Goal: Task Accomplishment & Management: Use online tool/utility

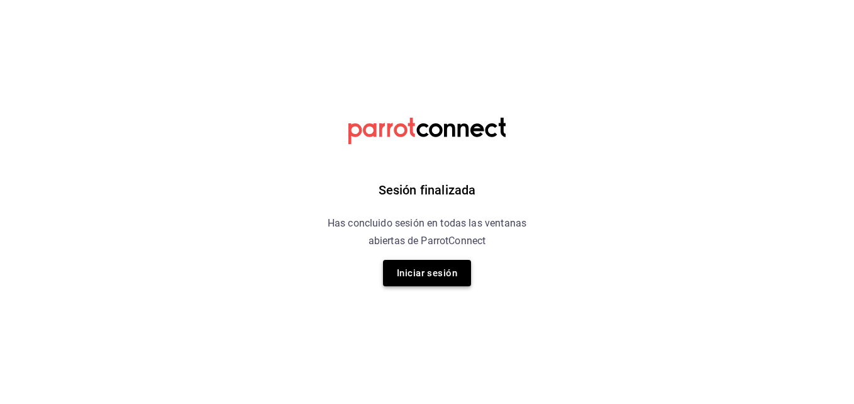
click at [426, 278] on button "Iniciar sesión" at bounding box center [427, 273] width 88 height 26
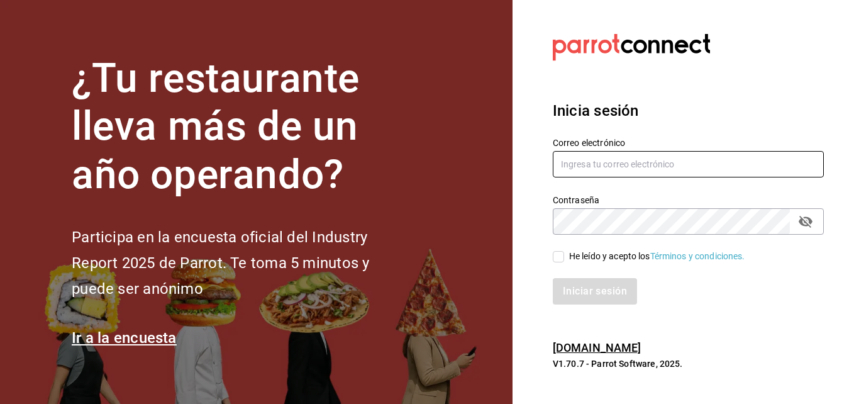
type input "[PERSON_NAME][EMAIL_ADDRESS][DOMAIN_NAME]"
click at [556, 260] on input "He leído y acepto los Términos y condiciones." at bounding box center [558, 256] width 11 height 11
checkbox input "true"
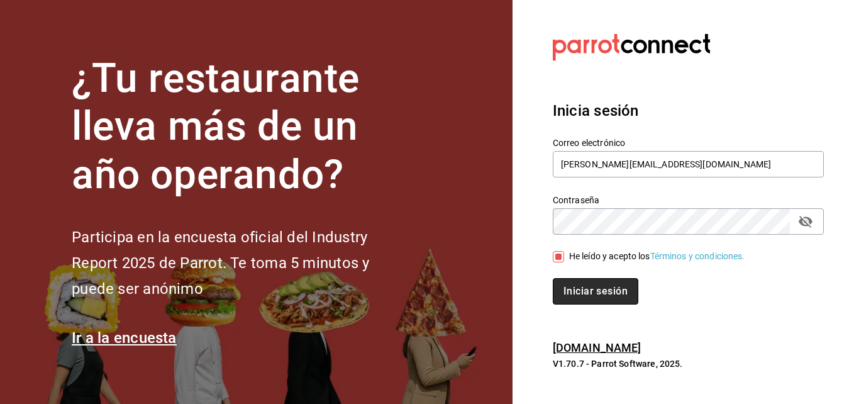
click at [590, 290] on button "Iniciar sesión" at bounding box center [596, 291] width 86 height 26
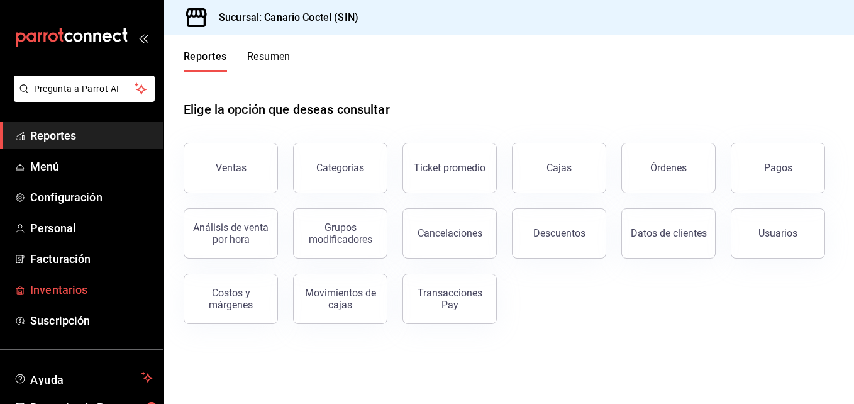
click at [78, 287] on span "Inventarios" at bounding box center [91, 289] width 123 height 17
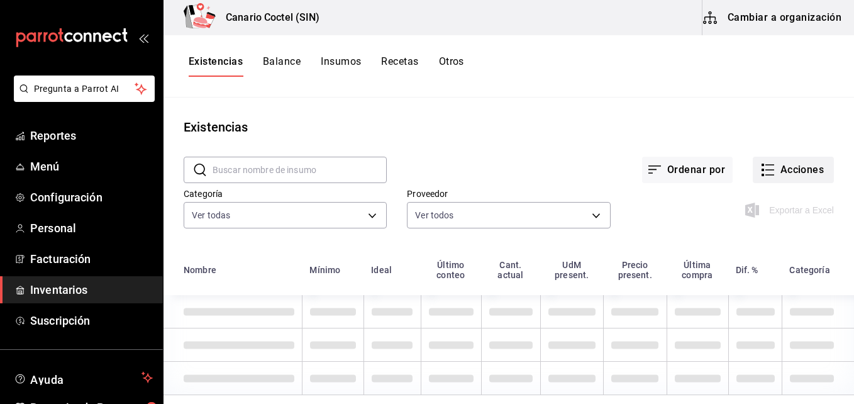
click at [773, 171] on button "Acciones" at bounding box center [793, 170] width 81 height 26
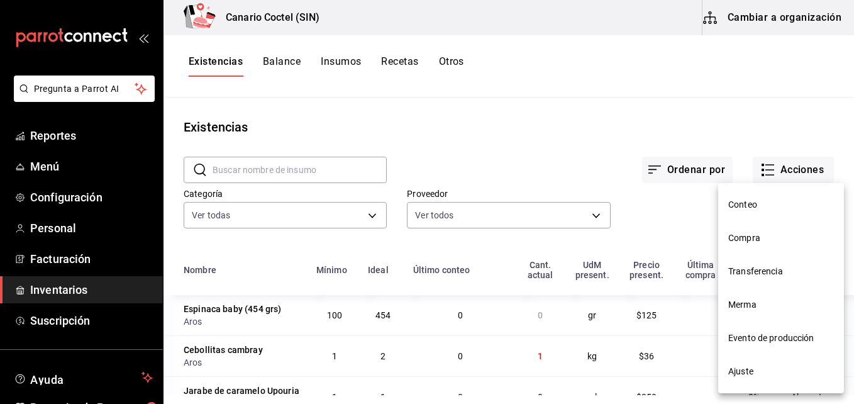
click at [746, 240] on span "Compra" at bounding box center [781, 237] width 106 height 13
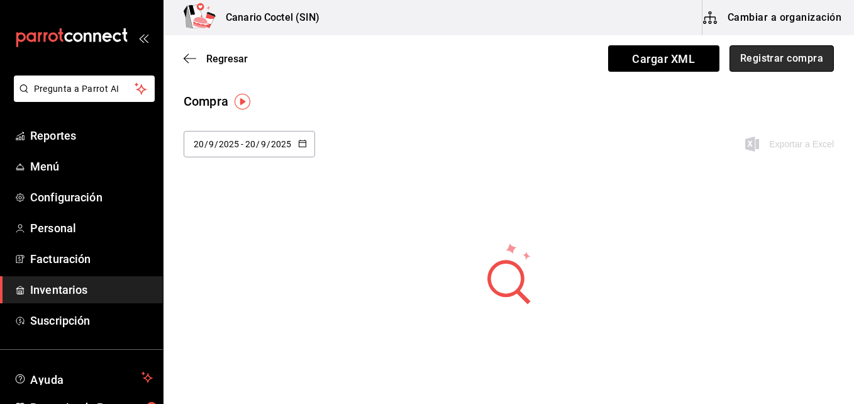
click at [756, 62] on button "Registrar compra" at bounding box center [781, 58] width 104 height 26
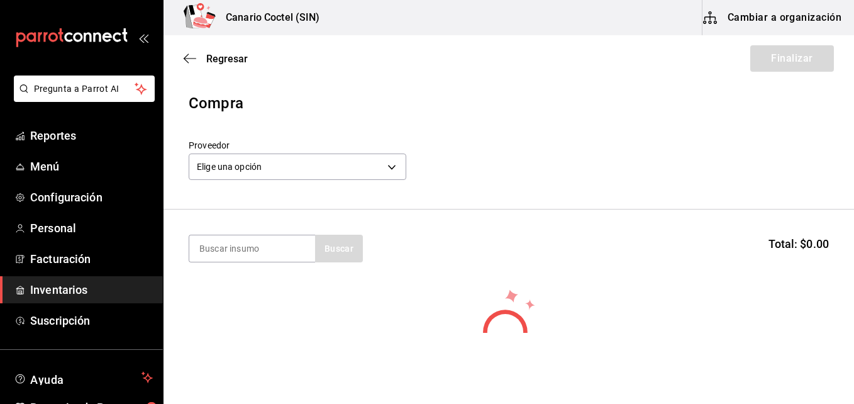
click at [543, 165] on div "Proveedor Elige una opción default" at bounding box center [509, 162] width 640 height 44
click at [205, 60] on span "Regresar" at bounding box center [216, 59] width 64 height 12
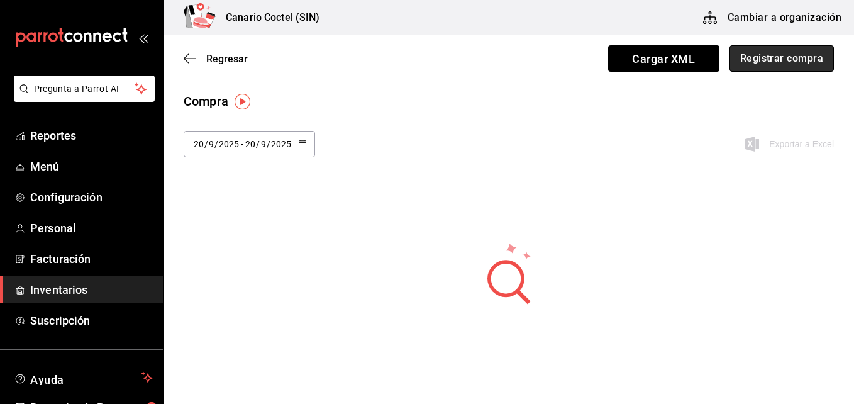
click at [809, 57] on button "Registrar compra" at bounding box center [781, 58] width 104 height 26
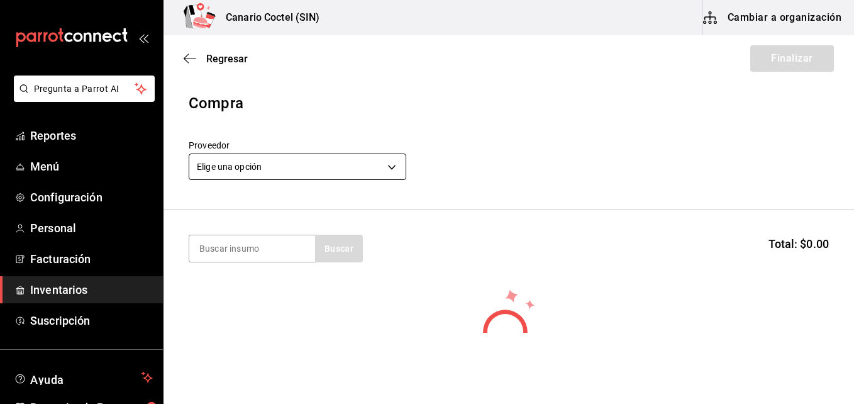
click at [395, 167] on body "Pregunta a Parrot AI Reportes Menú Configuración Personal Facturación Inventari…" at bounding box center [427, 166] width 854 height 333
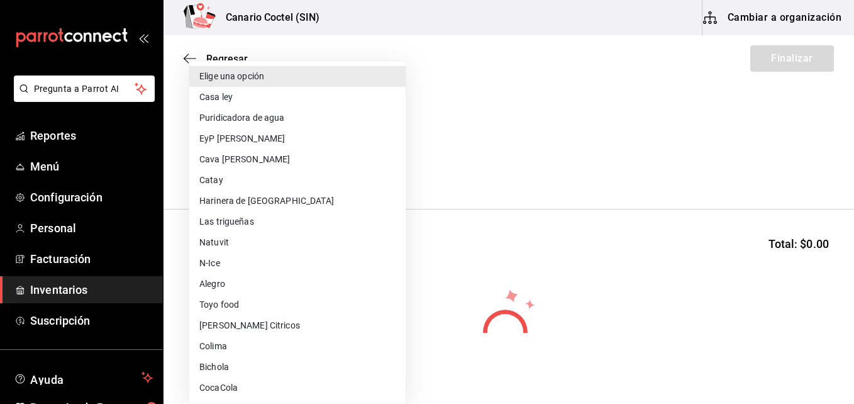
click at [533, 101] on div at bounding box center [427, 202] width 854 height 404
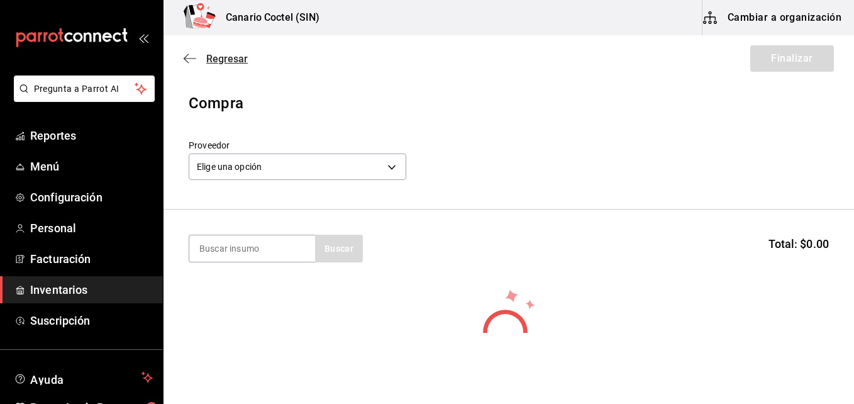
click at [191, 54] on icon "button" at bounding box center [190, 58] width 13 height 11
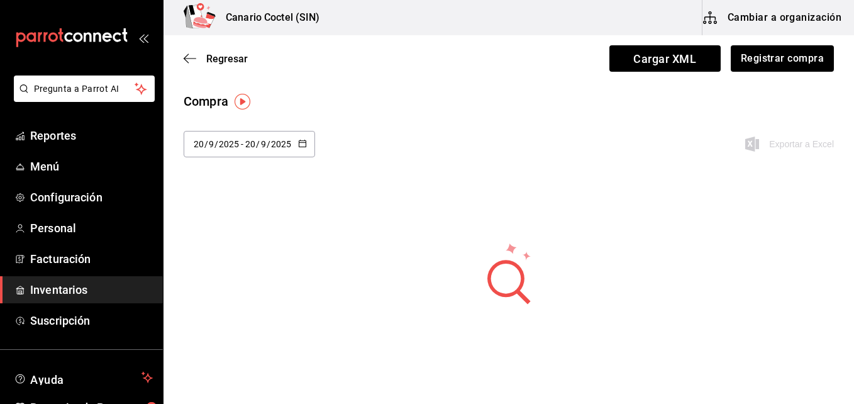
click at [191, 54] on icon "button" at bounding box center [190, 58] width 13 height 11
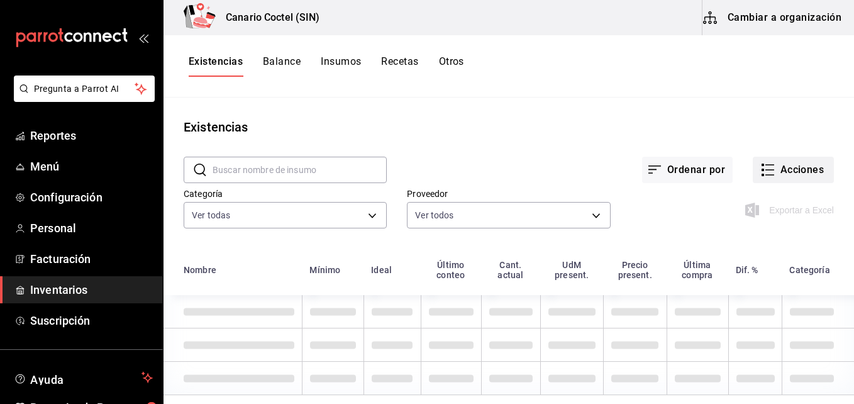
click at [778, 177] on button "Acciones" at bounding box center [793, 170] width 81 height 26
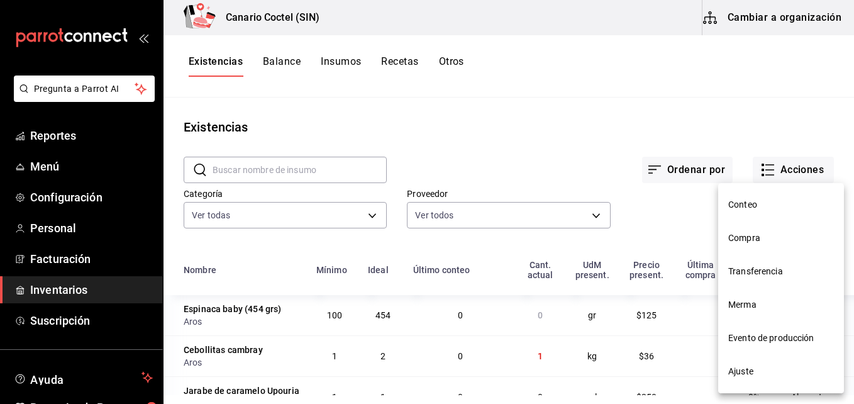
click at [756, 233] on span "Compra" at bounding box center [781, 237] width 106 height 13
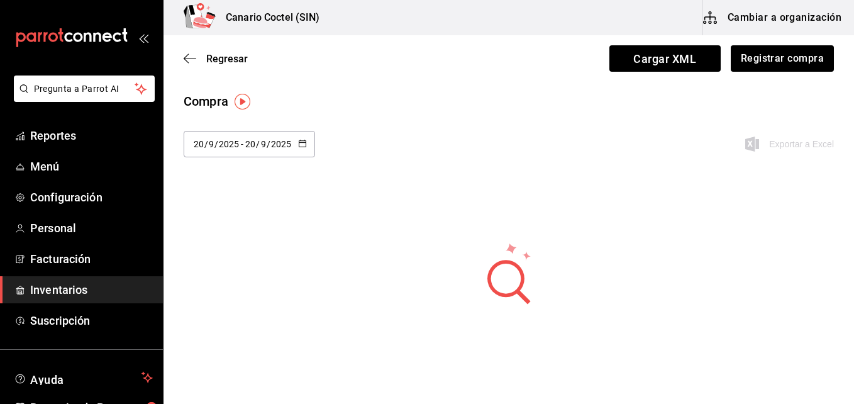
click at [299, 143] on \(Stroke\) "button" at bounding box center [303, 143] width 8 height 7
click at [225, 243] on li "Última semana" at bounding box center [243, 240] width 119 height 28
type input "[DATE]"
type input "14"
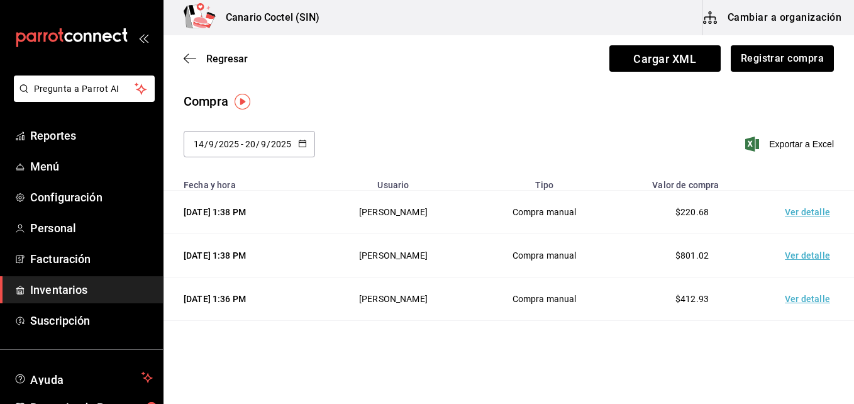
click at [798, 216] on td "Ver detalle" at bounding box center [810, 212] width 88 height 43
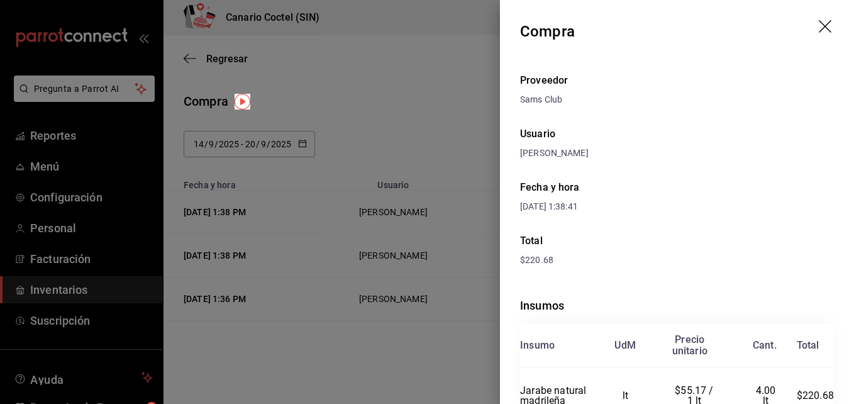
click at [819, 23] on icon "drag" at bounding box center [826, 27] width 15 height 15
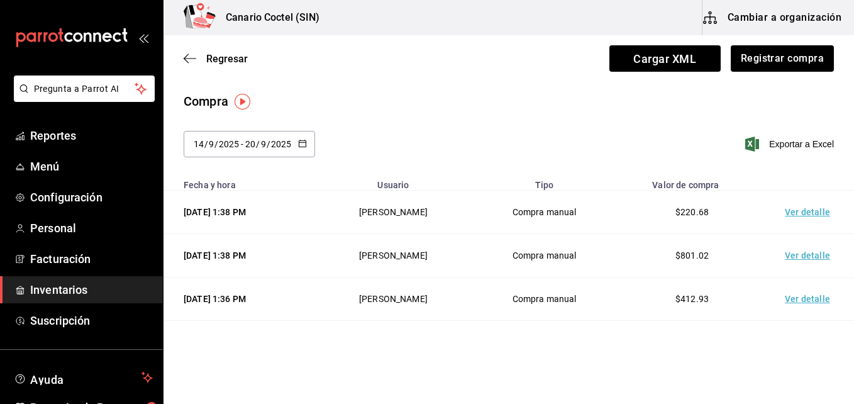
click at [813, 251] on td "Ver detalle" at bounding box center [810, 255] width 88 height 43
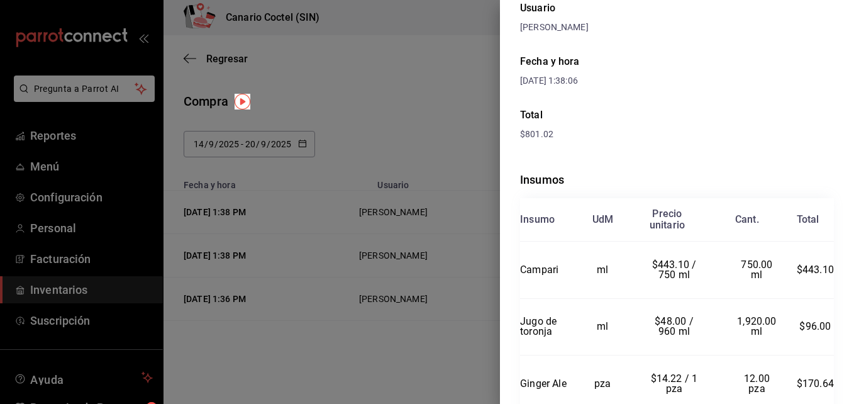
scroll to position [246, 0]
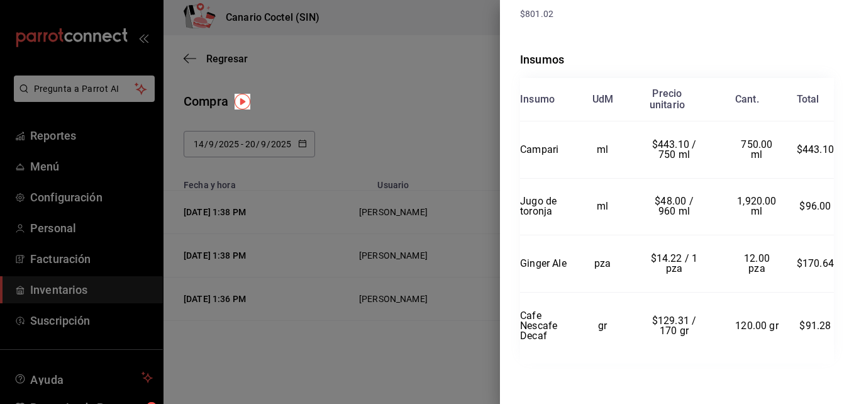
click at [445, 109] on div at bounding box center [427, 202] width 854 height 404
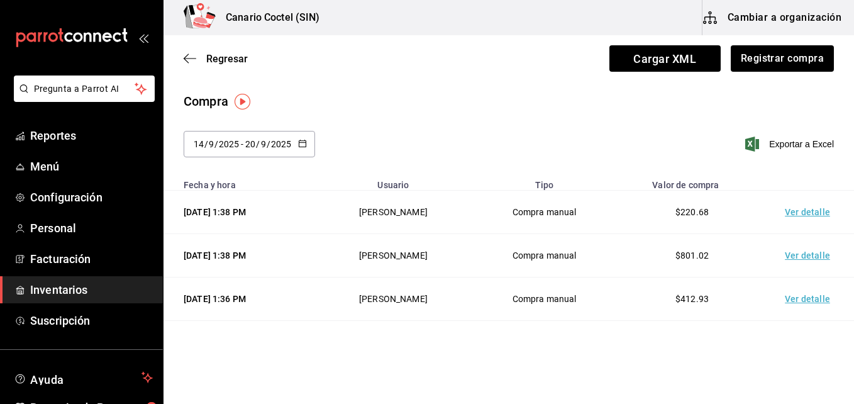
click at [807, 296] on td "Ver detalle" at bounding box center [810, 298] width 88 height 43
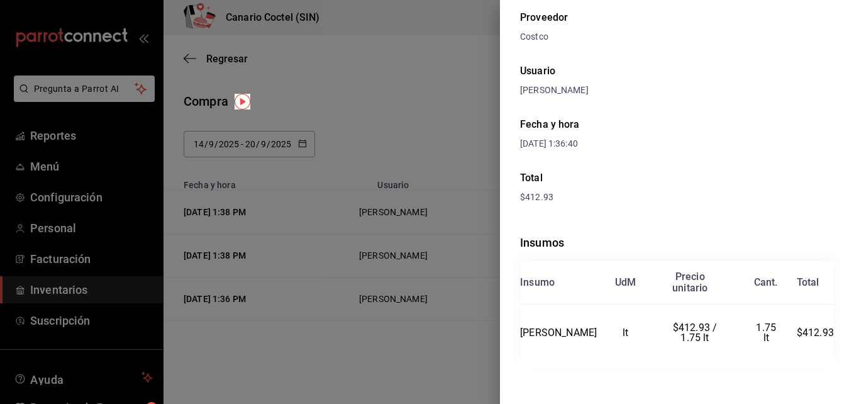
scroll to position [65, 0]
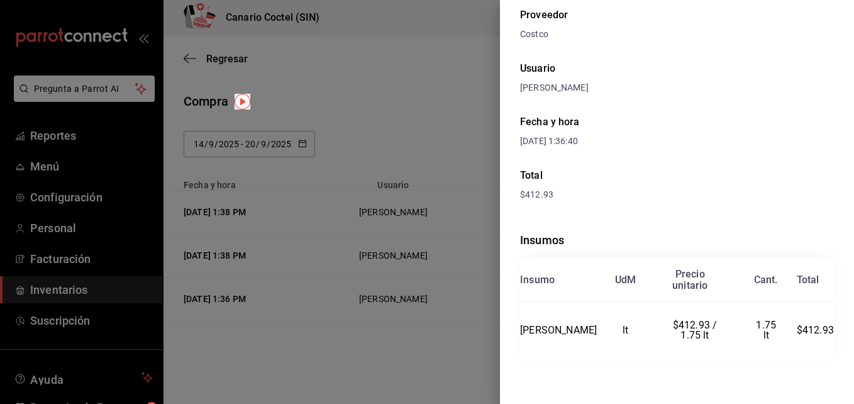
click at [410, 97] on div at bounding box center [427, 202] width 854 height 404
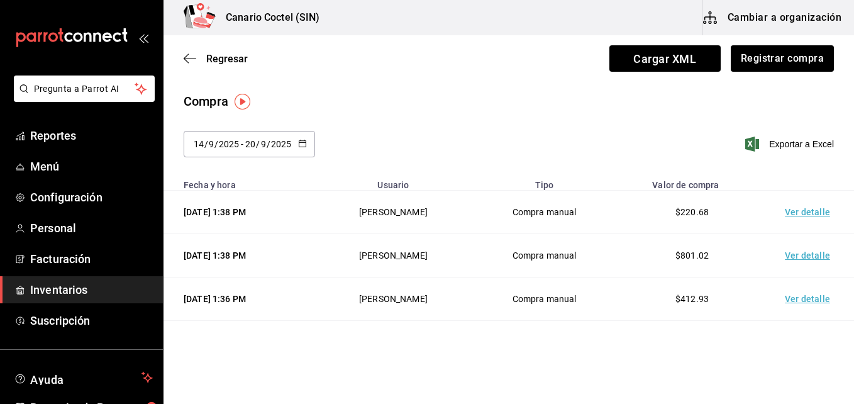
click at [792, 211] on td "Ver detalle" at bounding box center [810, 212] width 88 height 43
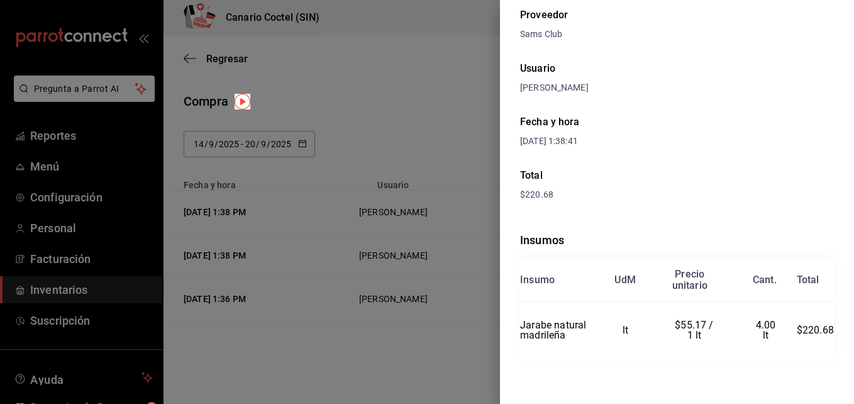
click at [457, 116] on div at bounding box center [427, 202] width 854 height 404
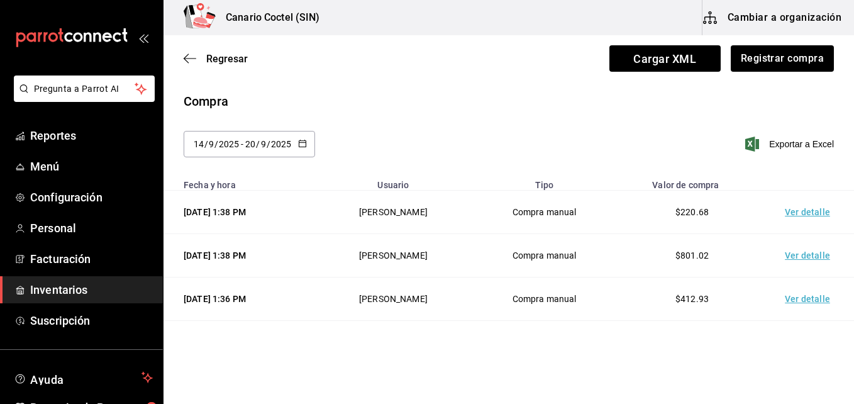
scroll to position [189, 0]
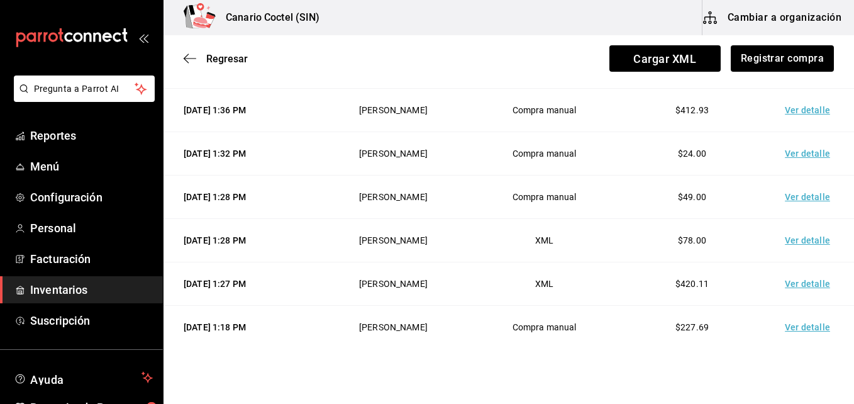
click at [806, 196] on td "Ver detalle" at bounding box center [810, 196] width 88 height 43
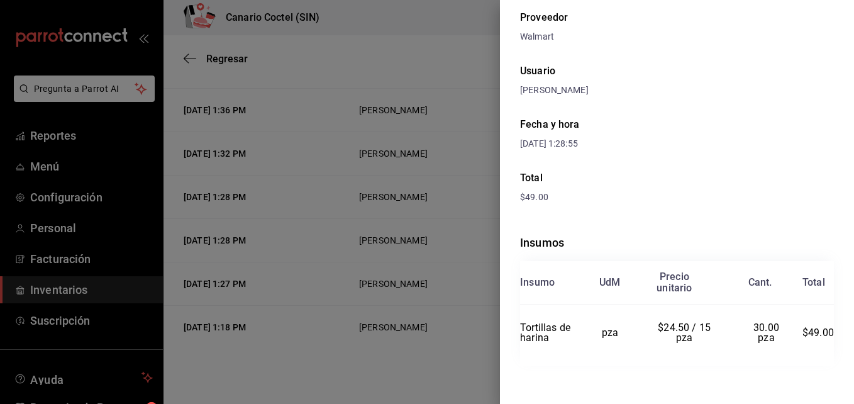
scroll to position [65, 0]
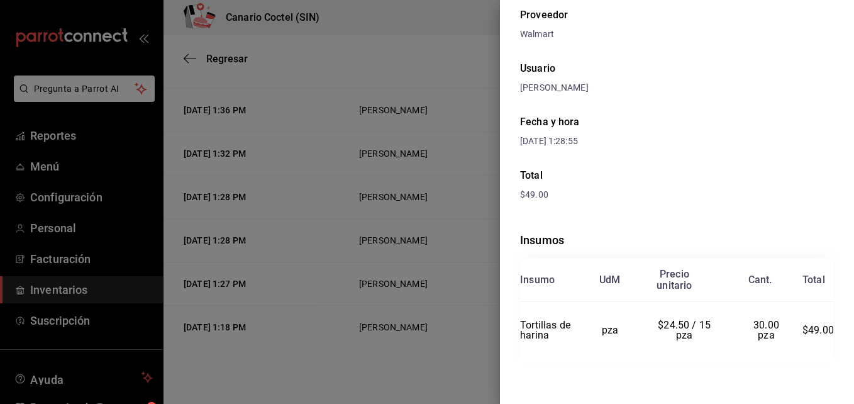
click at [469, 128] on div at bounding box center [427, 202] width 854 height 404
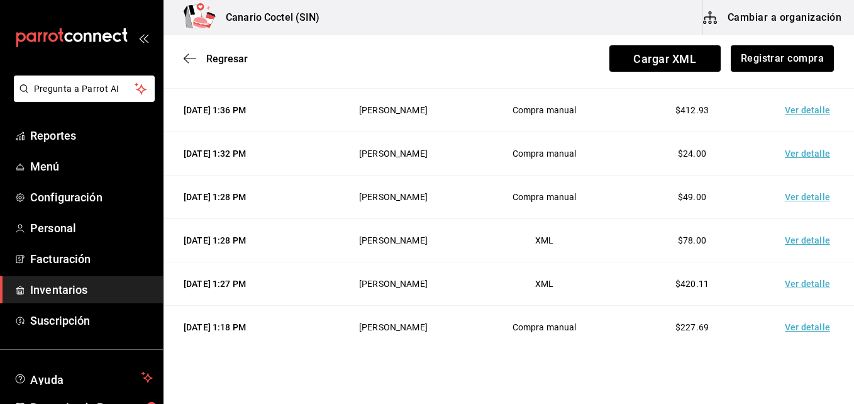
click at [801, 324] on td "Ver detalle" at bounding box center [810, 327] width 88 height 43
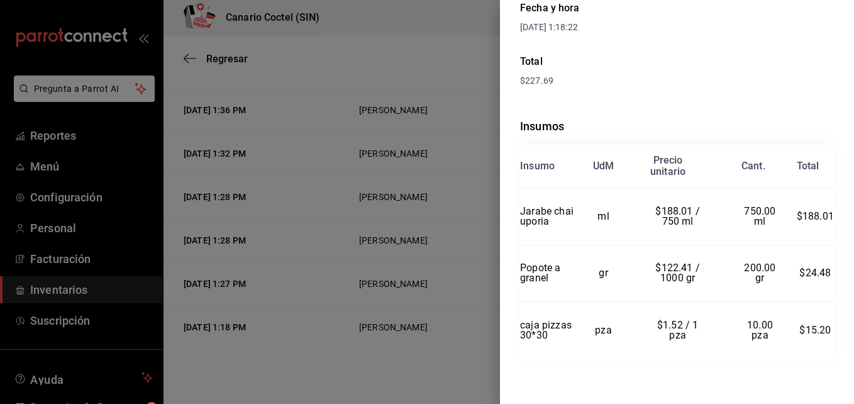
scroll to position [199, 0]
click at [472, 78] on div at bounding box center [427, 202] width 854 height 404
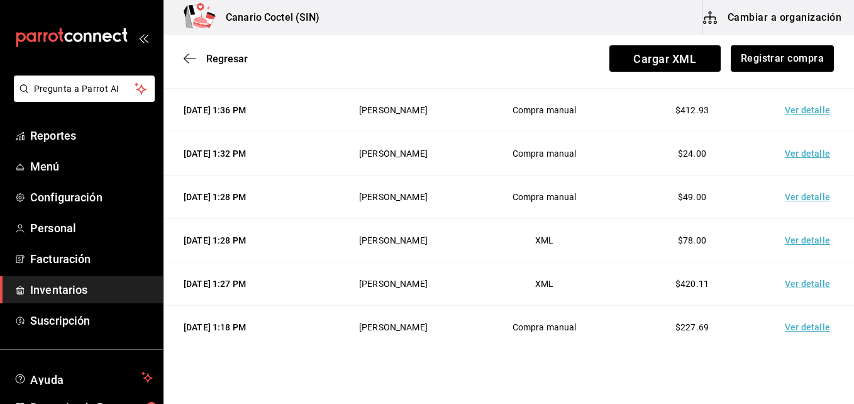
click at [800, 242] on td "Ver detalle" at bounding box center [810, 240] width 88 height 43
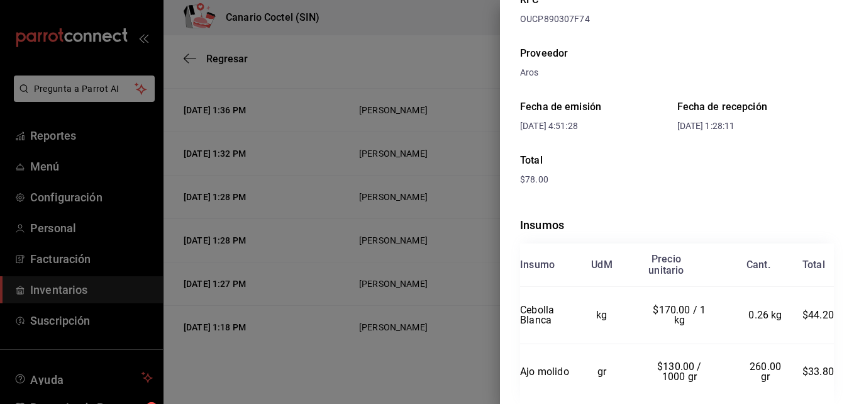
scroll to position [167, 0]
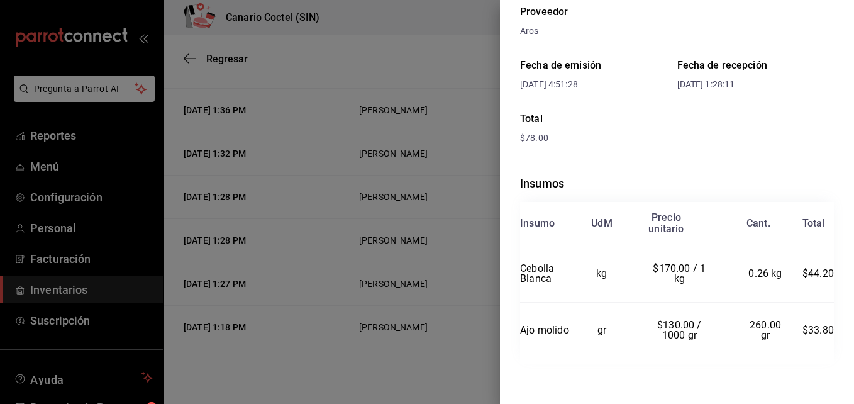
click at [466, 194] on div at bounding box center [427, 202] width 854 height 404
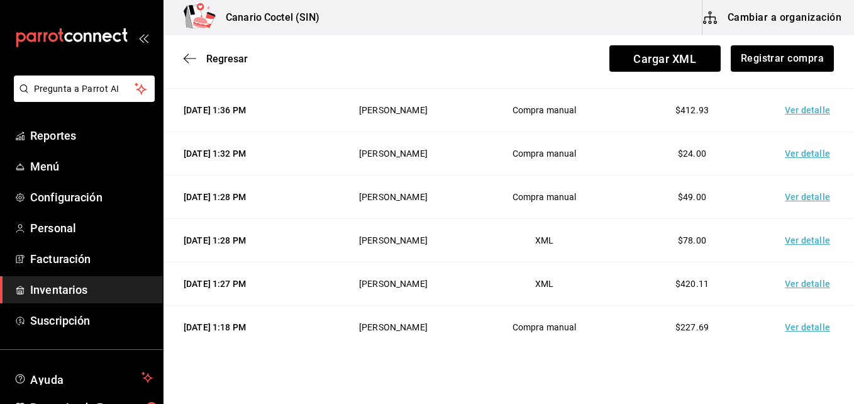
click at [804, 287] on td "Ver detalle" at bounding box center [810, 283] width 88 height 43
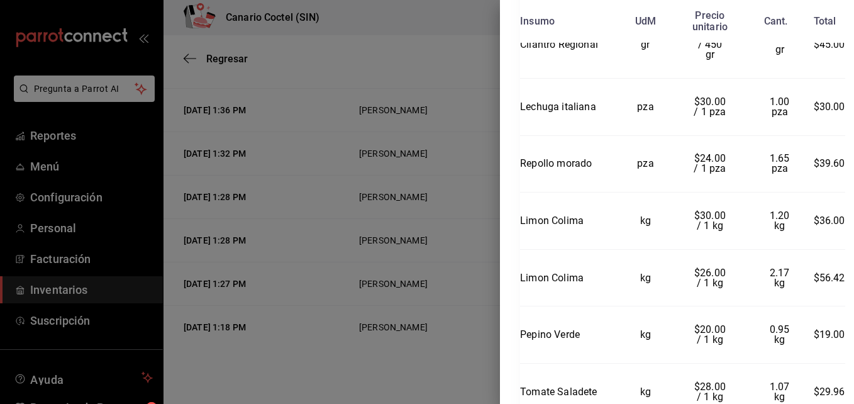
scroll to position [737, 0]
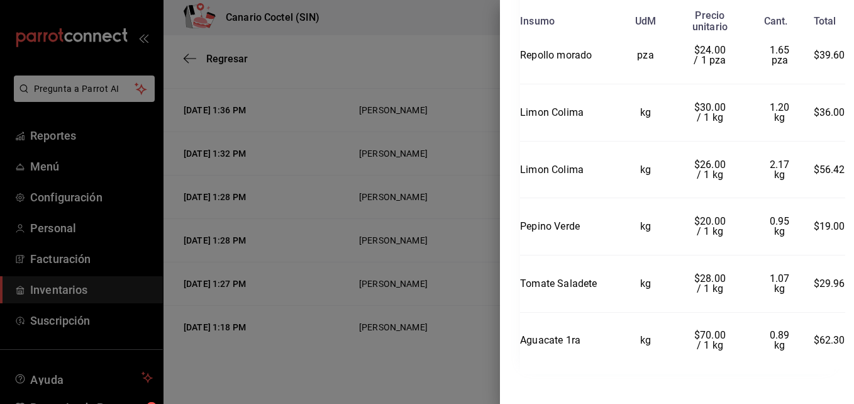
click at [475, 219] on div at bounding box center [427, 202] width 854 height 404
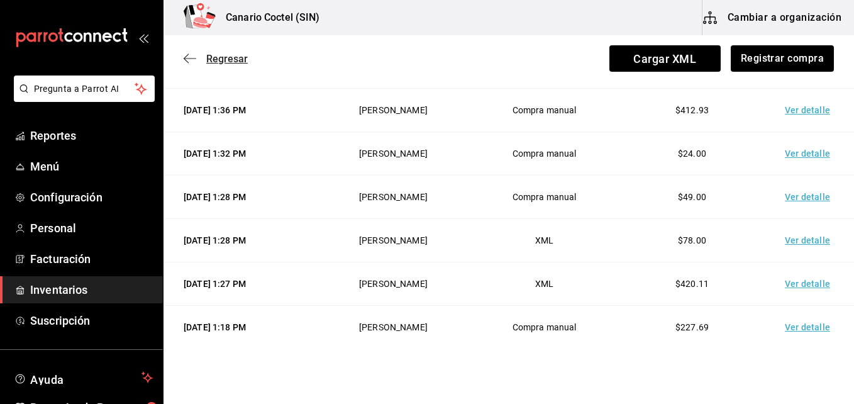
click at [226, 63] on span "Regresar" at bounding box center [226, 59] width 41 height 12
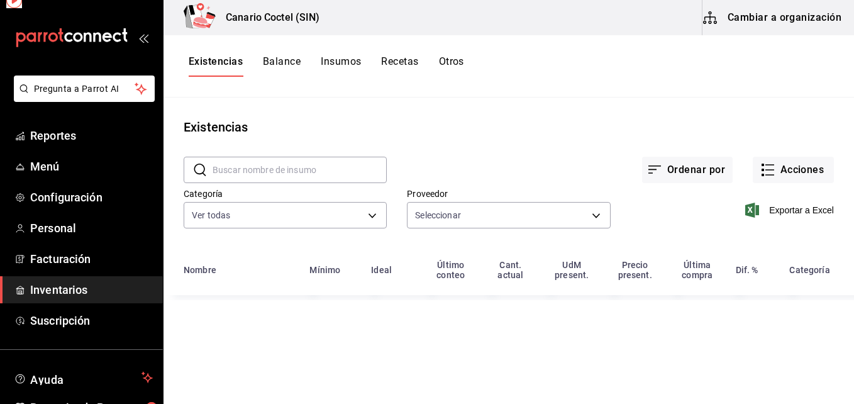
type input "23d572fd-bc86-468a-ba77-a08da82f26a0,5370e528-5c00-4595-8fdf-444c127f2058,f5db1…"
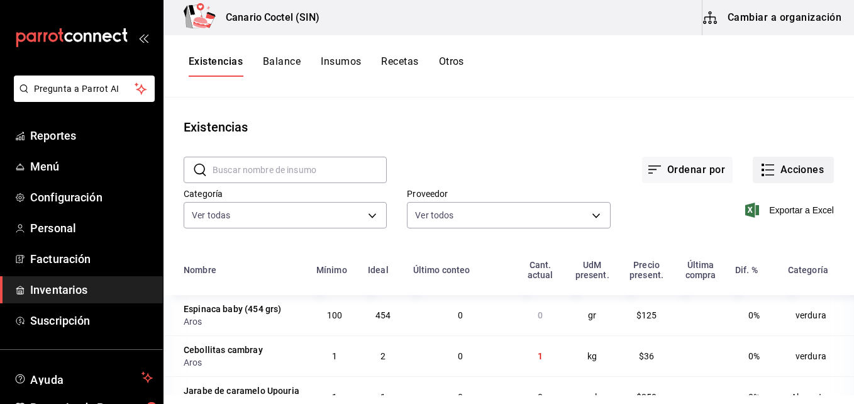
click at [804, 170] on button "Acciones" at bounding box center [793, 170] width 81 height 26
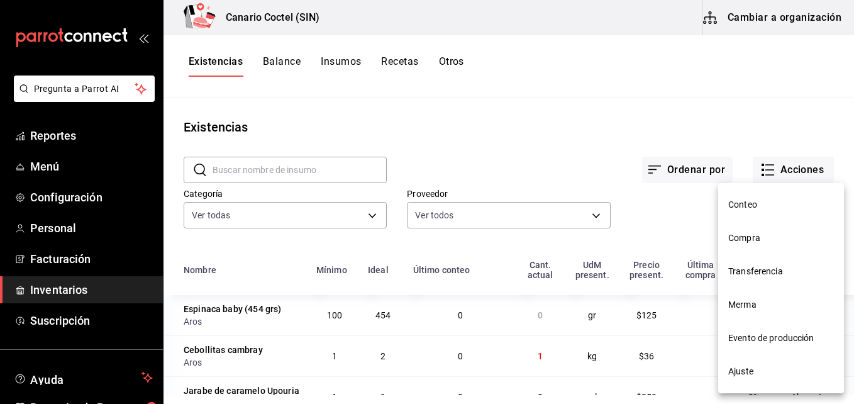
click at [734, 238] on span "Compra" at bounding box center [781, 237] width 106 height 13
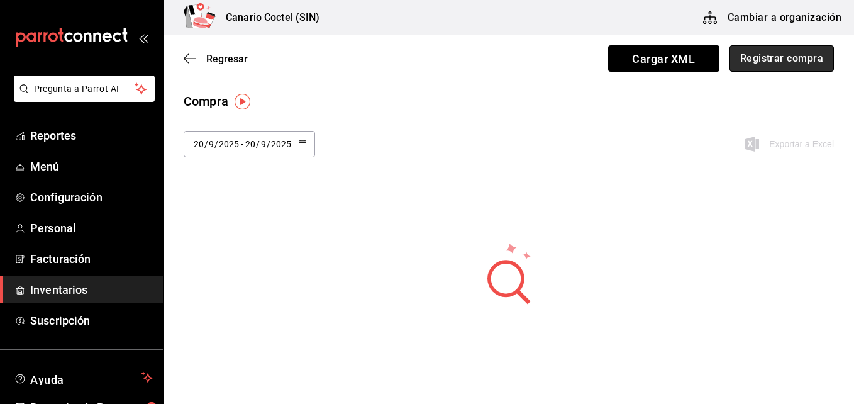
click at [784, 57] on button "Registrar compra" at bounding box center [781, 58] width 104 height 26
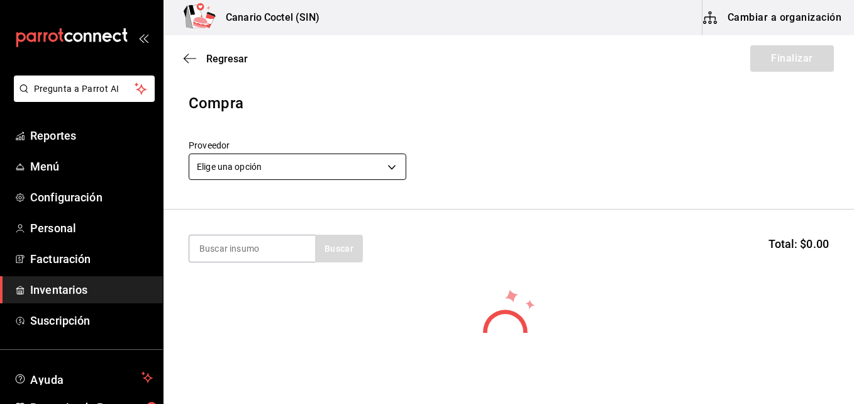
click at [389, 167] on body "Pregunta a Parrot AI Reportes Menú Configuración Personal Facturación Inventari…" at bounding box center [427, 166] width 854 height 333
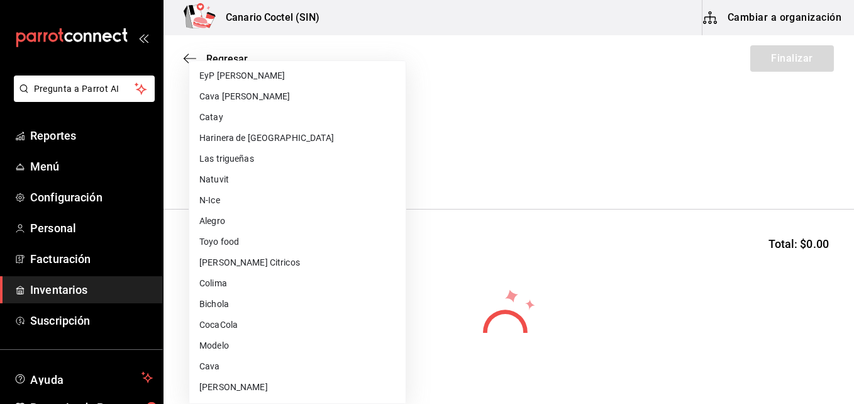
scroll to position [126, 0]
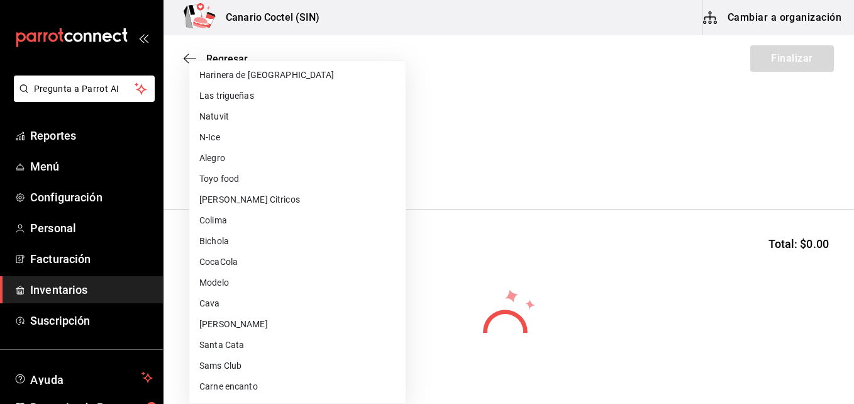
click at [222, 384] on li "Carne encanto" at bounding box center [297, 386] width 216 height 21
type input "7a41d54a-3287-4b4f-97cb-422f3d50e794"
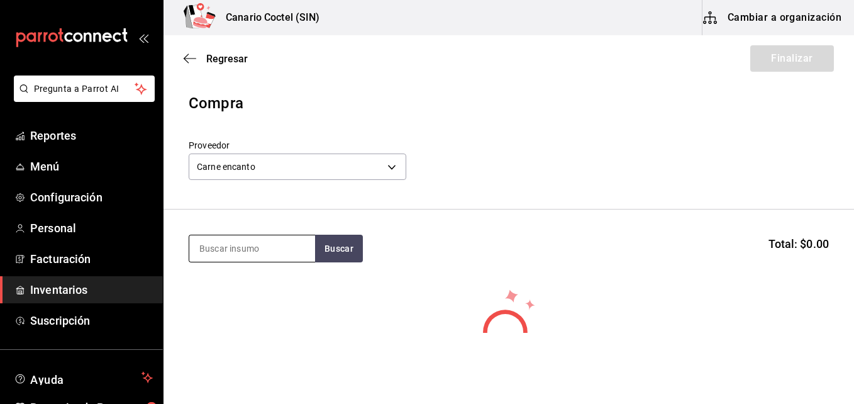
click at [279, 248] on input at bounding box center [252, 248] width 126 height 26
type input "cost"
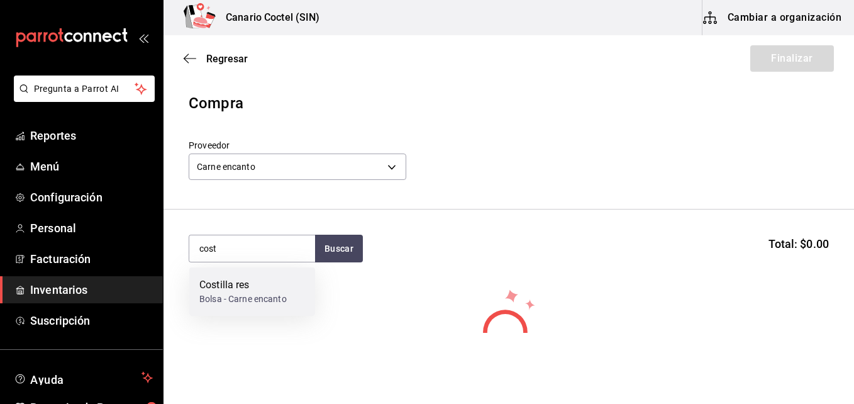
click at [255, 296] on div "Bolsa - Carne encanto" at bounding box center [242, 298] width 87 height 13
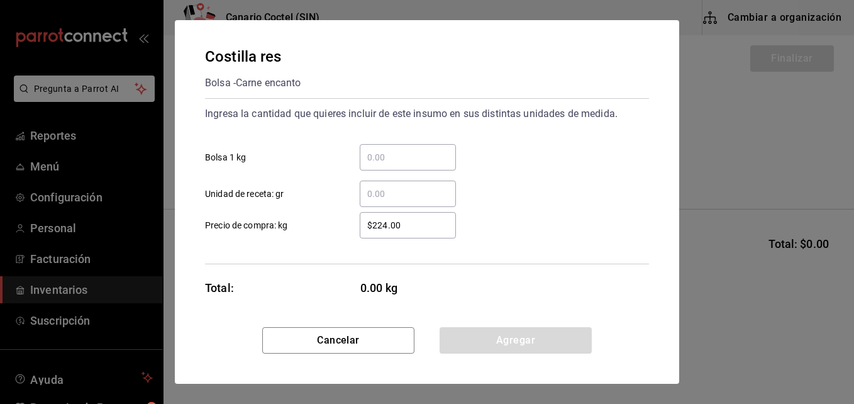
click at [389, 163] on input "​ Bolsa 1 kg" at bounding box center [408, 157] width 96 height 15
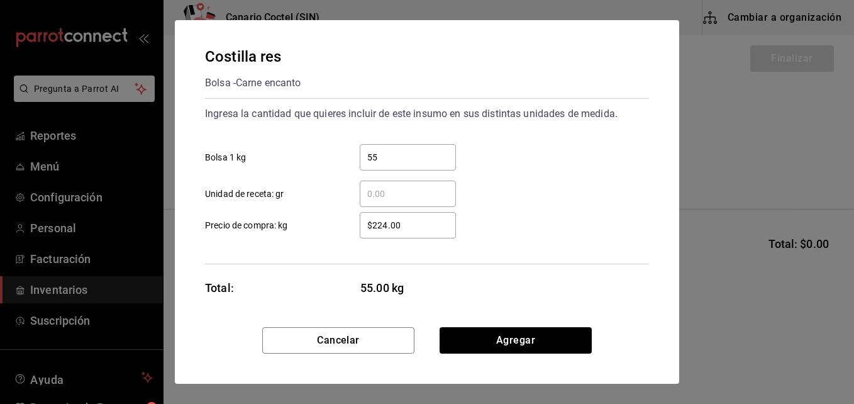
click at [373, 230] on input "$224.00" at bounding box center [408, 225] width 96 height 15
click at [381, 162] on input "55" at bounding box center [408, 157] width 96 height 15
type input "5"
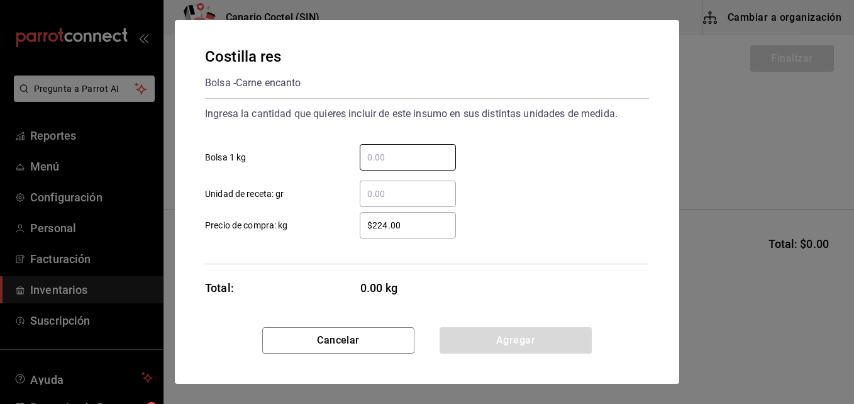
click at [365, 201] on div "​" at bounding box center [408, 193] width 96 height 26
click at [365, 201] on input "​ Unidad de receta: gr" at bounding box center [408, 193] width 96 height 15
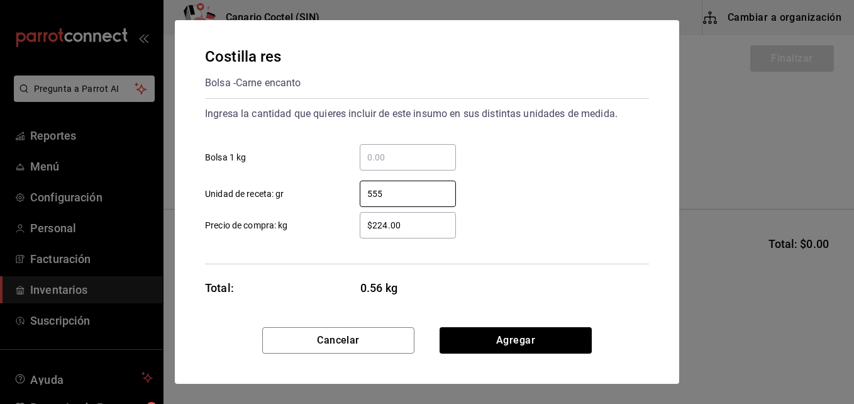
type input "555"
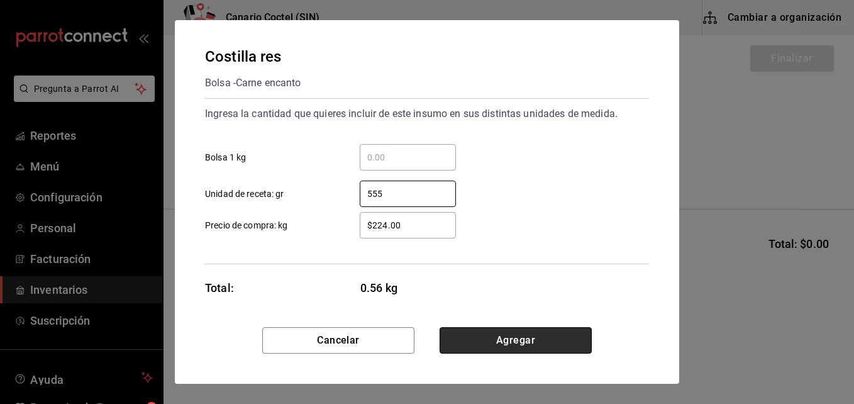
click at [518, 346] on button "Agregar" at bounding box center [515, 340] width 152 height 26
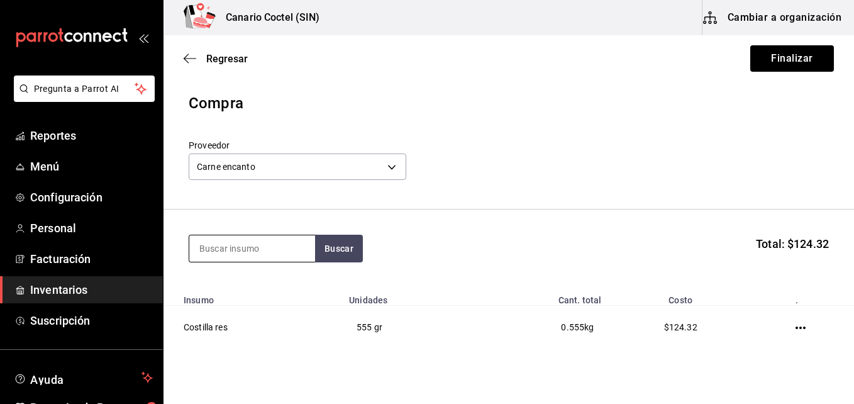
click at [246, 251] on input at bounding box center [252, 248] width 126 height 26
type input "fal"
click at [340, 242] on button "Buscar" at bounding box center [339, 249] width 48 height 28
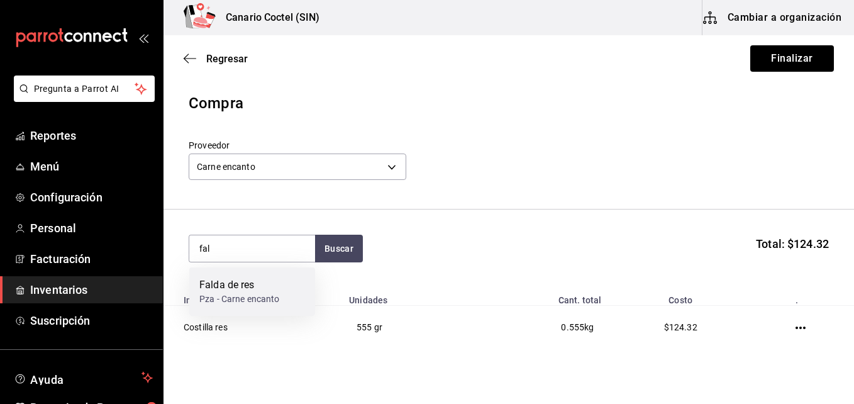
click at [272, 280] on div "Falda de res" at bounding box center [239, 284] width 80 height 15
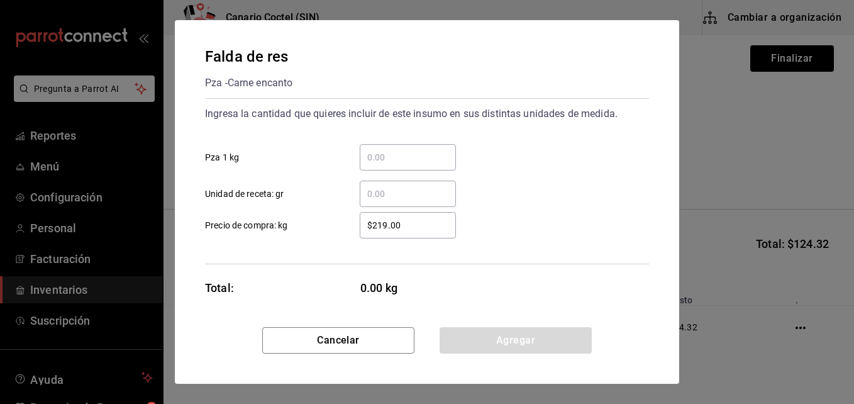
click at [373, 158] on input "​ Pza 1 kg" at bounding box center [408, 157] width 96 height 15
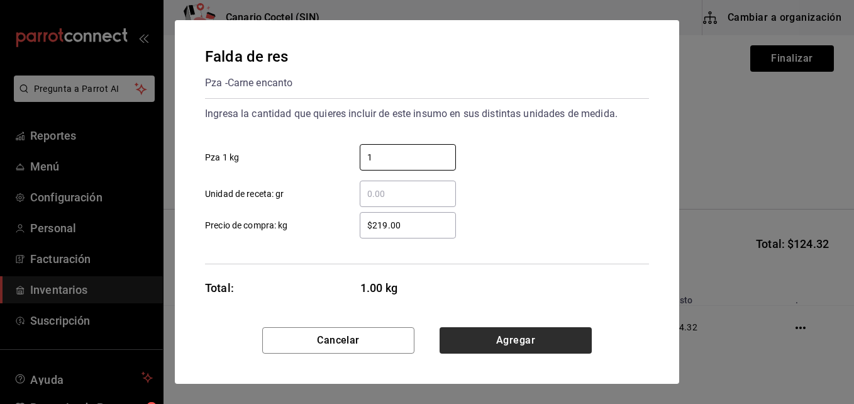
type input "1"
click at [492, 342] on button "Agregar" at bounding box center [515, 340] width 152 height 26
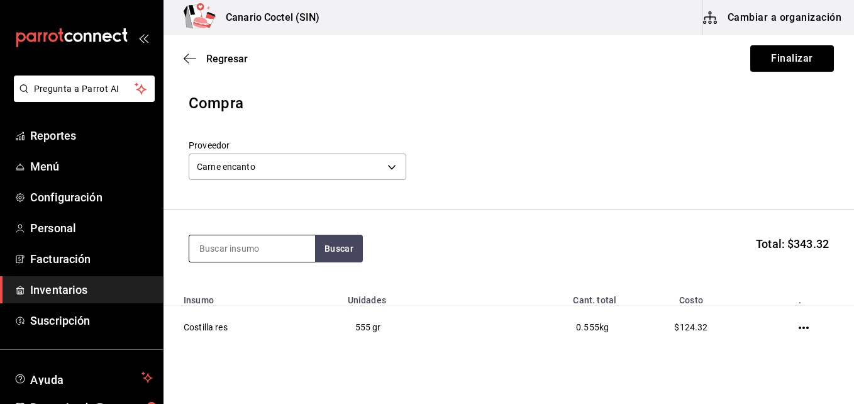
click at [290, 253] on input at bounding box center [252, 248] width 126 height 26
type input "p"
click at [344, 245] on button "Buscar" at bounding box center [339, 249] width 48 height 28
type input "s"
type input "p"
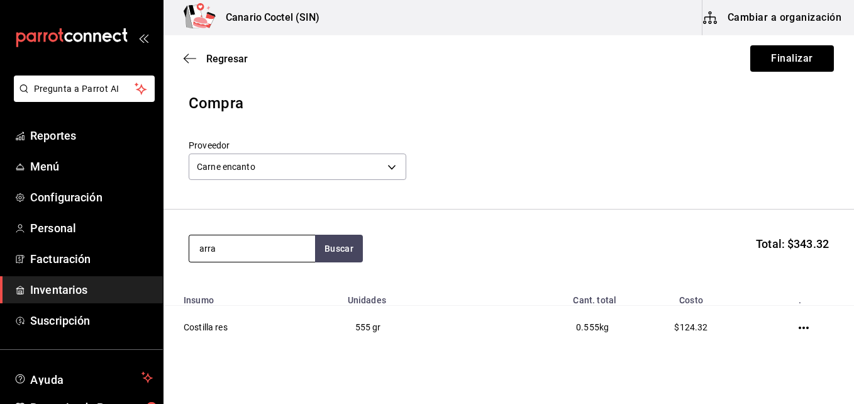
type input "arra"
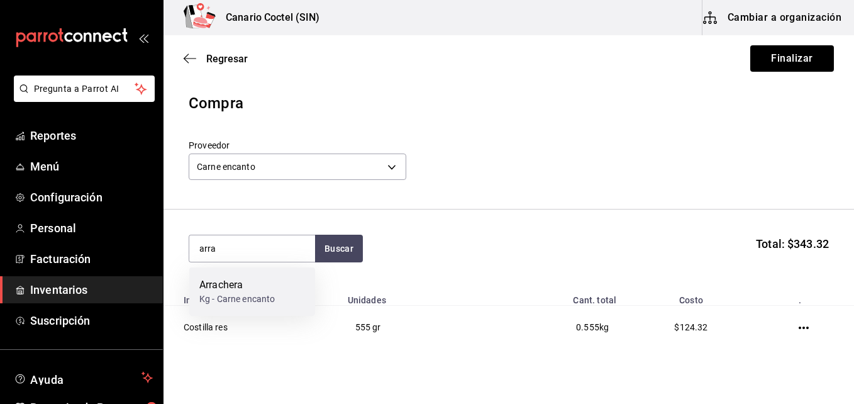
click at [240, 302] on div "Kg - Carne encanto" at bounding box center [236, 298] width 75 height 13
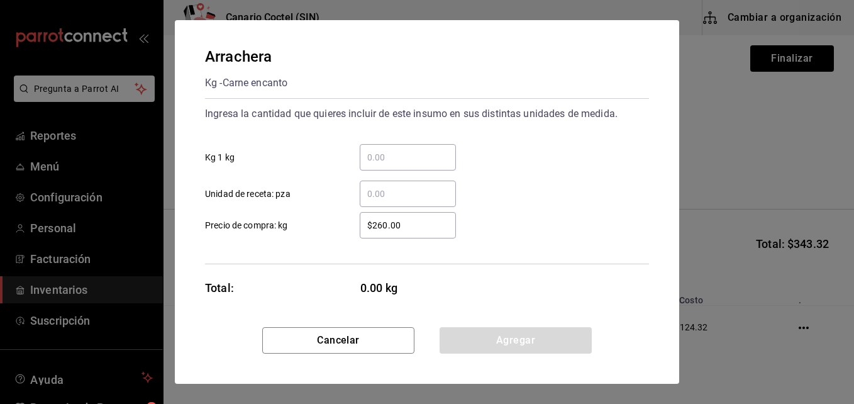
click at [384, 153] on input "​ Kg 1 kg" at bounding box center [408, 157] width 96 height 15
click at [383, 194] on input "​ Unidad de receta: pza" at bounding box center [408, 193] width 96 height 15
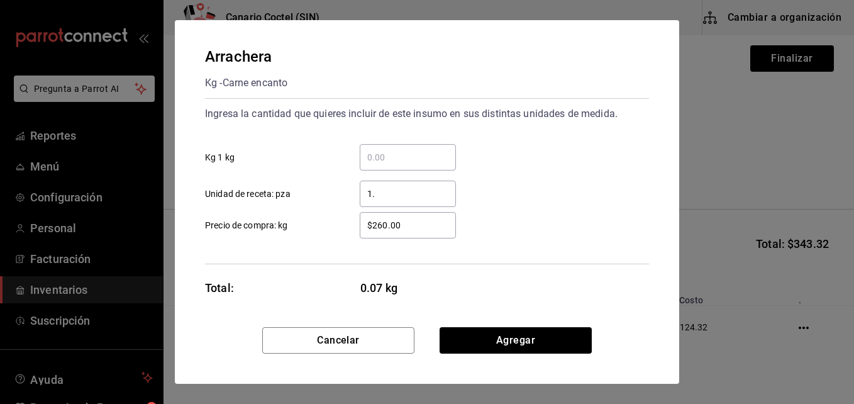
type input "1"
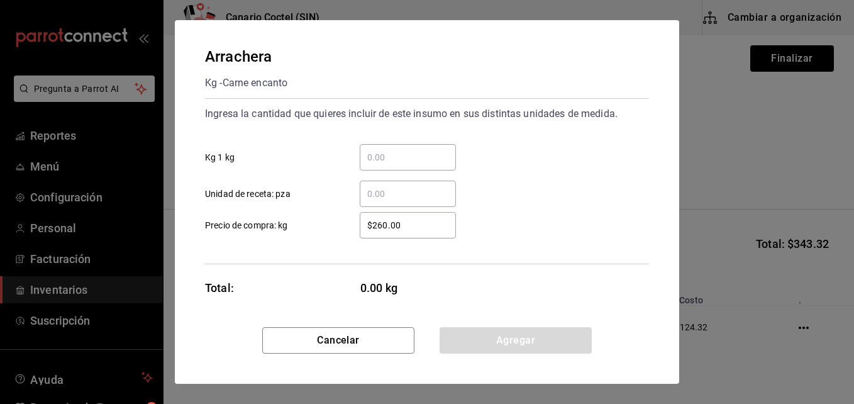
click at [368, 155] on input "​ Kg 1 kg" at bounding box center [408, 157] width 96 height 15
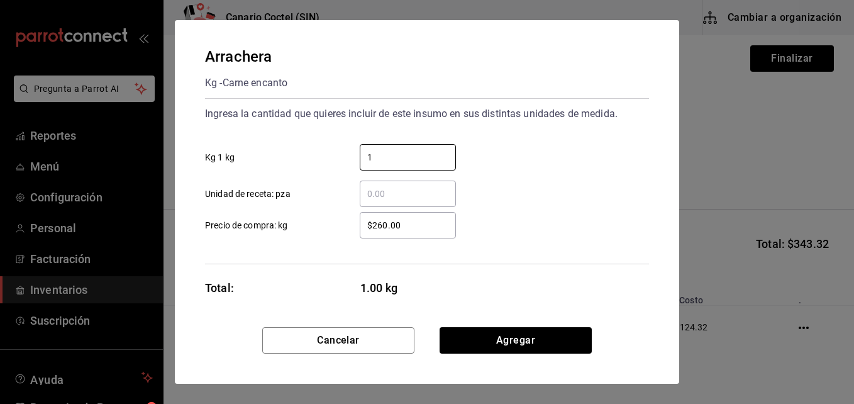
type input "1"
click at [372, 193] on input "​ Unidad de receta: pza" at bounding box center [408, 193] width 96 height 15
type input "4"
type input "."
click at [385, 150] on input "1" at bounding box center [408, 157] width 96 height 15
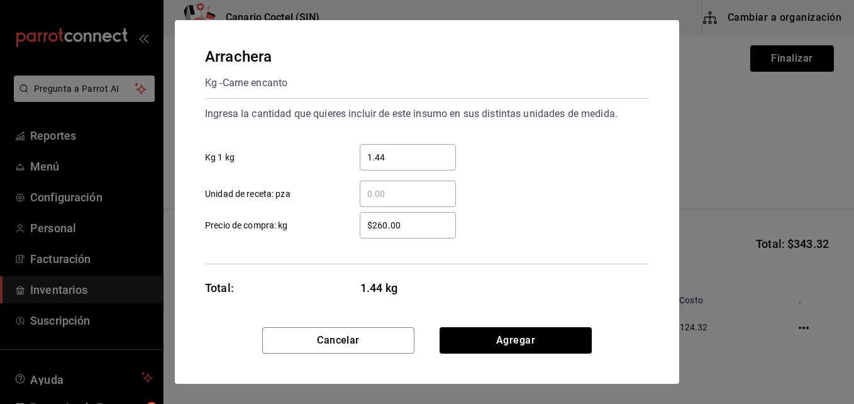
type input "1.44"
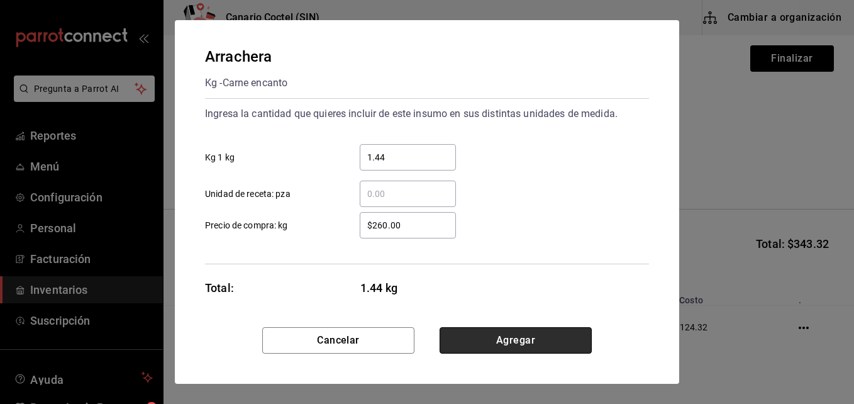
click at [528, 336] on button "Agregar" at bounding box center [515, 340] width 152 height 26
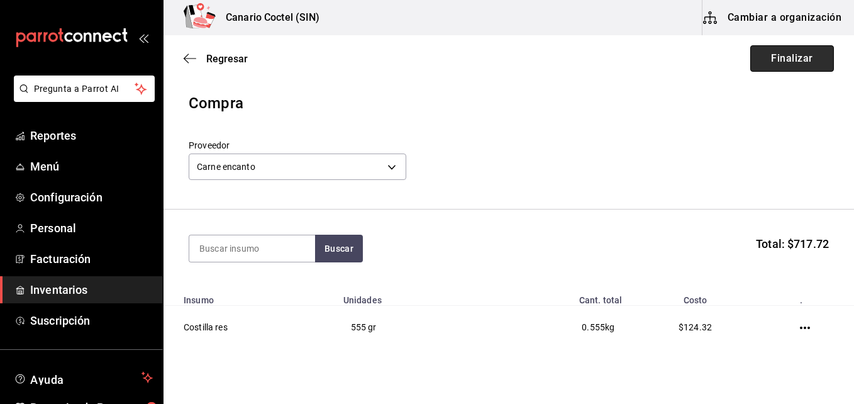
click at [774, 55] on button "Finalizar" at bounding box center [792, 58] width 84 height 26
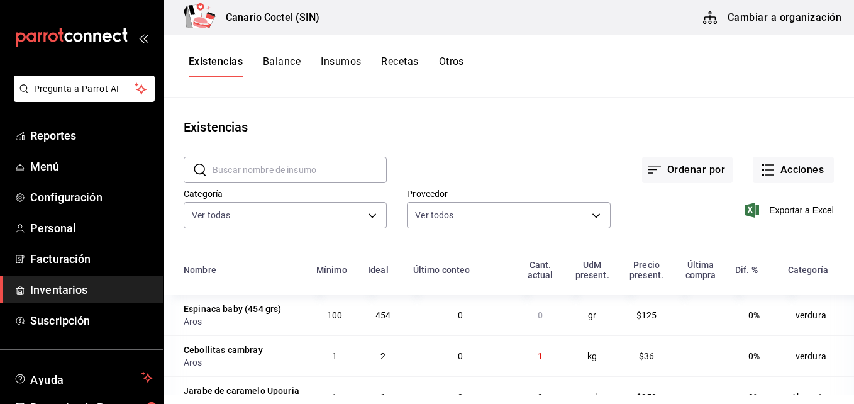
click at [327, 173] on input "text" at bounding box center [300, 169] width 174 height 25
click at [808, 169] on button "Acciones" at bounding box center [793, 170] width 81 height 26
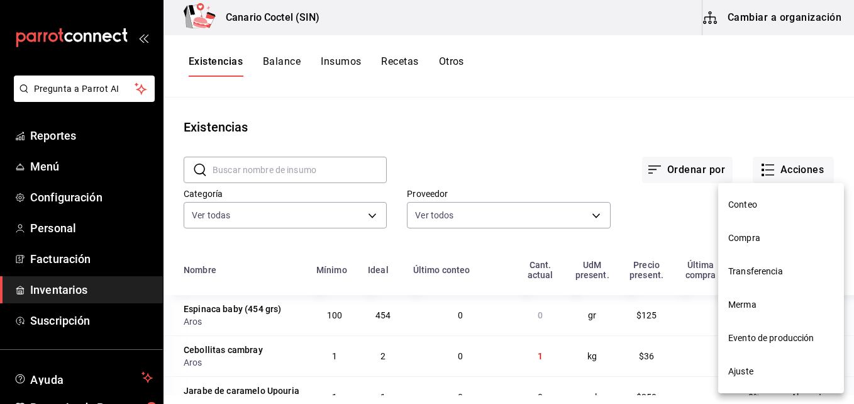
click at [736, 236] on span "Compra" at bounding box center [781, 237] width 106 height 13
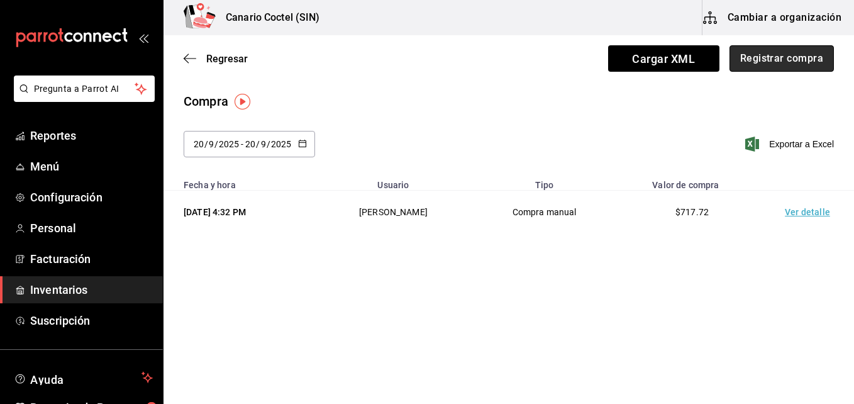
click at [801, 58] on button "Registrar compra" at bounding box center [781, 58] width 104 height 26
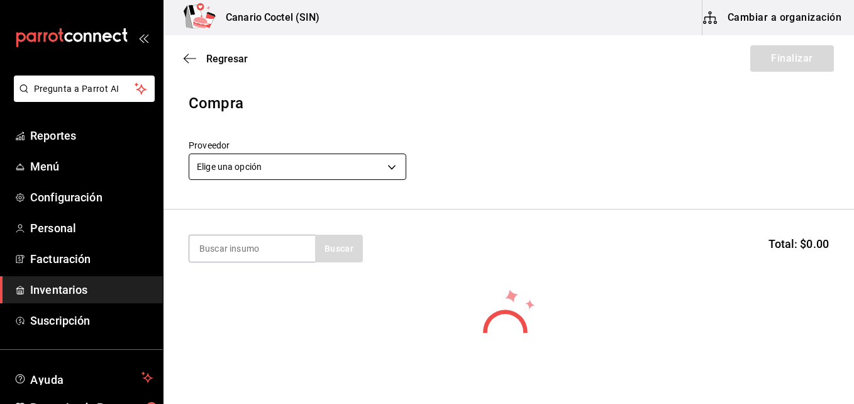
click at [393, 168] on body "Pregunta a Parrot AI Reportes Menú Configuración Personal Facturación Inventari…" at bounding box center [427, 166] width 854 height 333
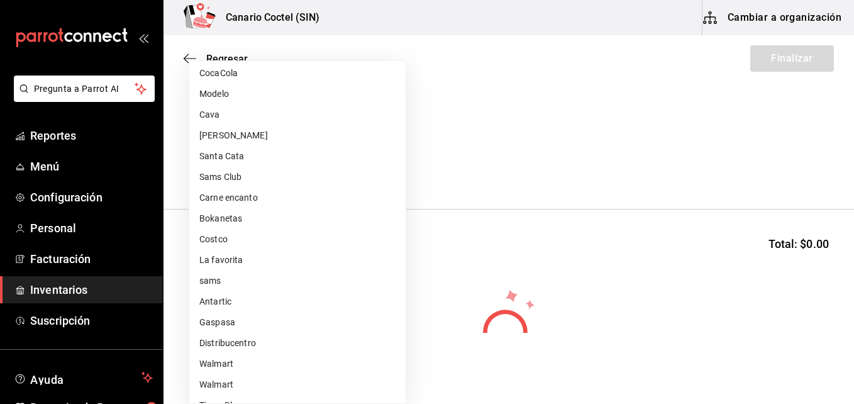
scroll to position [377, 0]
click at [262, 341] on li "Tierra Blanca" at bounding box center [297, 342] width 216 height 21
type input "547cafff-09a8-4434-9e1a-274b8a378db2"
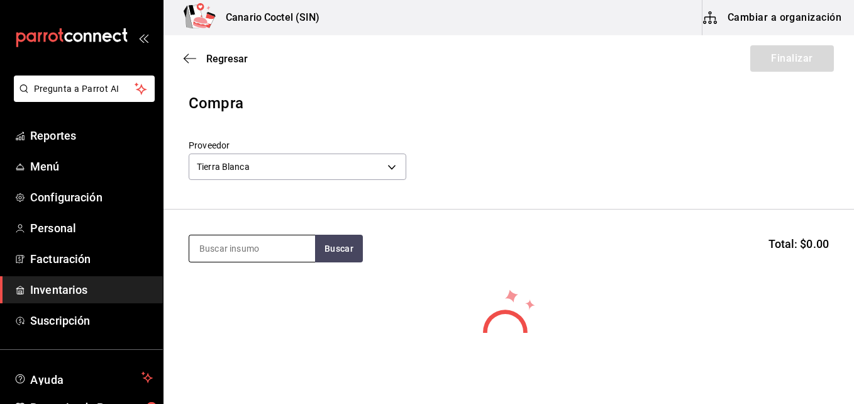
click at [251, 248] on input at bounding box center [252, 248] width 126 height 26
type input "cam"
click at [336, 251] on button "Buscar" at bounding box center [339, 249] width 48 height 28
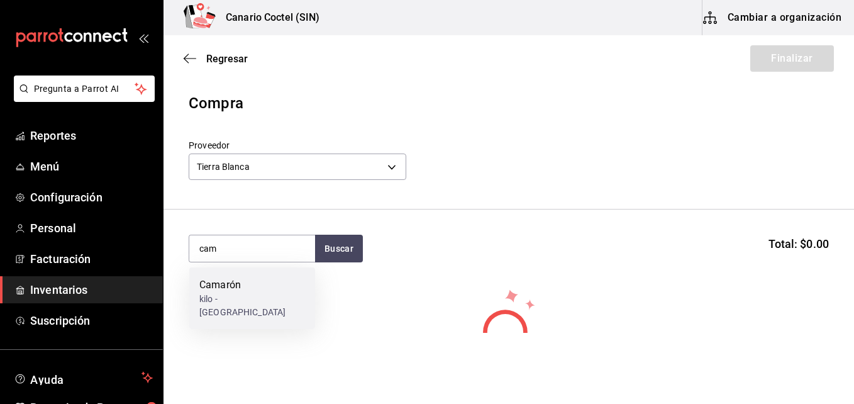
click at [275, 285] on div "Camarón kilo - Tierra Blanca" at bounding box center [252, 298] width 126 height 62
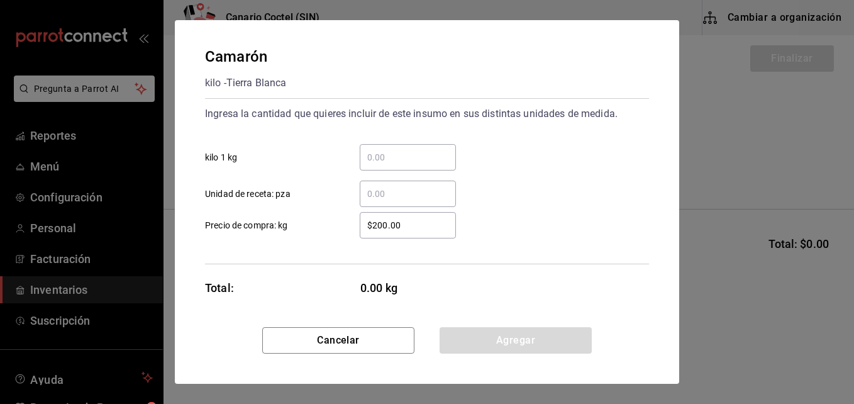
click at [379, 158] on input "​ kilo 1 kg" at bounding box center [408, 157] width 96 height 15
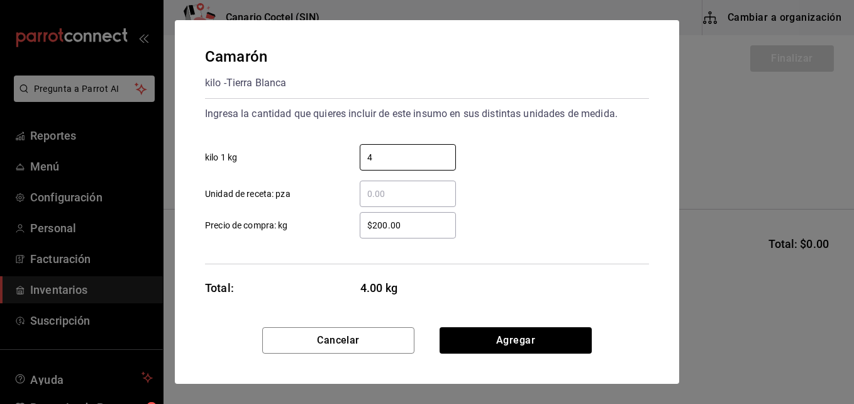
type input "4"
click at [571, 284] on div "Camarón kilo - Tierra Blanca Ingresa la cantidad que quieres incluir de este in…" at bounding box center [427, 173] width 504 height 307
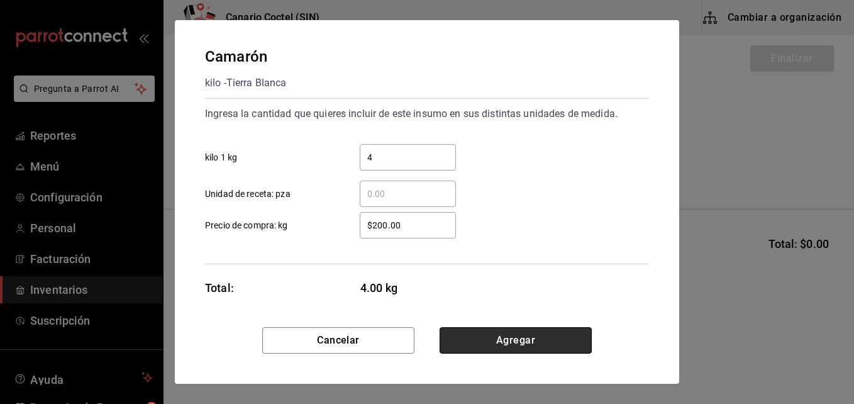
click at [548, 332] on button "Agregar" at bounding box center [515, 340] width 152 height 26
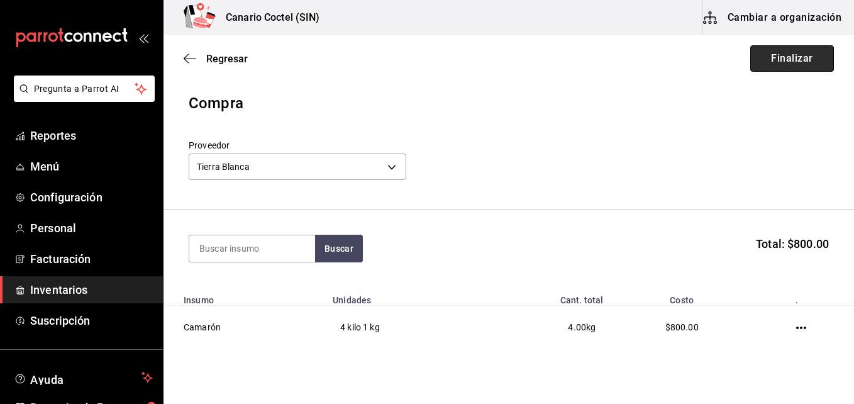
click at [778, 62] on button "Finalizar" at bounding box center [792, 58] width 84 height 26
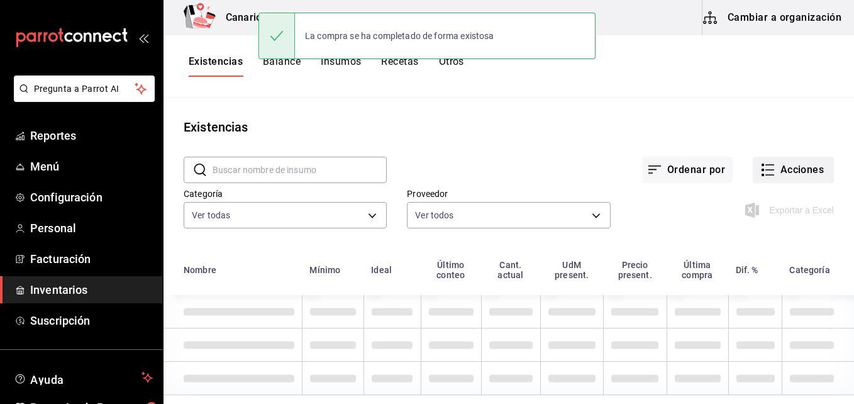
click at [778, 172] on button "Acciones" at bounding box center [793, 170] width 81 height 26
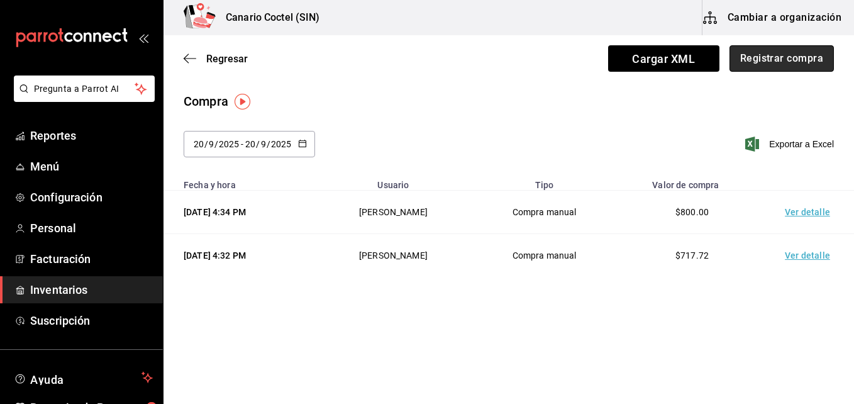
click at [804, 60] on button "Registrar compra" at bounding box center [781, 58] width 104 height 26
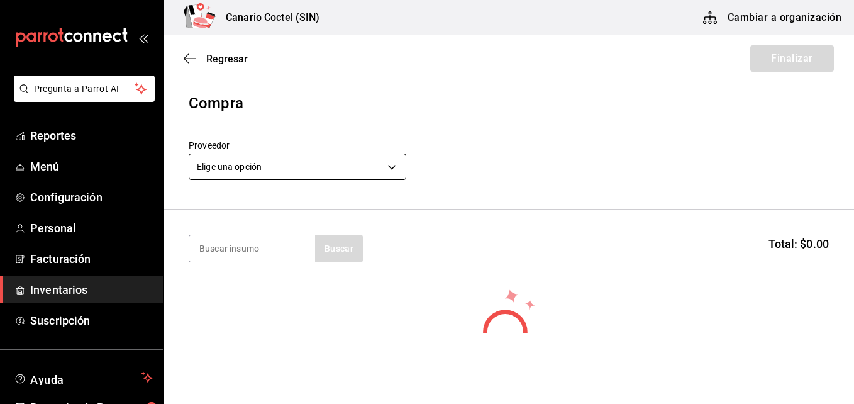
click at [394, 165] on body "Pregunta a Parrot AI Reportes Menú Configuración Personal Facturación Inventari…" at bounding box center [427, 166] width 854 height 333
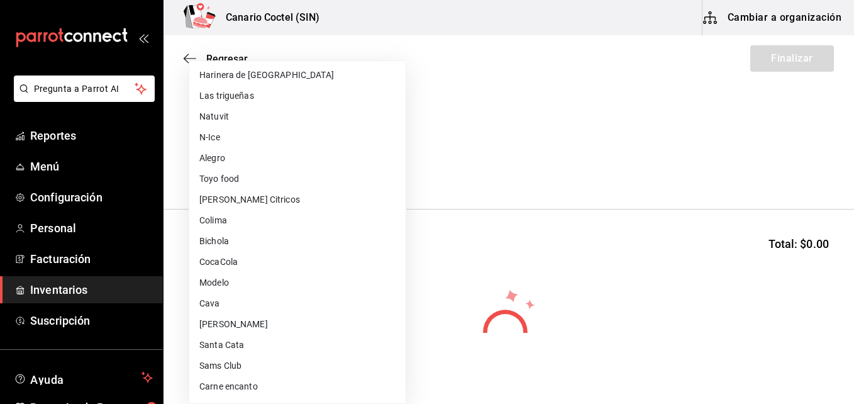
scroll to position [189, 0]
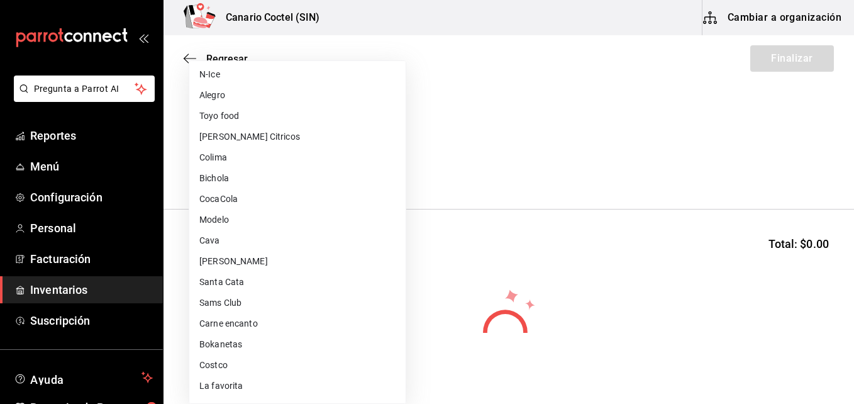
click at [223, 363] on li "Costco" at bounding box center [297, 365] width 216 height 21
type input "318cf0a0-d354-4919-95f6-0098ed00cd5b"
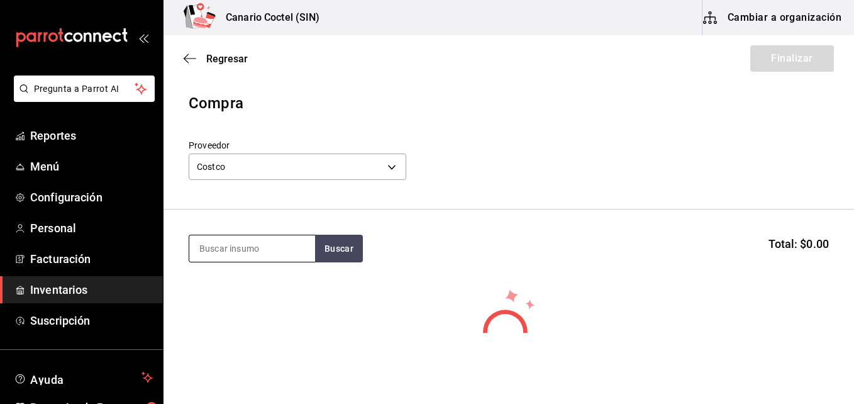
click at [242, 245] on input at bounding box center [252, 248] width 126 height 26
type input "moz"
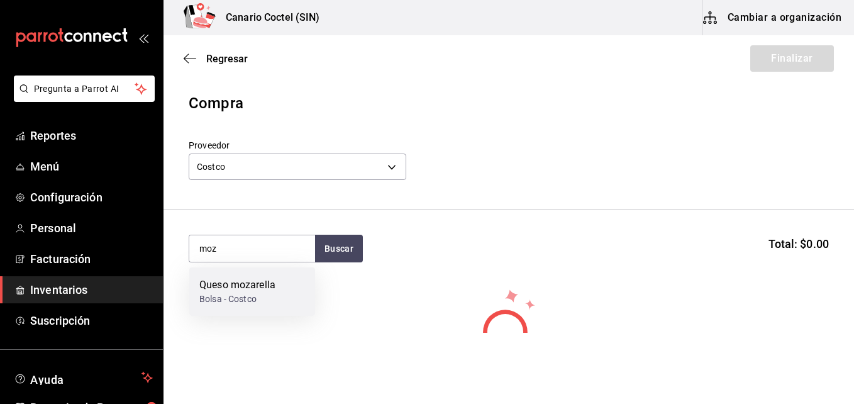
click at [238, 292] on div "Queso mozarella" at bounding box center [237, 284] width 76 height 15
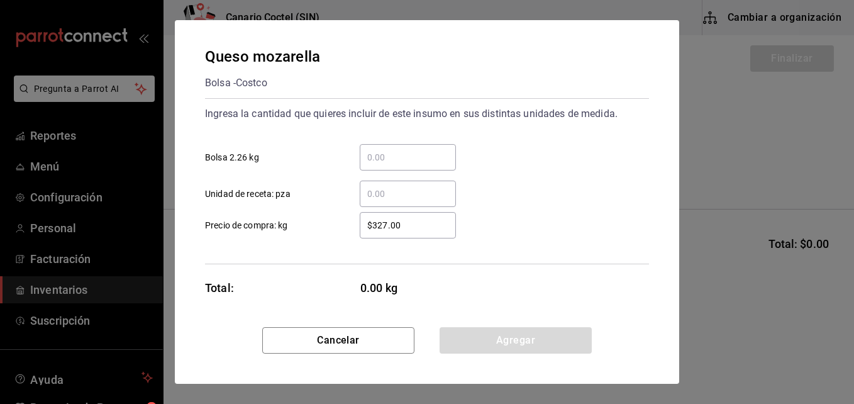
click at [379, 153] on input "​ Bolsa 2.26 kg" at bounding box center [408, 157] width 96 height 15
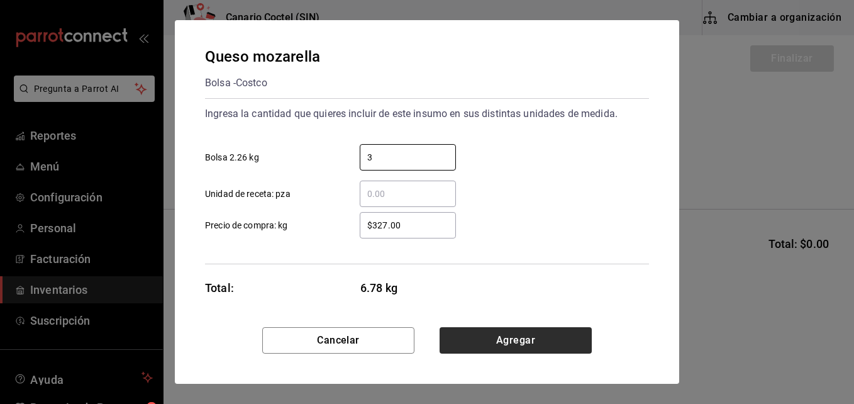
type input "3"
click at [502, 336] on button "Agregar" at bounding box center [515, 340] width 152 height 26
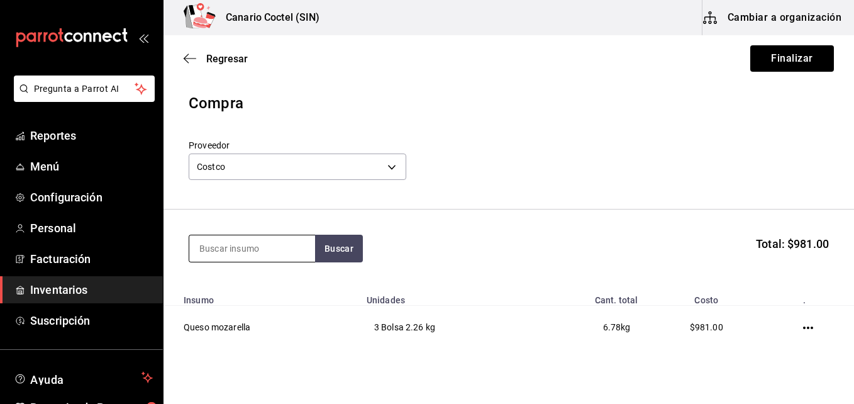
click at [272, 244] on input at bounding box center [252, 248] width 126 height 26
type input "ques"
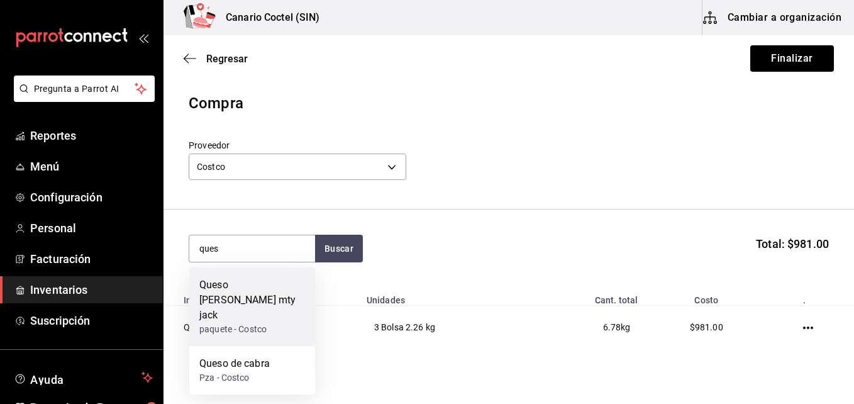
click at [287, 281] on div "Queso Kirland mty jack" at bounding box center [252, 299] width 106 height 45
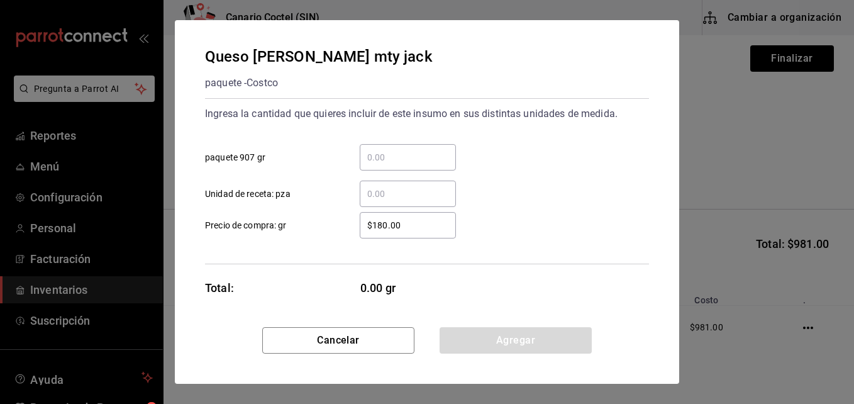
click at [402, 163] on input "​ paquete 907 gr" at bounding box center [408, 157] width 96 height 15
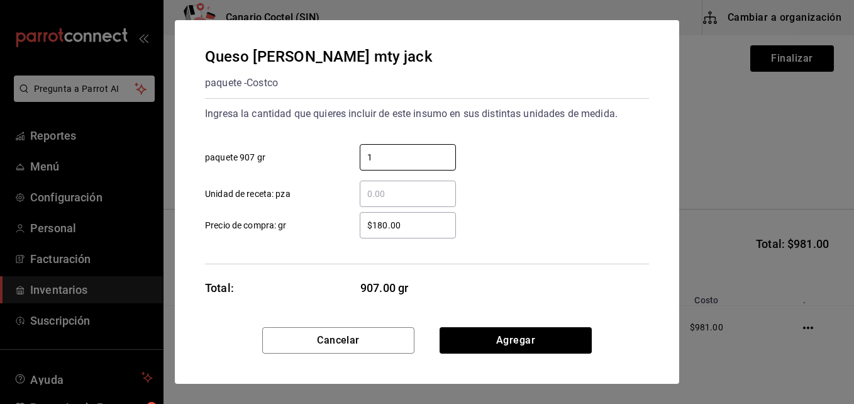
type input "1"
click at [381, 226] on input "$180.00" at bounding box center [408, 225] width 96 height 15
click at [406, 224] on input "$180.00" at bounding box center [408, 225] width 96 height 15
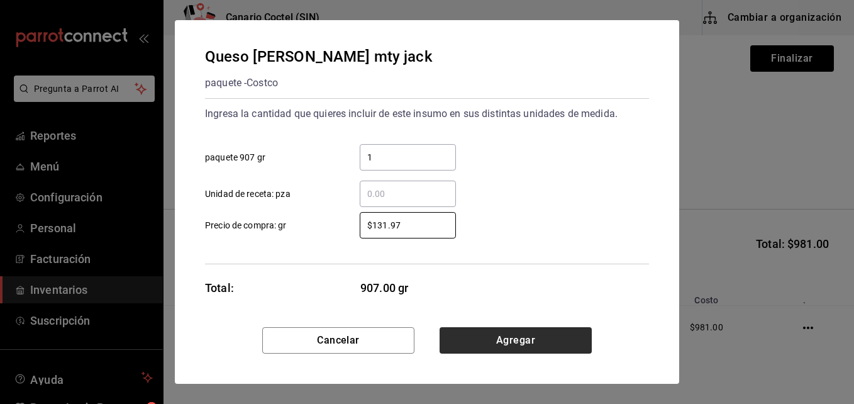
type input "$131.97"
click at [526, 342] on button "Agregar" at bounding box center [515, 340] width 152 height 26
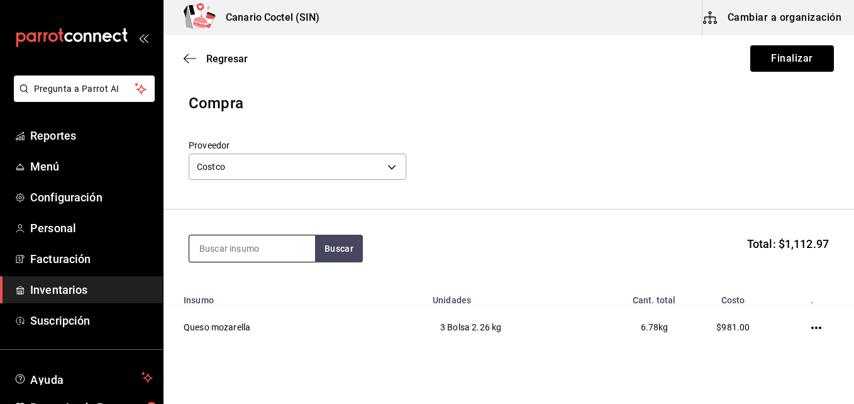
click at [275, 247] on input at bounding box center [252, 248] width 126 height 26
type input "cha"
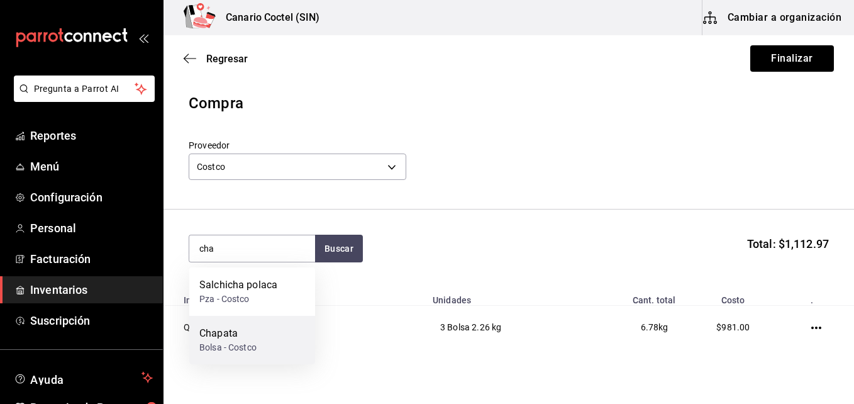
click at [257, 329] on div "Chapata Bolsa - Costco" at bounding box center [252, 340] width 126 height 48
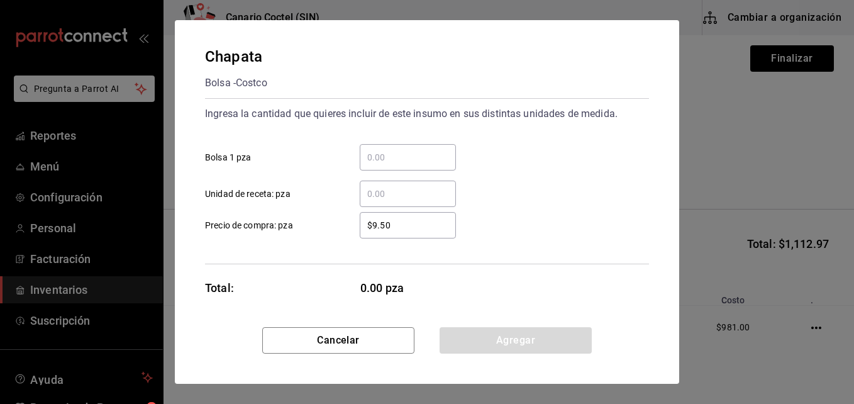
click at [380, 163] on input "​ Bolsa 1 pza" at bounding box center [408, 157] width 96 height 15
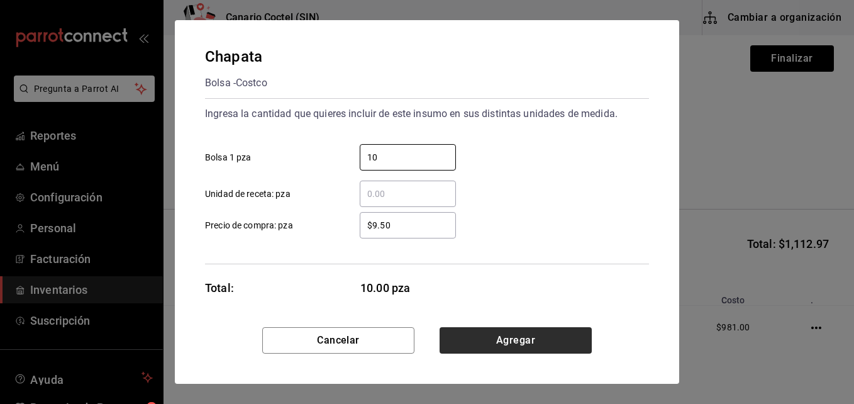
type input "10"
click at [500, 340] on button "Agregar" at bounding box center [515, 340] width 152 height 26
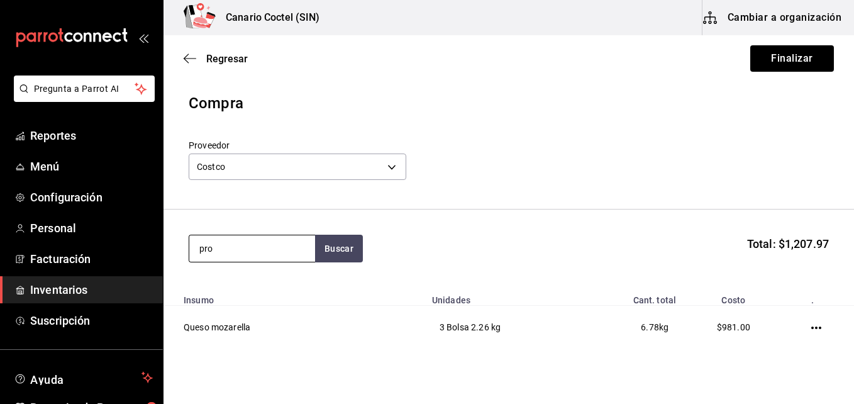
type input "pro"
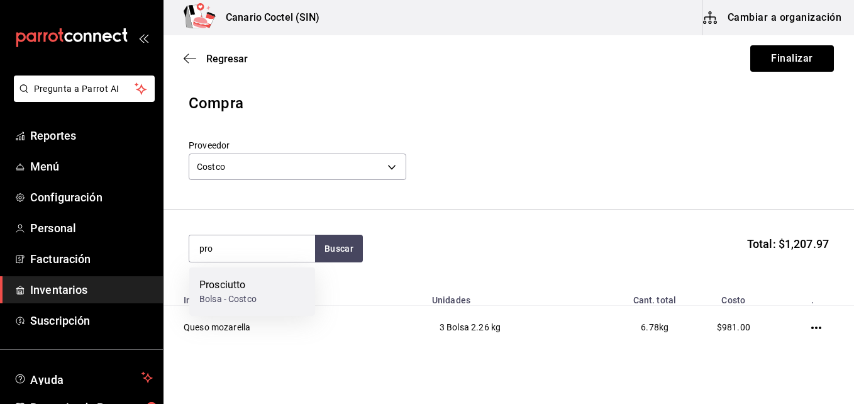
click at [237, 296] on div "Bolsa - Costco" at bounding box center [227, 298] width 57 height 13
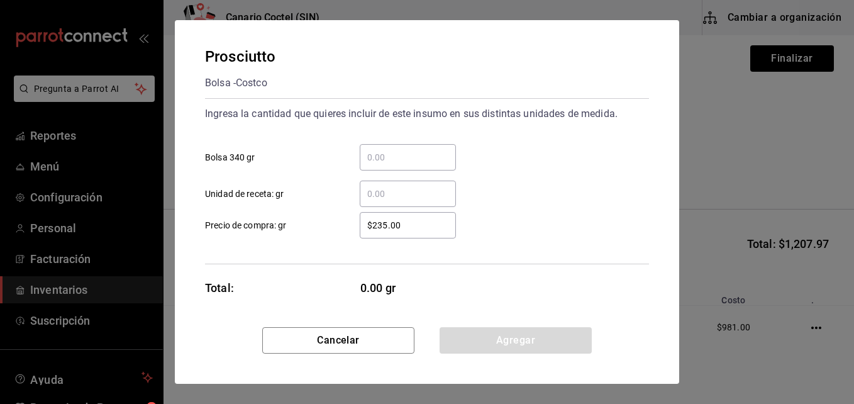
click at [383, 153] on input "​ Bolsa 340 gr" at bounding box center [408, 157] width 96 height 15
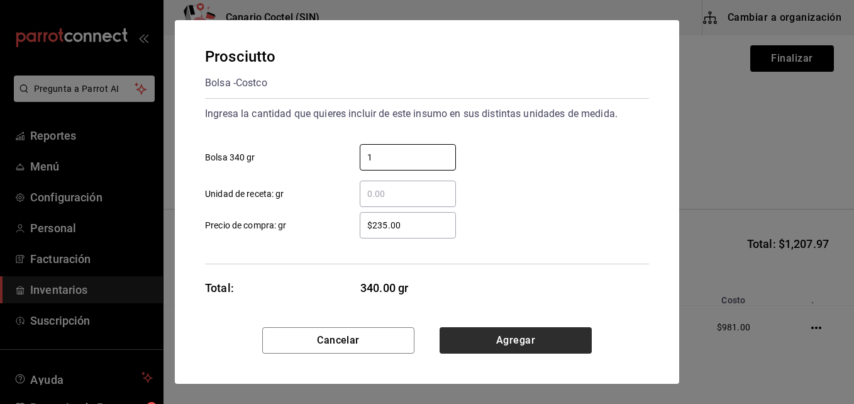
type input "1"
click at [529, 337] on button "Agregar" at bounding box center [515, 340] width 152 height 26
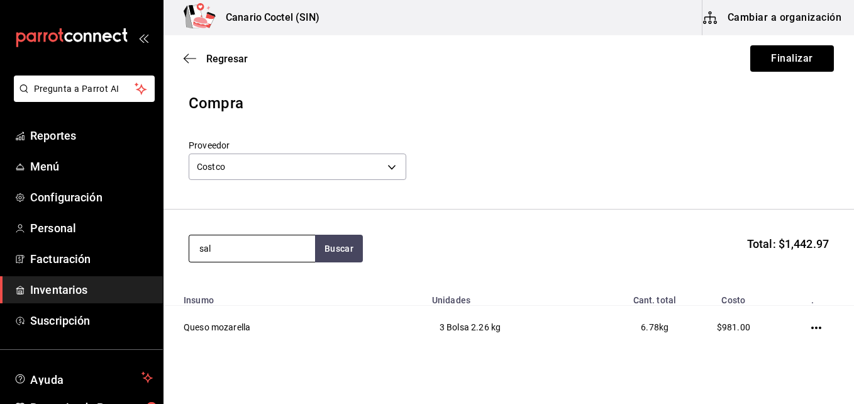
type input "sal"
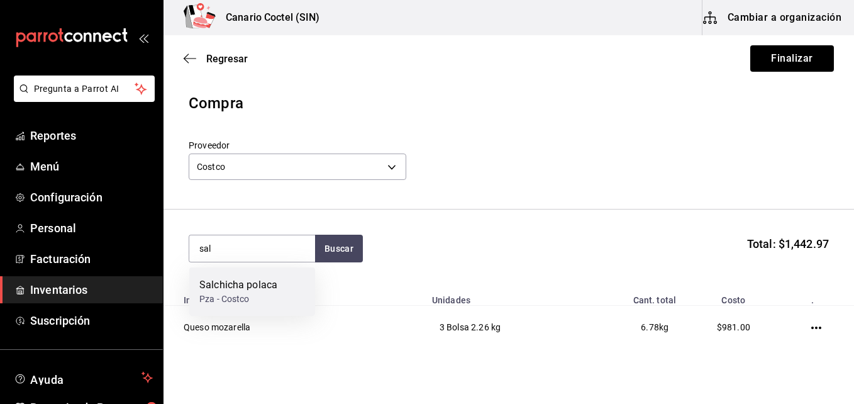
click at [238, 284] on div "Salchicha polaca" at bounding box center [238, 284] width 78 height 15
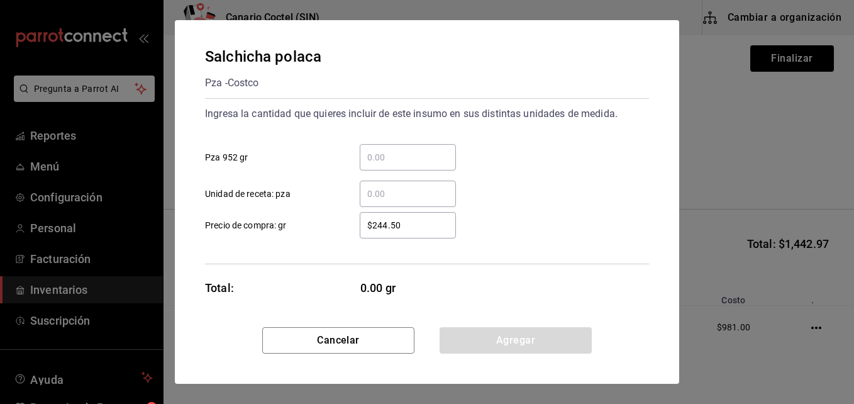
click at [406, 153] on input "​ Pza 952 gr" at bounding box center [408, 157] width 96 height 15
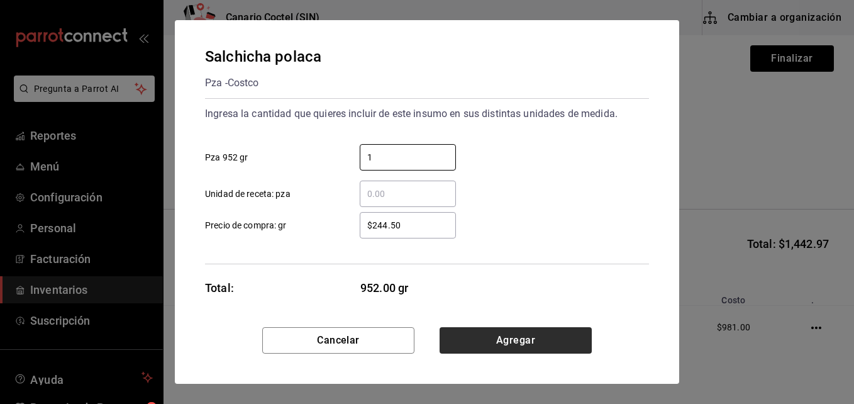
type input "1"
click at [528, 341] on button "Agregar" at bounding box center [515, 340] width 152 height 26
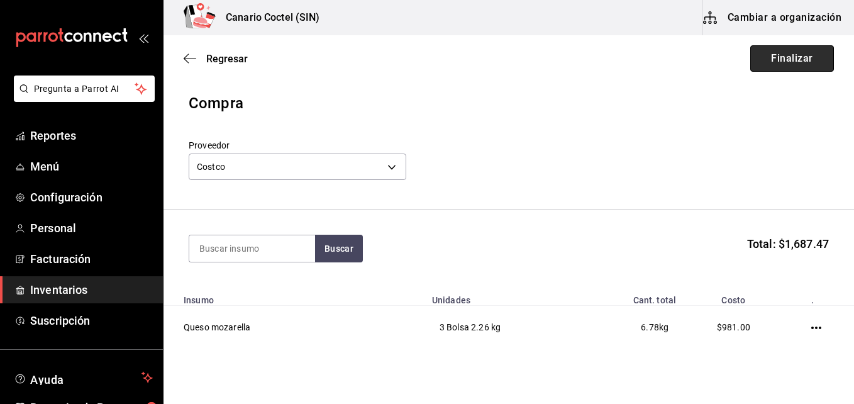
click at [792, 60] on button "Finalizar" at bounding box center [792, 58] width 84 height 26
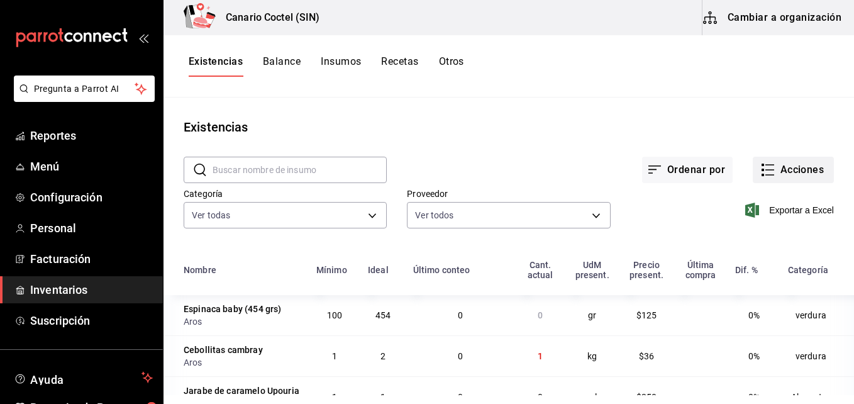
click at [793, 172] on button "Acciones" at bounding box center [793, 170] width 81 height 26
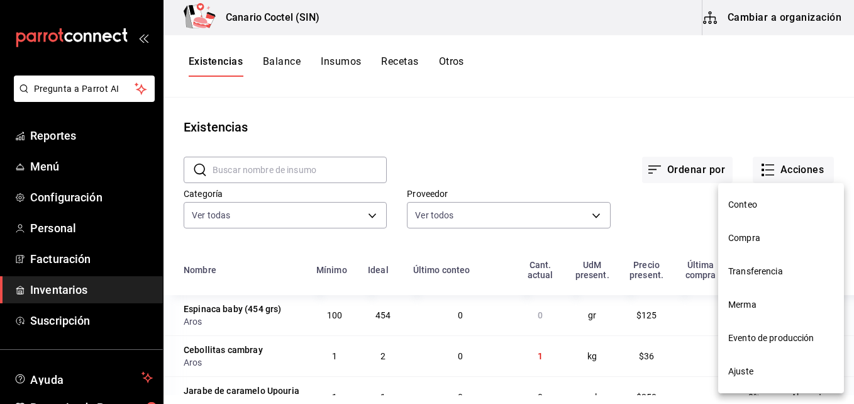
click at [744, 240] on span "Compra" at bounding box center [781, 237] width 106 height 13
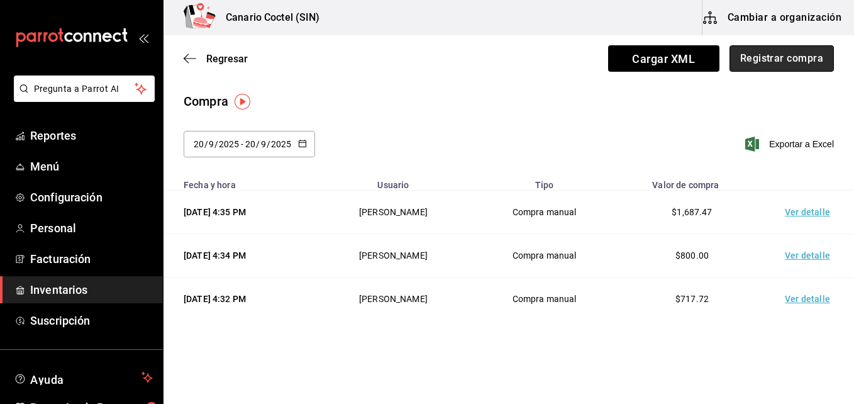
click at [785, 53] on button "Registrar compra" at bounding box center [781, 58] width 104 height 26
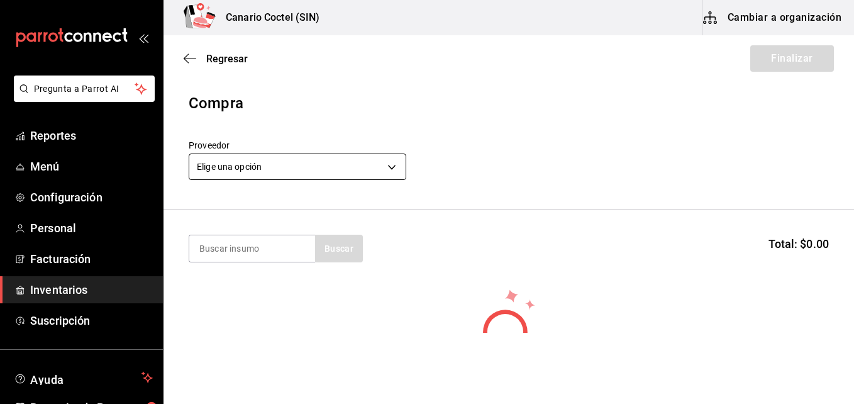
click at [392, 167] on body "Pregunta a Parrot AI Reportes Menú Configuración Personal Facturación Inventari…" at bounding box center [427, 166] width 854 height 333
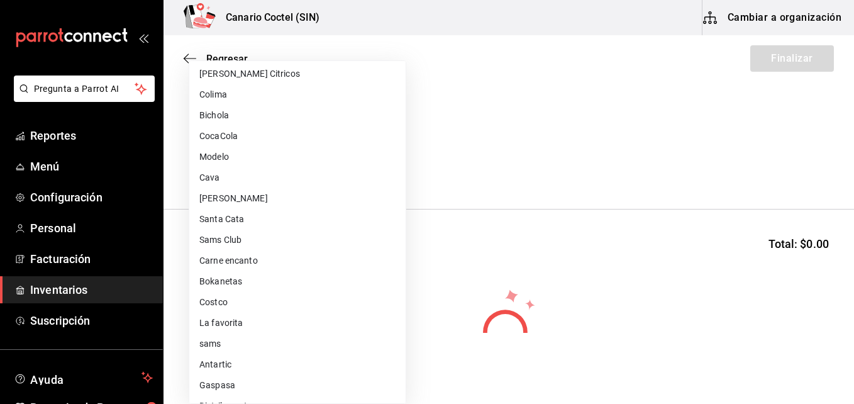
scroll to position [377, 0]
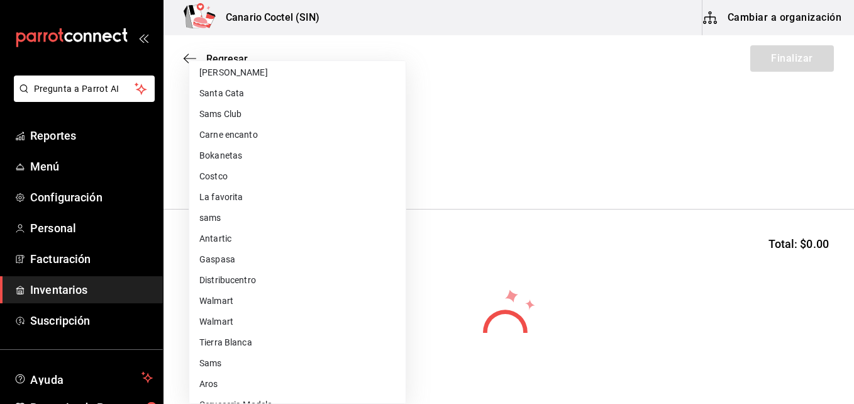
click at [218, 301] on li "Walmart" at bounding box center [297, 300] width 216 height 21
type input "368951de-21f5-4266-aec8-27b013a2c4b1"
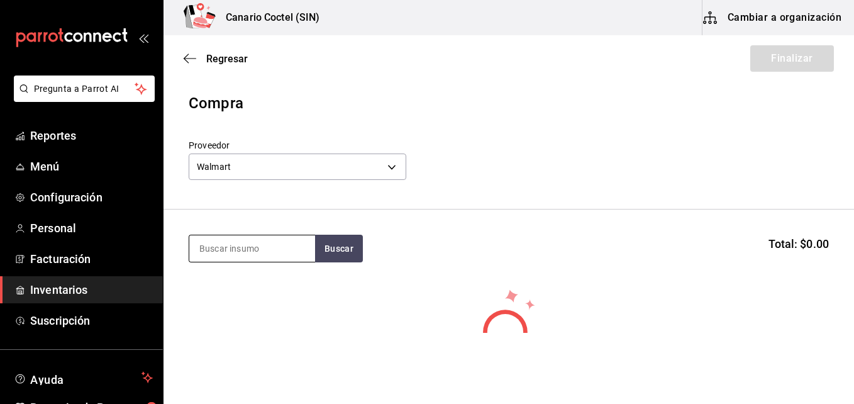
click at [231, 254] on input at bounding box center [252, 248] width 126 height 26
type input "c"
type input "l"
click at [801, 21] on button "Cambiar a organización" at bounding box center [772, 17] width 141 height 35
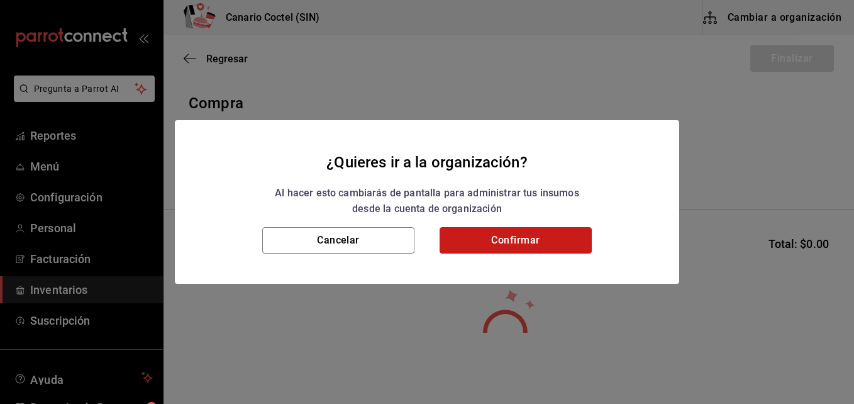
click at [532, 238] on button "Confirmar" at bounding box center [515, 240] width 152 height 26
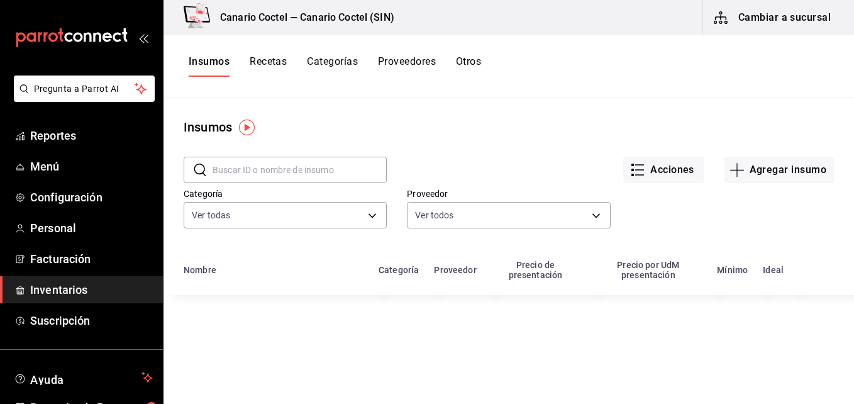
click at [272, 169] on input "text" at bounding box center [300, 169] width 174 height 25
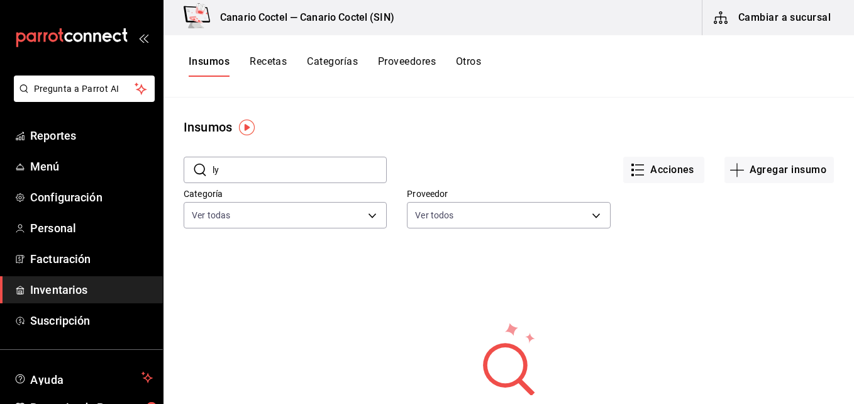
type input "l"
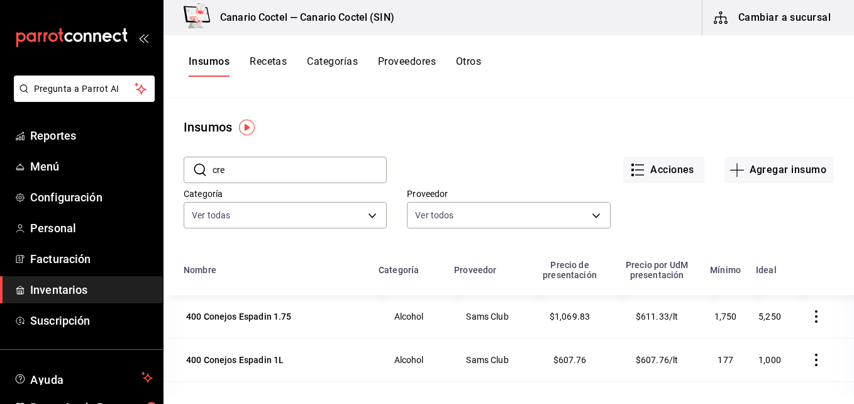
type input "cre"
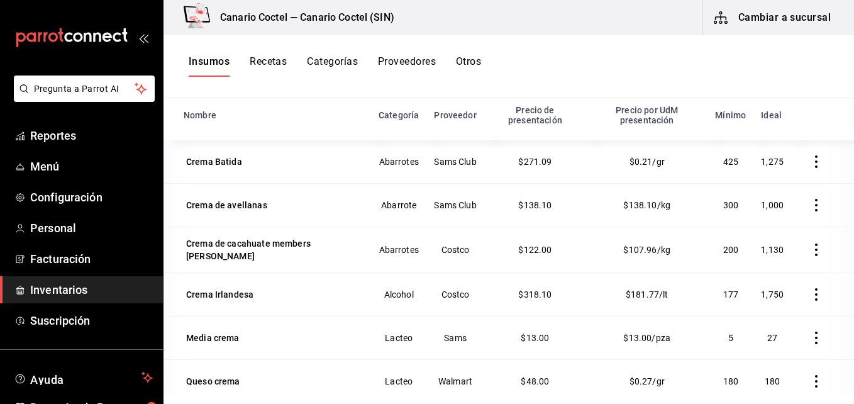
click at [400, 62] on button "Proveedores" at bounding box center [407, 65] width 58 height 21
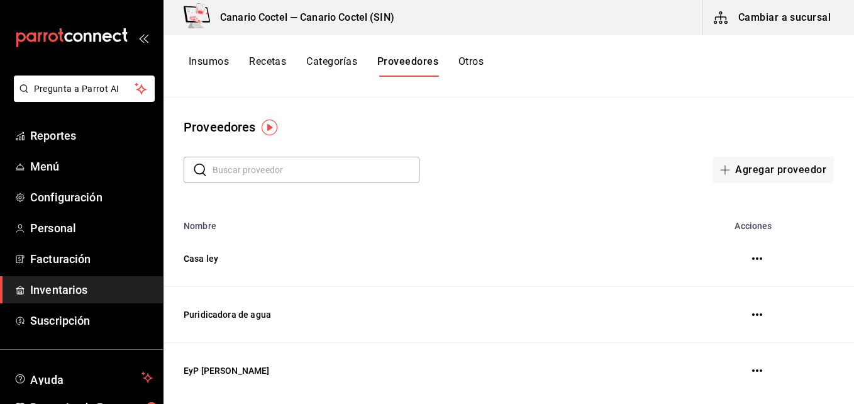
click at [367, 167] on input "text" at bounding box center [316, 169] width 207 height 25
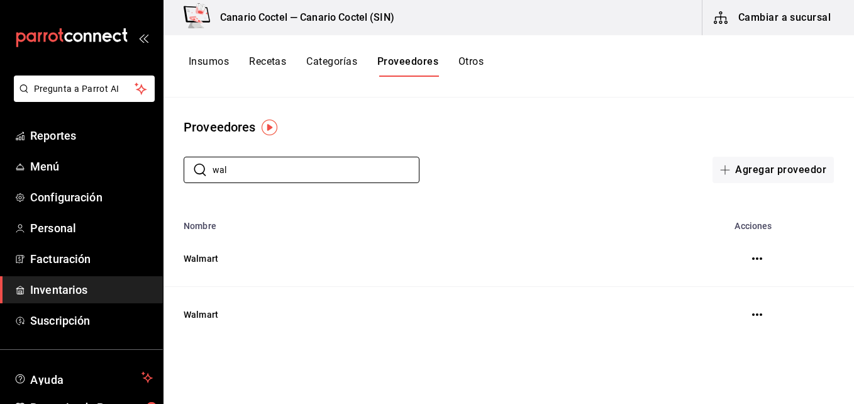
type input "wal"
click at [754, 262] on icon "button" at bounding box center [757, 258] width 10 height 10
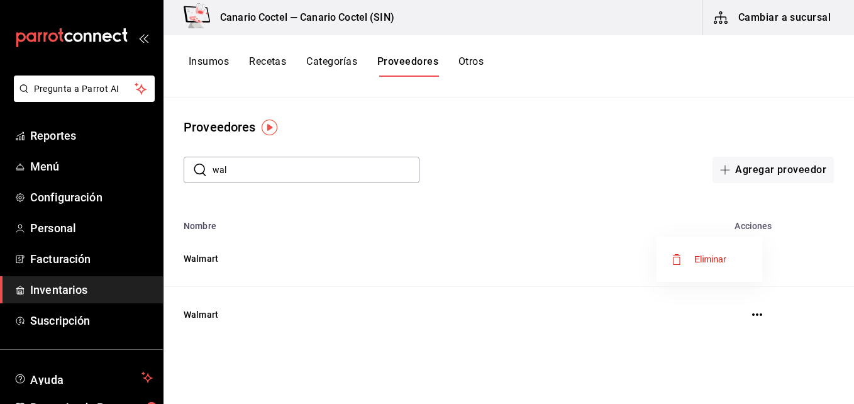
click at [489, 243] on div at bounding box center [427, 202] width 854 height 404
click at [201, 313] on td "Walmart" at bounding box center [414, 315] width 502 height 56
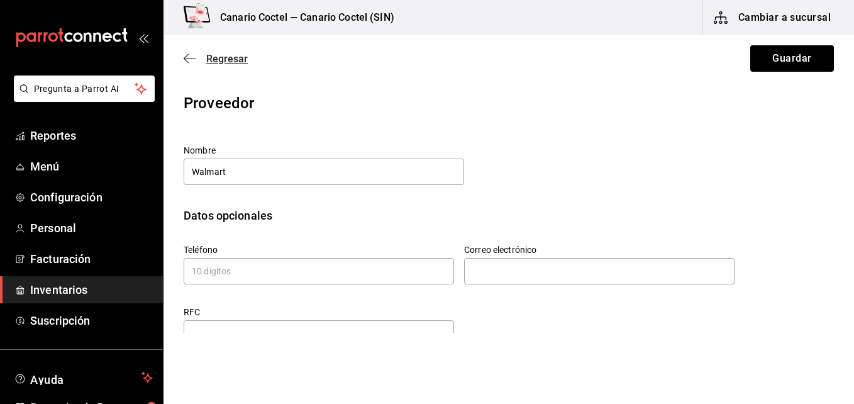
click at [185, 60] on icon "button" at bounding box center [190, 58] width 13 height 11
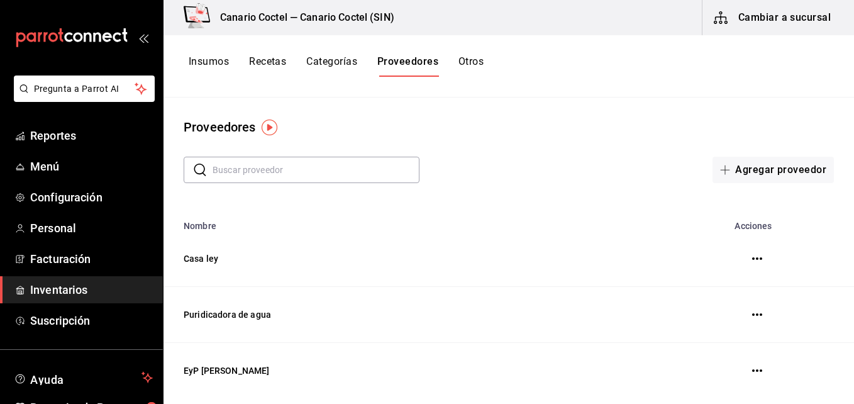
click at [787, 19] on button "Cambiar a sucursal" at bounding box center [772, 17] width 141 height 35
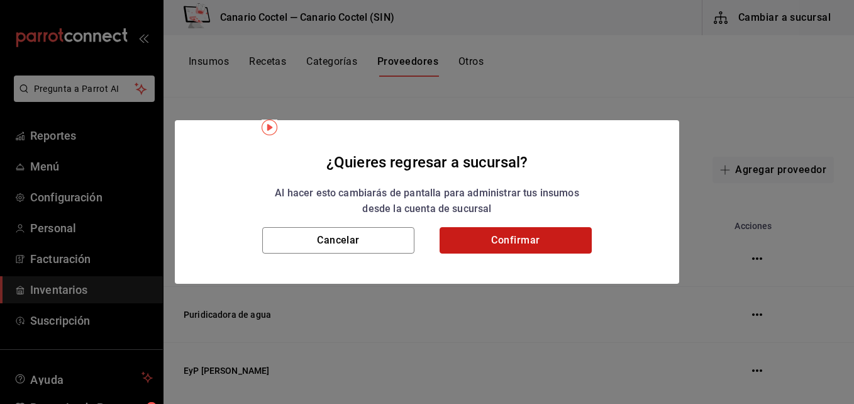
click at [490, 243] on button "Confirmar" at bounding box center [515, 240] width 152 height 26
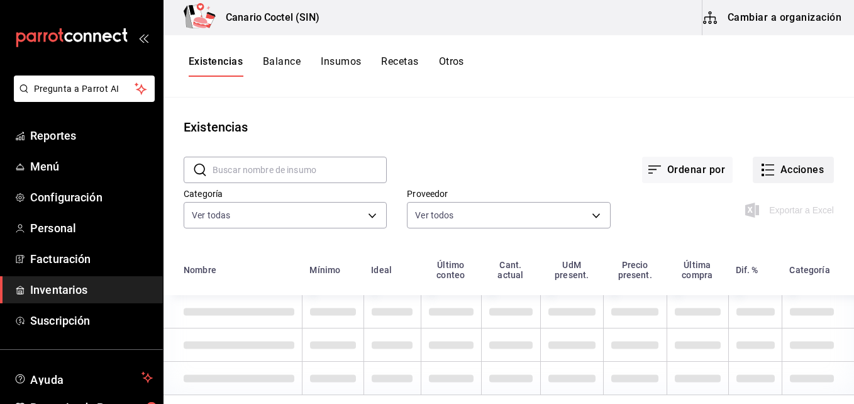
click at [793, 171] on button "Acciones" at bounding box center [793, 170] width 81 height 26
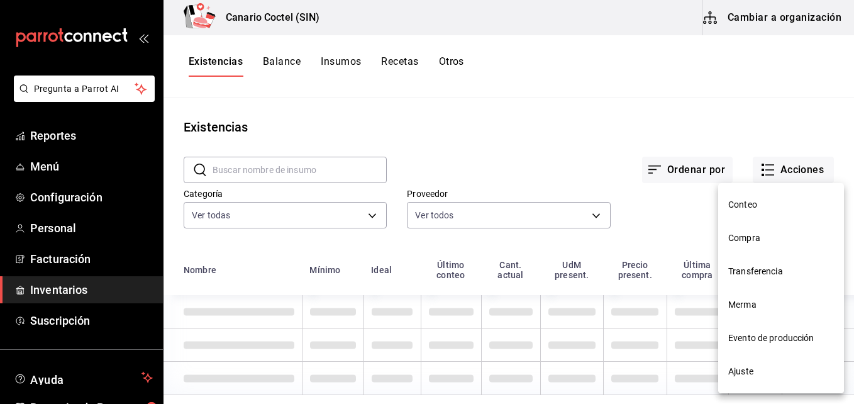
click at [749, 240] on span "Compra" at bounding box center [781, 237] width 106 height 13
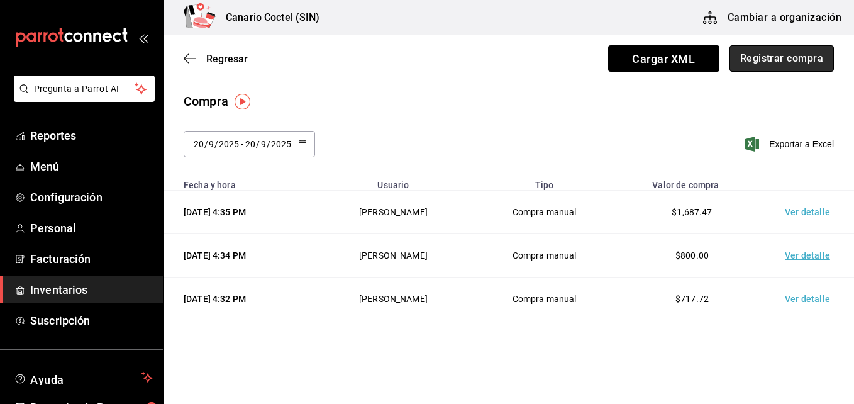
click at [791, 56] on button "Registrar compra" at bounding box center [781, 58] width 104 height 26
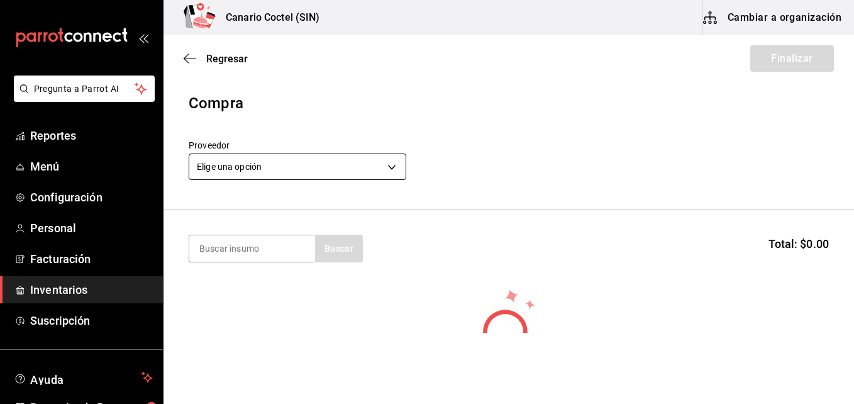
click at [391, 169] on body "Pregunta a Parrot AI Reportes Menú Configuración Personal Facturación Inventari…" at bounding box center [427, 166] width 854 height 333
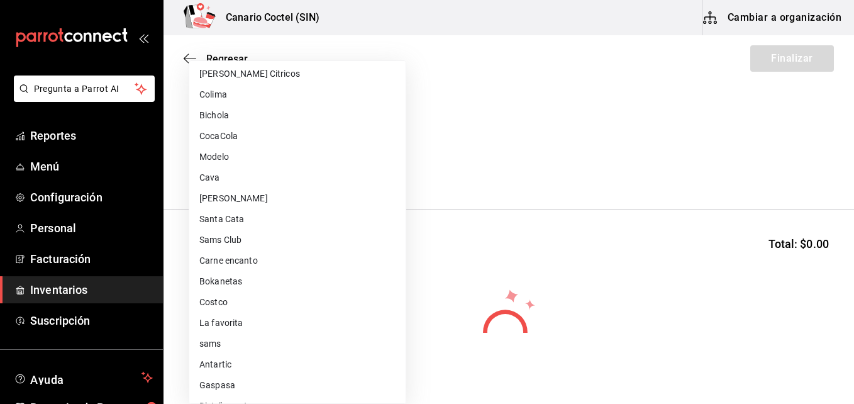
scroll to position [314, 0]
click at [224, 365] on li "Walmart" at bounding box center [297, 363] width 216 height 21
type input "368951de-21f5-4266-aec8-27b013a2c4b1"
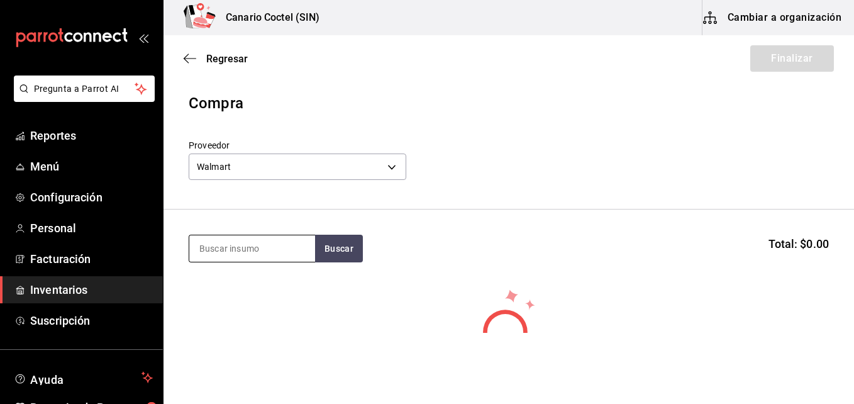
click at [269, 245] on input at bounding box center [252, 248] width 126 height 26
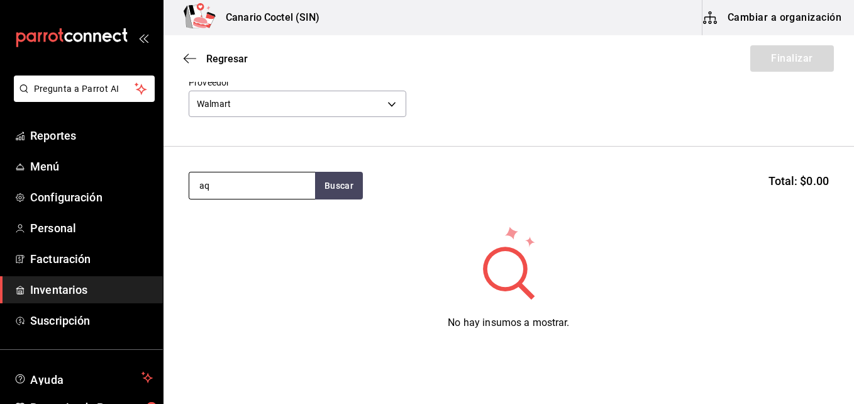
type input "a"
type input "squ"
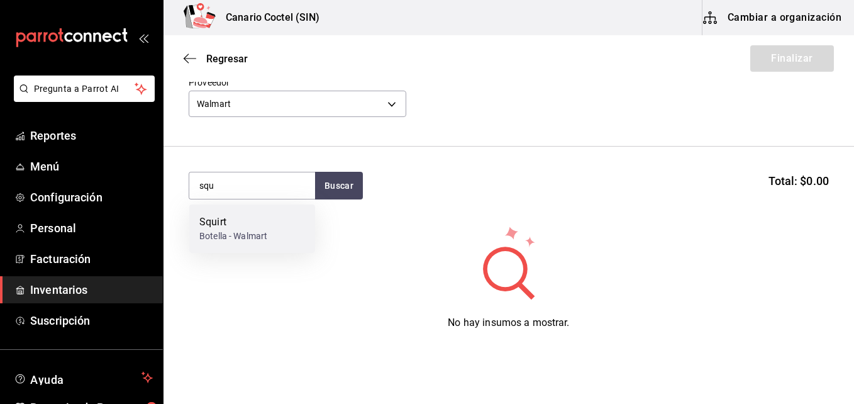
click at [253, 233] on div "Botella - Walmart" at bounding box center [233, 235] width 68 height 13
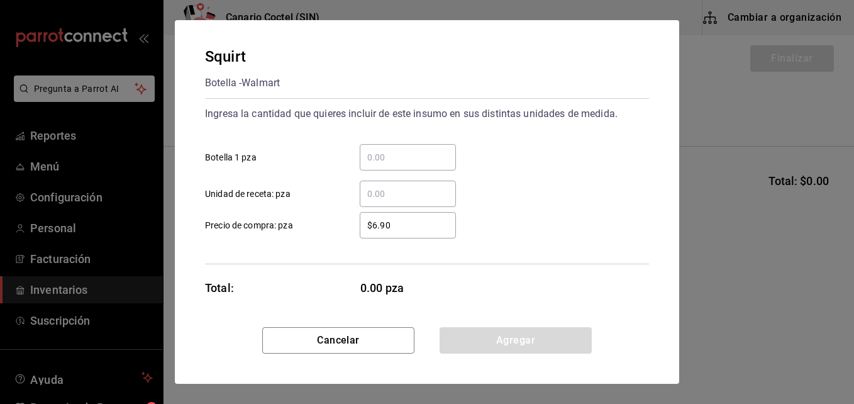
click at [407, 154] on input "​ Botella 1 pza" at bounding box center [408, 157] width 96 height 15
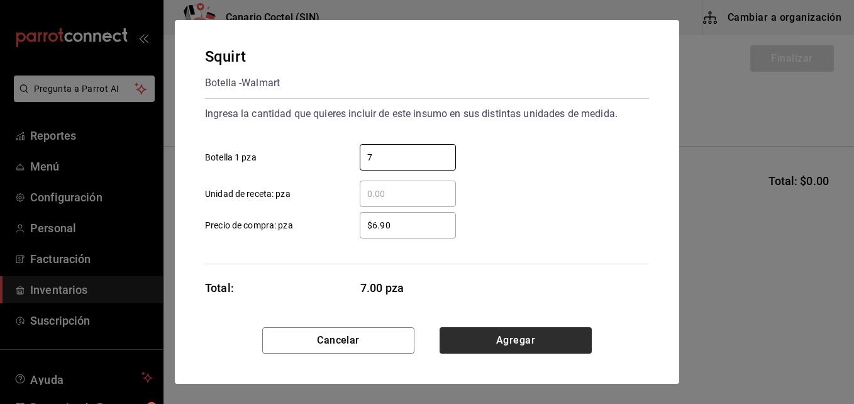
type input "7"
click at [510, 341] on button "Agregar" at bounding box center [515, 340] width 152 height 26
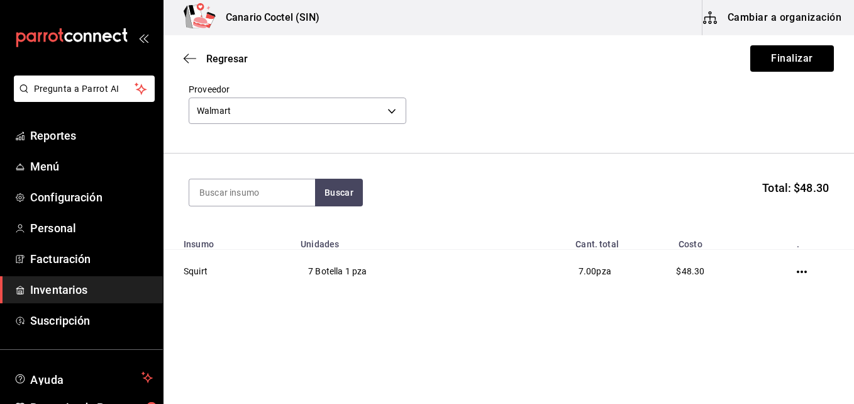
scroll to position [57, 0]
click at [204, 192] on input at bounding box center [252, 192] width 126 height 26
type input "sprite"
click at [804, 17] on button "Cambiar a organización" at bounding box center [772, 17] width 141 height 35
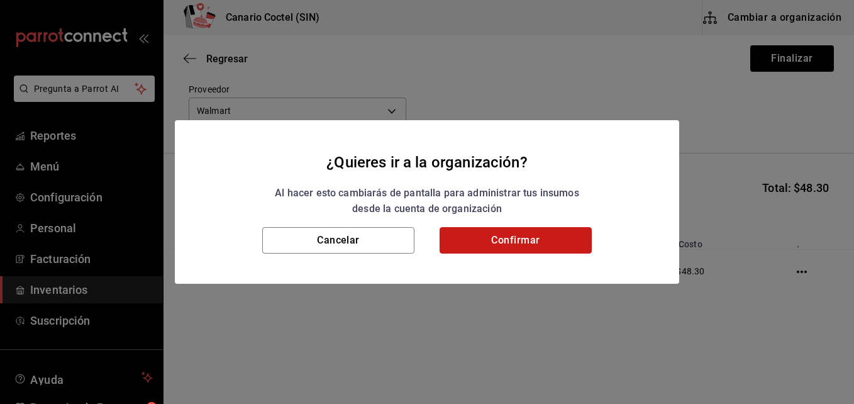
click at [512, 237] on button "Confirmar" at bounding box center [515, 240] width 152 height 26
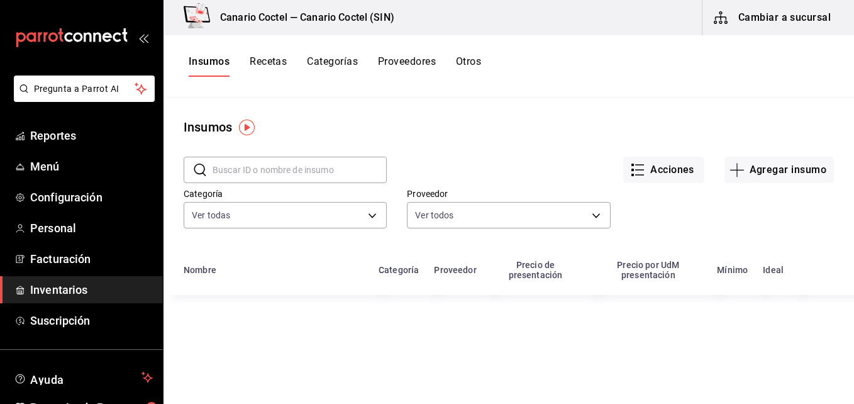
click at [228, 171] on input "text" at bounding box center [300, 169] width 174 height 25
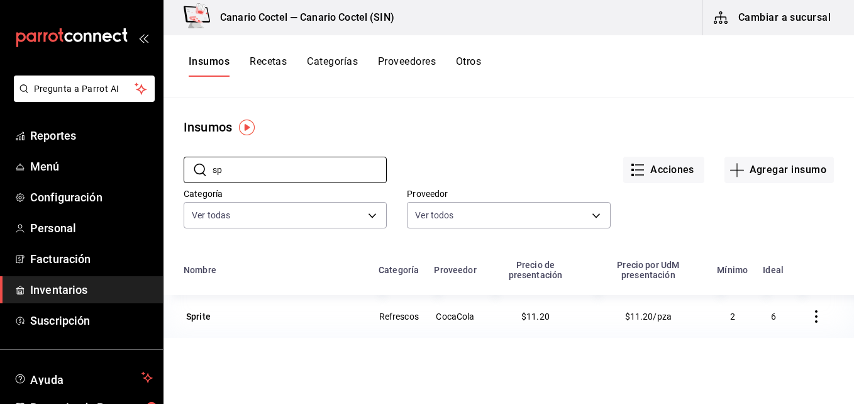
type input "s"
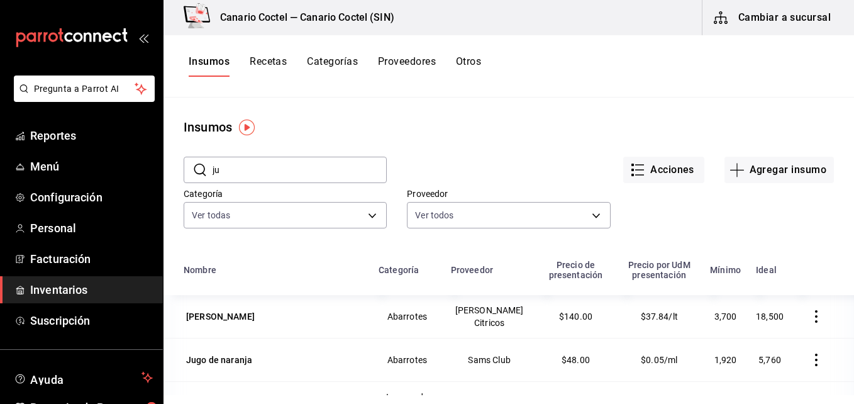
type input "j"
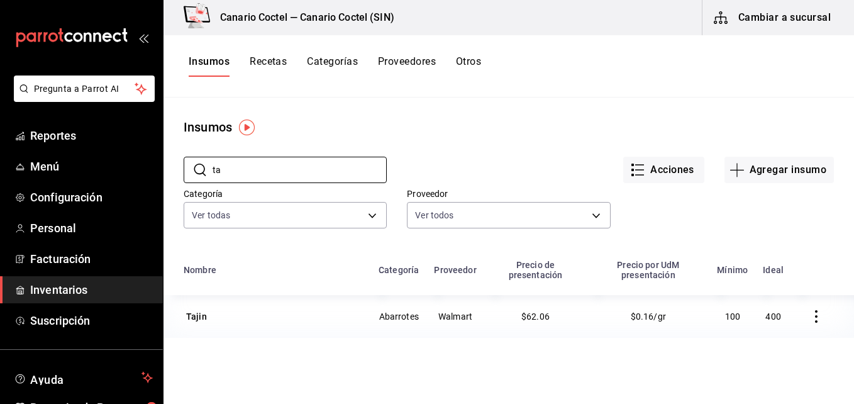
type input "t"
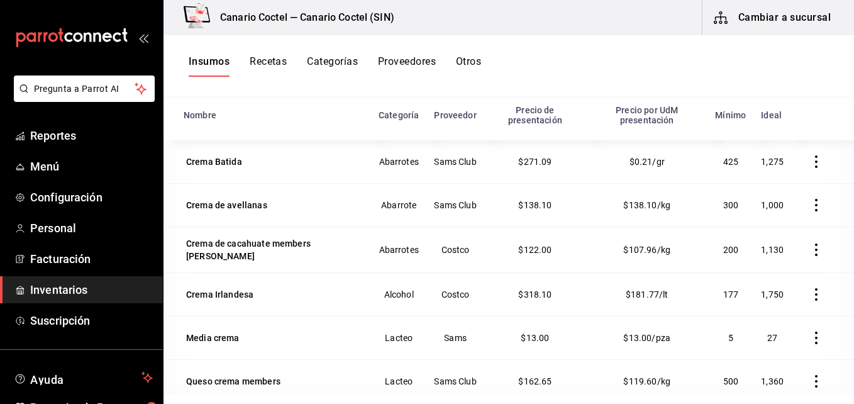
scroll to position [92, 0]
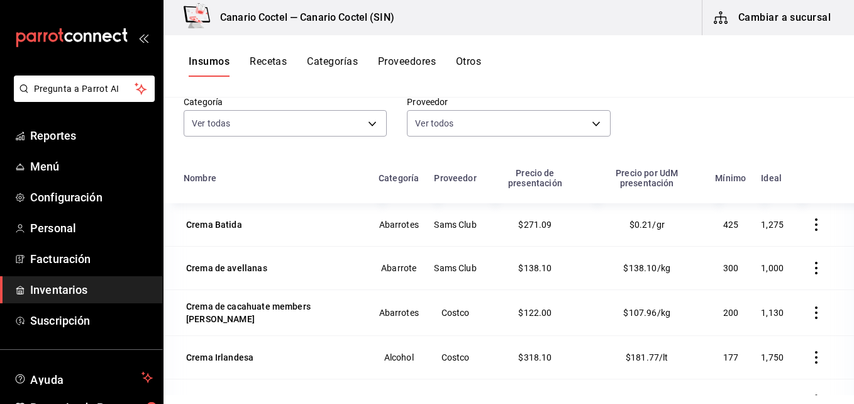
type input "crema"
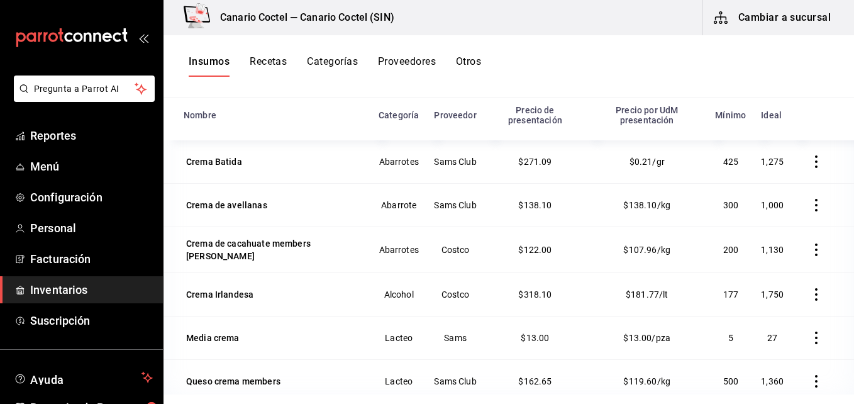
scroll to position [0, 0]
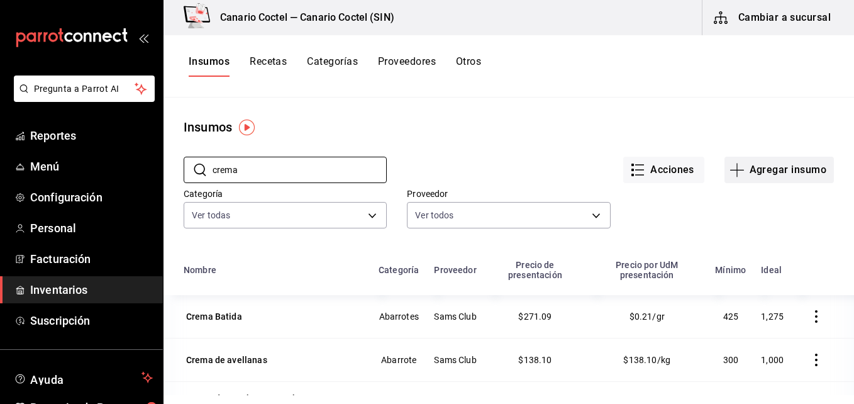
click at [778, 171] on button "Agregar insumo" at bounding box center [778, 170] width 109 height 26
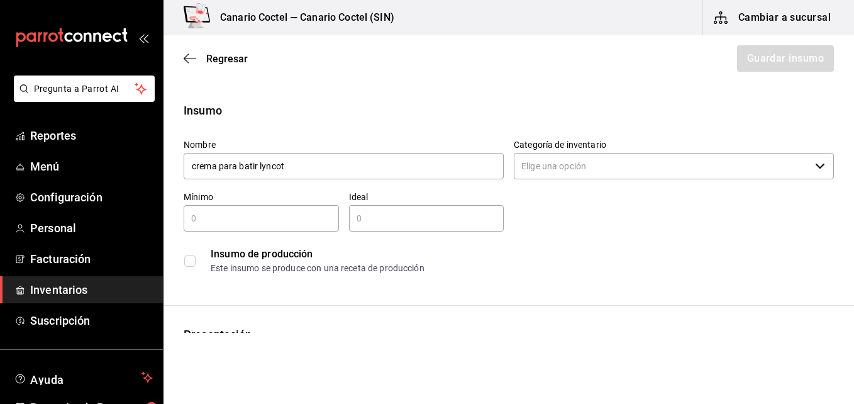
type input "crema para batir lyncott"
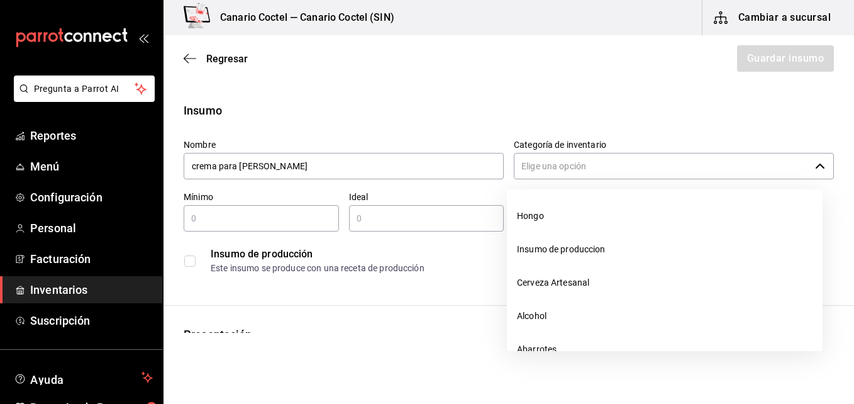
click at [815, 165] on icon "button" at bounding box center [820, 166] width 10 height 10
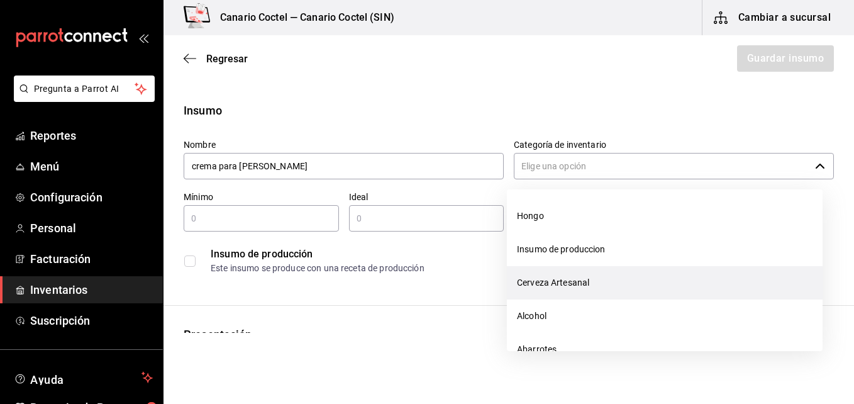
scroll to position [63, 0]
click at [557, 288] on li "Abarrotes" at bounding box center [665, 286] width 316 height 33
type input "Abarrotes"
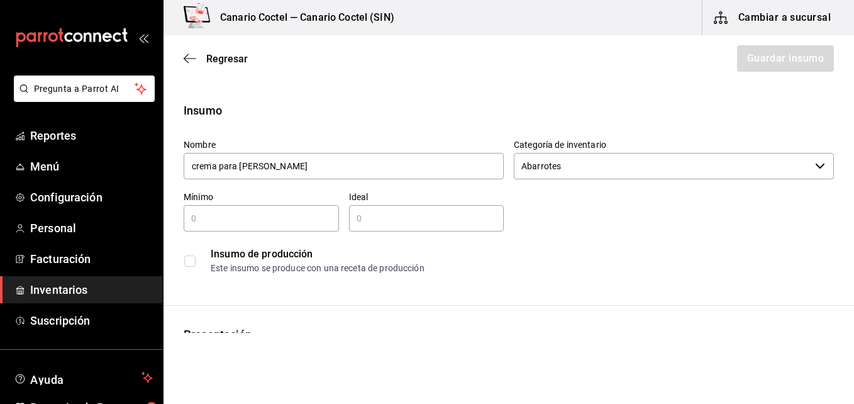
type input "crema para batir lyncott"
click at [250, 220] on input "text" at bounding box center [261, 218] width 155 height 15
type input "1"
click at [361, 215] on input "text" at bounding box center [426, 218] width 155 height 15
type input "1"
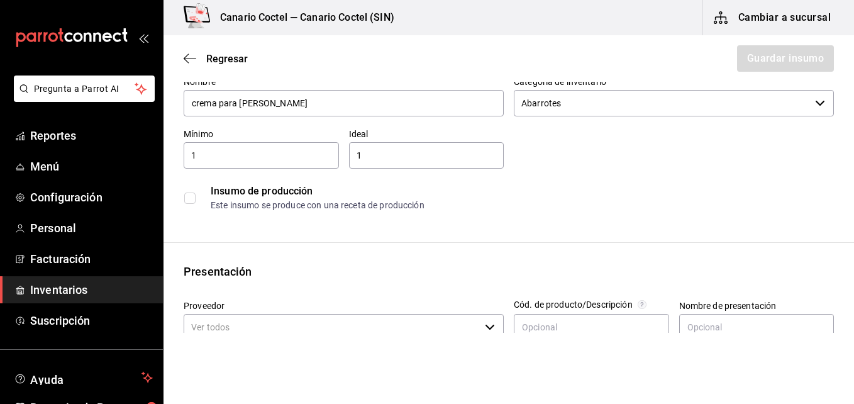
scroll to position [189, 0]
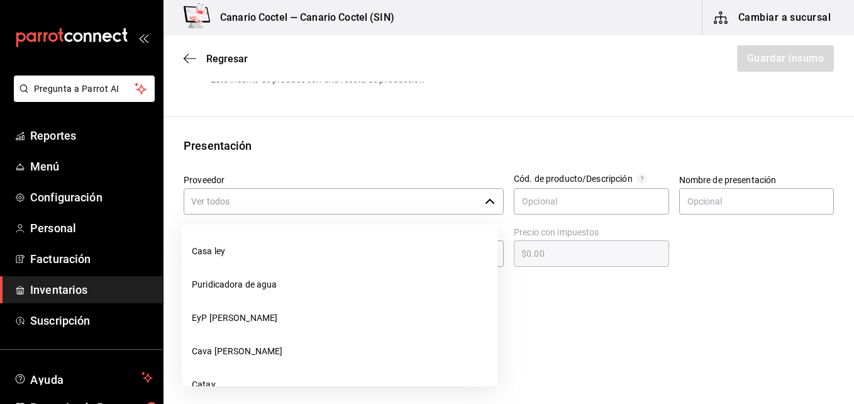
click at [488, 199] on icon "button" at bounding box center [490, 201] width 10 height 10
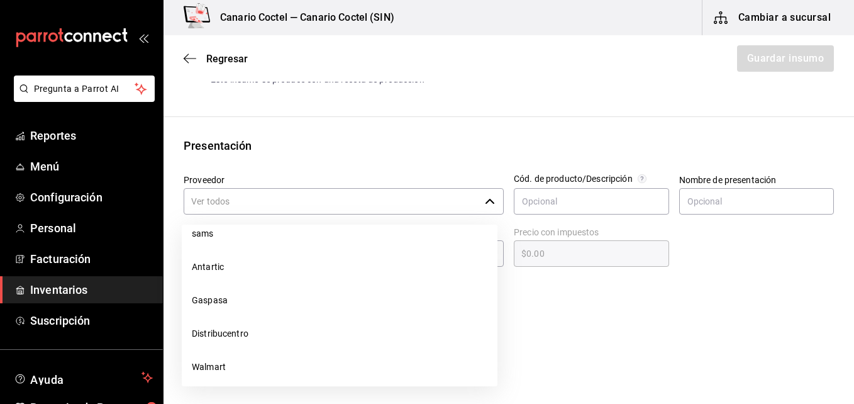
scroll to position [880, 0]
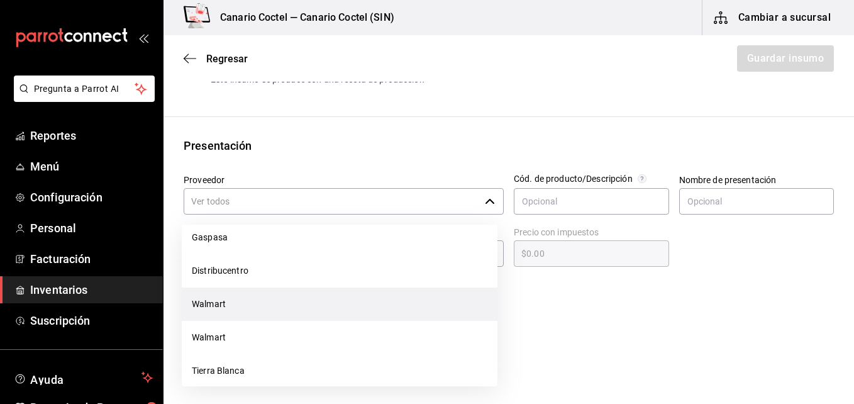
click at [248, 302] on li "Walmart" at bounding box center [340, 303] width 316 height 33
type input "Walmart"
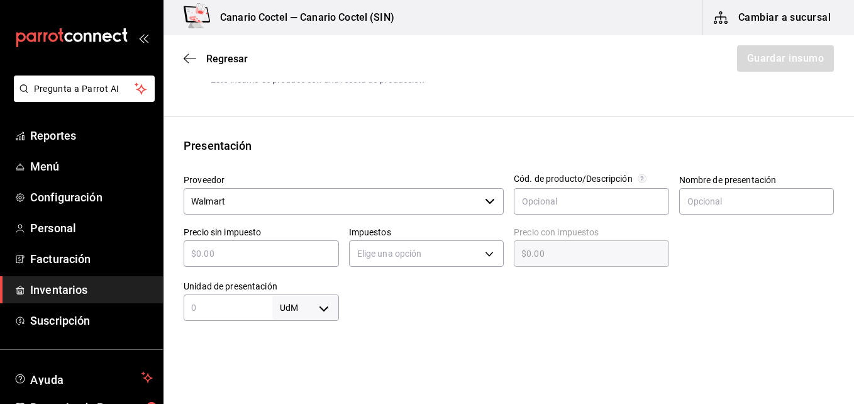
type input "1"
click at [626, 304] on div at bounding box center [586, 295] width 495 height 50
click at [696, 199] on input "text" at bounding box center [756, 201] width 155 height 26
type input "pza"
click at [296, 250] on input "text" at bounding box center [261, 253] width 155 height 15
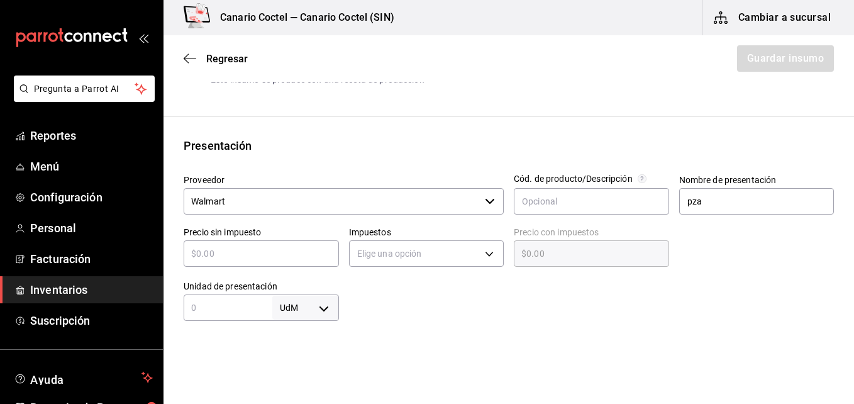
type input "$6"
type input "$6.00"
type input "$68"
type input "$68.00"
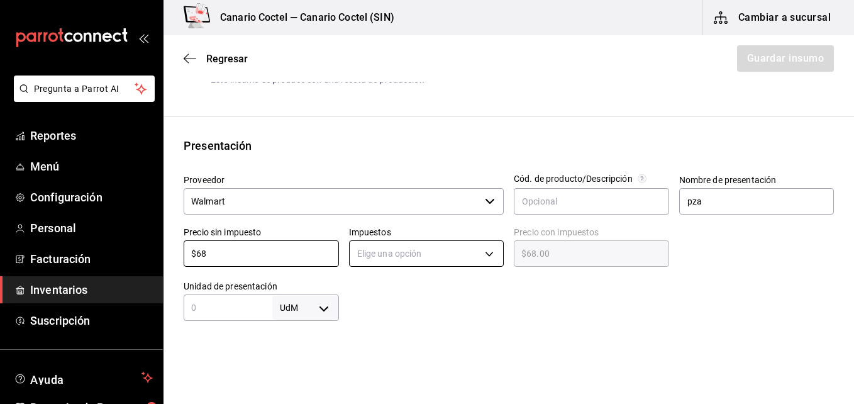
type input "$68"
click at [482, 257] on body "Pregunta a Parrot AI Reportes Menú Configuración Personal Facturación Inventari…" at bounding box center [427, 166] width 854 height 333
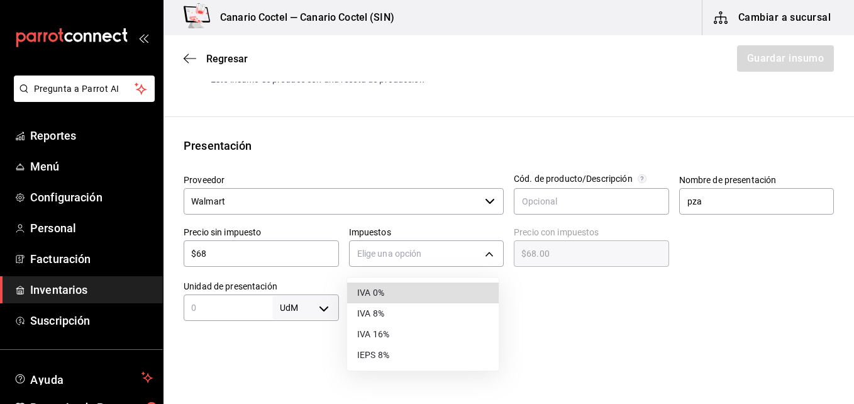
click at [412, 286] on li "IVA 0%" at bounding box center [423, 292] width 152 height 21
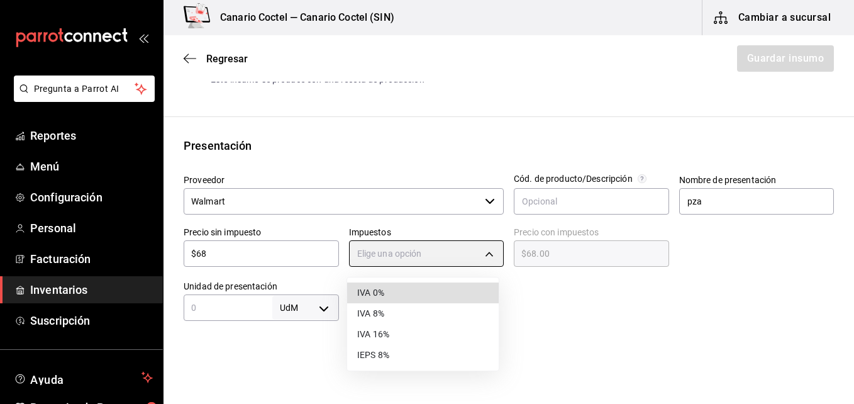
type input "IVA_0"
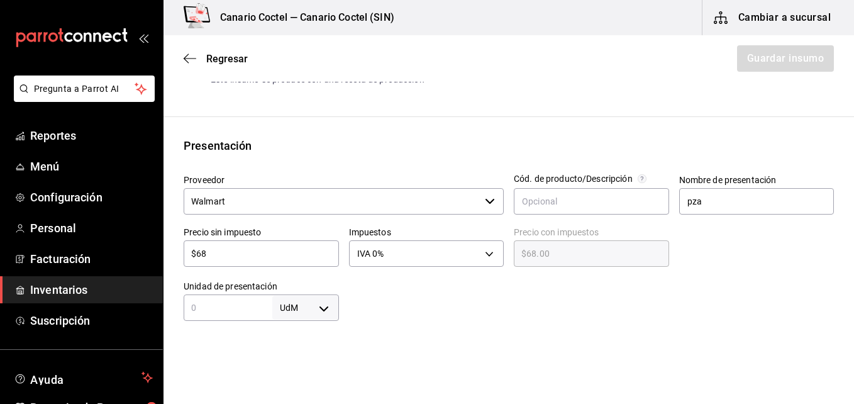
click at [229, 302] on input "text" at bounding box center [228, 307] width 89 height 15
type input "500"
click at [322, 303] on body "Pregunta a Parrot AI Reportes Menú Configuración Personal Facturación Inventari…" at bounding box center [427, 166] width 854 height 333
click at [302, 346] on li "ml" at bounding box center [302, 346] width 65 height 21
type input "MILLILITER"
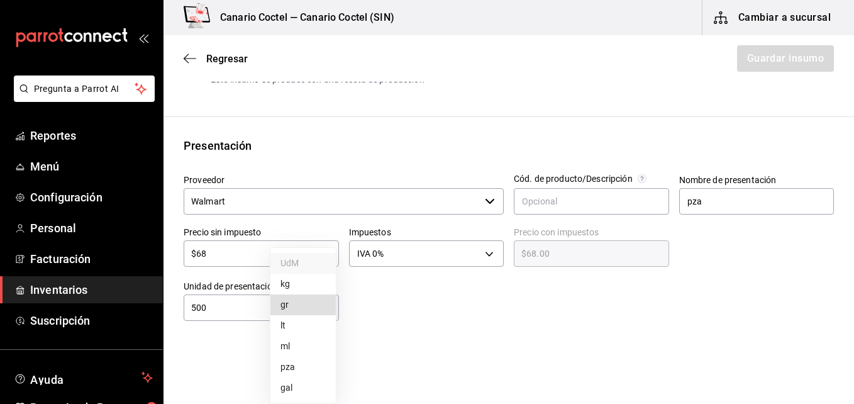
type input "MILLILITER"
type input "500"
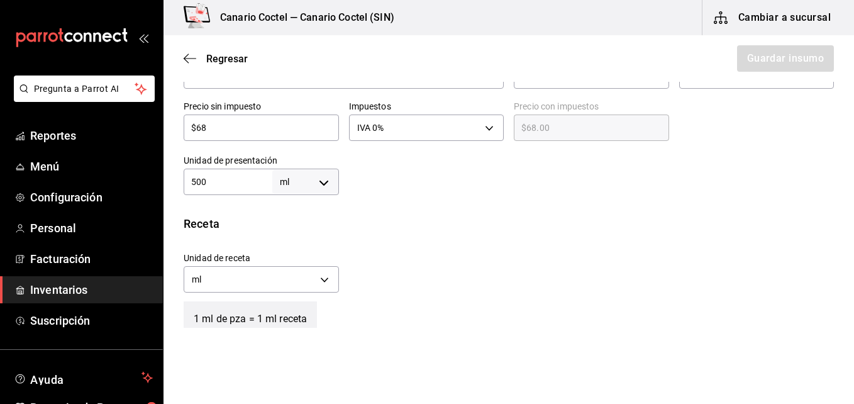
scroll to position [503, 0]
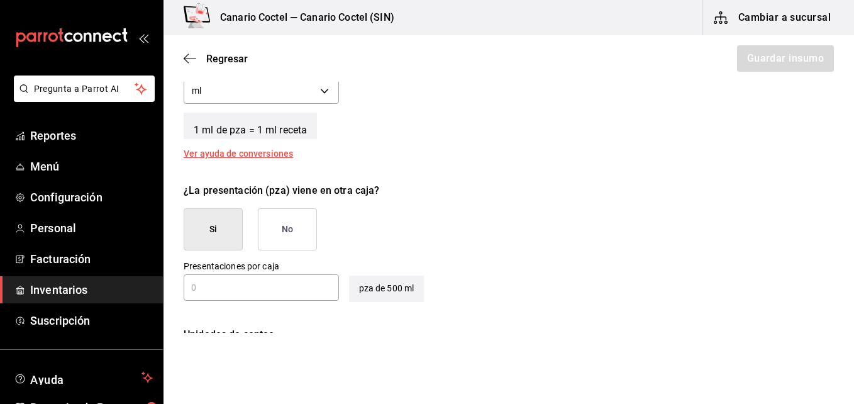
click at [289, 236] on button "No" at bounding box center [287, 229] width 59 height 42
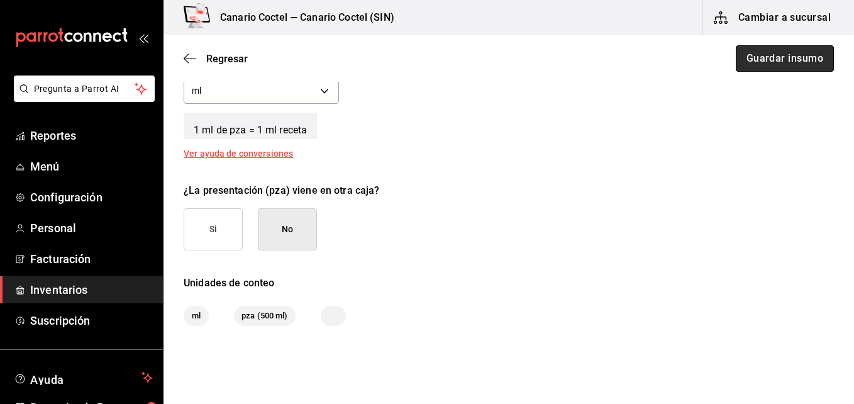
click at [808, 52] on button "Guardar insumo" at bounding box center [785, 58] width 98 height 26
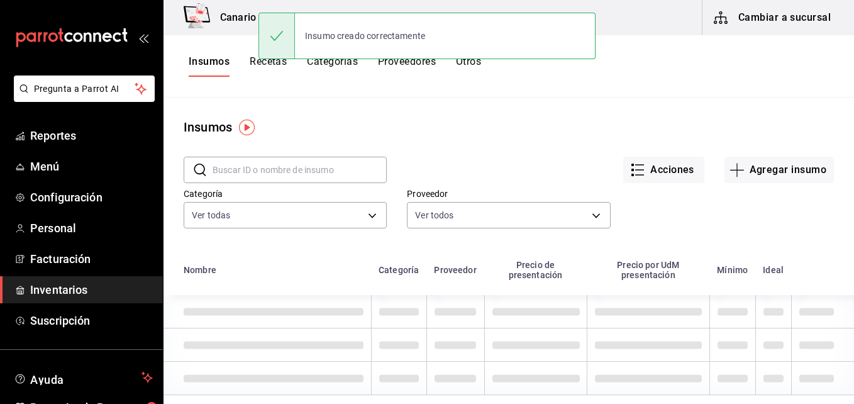
click at [766, 14] on button "Cambiar a sucursal" at bounding box center [772, 17] width 141 height 35
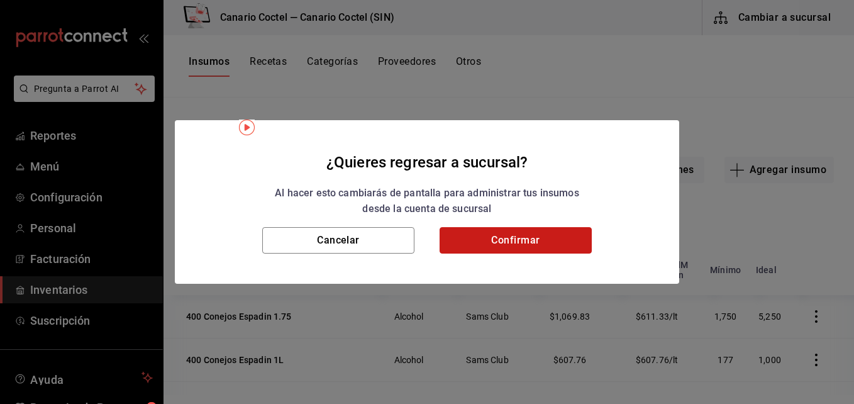
click at [528, 231] on button "Confirmar" at bounding box center [515, 240] width 152 height 26
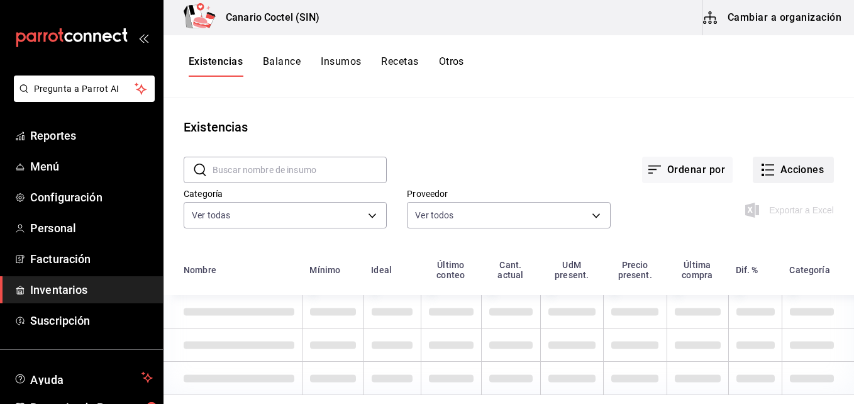
click at [780, 169] on button "Acciones" at bounding box center [793, 170] width 81 height 26
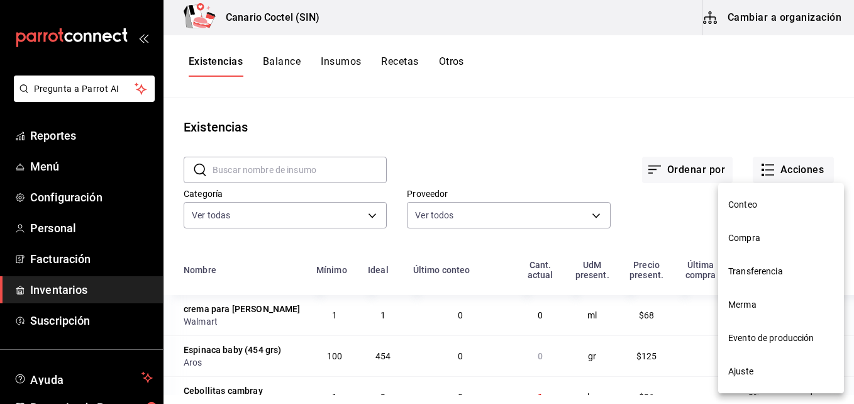
click at [751, 235] on span "Compra" at bounding box center [781, 237] width 106 height 13
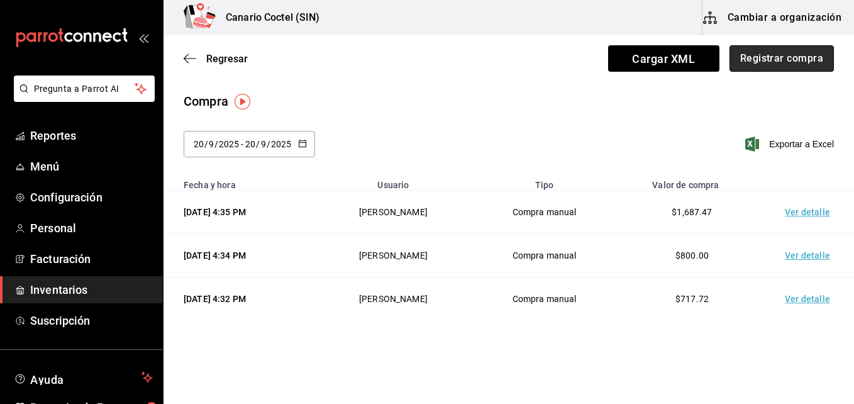
click at [777, 59] on button "Registrar compra" at bounding box center [781, 58] width 104 height 26
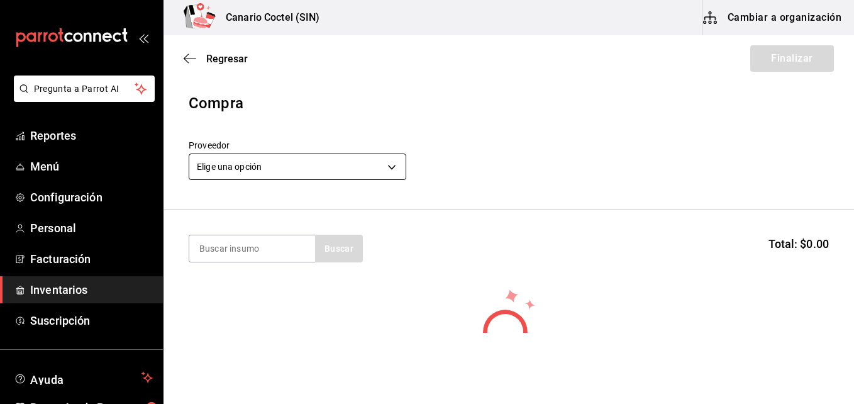
click at [389, 166] on body "Pregunta a Parrot AI Reportes Menú Configuración Personal Facturación Inventari…" at bounding box center [427, 166] width 854 height 333
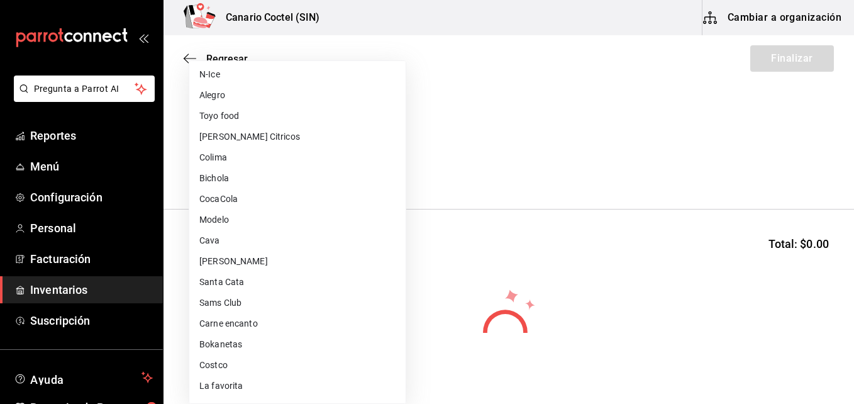
scroll to position [314, 0]
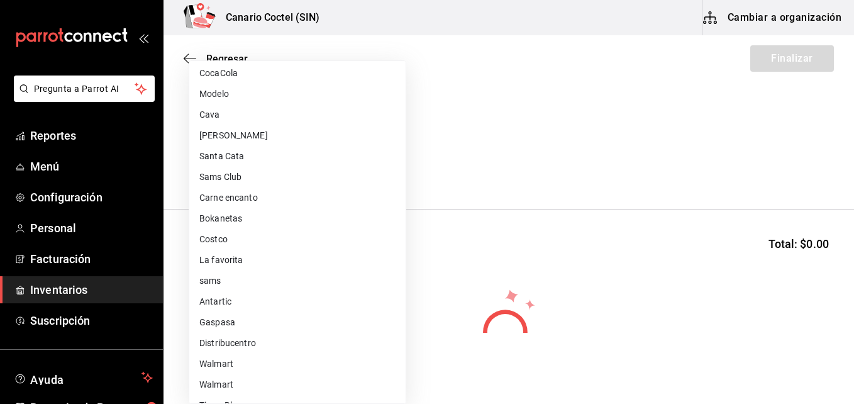
click at [230, 362] on li "Walmart" at bounding box center [297, 363] width 216 height 21
type input "368951de-21f5-4266-aec8-27b013a2c4b1"
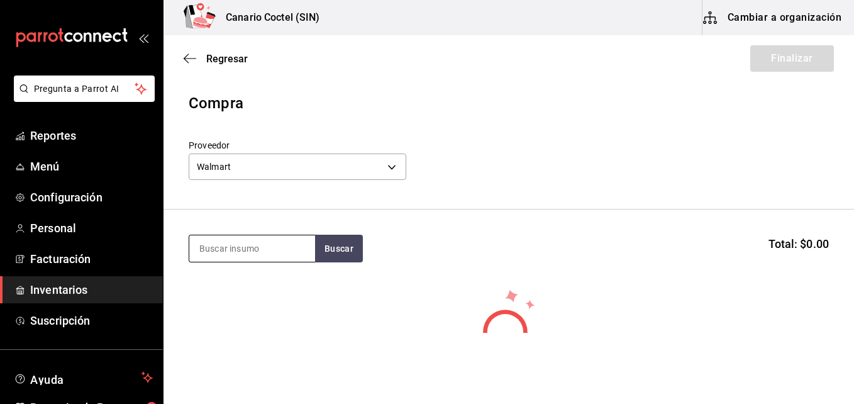
click at [253, 255] on input at bounding box center [252, 248] width 126 height 26
type input "cre"
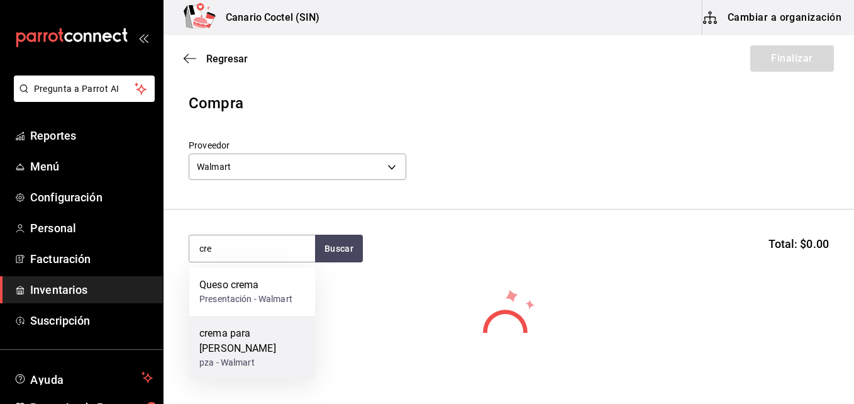
click at [252, 335] on div "crema para batir lyncott" at bounding box center [252, 341] width 106 height 30
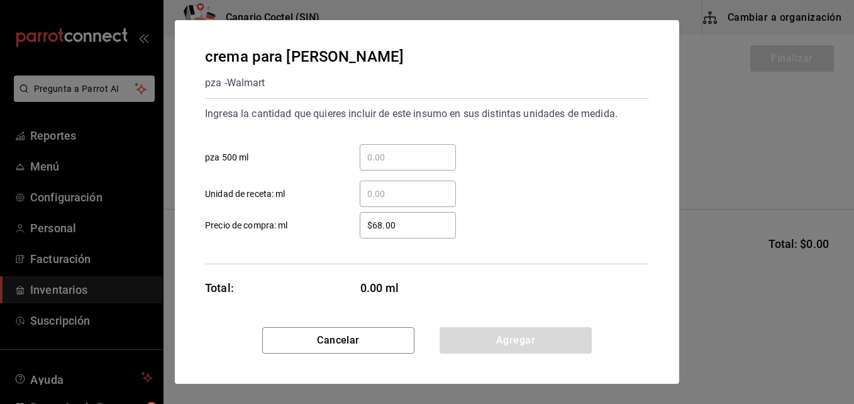
click at [402, 158] on input "​ pza 500 ml" at bounding box center [408, 157] width 96 height 15
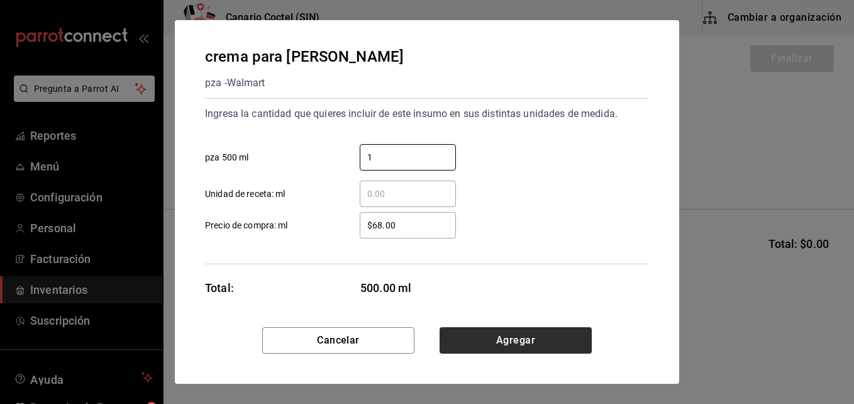
type input "1"
click at [512, 343] on button "Agregar" at bounding box center [515, 340] width 152 height 26
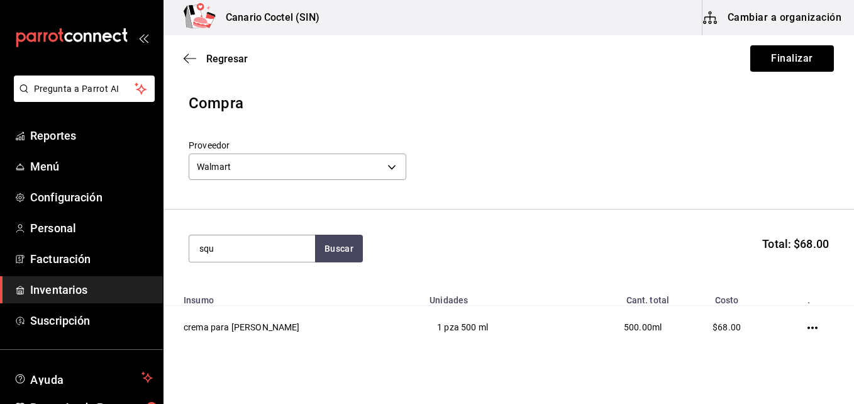
type input "squ"
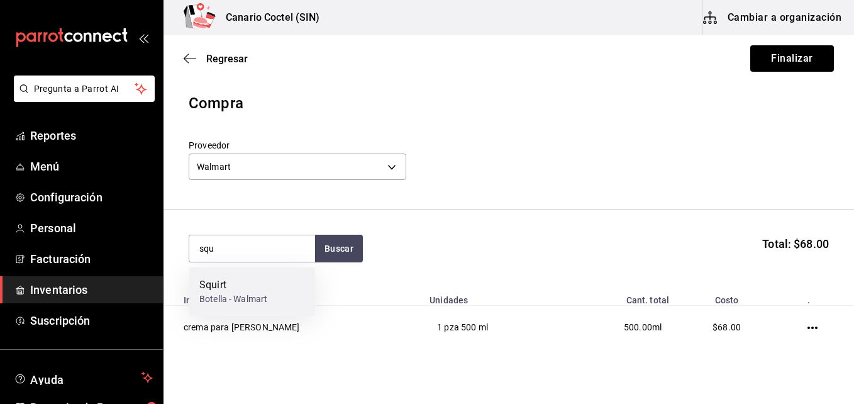
click at [285, 297] on div "Squirt Botella - Walmart" at bounding box center [252, 291] width 126 height 48
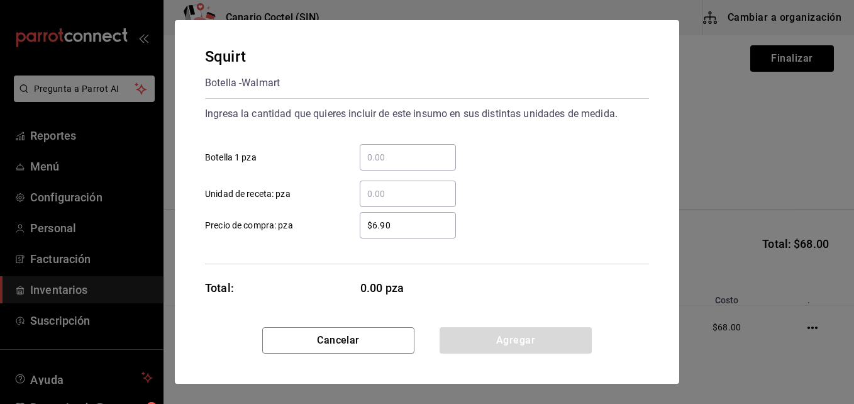
click at [396, 161] on input "​ Botella 1 pza" at bounding box center [408, 157] width 96 height 15
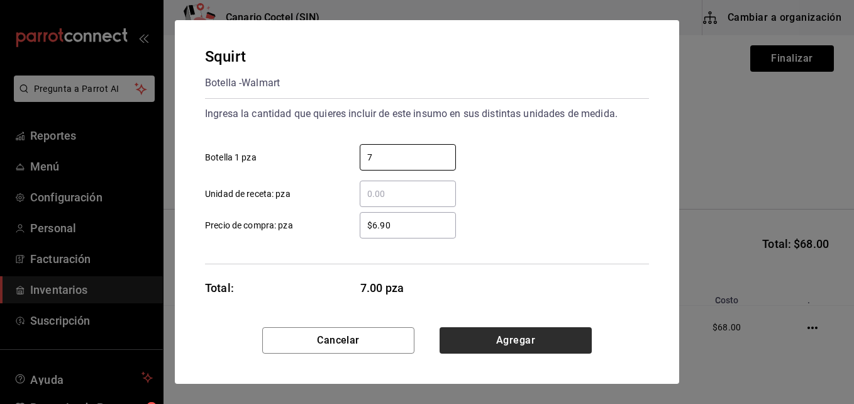
type input "7"
click at [521, 338] on button "Agregar" at bounding box center [515, 340] width 152 height 26
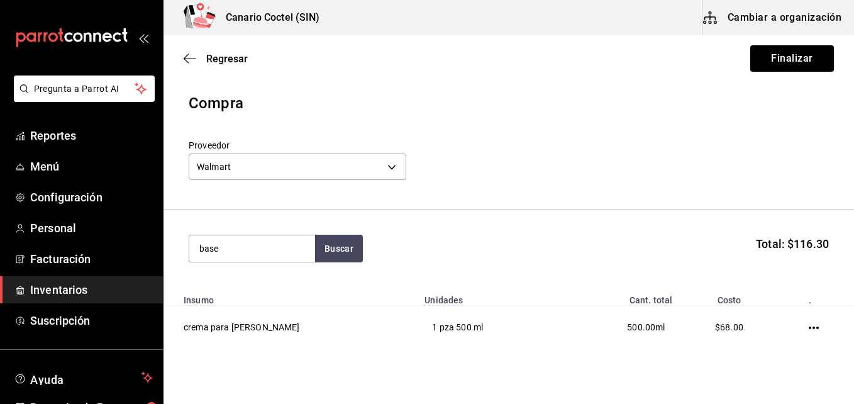
type input "base"
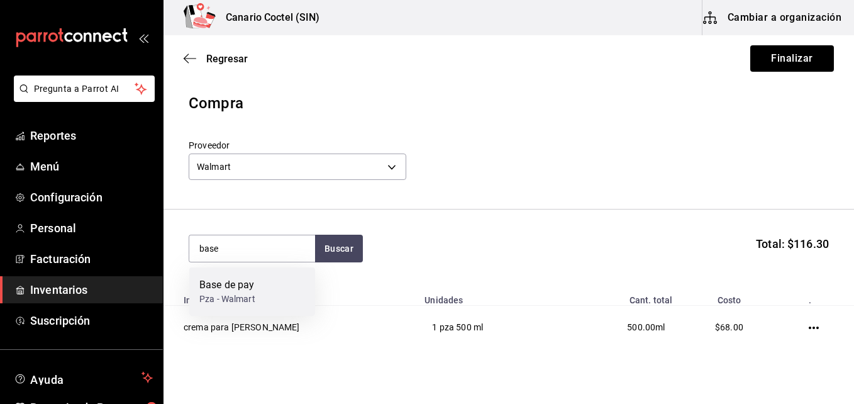
click at [249, 294] on div "Pza - Walmart" at bounding box center [227, 298] width 56 height 13
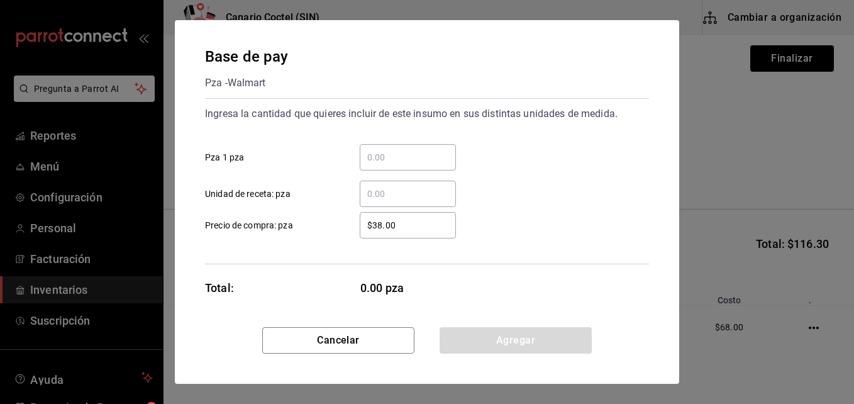
click at [381, 152] on input "​ Pza 1 pza" at bounding box center [408, 157] width 96 height 15
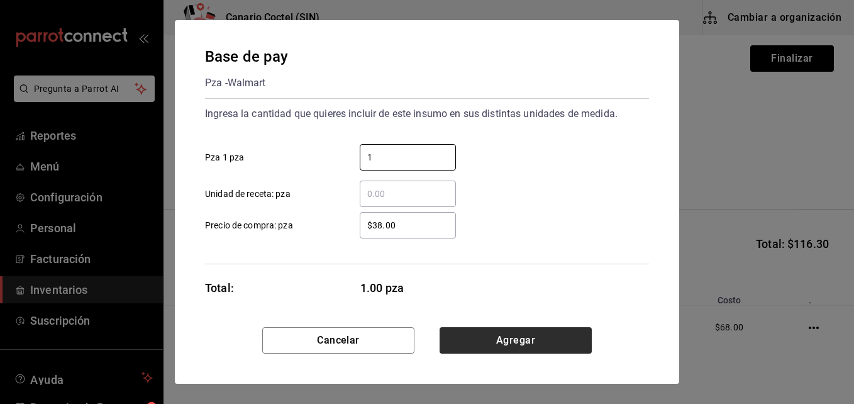
type input "1"
click at [529, 338] on button "Agregar" at bounding box center [515, 340] width 152 height 26
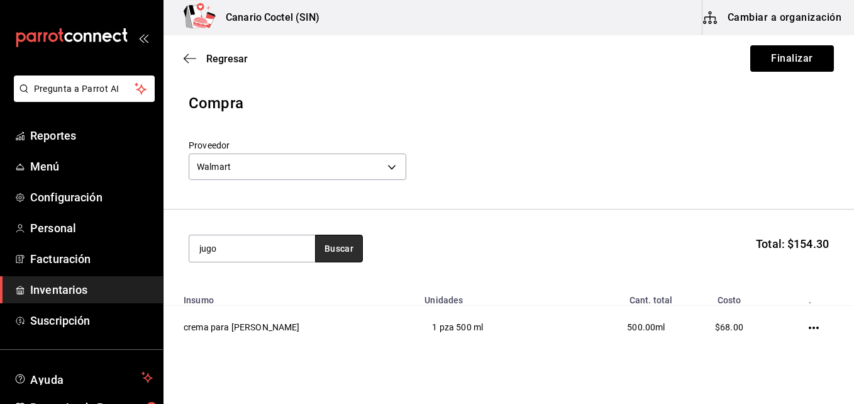
click at [335, 248] on button "Buscar" at bounding box center [339, 249] width 48 height 28
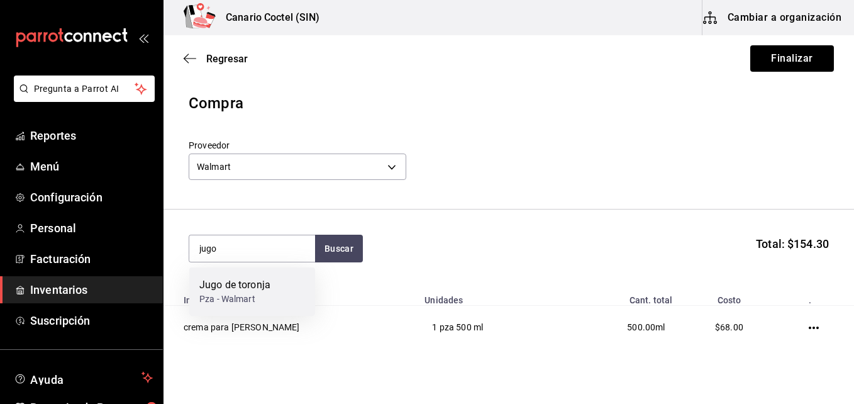
scroll to position [63, 0]
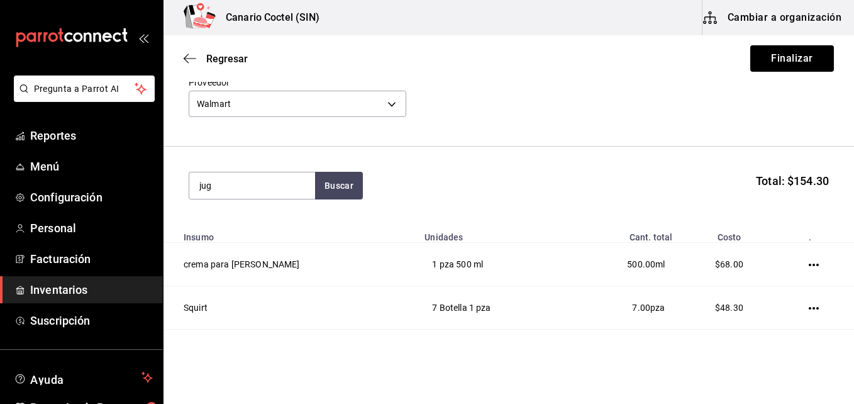
click at [429, 184] on div "jug Buscar Total: $154.30" at bounding box center [509, 186] width 640 height 28
drag, startPoint x: 216, startPoint y: 191, endPoint x: 199, endPoint y: 194, distance: 17.3
click at [196, 194] on input "jug" at bounding box center [252, 185] width 126 height 26
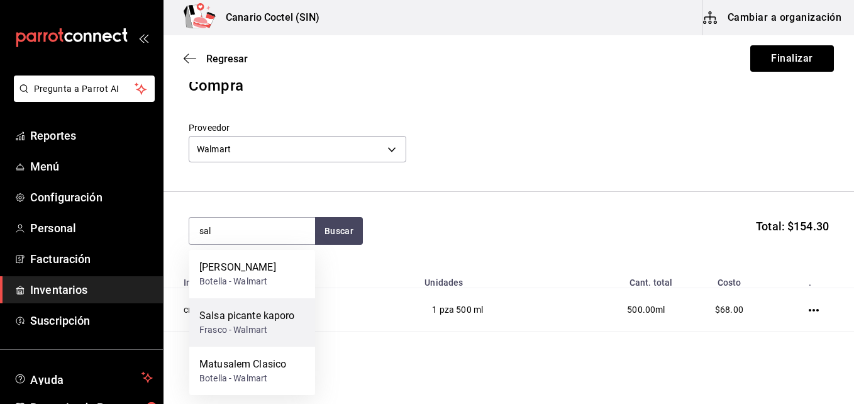
scroll to position [0, 0]
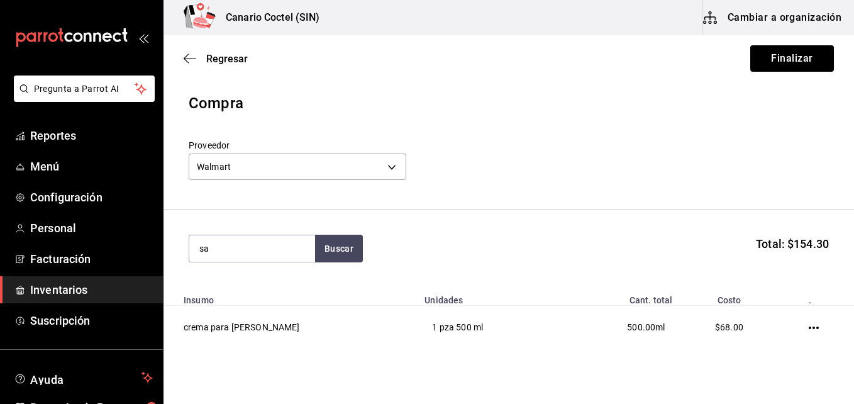
type input "s"
type input "taj"
click at [334, 248] on button "Buscar" at bounding box center [339, 249] width 48 height 28
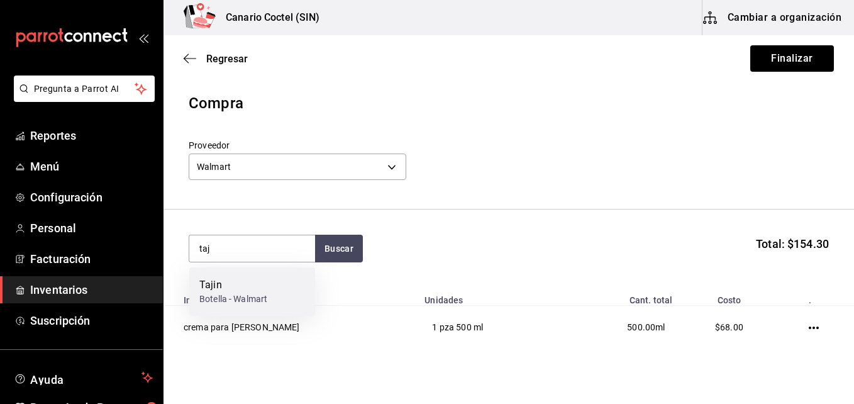
click at [246, 292] on div "Tajin" at bounding box center [233, 284] width 68 height 15
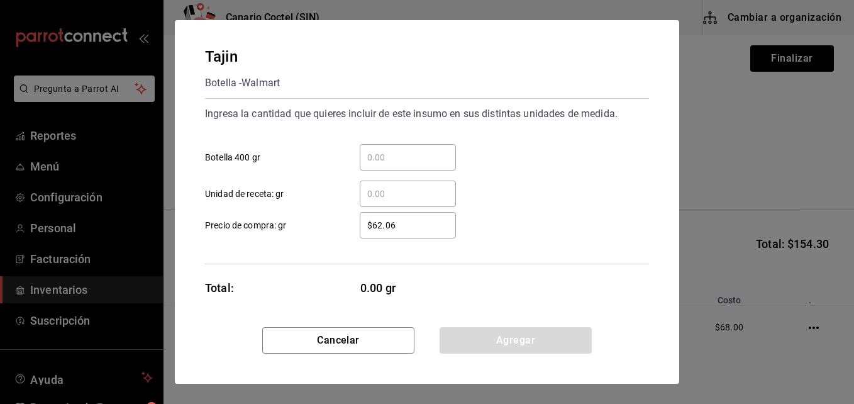
click at [376, 156] on input "​ Botella 400 gr" at bounding box center [408, 157] width 96 height 15
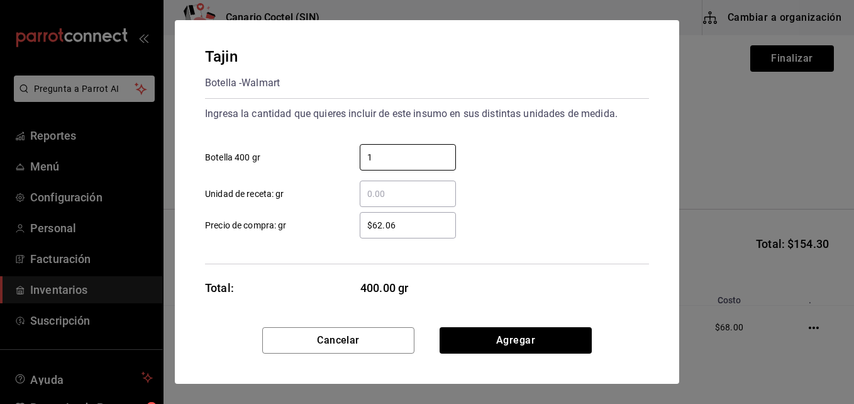
type input "1"
click at [320, 243] on div "Ingresa la cantidad que quieres incluir de este insumo en sus distintas unidade…" at bounding box center [427, 181] width 444 height 166
click at [384, 222] on input "$62.06" at bounding box center [408, 225] width 96 height 15
type input "$6"
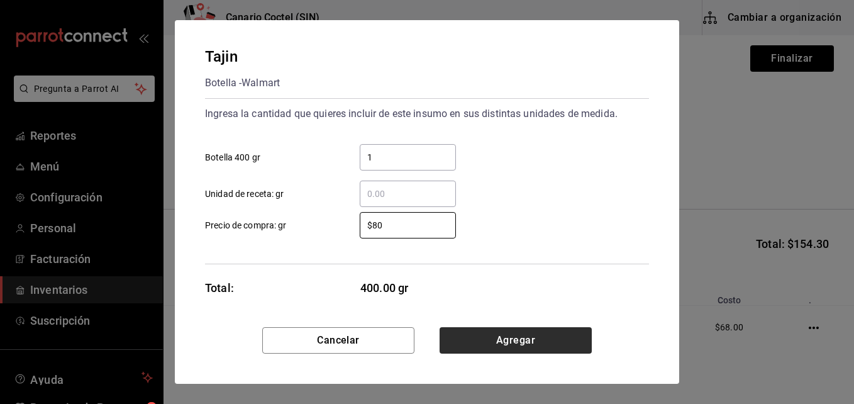
type input "$80"
click at [546, 345] on button "Agregar" at bounding box center [515, 340] width 152 height 26
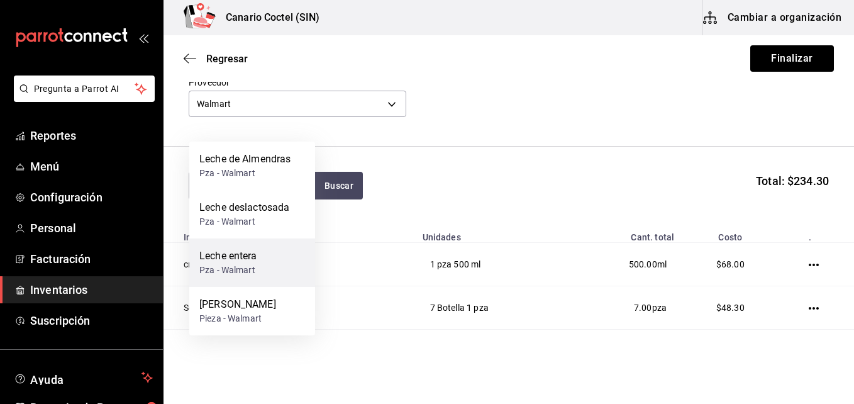
scroll to position [126, 0]
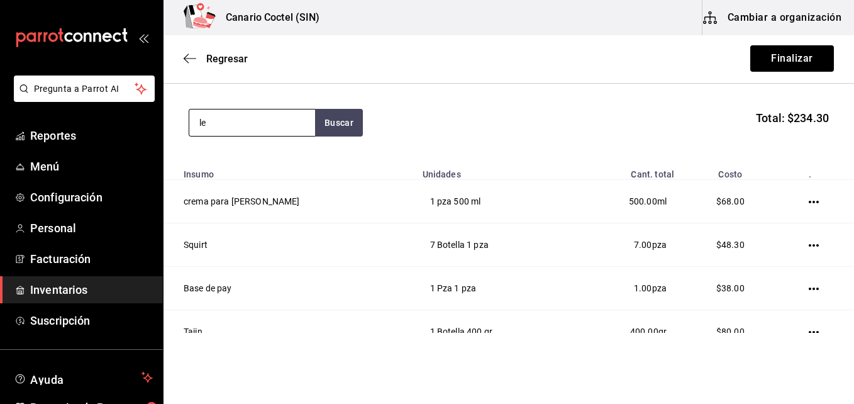
type input "l"
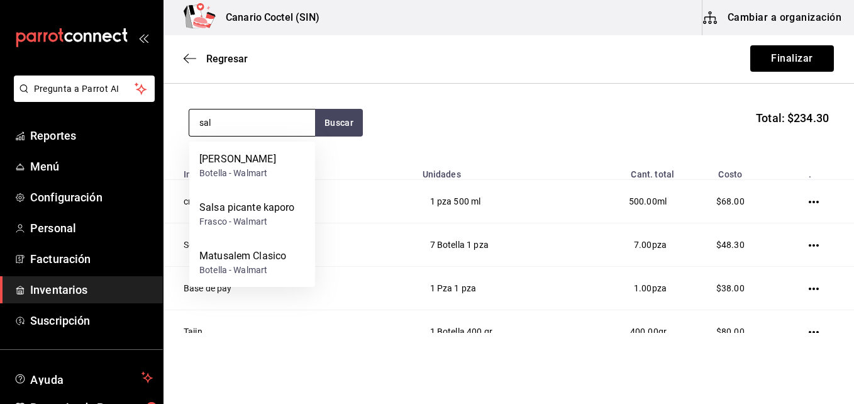
type input "sal"
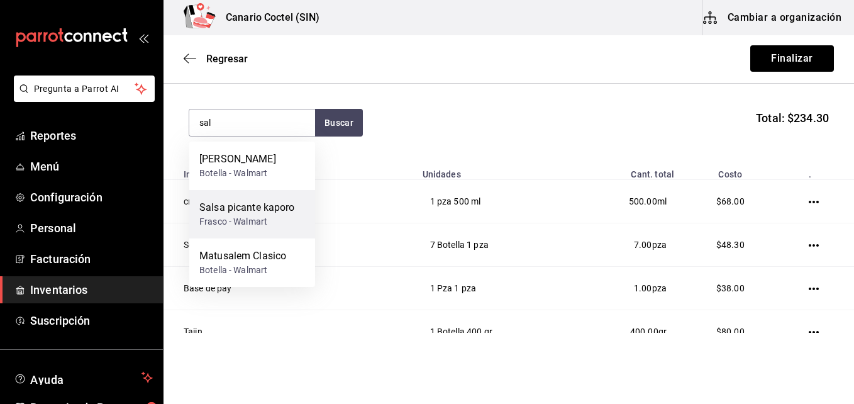
click at [282, 204] on div "Salsa picante kaporo" at bounding box center [247, 207] width 96 height 15
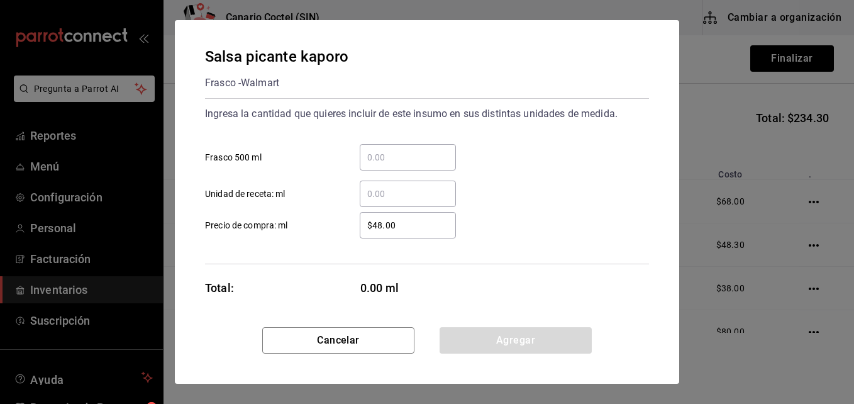
click at [373, 152] on input "​ Frasco 500 ml" at bounding box center [408, 157] width 96 height 15
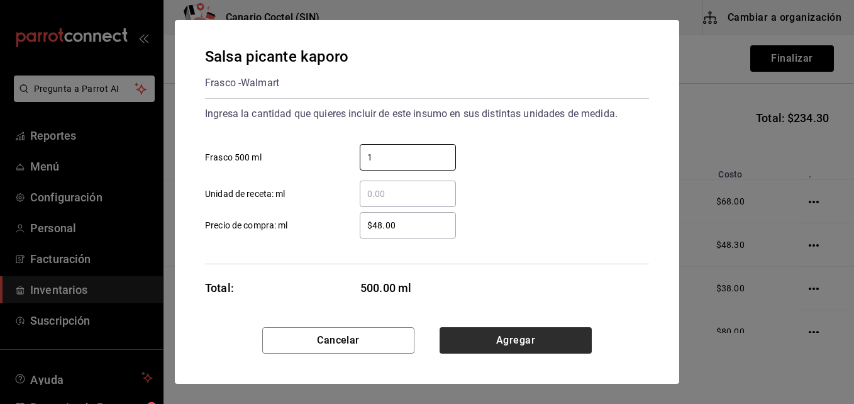
type input "1"
click at [514, 336] on button "Agregar" at bounding box center [515, 340] width 152 height 26
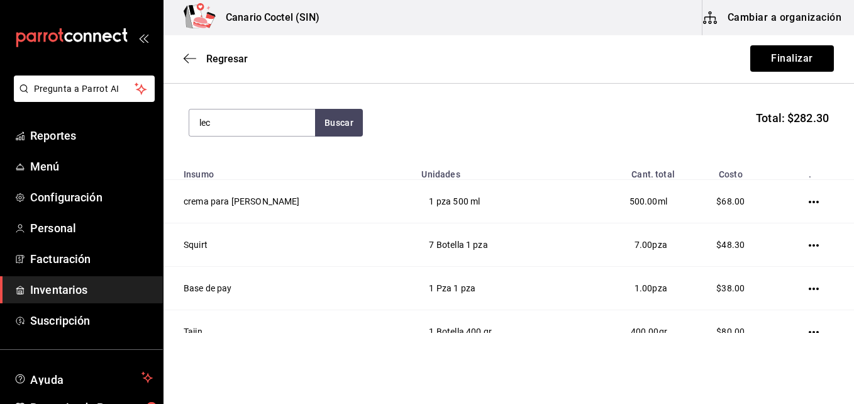
type input "lec"
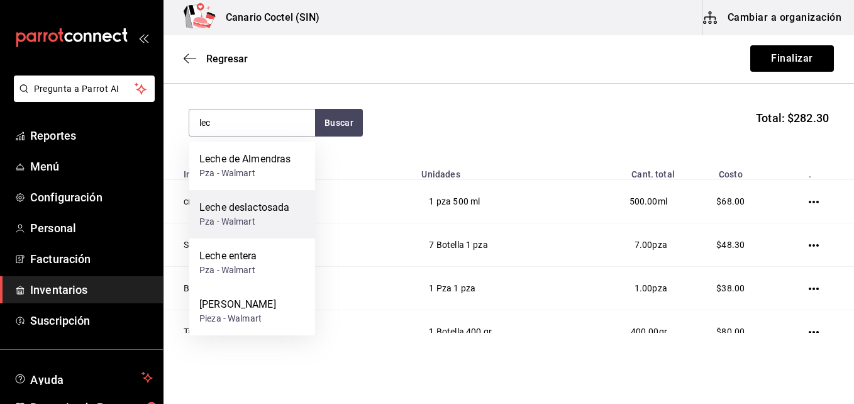
click at [276, 216] on div "Pza - Walmart" at bounding box center [244, 221] width 90 height 13
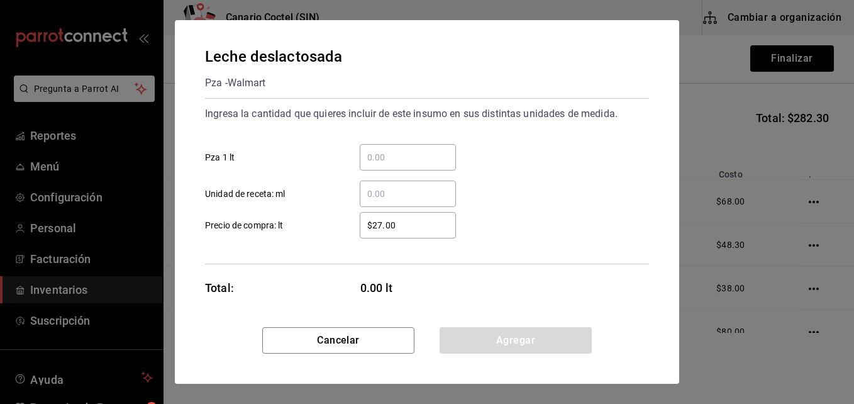
click at [368, 157] on input "​ Pza 1 lt" at bounding box center [408, 157] width 96 height 15
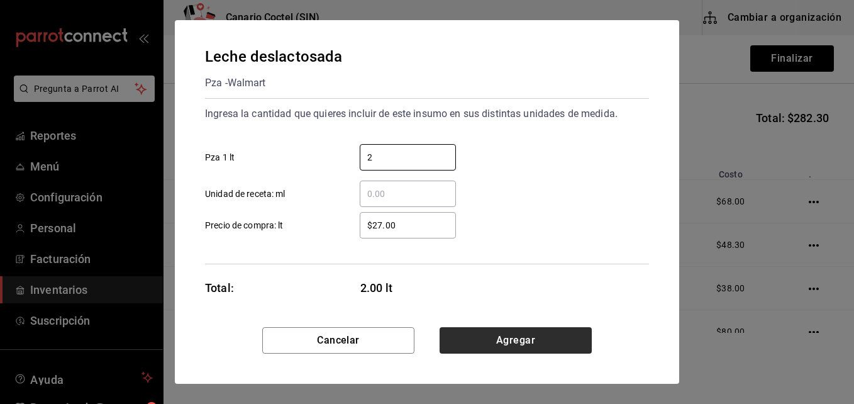
type input "2"
click at [512, 336] on button "Agregar" at bounding box center [515, 340] width 152 height 26
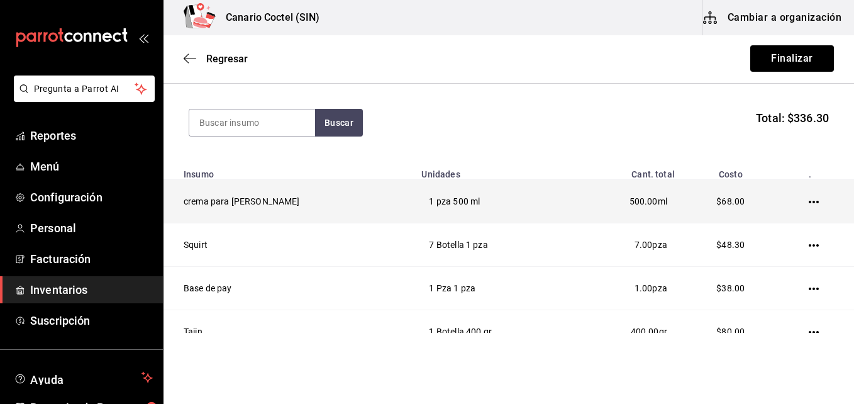
click at [809, 202] on icon "button" at bounding box center [814, 202] width 10 height 3
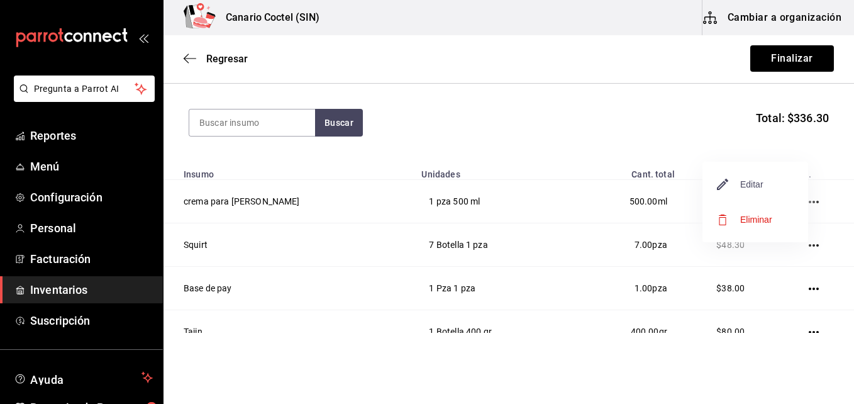
click at [753, 189] on span "Editar" at bounding box center [740, 184] width 46 height 15
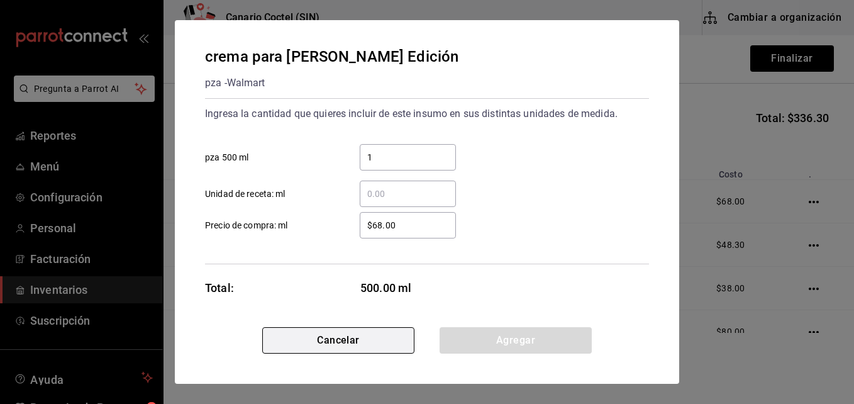
click at [367, 335] on button "Cancelar" at bounding box center [338, 340] width 152 height 26
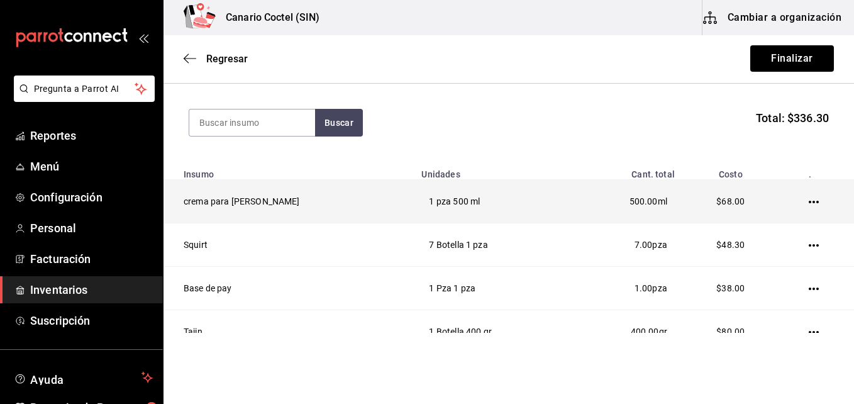
click at [809, 197] on icon "button" at bounding box center [814, 202] width 10 height 10
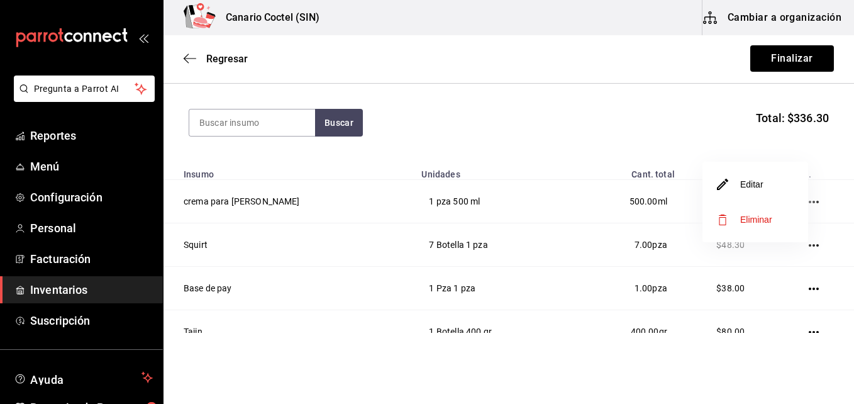
click at [763, 223] on span "Eliminar" at bounding box center [756, 219] width 32 height 10
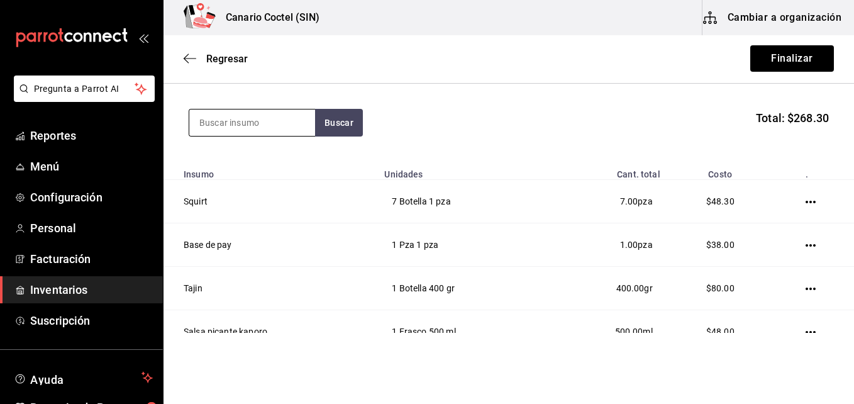
click at [261, 121] on input at bounding box center [252, 122] width 126 height 26
type input "lec"
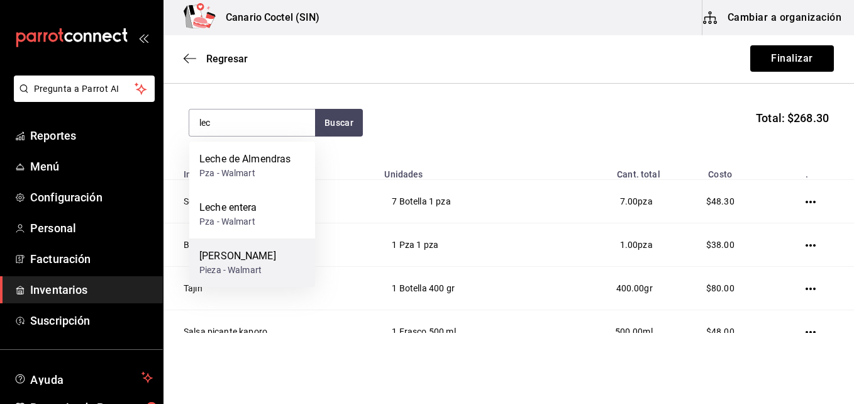
click at [259, 248] on div "[PERSON_NAME]" at bounding box center [237, 255] width 77 height 15
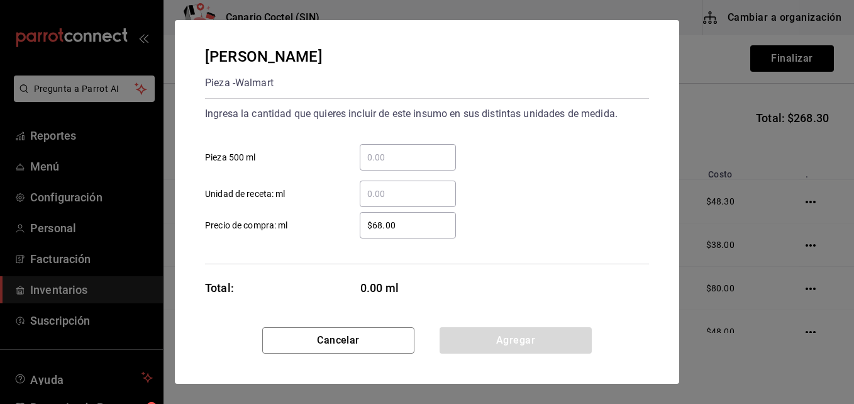
click at [376, 162] on input "​ Pieza 500 ml" at bounding box center [408, 157] width 96 height 15
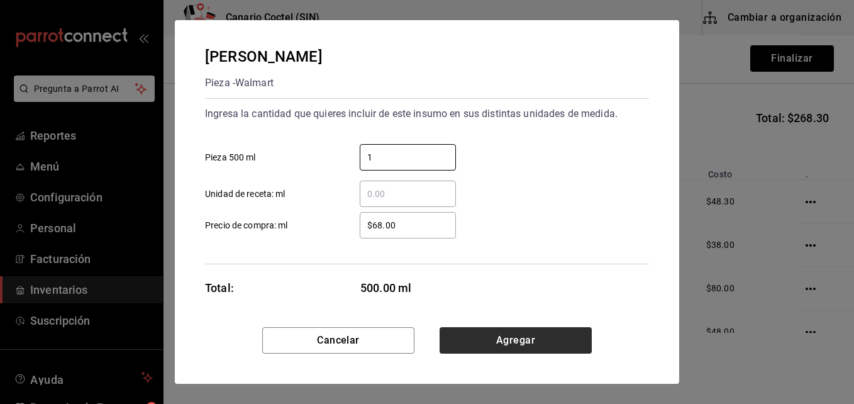
type input "1"
click at [521, 338] on button "Agregar" at bounding box center [515, 340] width 152 height 26
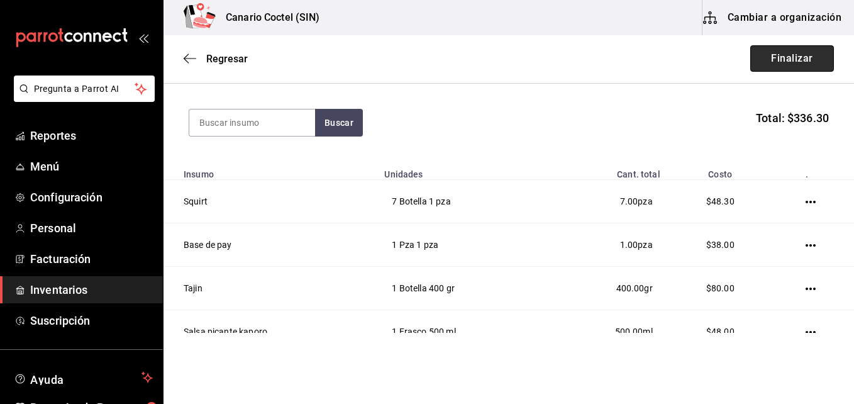
click at [795, 57] on button "Finalizar" at bounding box center [792, 58] width 84 height 26
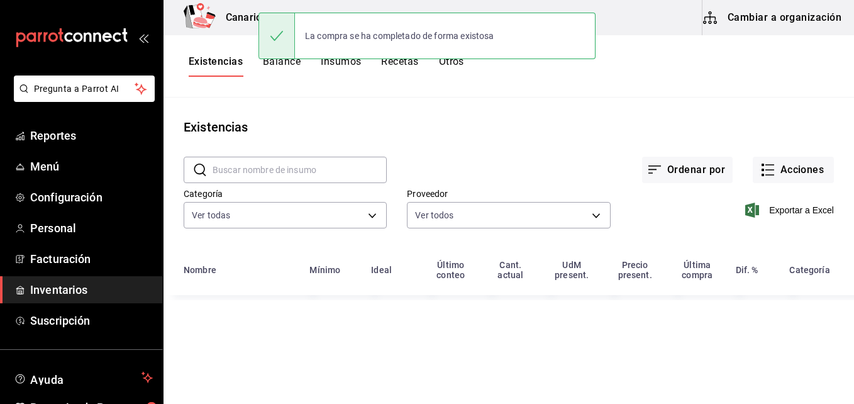
click at [798, 16] on button "Cambiar a organización" at bounding box center [772, 17] width 141 height 35
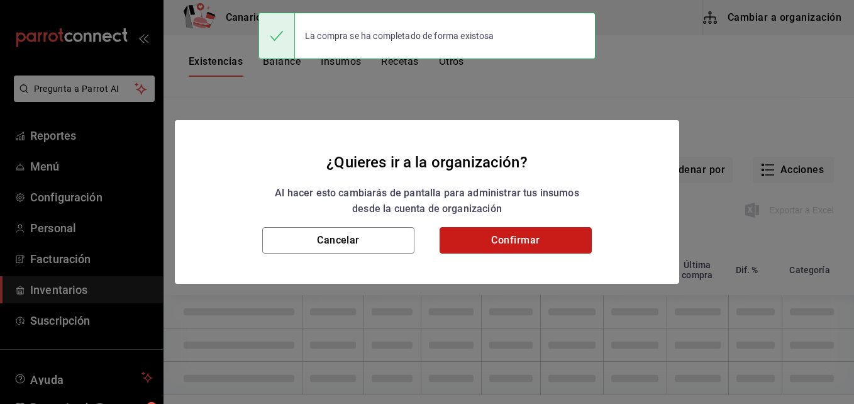
click at [521, 247] on button "Confirmar" at bounding box center [515, 240] width 152 height 26
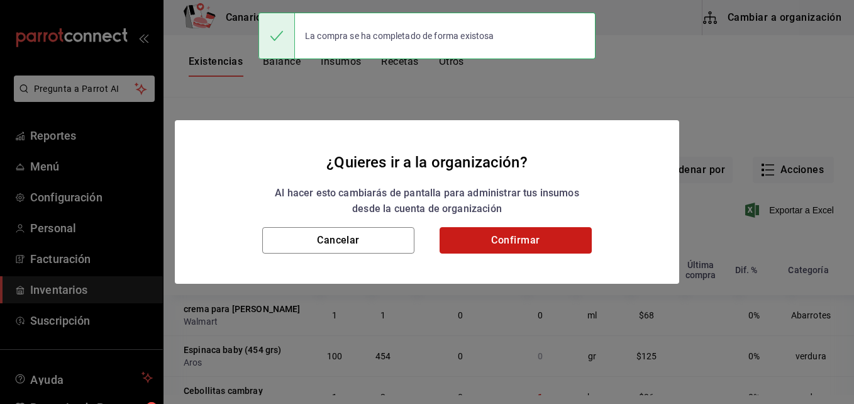
click at [522, 238] on button "Confirmar" at bounding box center [515, 240] width 152 height 26
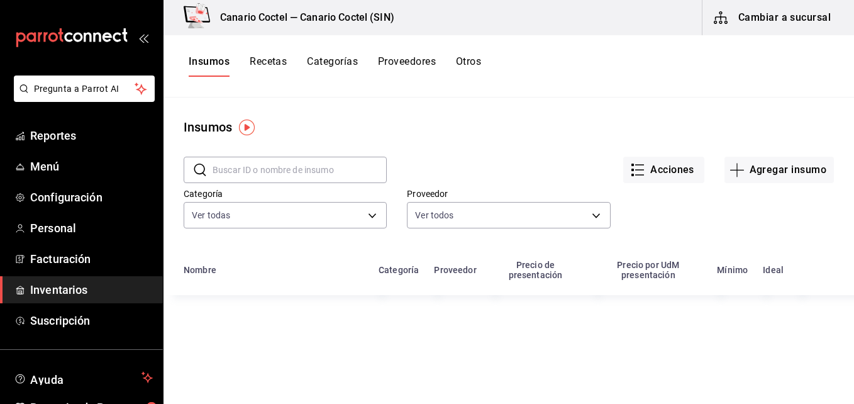
click at [294, 168] on input "text" at bounding box center [300, 169] width 174 height 25
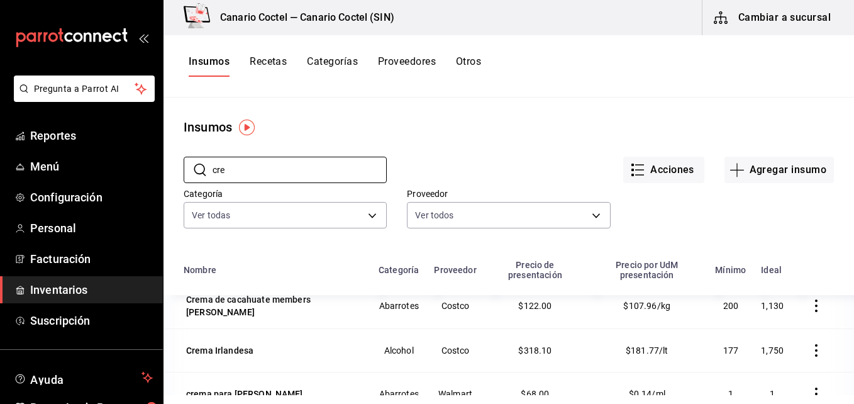
scroll to position [63, 0]
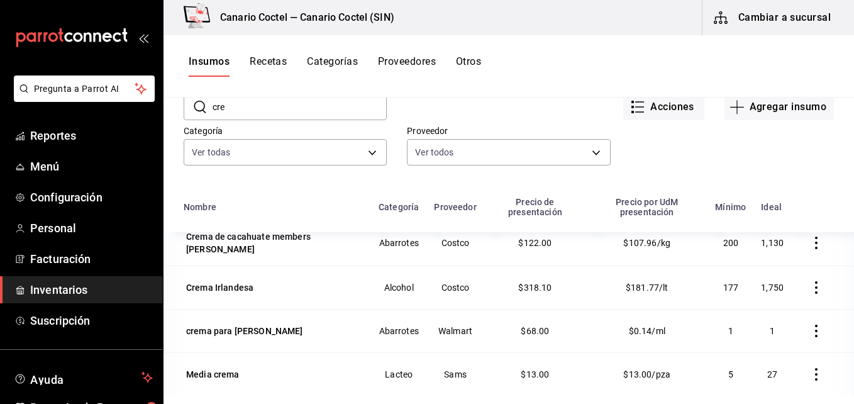
click at [815, 329] on icon "button" at bounding box center [816, 330] width 3 height 13
click at [752, 329] on span "Eliminar" at bounding box center [759, 329] width 32 height 10
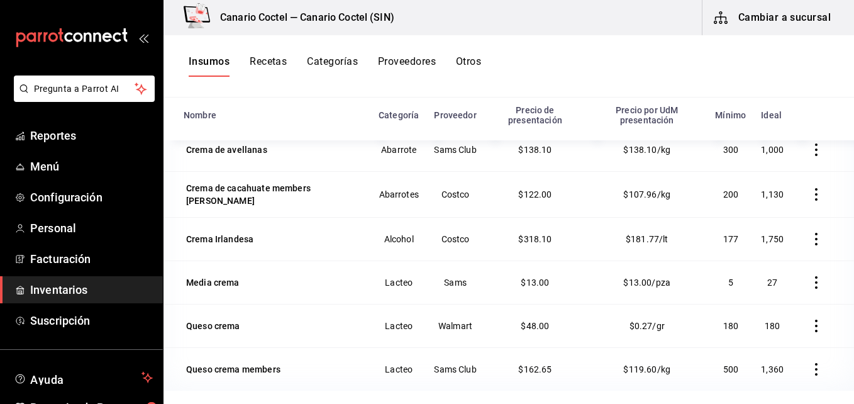
scroll to position [0, 0]
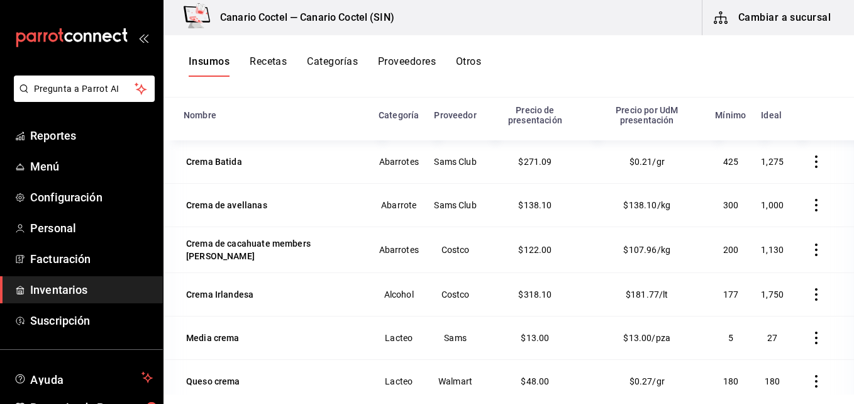
click at [787, 18] on button "Cambiar a sucursal" at bounding box center [772, 17] width 141 height 35
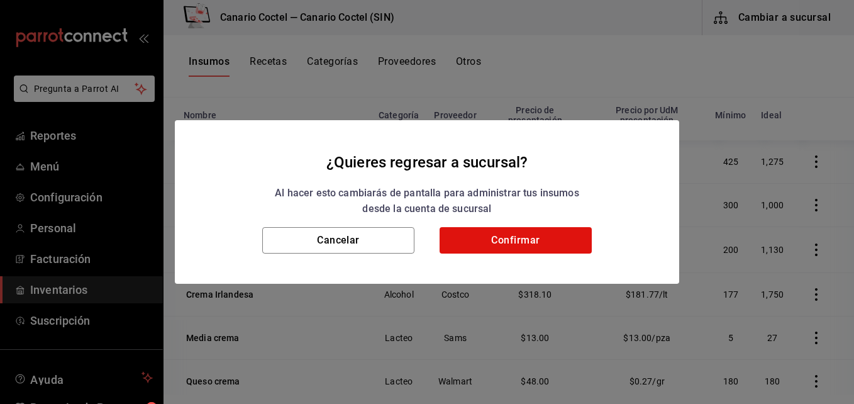
click at [776, 64] on div "¿Quieres regresar a sucursal? Al hacer esto cambiarás de pantalla para administ…" at bounding box center [427, 202] width 854 height 404
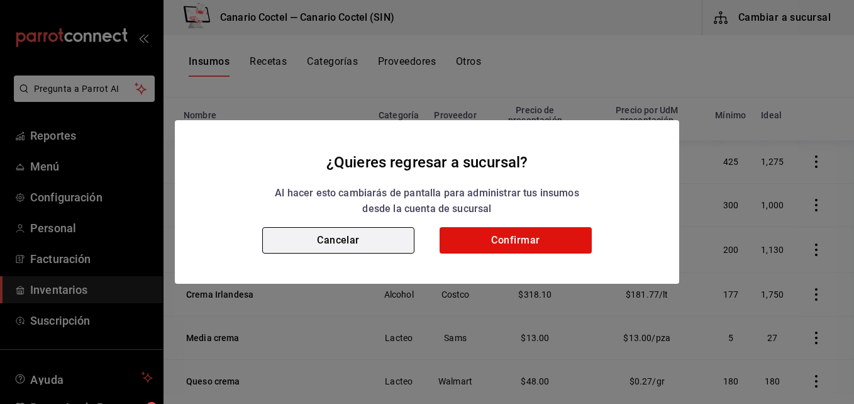
click at [338, 246] on button "Cancelar" at bounding box center [338, 240] width 152 height 26
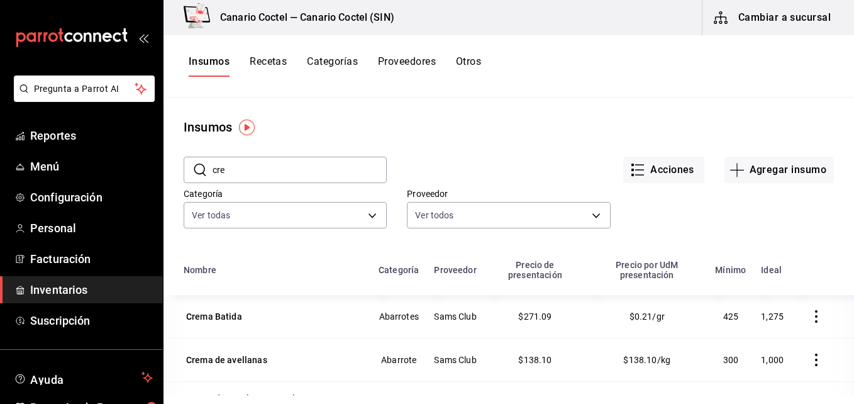
click at [277, 168] on input "cre" at bounding box center [300, 169] width 174 height 25
type input "c"
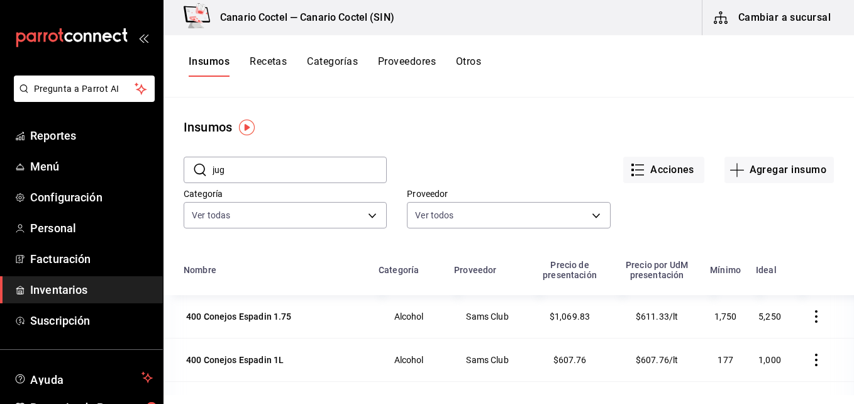
type input "jug"
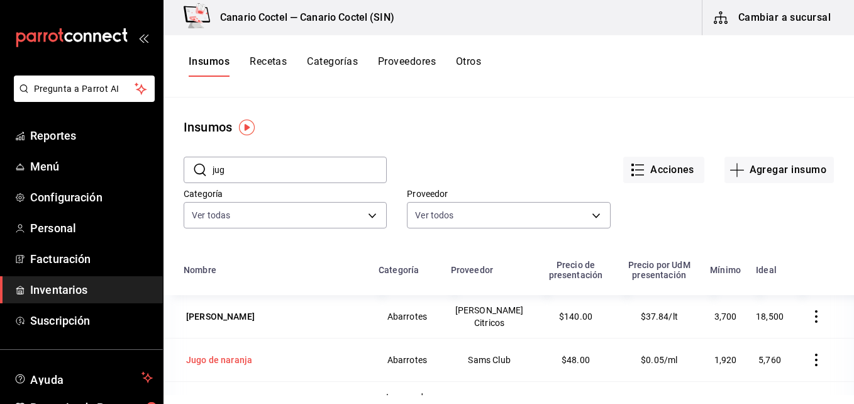
click at [228, 362] on div "Jugo de naranja" at bounding box center [219, 359] width 66 height 13
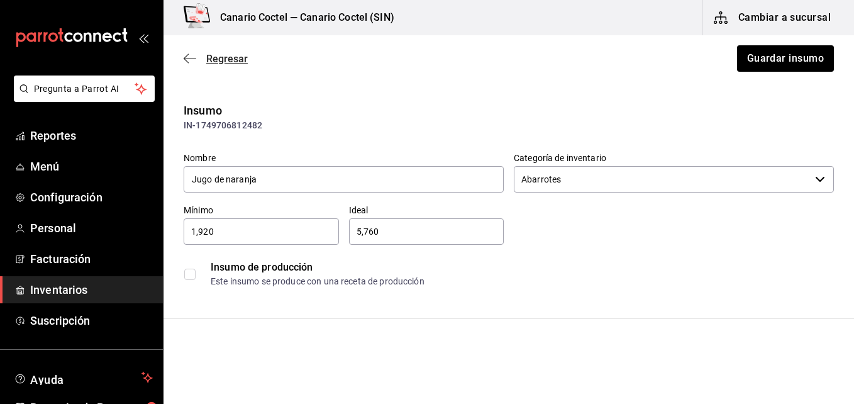
click at [185, 58] on icon "button" at bounding box center [190, 58] width 13 height 11
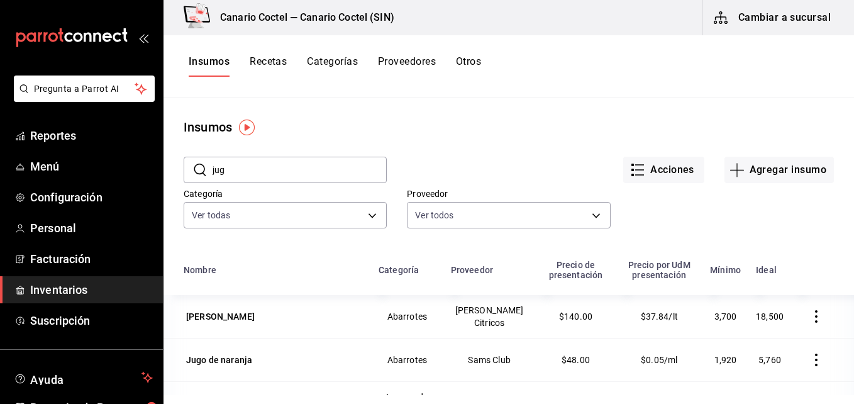
click at [246, 168] on input "jug" at bounding box center [300, 169] width 174 height 25
type input "j"
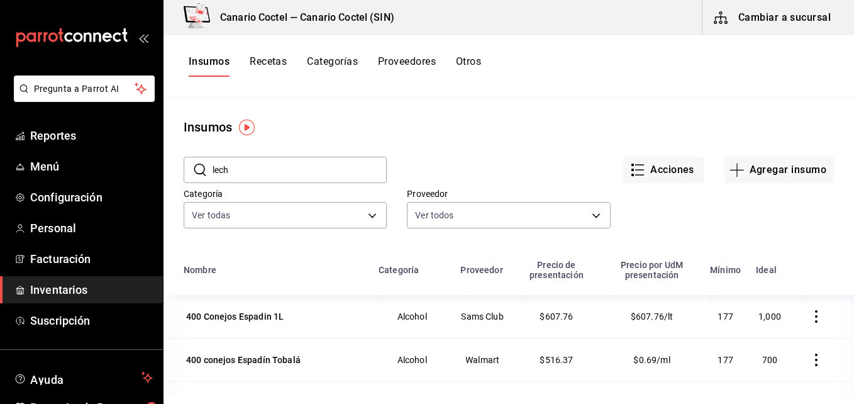
type input "leche"
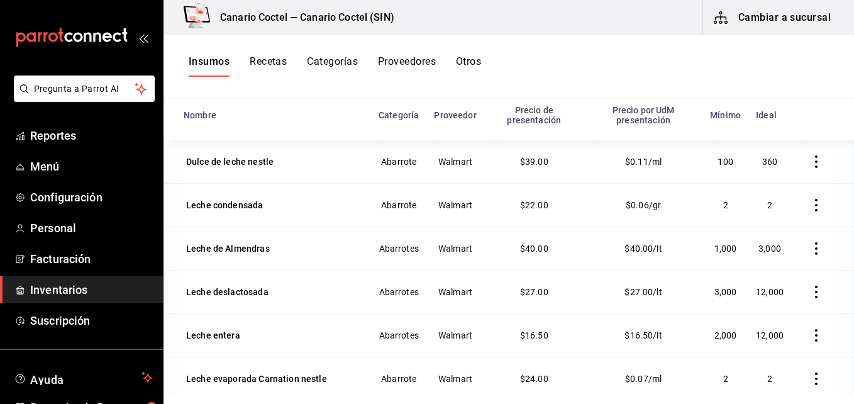
type input "leche"
click at [763, 14] on button "Cambiar a sucursal" at bounding box center [772, 17] width 141 height 35
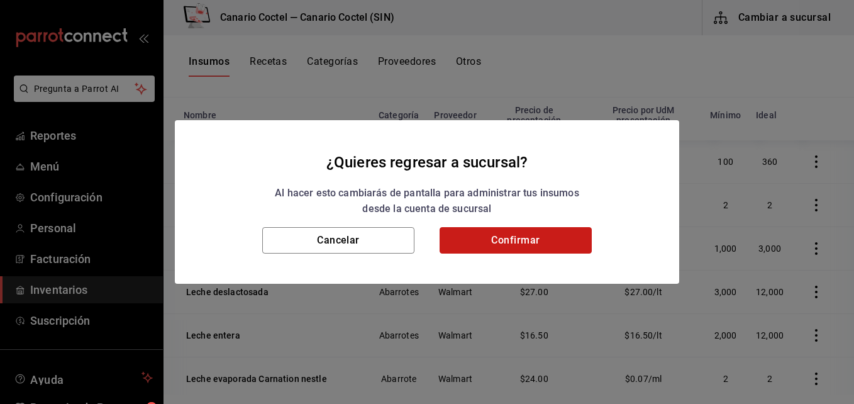
click at [553, 239] on button "Confirmar" at bounding box center [515, 240] width 152 height 26
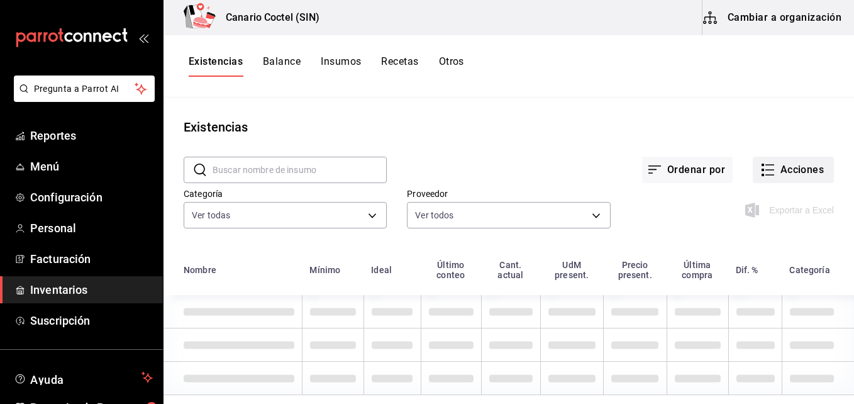
click at [786, 172] on button "Acciones" at bounding box center [793, 170] width 81 height 26
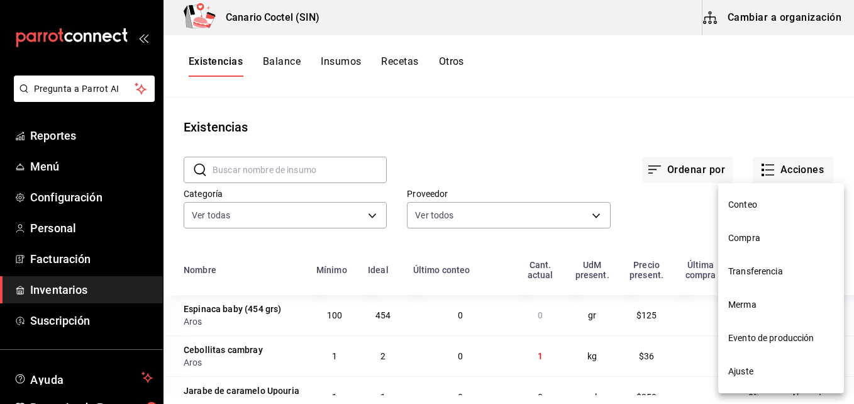
click at [753, 239] on span "Compra" at bounding box center [781, 237] width 106 height 13
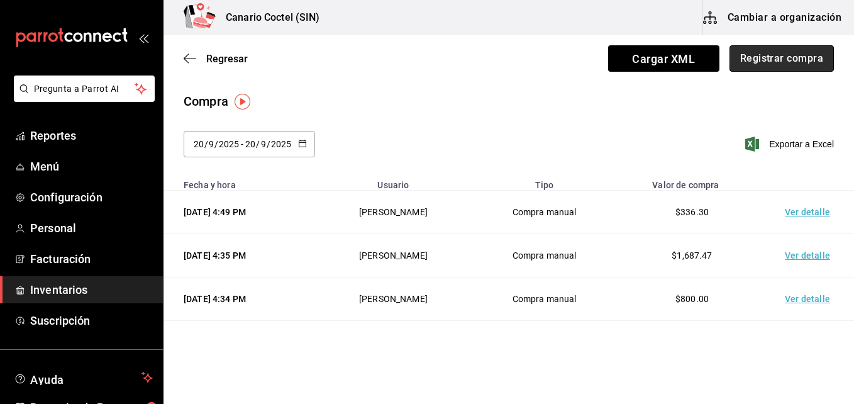
click at [777, 52] on button "Registrar compra" at bounding box center [781, 58] width 104 height 26
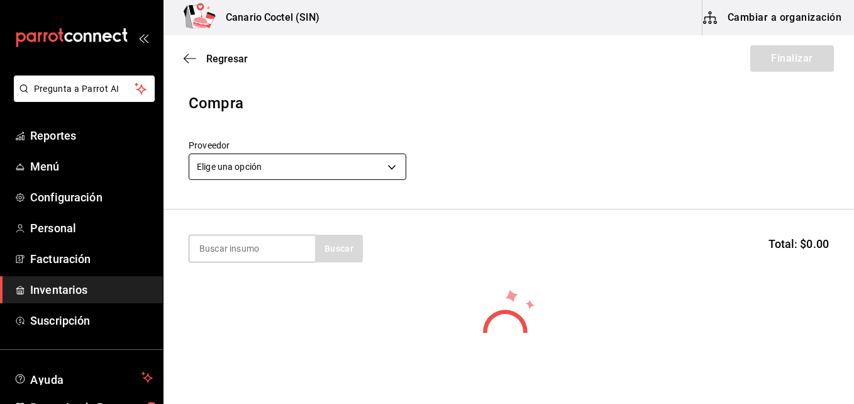
click at [390, 166] on body "Pregunta a Parrot AI Reportes Menú Configuración Personal Facturación Inventari…" at bounding box center [427, 166] width 854 height 333
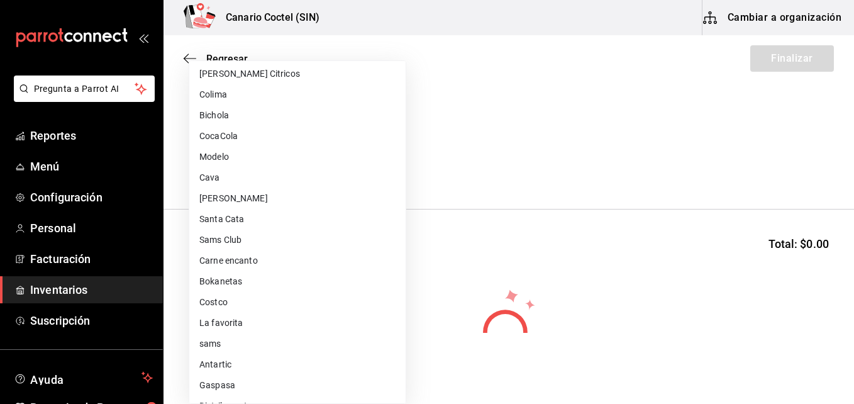
scroll to position [314, 0]
click at [230, 377] on li "Walmart" at bounding box center [297, 384] width 216 height 21
type input "9c83c466-c022-4040-a3e1-7f0d92baf5d7"
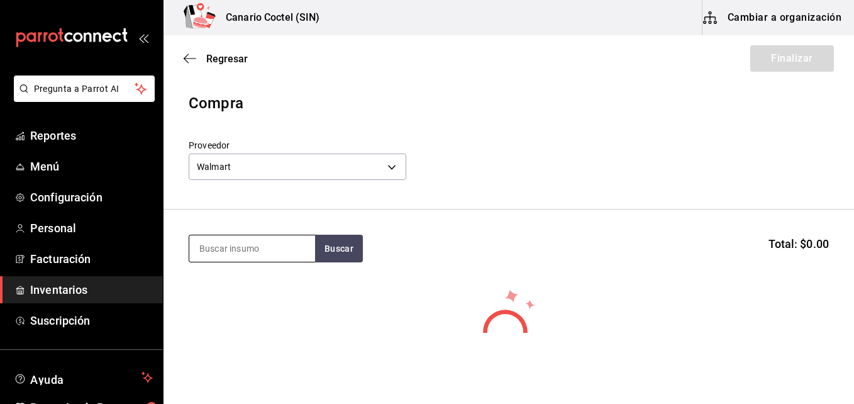
click at [244, 248] on input at bounding box center [252, 248] width 126 height 26
type input "lec"
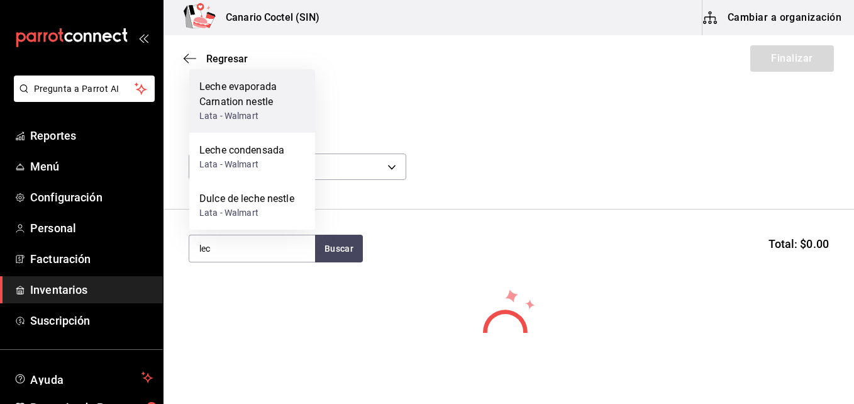
click at [265, 95] on div "Leche evaporada Carnation nestle" at bounding box center [252, 94] width 106 height 30
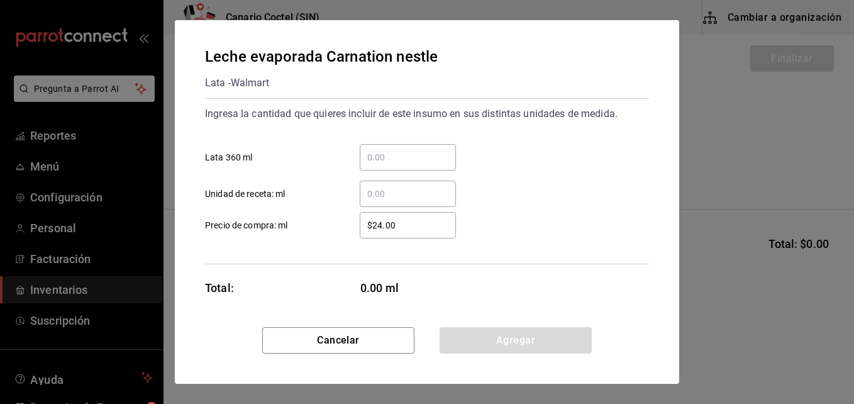
click at [382, 158] on input "​ Lata 360 ml" at bounding box center [408, 157] width 96 height 15
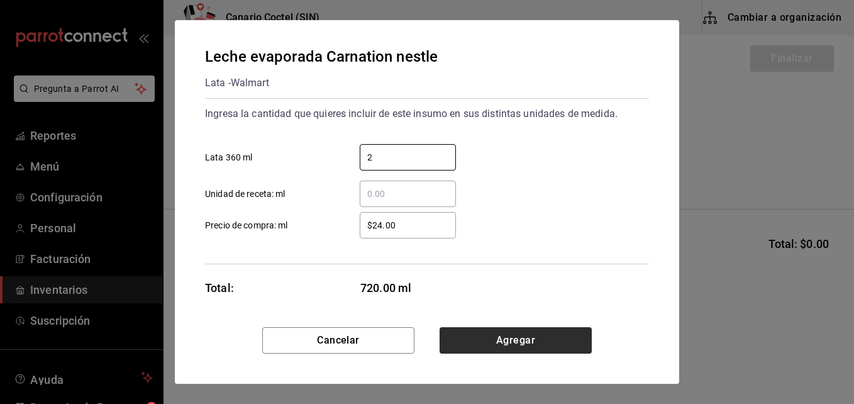
type input "2"
click at [519, 337] on button "Agregar" at bounding box center [515, 340] width 152 height 26
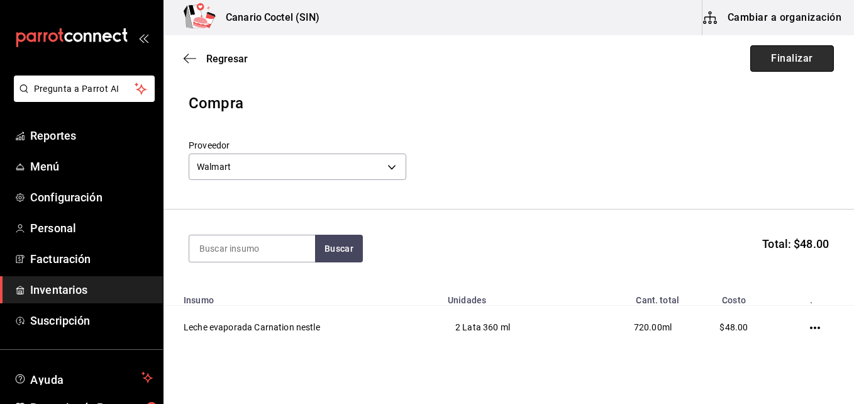
click at [783, 59] on button "Finalizar" at bounding box center [792, 58] width 84 height 26
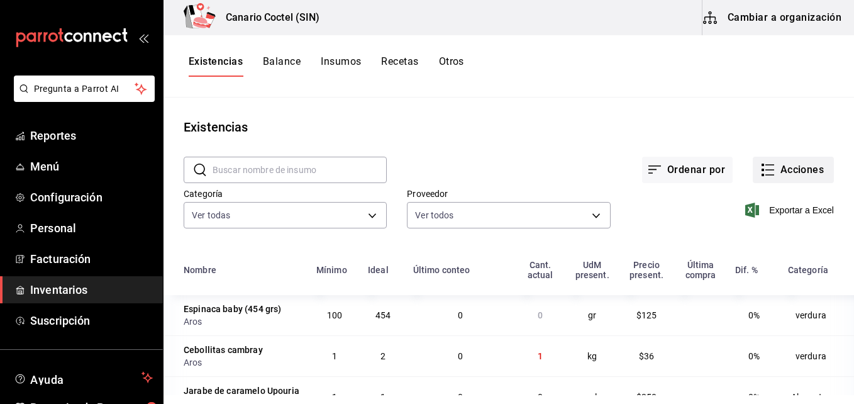
click at [793, 170] on button "Acciones" at bounding box center [793, 170] width 81 height 26
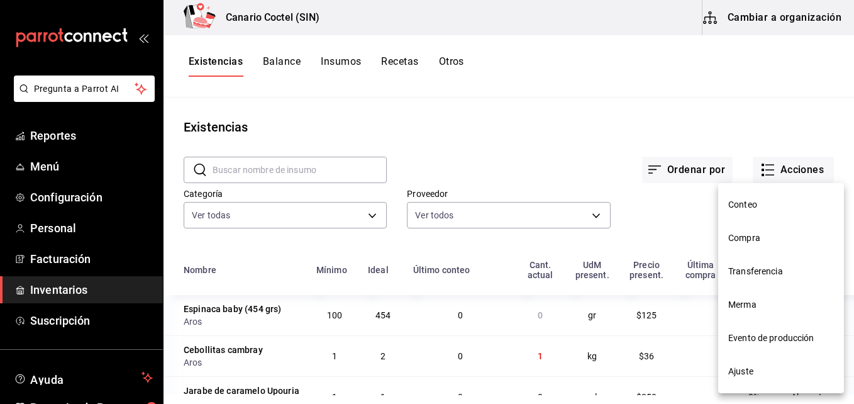
click at [760, 238] on span "Compra" at bounding box center [781, 237] width 106 height 13
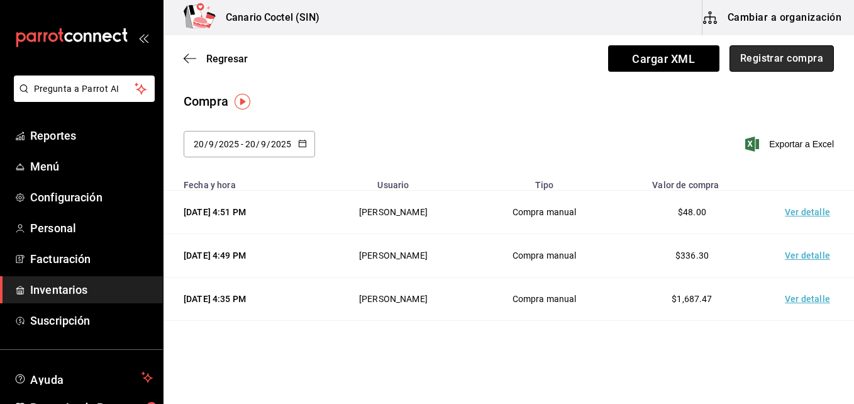
click at [783, 55] on button "Registrar compra" at bounding box center [781, 58] width 104 height 26
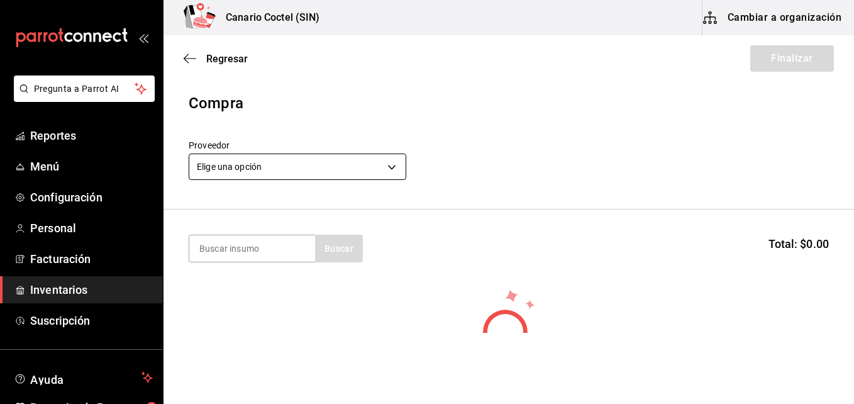
click at [394, 166] on body "Pregunta a Parrot AI Reportes Menú Configuración Personal Facturación Inventari…" at bounding box center [427, 166] width 854 height 333
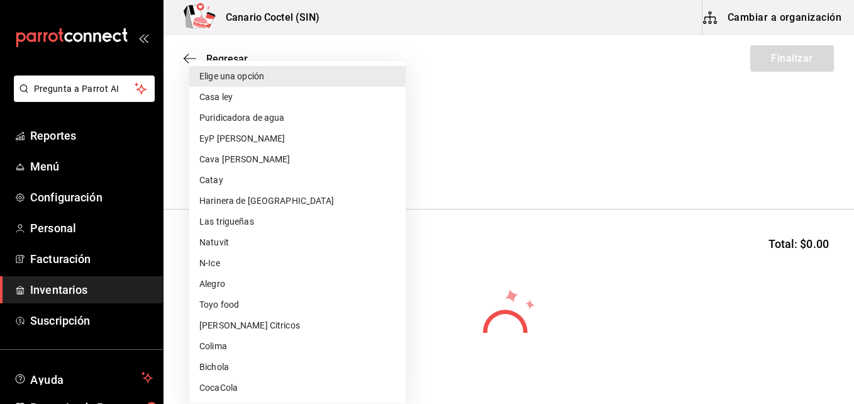
click at [224, 390] on li "CocaCola" at bounding box center [297, 387] width 216 height 21
type input "4bdb5459-6294-4946-b09d-f0ca0f57ff4d"
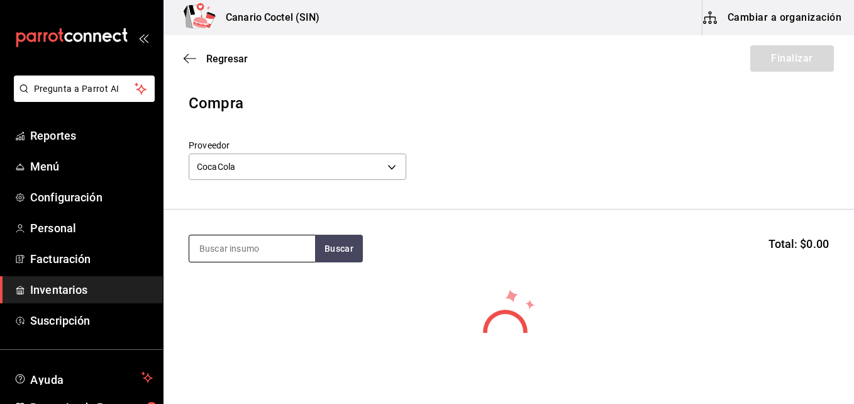
click at [235, 255] on input at bounding box center [252, 248] width 126 height 26
type input "spr"
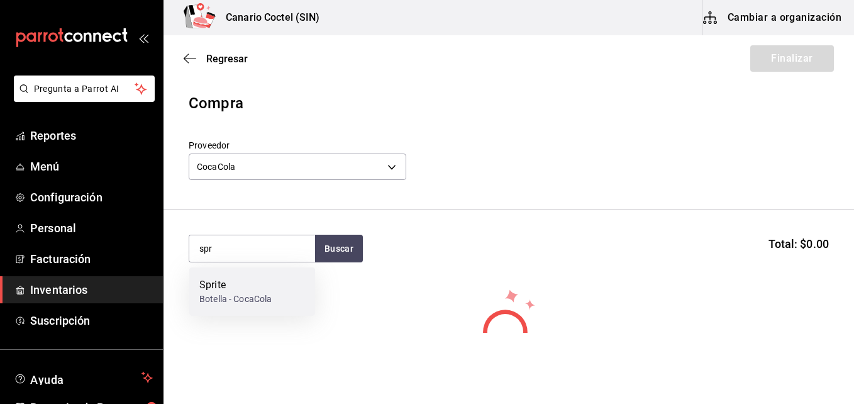
click at [231, 298] on div "Botella - CocaCola" at bounding box center [235, 298] width 72 height 13
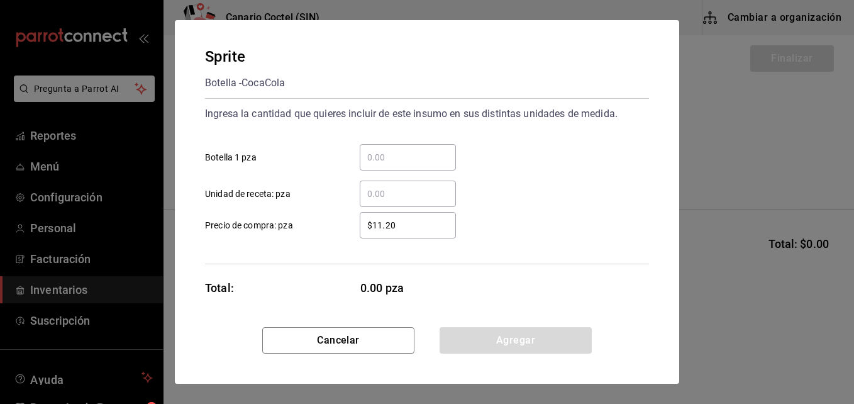
click at [391, 152] on input "​ Botella 1 pza" at bounding box center [408, 157] width 96 height 15
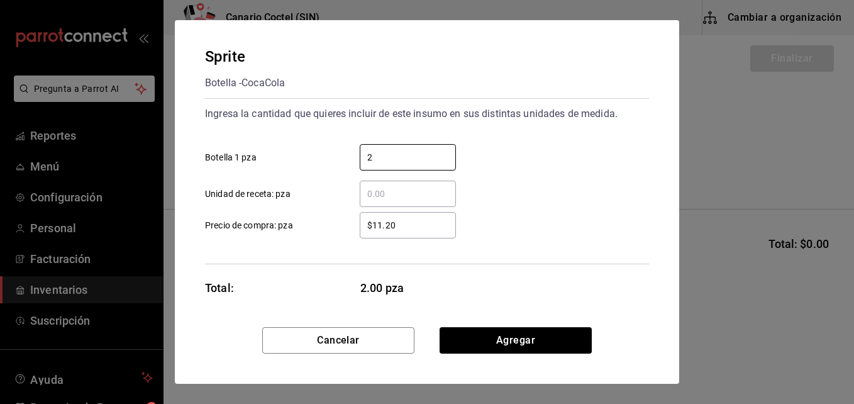
type input "2"
drag, startPoint x: 342, startPoint y: 248, endPoint x: 399, endPoint y: 226, distance: 60.5
click at [343, 248] on div "Ingresa la cantidad que quieres incluir de este insumo en sus distintas unidade…" at bounding box center [427, 181] width 444 height 166
click at [407, 221] on input "$11.20" at bounding box center [408, 225] width 96 height 15
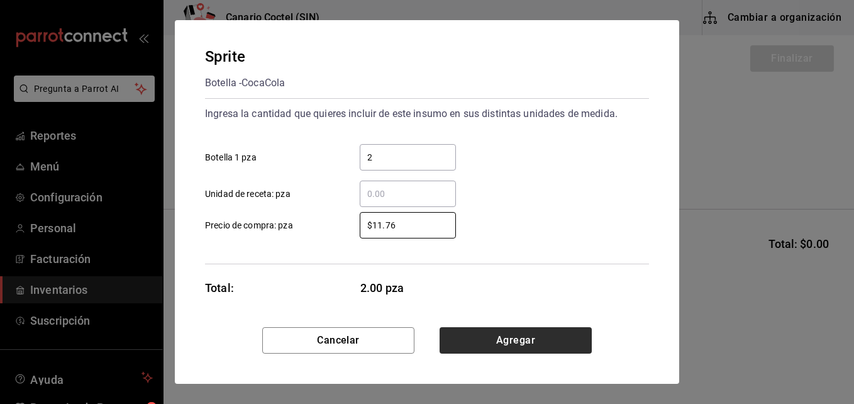
type input "$11.76"
click at [517, 334] on button "Agregar" at bounding box center [515, 340] width 152 height 26
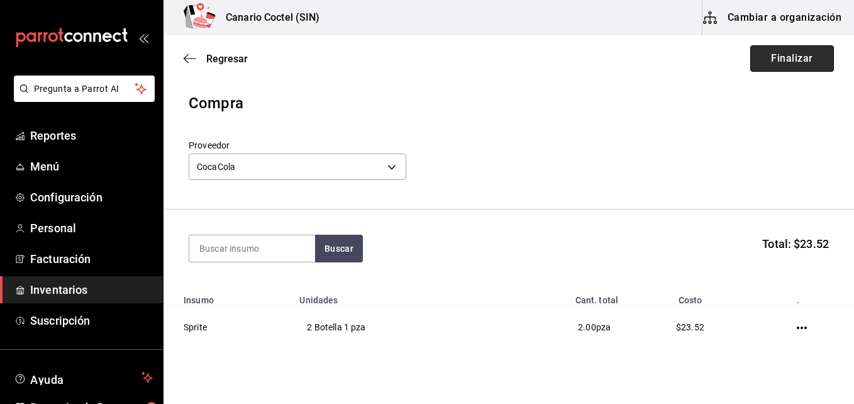
click at [775, 53] on button "Finalizar" at bounding box center [792, 58] width 84 height 26
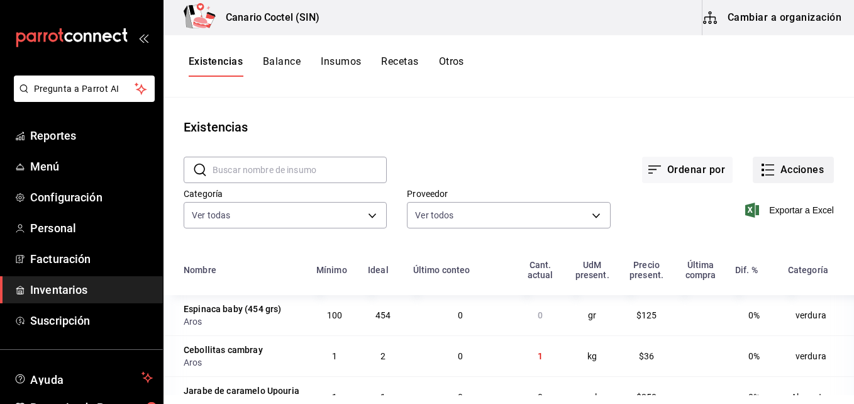
click at [788, 169] on button "Acciones" at bounding box center [793, 170] width 81 height 26
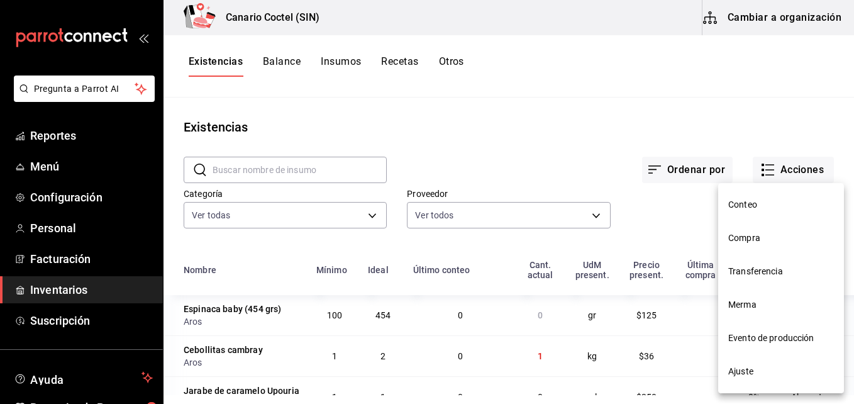
click at [743, 236] on span "Compra" at bounding box center [781, 237] width 106 height 13
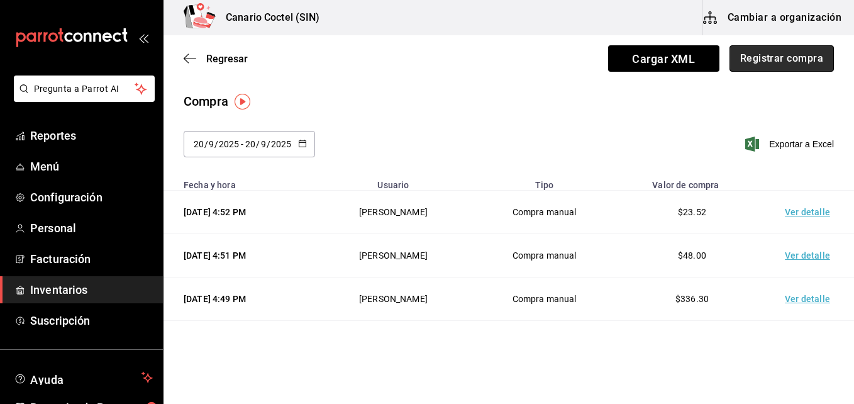
click at [796, 59] on button "Registrar compra" at bounding box center [781, 58] width 104 height 26
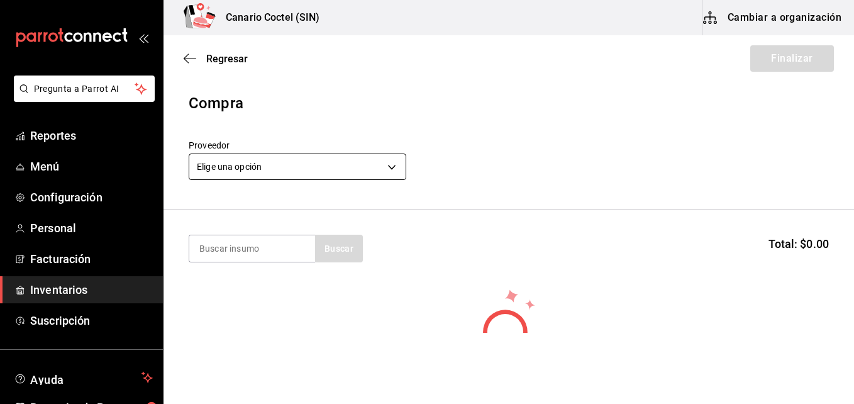
click at [390, 169] on body "Pregunta a Parrot AI Reportes Menú Configuración Personal Facturación Inventari…" at bounding box center [427, 166] width 854 height 333
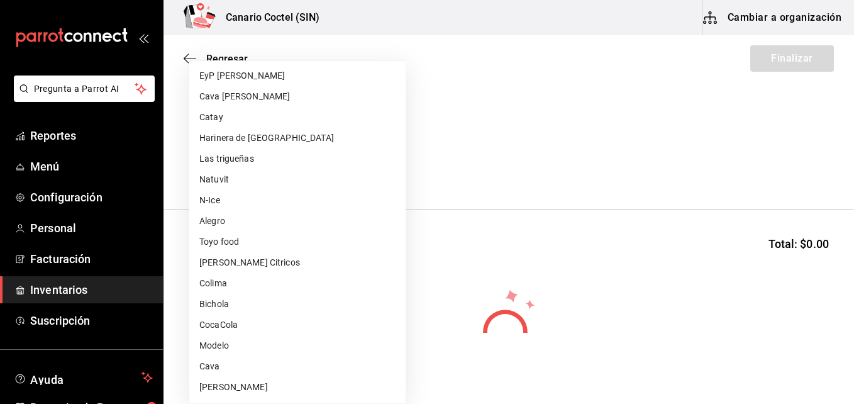
scroll to position [126, 0]
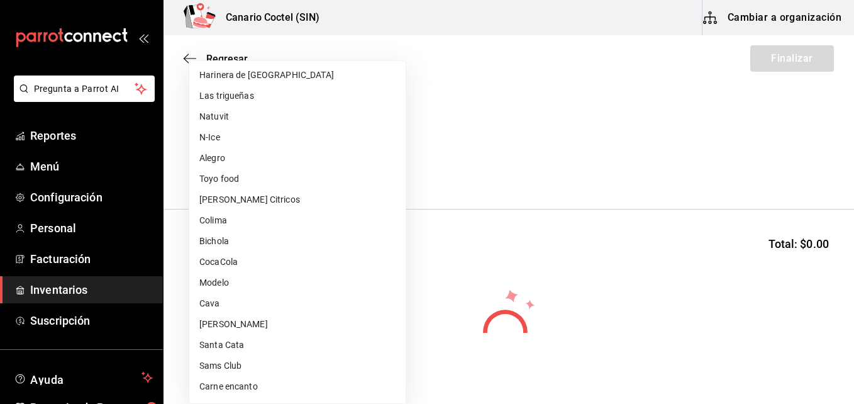
click at [246, 366] on li "Sams Club" at bounding box center [297, 365] width 216 height 21
type input "fd882c45-9318-4586-8c8c-04996427a90d"
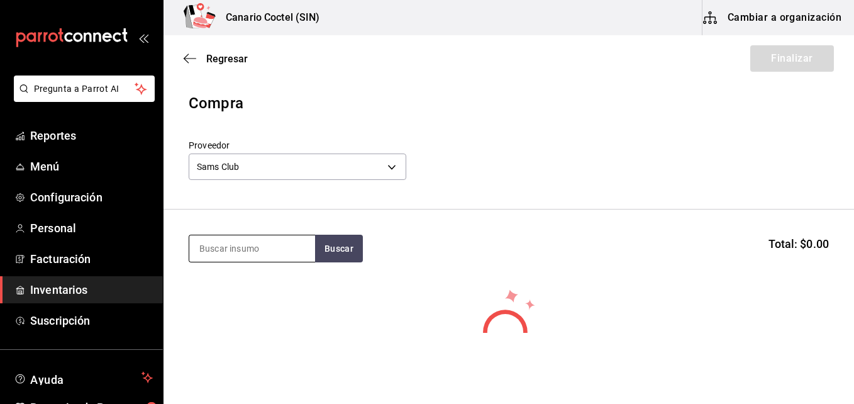
click at [228, 245] on input at bounding box center [252, 248] width 126 height 26
type input "jug"
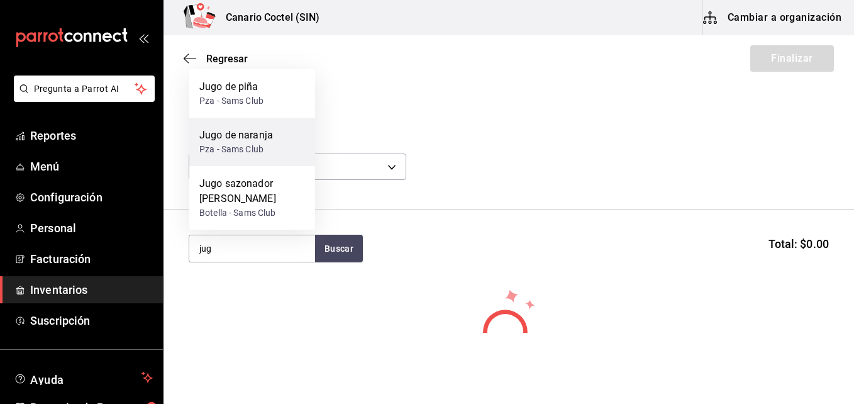
click at [251, 143] on div "Jugo de naranja" at bounding box center [236, 135] width 74 height 15
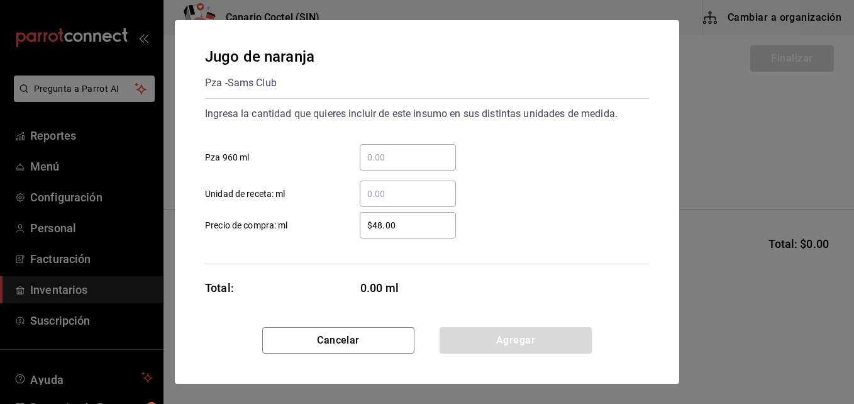
click at [382, 153] on input "​ Pza 960 ml" at bounding box center [408, 157] width 96 height 15
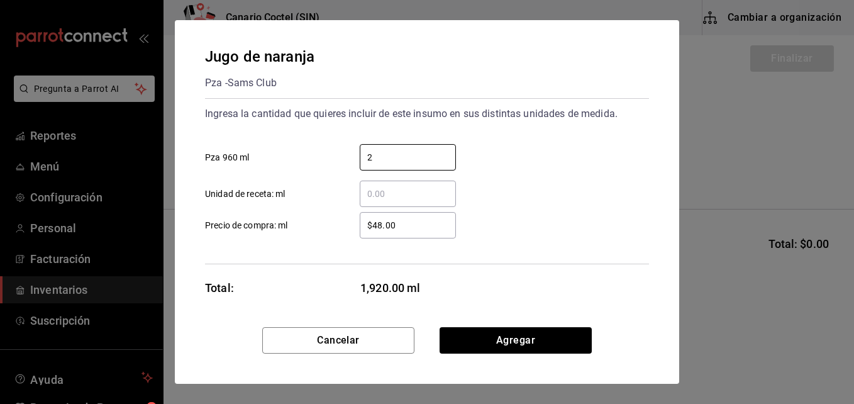
type input "2"
click at [360, 250] on div "Ingresa la cantidad que quieres incluir de este insumo en sus distintas unidade…" at bounding box center [427, 181] width 444 height 166
click at [375, 224] on input "$48.00" at bounding box center [408, 225] width 96 height 15
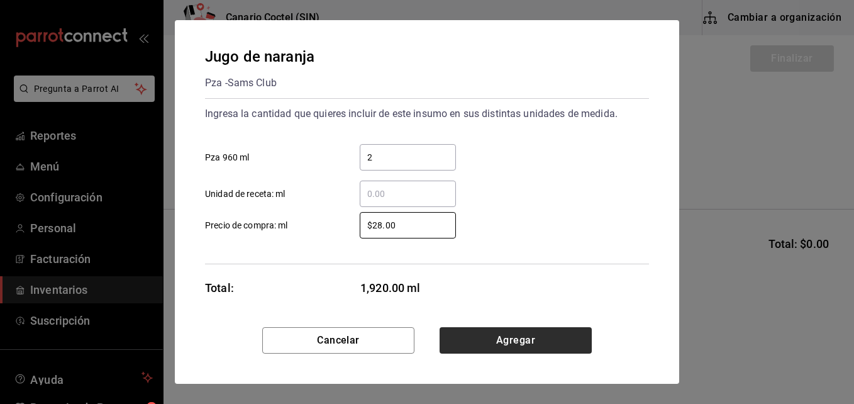
type input "$28.00"
click at [516, 341] on button "Agregar" at bounding box center [515, 340] width 152 height 26
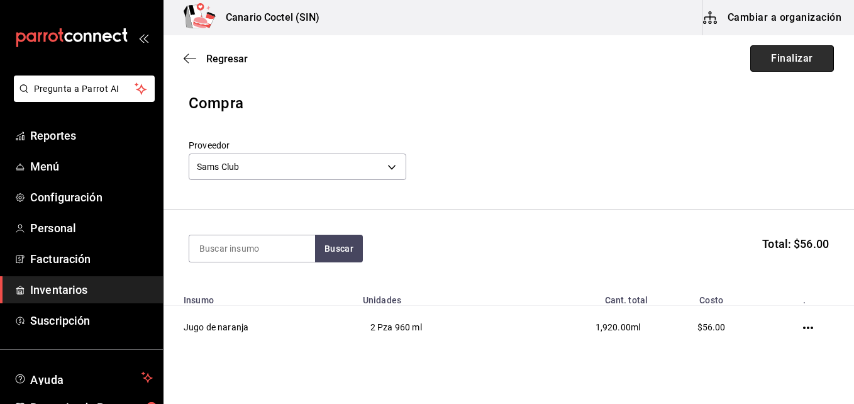
click at [769, 63] on button "Finalizar" at bounding box center [792, 58] width 84 height 26
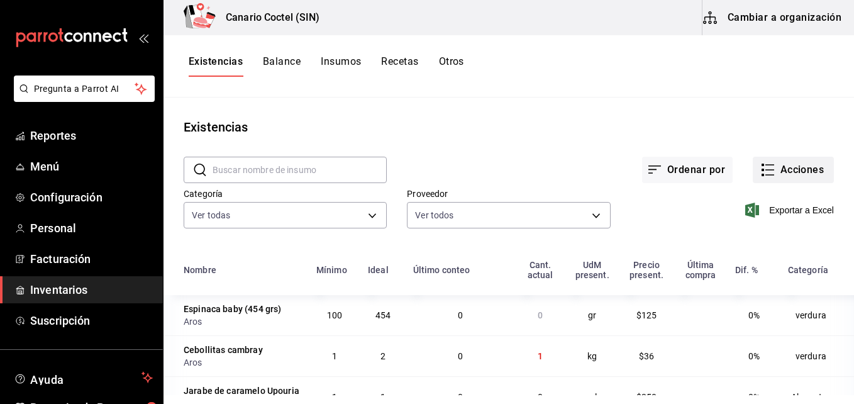
click at [785, 174] on button "Acciones" at bounding box center [793, 170] width 81 height 26
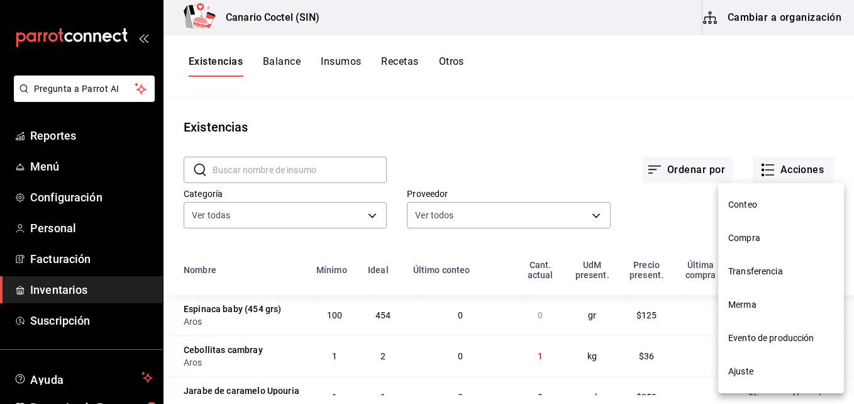
click at [761, 233] on span "Compra" at bounding box center [781, 237] width 106 height 13
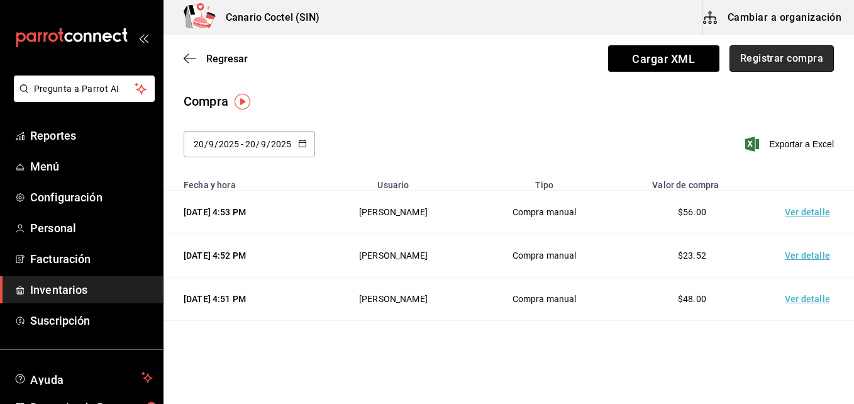
click at [790, 57] on button "Registrar compra" at bounding box center [781, 58] width 104 height 26
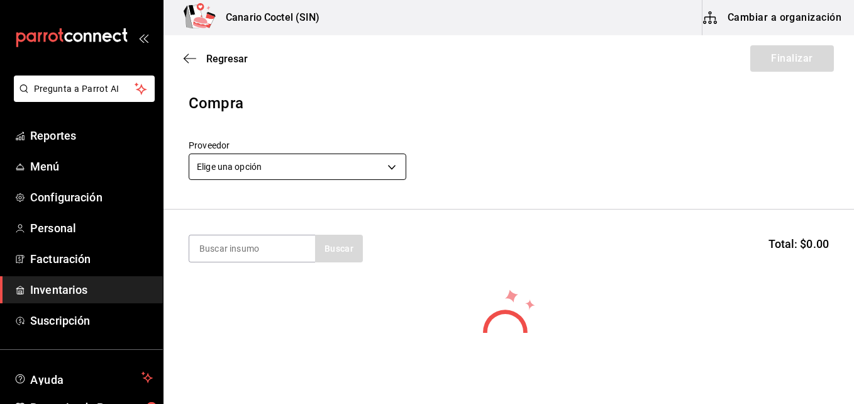
click at [395, 163] on body "Pregunta a Parrot AI Reportes Menú Configuración Personal Facturación Inventari…" at bounding box center [427, 166] width 854 height 333
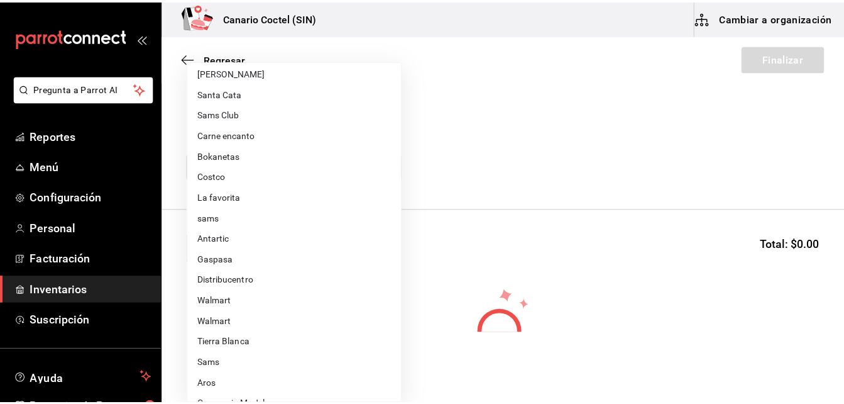
scroll to position [440, 0]
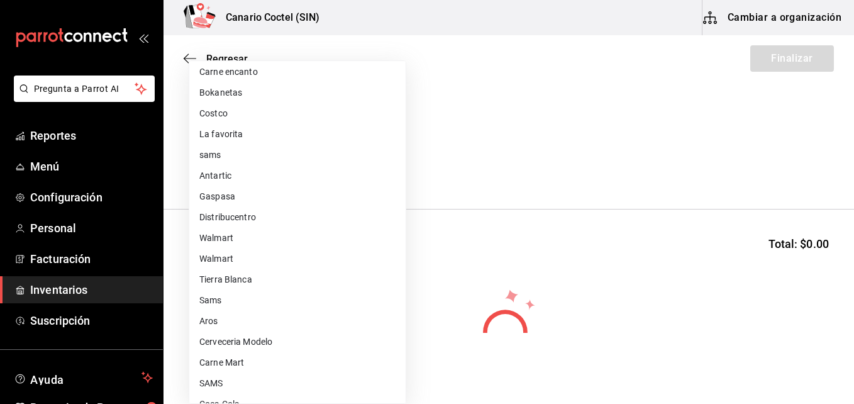
click at [244, 362] on li "Carne Mart" at bounding box center [297, 362] width 216 height 21
type input "08ec548a-11ed-439a-ae6d-c5ae10847d7a"
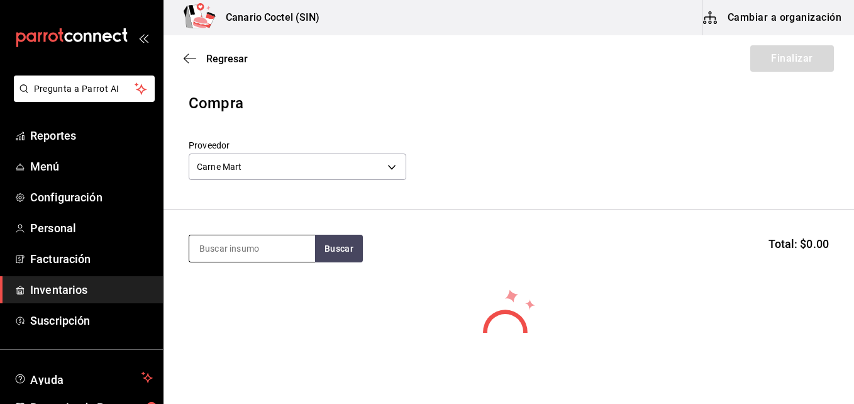
click at [251, 253] on input at bounding box center [252, 248] width 126 height 26
type input "bon"
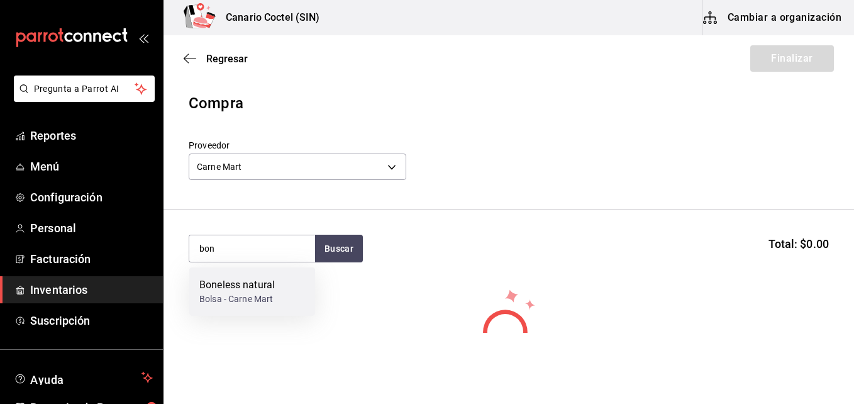
click at [243, 298] on div "Bolsa - Carne Mart" at bounding box center [236, 298] width 75 height 13
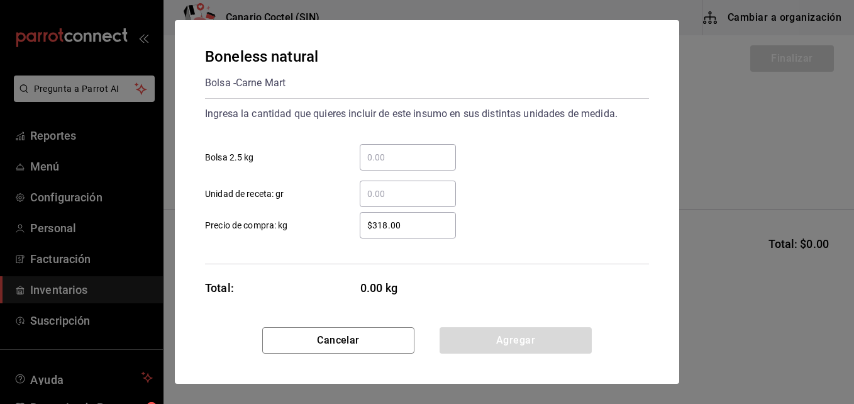
click at [383, 153] on input "​ Bolsa 2.5 kg" at bounding box center [408, 157] width 96 height 15
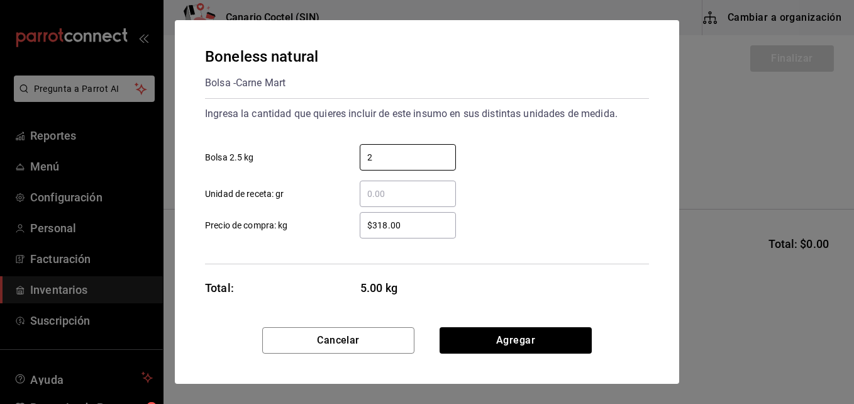
type input "2"
click at [372, 195] on input "​ Unidad de receta: gr" at bounding box center [408, 193] width 96 height 15
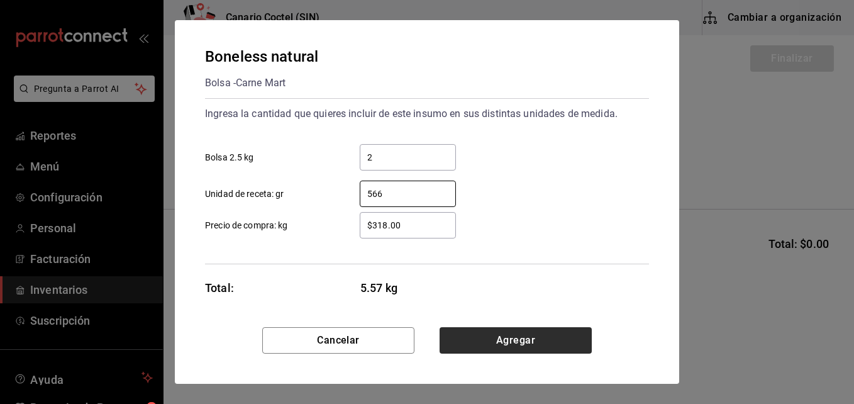
type input "566"
click at [524, 345] on button "Agregar" at bounding box center [515, 340] width 152 height 26
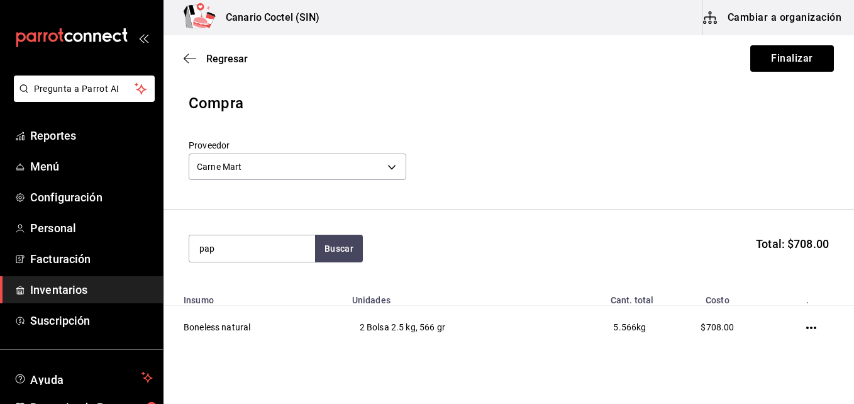
type input "pap"
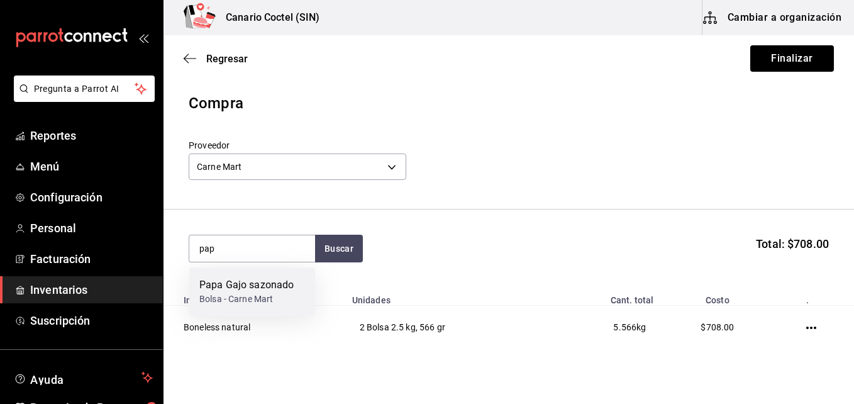
click at [261, 289] on div "Papa Gajo sazonado" at bounding box center [246, 284] width 94 height 15
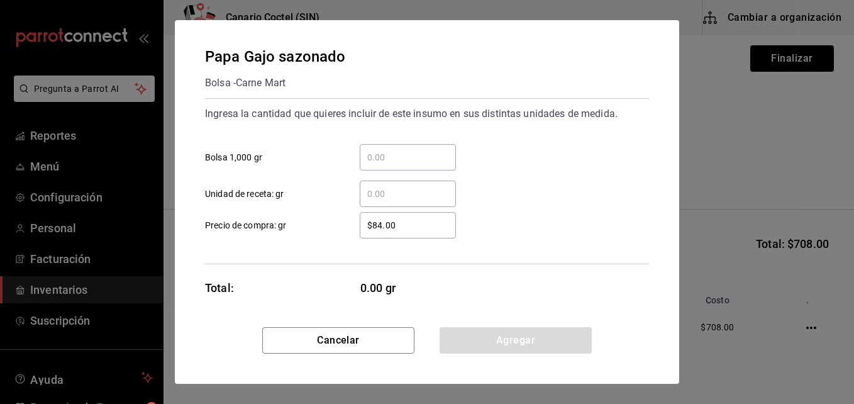
click at [375, 155] on input "​ Bolsa 1,000 gr" at bounding box center [408, 157] width 96 height 15
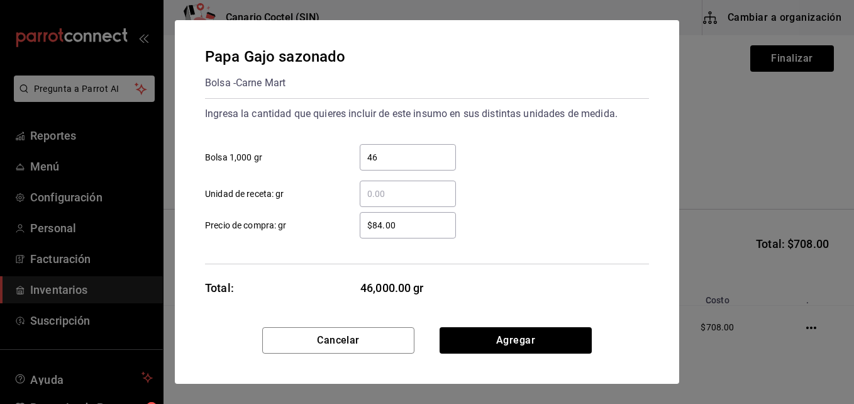
type input "4"
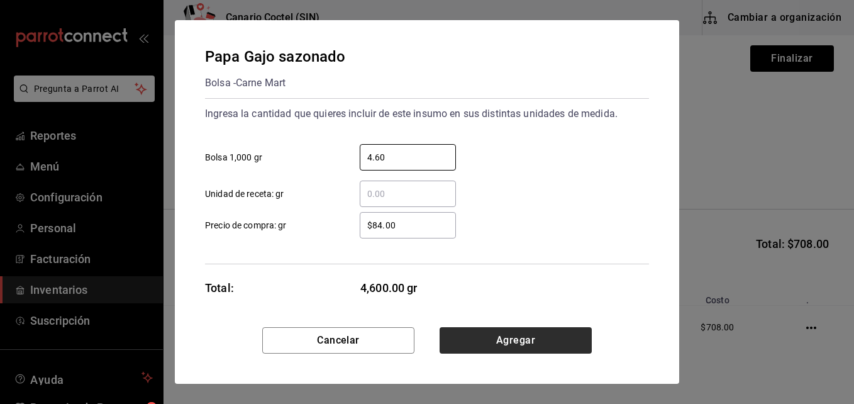
type input "4.60"
click at [511, 341] on button "Agregar" at bounding box center [515, 340] width 152 height 26
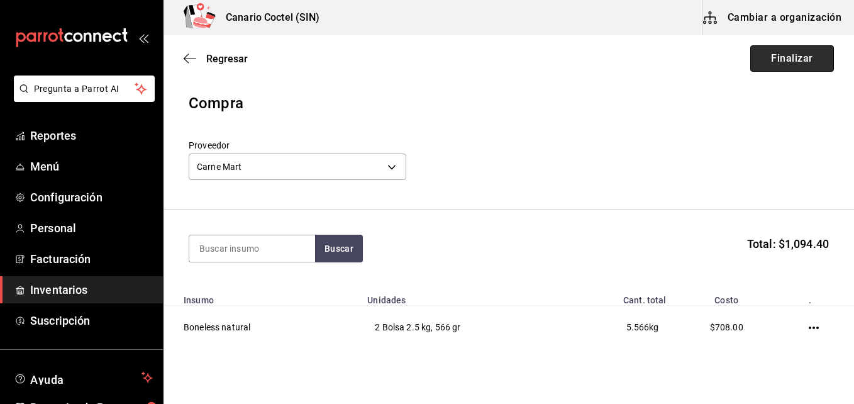
click at [764, 58] on button "Finalizar" at bounding box center [792, 58] width 84 height 26
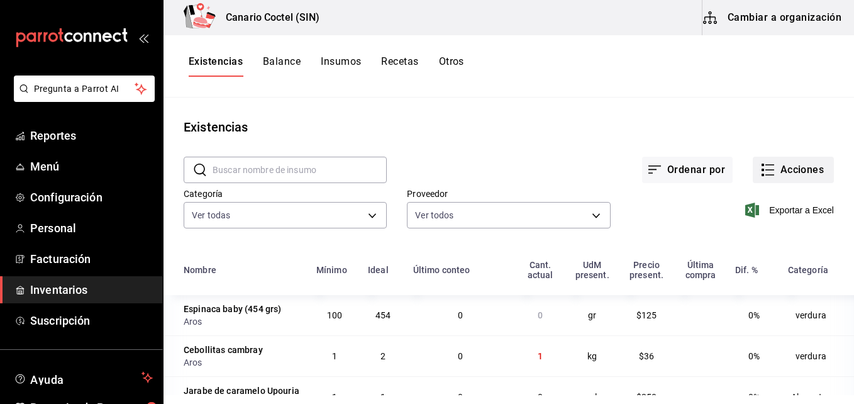
click at [792, 168] on button "Acciones" at bounding box center [793, 170] width 81 height 26
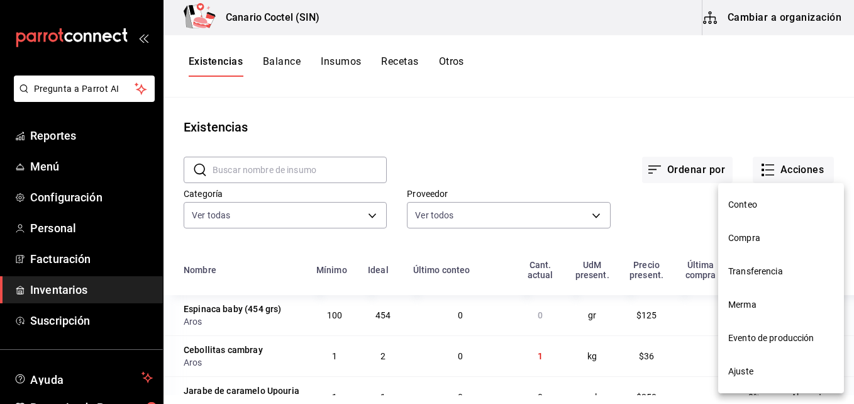
click at [746, 240] on span "Compra" at bounding box center [781, 237] width 106 height 13
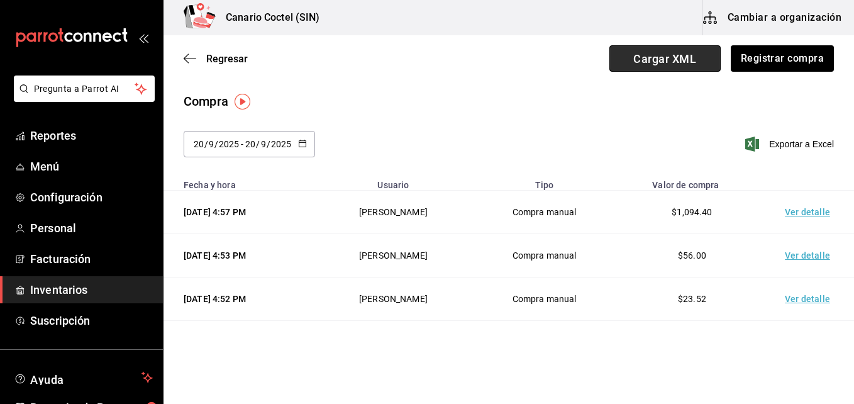
click at [663, 55] on span "Cargar XML" at bounding box center [664, 58] width 111 height 26
click at [0, 0] on input "Cargar XML" at bounding box center [0, 0] width 0 height 0
click at [666, 54] on span "Cargar XML" at bounding box center [664, 58] width 111 height 26
click at [0, 0] on input "Cargar XML" at bounding box center [0, 0] width 0 height 0
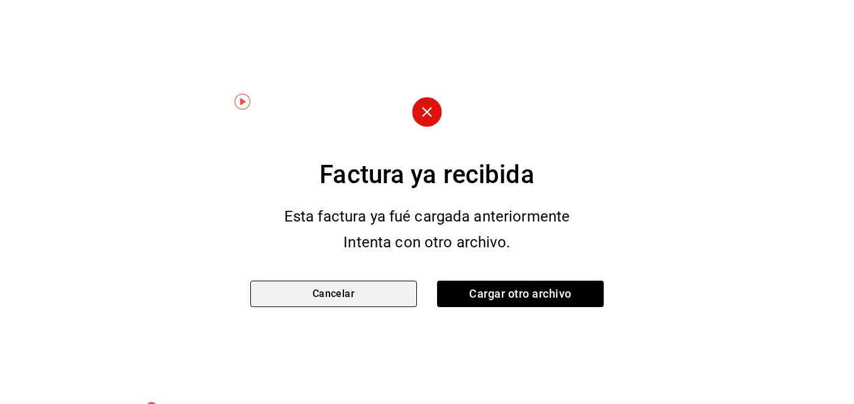
click at [365, 298] on button "Cancelar" at bounding box center [333, 293] width 167 height 26
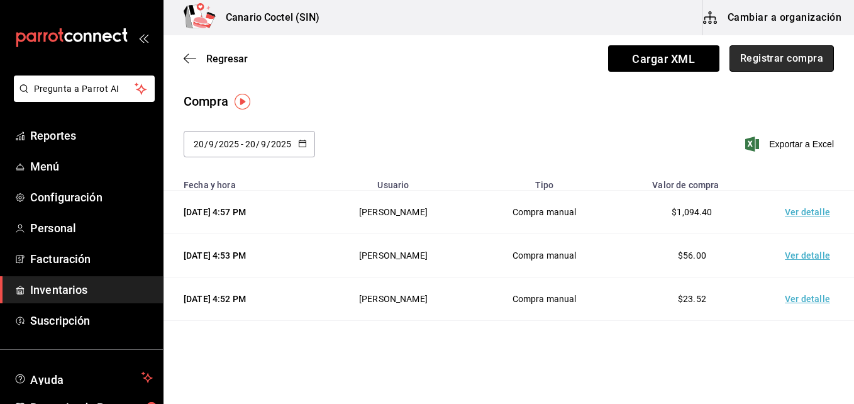
click at [775, 58] on button "Registrar compra" at bounding box center [781, 58] width 104 height 26
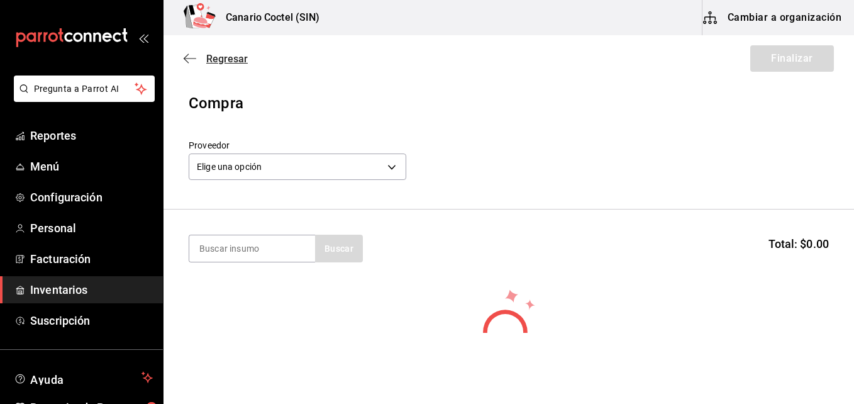
click at [222, 59] on span "Regresar" at bounding box center [226, 59] width 41 height 12
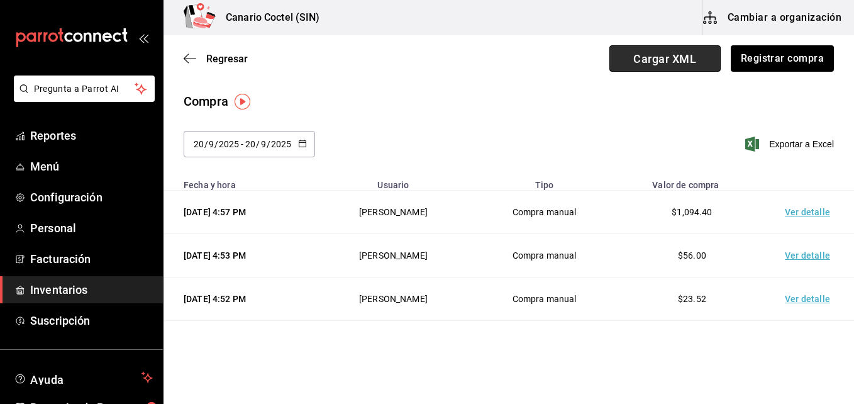
click at [680, 56] on span "Cargar XML" at bounding box center [664, 58] width 111 height 26
click at [0, 0] on input "Cargar XML" at bounding box center [0, 0] width 0 height 0
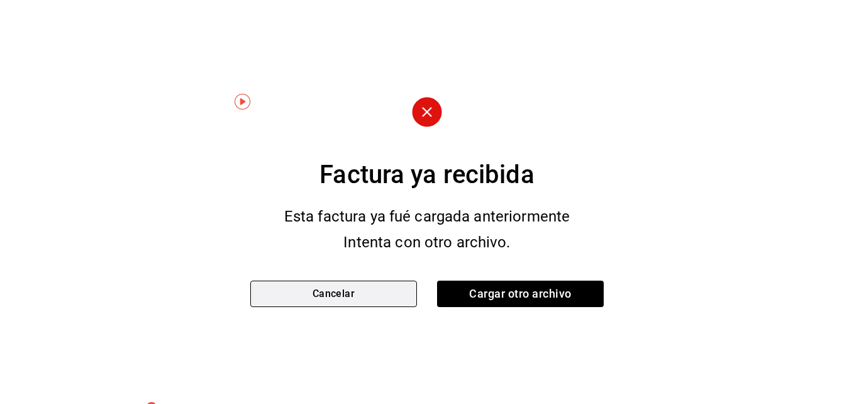
click at [355, 295] on button "Cancelar" at bounding box center [333, 293] width 167 height 26
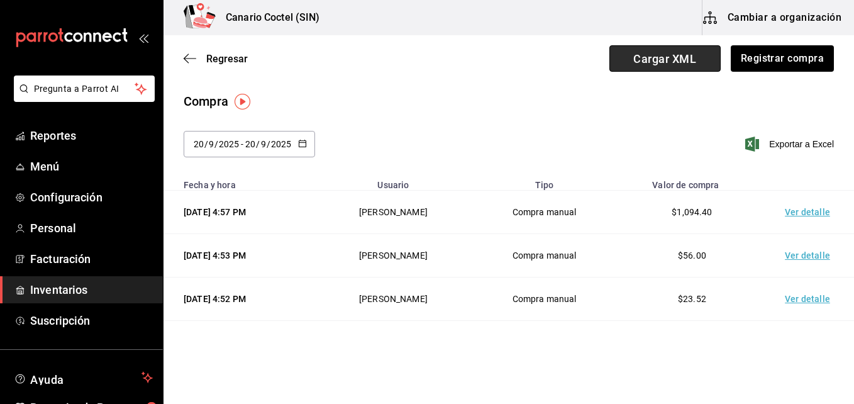
click at [680, 60] on span "Cargar XML" at bounding box center [664, 58] width 111 height 26
click at [0, 0] on input "Cargar XML" at bounding box center [0, 0] width 0 height 0
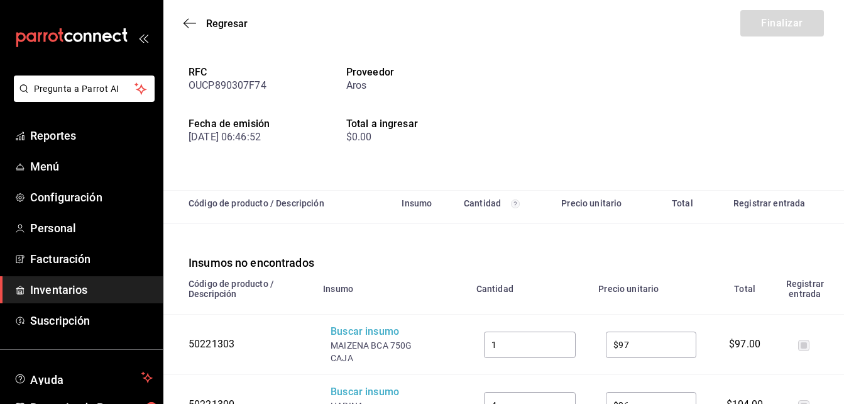
scroll to position [123, 0]
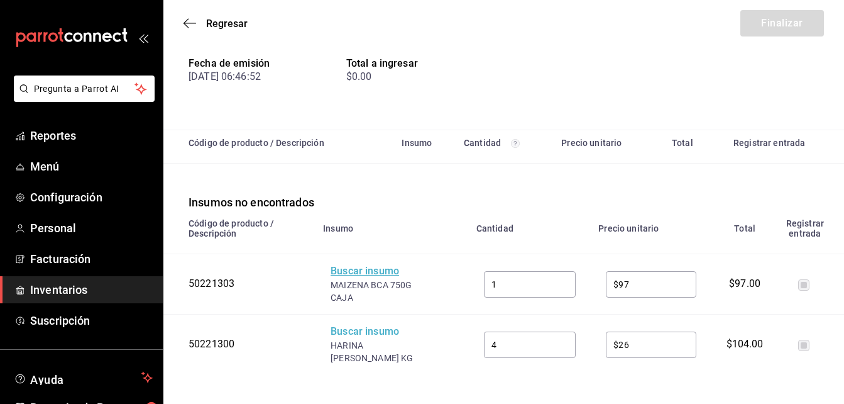
click at [372, 273] on div "Buscar insumo" at bounding box center [381, 271] width 101 height 14
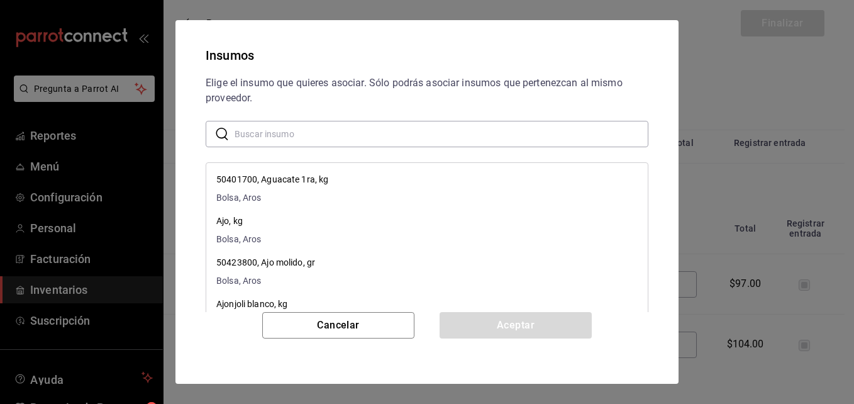
click at [305, 136] on input "text" at bounding box center [442, 133] width 414 height 25
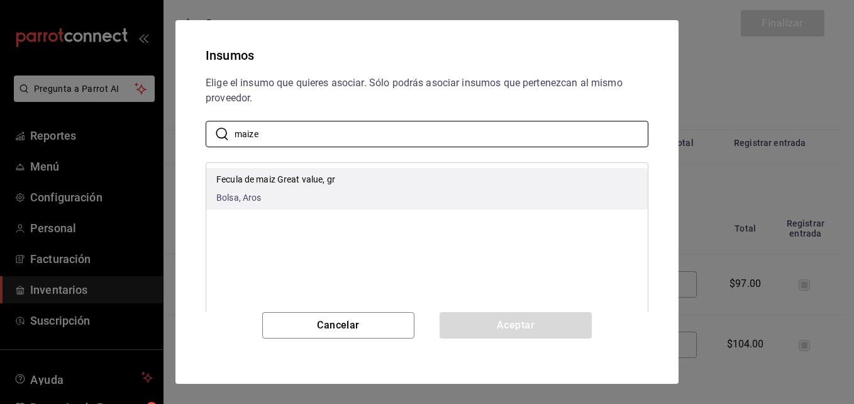
type input "maize"
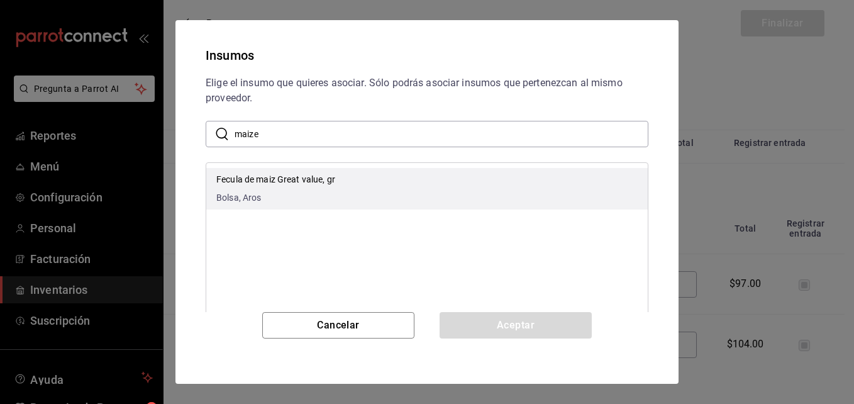
click at [305, 182] on p "Fecula de maiz Great value, gr" at bounding box center [275, 179] width 119 height 13
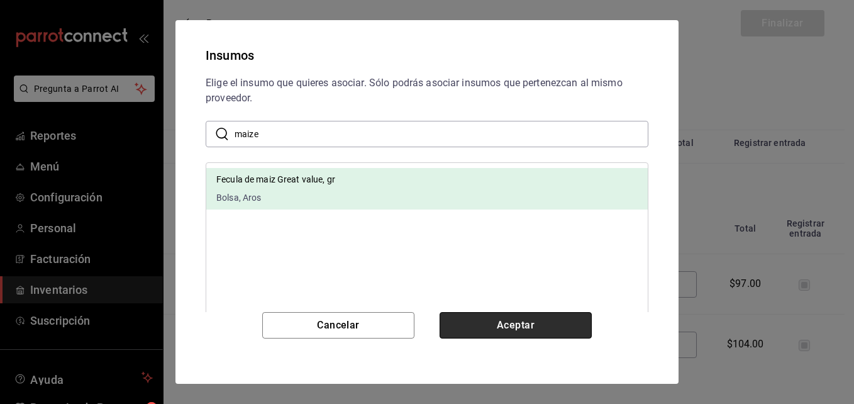
click at [538, 326] on button "Aceptar" at bounding box center [515, 325] width 152 height 26
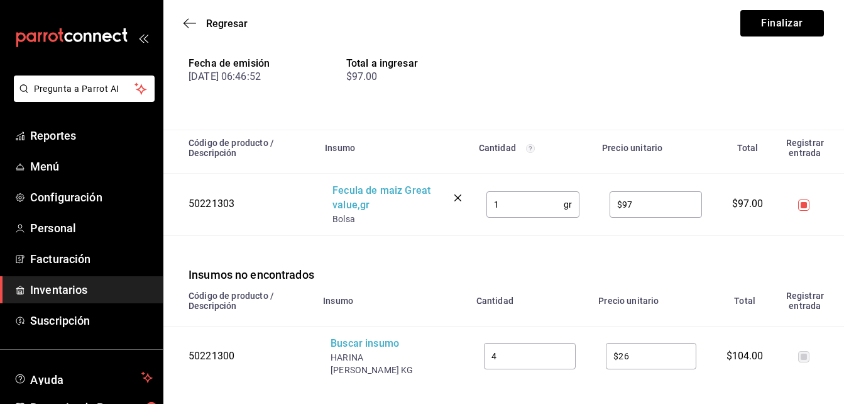
click at [522, 206] on input "1" at bounding box center [525, 204] width 77 height 25
type input "7"
type input "1"
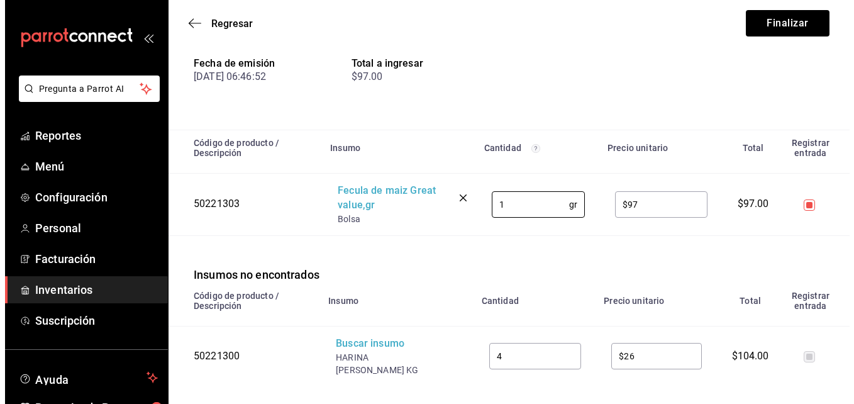
scroll to position [0, 0]
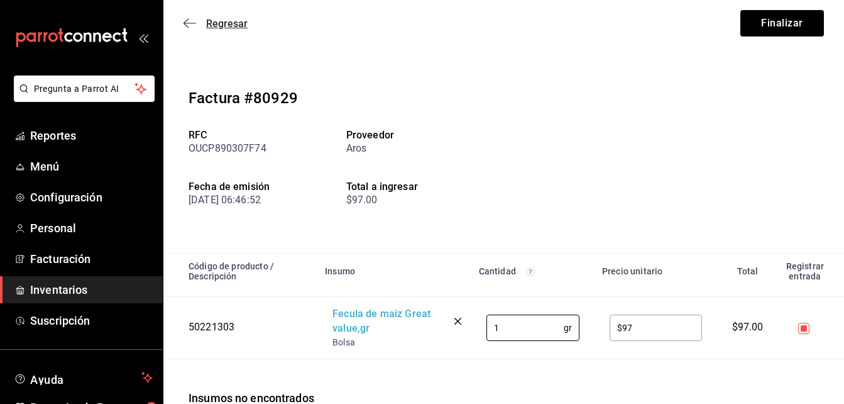
click at [215, 22] on span "Regresar" at bounding box center [226, 24] width 41 height 12
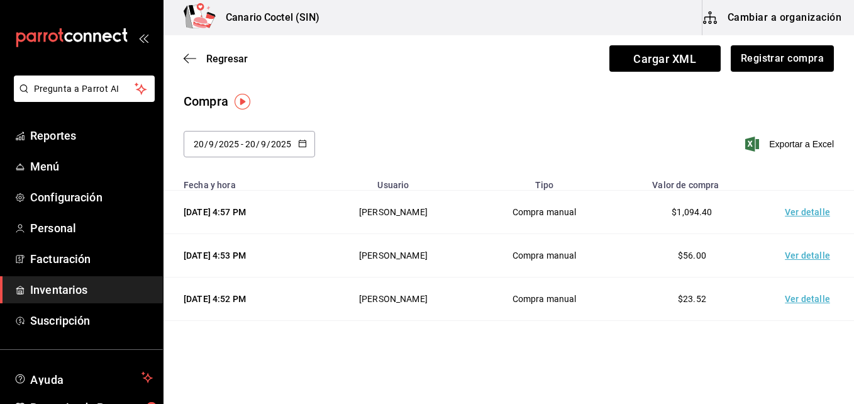
click at [828, 13] on button "Cambiar a organización" at bounding box center [772, 17] width 141 height 35
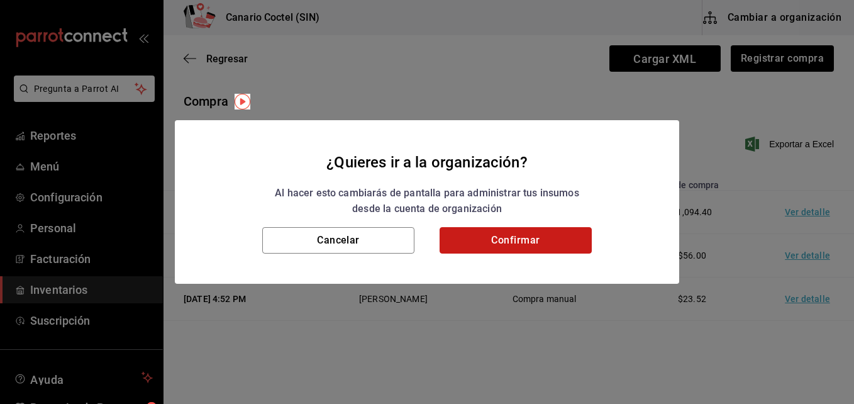
click at [525, 231] on button "Confirmar" at bounding box center [515, 240] width 152 height 26
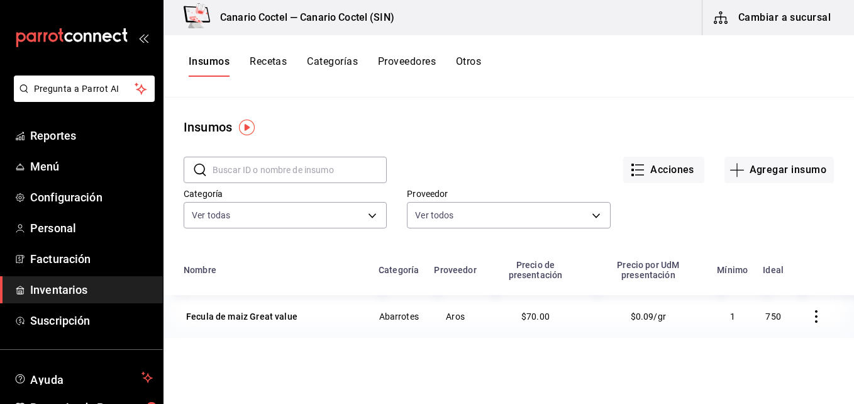
click at [253, 168] on input "text" at bounding box center [300, 169] width 174 height 25
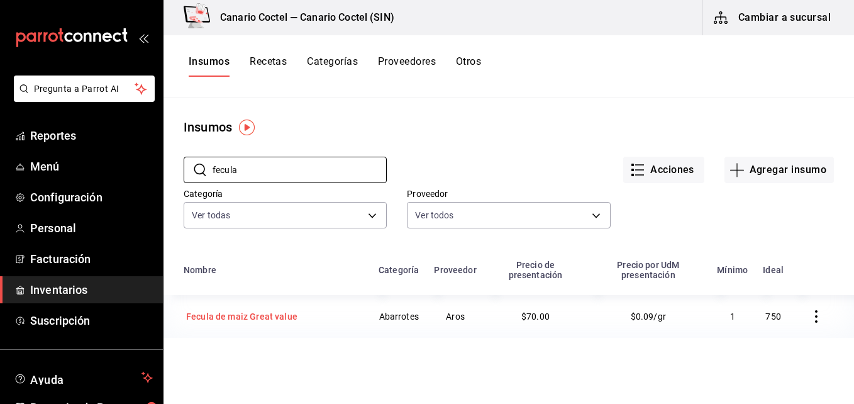
type input "fecula"
click at [245, 317] on div "Fecula de maiz Great value" at bounding box center [241, 316] width 111 height 13
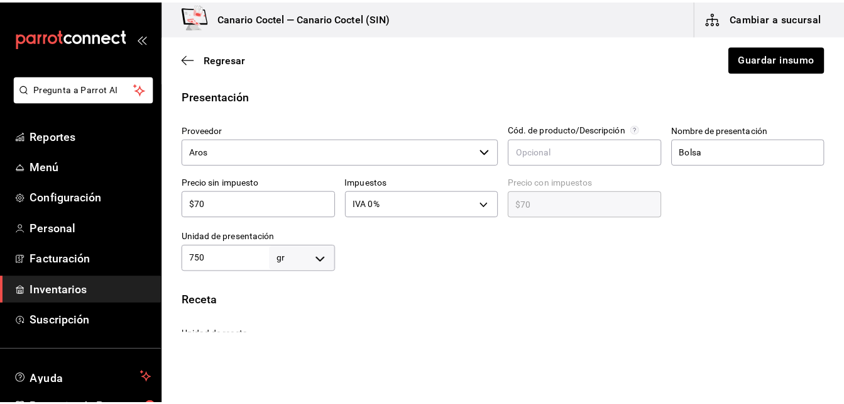
scroll to position [189, 0]
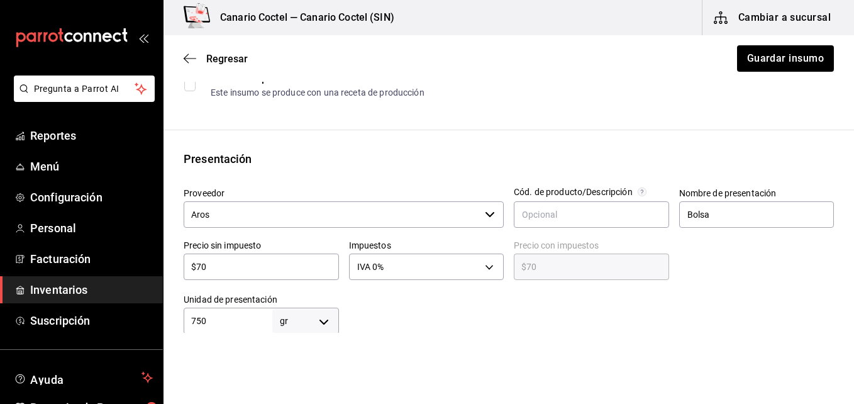
click at [221, 270] on input "$70" at bounding box center [261, 266] width 155 height 15
type input "$7"
type input "$7.00"
type input "$0.00"
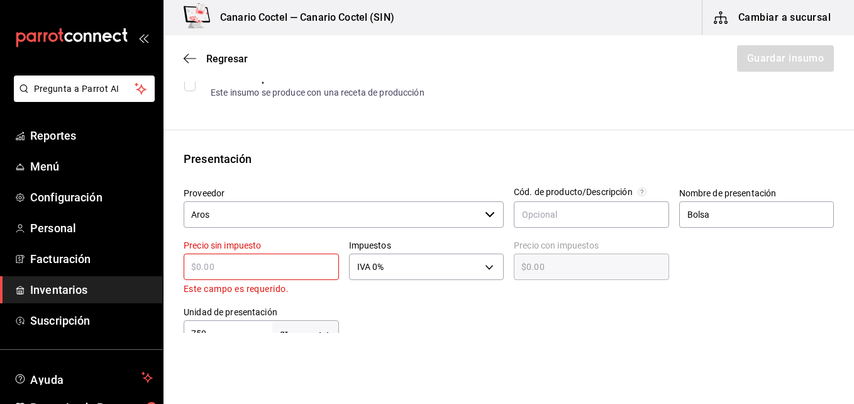
type input "$9"
type input "$9.00"
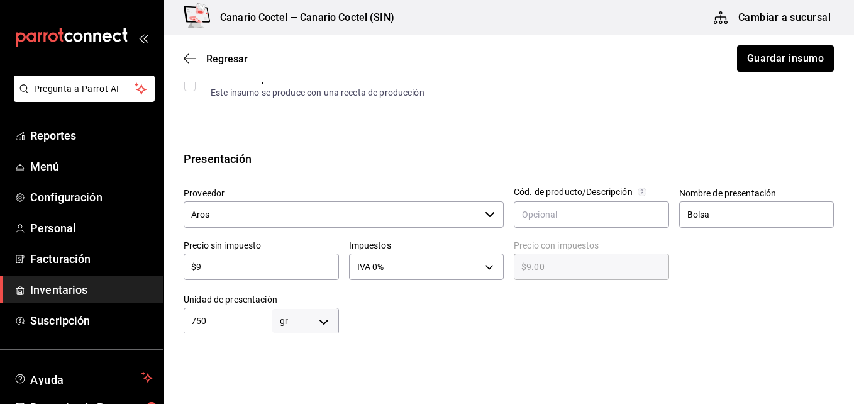
type input "$97"
type input "$97.00"
type input "$97"
click at [489, 333] on html "Pregunta a Parrot AI Reportes Menú Configuración Personal Facturación Inventari…" at bounding box center [427, 166] width 854 height 333
click at [777, 57] on button "Guardar insumo" at bounding box center [785, 58] width 98 height 26
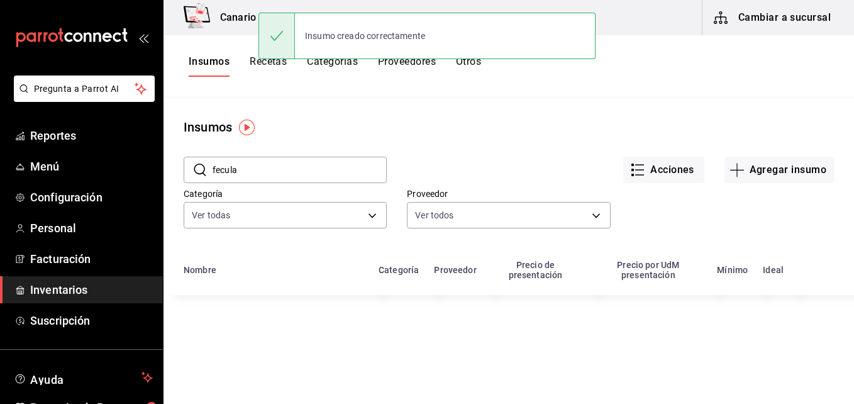
click at [780, 18] on button "Cambiar a sucursal" at bounding box center [772, 17] width 141 height 35
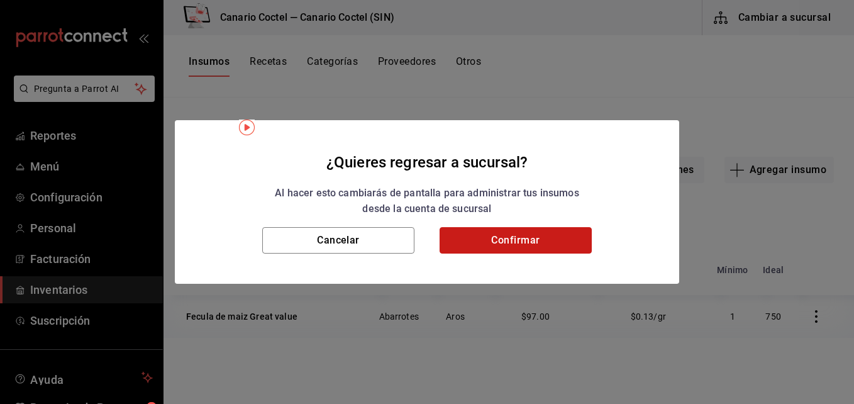
click at [535, 233] on button "Confirmar" at bounding box center [515, 240] width 152 height 26
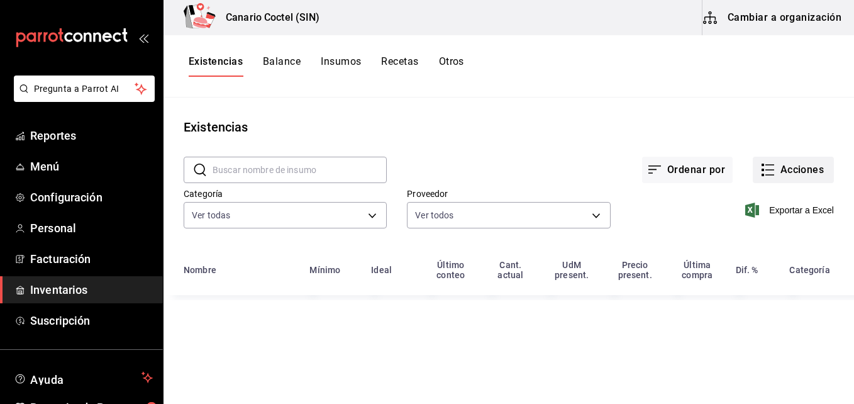
click at [800, 177] on button "Acciones" at bounding box center [793, 170] width 81 height 26
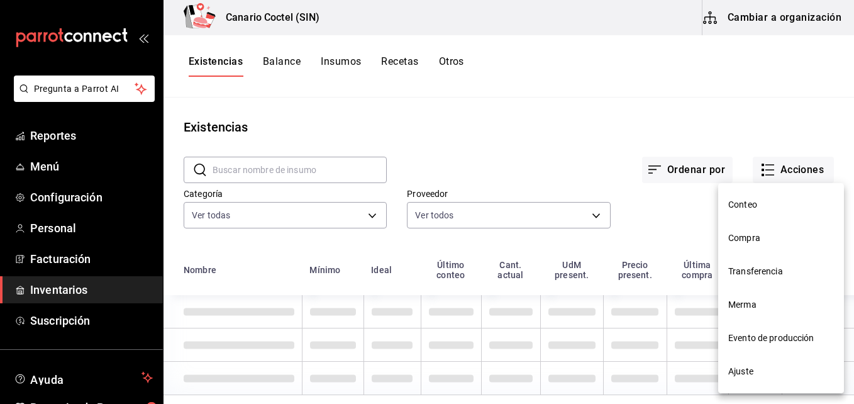
click at [748, 240] on span "Compra" at bounding box center [781, 237] width 106 height 13
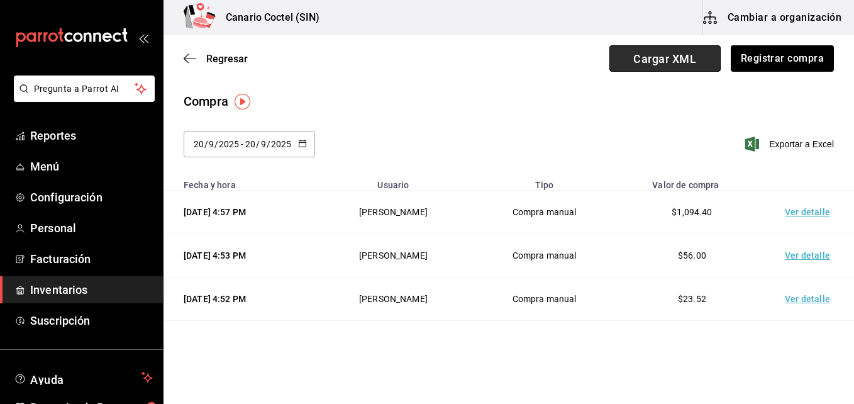
click at [671, 58] on span "Cargar XML" at bounding box center [664, 58] width 111 height 26
click at [0, 0] on input "Cargar XML" at bounding box center [0, 0] width 0 height 0
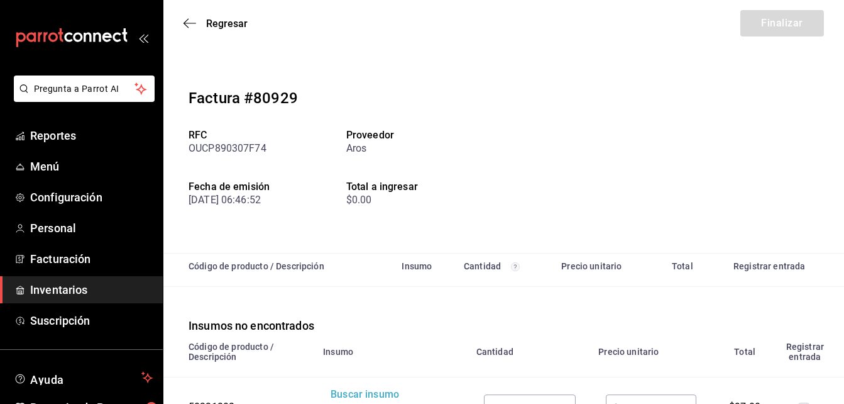
scroll to position [63, 0]
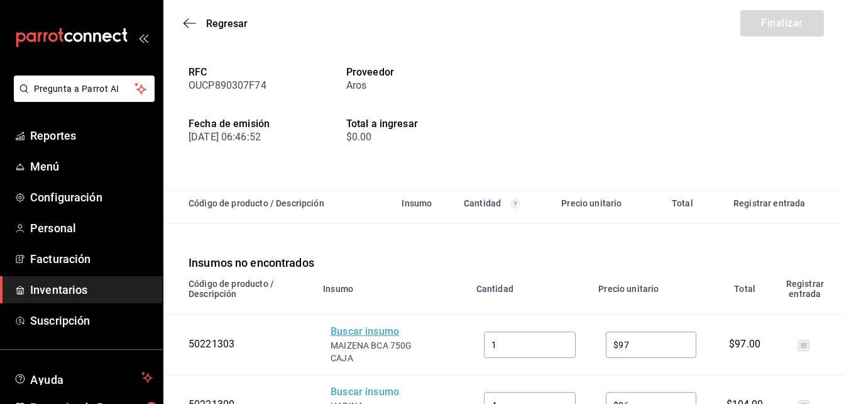
click at [368, 332] on div "Buscar insumo" at bounding box center [381, 331] width 101 height 14
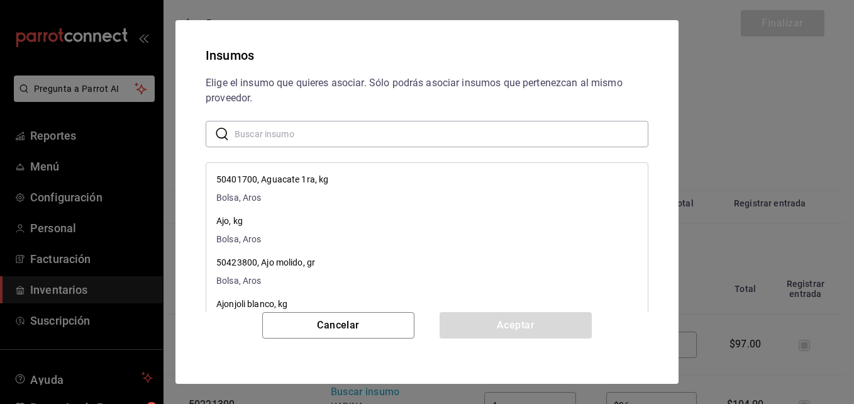
click at [267, 137] on input "text" at bounding box center [442, 133] width 414 height 25
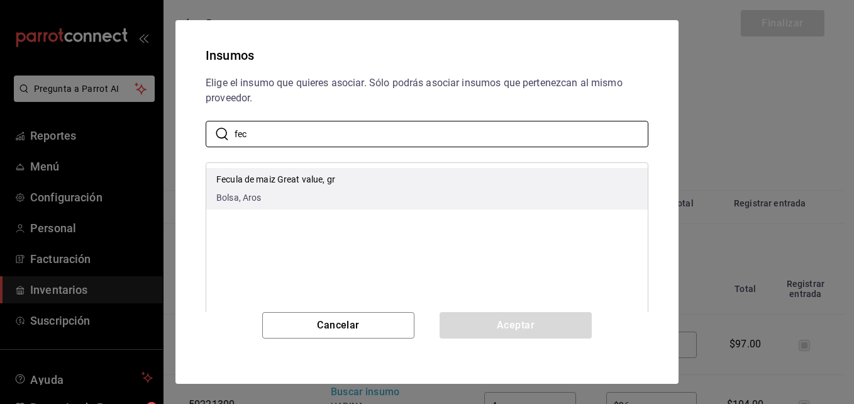
type input "fec"
click at [241, 181] on p "Fecula de maiz Great value, gr" at bounding box center [275, 179] width 119 height 13
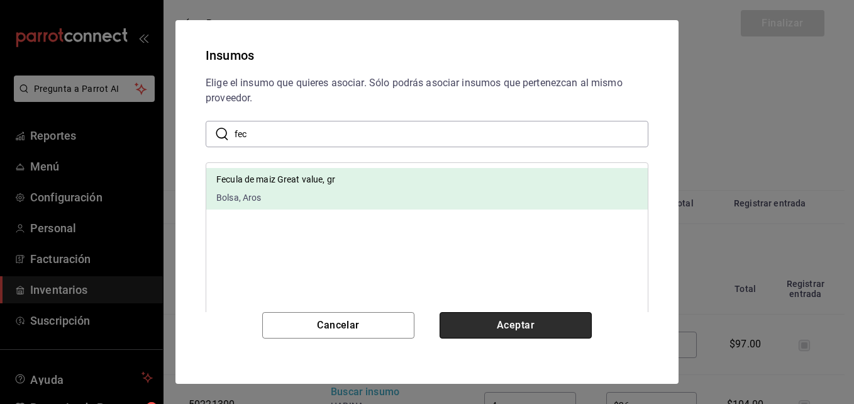
click at [539, 331] on button "Aceptar" at bounding box center [515, 325] width 152 height 26
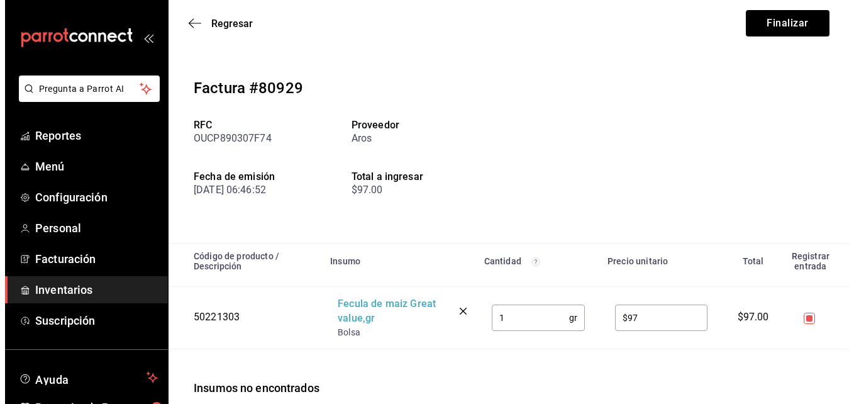
scroll to position [0, 0]
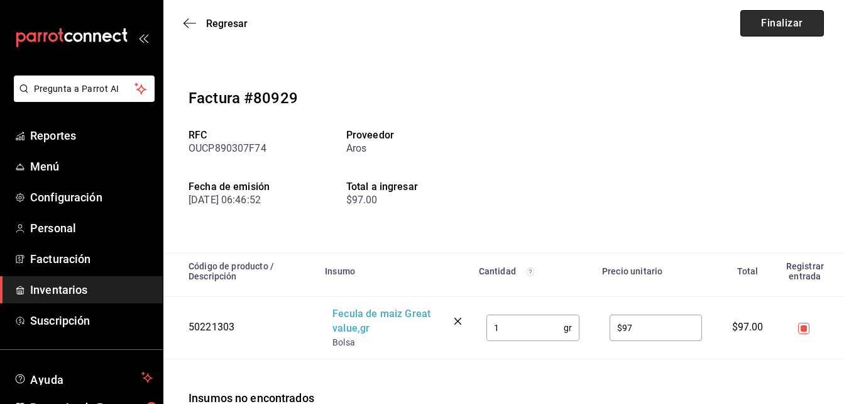
click at [768, 27] on button "Finalizar" at bounding box center [783, 23] width 84 height 26
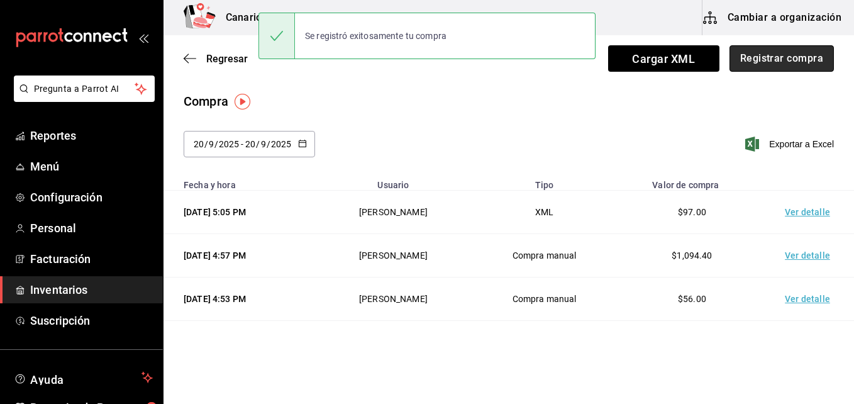
click at [777, 55] on button "Registrar compra" at bounding box center [781, 58] width 104 height 26
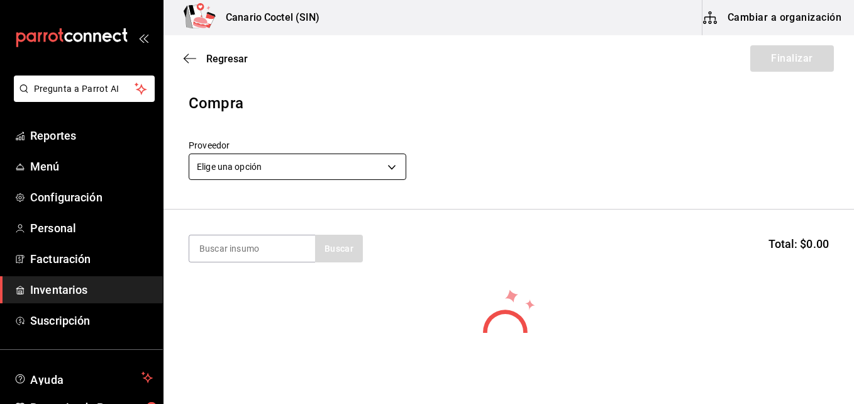
click at [394, 170] on body "Pregunta a Parrot AI Reportes Menú Configuración Personal Facturación Inventari…" at bounding box center [427, 166] width 854 height 333
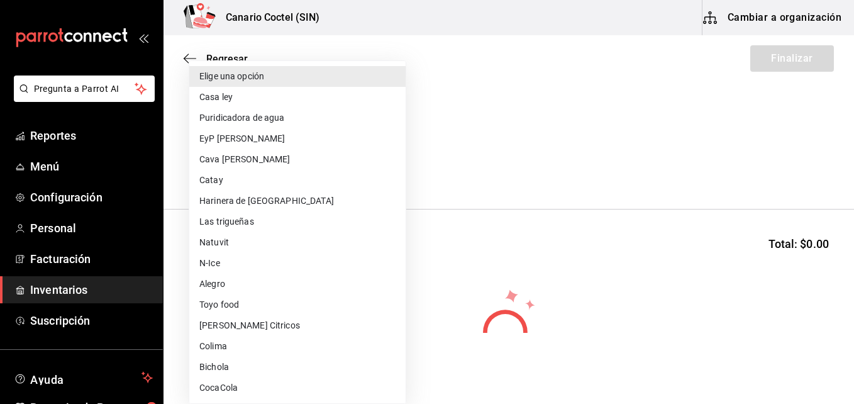
click at [324, 194] on li "Harinera de Sinaloa" at bounding box center [297, 201] width 216 height 21
type input "12ddcfc6-9ea3-4ce0-8f85-e9b3f4dcc0c5"
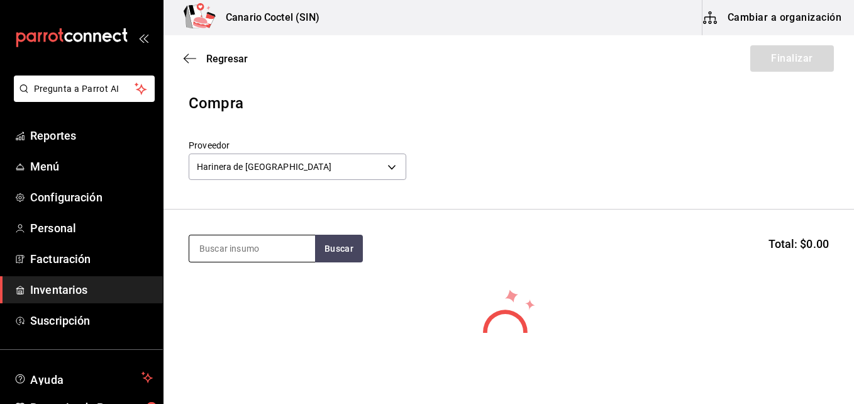
click at [265, 250] on input at bounding box center [252, 248] width 126 height 26
type input "har"
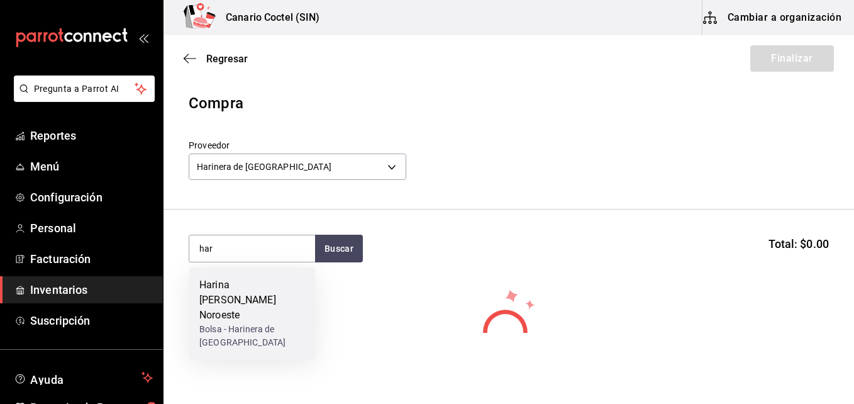
click at [251, 283] on div "Harina de trigo Noroeste" at bounding box center [252, 299] width 106 height 45
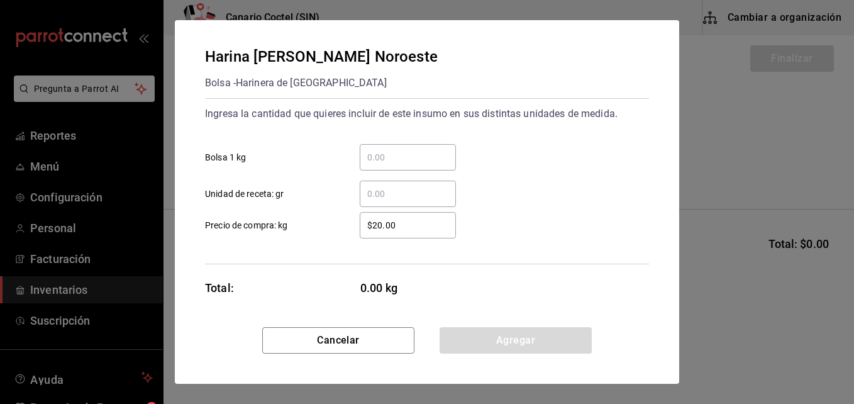
click at [386, 156] on input "​ Bolsa 1 kg" at bounding box center [408, 157] width 96 height 15
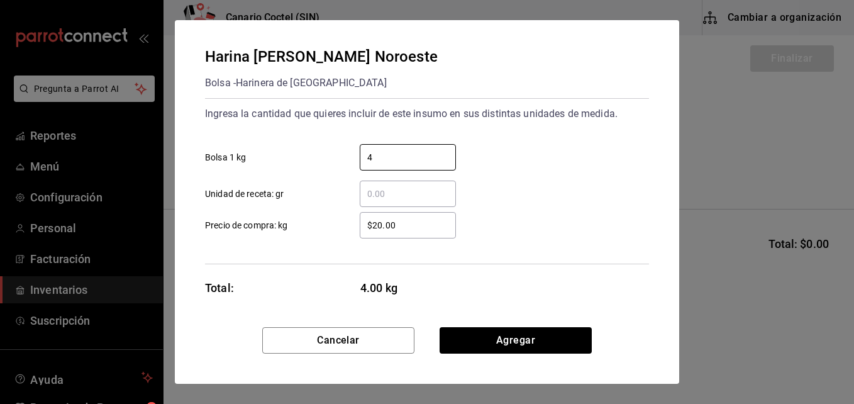
type input "4"
click at [371, 243] on div "Ingresa la cantidad que quieres incluir de este insumo en sus distintas unidade…" at bounding box center [427, 181] width 444 height 166
click at [380, 225] on input "$20.00" at bounding box center [408, 225] width 96 height 15
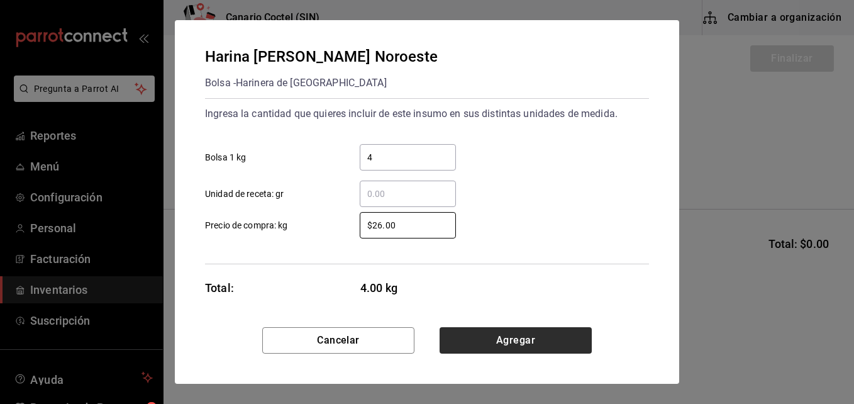
type input "$26.00"
click at [496, 341] on button "Agregar" at bounding box center [515, 340] width 152 height 26
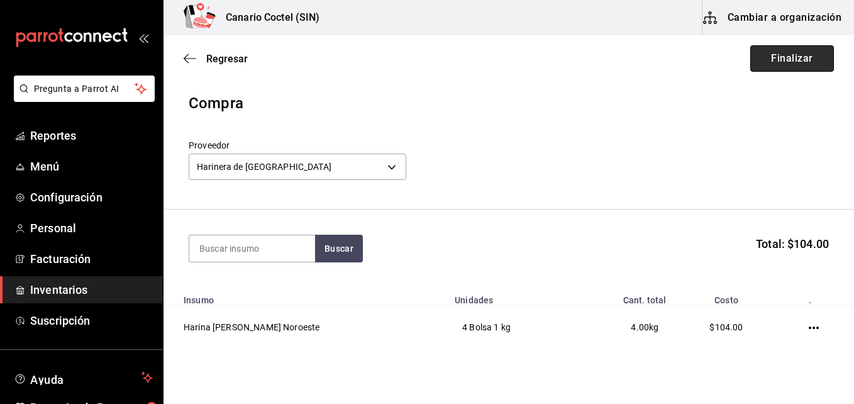
click at [785, 56] on button "Finalizar" at bounding box center [792, 58] width 84 height 26
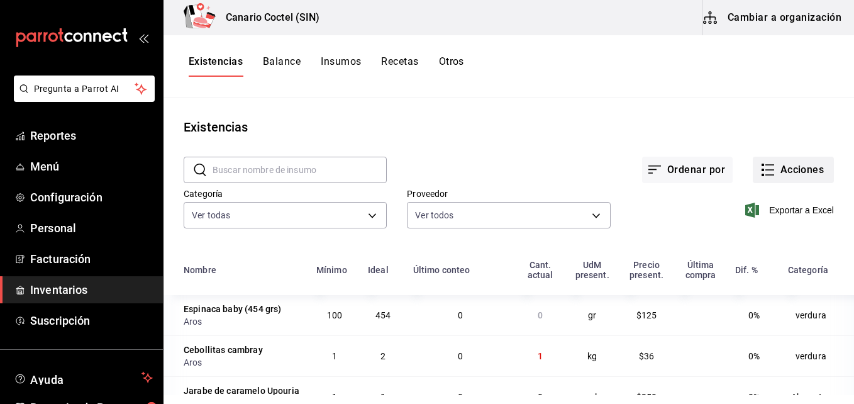
click at [797, 168] on button "Acciones" at bounding box center [793, 170] width 81 height 26
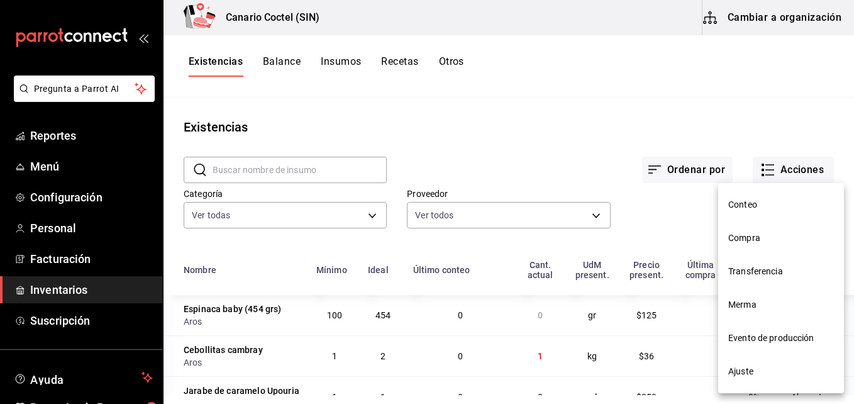
click at [745, 233] on span "Compra" at bounding box center [781, 237] width 106 height 13
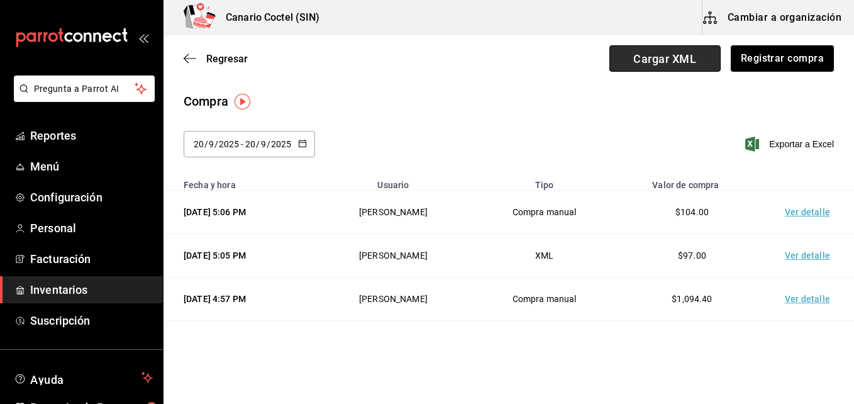
click at [680, 57] on span "Cargar XML" at bounding box center [664, 58] width 111 height 26
click at [0, 0] on input "Cargar XML" at bounding box center [0, 0] width 0 height 0
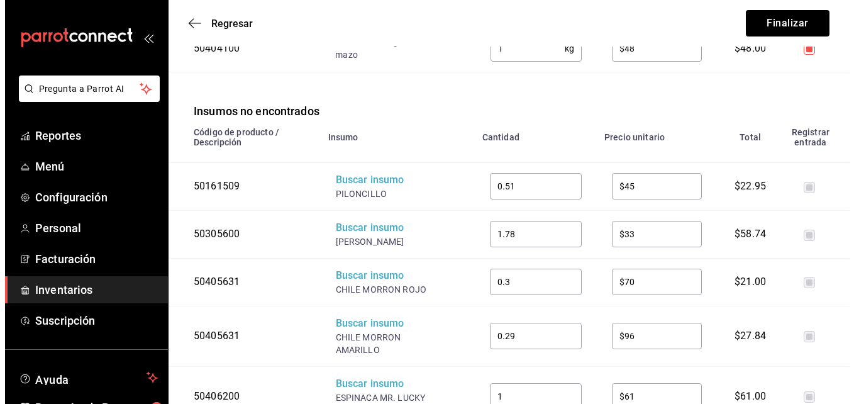
scroll to position [629, 0]
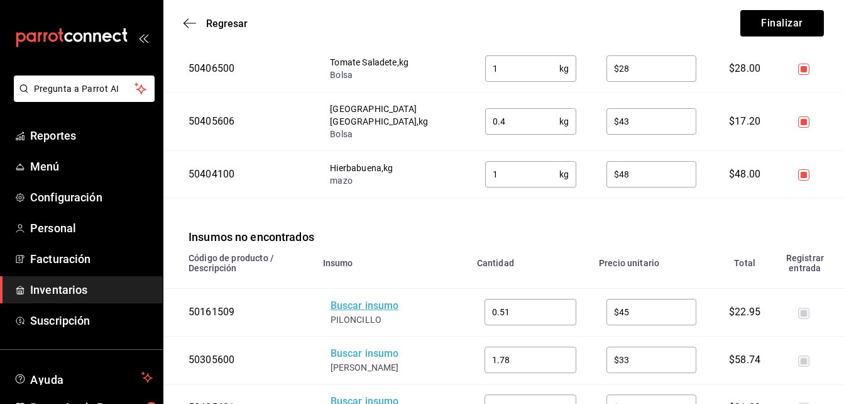
click at [360, 299] on div "Buscar insumo" at bounding box center [381, 306] width 101 height 14
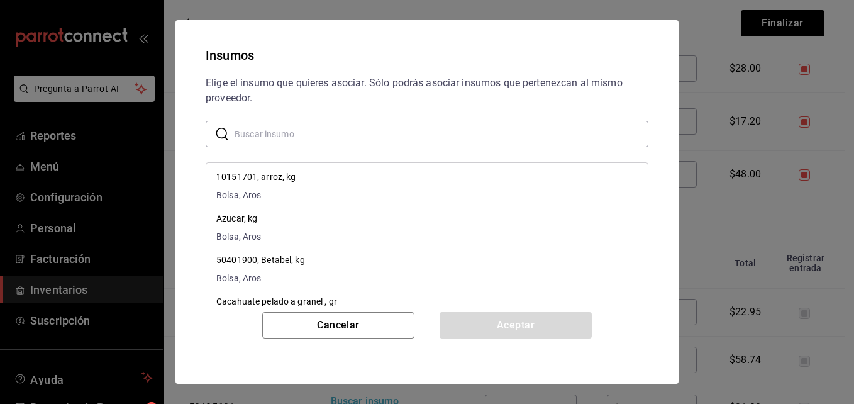
scroll to position [314, 0]
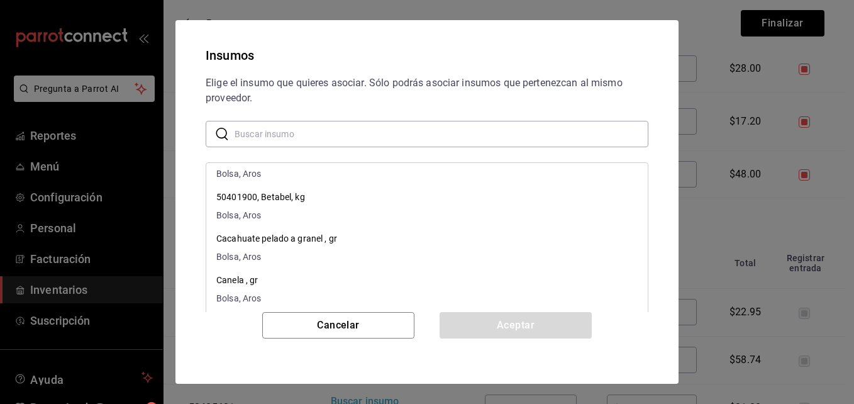
click at [338, 135] on input "text" at bounding box center [442, 133] width 414 height 25
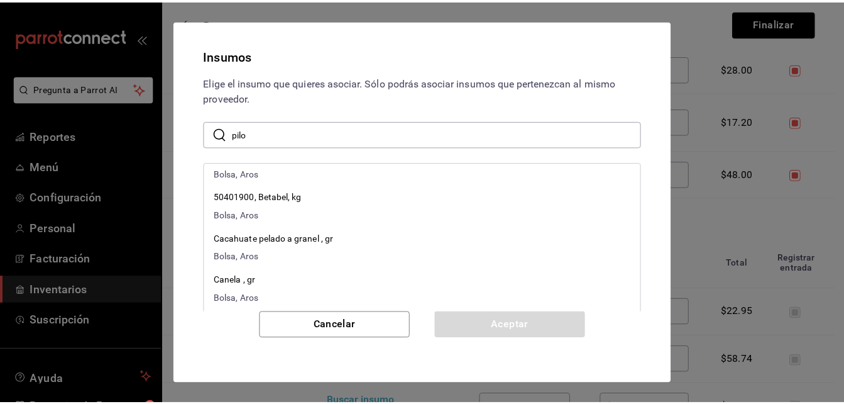
scroll to position [0, 0]
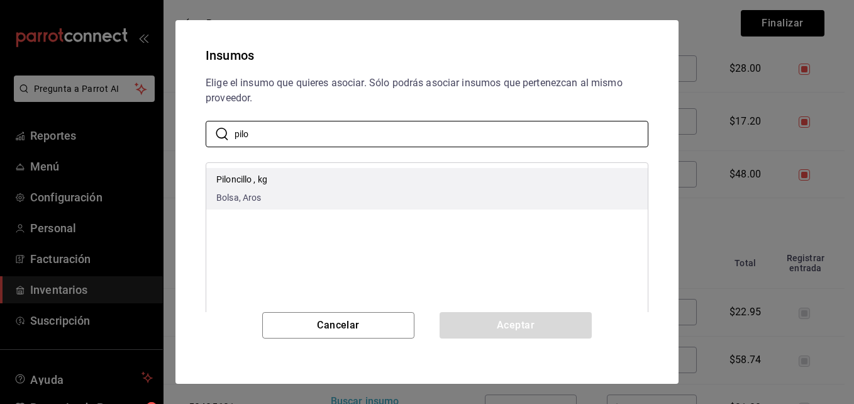
type input "pilo"
click at [284, 177] on li "Piloncillo , kg Bolsa, Aros" at bounding box center [426, 188] width 441 height 41
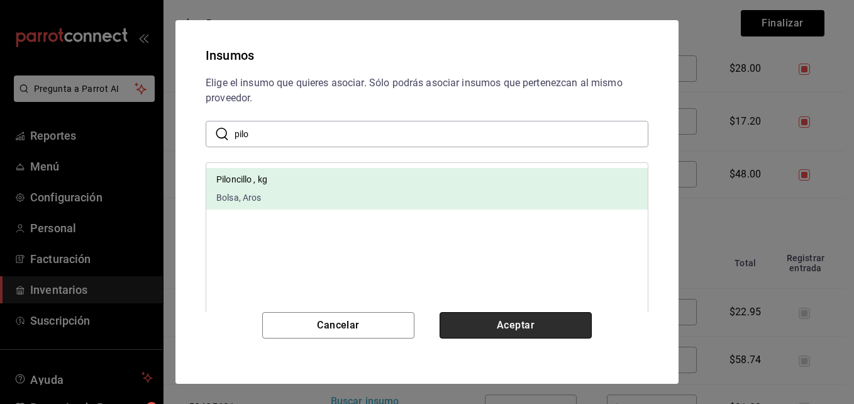
click at [502, 325] on button "Aceptar" at bounding box center [515, 325] width 152 height 26
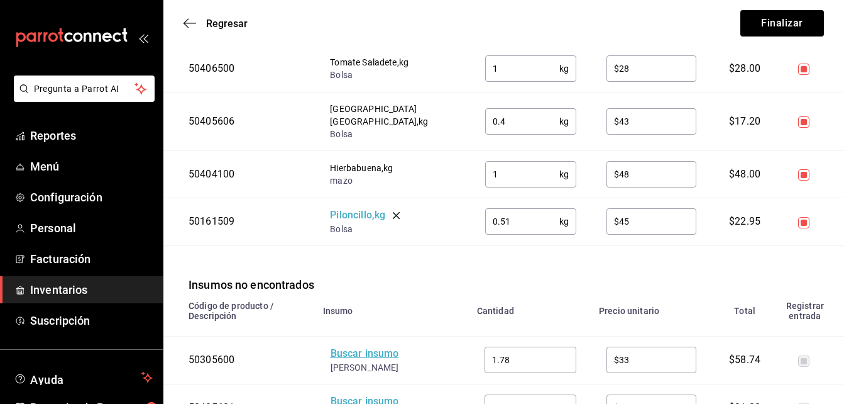
click at [367, 346] on div "Buscar insumo" at bounding box center [381, 353] width 101 height 14
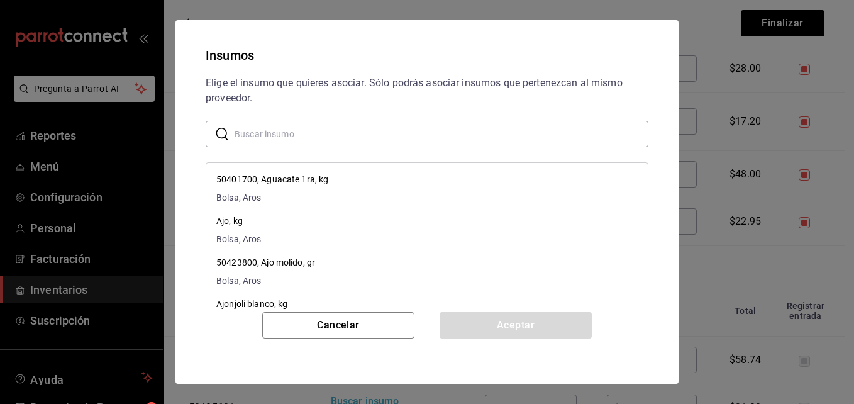
click at [314, 126] on input "text" at bounding box center [442, 133] width 414 height 25
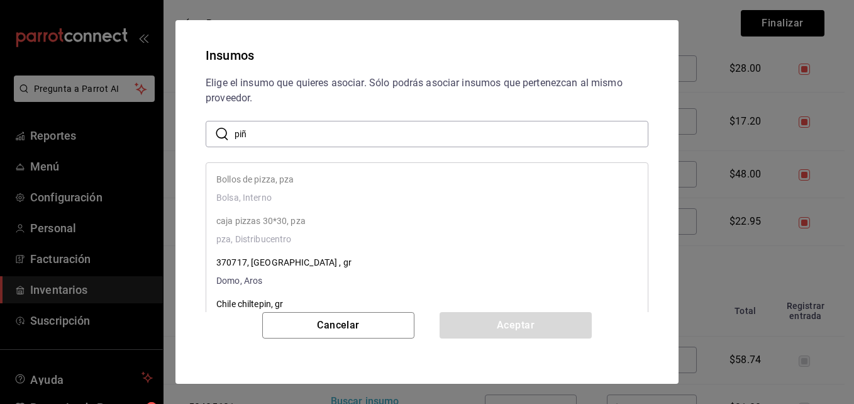
type input "piñ"
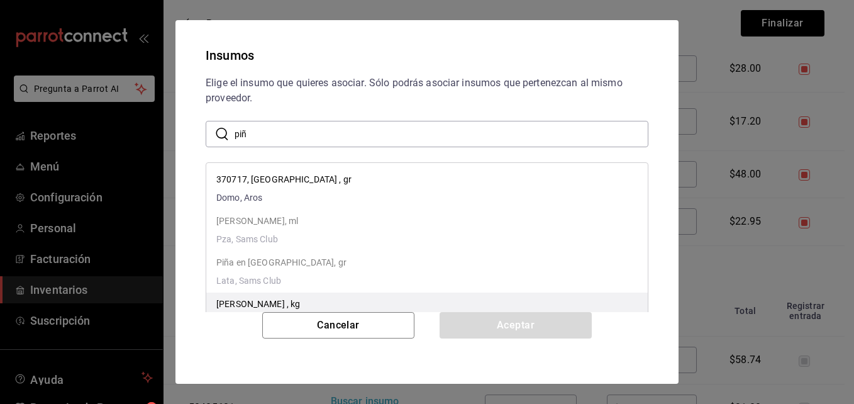
click at [260, 308] on p "Piña Miel , kg" at bounding box center [258, 303] width 84 height 13
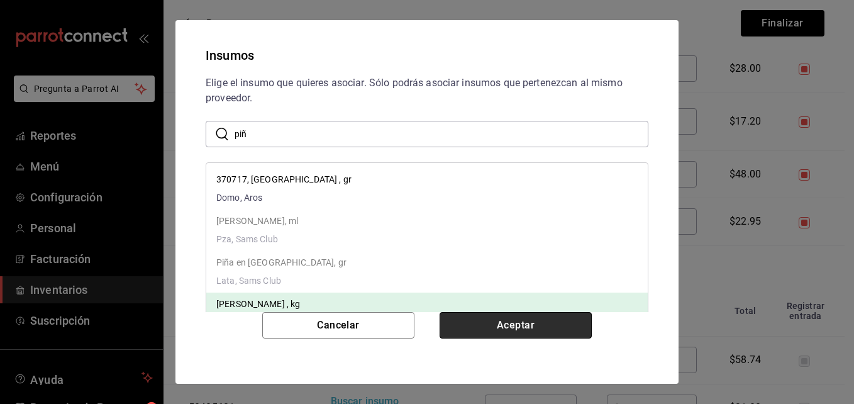
click at [530, 314] on button "Aceptar" at bounding box center [515, 325] width 152 height 26
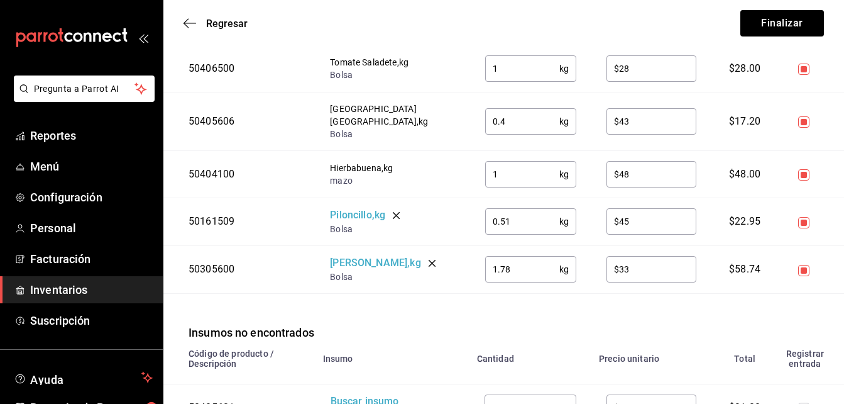
scroll to position [692, 0]
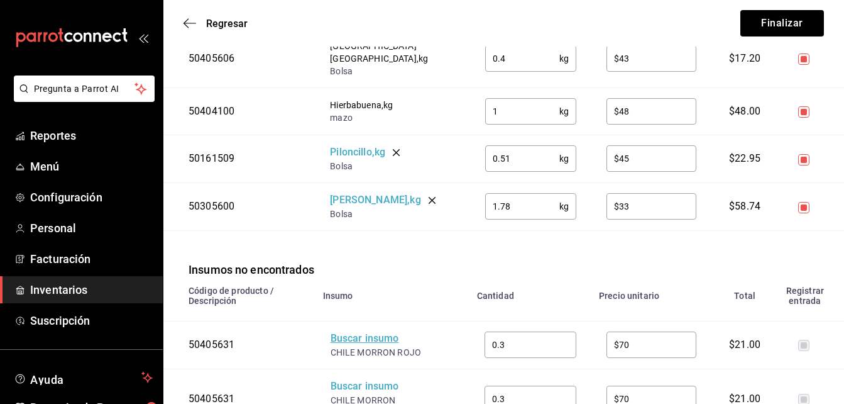
click at [378, 331] on div "Buscar insumo" at bounding box center [381, 338] width 101 height 14
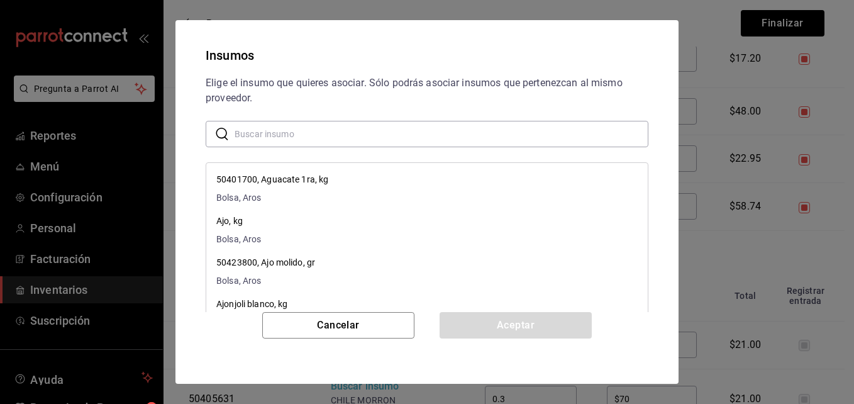
click at [276, 133] on input "text" at bounding box center [442, 133] width 414 height 25
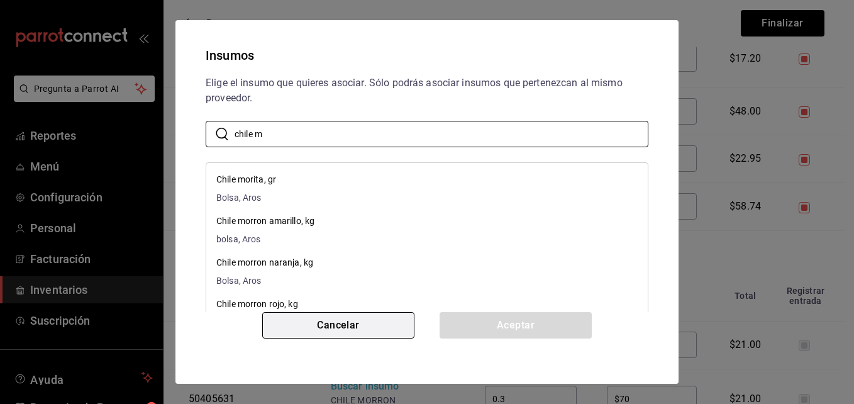
type input "chile m"
click at [376, 318] on button "Cancelar" at bounding box center [338, 325] width 152 height 26
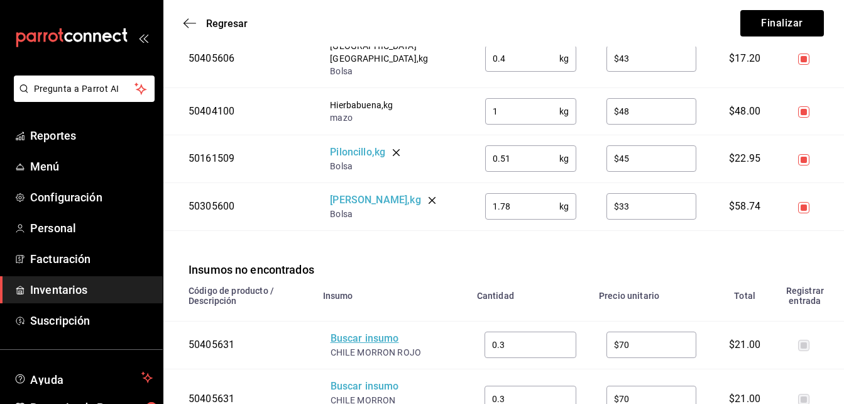
click at [373, 331] on div "Buscar insumo" at bounding box center [381, 338] width 101 height 14
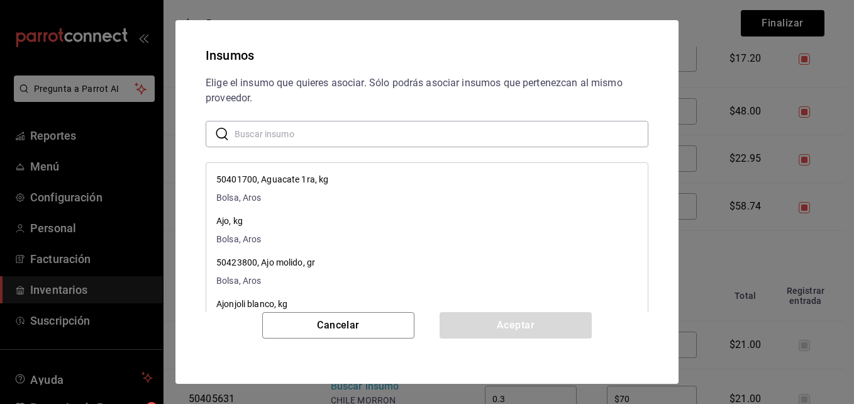
click at [299, 133] on input "text" at bounding box center [442, 133] width 414 height 25
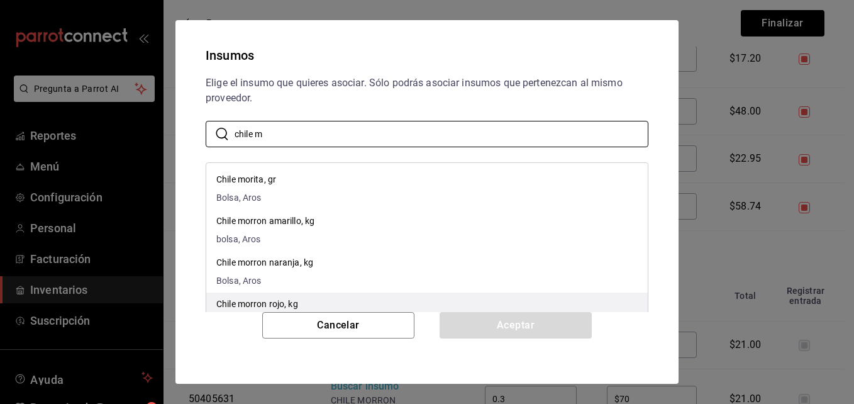
type input "chile m"
click at [267, 299] on p "Chile morron rojo, kg" at bounding box center [257, 303] width 82 height 13
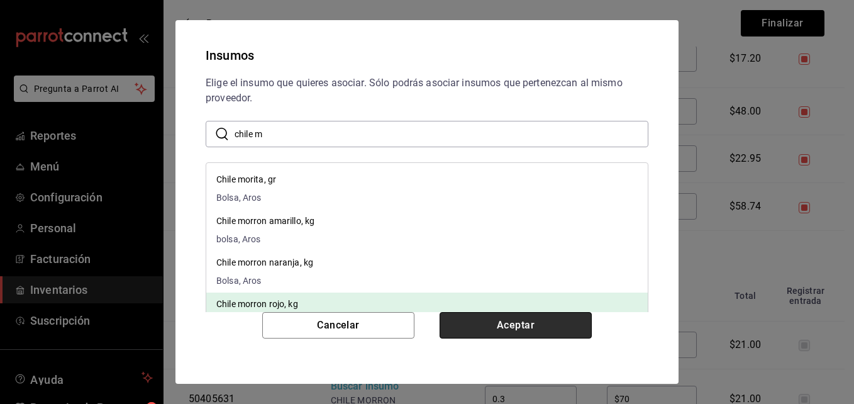
click at [553, 326] on button "Aceptar" at bounding box center [515, 325] width 152 height 26
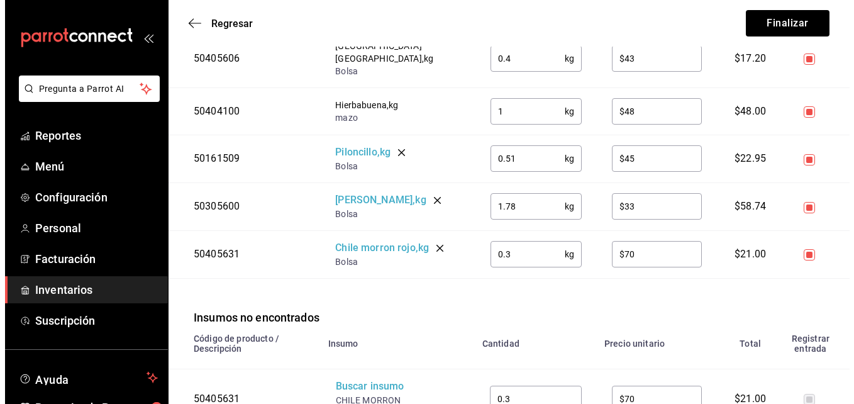
scroll to position [754, 0]
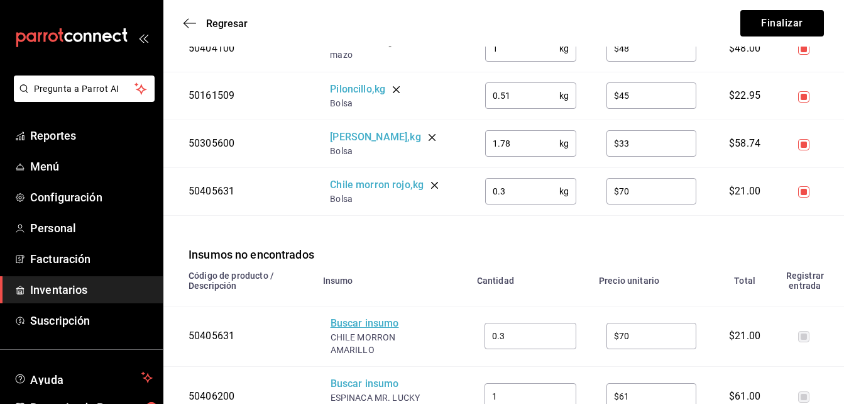
click at [369, 316] on div "Buscar insumo" at bounding box center [381, 323] width 101 height 14
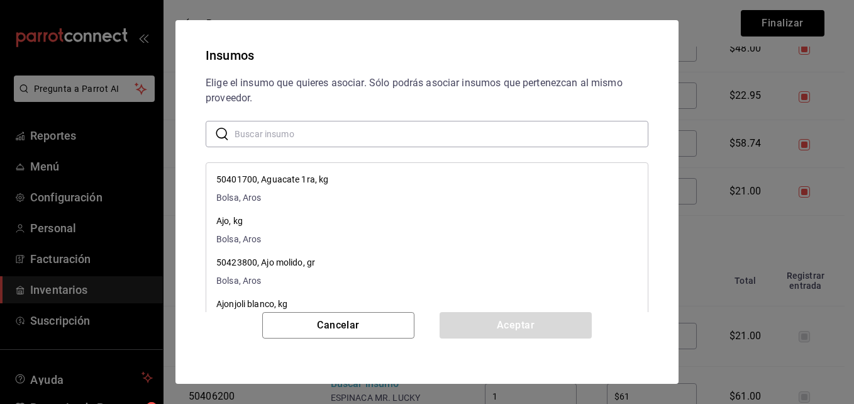
click at [305, 123] on input "text" at bounding box center [442, 133] width 414 height 25
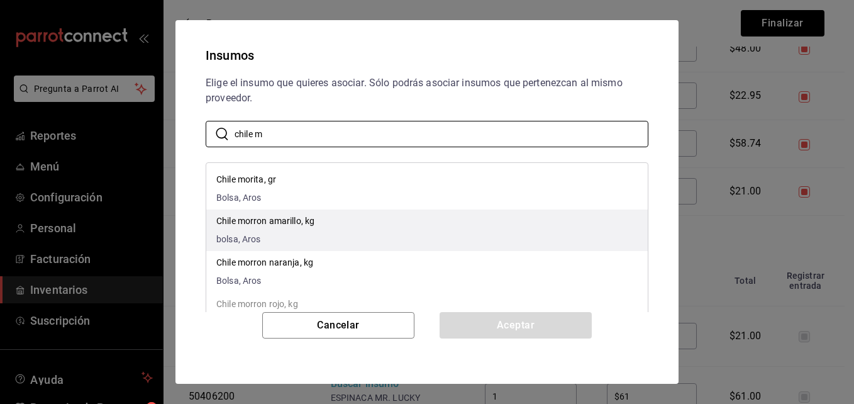
type input "chile m"
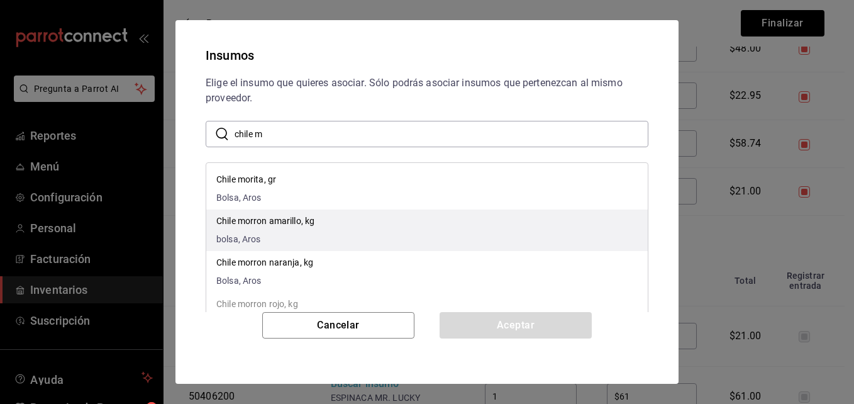
click at [299, 221] on p "Chile morron amarillo, kg" at bounding box center [265, 220] width 98 height 13
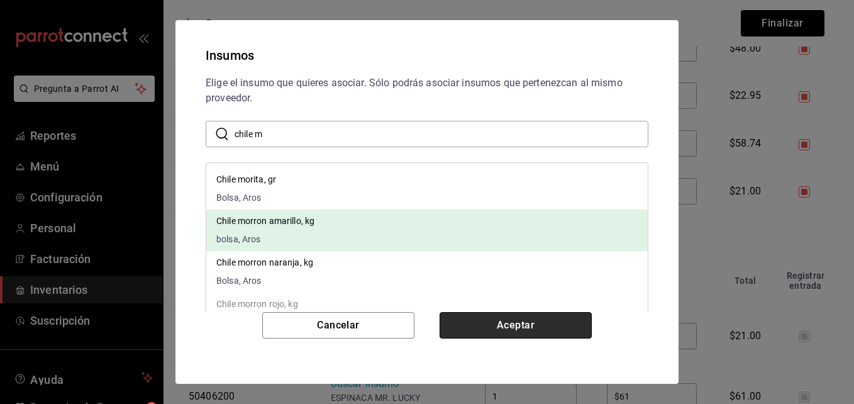
click at [540, 319] on button "Aceptar" at bounding box center [515, 325] width 152 height 26
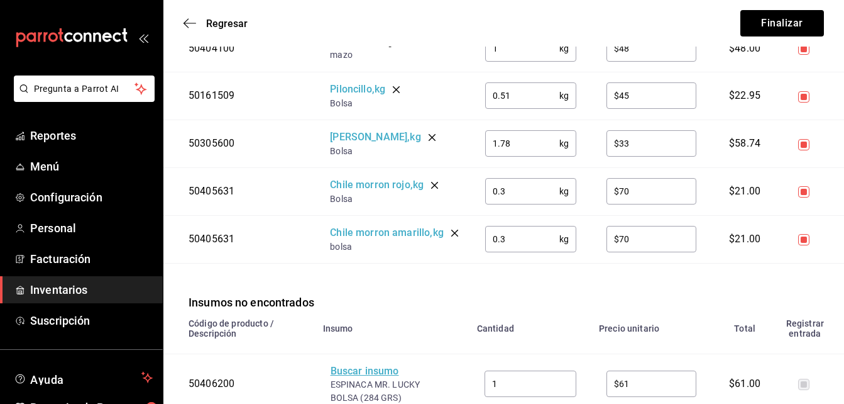
click at [354, 378] on div "Buscar insumo" at bounding box center [381, 371] width 101 height 14
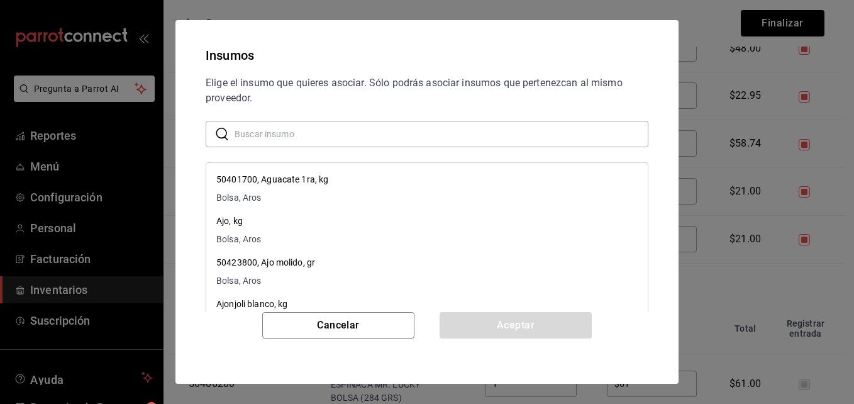
click at [332, 139] on input "text" at bounding box center [442, 133] width 414 height 25
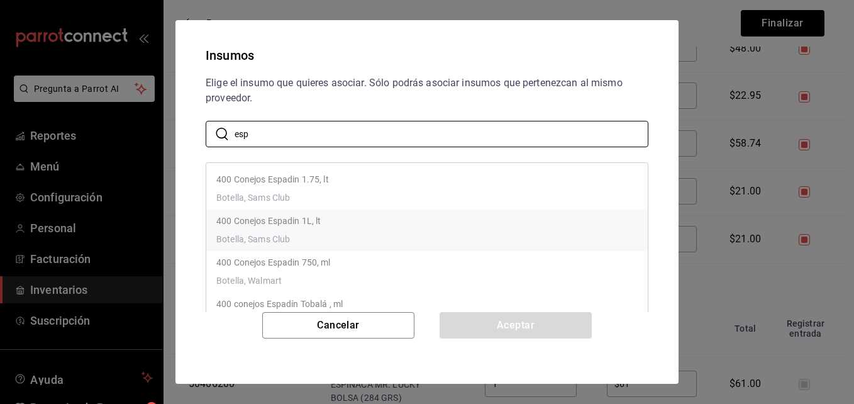
type input "esp"
click at [521, 230] on li "400 Conejos Espadin 1L, lt Botella, Sams Club" at bounding box center [426, 229] width 441 height 41
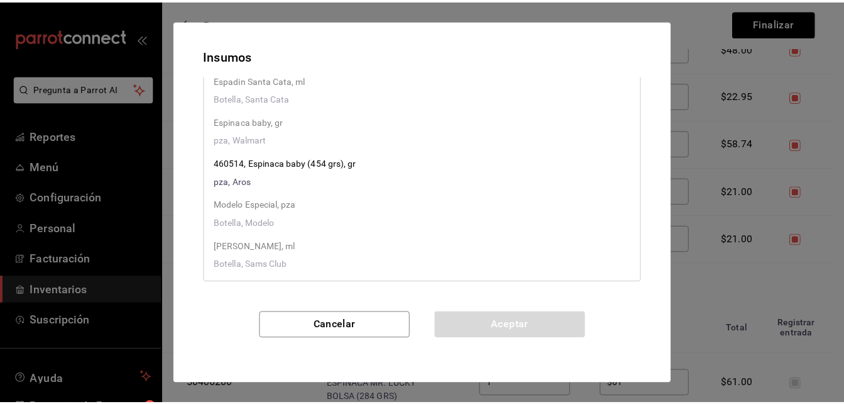
scroll to position [8, 0]
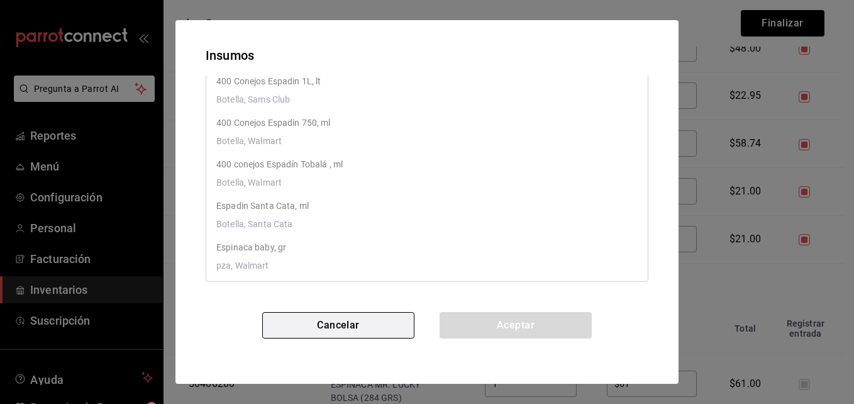
click at [363, 323] on button "Cancelar" at bounding box center [338, 325] width 152 height 26
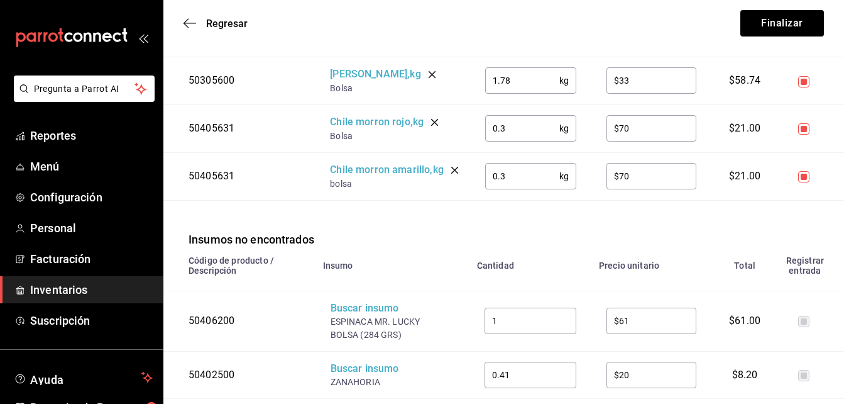
scroll to position [880, 0]
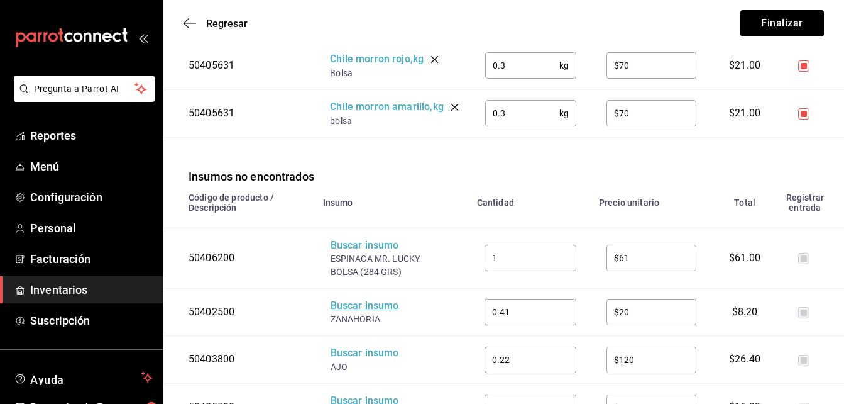
click at [369, 309] on div "Buscar insumo" at bounding box center [381, 306] width 101 height 14
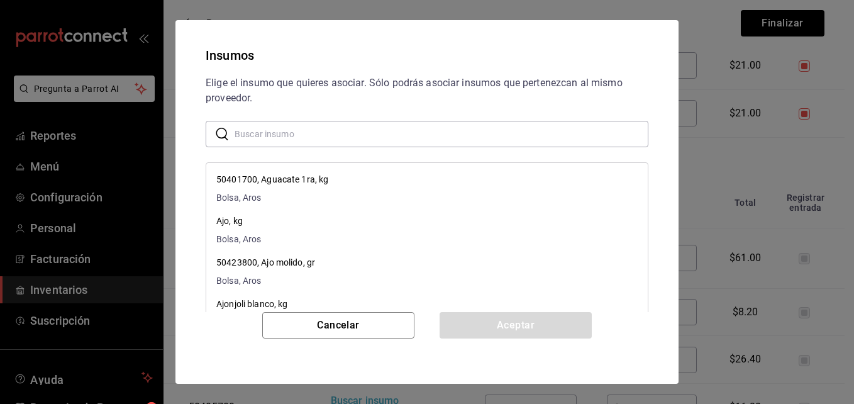
click at [296, 135] on input "text" at bounding box center [442, 133] width 414 height 25
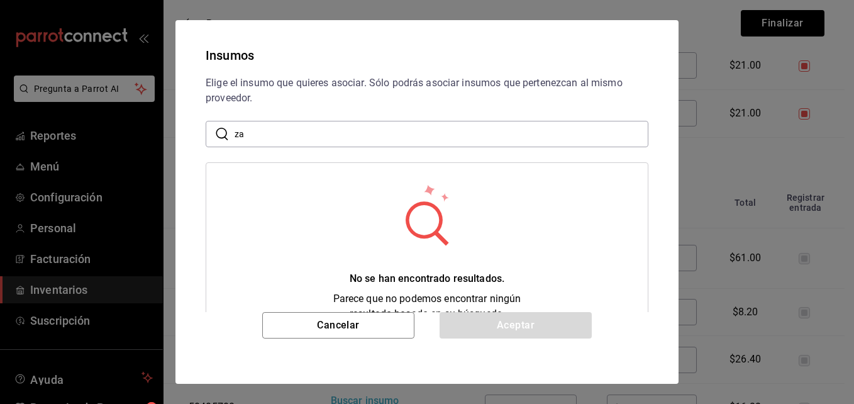
type input "z"
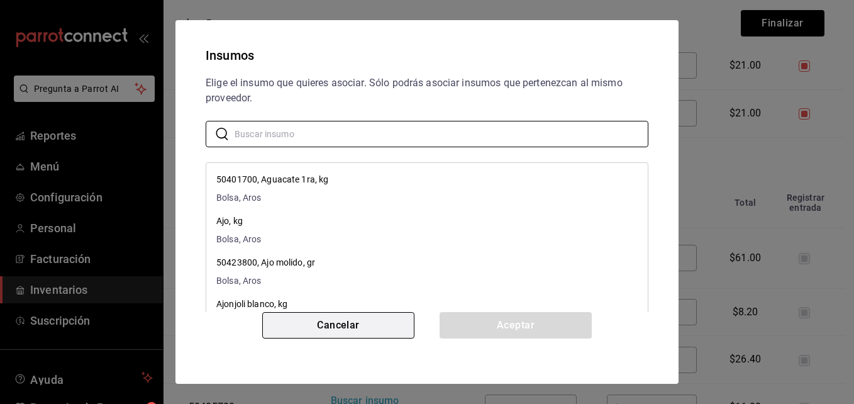
click at [348, 323] on button "Cancelar" at bounding box center [338, 325] width 152 height 26
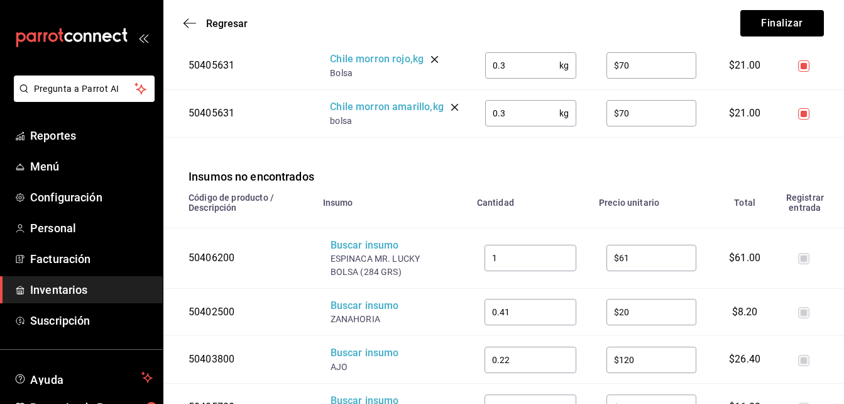
scroll to position [943, 0]
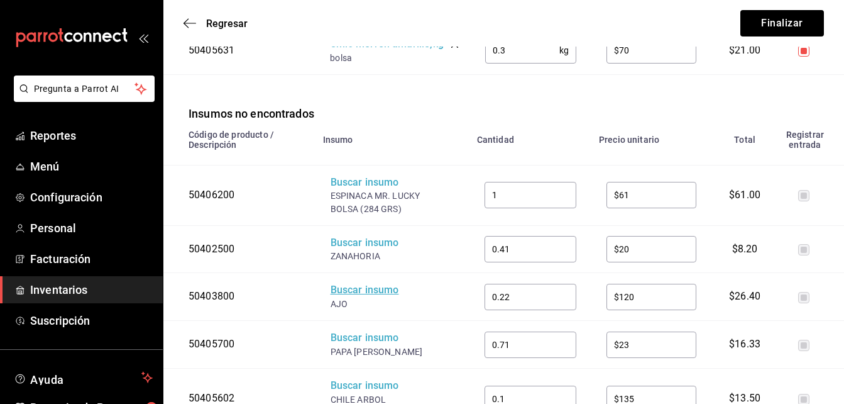
click at [375, 294] on div "Buscar insumo" at bounding box center [381, 290] width 101 height 14
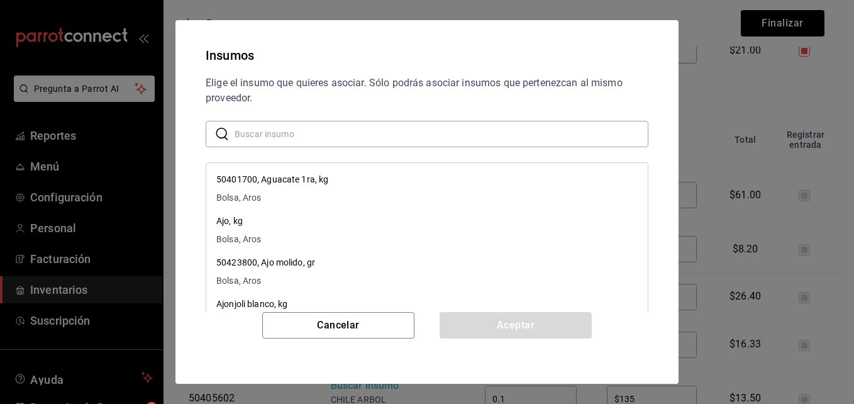
click at [289, 131] on input "text" at bounding box center [442, 133] width 414 height 25
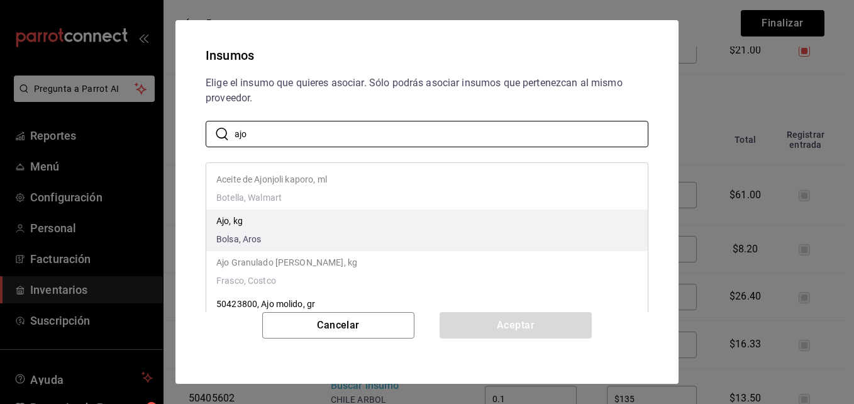
type input "ajo"
click at [250, 220] on p "Ajo, kg" at bounding box center [238, 220] width 45 height 13
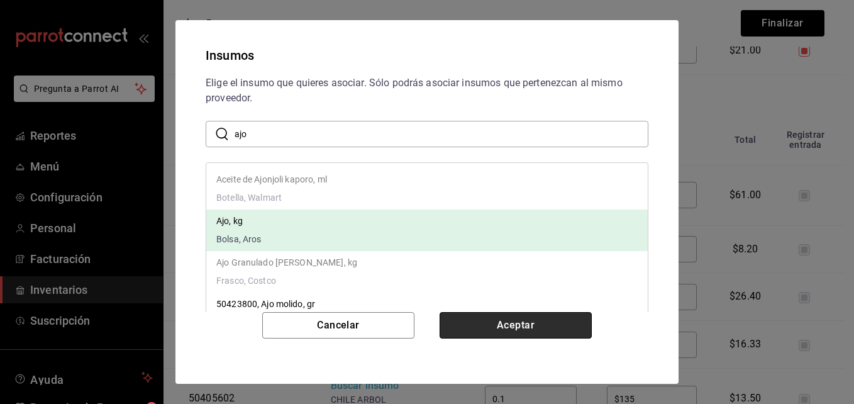
click at [542, 329] on button "Aceptar" at bounding box center [515, 325] width 152 height 26
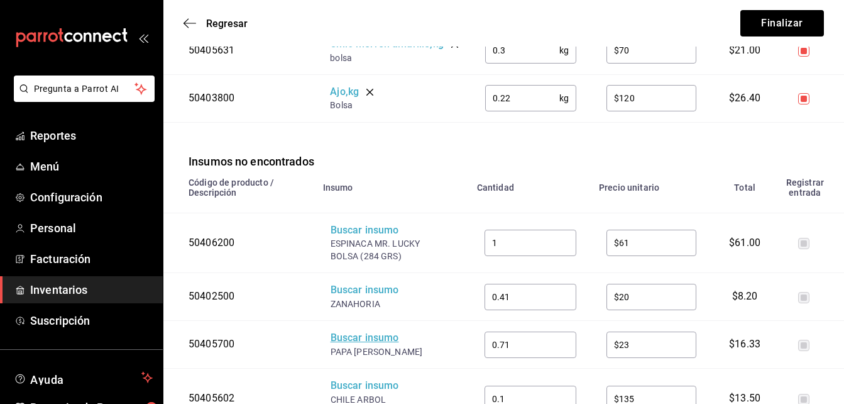
click at [381, 340] on div "Buscar insumo" at bounding box center [381, 338] width 101 height 14
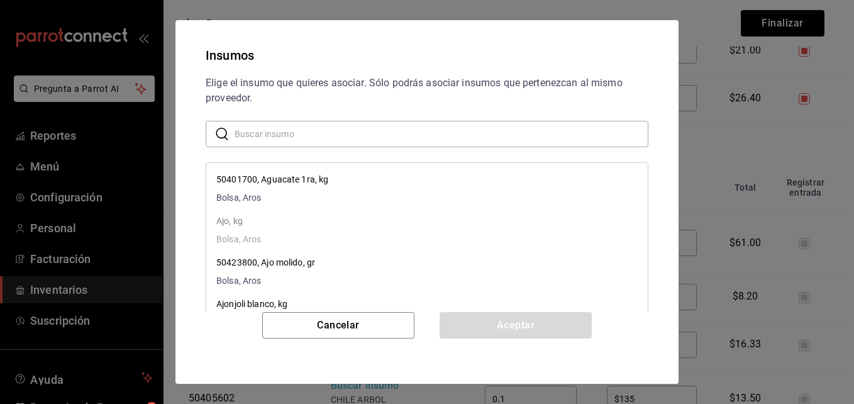
click at [316, 131] on input "text" at bounding box center [442, 133] width 414 height 25
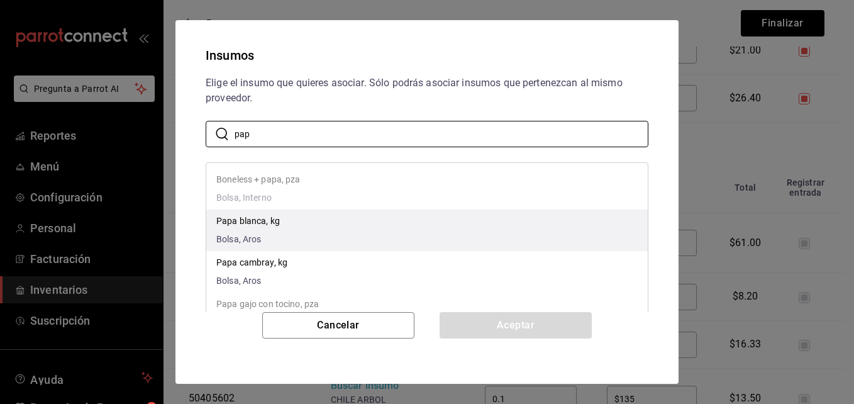
type input "pap"
click at [272, 218] on p "Papa blanca, kg" at bounding box center [248, 220] width 64 height 13
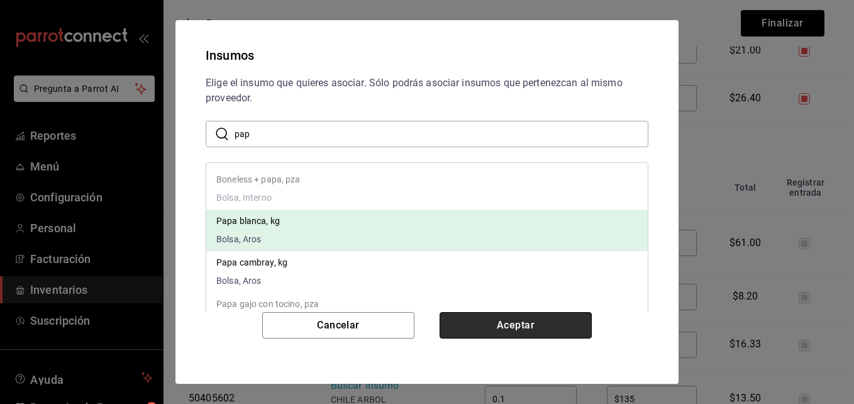
click at [527, 331] on button "Aceptar" at bounding box center [515, 325] width 152 height 26
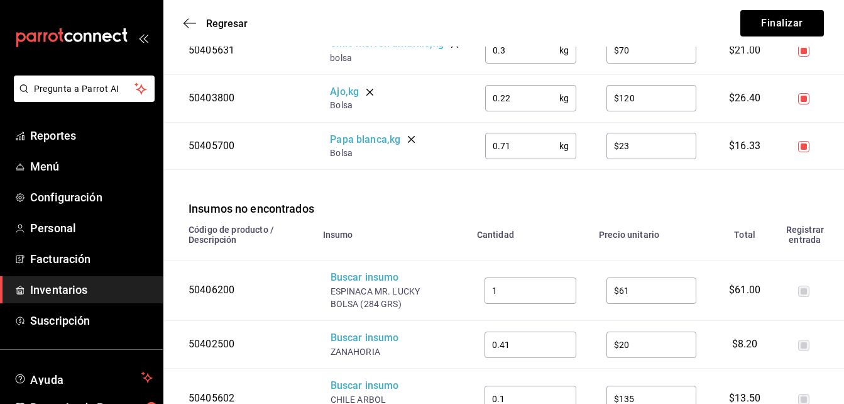
scroll to position [1069, 0]
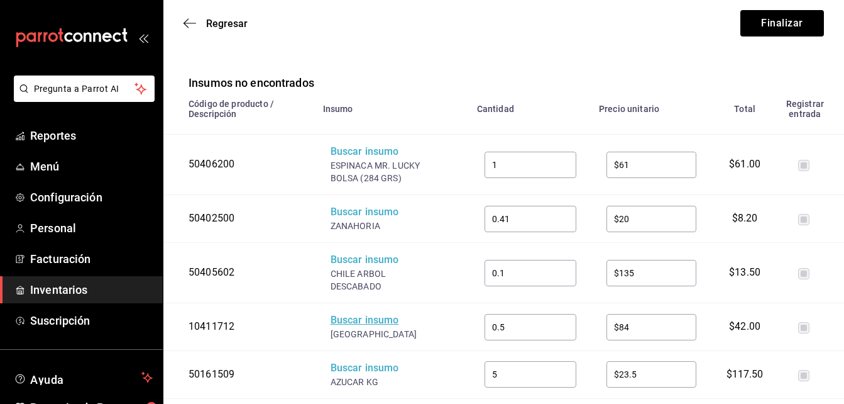
click at [385, 325] on div "Buscar insumo" at bounding box center [381, 320] width 101 height 14
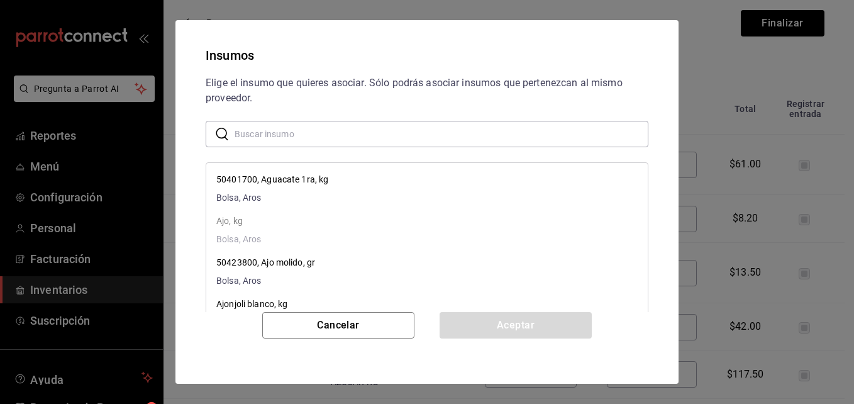
click at [336, 135] on input "text" at bounding box center [442, 133] width 414 height 25
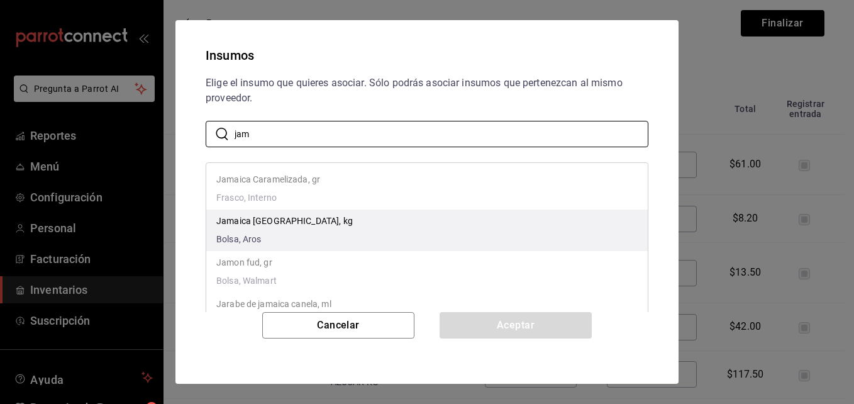
type input "jam"
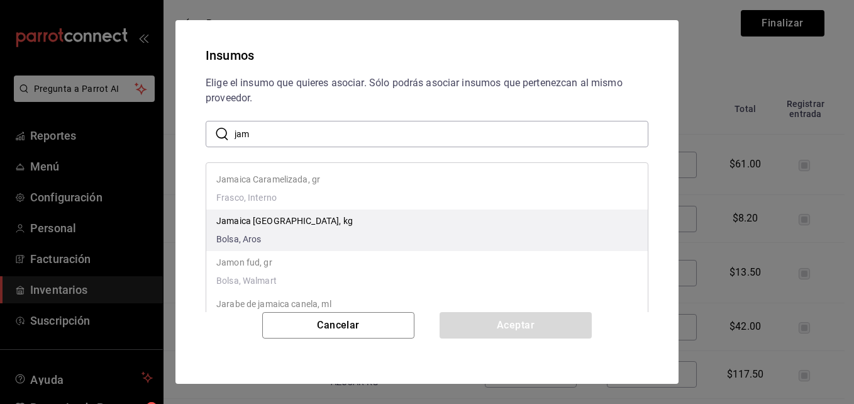
click at [482, 229] on li "Jamaica Sudan, kg Bolsa, Aros" at bounding box center [426, 229] width 441 height 41
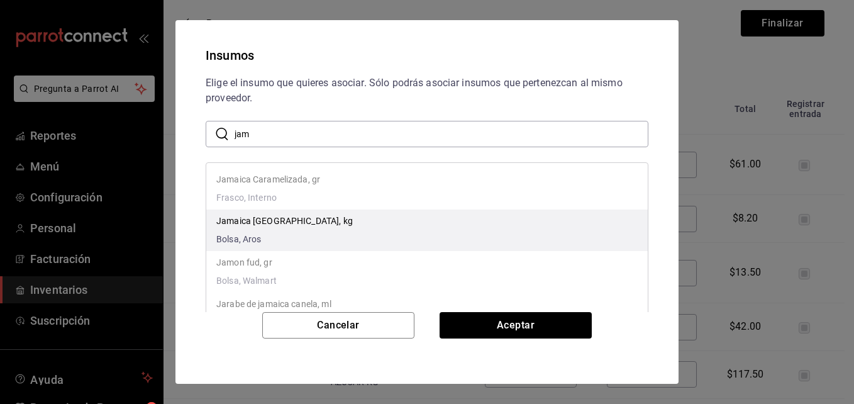
click at [272, 216] on p "Jamaica Sudan, kg" at bounding box center [284, 220] width 136 height 13
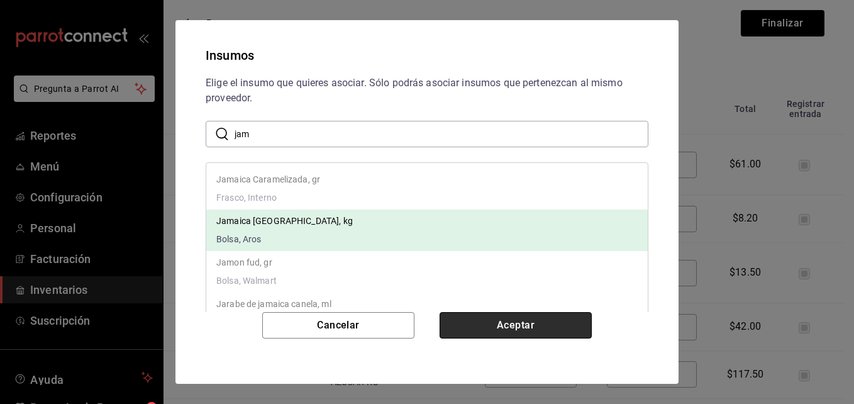
click at [492, 323] on button "Aceptar" at bounding box center [515, 325] width 152 height 26
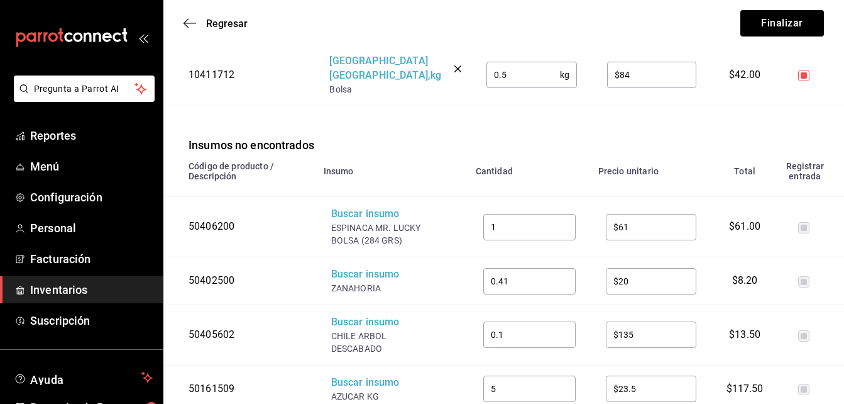
scroll to position [1132, 0]
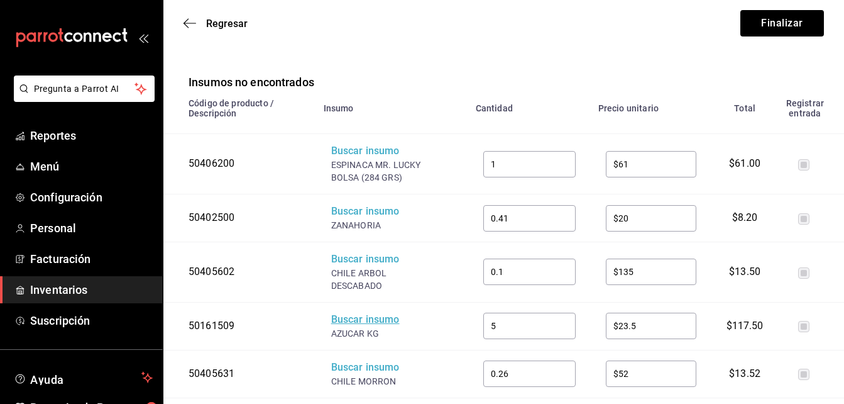
click at [369, 312] on div "Buscar insumo" at bounding box center [381, 319] width 101 height 14
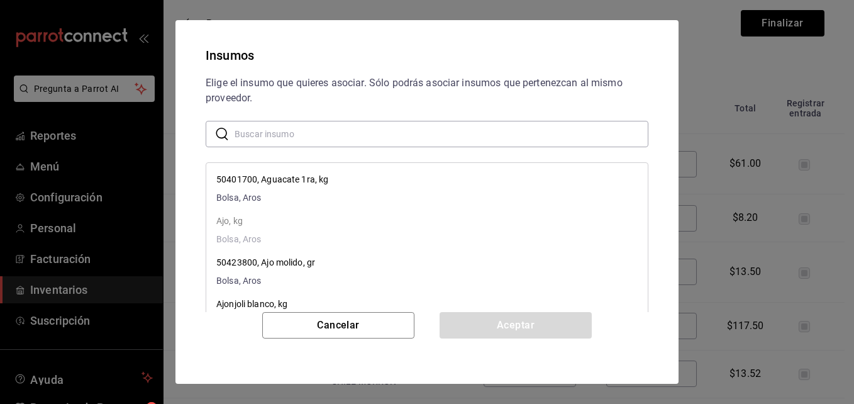
click at [312, 135] on input "text" at bounding box center [442, 133] width 414 height 25
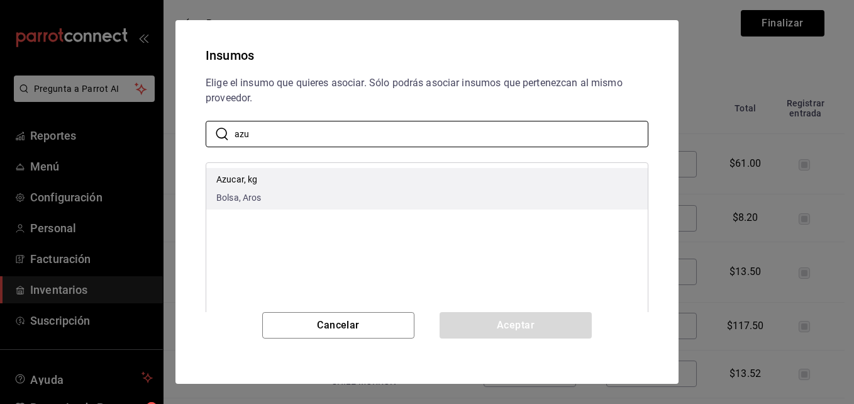
type input "azu"
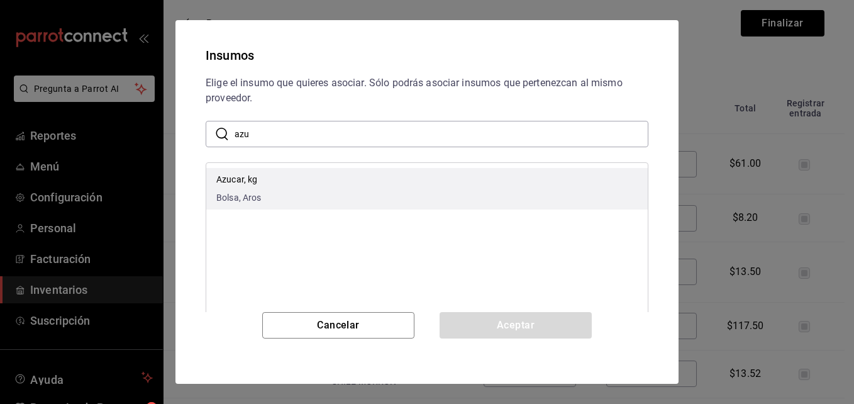
click at [244, 175] on p "Azucar, kg" at bounding box center [238, 179] width 45 height 13
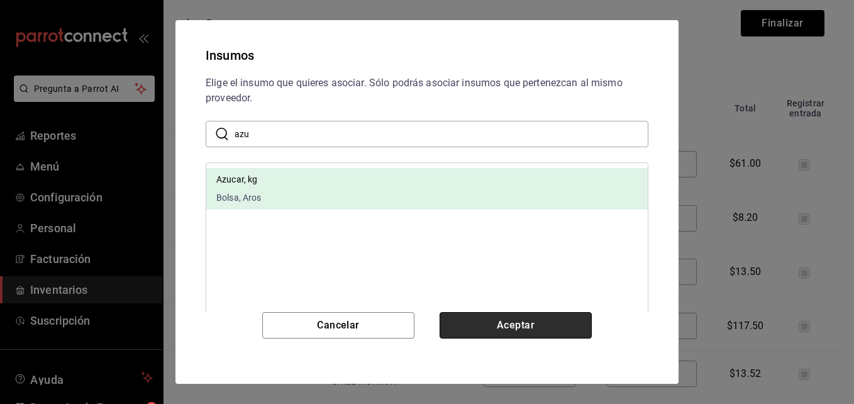
click at [548, 324] on button "Aceptar" at bounding box center [515, 325] width 152 height 26
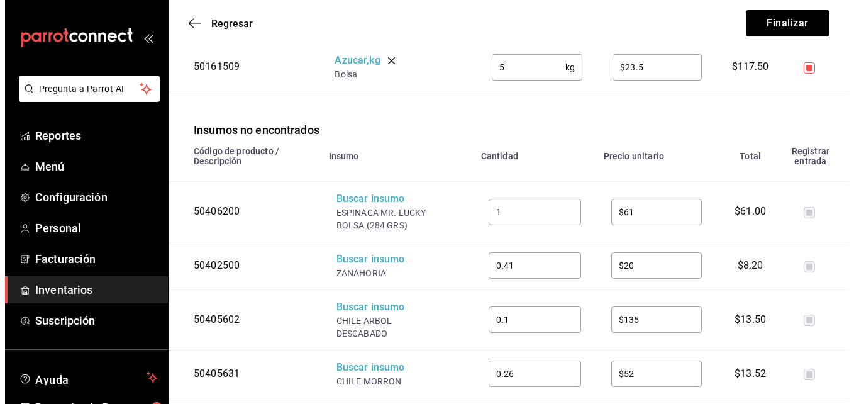
scroll to position [1195, 0]
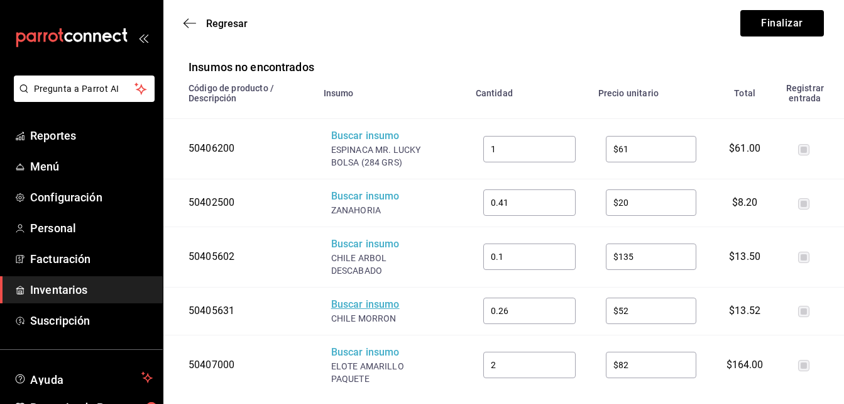
click at [381, 297] on div "Buscar insumo" at bounding box center [381, 304] width 101 height 14
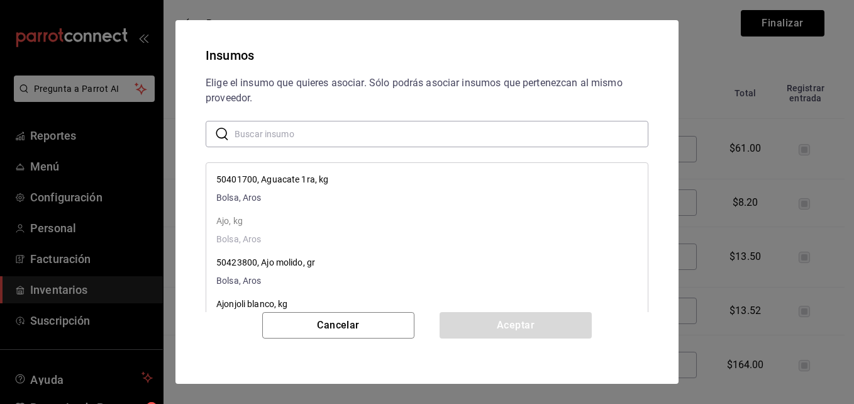
click at [328, 127] on input "text" at bounding box center [442, 133] width 414 height 25
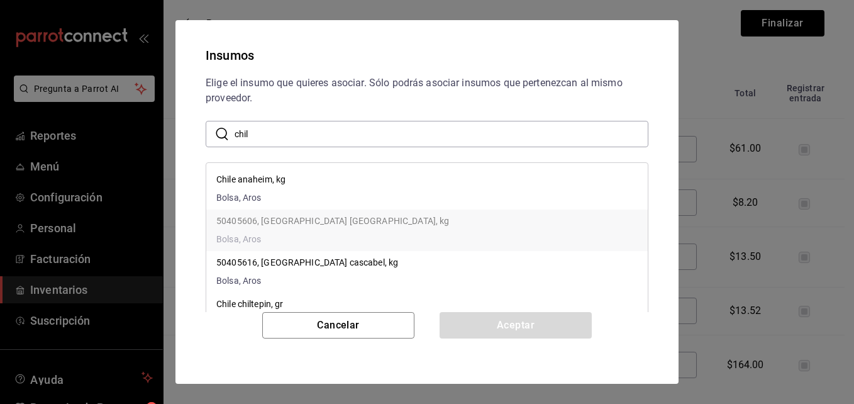
click at [528, 214] on li "50405606, chile caribe, kg Bolsa, Aros" at bounding box center [426, 229] width 441 height 41
click at [281, 136] on input "chil" at bounding box center [442, 133] width 414 height 25
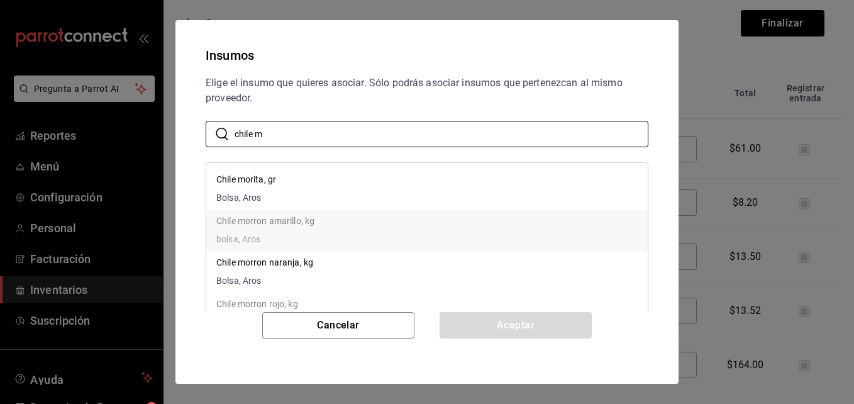
scroll to position [63, 0]
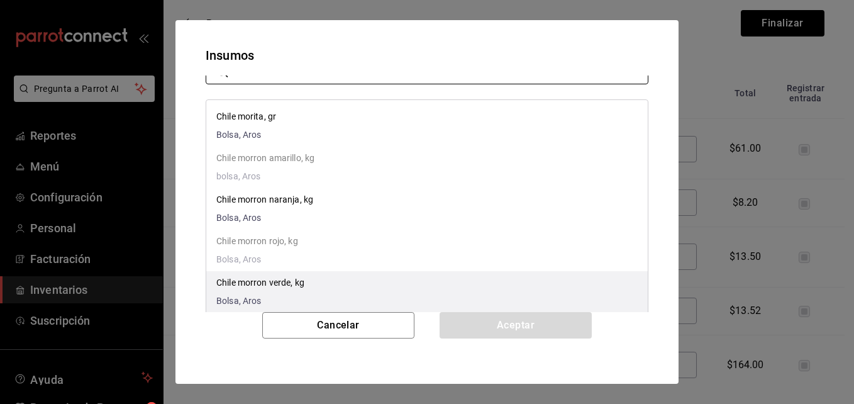
type input "chile m"
click at [311, 282] on li "Chile morron verde, kg Bolsa, Aros" at bounding box center [426, 291] width 441 height 41
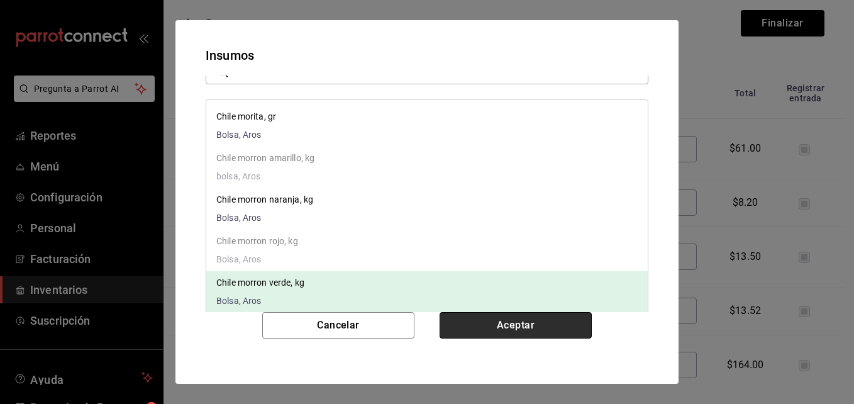
click at [568, 327] on button "Aceptar" at bounding box center [515, 325] width 152 height 26
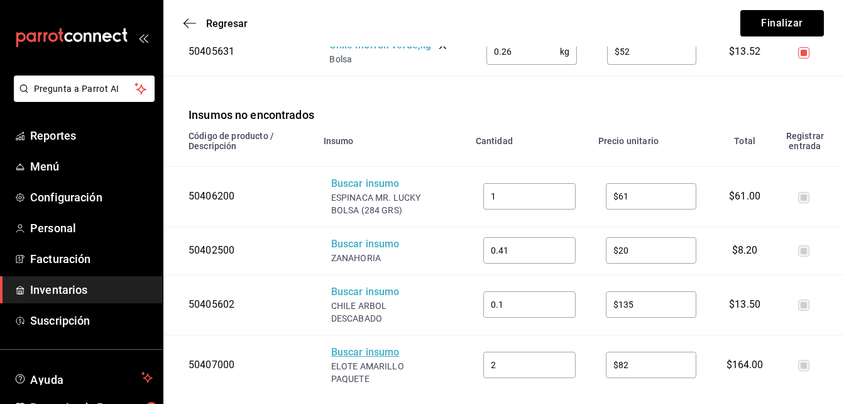
click at [367, 346] on div "Buscar insumo" at bounding box center [381, 352] width 101 height 14
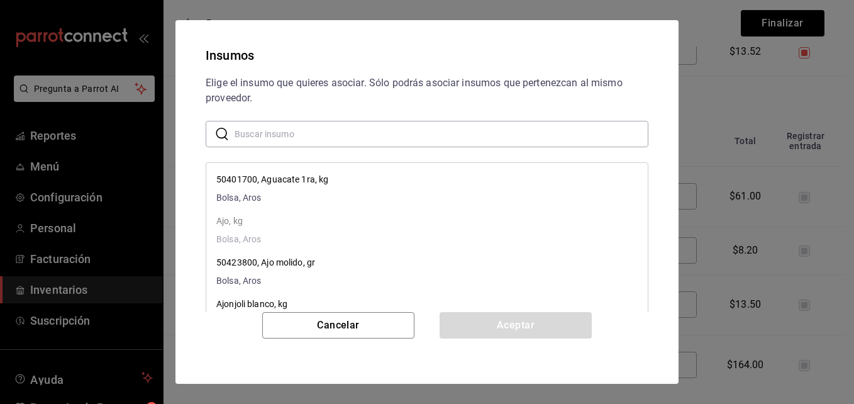
click at [280, 135] on input "text" at bounding box center [442, 133] width 414 height 25
type input "elo"
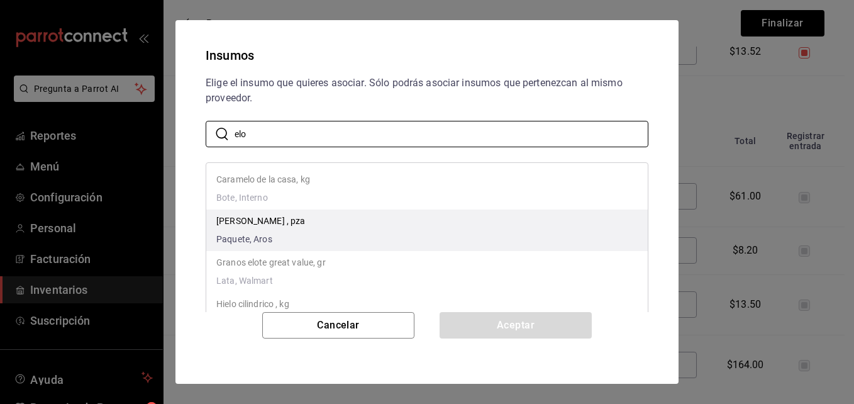
click at [296, 216] on li "Elote Amarillo , pza Paquete, Aros" at bounding box center [426, 229] width 441 height 41
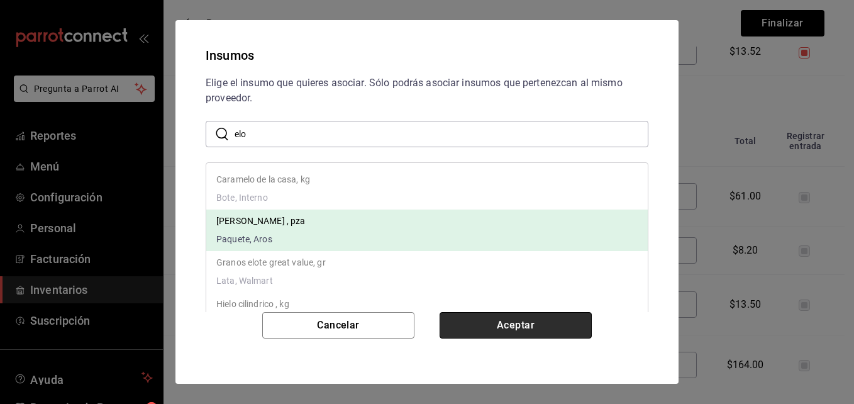
click at [488, 323] on button "Aceptar" at bounding box center [515, 325] width 152 height 26
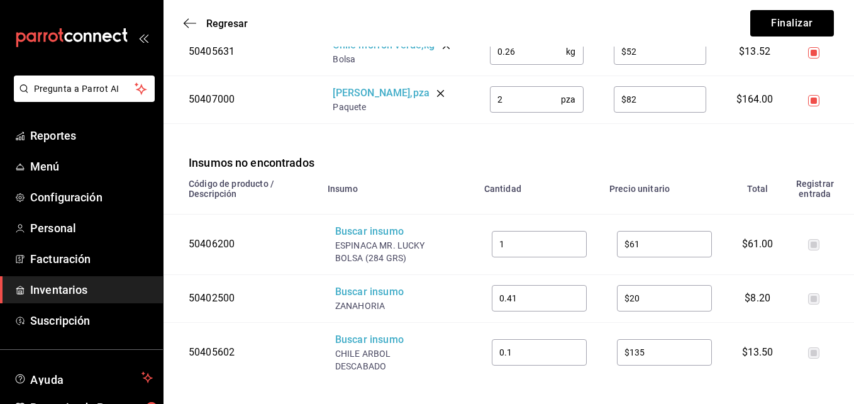
scroll to position [1190, 0]
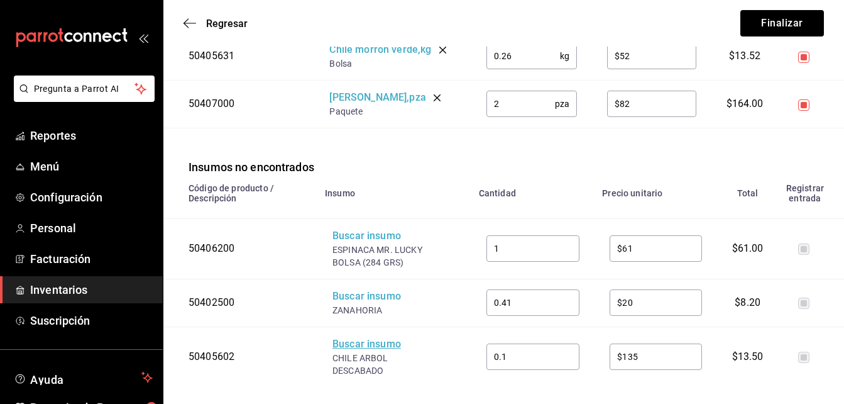
click at [385, 337] on div "Buscar insumo" at bounding box center [383, 344] width 101 height 14
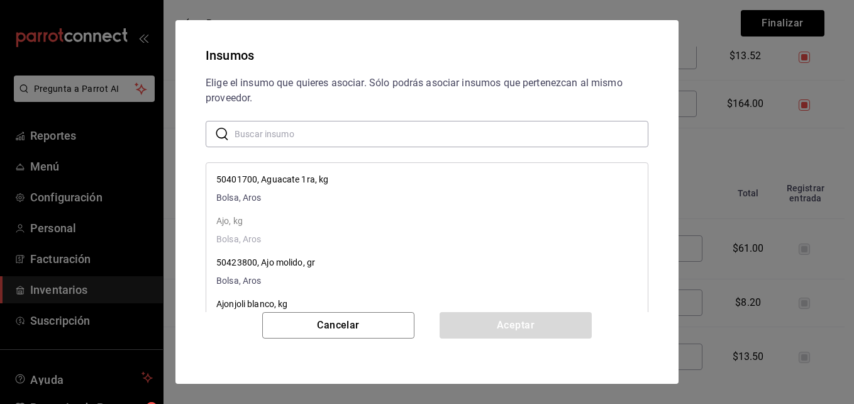
click at [385, 137] on input "text" at bounding box center [442, 133] width 414 height 25
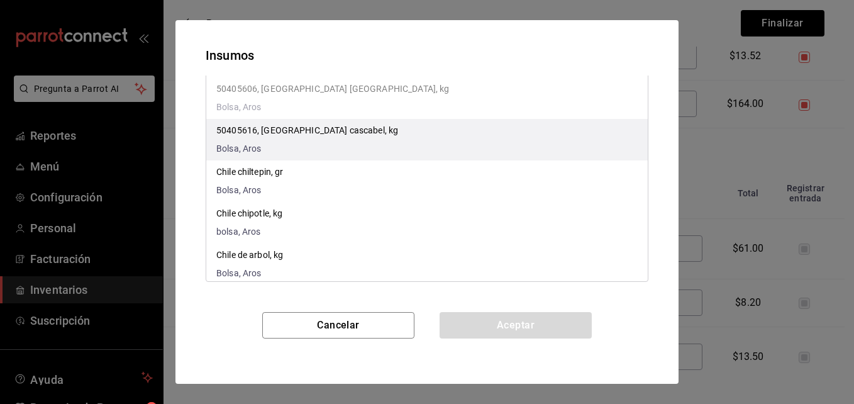
scroll to position [6, 0]
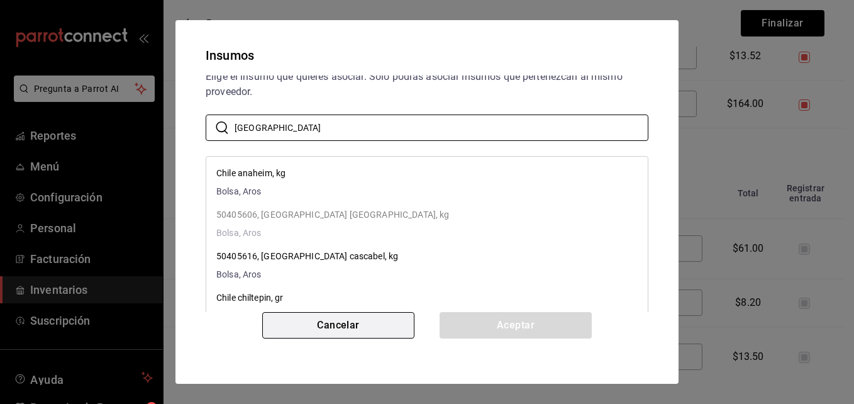
type input "chile"
click at [378, 323] on button "Cancelar" at bounding box center [338, 325] width 152 height 26
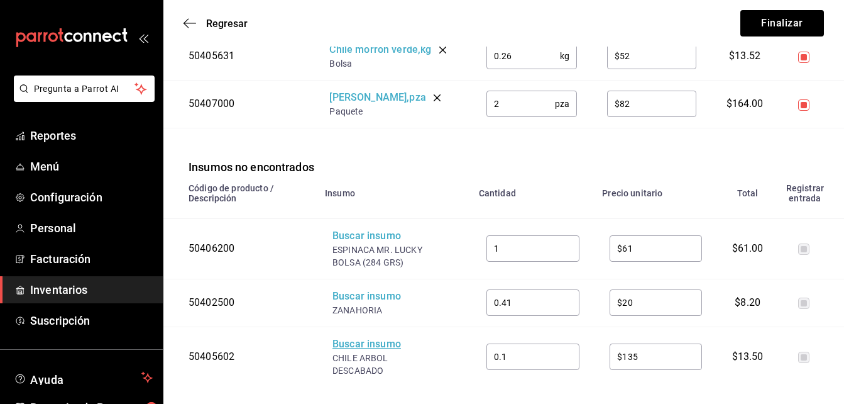
click at [376, 337] on div "Buscar insumo" at bounding box center [383, 344] width 101 height 14
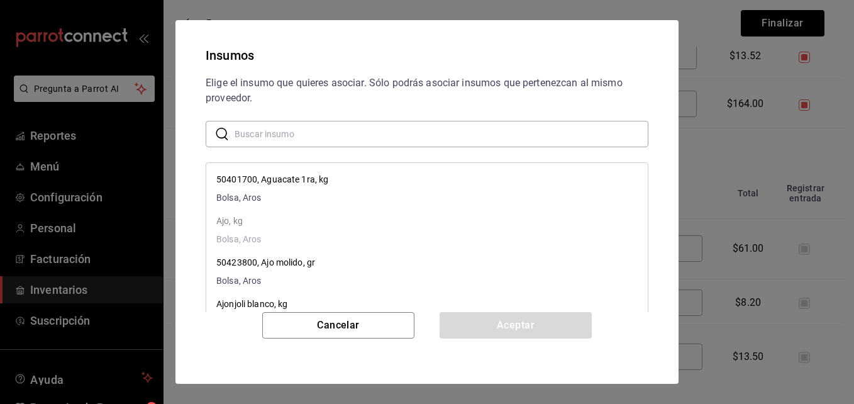
click at [242, 131] on input "text" at bounding box center [442, 133] width 414 height 25
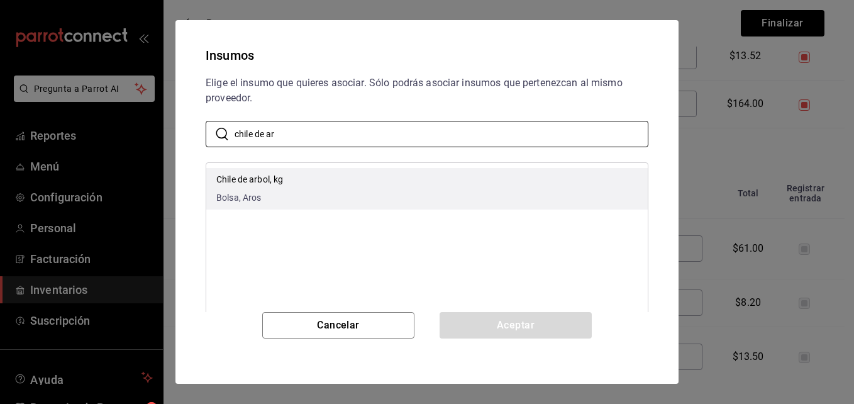
type input "chile de ar"
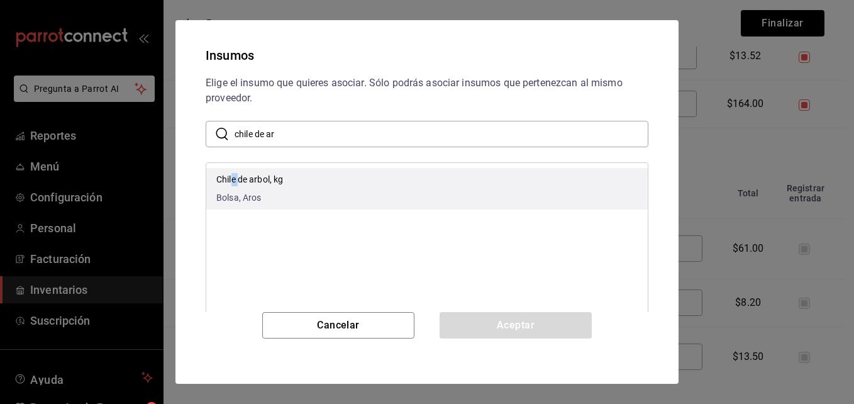
click at [239, 180] on p "Chile de arbol, kg" at bounding box center [249, 179] width 67 height 13
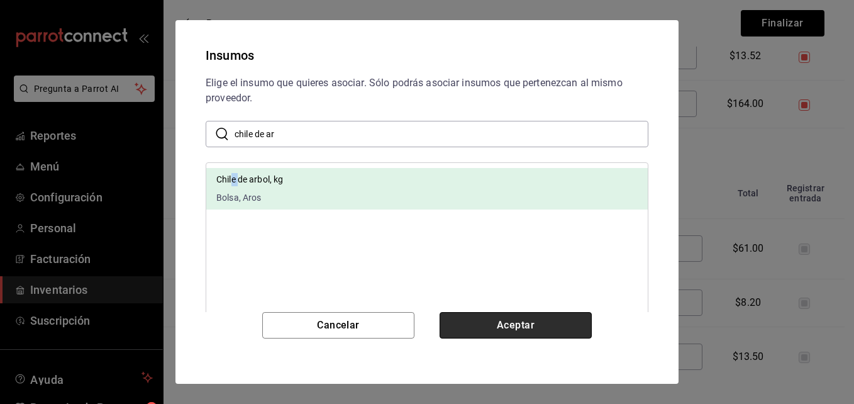
click at [533, 324] on button "Aceptar" at bounding box center [515, 325] width 152 height 26
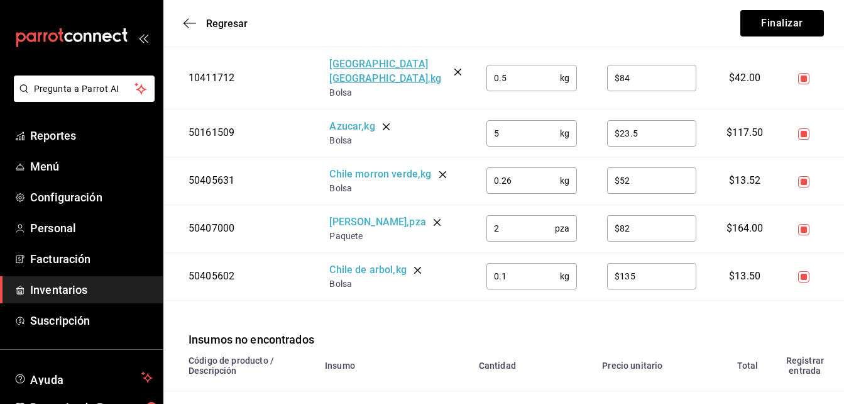
scroll to position [1129, 0]
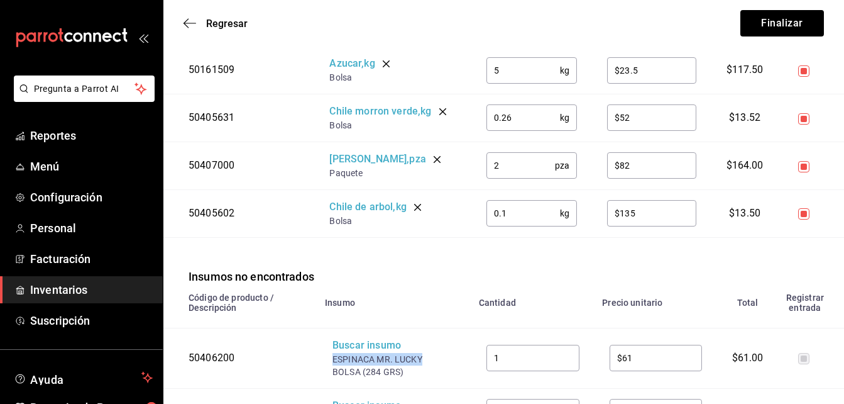
drag, startPoint x: 334, startPoint y: 350, endPoint x: 421, endPoint y: 353, distance: 86.2
click at [421, 353] on div "ESPINACA MR. LUCKY BOLSA (284 GRS)" at bounding box center [383, 365] width 101 height 25
copy div "ESPINACA MR. LUCKY"
click at [233, 25] on span "Regresar" at bounding box center [226, 24] width 41 height 12
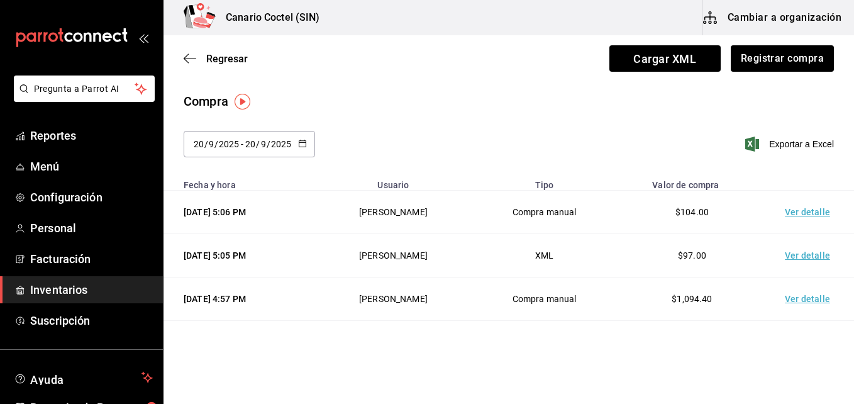
click at [766, 18] on button "Cambiar a organización" at bounding box center [772, 17] width 141 height 35
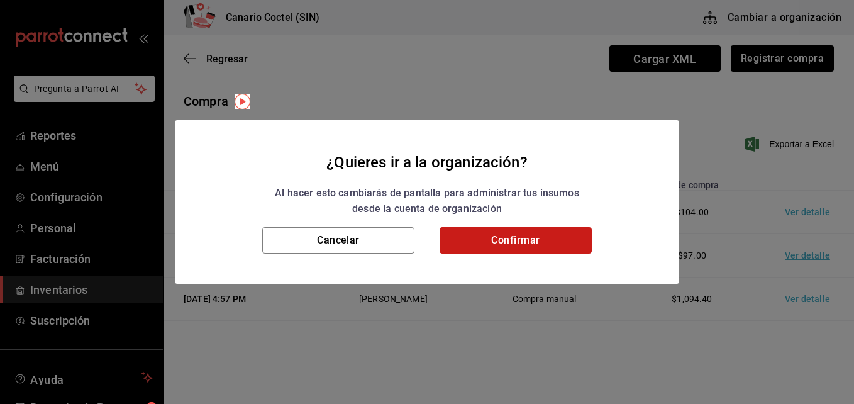
click at [522, 245] on button "Confirmar" at bounding box center [515, 240] width 152 height 26
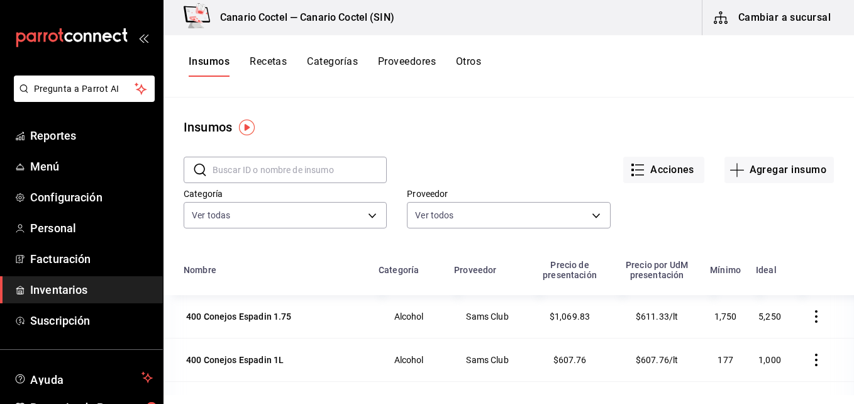
click at [315, 169] on input "text" at bounding box center [300, 169] width 174 height 25
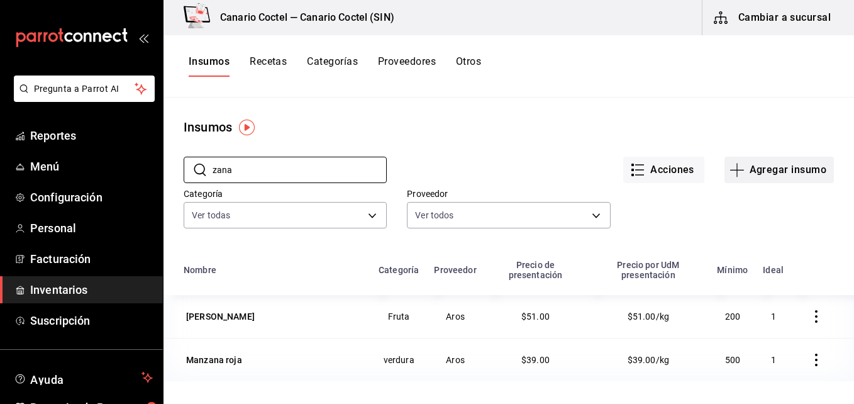
type input "zana"
click at [762, 168] on button "Agregar insumo" at bounding box center [778, 170] width 109 height 26
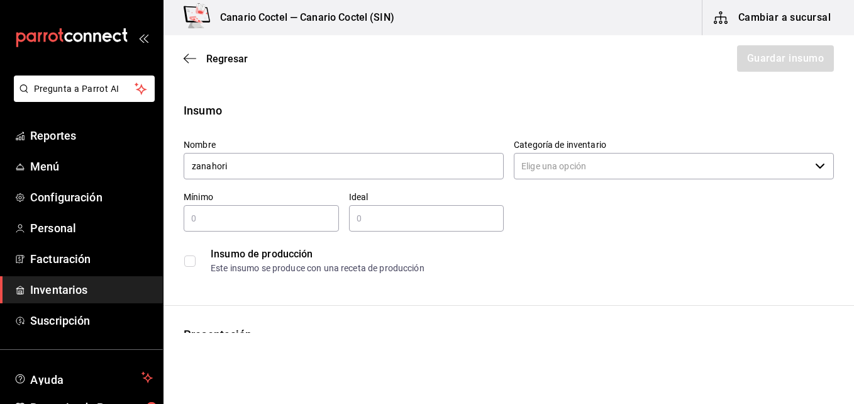
type input "zanahoria"
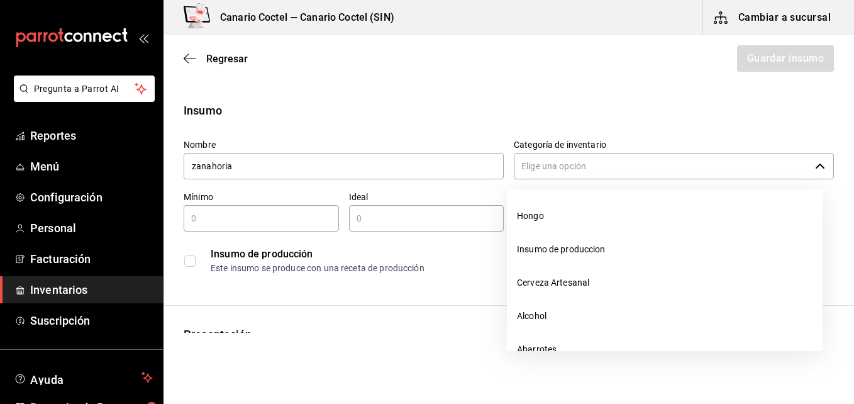
click at [815, 165] on icon "button" at bounding box center [820, 166] width 10 height 10
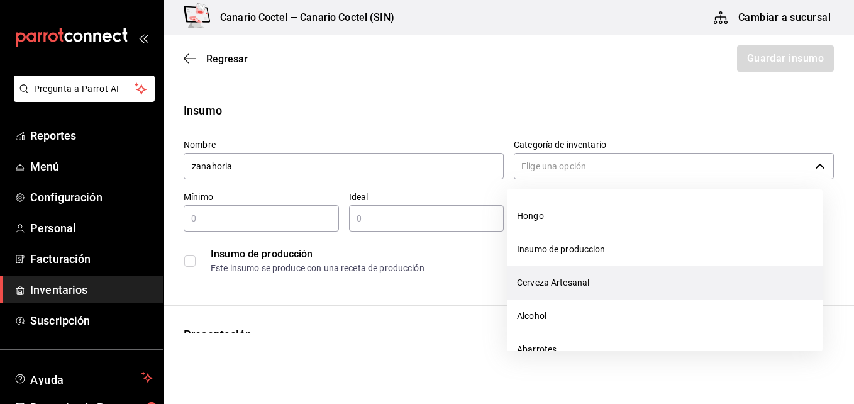
scroll to position [126, 0]
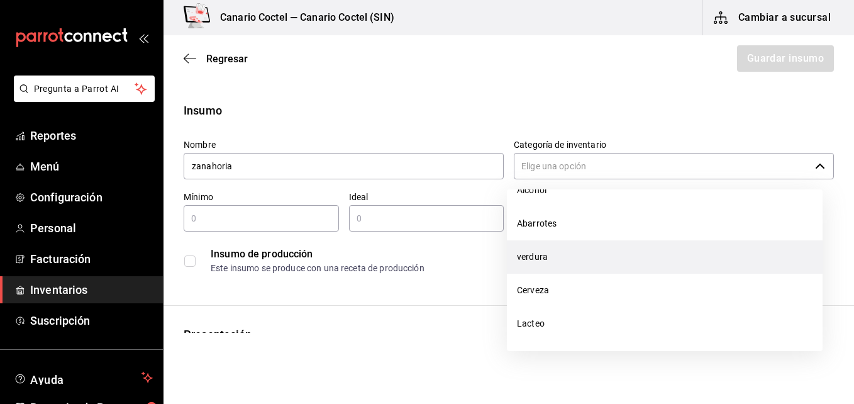
click at [587, 257] on li "verdura" at bounding box center [665, 256] width 316 height 33
type input "verdura"
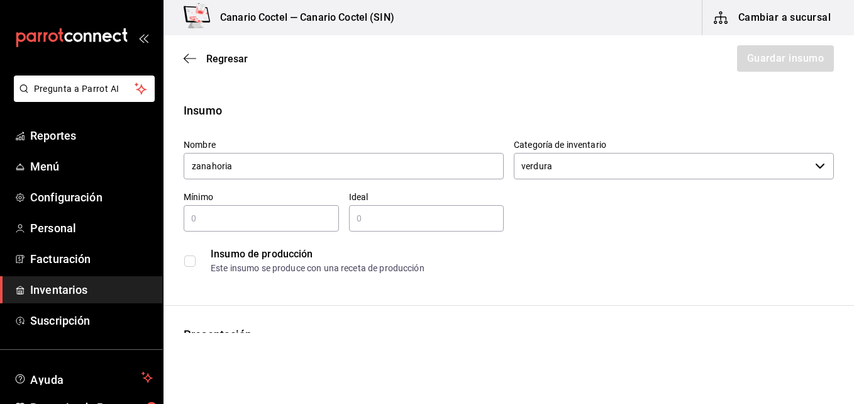
type input "zanahoria"
click at [221, 219] on input "text" at bounding box center [261, 218] width 155 height 15
type input "300"
click at [365, 219] on input "text" at bounding box center [426, 218] width 155 height 15
type input "500"
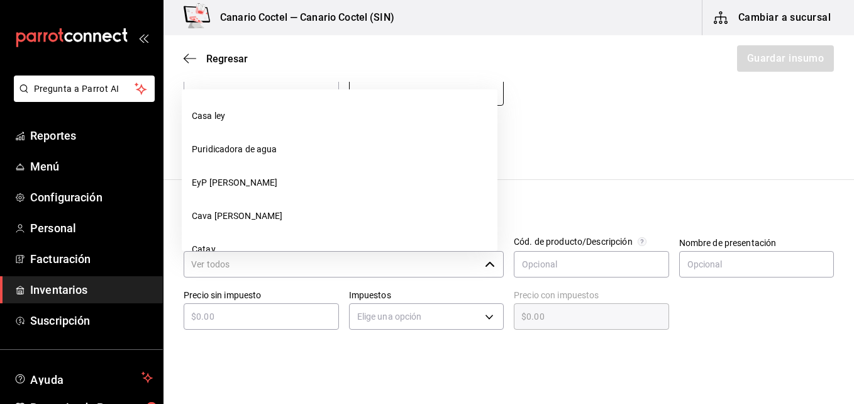
click at [485, 265] on icon "button" at bounding box center [490, 264] width 10 height 10
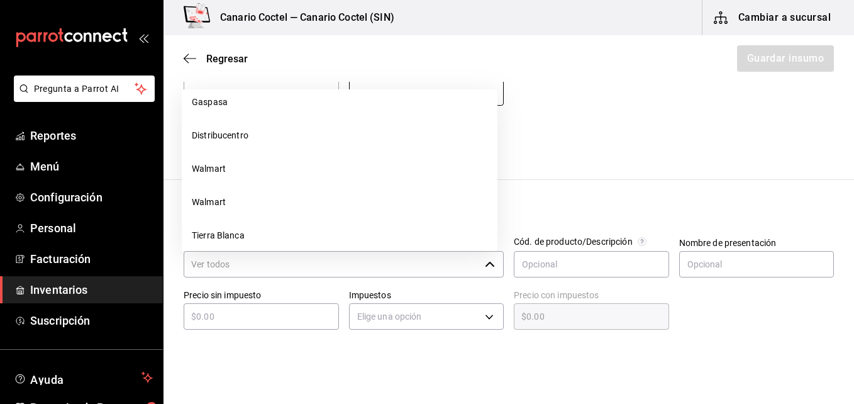
scroll to position [943, 0]
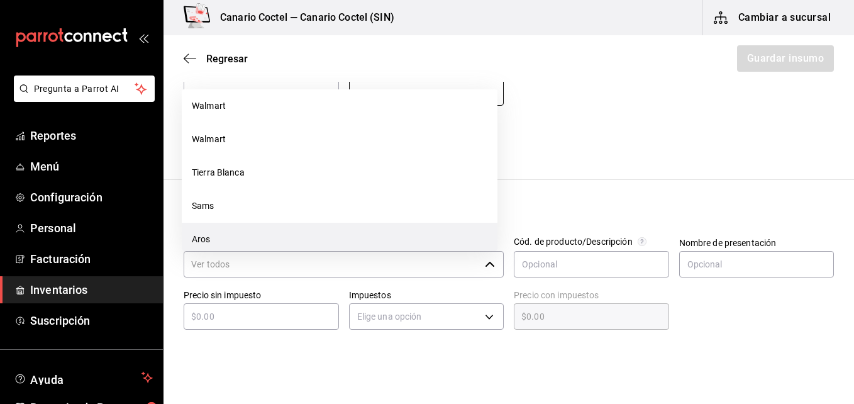
click at [224, 238] on li "Aros" at bounding box center [340, 239] width 316 height 33
type input "Aros"
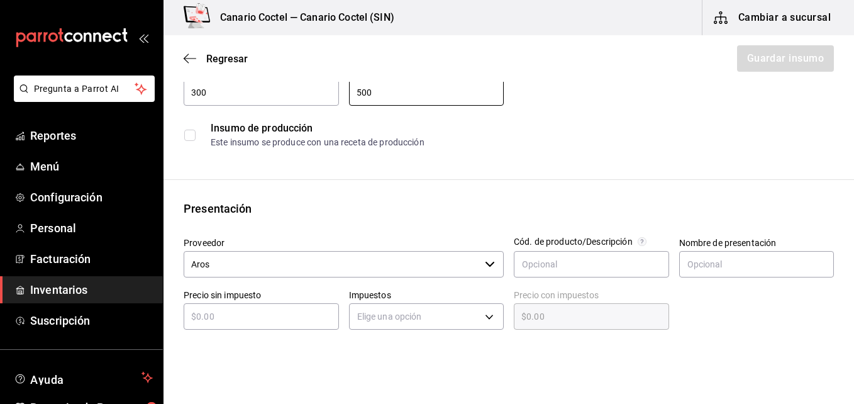
type input "500"
click at [265, 321] on input "text" at bounding box center [261, 316] width 155 height 15
type input "$2"
type input "$2.00"
type input "$20"
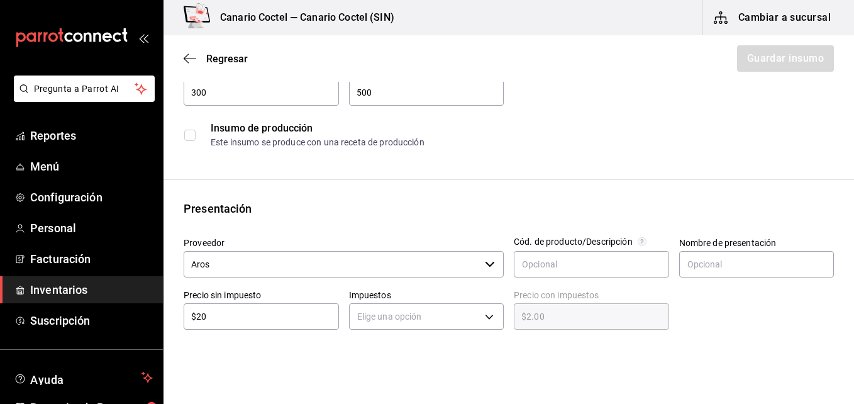
type input "$20.00"
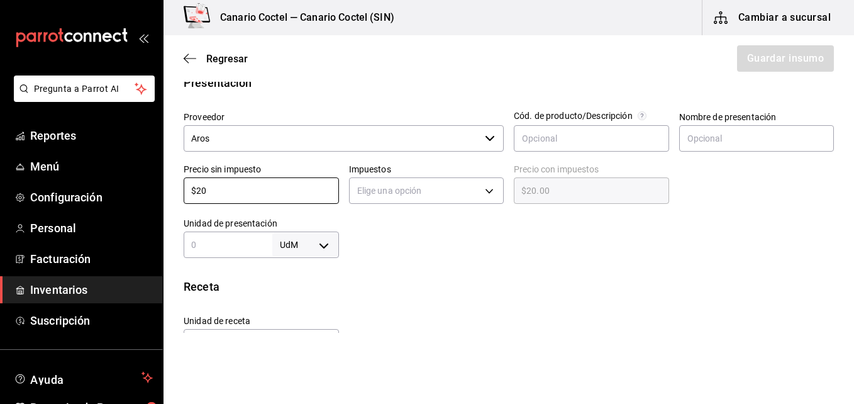
type input "$20"
click at [641, 310] on div "Unidad de receta Elige una opción Factor de conversión ​" at bounding box center [504, 332] width 660 height 54
click at [216, 251] on input "text" at bounding box center [228, 244] width 89 height 15
click at [395, 292] on div "Receta" at bounding box center [509, 286] width 650 height 17
click at [219, 247] on input "1" at bounding box center [228, 244] width 89 height 15
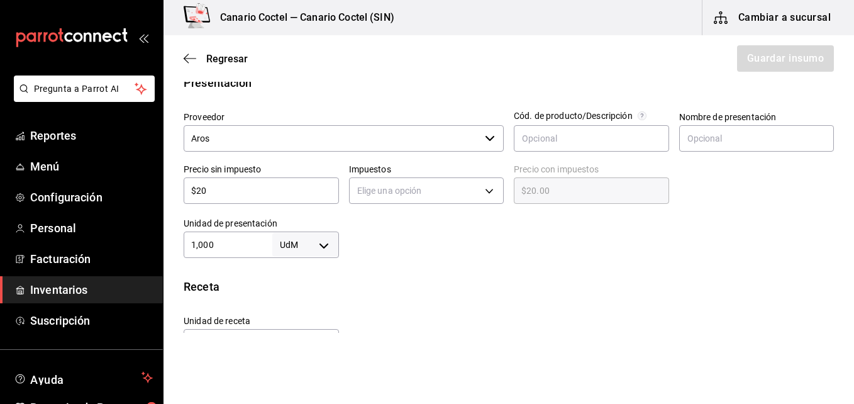
type input "1,000"
click at [326, 246] on body "Pregunta a Parrot AI Reportes Menú Configuración Personal Facturación Inventari…" at bounding box center [427, 166] width 854 height 333
click at [297, 305] on li "gr" at bounding box center [302, 304] width 65 height 21
type input "GRAM"
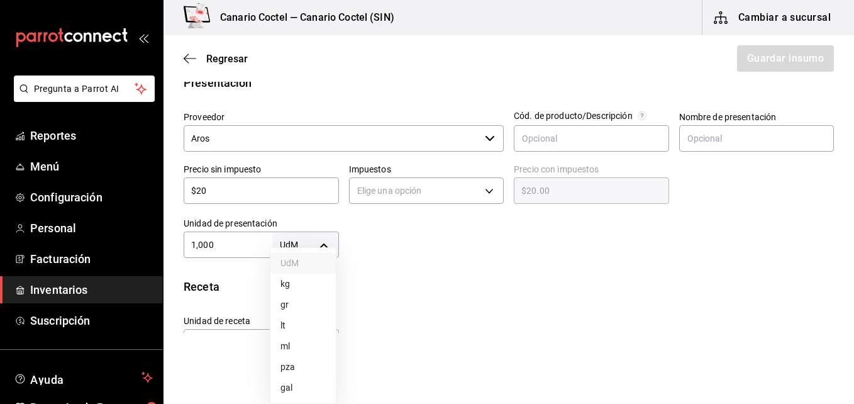
type input "1,000"
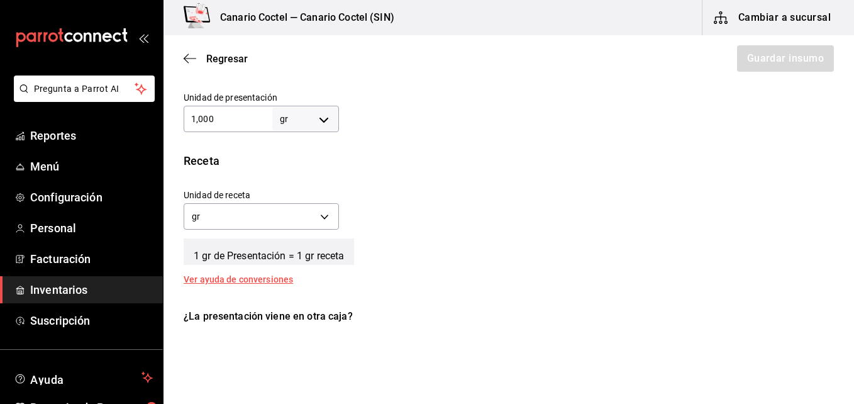
scroll to position [440, 0]
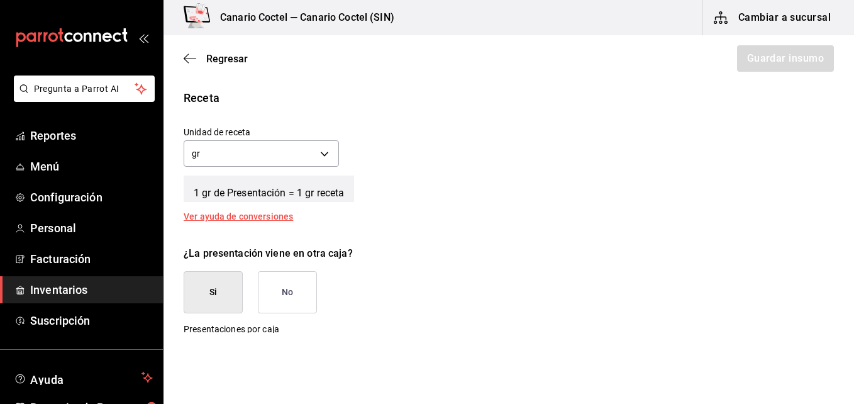
click at [291, 297] on button "No" at bounding box center [287, 292] width 59 height 42
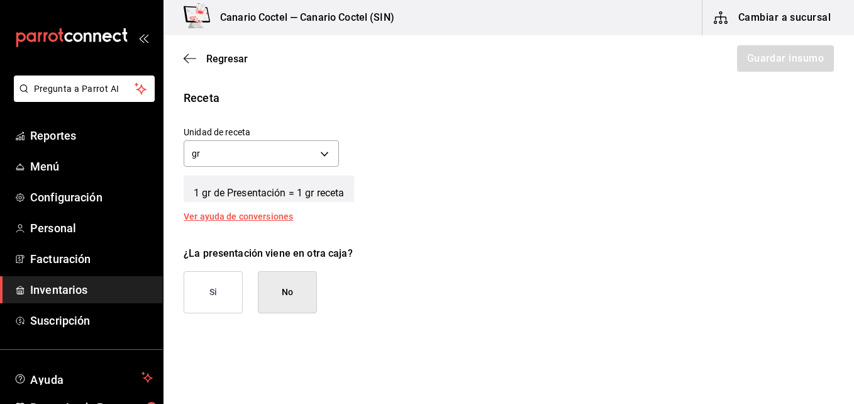
click at [218, 294] on button "Si" at bounding box center [213, 292] width 59 height 42
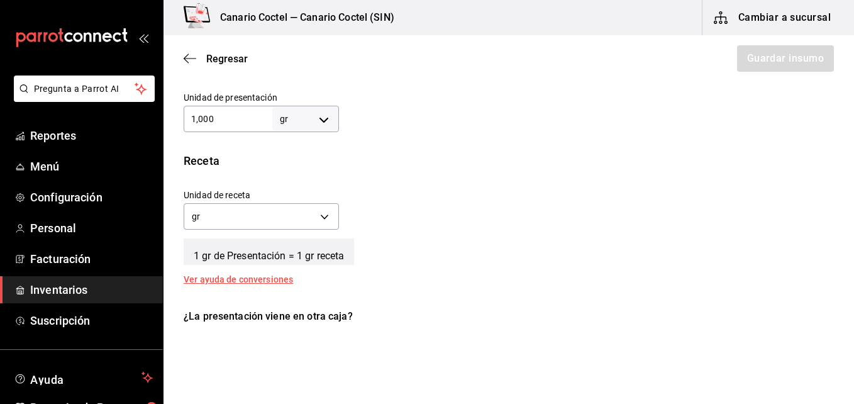
scroll to position [314, 0]
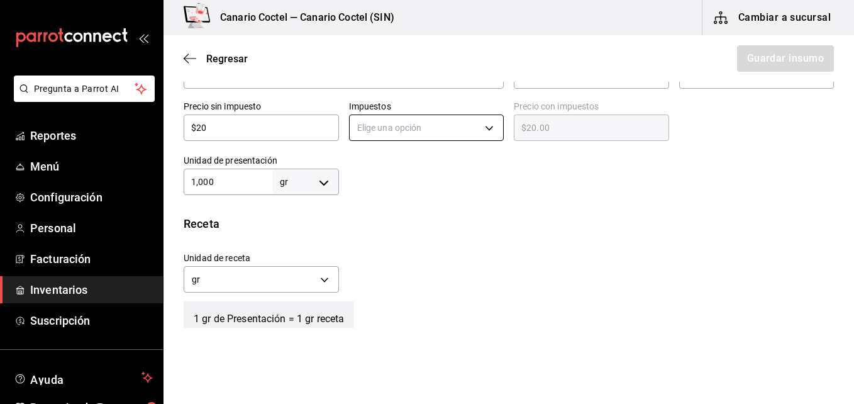
click at [485, 126] on body "Pregunta a Parrot AI Reportes Menú Configuración Personal Facturación Inventari…" at bounding box center [427, 166] width 854 height 333
click at [398, 162] on li "IVA 0%" at bounding box center [423, 167] width 152 height 21
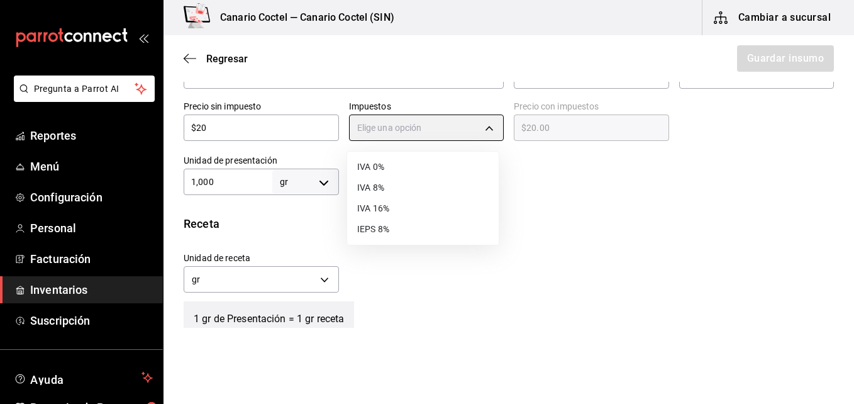
type input "IVA_0"
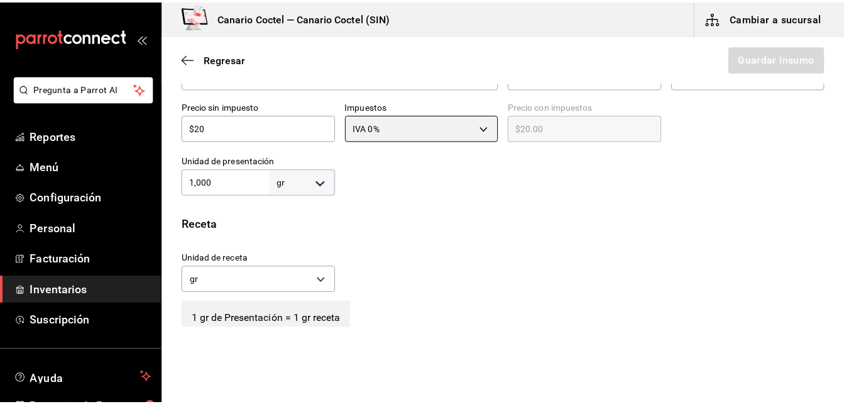
scroll to position [440, 0]
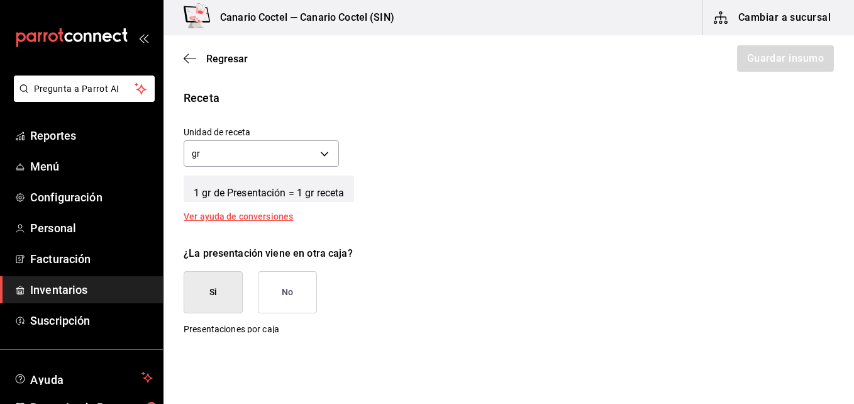
click at [284, 283] on button "No" at bounding box center [287, 292] width 59 height 42
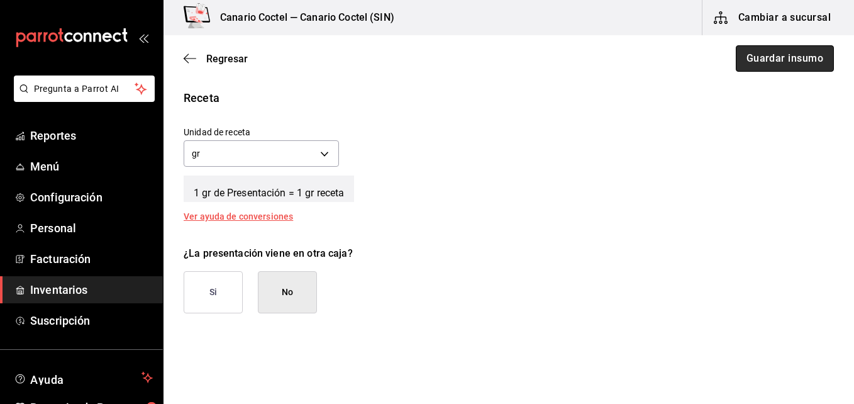
click at [798, 53] on button "Guardar insumo" at bounding box center [785, 58] width 98 height 26
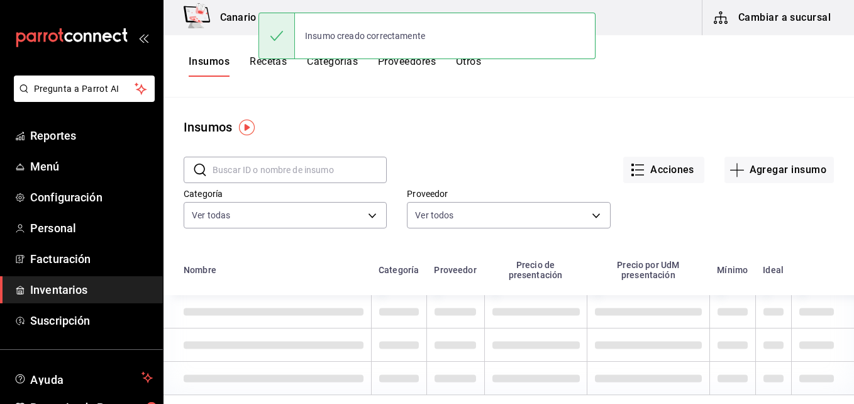
click at [802, 13] on button "Cambiar a sucursal" at bounding box center [772, 17] width 141 height 35
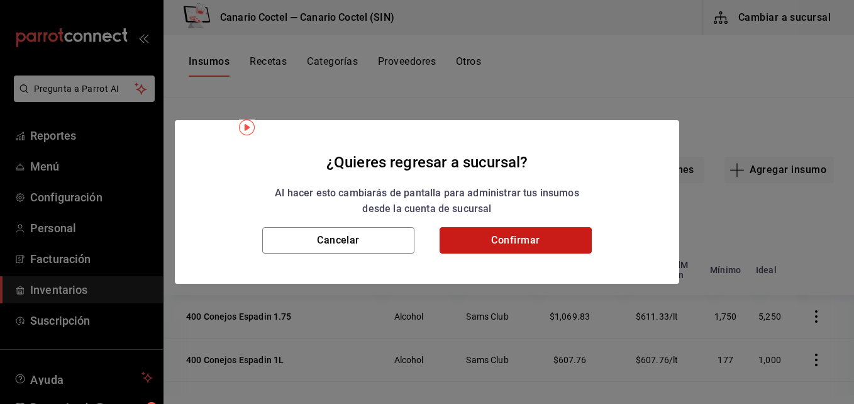
click at [512, 245] on button "Confirmar" at bounding box center [515, 240] width 152 height 26
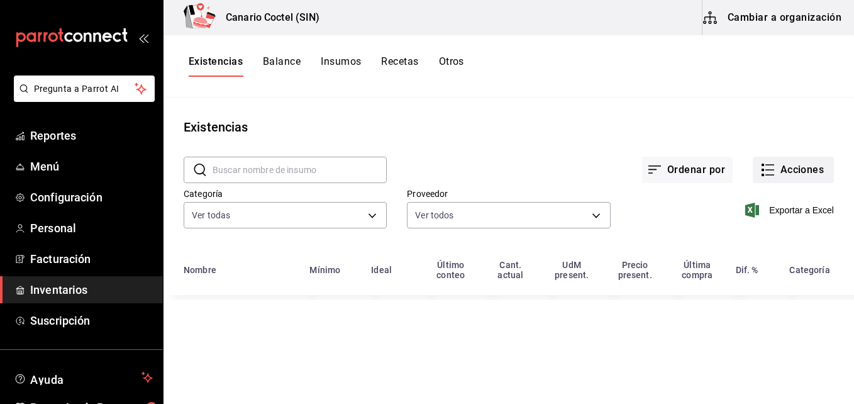
click at [801, 167] on button "Acciones" at bounding box center [793, 170] width 81 height 26
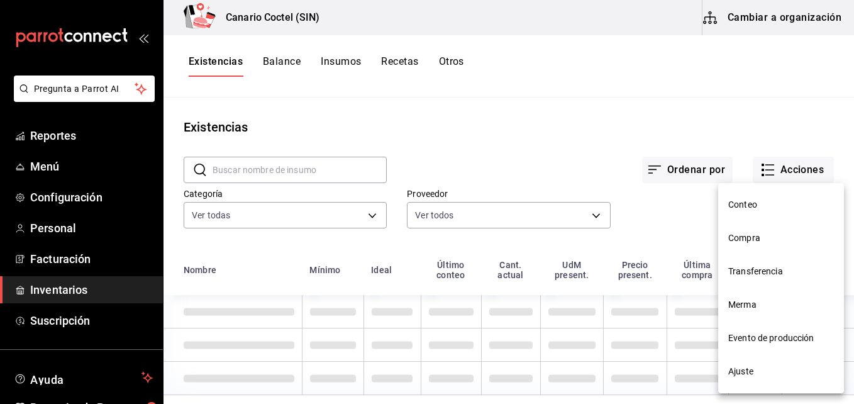
click at [736, 233] on span "Compra" at bounding box center [781, 237] width 106 height 13
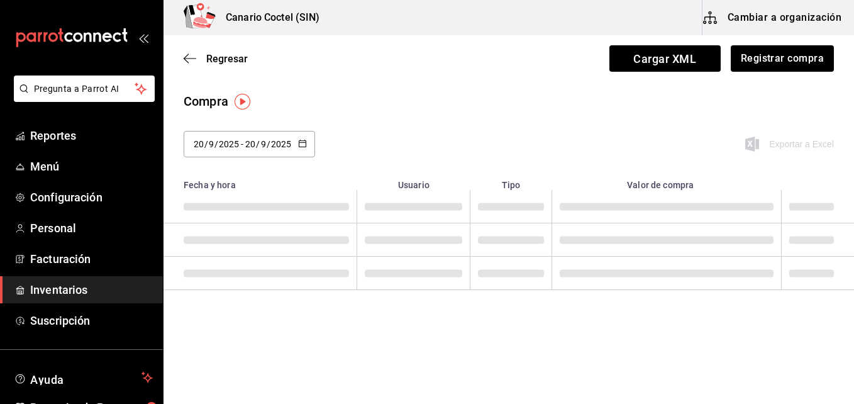
click at [739, 243] on span at bounding box center [667, 240] width 214 height 8
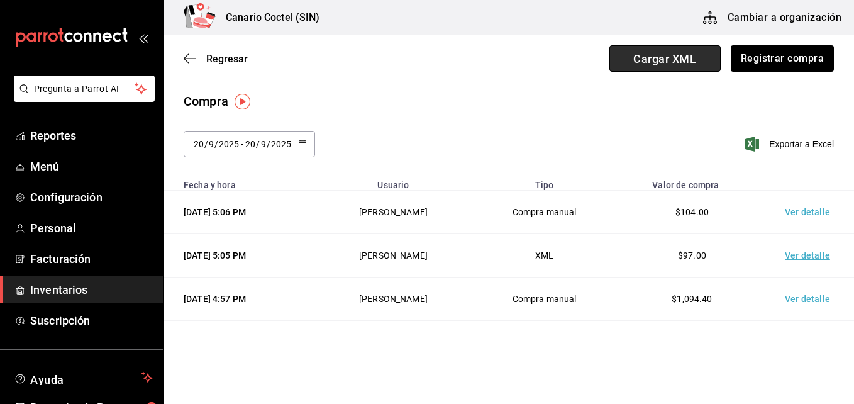
click at [666, 59] on span "Cargar XML" at bounding box center [664, 58] width 111 height 26
click at [0, 0] on input "Cargar XML" at bounding box center [0, 0] width 0 height 0
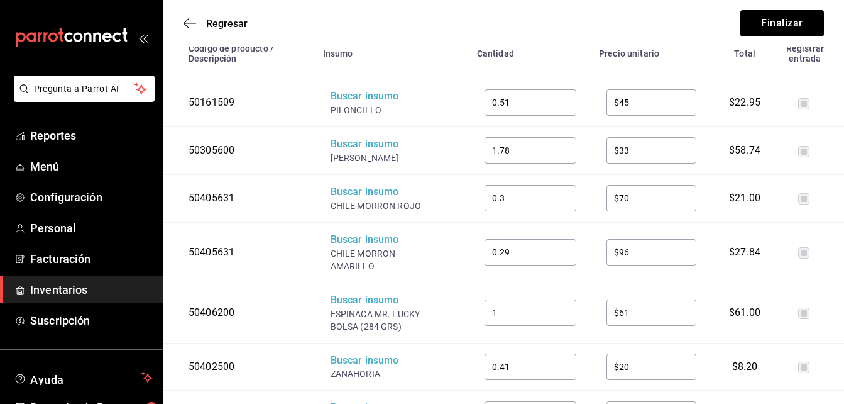
scroll to position [775, 0]
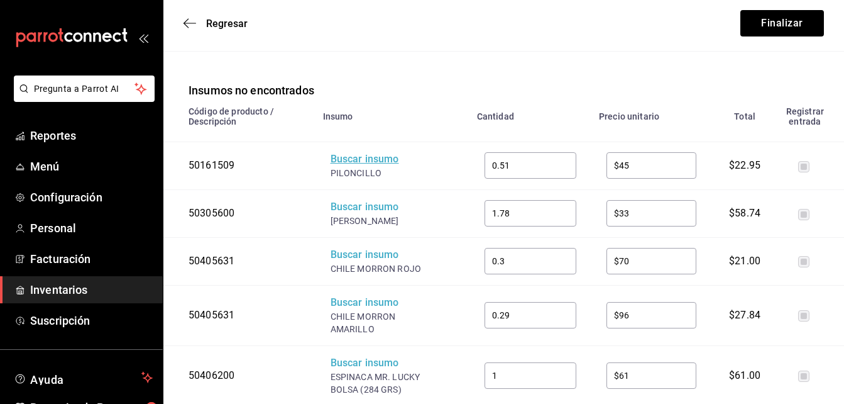
click at [373, 152] on div "Buscar insumo" at bounding box center [381, 159] width 101 height 14
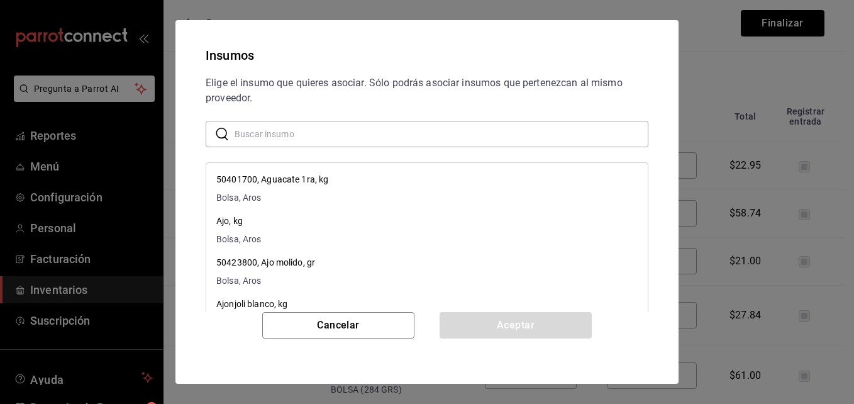
click at [371, 136] on input "text" at bounding box center [442, 133] width 414 height 25
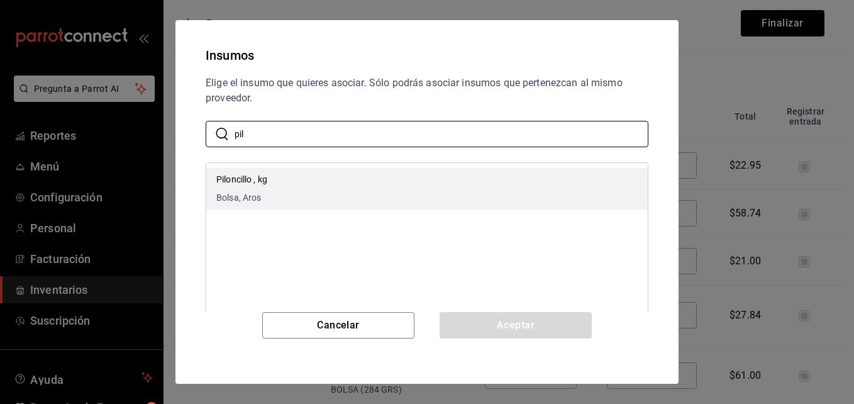
type input "pil"
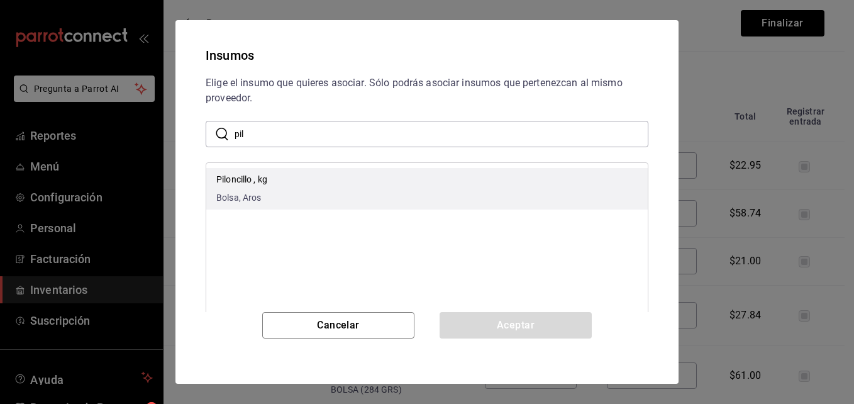
click at [282, 185] on li "Piloncillo , kg Bolsa, Aros" at bounding box center [426, 188] width 441 height 41
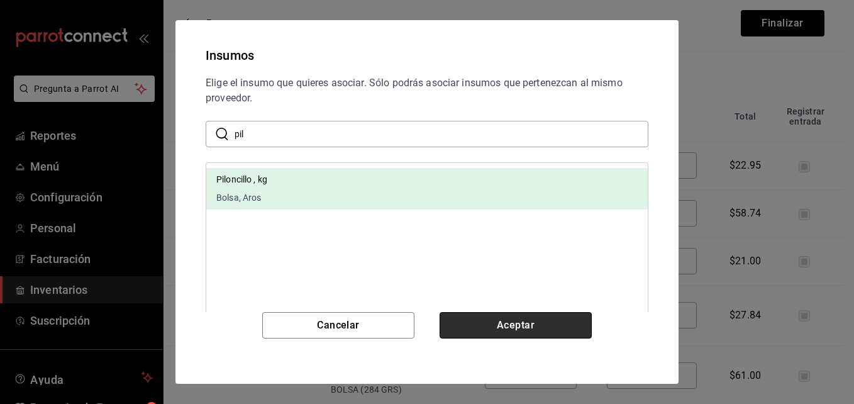
click at [488, 319] on button "Aceptar" at bounding box center [515, 325] width 152 height 26
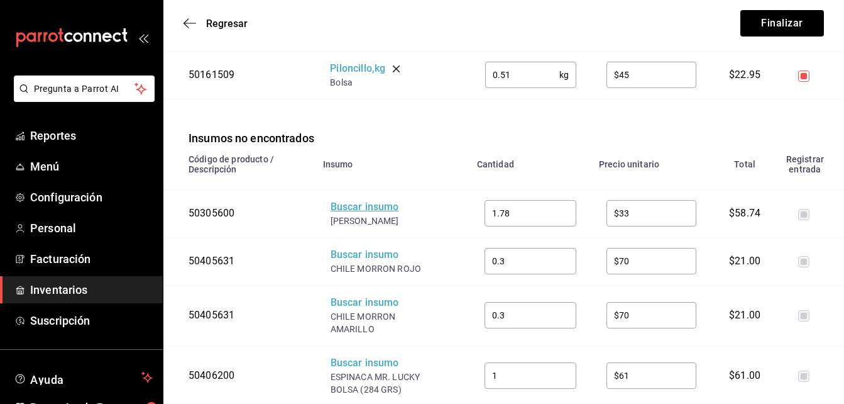
click at [383, 202] on div "Buscar insumo" at bounding box center [381, 207] width 101 height 14
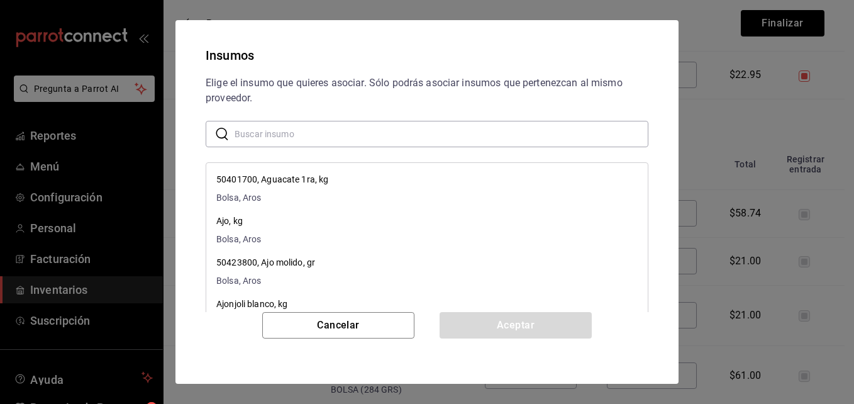
click at [318, 136] on input "text" at bounding box center [442, 133] width 414 height 25
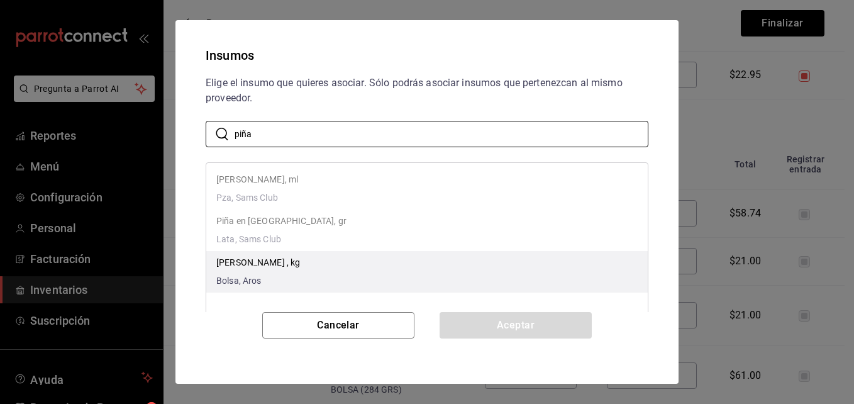
type input "piña"
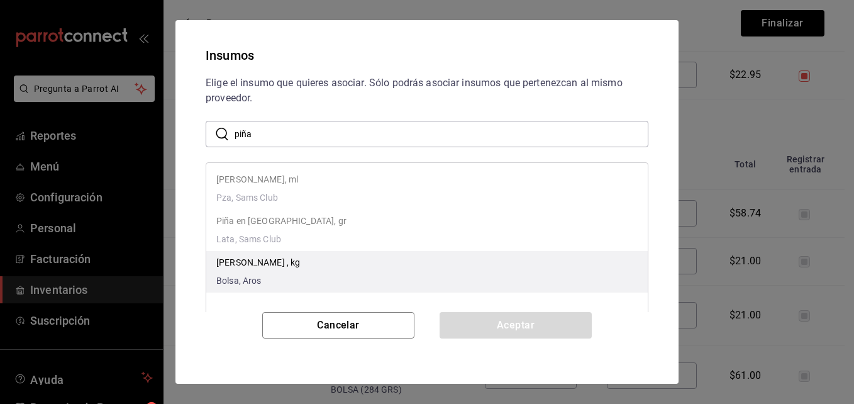
click at [309, 263] on li "Piña Miel , kg Bolsa, Aros" at bounding box center [426, 271] width 441 height 41
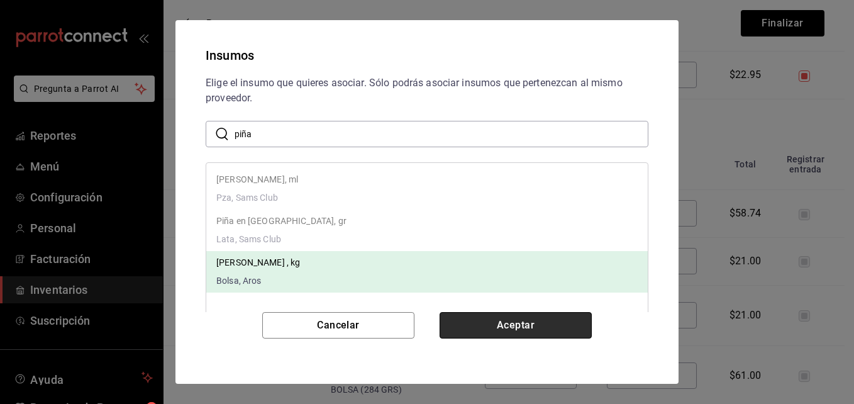
click at [509, 322] on button "Aceptar" at bounding box center [515, 325] width 152 height 26
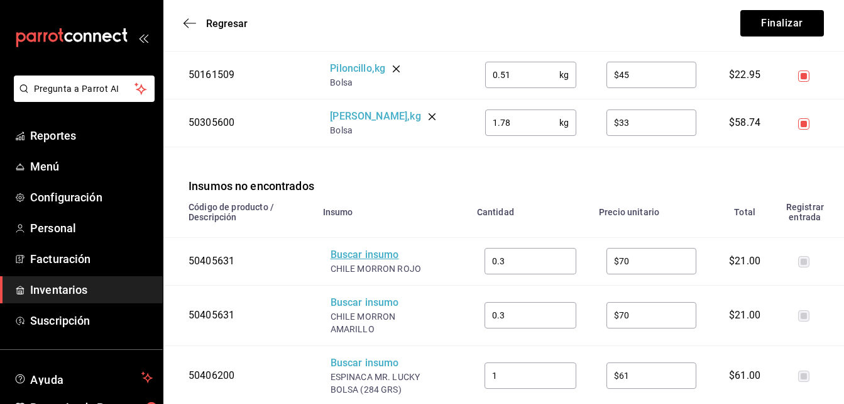
click at [374, 248] on div "Buscar insumo" at bounding box center [381, 255] width 101 height 14
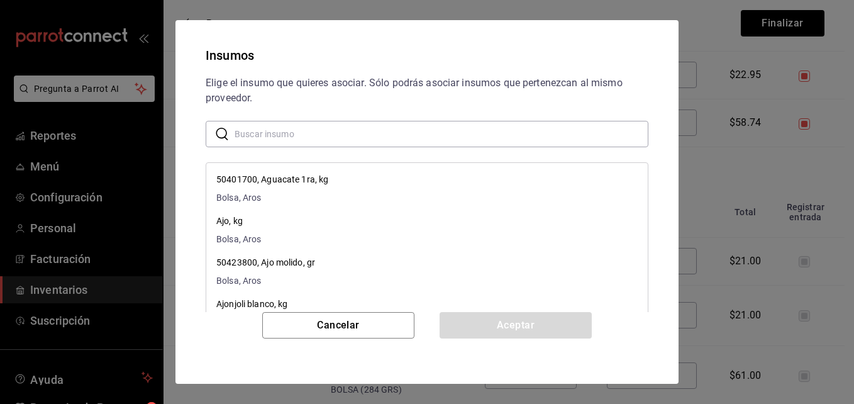
click at [343, 133] on input "text" at bounding box center [442, 133] width 414 height 25
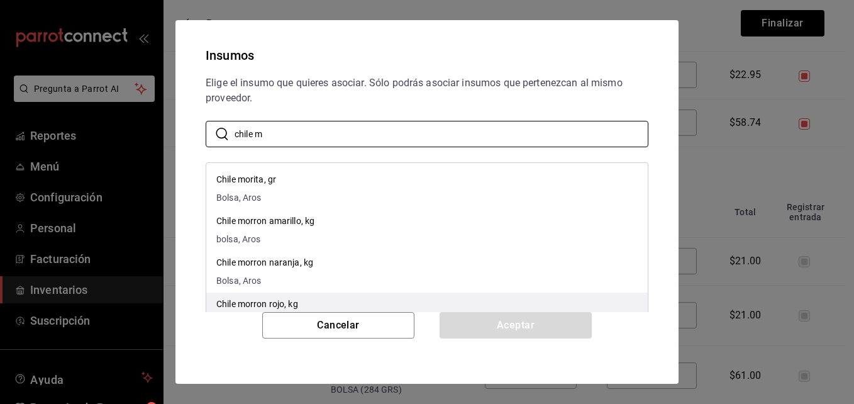
type input "chile m"
click at [246, 300] on p "Chile morron rojo, kg" at bounding box center [257, 303] width 82 height 13
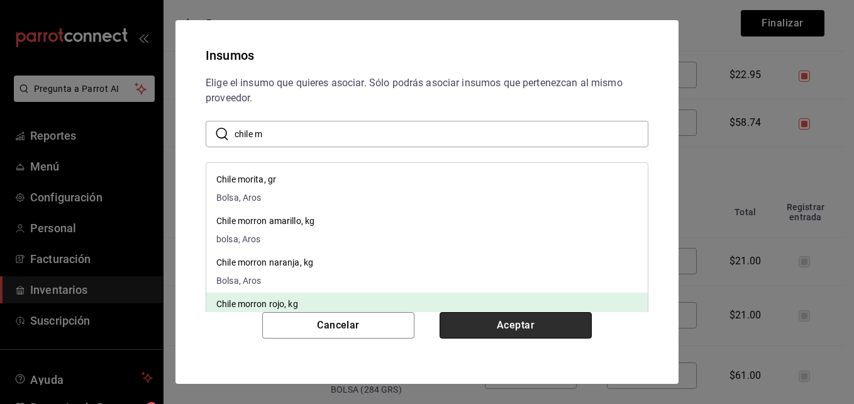
click at [502, 325] on button "Aceptar" at bounding box center [515, 325] width 152 height 26
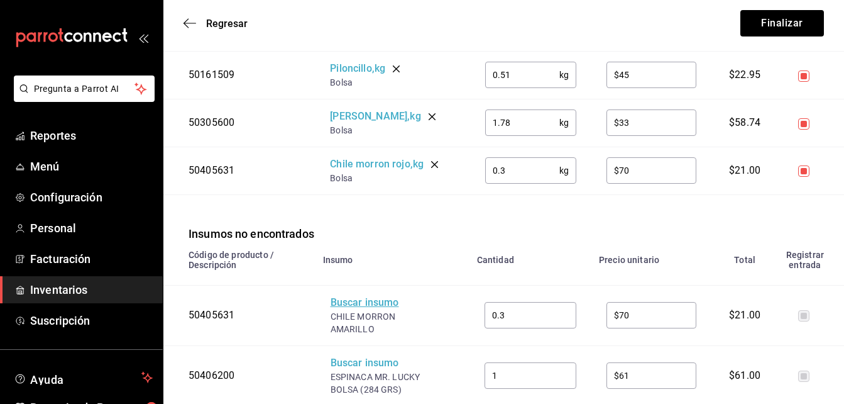
click at [374, 297] on div "Buscar insumo" at bounding box center [381, 303] width 101 height 14
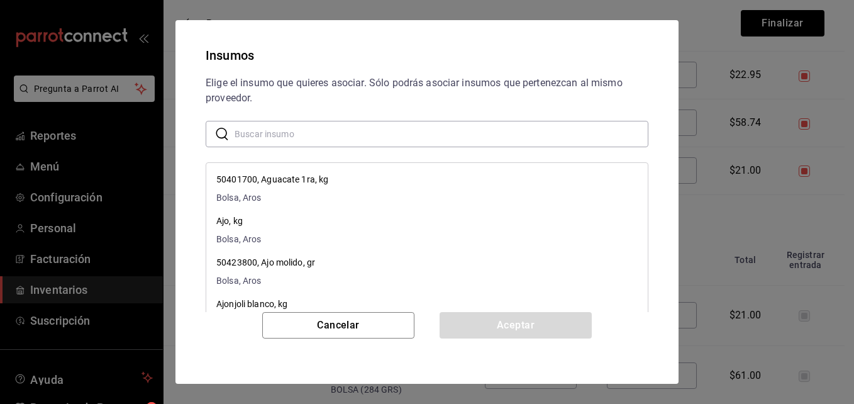
click at [368, 133] on input "text" at bounding box center [442, 133] width 414 height 25
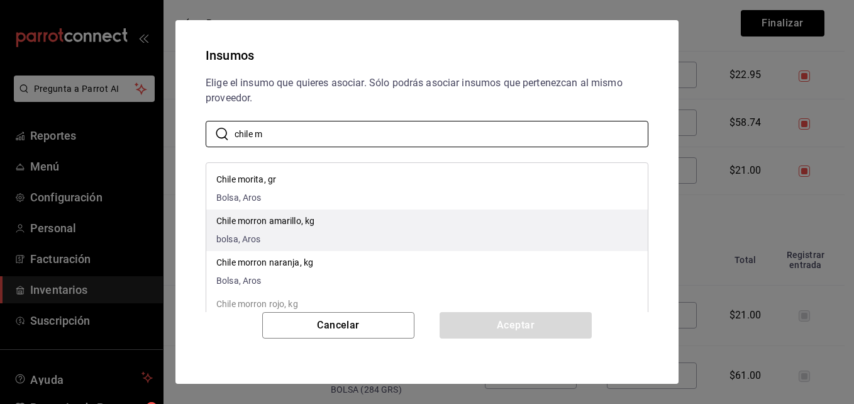
type input "chile m"
click at [297, 221] on p "Chile morron amarillo, kg" at bounding box center [265, 220] width 98 height 13
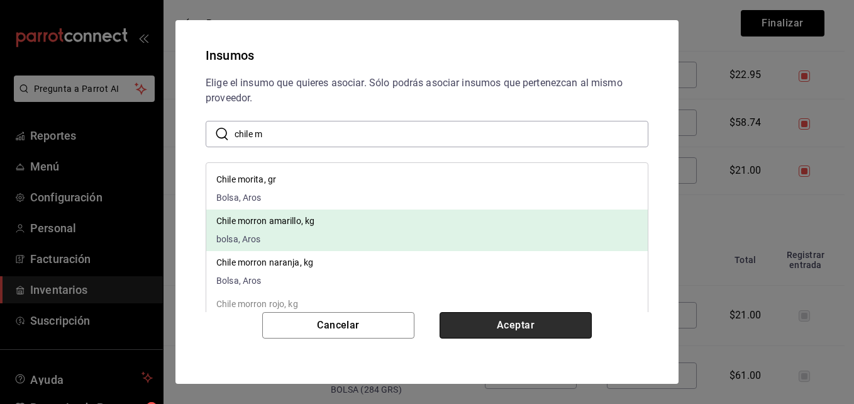
click at [503, 324] on button "Aceptar" at bounding box center [515, 325] width 152 height 26
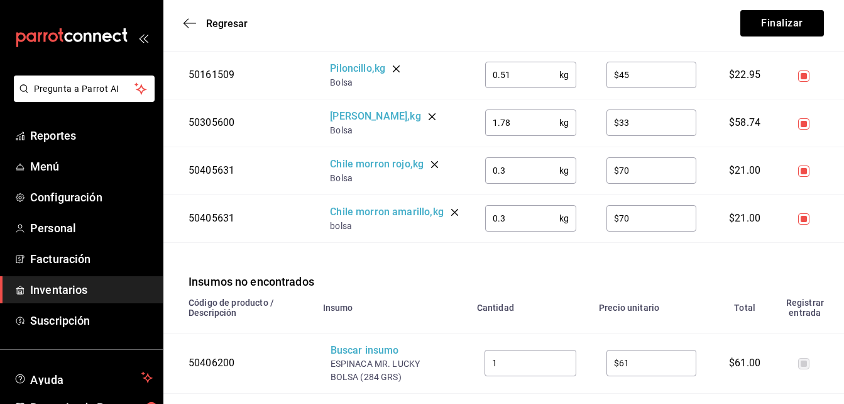
scroll to position [838, 0]
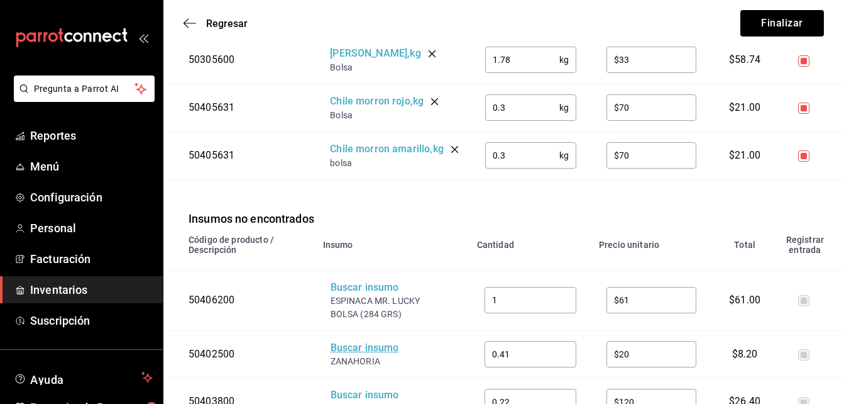
click at [367, 348] on div "Buscar insumo" at bounding box center [381, 348] width 101 height 14
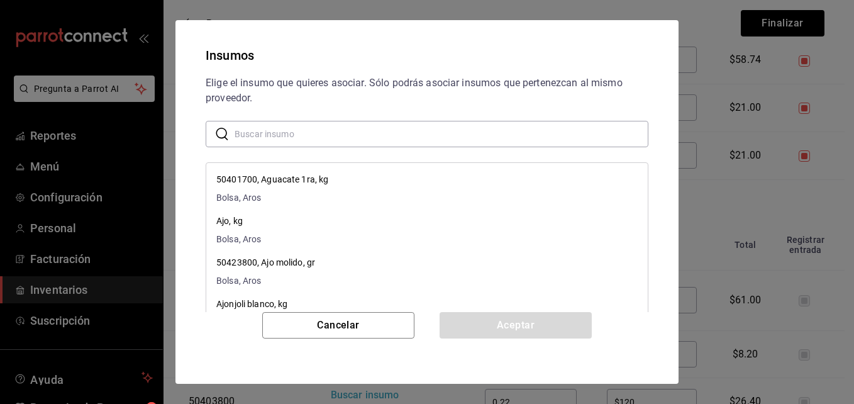
click at [323, 137] on input "text" at bounding box center [442, 133] width 414 height 25
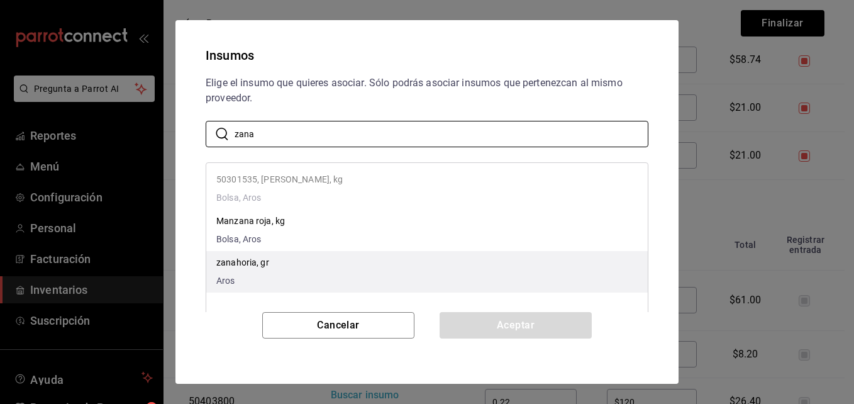
type input "zana"
click at [271, 264] on li "zanahoria, gr Aros" at bounding box center [426, 271] width 441 height 41
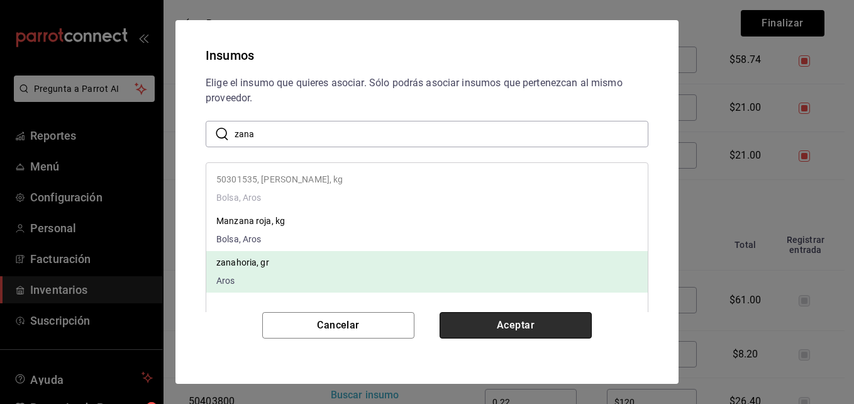
click at [541, 326] on button "Aceptar" at bounding box center [515, 325] width 152 height 26
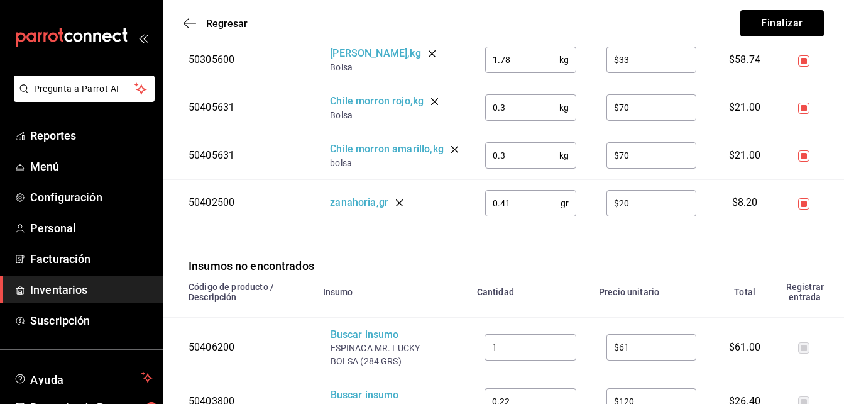
scroll to position [901, 0]
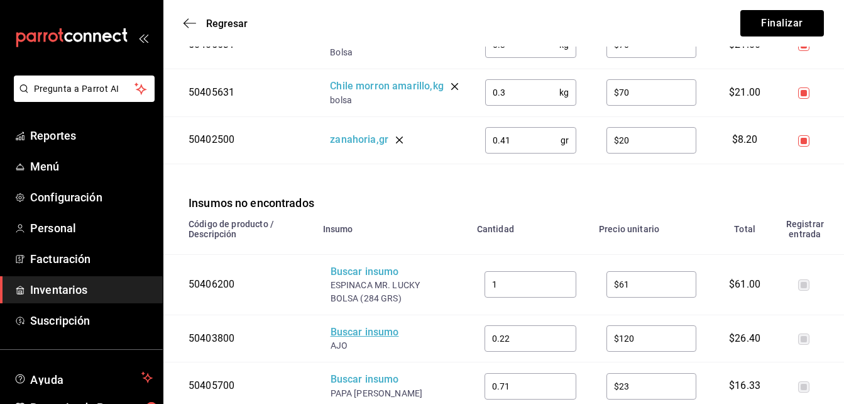
click at [392, 333] on div "Buscar insumo" at bounding box center [381, 332] width 101 height 14
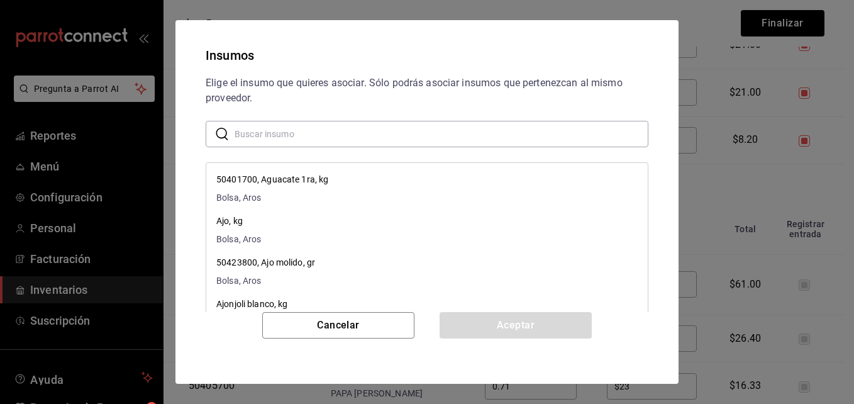
click at [328, 131] on input "text" at bounding box center [442, 133] width 414 height 25
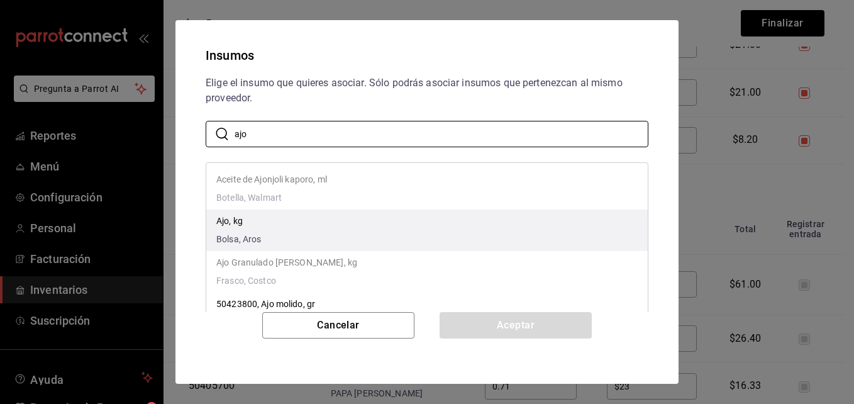
type input "ajo"
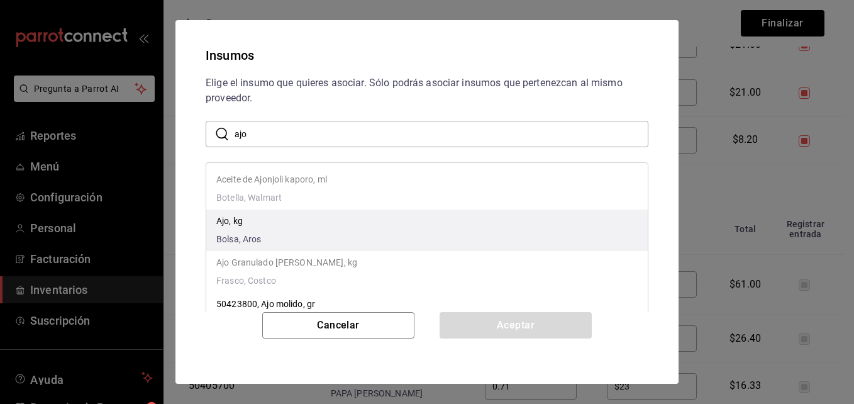
click at [306, 229] on li "Ajo, kg Bolsa, Aros" at bounding box center [426, 229] width 441 height 41
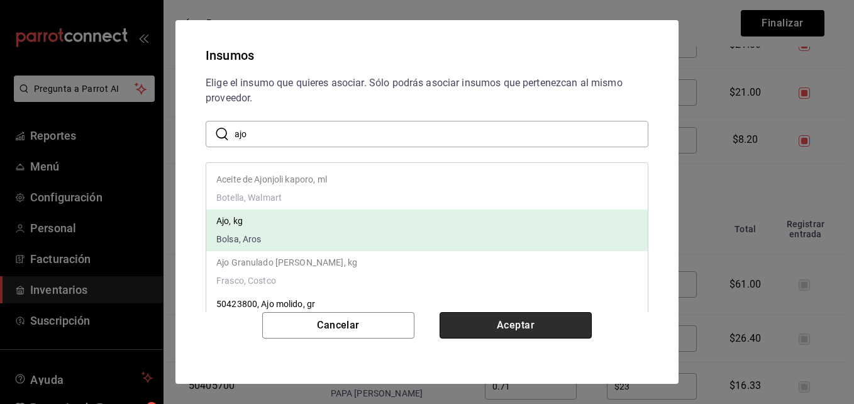
click at [536, 324] on button "Aceptar" at bounding box center [515, 325] width 152 height 26
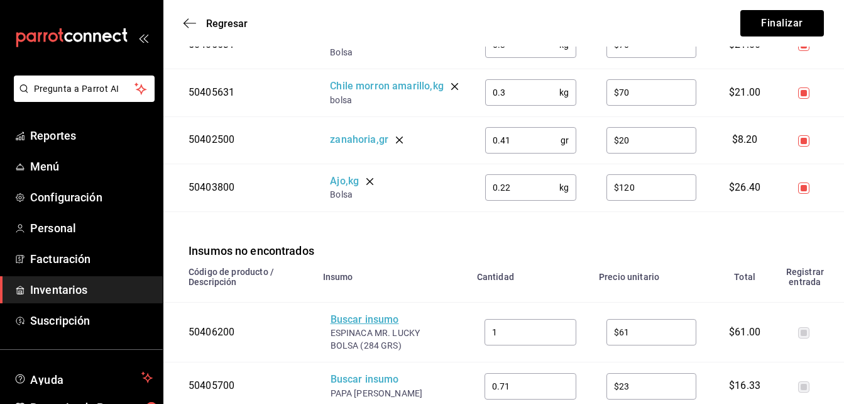
scroll to position [1027, 0]
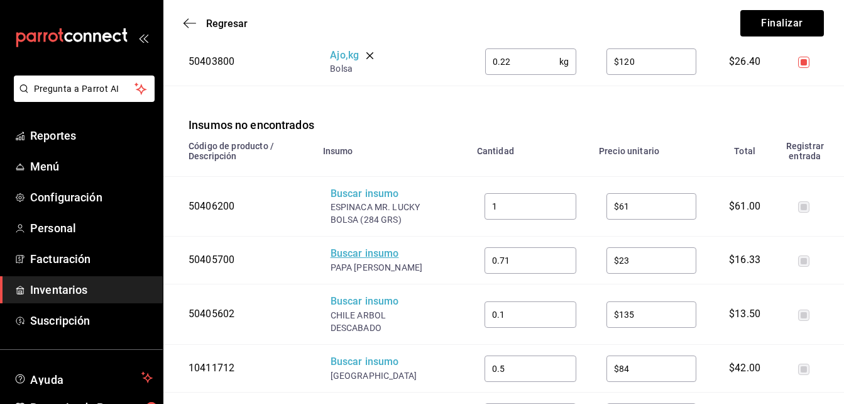
click at [378, 261] on div "Buscar insumo" at bounding box center [381, 253] width 101 height 14
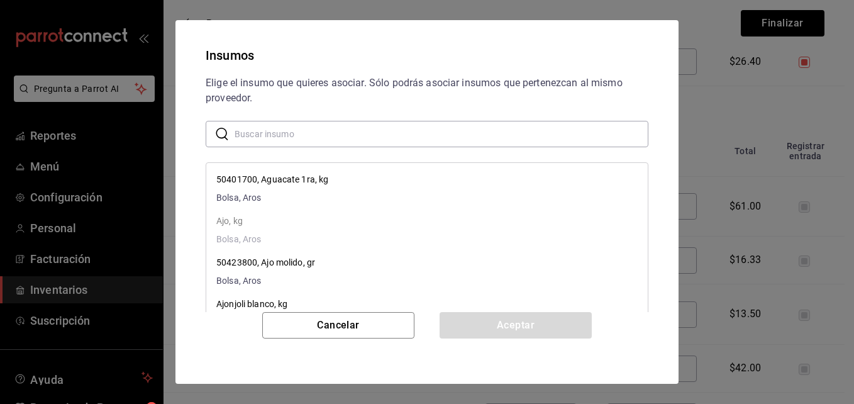
click at [312, 130] on input "text" at bounding box center [442, 133] width 414 height 25
type input "papa"
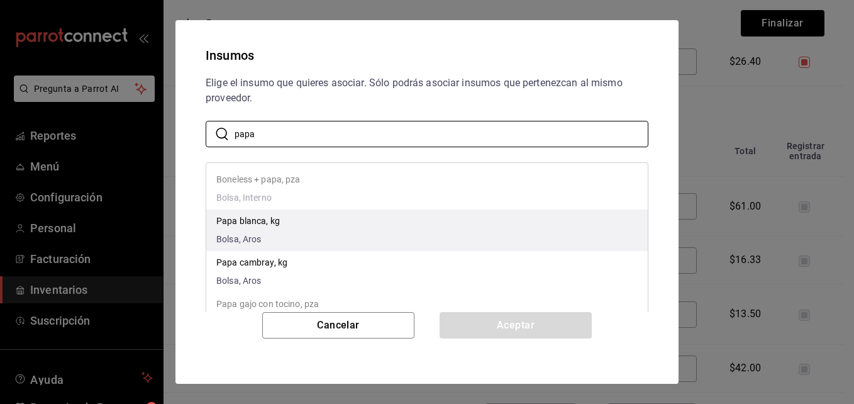
click at [223, 219] on p "Papa blanca, kg" at bounding box center [248, 220] width 64 height 13
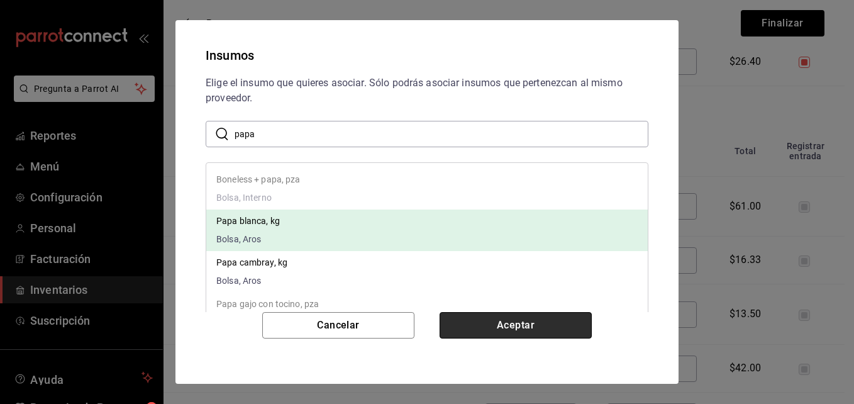
click at [526, 328] on button "Aceptar" at bounding box center [515, 325] width 152 height 26
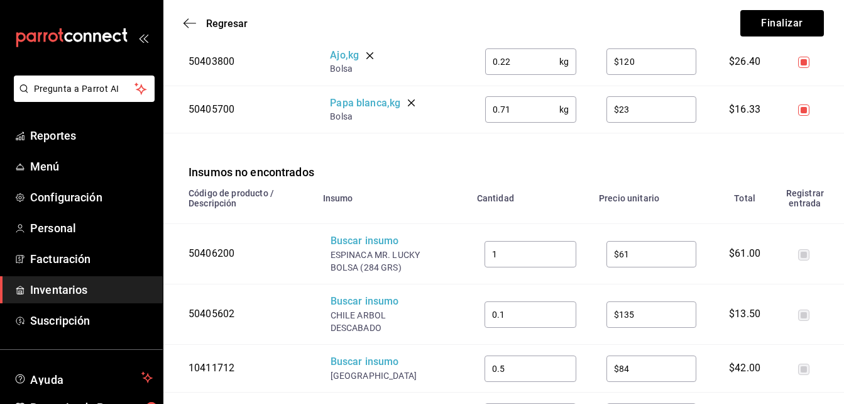
scroll to position [1090, 0]
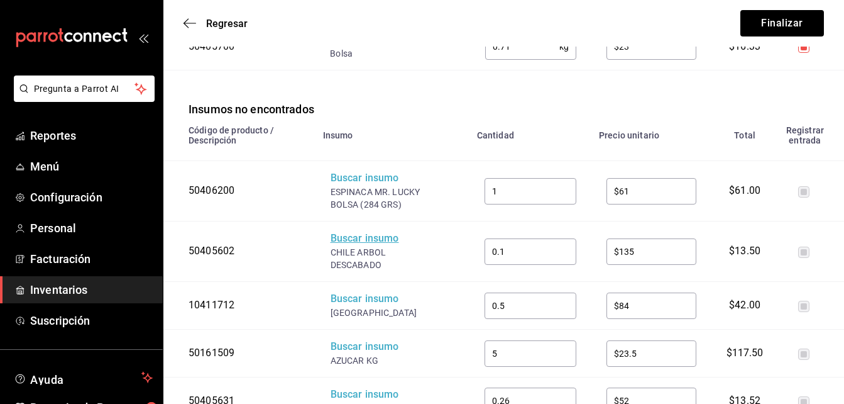
click at [378, 241] on div "Buscar insumo" at bounding box center [381, 238] width 101 height 14
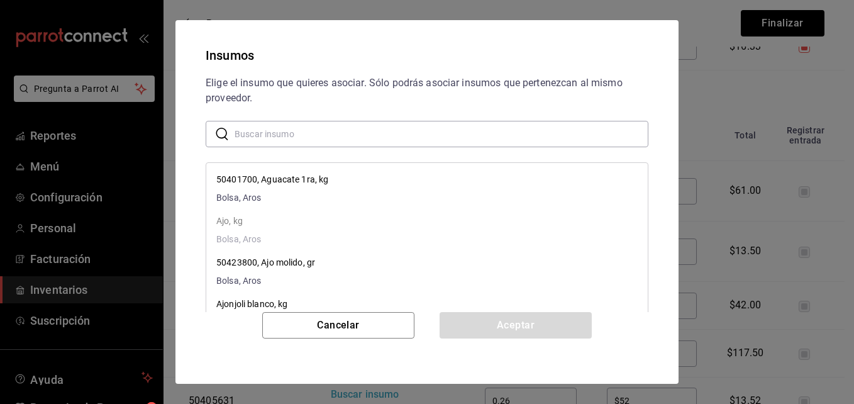
click at [328, 126] on input "text" at bounding box center [442, 133] width 414 height 25
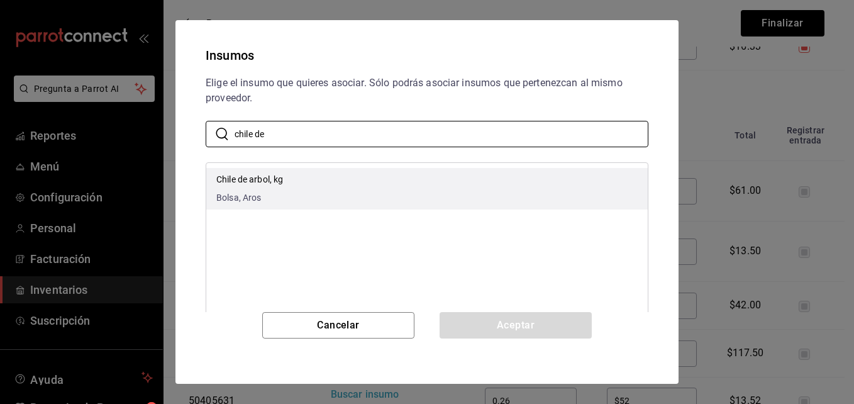
type input "chile de"
click at [267, 182] on p "Chile de arbol, kg" at bounding box center [249, 179] width 67 height 13
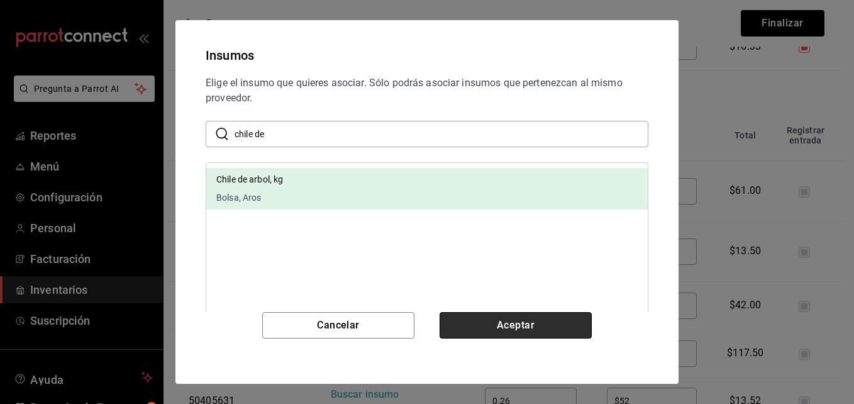
click at [487, 322] on button "Aceptar" at bounding box center [515, 325] width 152 height 26
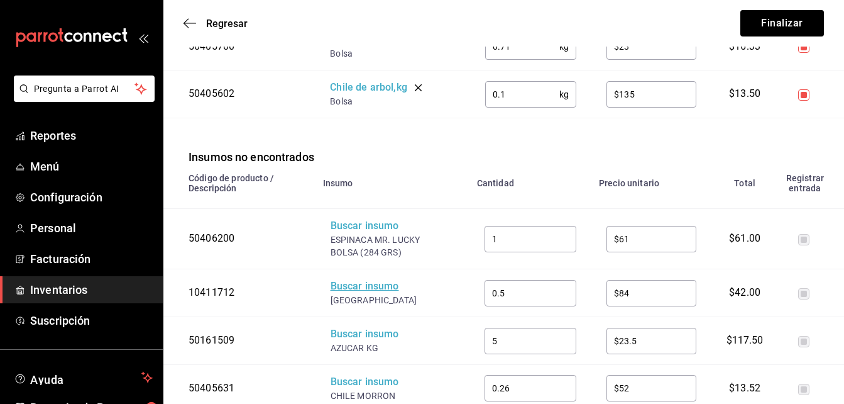
click at [387, 289] on div "Buscar insumo" at bounding box center [381, 286] width 101 height 14
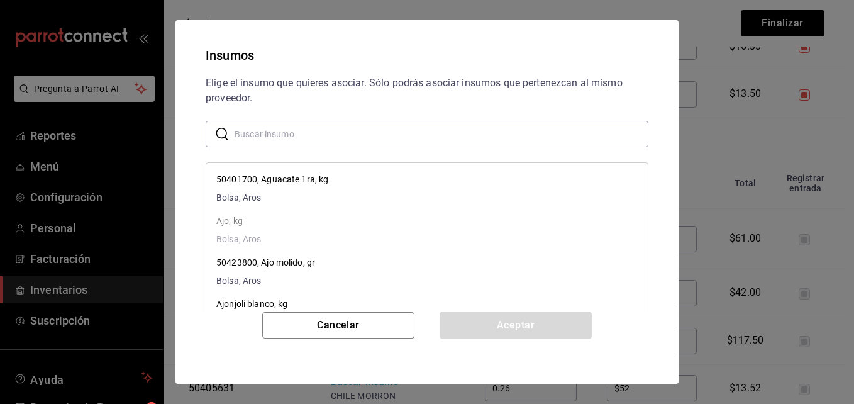
click at [329, 132] on input "text" at bounding box center [442, 133] width 414 height 25
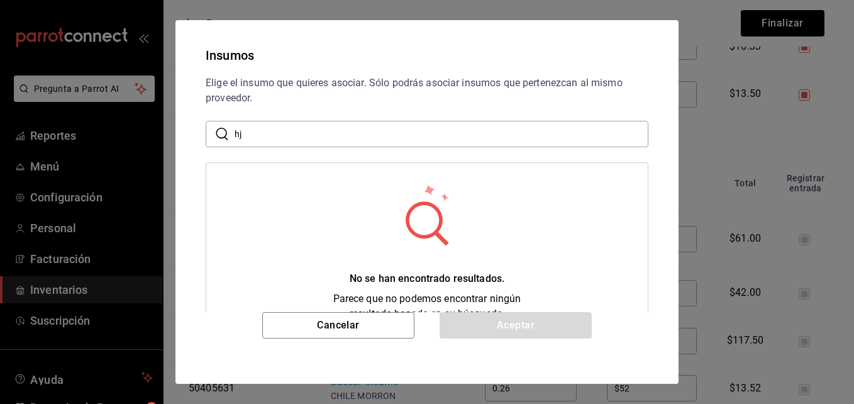
type input "h"
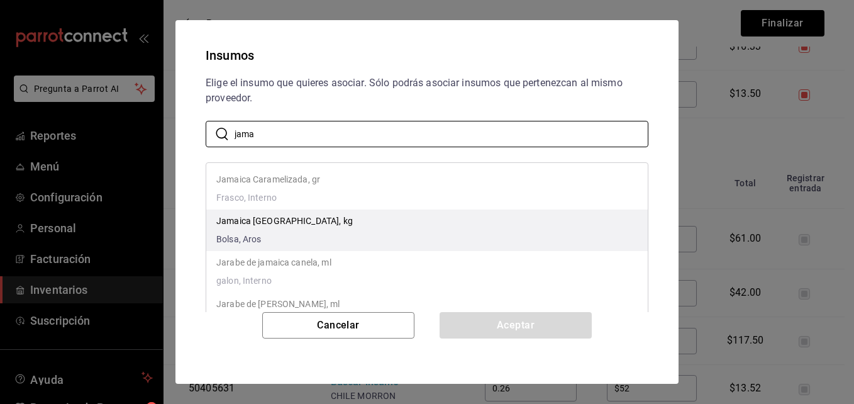
type input "jama"
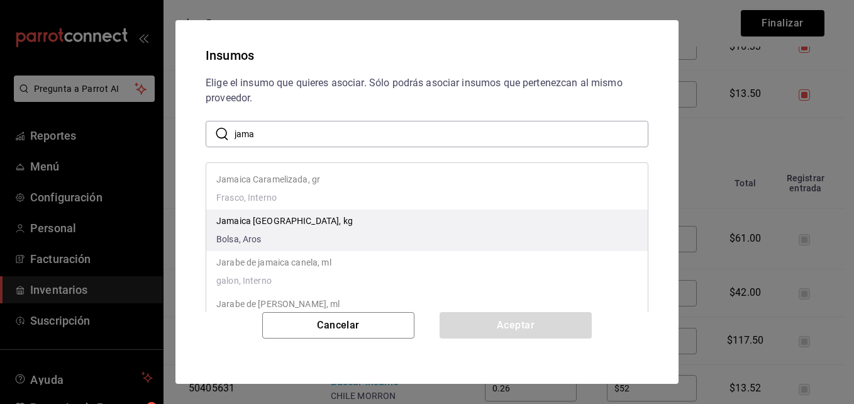
click at [289, 219] on p "Jamaica Sudan, kg" at bounding box center [284, 220] width 136 height 13
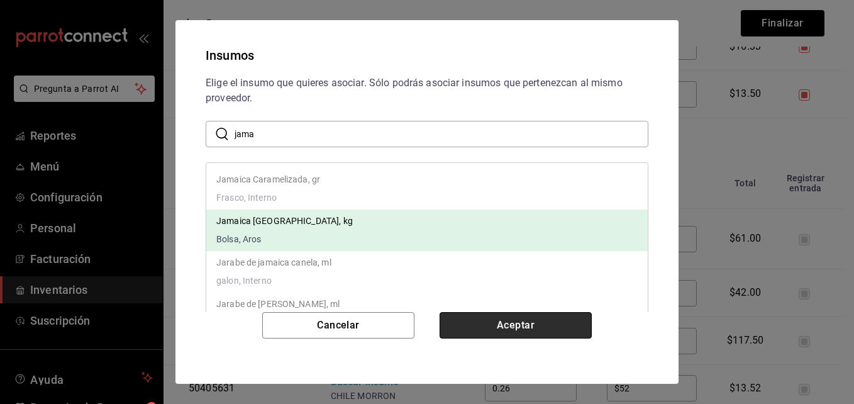
click at [531, 323] on button "Aceptar" at bounding box center [515, 325] width 152 height 26
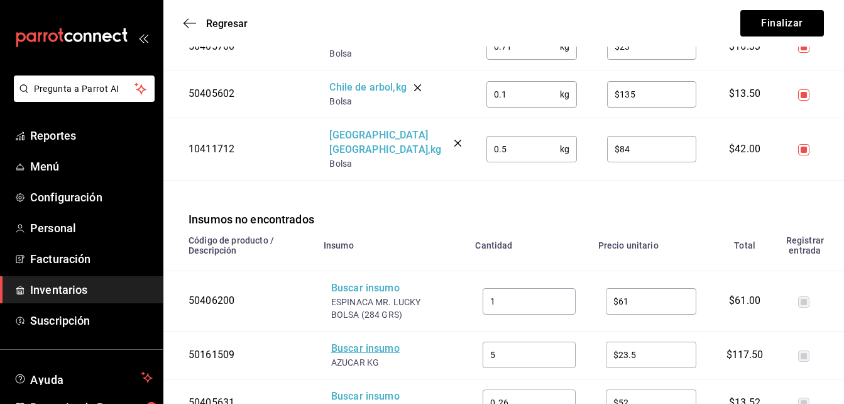
click at [388, 341] on div "Buscar insumo" at bounding box center [381, 348] width 101 height 14
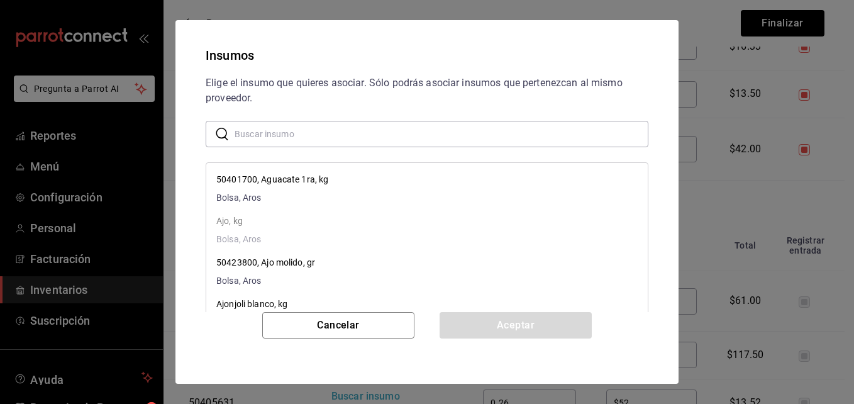
click at [351, 135] on input "text" at bounding box center [442, 133] width 414 height 25
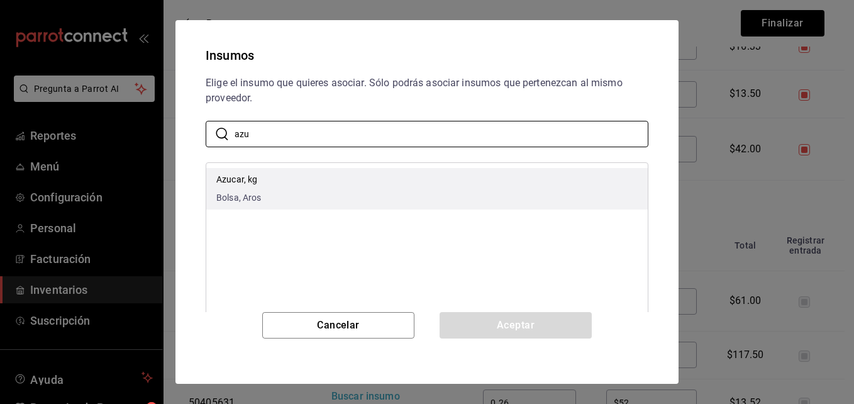
type input "azu"
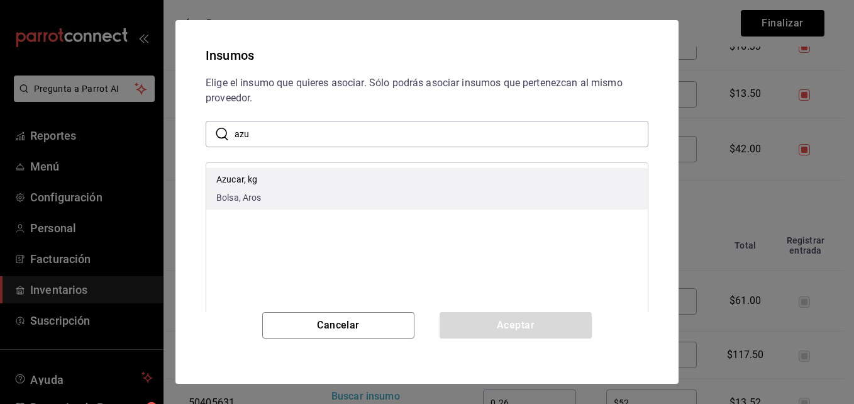
click at [337, 175] on li "Azucar, kg Bolsa, Aros" at bounding box center [426, 188] width 441 height 41
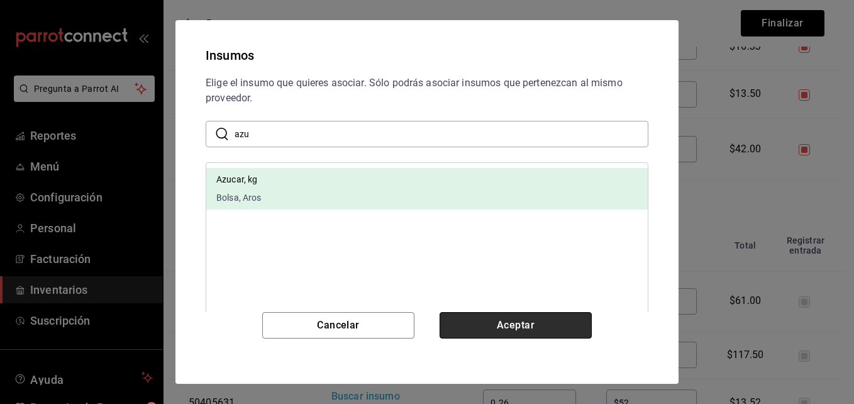
click at [528, 320] on button "Aceptar" at bounding box center [515, 325] width 152 height 26
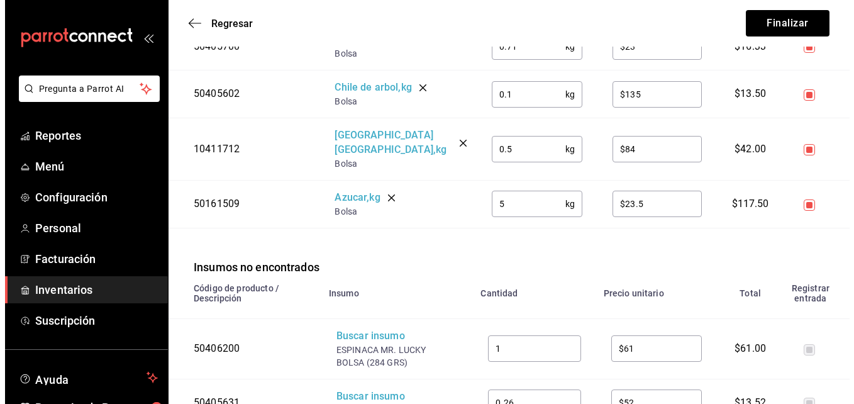
scroll to position [1204, 0]
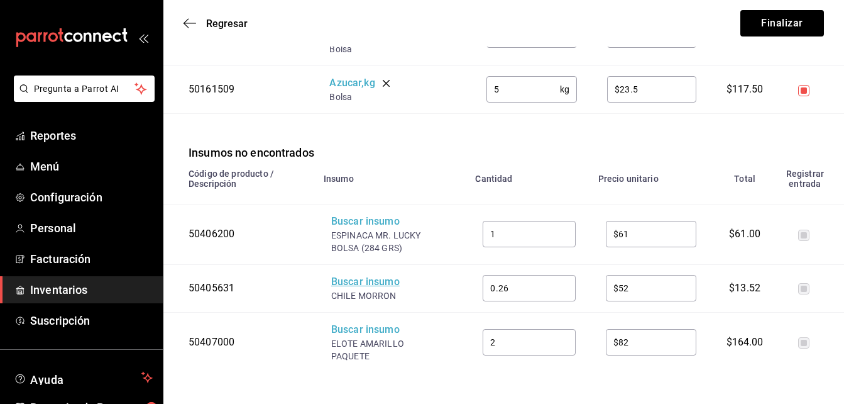
click at [349, 277] on div "Buscar insumo" at bounding box center [381, 282] width 101 height 14
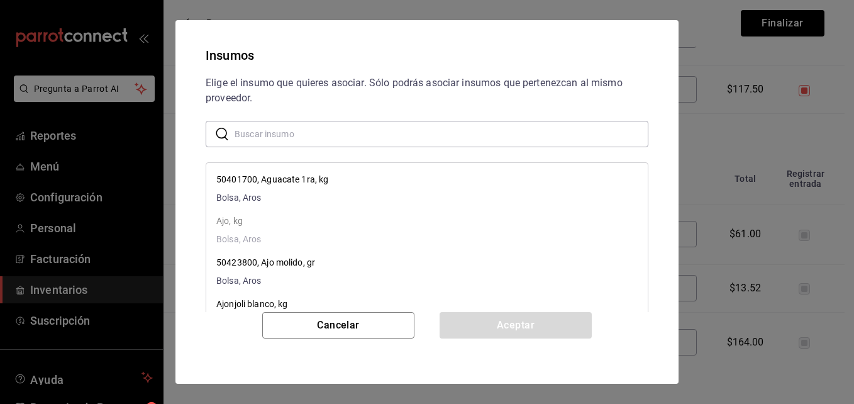
click at [320, 133] on input "text" at bounding box center [442, 133] width 414 height 25
type input "c"
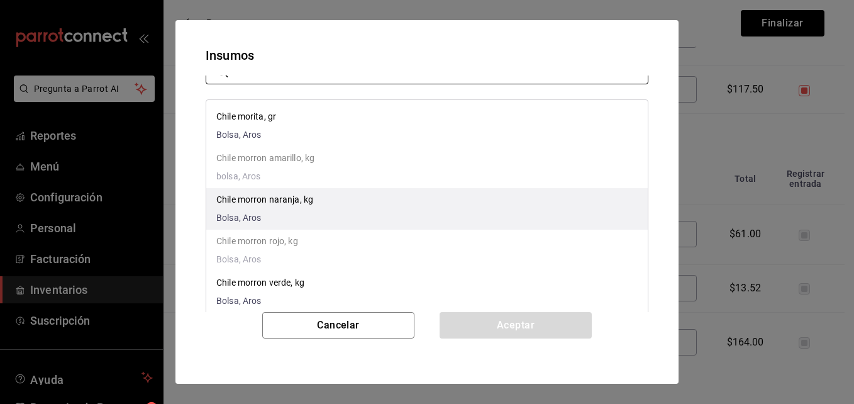
scroll to position [101, 0]
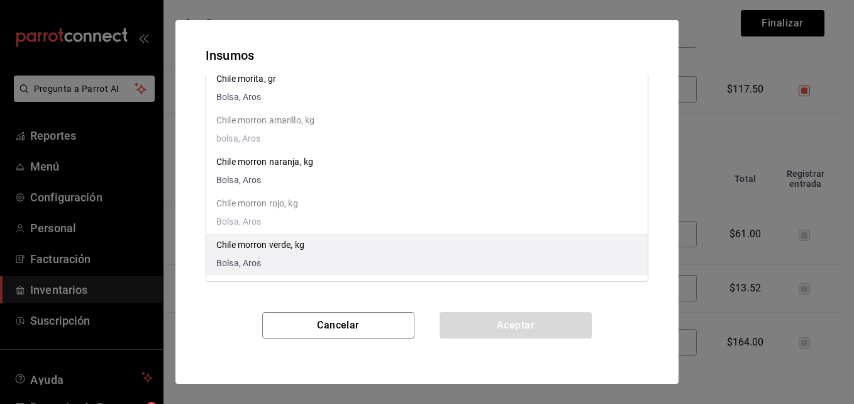
type input "chile m"
click at [282, 238] on li "Chile morron verde, kg Bolsa, Aros" at bounding box center [426, 253] width 441 height 41
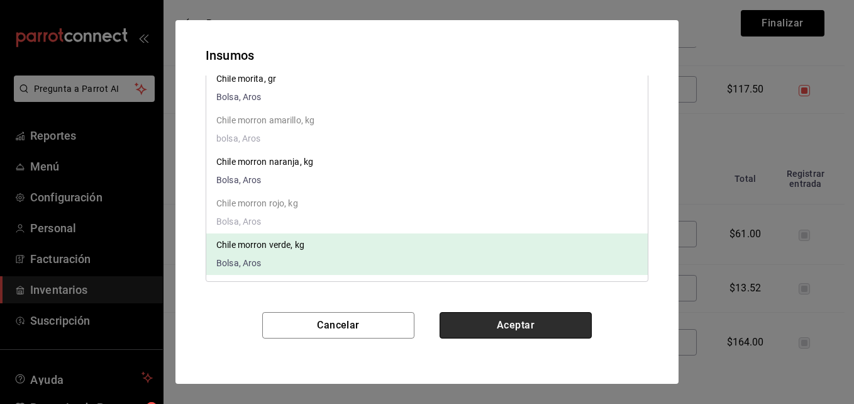
click at [499, 324] on button "Aceptar" at bounding box center [515, 325] width 152 height 26
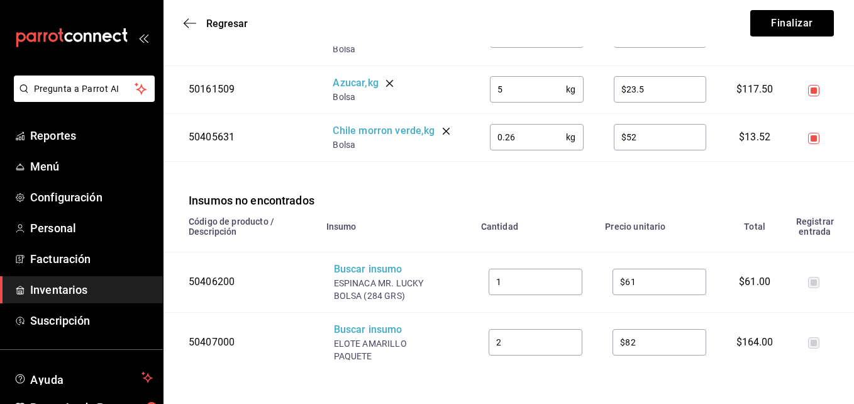
scroll to position [1190, 0]
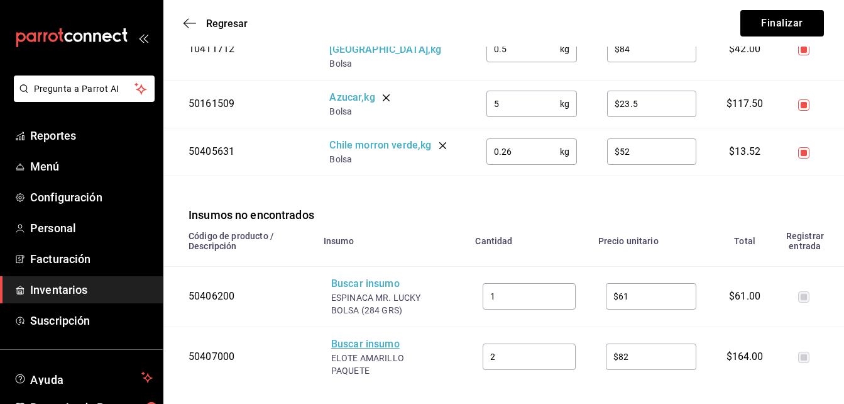
click at [387, 337] on div "Buscar insumo" at bounding box center [381, 344] width 101 height 14
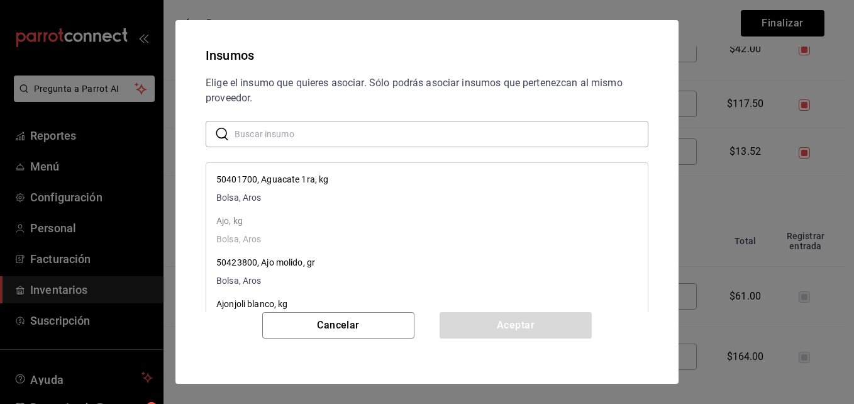
click at [307, 135] on input "text" at bounding box center [442, 133] width 414 height 25
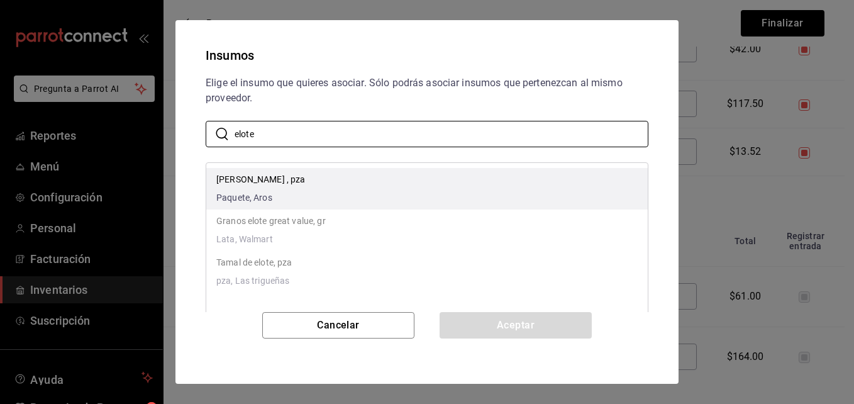
type input "elote"
click at [278, 178] on p "Elote Amarillo , pza" at bounding box center [260, 179] width 89 height 13
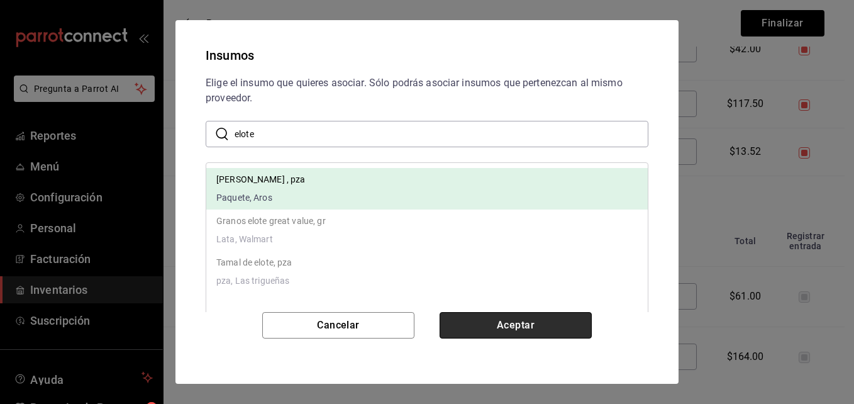
click at [484, 324] on button "Aceptar" at bounding box center [515, 325] width 152 height 26
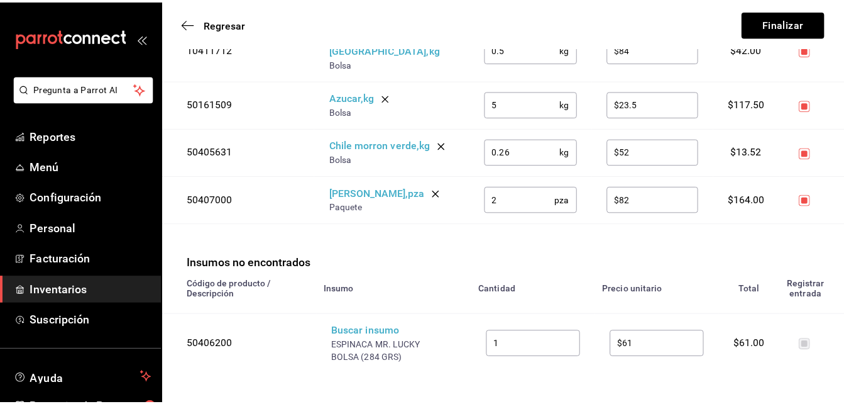
scroll to position [1177, 0]
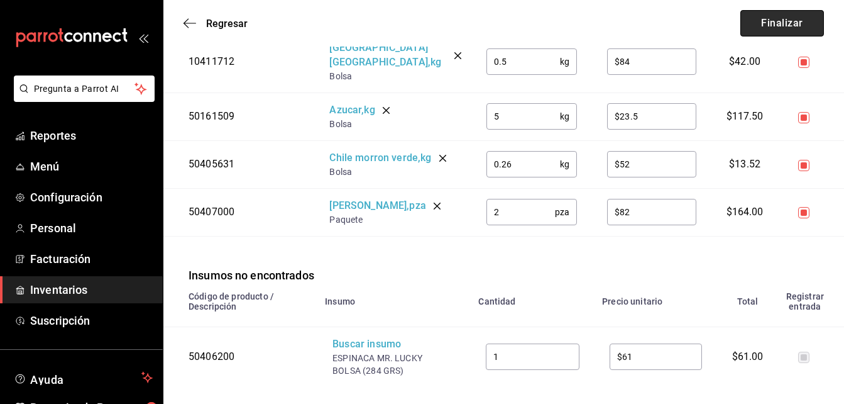
click at [793, 19] on button "Finalizar" at bounding box center [783, 23] width 84 height 26
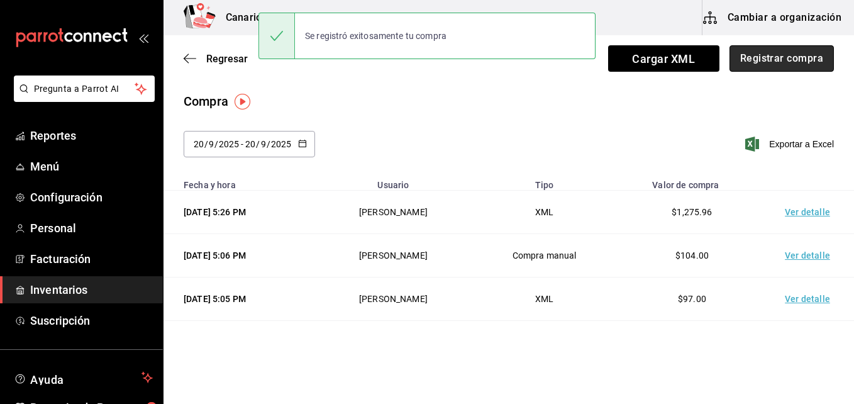
click at [776, 55] on button "Registrar compra" at bounding box center [781, 58] width 104 height 26
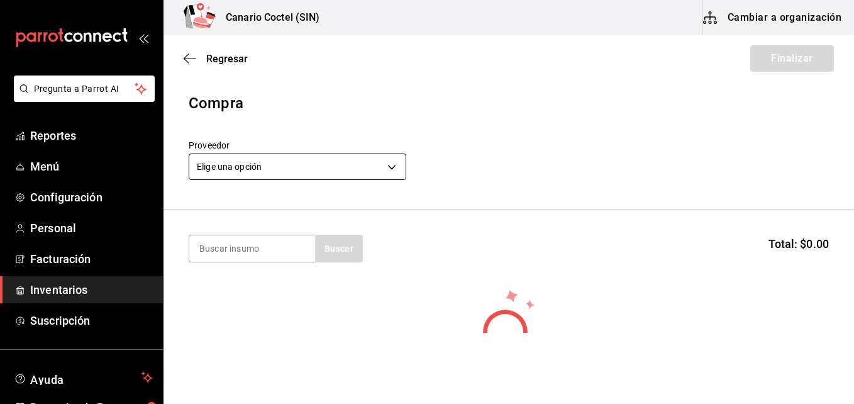
click at [392, 170] on body "Pregunta a Parrot AI Reportes Menú Configuración Personal Facturación Inventari…" at bounding box center [427, 166] width 854 height 333
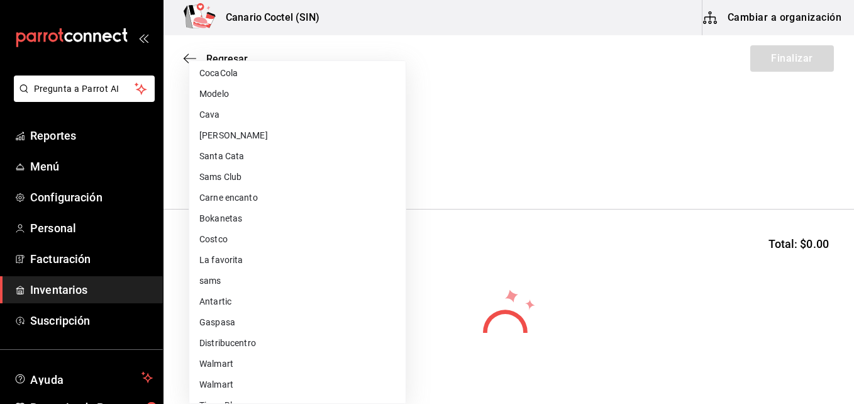
scroll to position [377, 0]
click at [240, 304] on li "Walmart" at bounding box center [297, 300] width 216 height 21
type input "368951de-21f5-4266-aec8-27b013a2c4b1"
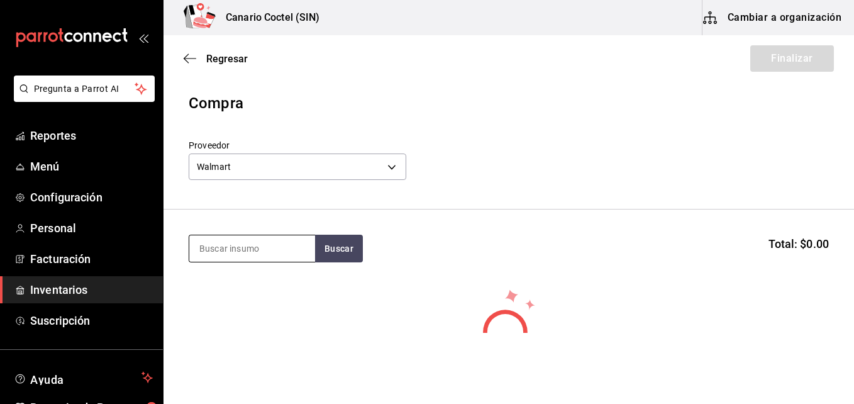
click at [272, 246] on input at bounding box center [252, 248] width 126 height 26
type input "esp"
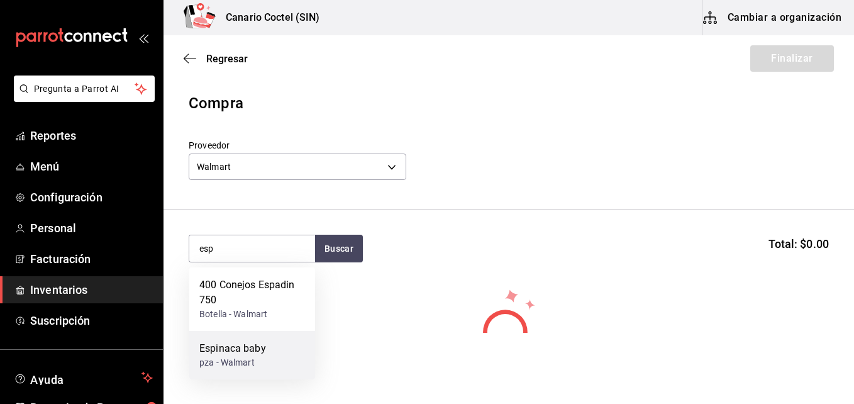
click at [275, 354] on div "Espinaca baby pza - Walmart" at bounding box center [252, 355] width 126 height 48
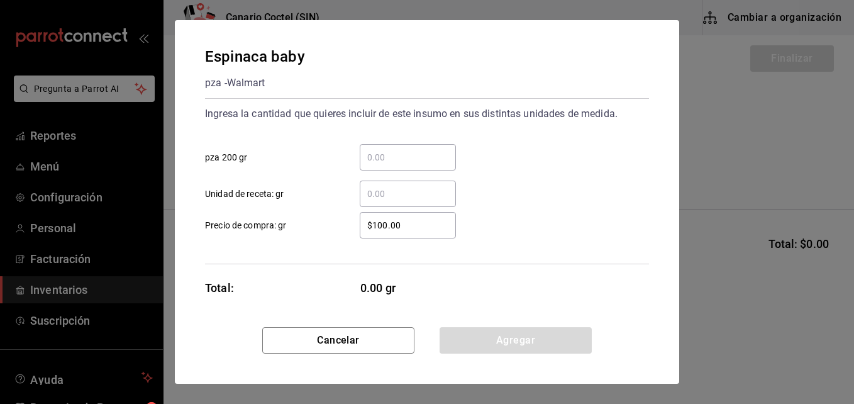
click at [400, 158] on input "​ pza 200 gr" at bounding box center [408, 157] width 96 height 15
click at [404, 194] on input "​ Unidad de receta: gr" at bounding box center [408, 193] width 96 height 15
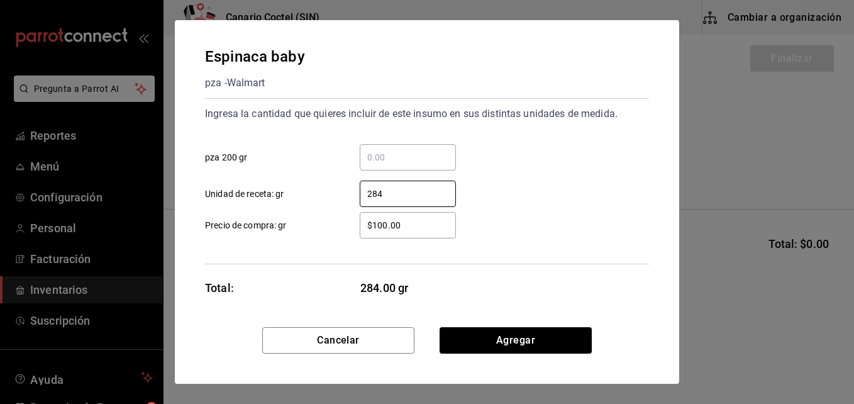
type input "284"
click at [406, 223] on input "$100.00" at bounding box center [408, 225] width 96 height 15
type input "$1"
type input "$61"
click at [553, 307] on div "Espinaca baby pza - Walmart Ingresa la cantidad que quieres incluir de este ins…" at bounding box center [427, 173] width 504 height 307
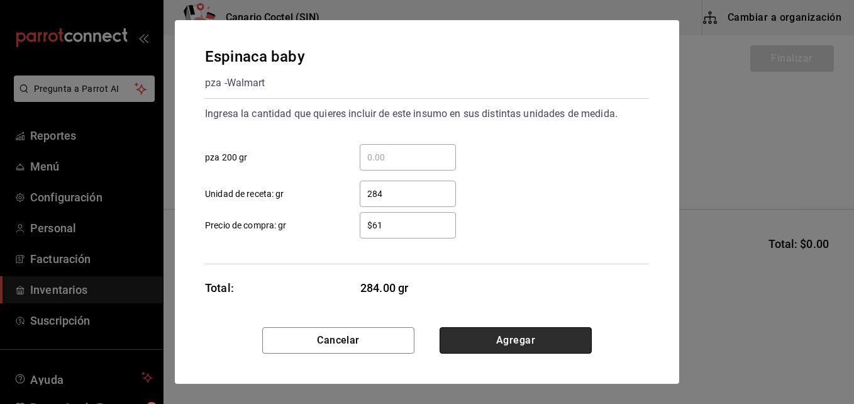
click at [524, 339] on button "Agregar" at bounding box center [515, 340] width 152 height 26
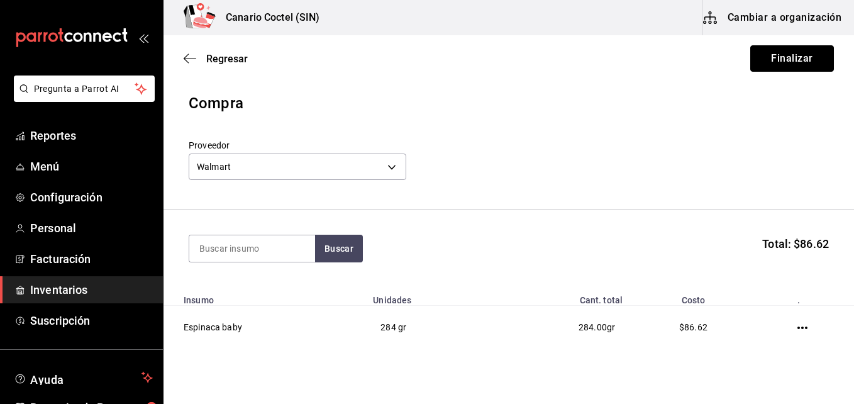
click at [778, 57] on button "Finalizar" at bounding box center [792, 58] width 84 height 26
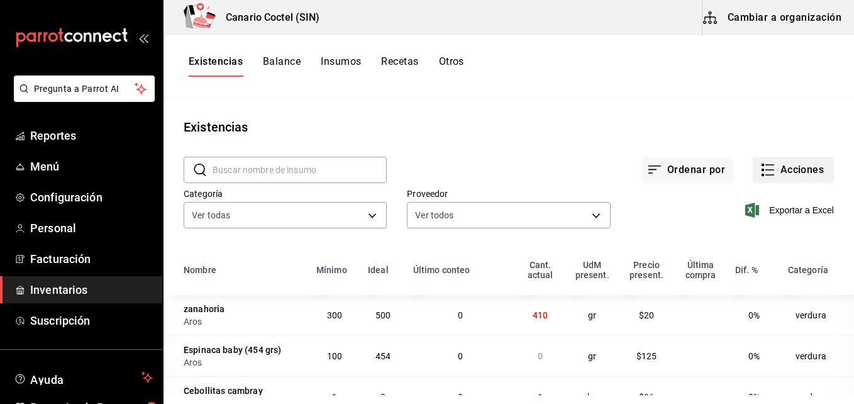
click at [773, 172] on button "Acciones" at bounding box center [793, 170] width 81 height 26
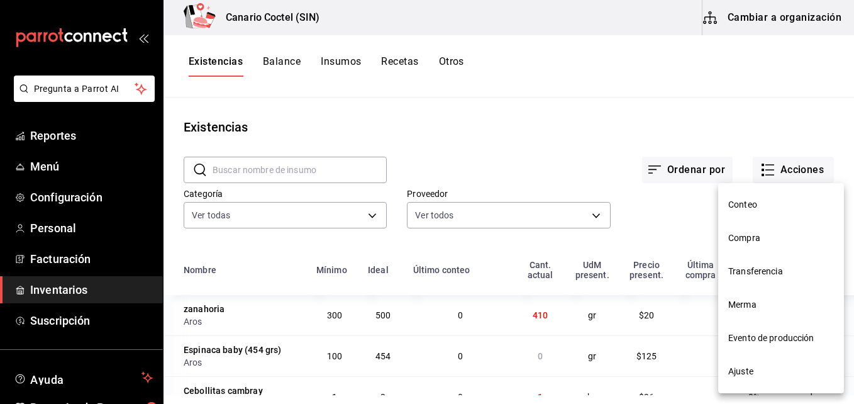
click at [749, 237] on span "Compra" at bounding box center [781, 237] width 106 height 13
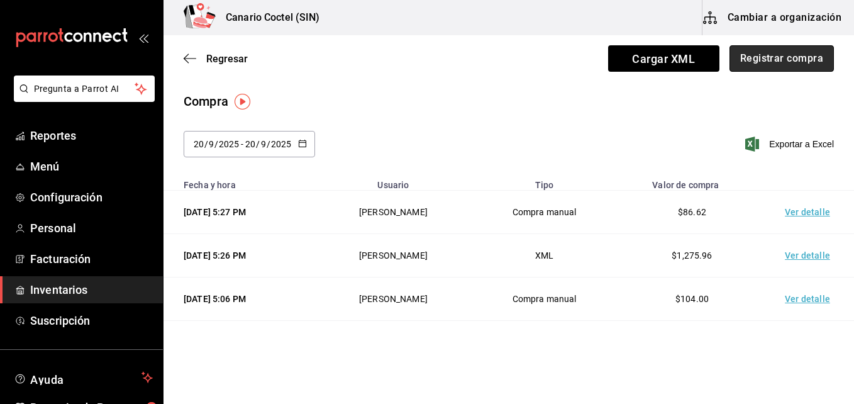
click at [761, 60] on button "Registrar compra" at bounding box center [781, 58] width 104 height 26
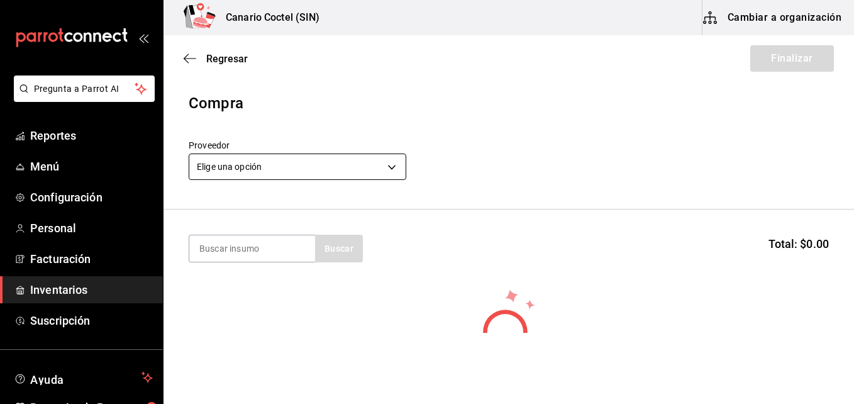
click at [393, 167] on body "Pregunta a Parrot AI Reportes Menú Configuración Personal Facturación Inventari…" at bounding box center [427, 166] width 854 height 333
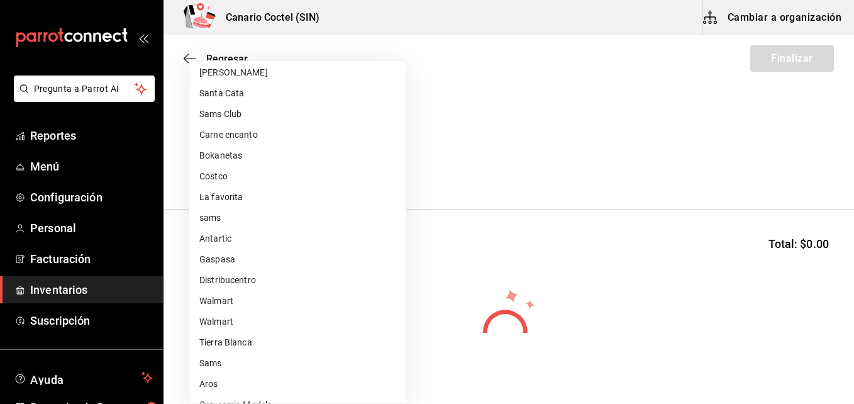
scroll to position [477, 0]
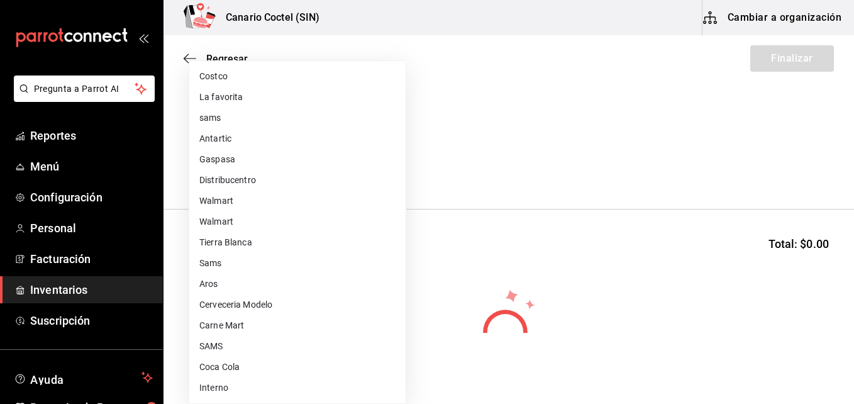
click at [245, 323] on li "Carne Mart" at bounding box center [297, 325] width 216 height 21
type input "08ec548a-11ed-439a-ae6d-c5ae10847d7a"
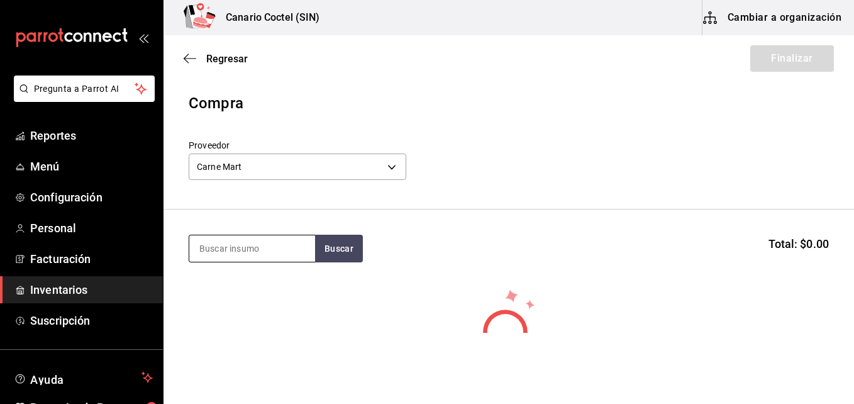
click at [257, 251] on input at bounding box center [252, 248] width 126 height 26
type input "ace"
click at [333, 250] on button "Buscar" at bounding box center [339, 249] width 48 height 28
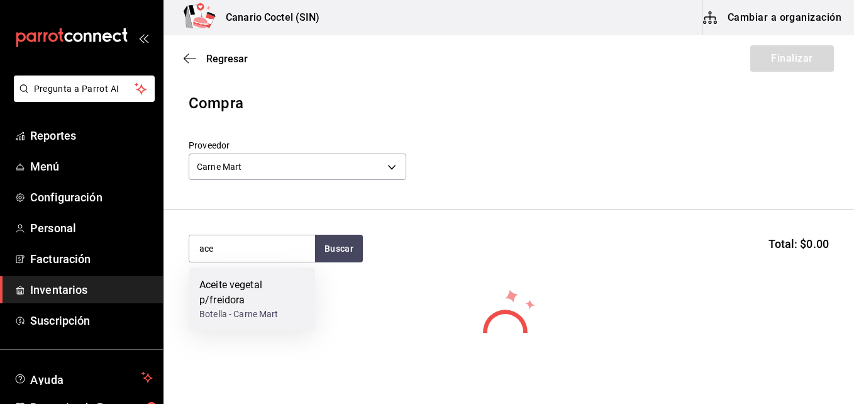
click at [242, 296] on div "Aceite vegetal p/freidora" at bounding box center [252, 292] width 106 height 30
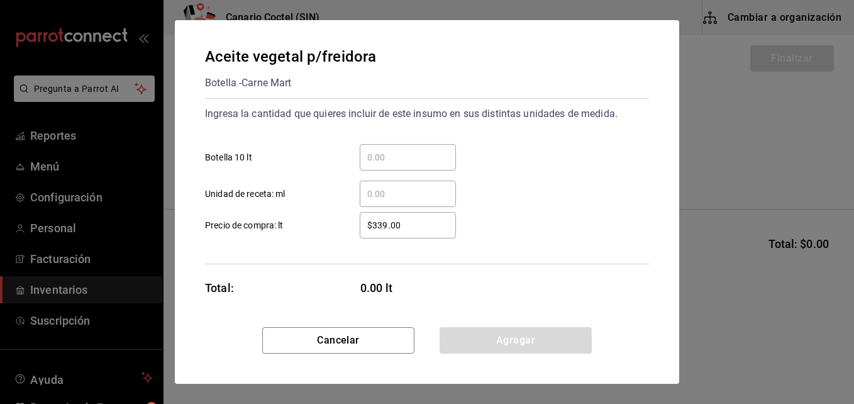
click at [373, 159] on input "​ Botella 10 lt" at bounding box center [408, 157] width 96 height 15
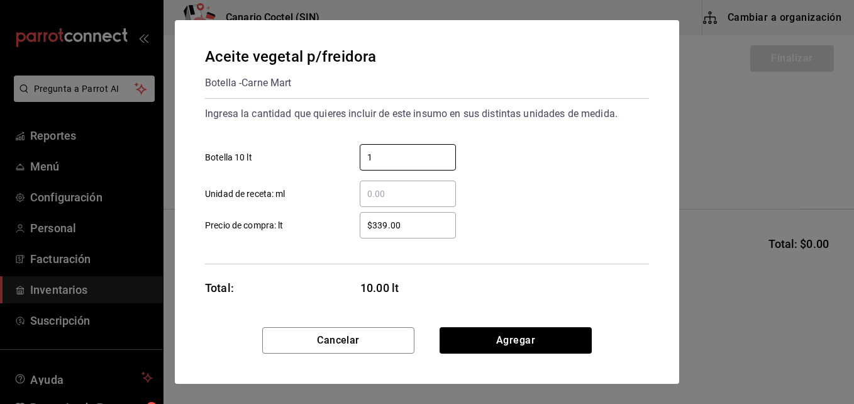
type input "1"
click at [332, 251] on div "Ingresa la cantidad que quieres incluir de este insumo en sus distintas unidade…" at bounding box center [427, 181] width 444 height 166
click at [385, 223] on input "$339.00" at bounding box center [408, 225] width 96 height 15
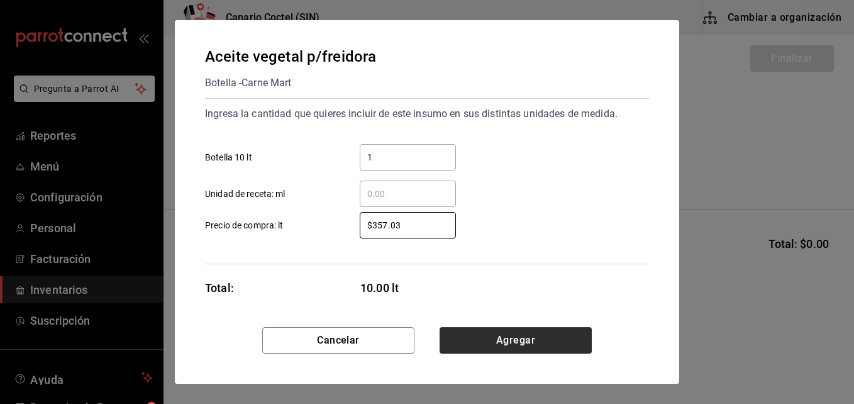
type input "$357.03"
click at [509, 336] on button "Agregar" at bounding box center [515, 340] width 152 height 26
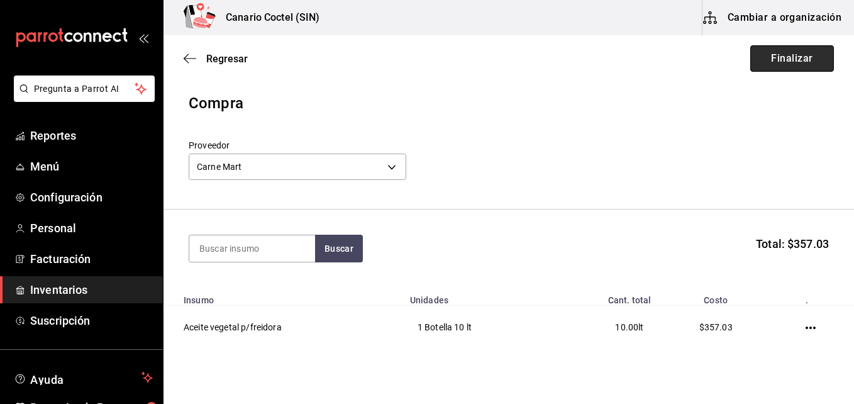
click at [773, 61] on button "Finalizar" at bounding box center [792, 58] width 84 height 26
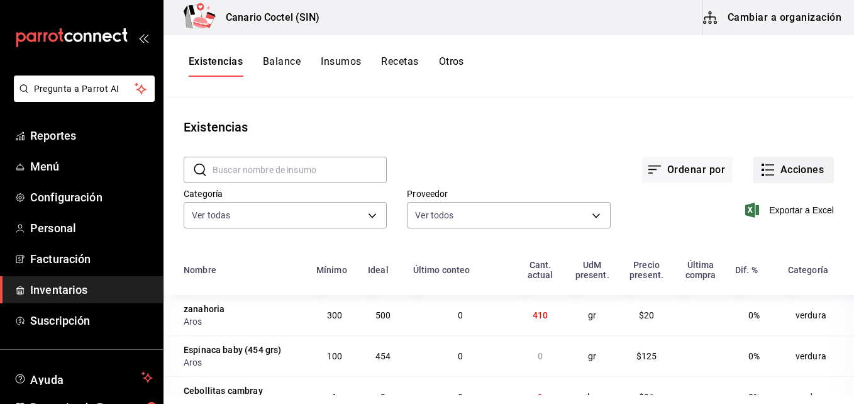
click at [792, 167] on button "Acciones" at bounding box center [793, 170] width 81 height 26
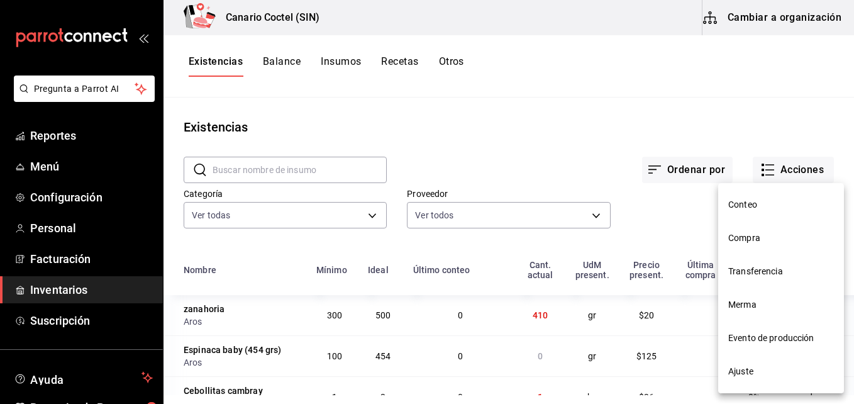
click at [749, 240] on span "Compra" at bounding box center [781, 237] width 106 height 13
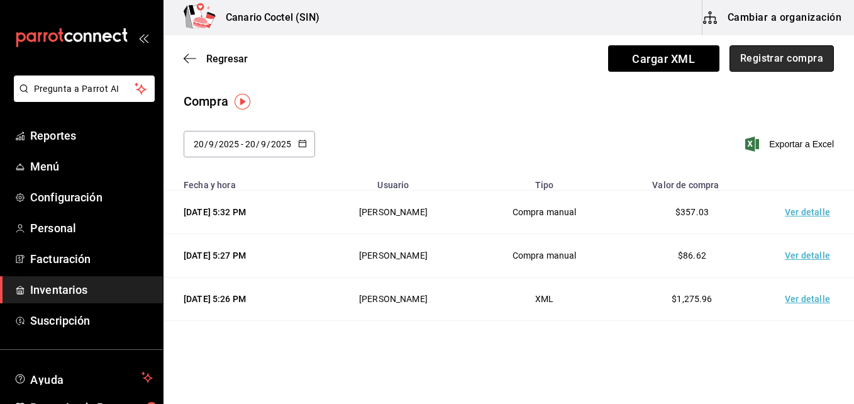
click at [788, 57] on button "Registrar compra" at bounding box center [781, 58] width 104 height 26
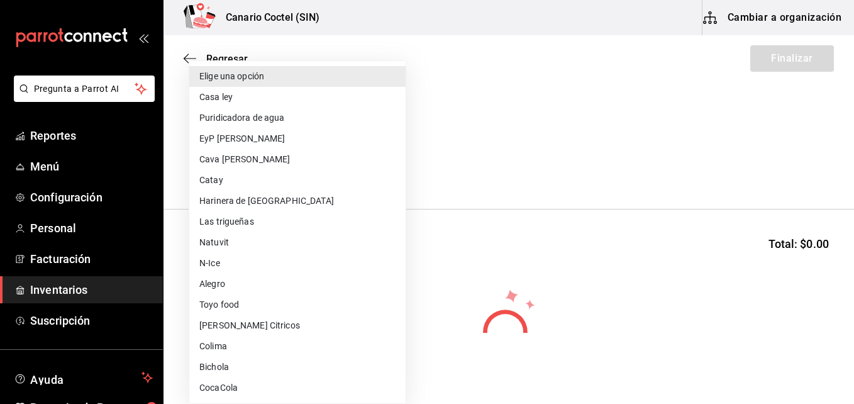
click at [392, 166] on body "Pregunta a Parrot AI Reportes Menú Configuración Personal Facturación Inventari…" at bounding box center [427, 166] width 854 height 333
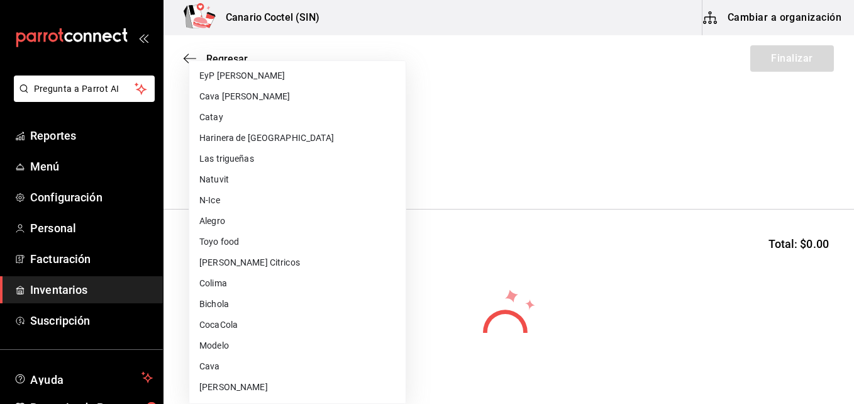
scroll to position [126, 0]
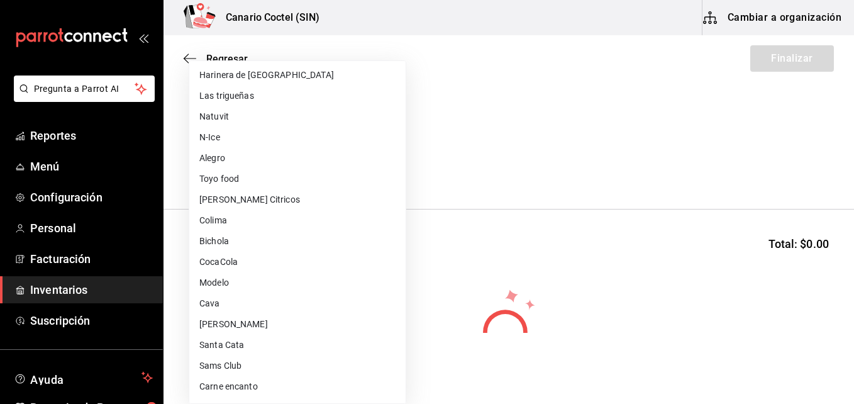
click at [242, 368] on li "Sams Club" at bounding box center [297, 365] width 216 height 21
type input "fd882c45-9318-4586-8c8c-04996427a90d"
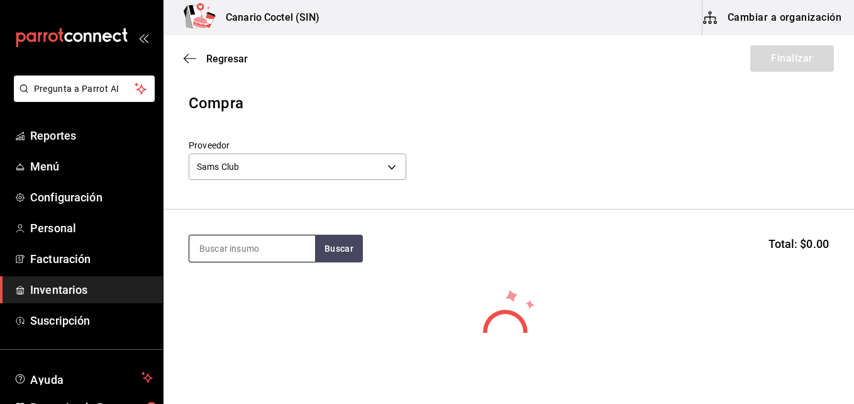
click at [243, 253] on input at bounding box center [252, 248] width 126 height 26
click at [345, 250] on button "Buscar" at bounding box center [339, 249] width 48 height 28
click at [234, 248] on input "gin" at bounding box center [252, 248] width 126 height 26
type input "g"
type input "m"
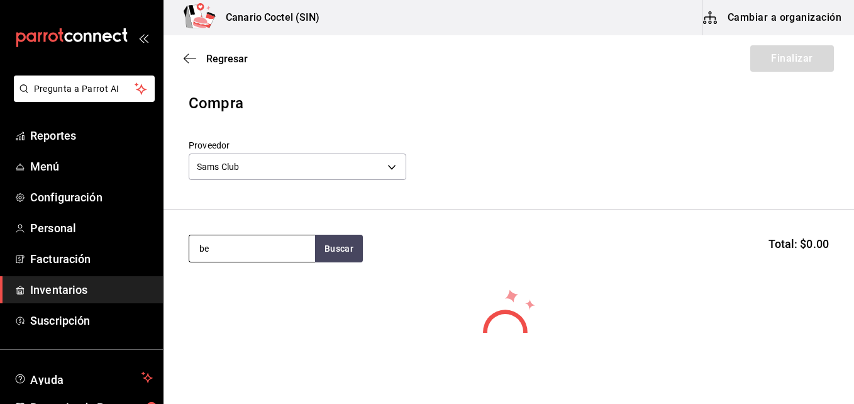
type input "b"
click at [340, 248] on button "Buscar" at bounding box center [339, 249] width 48 height 28
click at [253, 250] on input "mix" at bounding box center [252, 248] width 126 height 26
type input "m"
type input "poll"
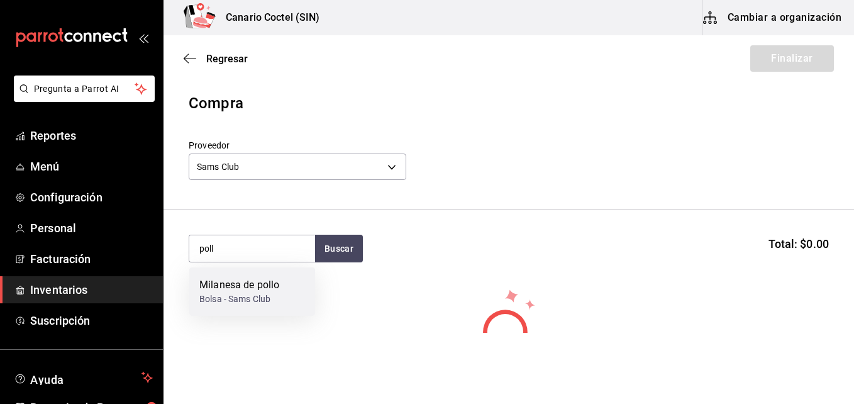
click at [251, 287] on div "Milanesa de pollo" at bounding box center [239, 284] width 80 height 15
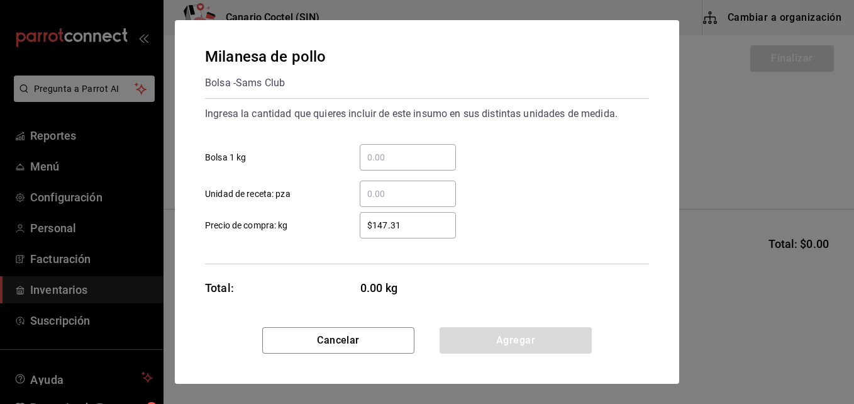
click at [394, 160] on input "​ Bolsa 1 kg" at bounding box center [408, 157] width 96 height 15
click at [608, 263] on div "Ingresa la cantidad que quieres incluir de este insumo en sus distintas unidade…" at bounding box center [427, 181] width 444 height 166
click at [398, 157] on input "​ Bolsa 1 kg" at bounding box center [408, 157] width 96 height 15
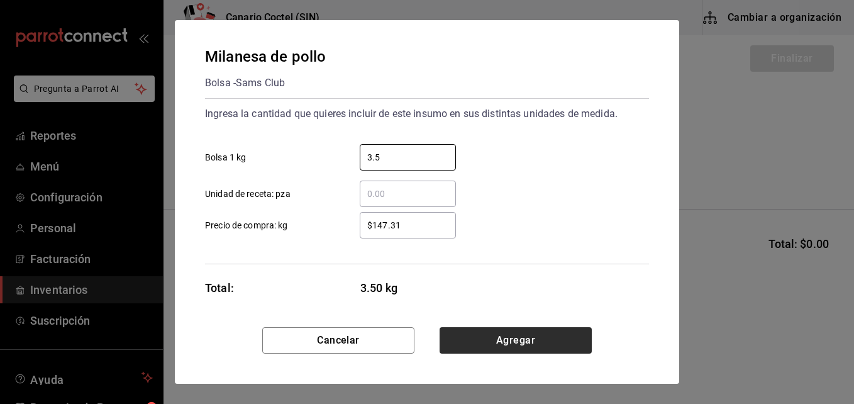
type input "3.5"
click at [513, 341] on button "Agregar" at bounding box center [515, 340] width 152 height 26
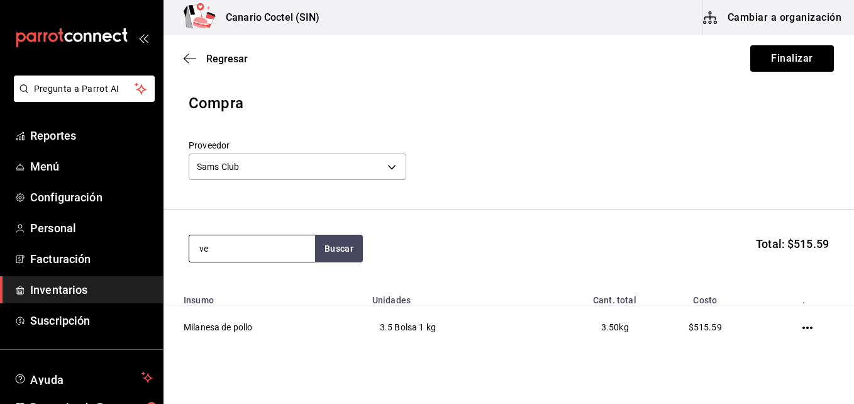
type input "v"
type input "h"
type input "f"
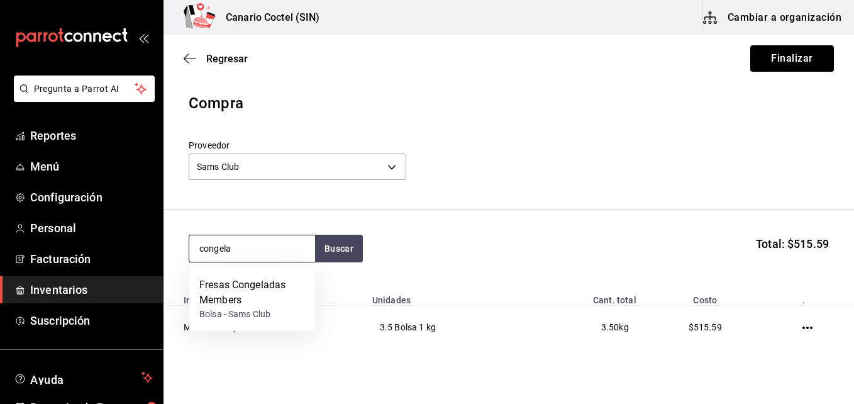
drag, startPoint x: 237, startPoint y: 249, endPoint x: 196, endPoint y: 248, distance: 40.9
click at [196, 248] on input "congela" at bounding box center [252, 248] width 126 height 26
type input "inglesa"
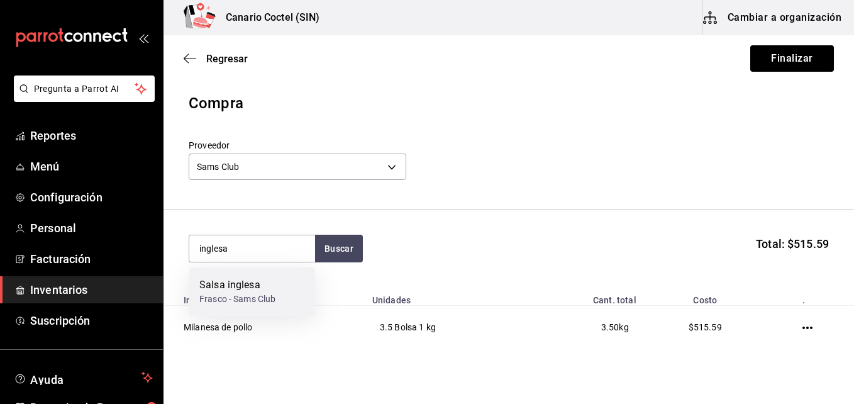
click at [233, 301] on div "Frasco - Sams Club" at bounding box center [237, 298] width 76 height 13
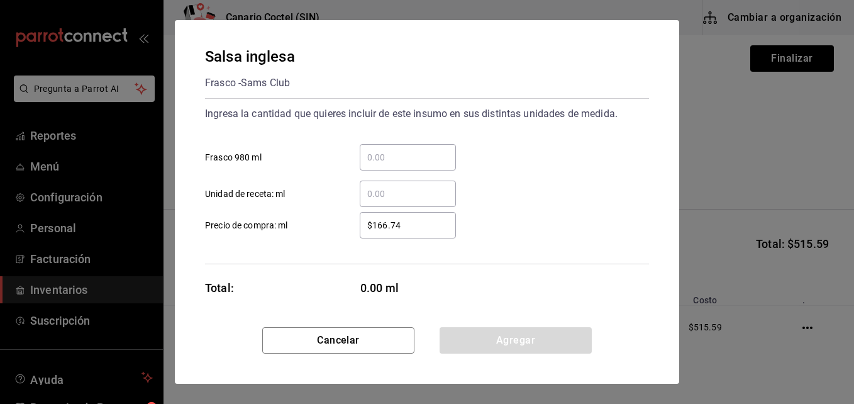
click at [380, 154] on input "​ Frasco 980 ml" at bounding box center [408, 157] width 96 height 15
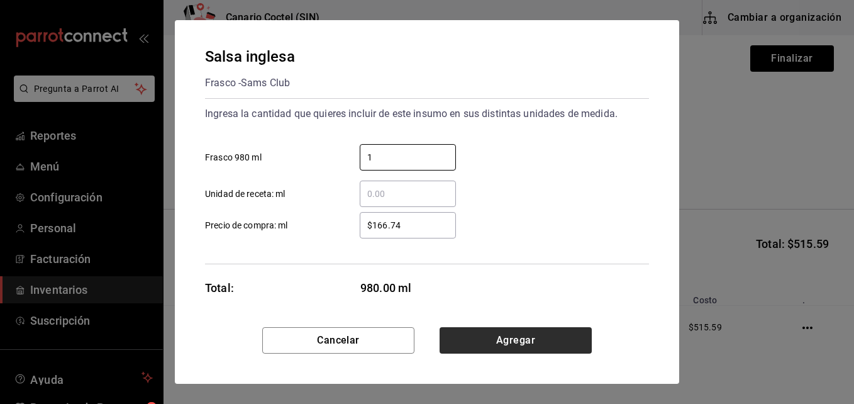
type input "1"
click at [498, 334] on button "Agregar" at bounding box center [515, 340] width 152 height 26
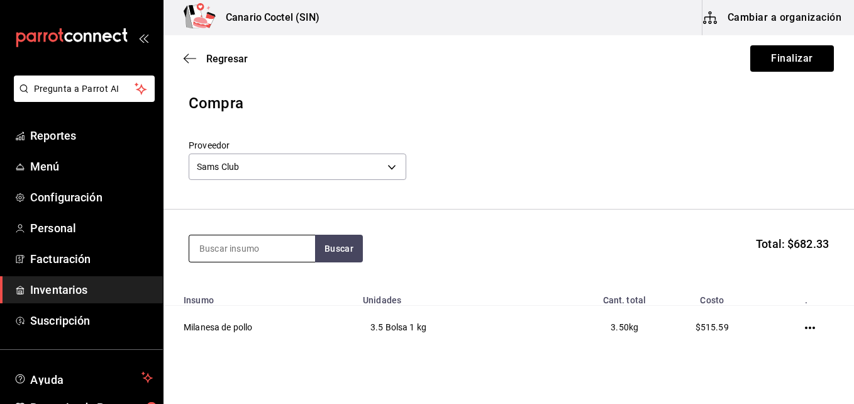
click at [271, 250] on input at bounding box center [252, 248] width 126 height 26
type input "maggi"
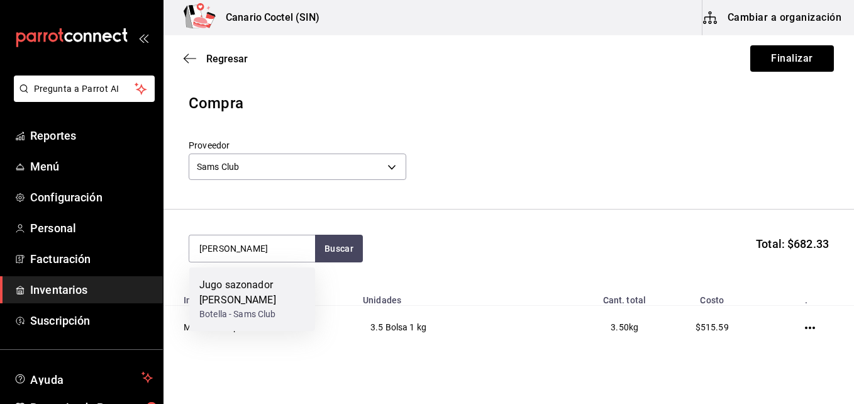
click at [279, 307] on div "Botella - Sams Club" at bounding box center [252, 313] width 106 height 13
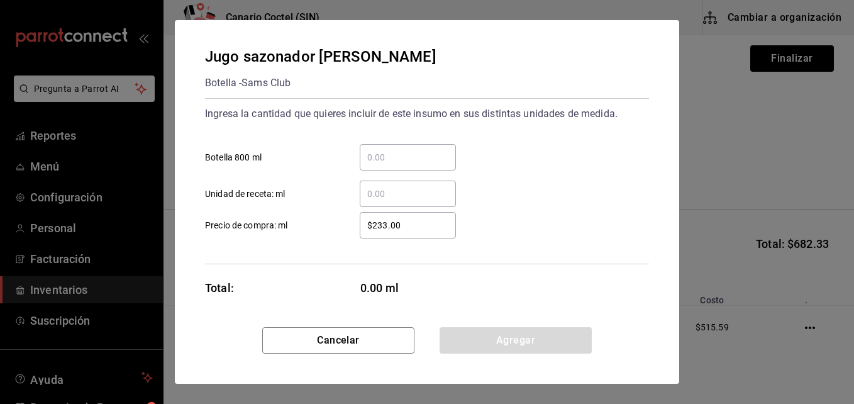
click at [382, 158] on input "​ Botella 800 ml" at bounding box center [408, 157] width 96 height 15
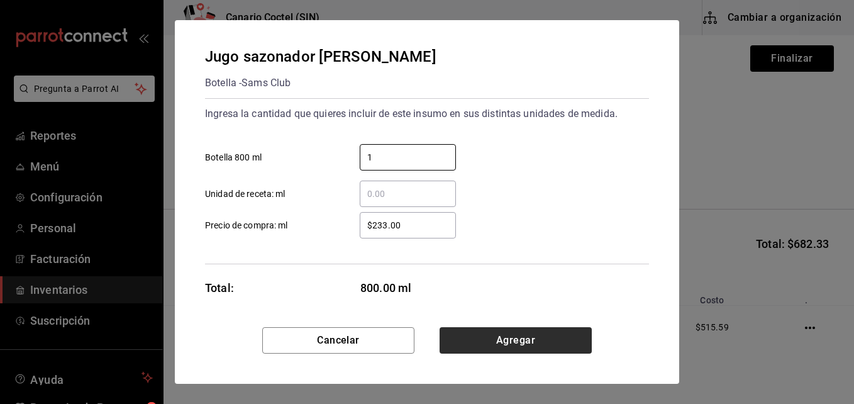
type input "1"
click at [516, 339] on button "Agregar" at bounding box center [515, 340] width 152 height 26
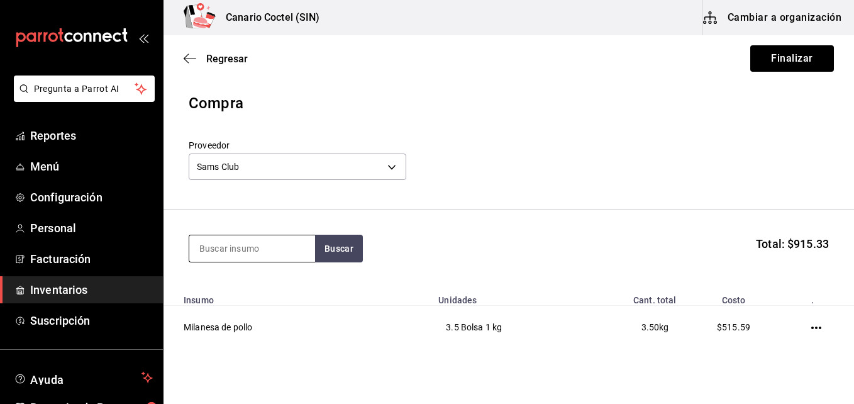
click at [275, 246] on input at bounding box center [252, 248] width 126 height 26
type input "agua"
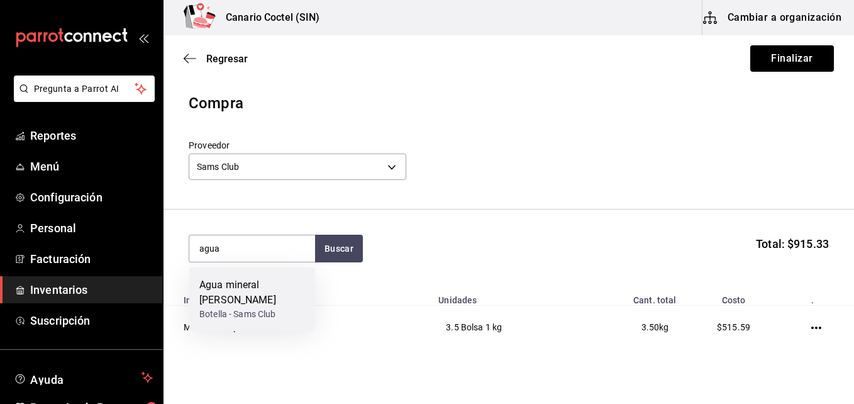
click at [269, 287] on div "Agua mineral [PERSON_NAME]" at bounding box center [252, 292] width 106 height 30
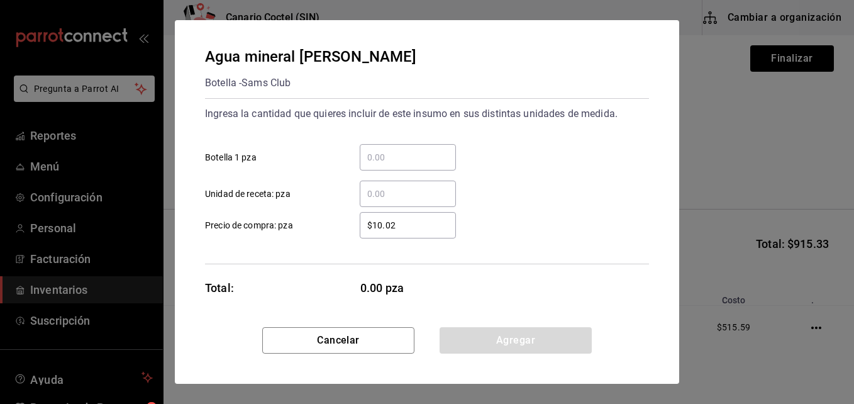
click at [411, 156] on input "​ Botella 1 pza" at bounding box center [408, 157] width 96 height 15
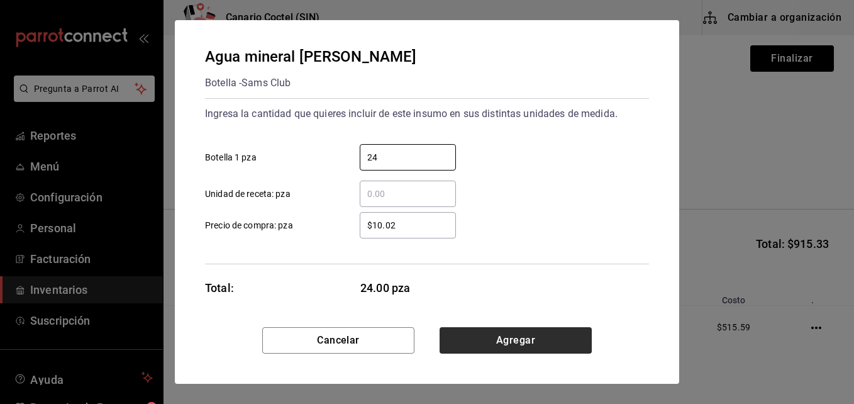
type input "24"
click at [524, 343] on button "Agregar" at bounding box center [515, 340] width 152 height 26
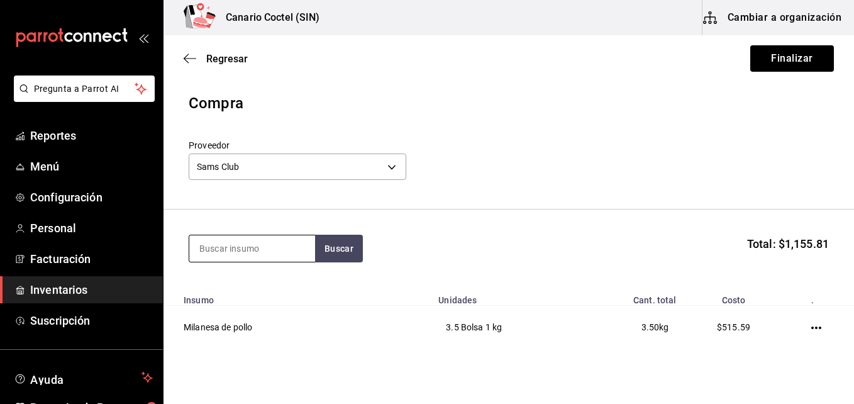
click at [279, 251] on input at bounding box center [252, 248] width 126 height 26
type input "jara"
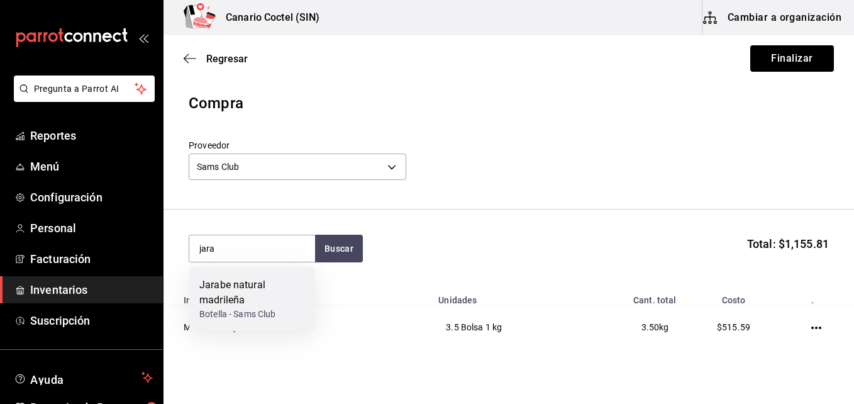
click at [237, 293] on div "Jarabe natural madrileña" at bounding box center [252, 292] width 106 height 30
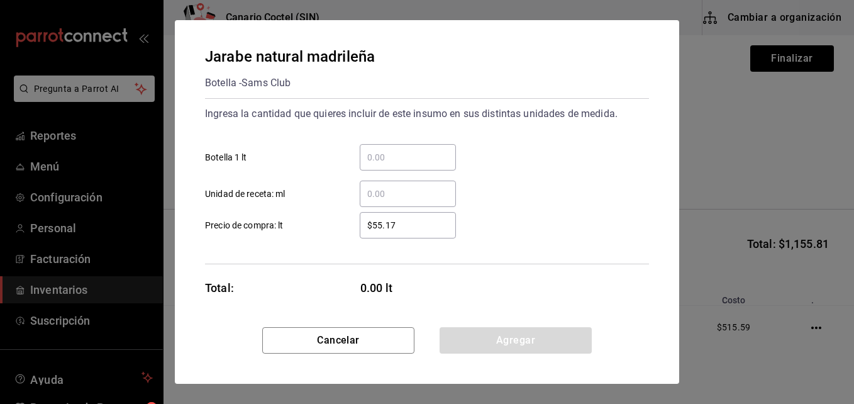
click at [369, 155] on input "​ Botella 1 lt" at bounding box center [408, 157] width 96 height 15
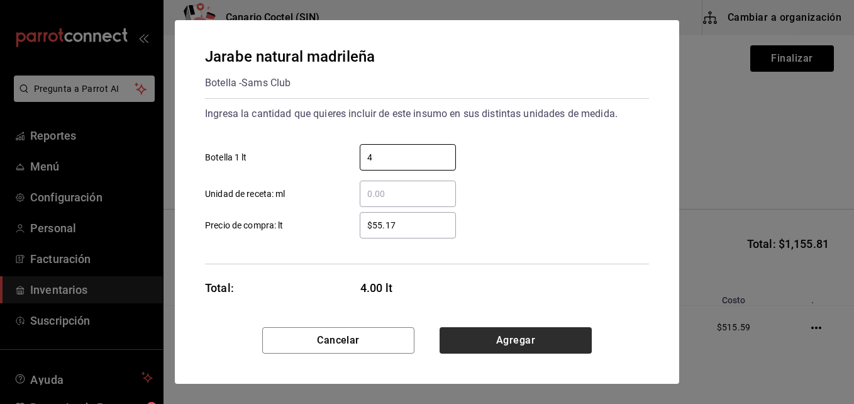
type input "4"
click at [534, 340] on button "Agregar" at bounding box center [515, 340] width 152 height 26
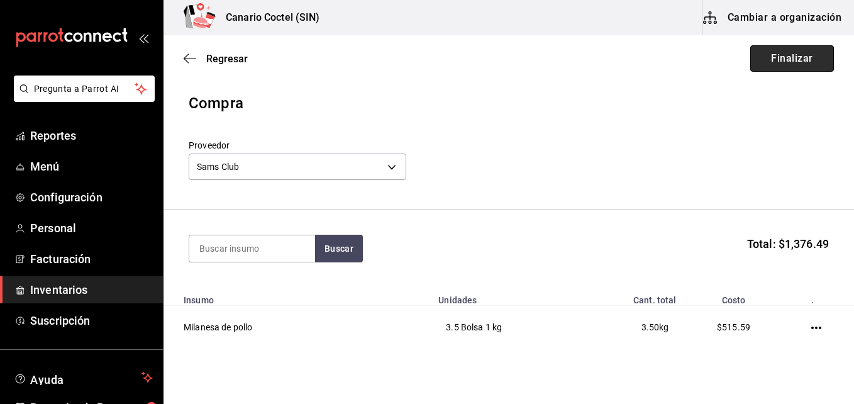
click at [789, 59] on button "Finalizar" at bounding box center [792, 58] width 84 height 26
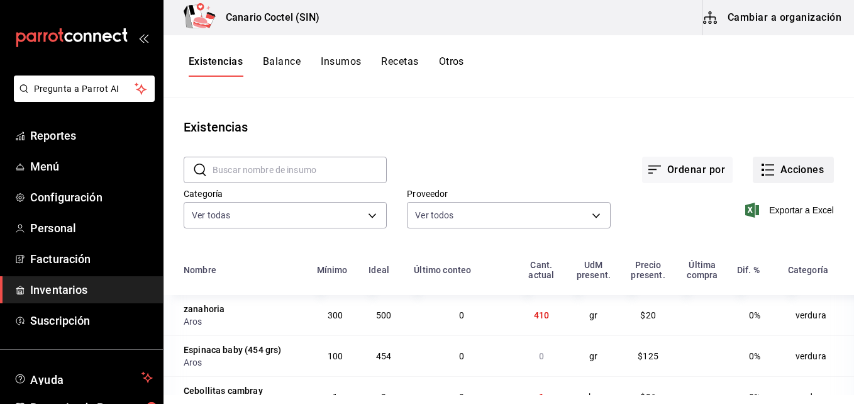
click at [788, 167] on button "Acciones" at bounding box center [793, 170] width 81 height 26
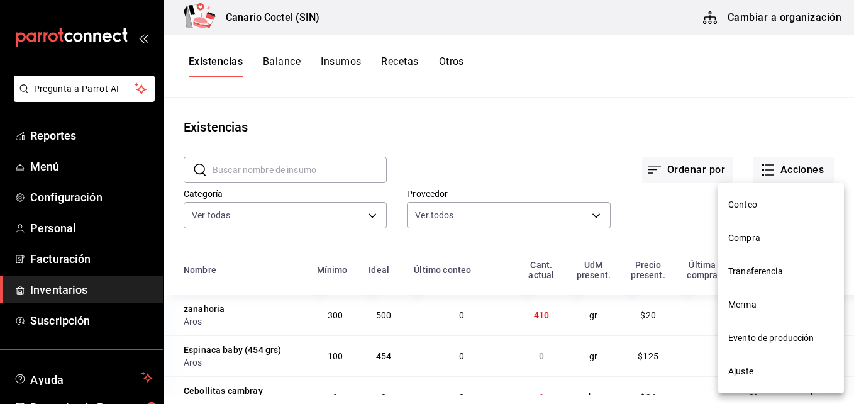
click at [758, 240] on span "Compra" at bounding box center [781, 237] width 106 height 13
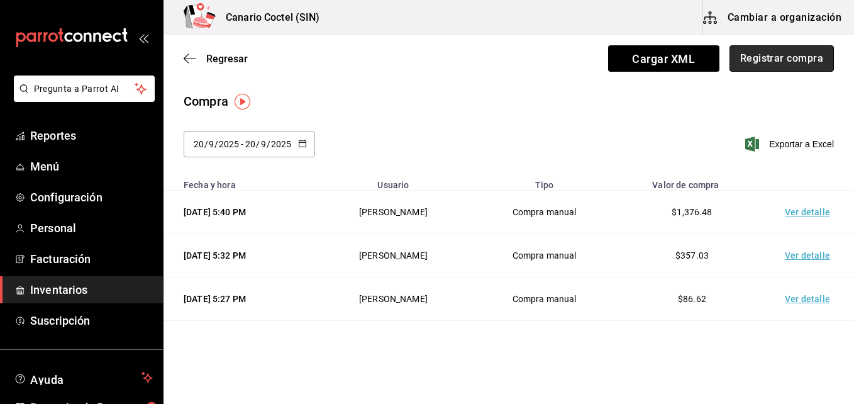
click at [791, 67] on button "Registrar compra" at bounding box center [781, 58] width 104 height 26
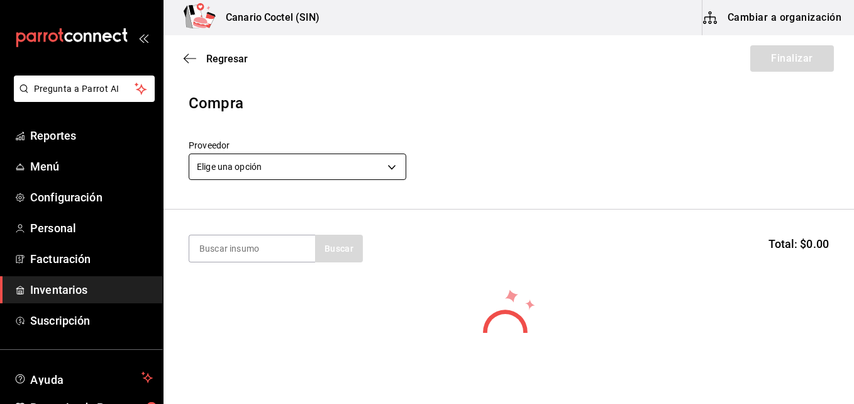
click at [394, 167] on body "Pregunta a Parrot AI Reportes Menú Configuración Personal Facturación Inventari…" at bounding box center [427, 166] width 854 height 333
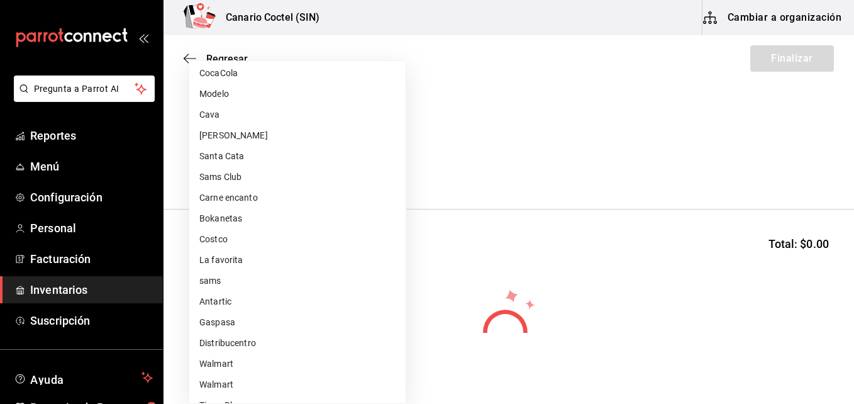
scroll to position [377, 0]
click at [238, 378] on li "Aros" at bounding box center [297, 383] width 216 height 21
type input "b9167449-11b7-497f-993d-6e5407facada"
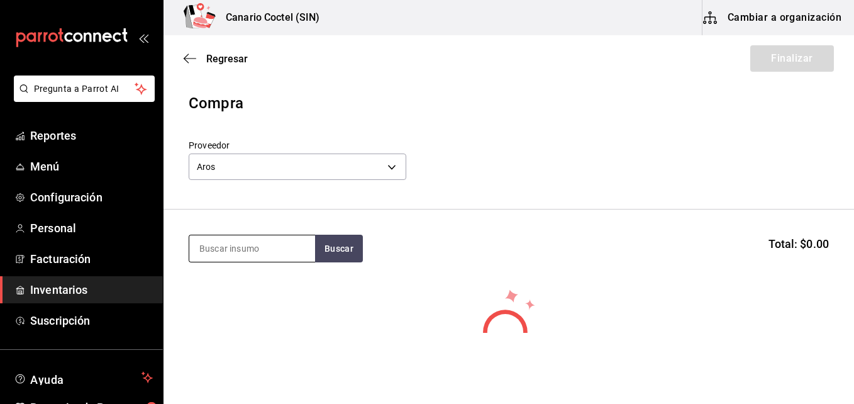
click at [259, 249] on input at bounding box center [252, 248] width 126 height 26
type input "may"
click at [220, 58] on span "Regresar" at bounding box center [226, 59] width 41 height 12
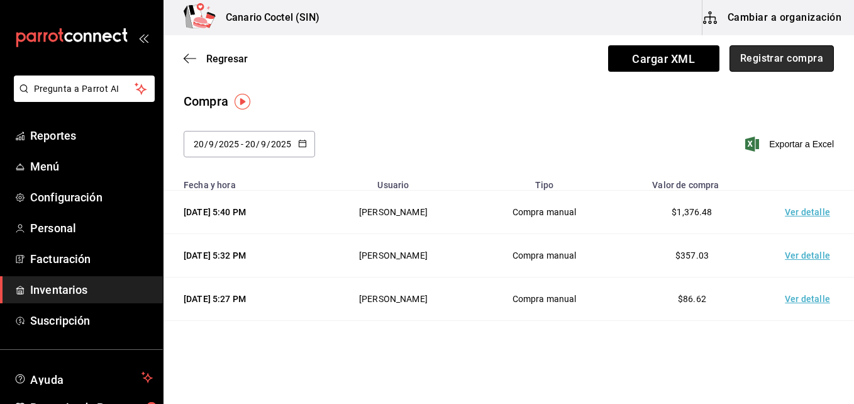
click at [789, 58] on button "Registrar compra" at bounding box center [781, 58] width 104 height 26
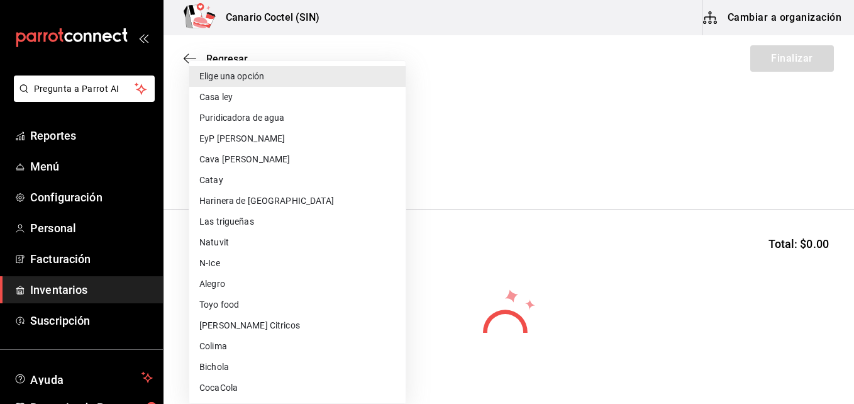
click at [394, 168] on body "Pregunta a Parrot AI Reportes Menú Configuración Personal Facturación Inventari…" at bounding box center [427, 166] width 854 height 333
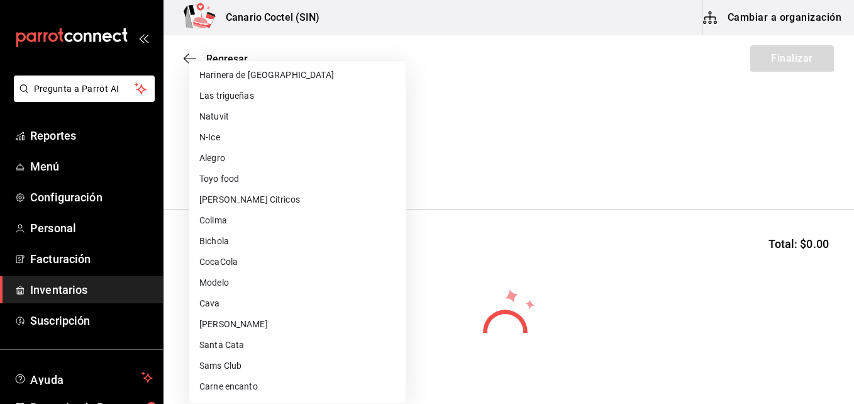
click at [253, 360] on li "Sams Club" at bounding box center [297, 365] width 216 height 21
type input "fd882c45-9318-4586-8c8c-04996427a90d"
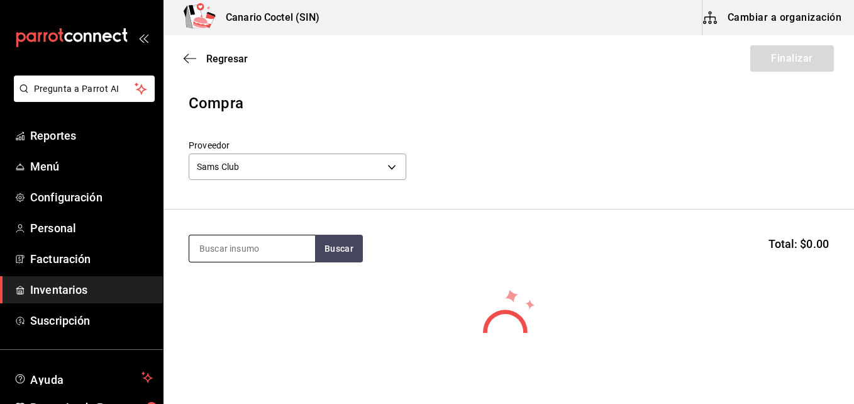
click at [260, 252] on input at bounding box center [252, 248] width 126 height 26
type input "may"
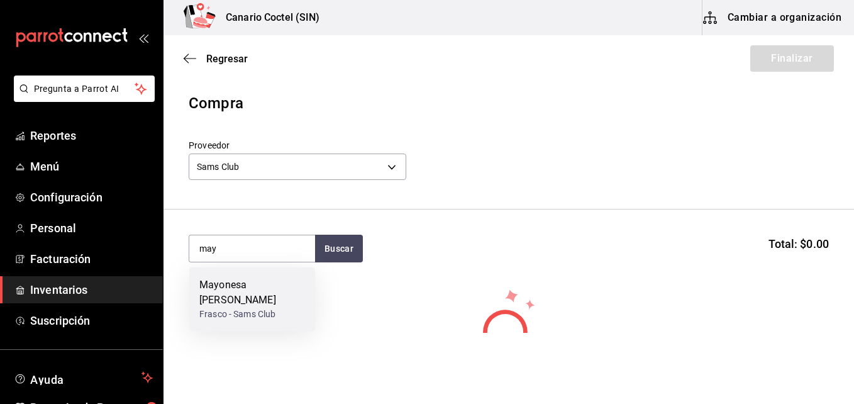
click at [249, 291] on div "Mayonesa wisley" at bounding box center [252, 292] width 106 height 30
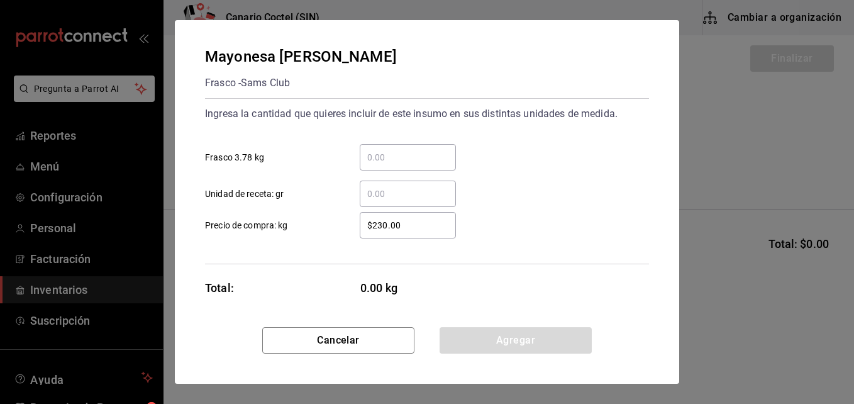
click at [377, 157] on input "​ Frasco 3.78 kg" at bounding box center [408, 157] width 96 height 15
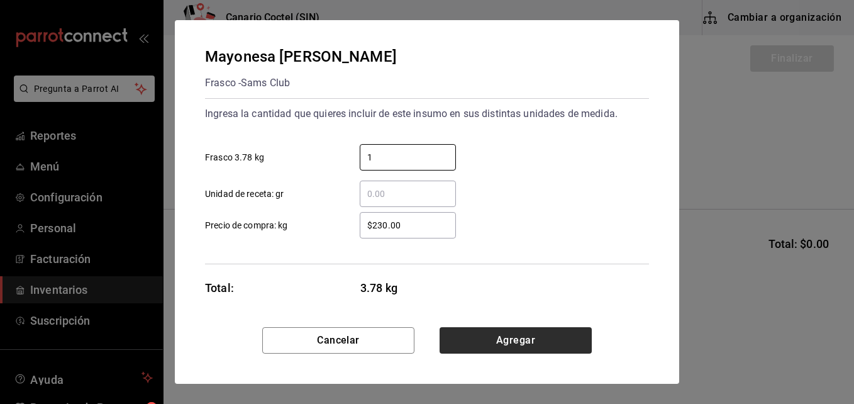
type input "1"
click at [543, 340] on button "Agregar" at bounding box center [515, 340] width 152 height 26
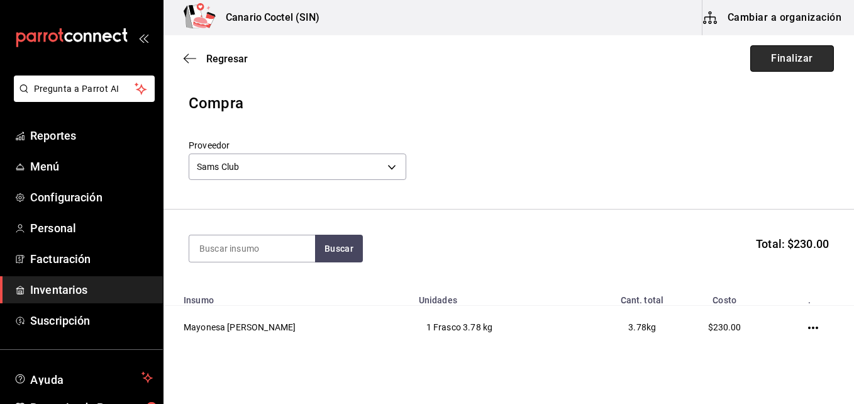
click at [775, 59] on button "Finalizar" at bounding box center [792, 58] width 84 height 26
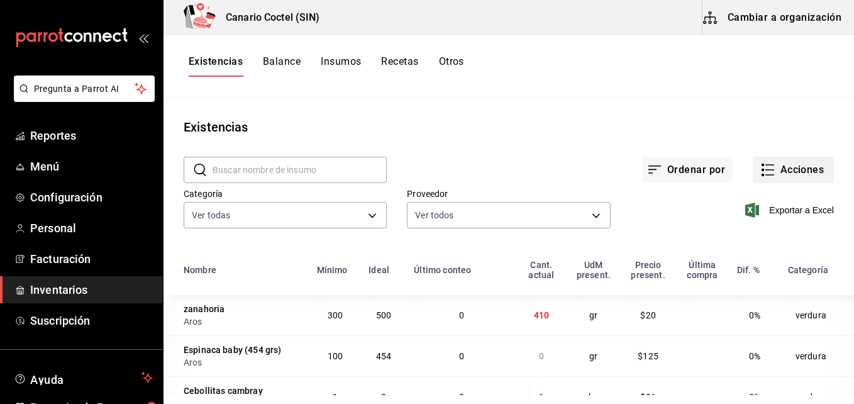
click at [790, 170] on button "Acciones" at bounding box center [793, 170] width 81 height 26
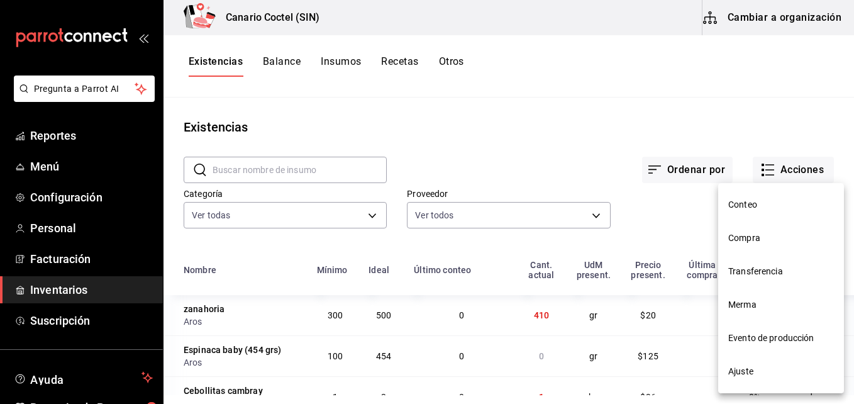
click at [747, 240] on span "Compra" at bounding box center [781, 237] width 106 height 13
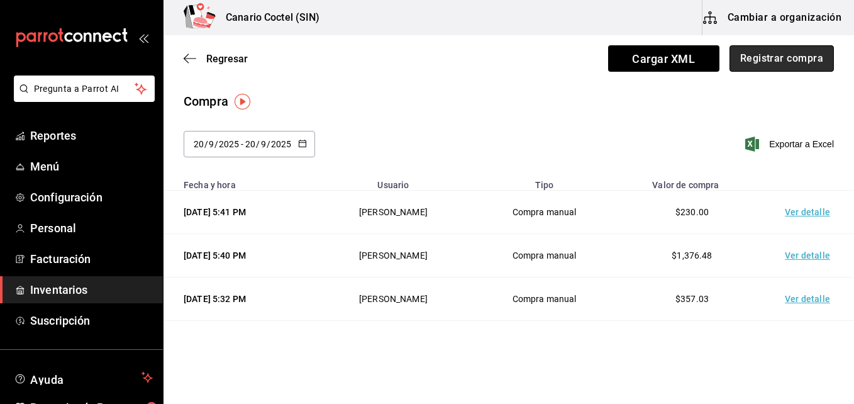
click at [776, 64] on button "Registrar compra" at bounding box center [781, 58] width 104 height 26
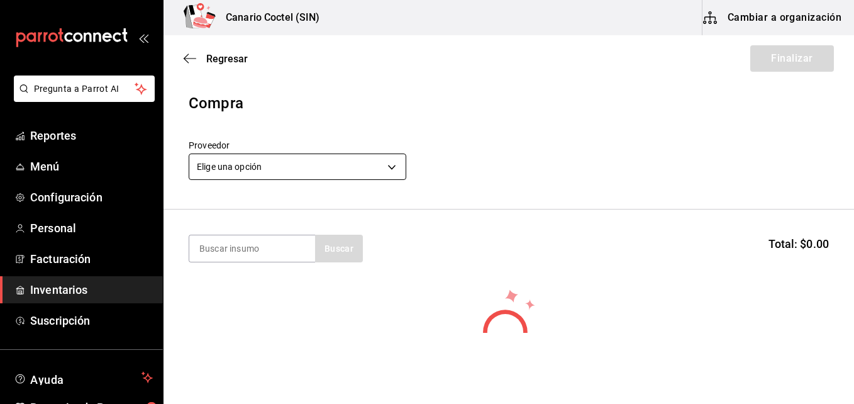
click at [389, 168] on body "Pregunta a Parrot AI Reportes Menú Configuración Personal Facturación Inventari…" at bounding box center [427, 166] width 854 height 333
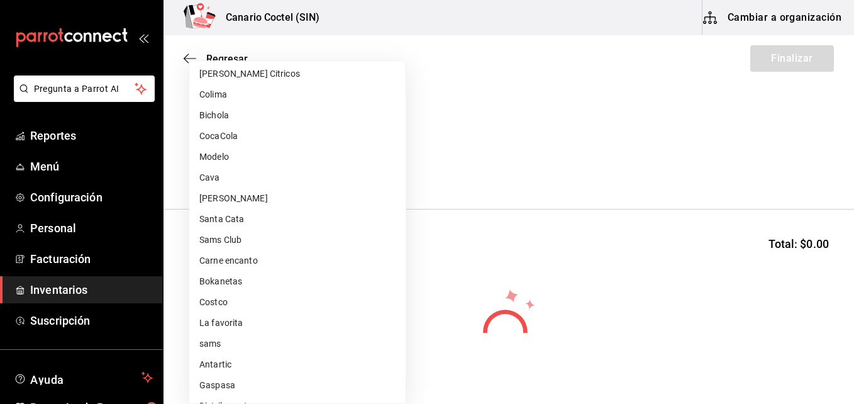
scroll to position [314, 0]
click at [224, 369] on li "Walmart" at bounding box center [297, 363] width 216 height 21
type input "368951de-21f5-4266-aec8-27b013a2c4b1"
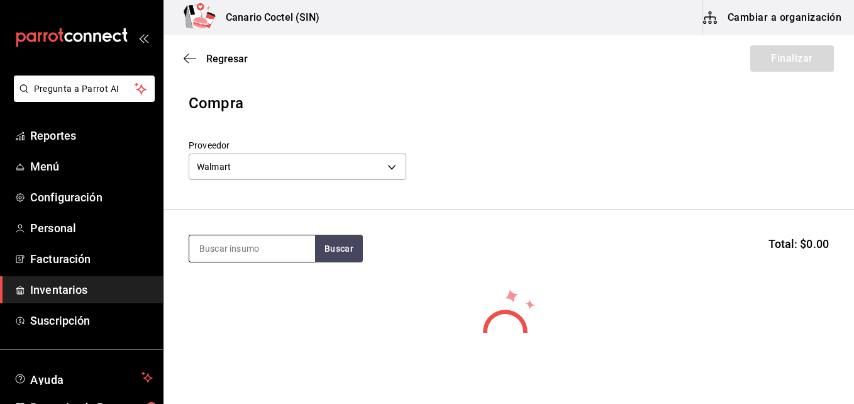
click at [268, 250] on input at bounding box center [252, 248] width 126 height 26
type input "gin"
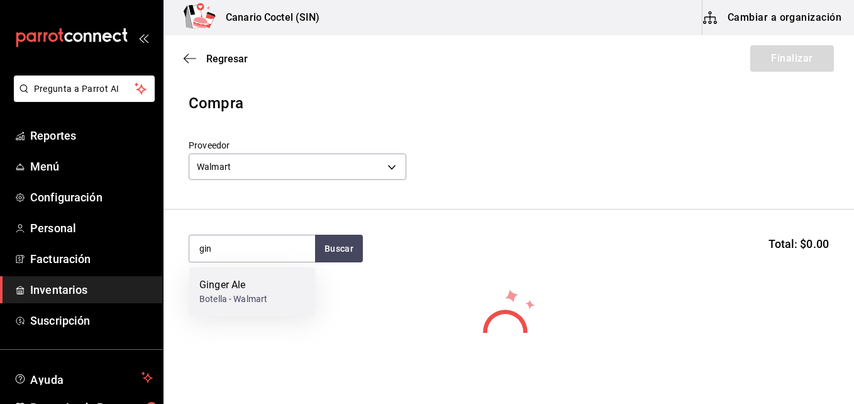
click at [247, 287] on div "Ginger Ale" at bounding box center [233, 284] width 68 height 15
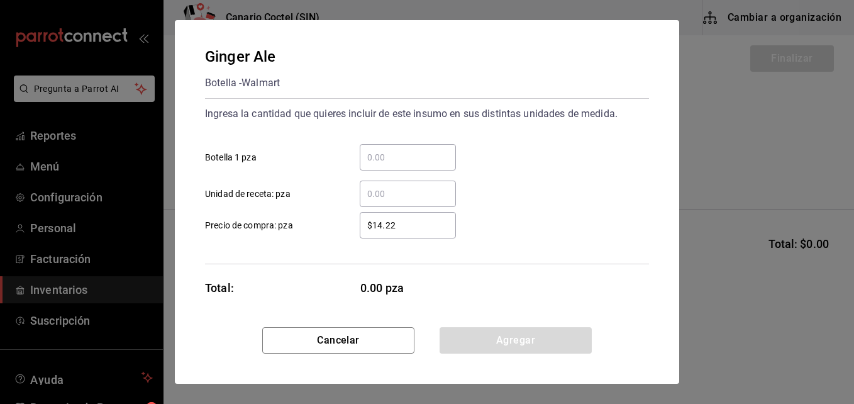
click at [370, 155] on input "​ Botella 1 pza" at bounding box center [408, 157] width 96 height 15
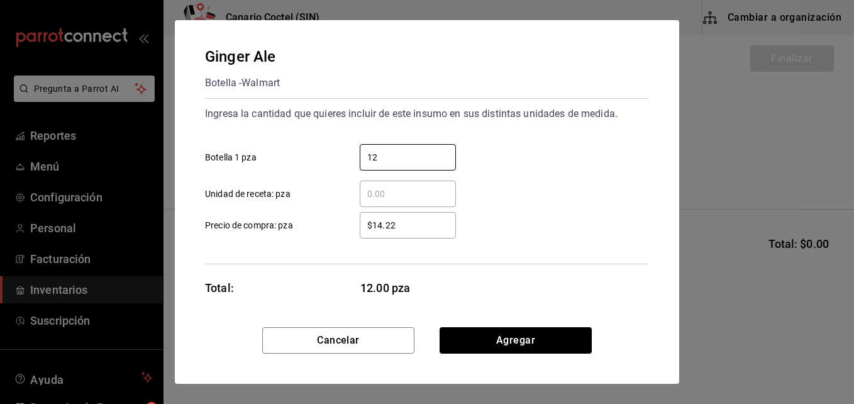
type input "12"
click at [605, 145] on div "12 ​ Botella 1 pza" at bounding box center [422, 152] width 454 height 36
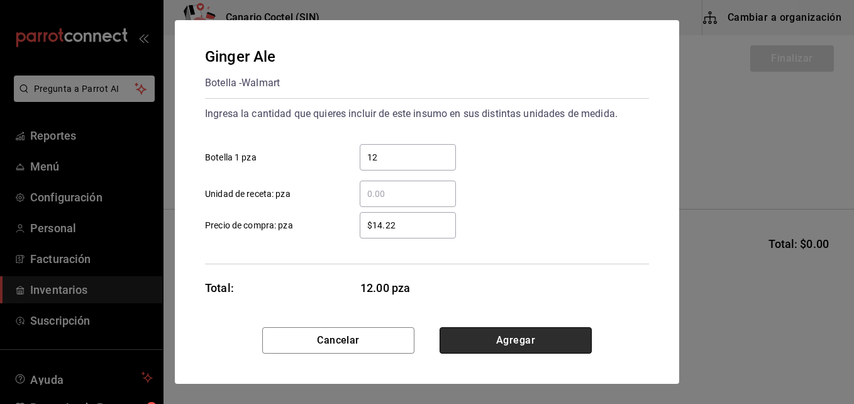
click at [517, 334] on button "Agregar" at bounding box center [515, 340] width 152 height 26
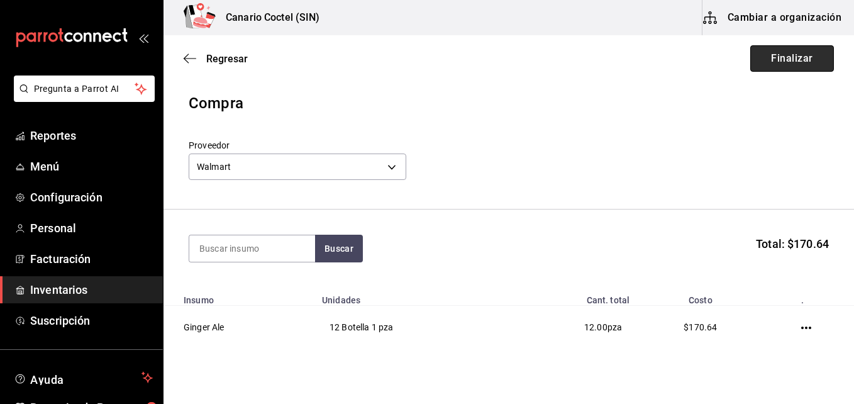
click at [800, 59] on button "Finalizar" at bounding box center [792, 58] width 84 height 26
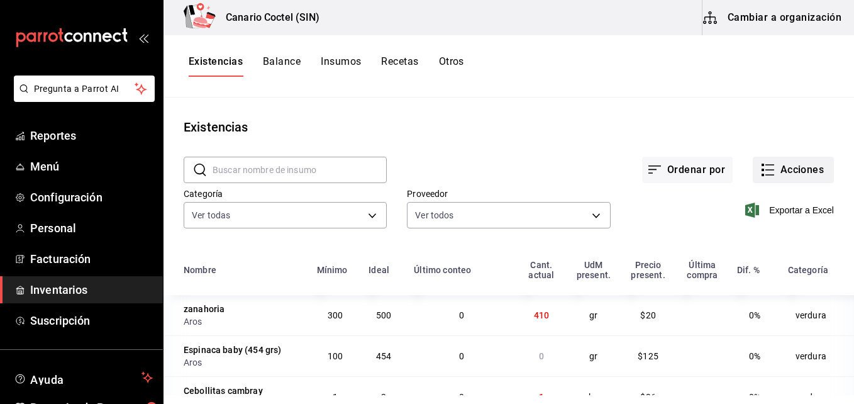
click at [775, 175] on button "Acciones" at bounding box center [793, 170] width 81 height 26
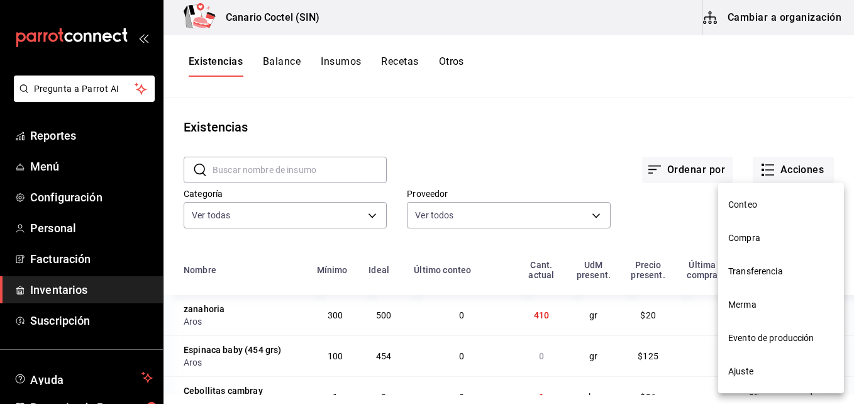
click at [756, 229] on li "Compra" at bounding box center [781, 237] width 126 height 33
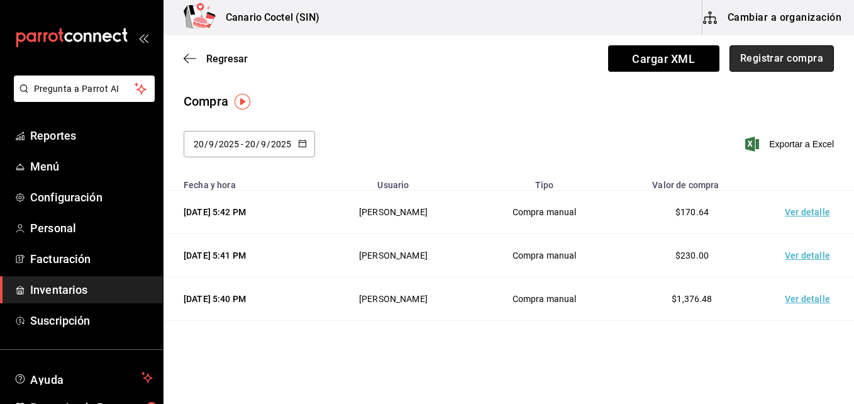
click at [776, 57] on button "Registrar compra" at bounding box center [781, 58] width 104 height 26
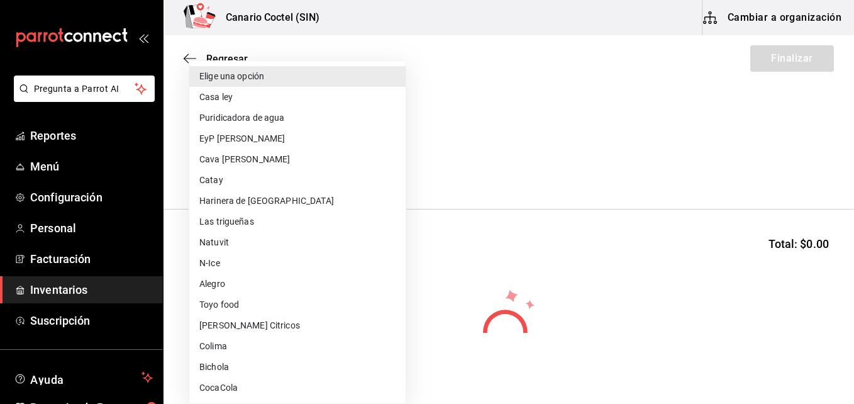
click at [390, 168] on body "Pregunta a Parrot AI Reportes Menú Configuración Personal Facturación Inventari…" at bounding box center [427, 166] width 854 height 333
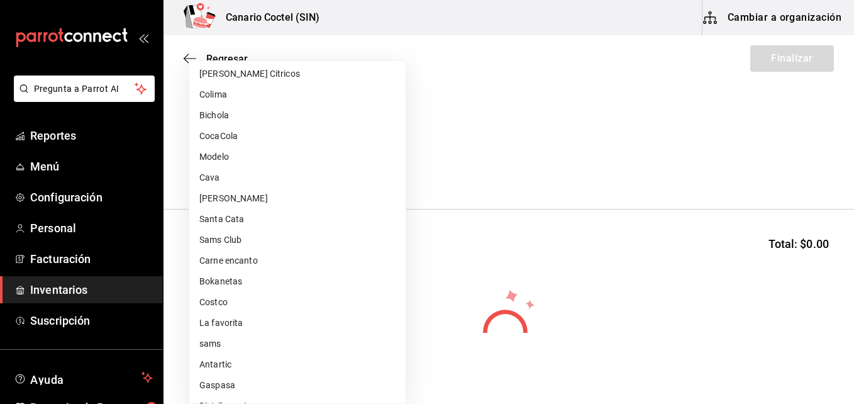
scroll to position [314, 0]
click at [250, 342] on li "Distribucentro" at bounding box center [297, 343] width 216 height 21
type input "d1f18972-b696-4c1e-8987-60d4a625887b"
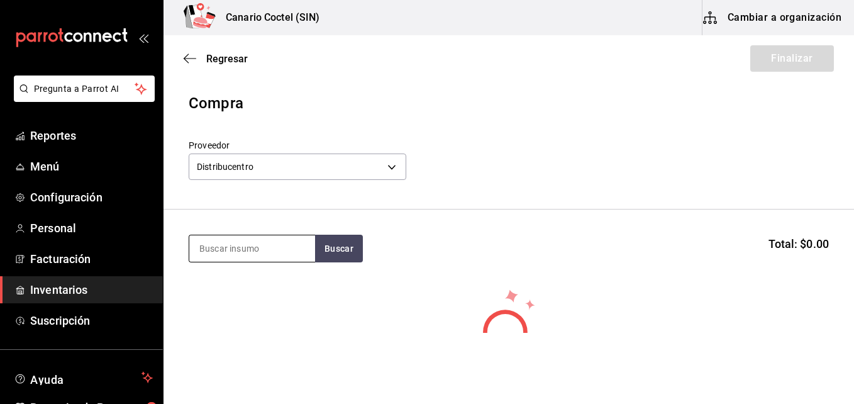
click at [261, 245] on input at bounding box center [252, 248] width 126 height 26
type input "bolsa"
click at [202, 56] on span "Regresar" at bounding box center [216, 59] width 64 height 12
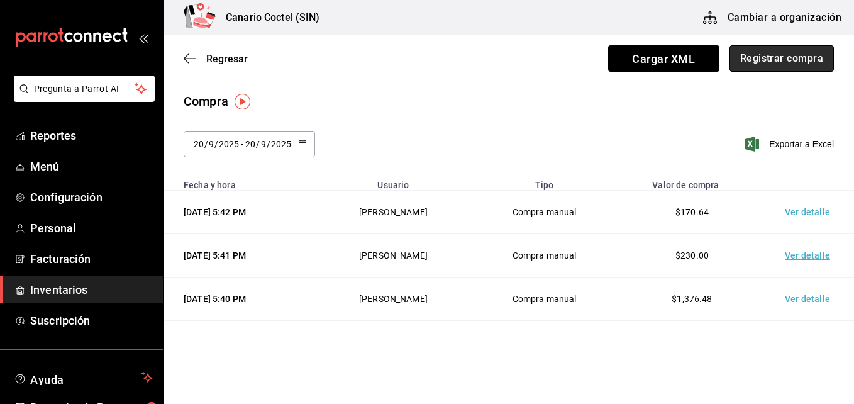
click at [798, 62] on button "Registrar compra" at bounding box center [781, 58] width 104 height 26
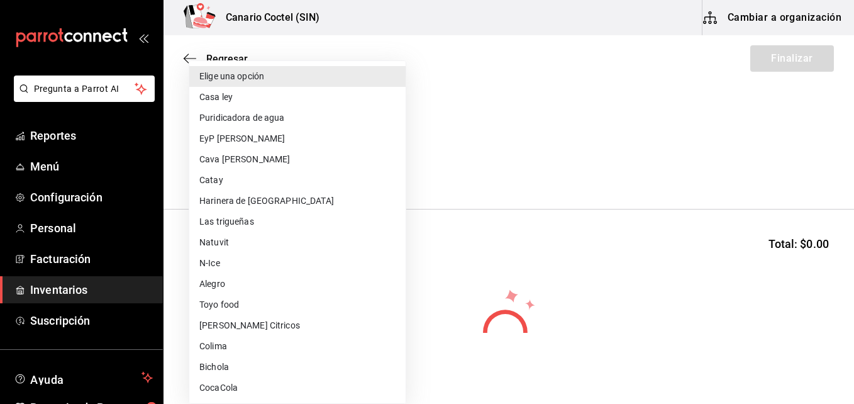
click at [387, 167] on body "Pregunta a Parrot AI Reportes Menú Configuración Personal Facturación Inventari…" at bounding box center [427, 166] width 854 height 333
click at [239, 324] on li "Sova Citricos" at bounding box center [297, 325] width 216 height 21
type input "9579bc58-09b3-4a88-b03e-3e11dcbeb22c"
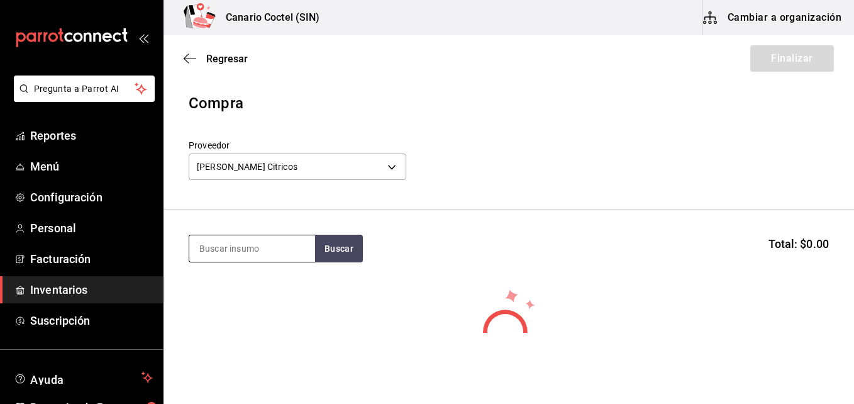
click at [249, 252] on input at bounding box center [252, 248] width 126 height 26
type input "jug"
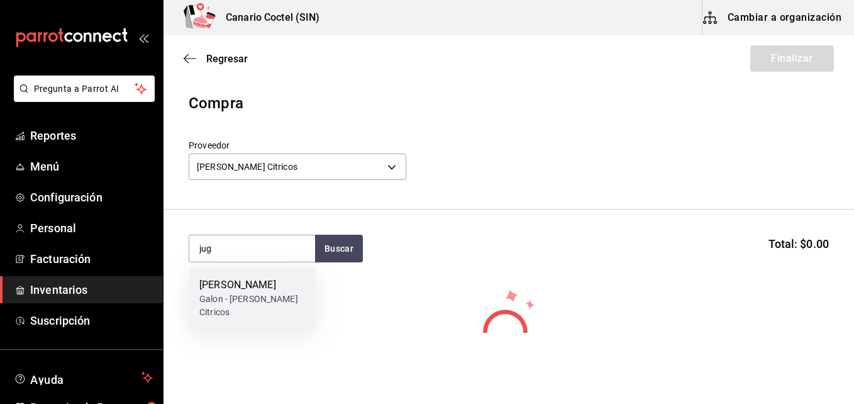
click at [239, 297] on div "Galon - [PERSON_NAME] Citricos" at bounding box center [252, 305] width 106 height 26
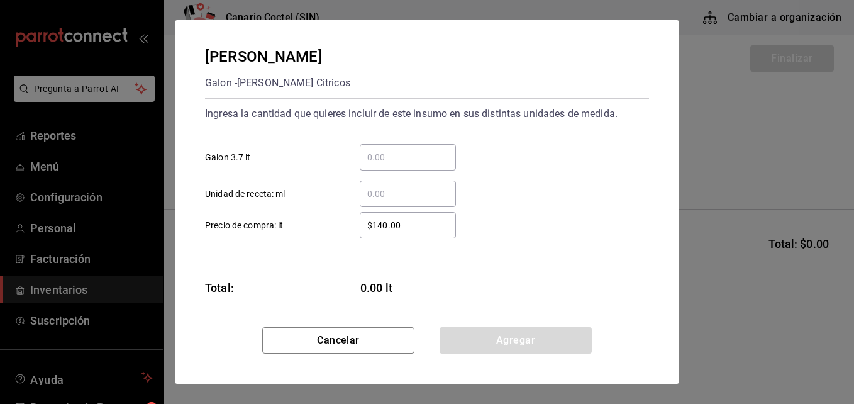
click at [385, 157] on input "​ Galon 3.7 lt" at bounding box center [408, 157] width 96 height 15
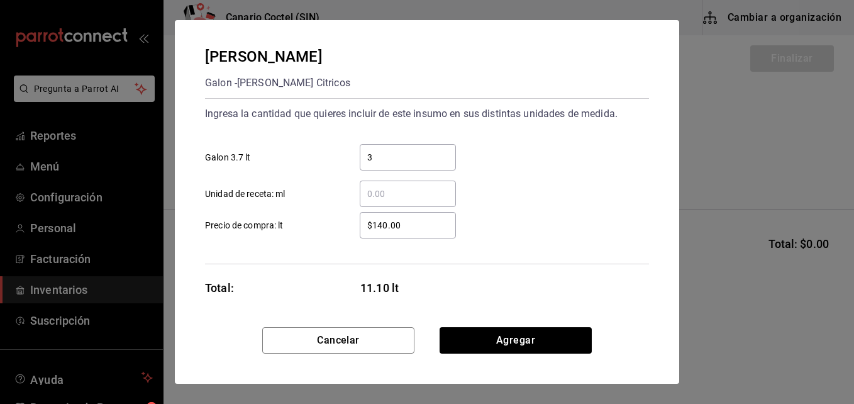
type input "3"
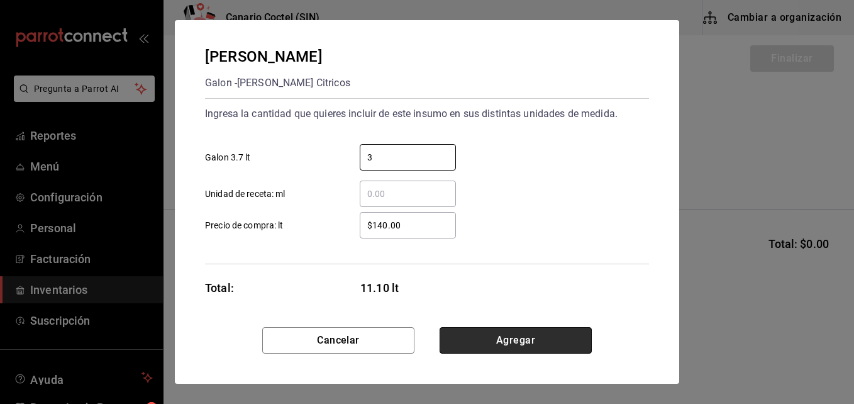
click at [521, 336] on button "Agregar" at bounding box center [515, 340] width 152 height 26
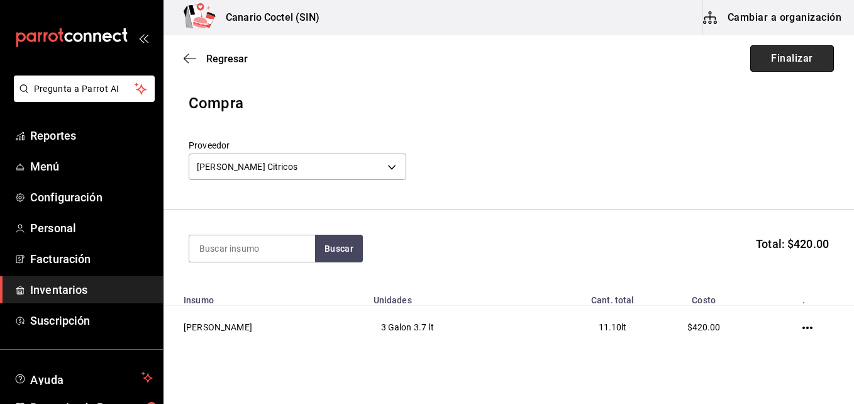
click at [785, 63] on button "Finalizar" at bounding box center [792, 58] width 84 height 26
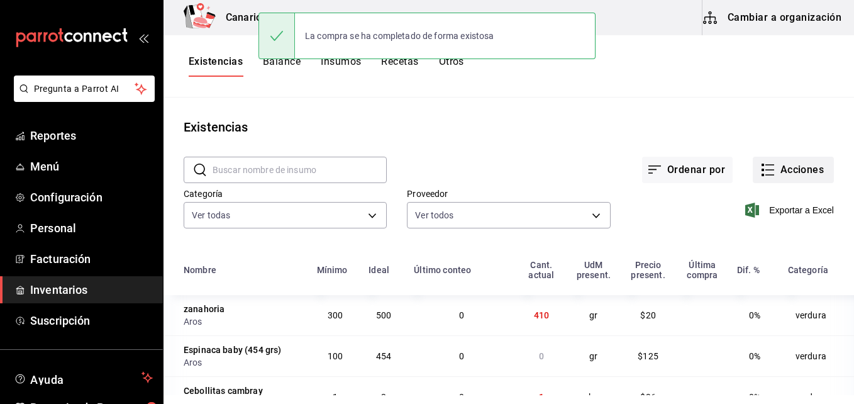
click at [788, 174] on button "Acciones" at bounding box center [793, 170] width 81 height 26
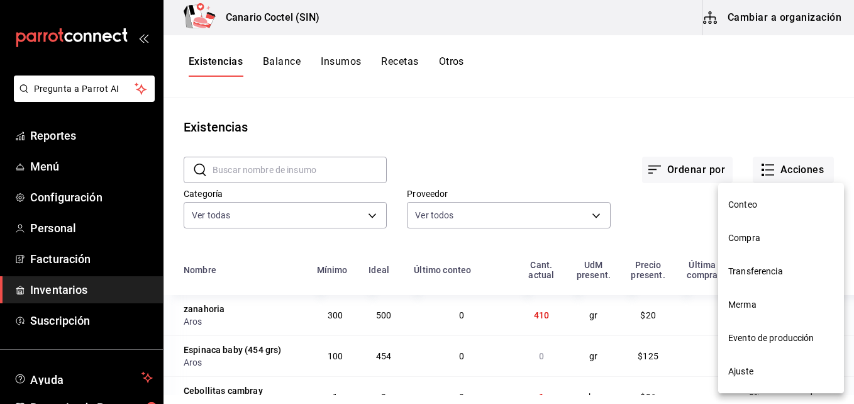
click at [760, 242] on span "Compra" at bounding box center [781, 237] width 106 height 13
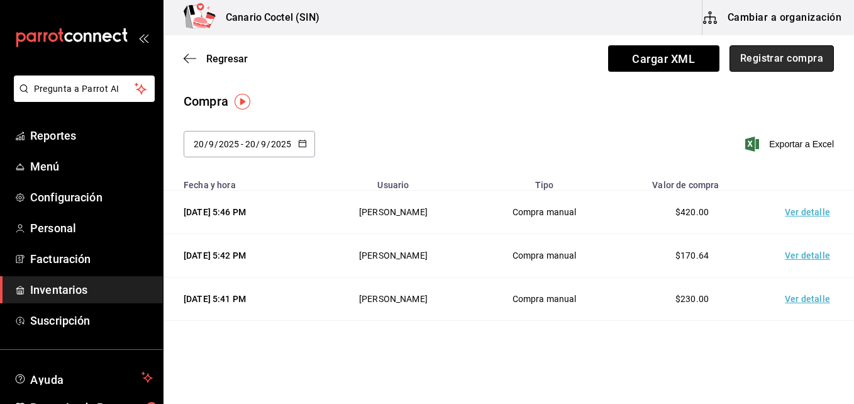
click at [788, 64] on button "Registrar compra" at bounding box center [781, 58] width 104 height 26
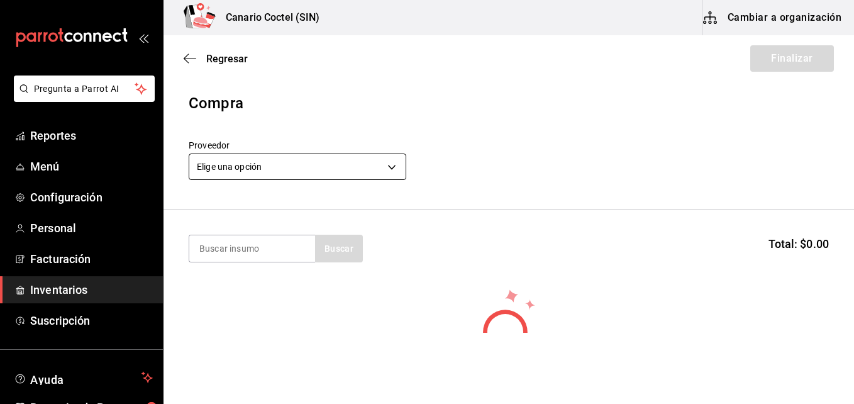
click at [387, 166] on body "Pregunta a Parrot AI Reportes Menú Configuración Personal Facturación Inventari…" at bounding box center [427, 166] width 854 height 333
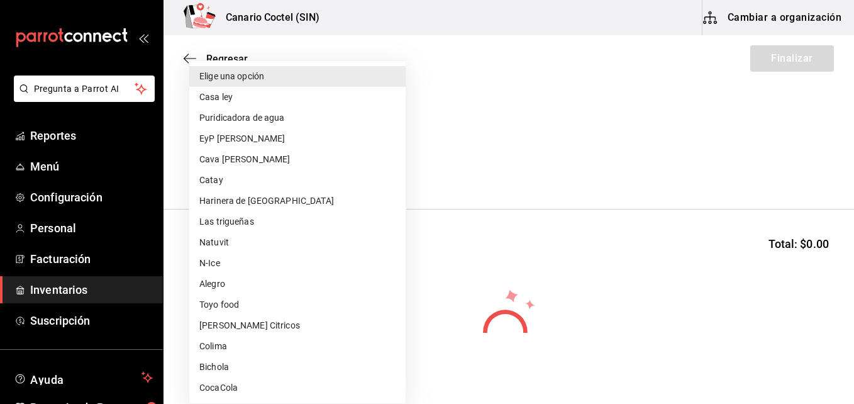
click at [301, 173] on li "Catay" at bounding box center [297, 180] width 216 height 21
type input "3921761e-7ede-4546-bffe-a3b60146dd39"
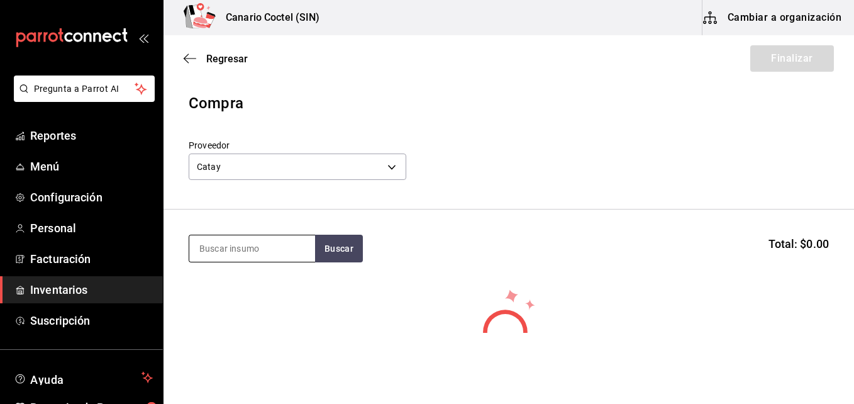
click at [268, 246] on input at bounding box center [252, 248] width 126 height 26
type input "fre"
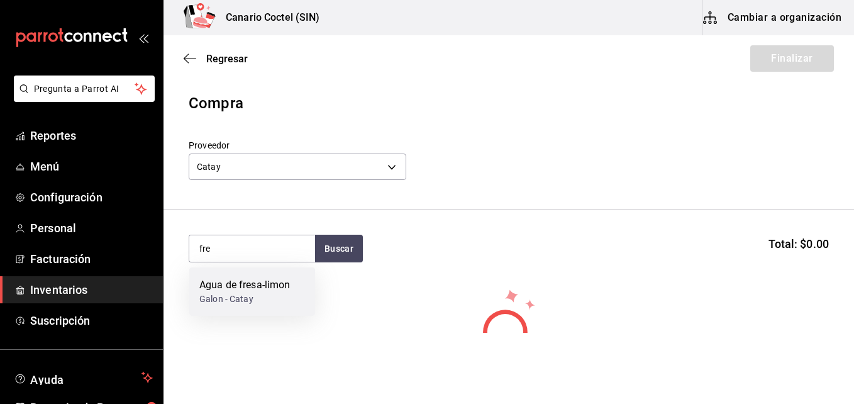
click at [244, 299] on div "Galon - Catay" at bounding box center [244, 298] width 91 height 13
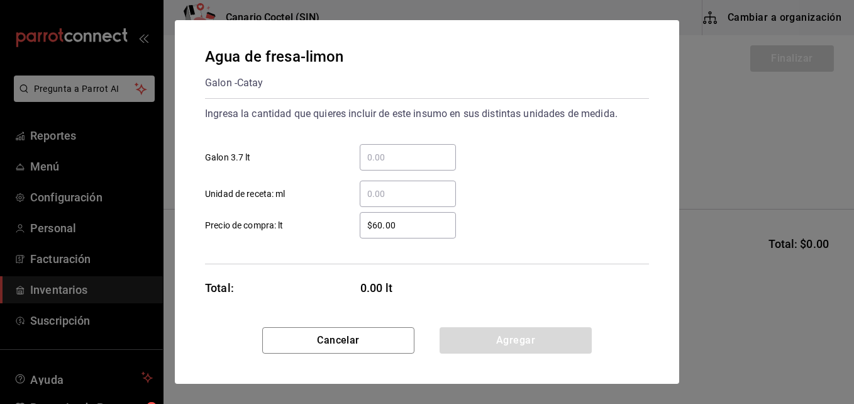
click at [428, 161] on input "​ Galon 3.7 lt" at bounding box center [408, 157] width 96 height 15
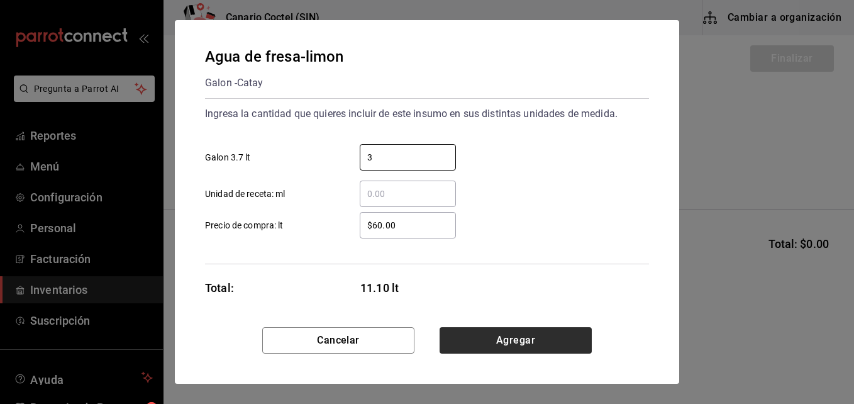
type input "3"
click at [498, 344] on button "Agregar" at bounding box center [515, 340] width 152 height 26
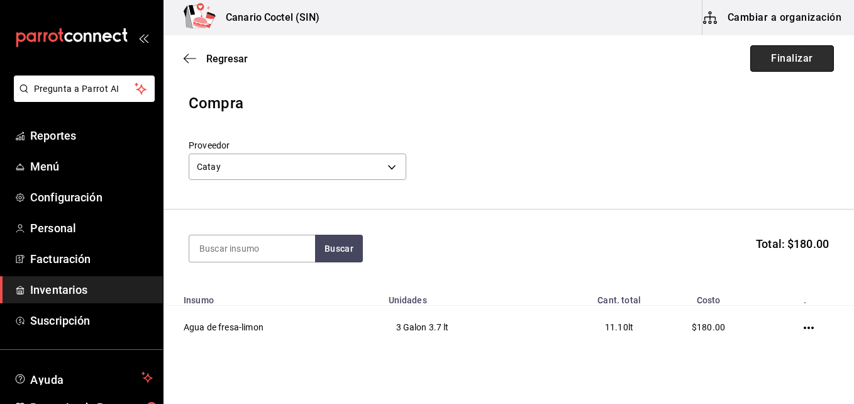
click at [783, 57] on button "Finalizar" at bounding box center [792, 58] width 84 height 26
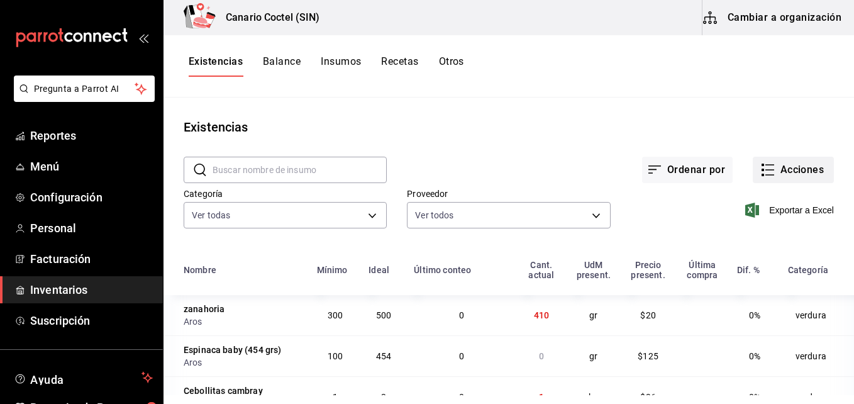
click at [805, 168] on button "Acciones" at bounding box center [793, 170] width 81 height 26
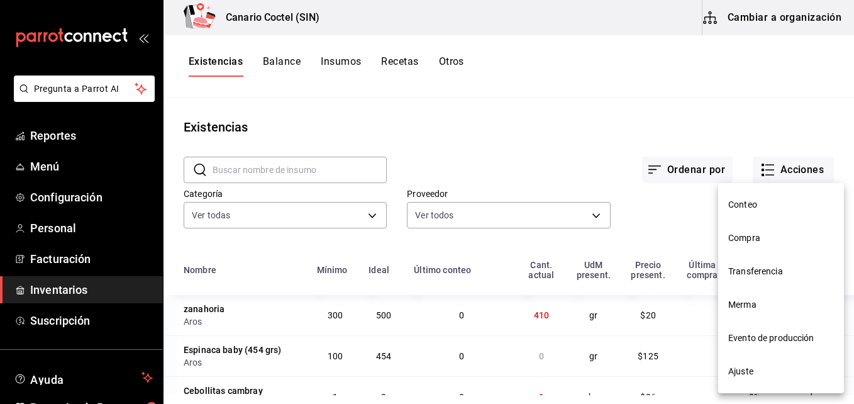
click at [743, 239] on span "Compra" at bounding box center [781, 237] width 106 height 13
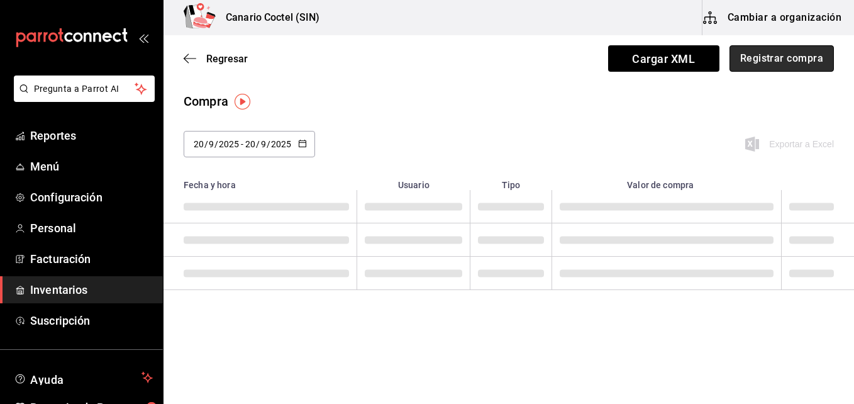
click at [790, 58] on button "Registrar compra" at bounding box center [781, 58] width 104 height 26
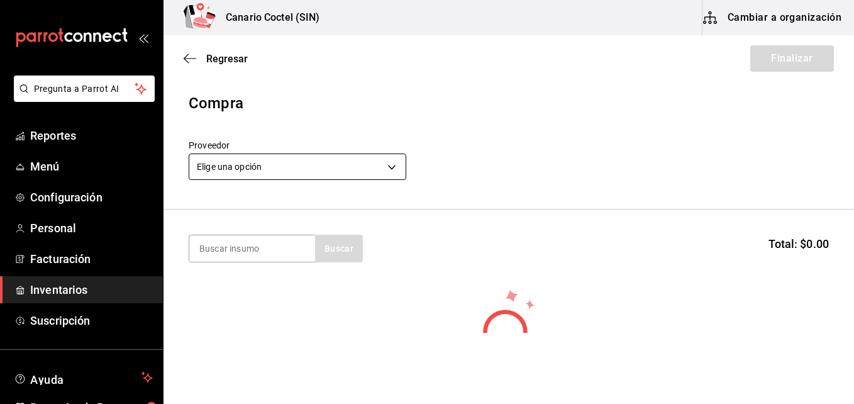
click at [395, 166] on body "Pregunta a Parrot AI Reportes Menú Configuración Personal Facturación Inventari…" at bounding box center [427, 166] width 854 height 333
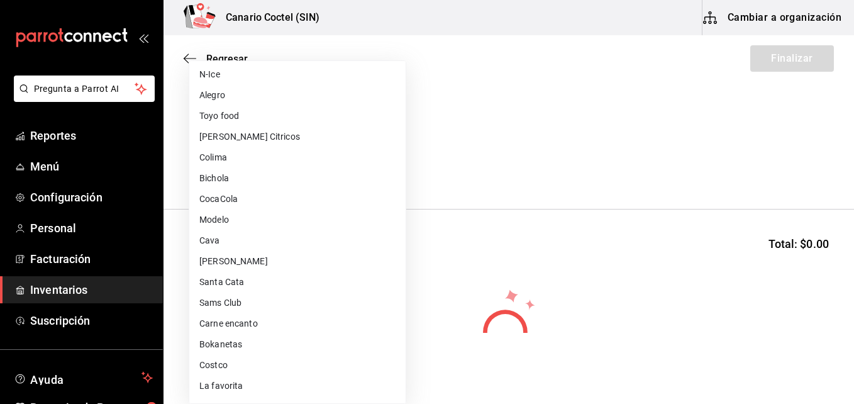
scroll to position [251, 0]
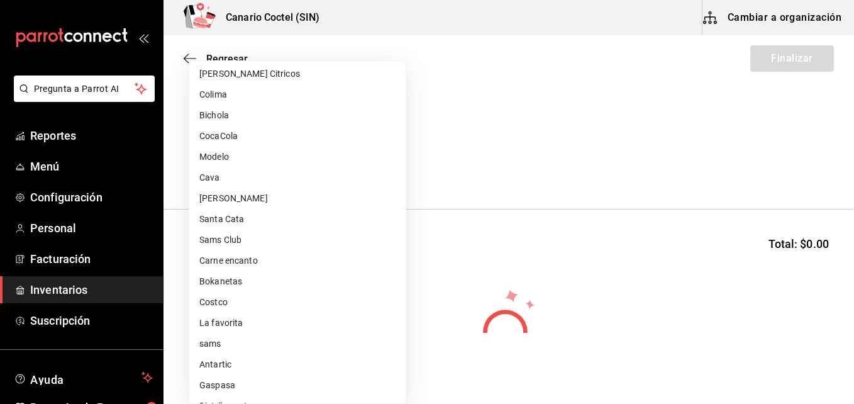
click at [257, 359] on li "Antartic" at bounding box center [297, 364] width 216 height 21
type input "619e3f2f-2b90-4d42-b310-96844daa711b"
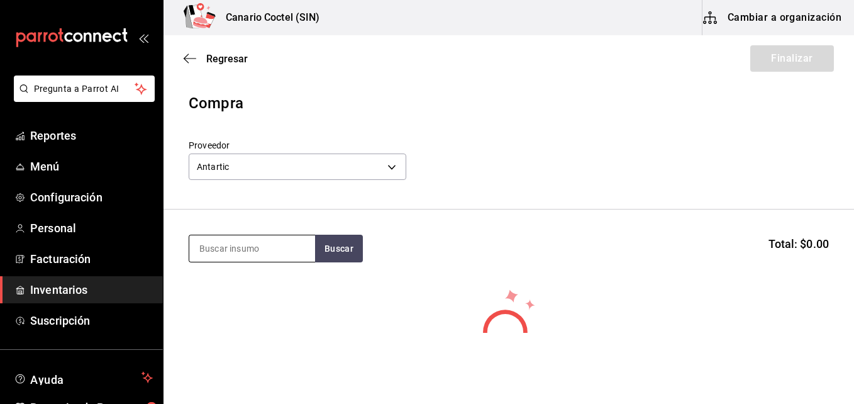
click at [284, 245] on input at bounding box center [252, 248] width 126 height 26
type input "c"
type input "hiel"
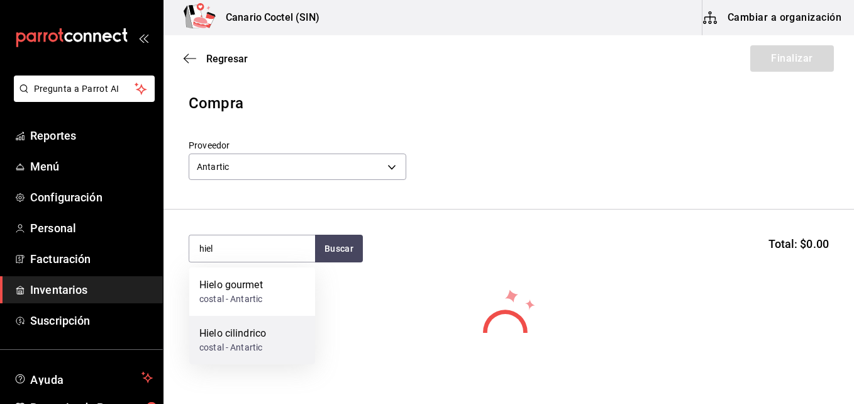
click at [266, 328] on div "Hielo cilindrico" at bounding box center [232, 333] width 67 height 15
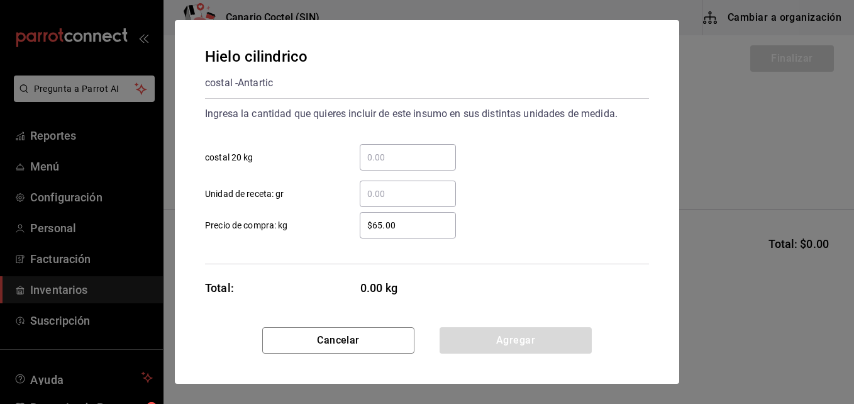
click at [414, 157] on input "​ costal 20 kg" at bounding box center [408, 157] width 96 height 15
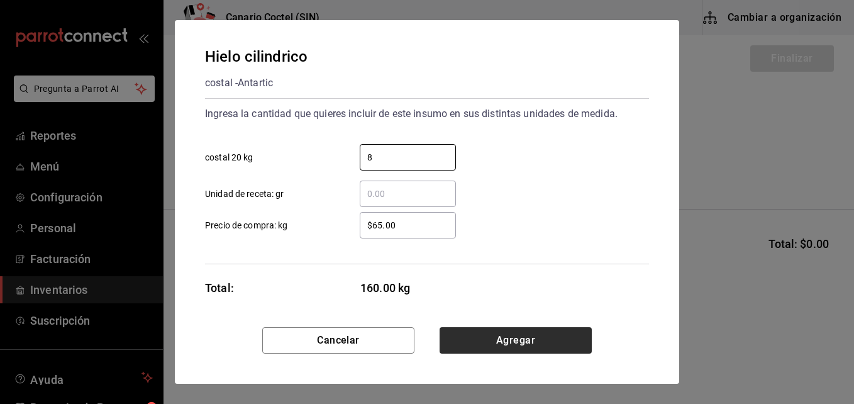
type input "8"
click at [529, 340] on button "Agregar" at bounding box center [515, 340] width 152 height 26
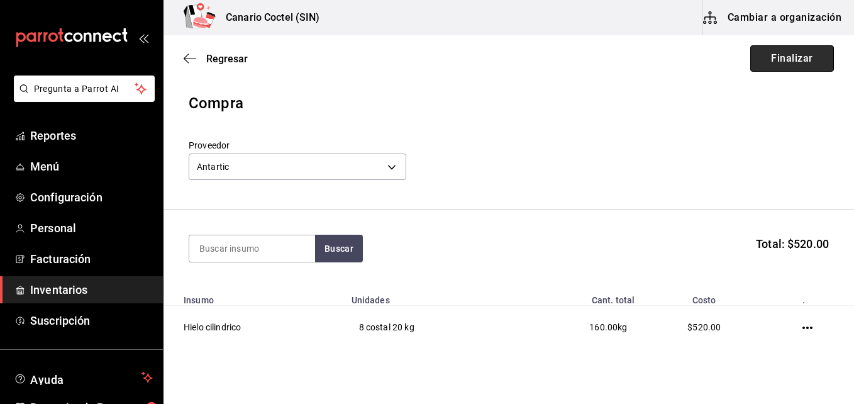
click at [772, 64] on button "Finalizar" at bounding box center [792, 58] width 84 height 26
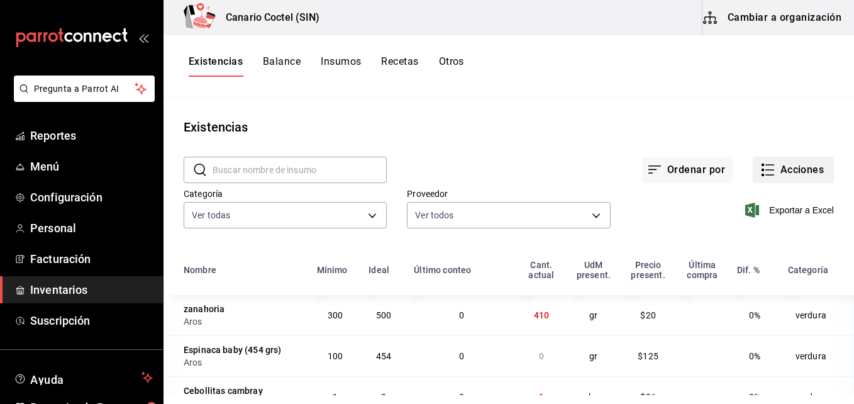
click at [788, 163] on button "Acciones" at bounding box center [793, 170] width 81 height 26
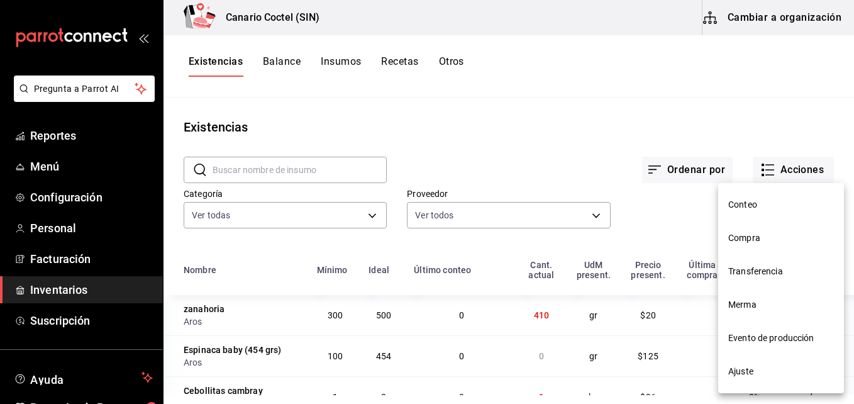
click at [744, 243] on span "Compra" at bounding box center [781, 237] width 106 height 13
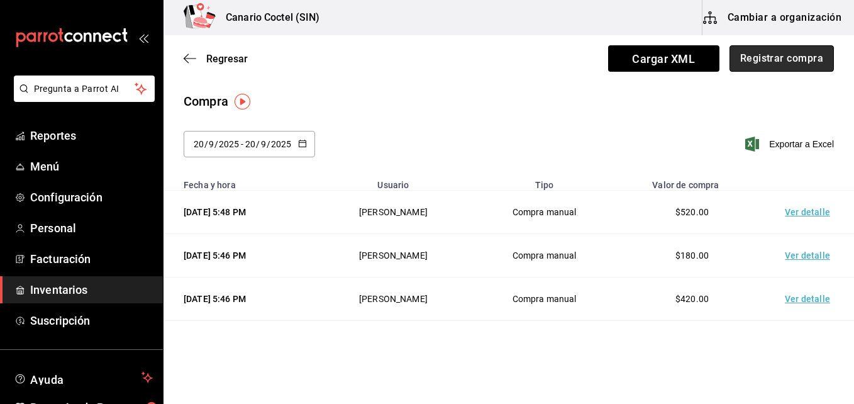
click at [771, 55] on button "Registrar compra" at bounding box center [781, 58] width 104 height 26
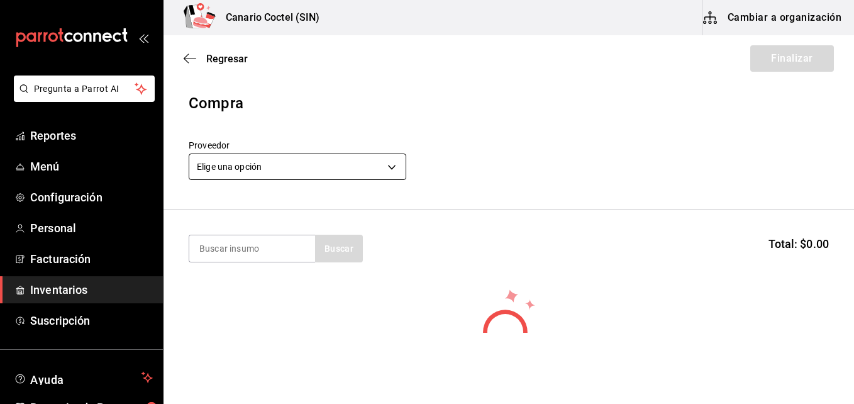
click at [388, 169] on body "Pregunta a Parrot AI Reportes Menú Configuración Personal Facturación Inventari…" at bounding box center [427, 166] width 854 height 333
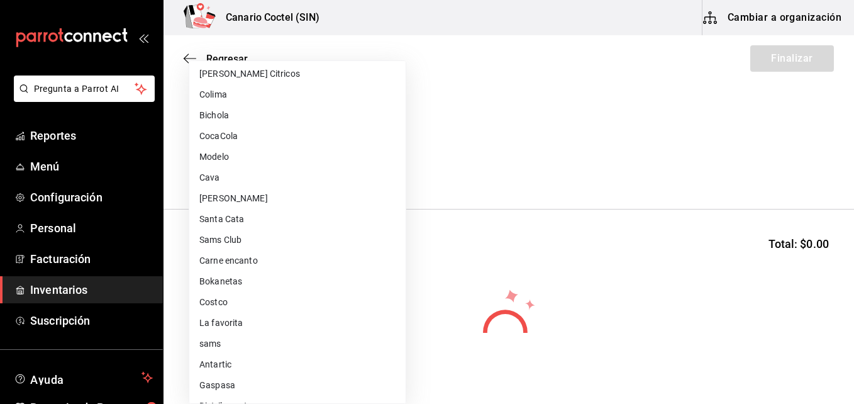
scroll to position [314, 0]
click at [270, 367] on li "Walmart" at bounding box center [297, 363] width 216 height 21
type input "368951de-21f5-4266-aec8-27b013a2c4b1"
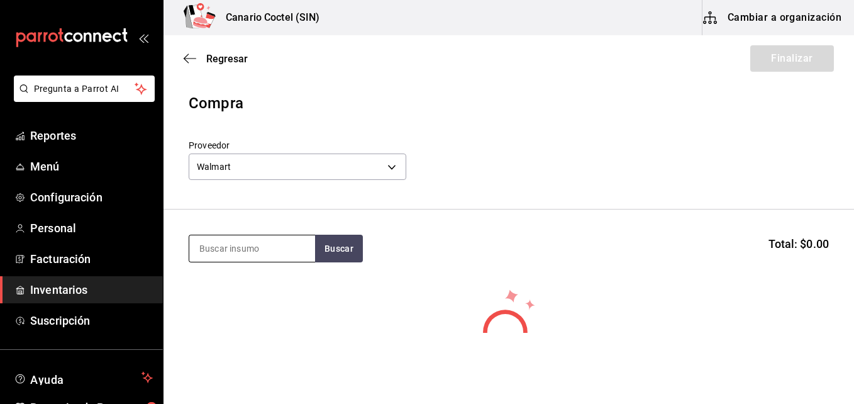
click at [272, 252] on input at bounding box center [252, 248] width 126 height 26
type input "fibra"
click at [392, 165] on body "Pregunta a Parrot AI Reportes Menú Configuración Personal Facturación Inventari…" at bounding box center [427, 166] width 854 height 333
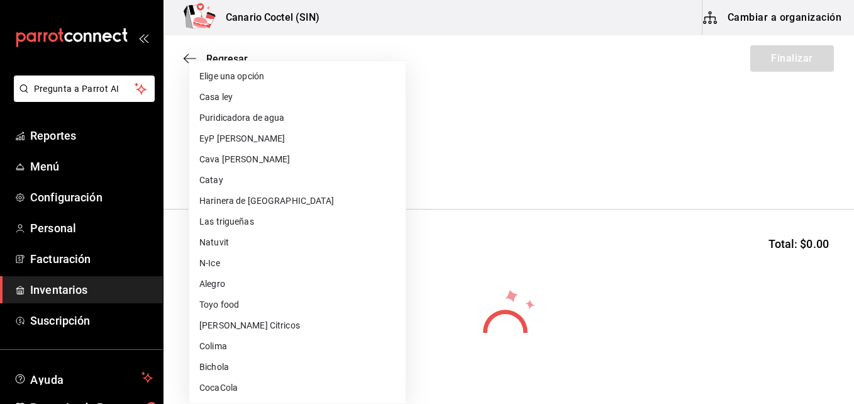
scroll to position [446, 0]
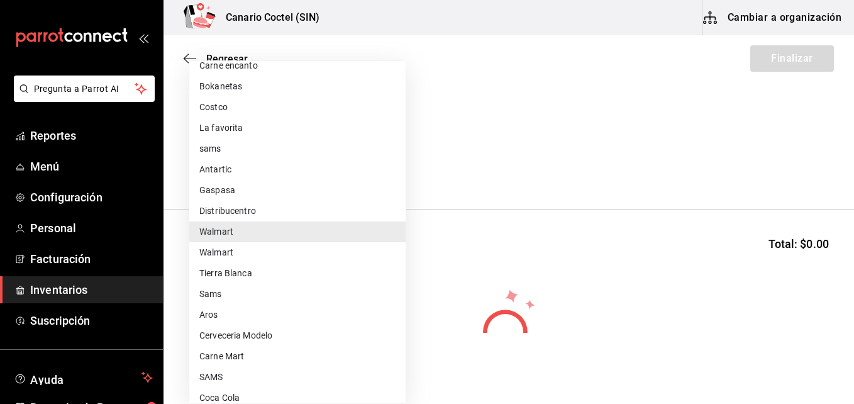
click at [309, 250] on li "Walmart" at bounding box center [297, 252] width 216 height 21
type input "9c83c466-c022-4040-a3e1-7f0d92baf5d7"
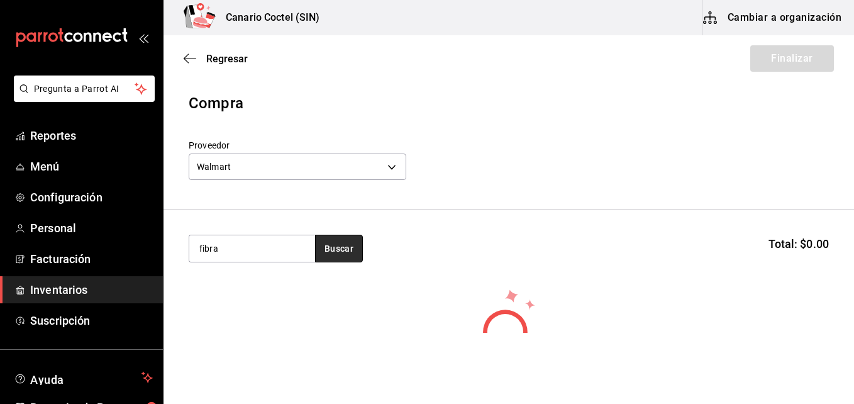
click at [337, 250] on button "Buscar" at bounding box center [339, 249] width 48 height 28
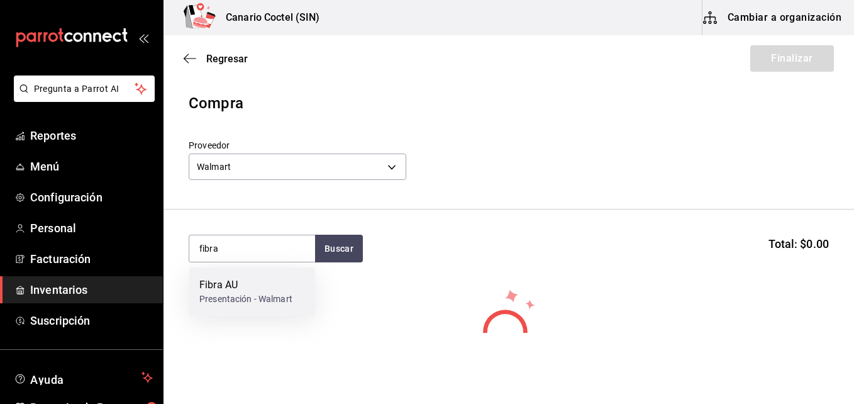
click at [260, 285] on div "Fibra AU" at bounding box center [245, 284] width 93 height 15
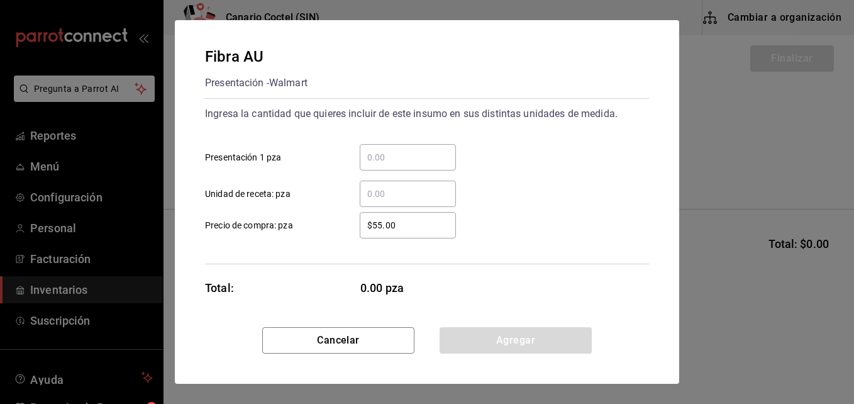
click at [374, 157] on input "​ Presentación 1 pza" at bounding box center [408, 157] width 96 height 15
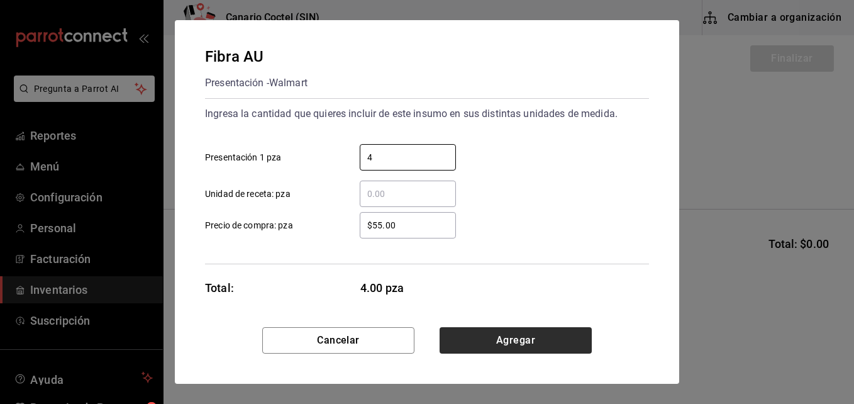
type input "4"
click at [510, 343] on button "Agregar" at bounding box center [515, 340] width 152 height 26
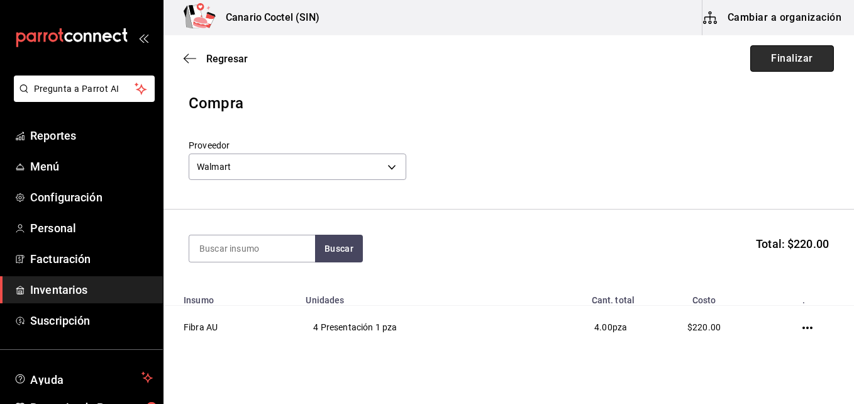
click at [787, 67] on button "Finalizar" at bounding box center [792, 58] width 84 height 26
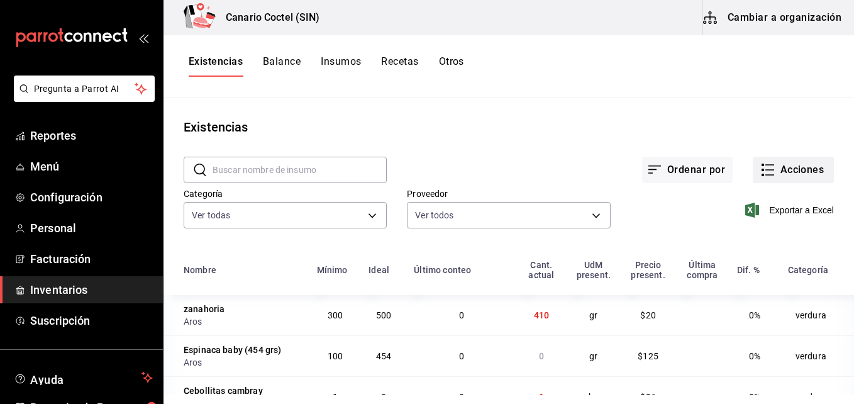
click at [769, 174] on button "Acciones" at bounding box center [793, 170] width 81 height 26
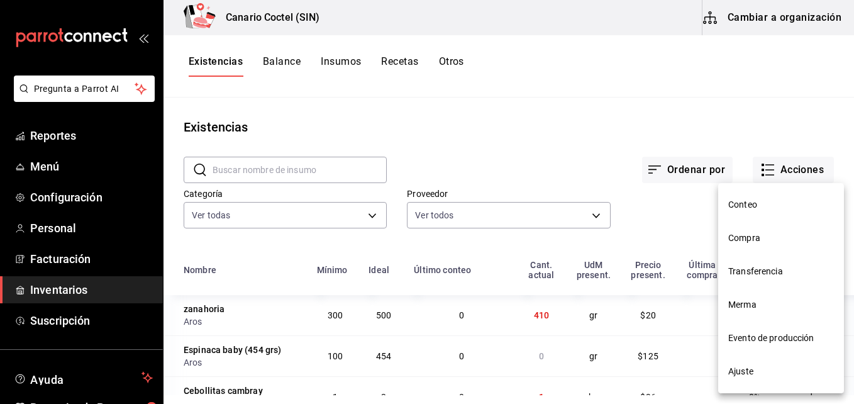
click at [741, 241] on span "Compra" at bounding box center [781, 237] width 106 height 13
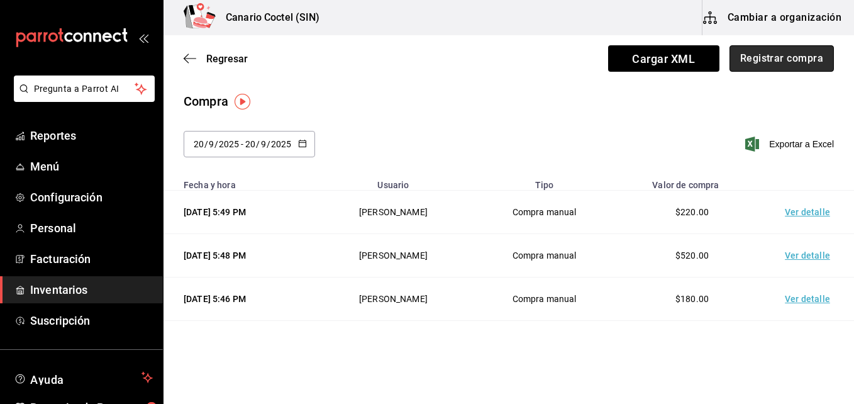
click at [775, 55] on button "Registrar compra" at bounding box center [781, 58] width 104 height 26
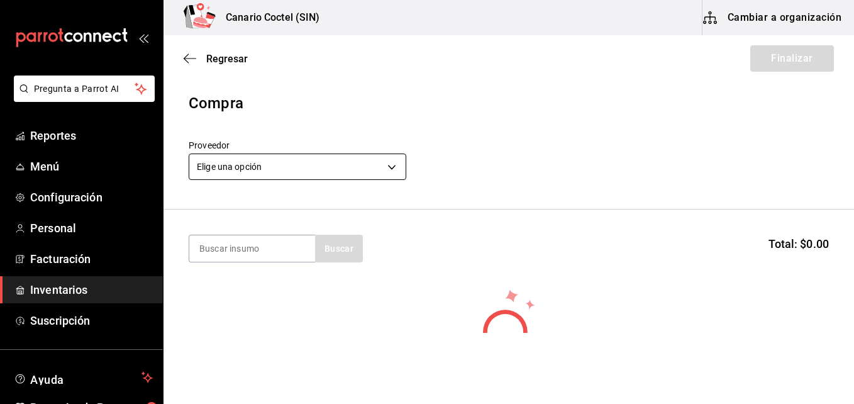
click at [389, 165] on body "Pregunta a Parrot AI Reportes Menú Configuración Personal Facturación Inventari…" at bounding box center [427, 166] width 854 height 333
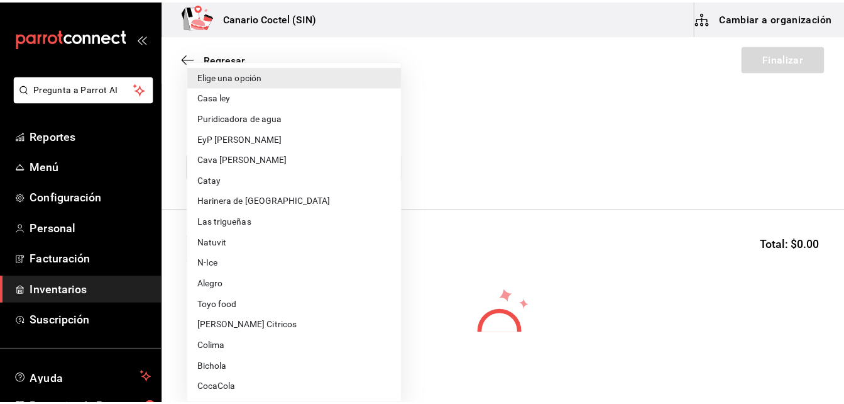
scroll to position [63, 0]
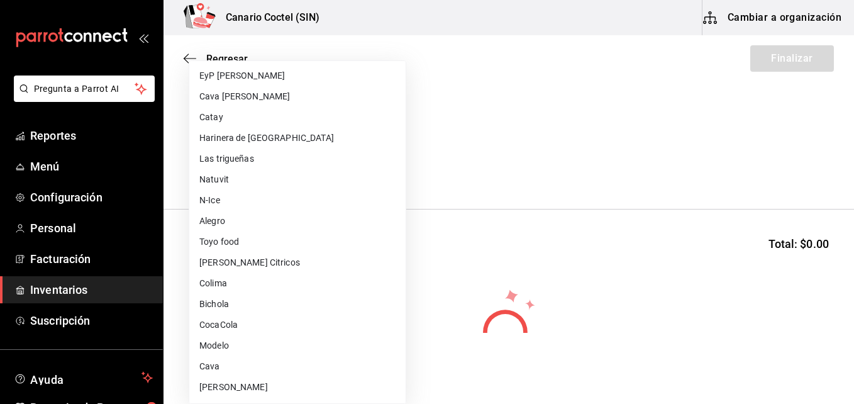
click at [249, 342] on li "Modelo" at bounding box center [297, 345] width 216 height 21
type input "f730aae4-2a89-437e-89cc-c75faca9b190"
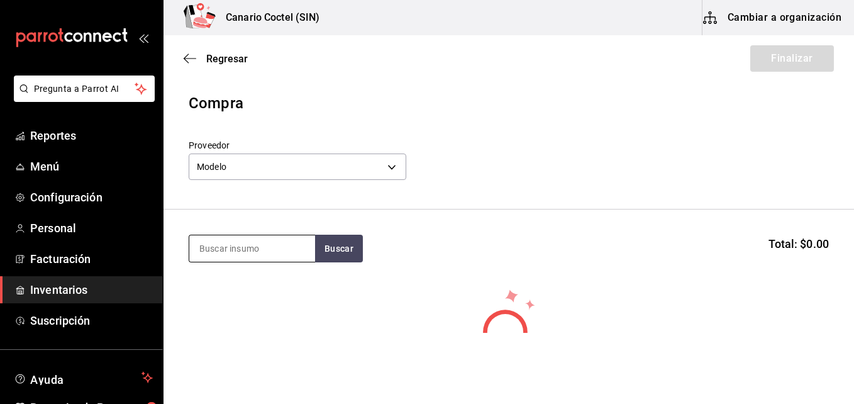
click at [301, 240] on input at bounding box center [252, 248] width 126 height 26
type input "c"
type input "modelo"
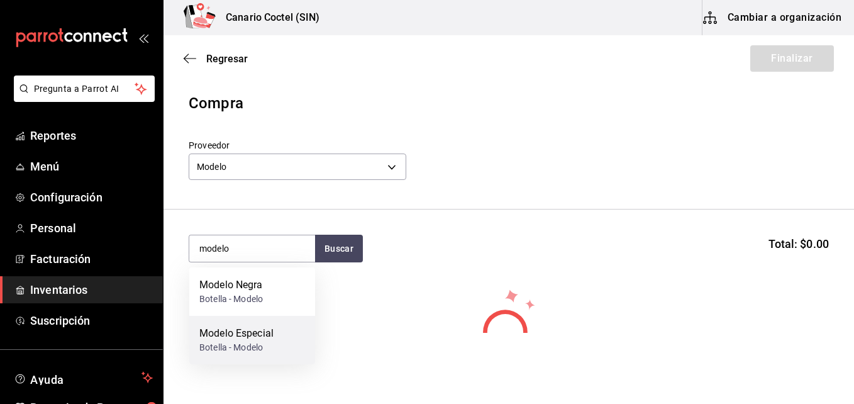
click at [277, 329] on div "Modelo Especial Botella - Modelo" at bounding box center [252, 340] width 126 height 48
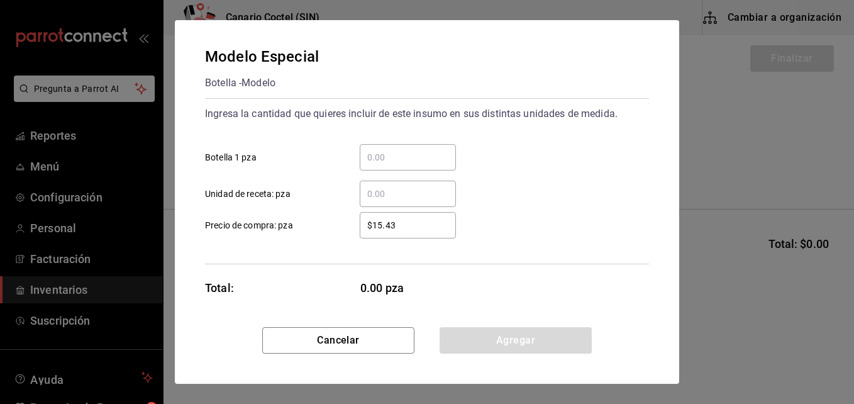
click at [400, 153] on input "​ Botella 1 pza" at bounding box center [408, 157] width 96 height 15
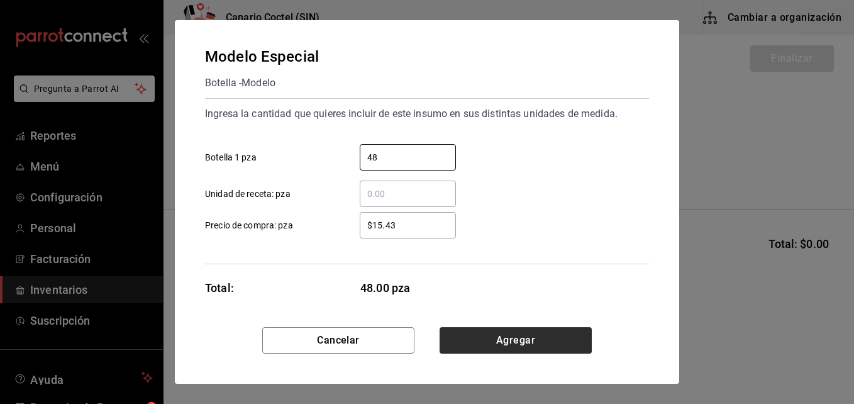
type input "48"
click at [522, 340] on button "Agregar" at bounding box center [515, 340] width 152 height 26
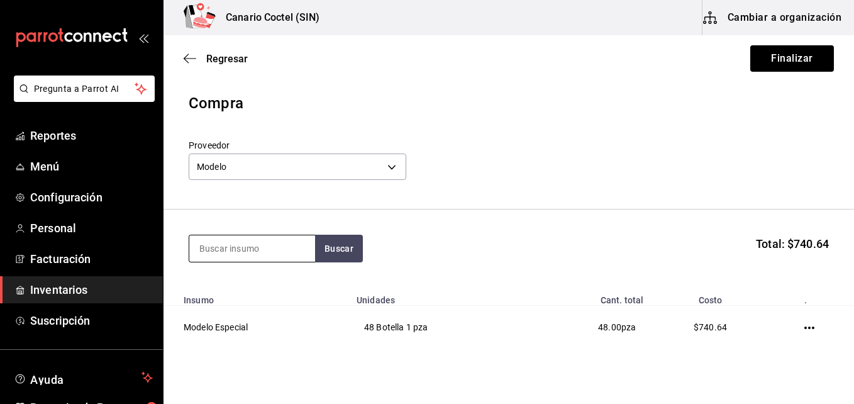
click at [228, 249] on input at bounding box center [252, 248] width 126 height 26
type input "ultr"
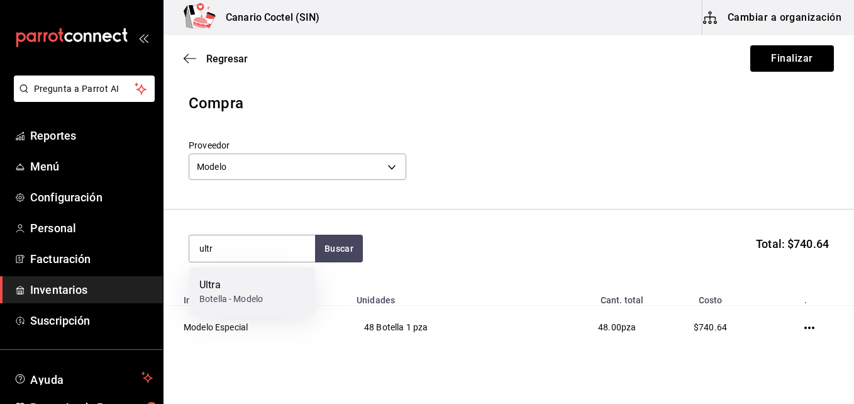
click at [229, 285] on div "Ultra" at bounding box center [231, 284] width 64 height 15
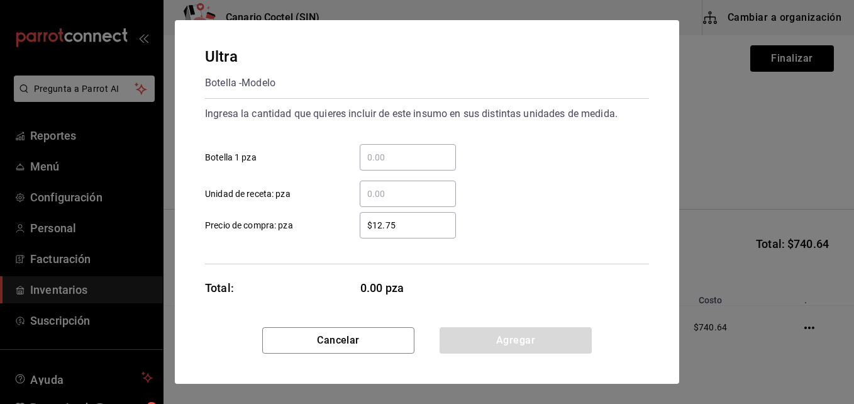
click at [387, 158] on input "​ Botella 1 pza" at bounding box center [408, 157] width 96 height 15
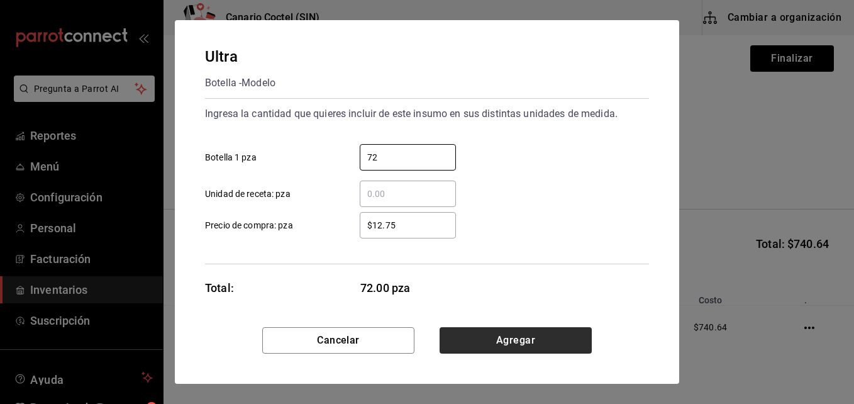
type input "72"
click at [535, 338] on button "Agregar" at bounding box center [515, 340] width 152 height 26
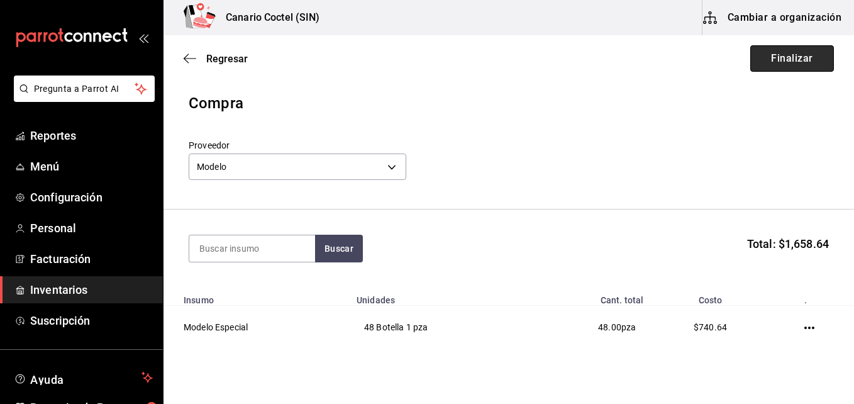
click at [787, 53] on button "Finalizar" at bounding box center [792, 58] width 84 height 26
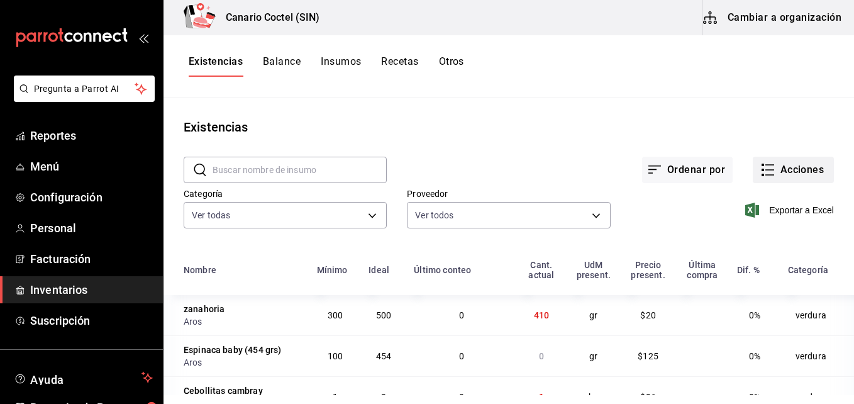
click at [798, 172] on button "Acciones" at bounding box center [793, 170] width 81 height 26
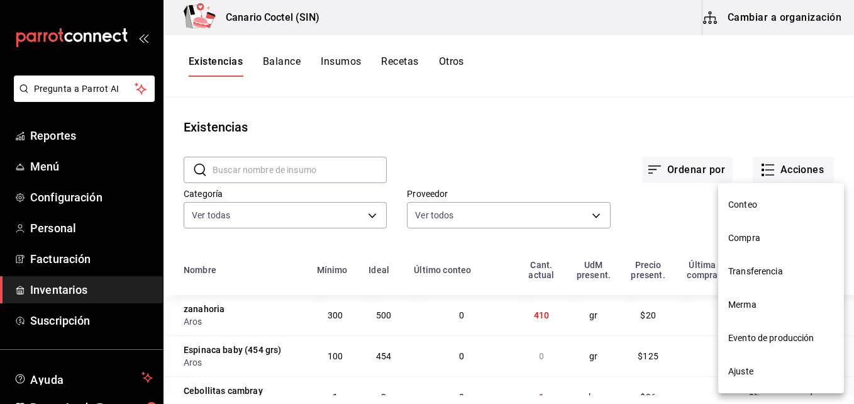
click at [751, 235] on span "Compra" at bounding box center [781, 237] width 106 height 13
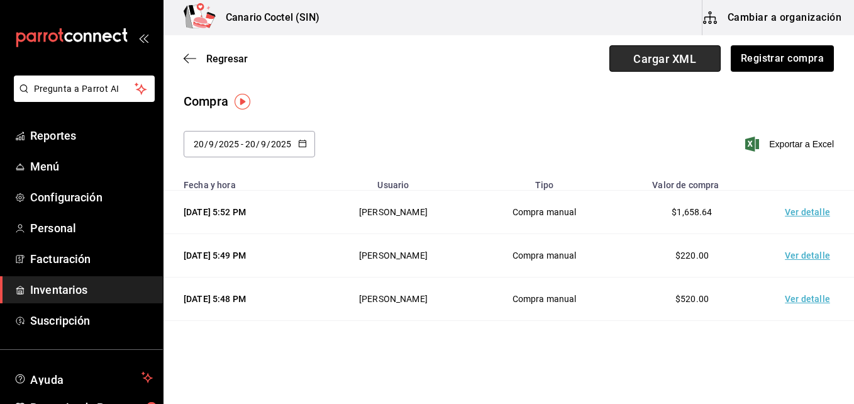
click at [668, 56] on span "Cargar XML" at bounding box center [664, 58] width 111 height 26
click at [0, 0] on input "Cargar XML" at bounding box center [0, 0] width 0 height 0
click at [662, 55] on span "Cargar XML" at bounding box center [664, 58] width 111 height 26
click at [0, 0] on input "Cargar XML" at bounding box center [0, 0] width 0 height 0
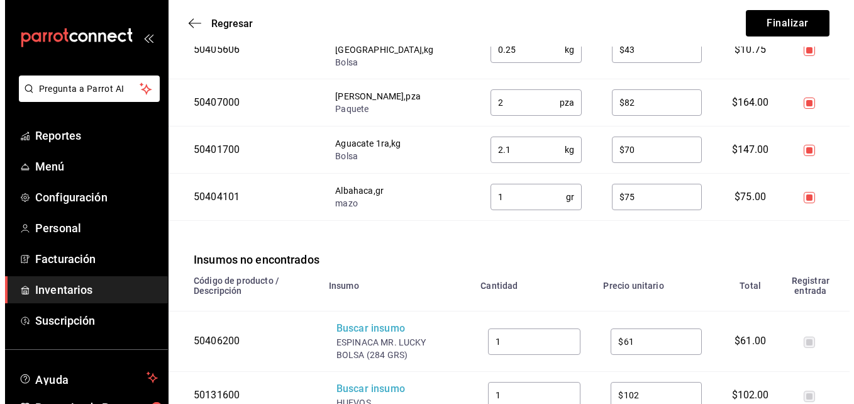
scroll to position [841, 0]
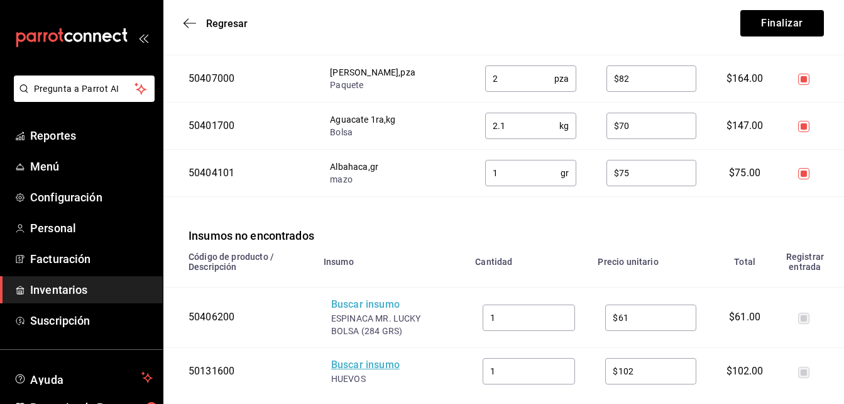
click at [376, 358] on div "Buscar insumo" at bounding box center [381, 365] width 101 height 14
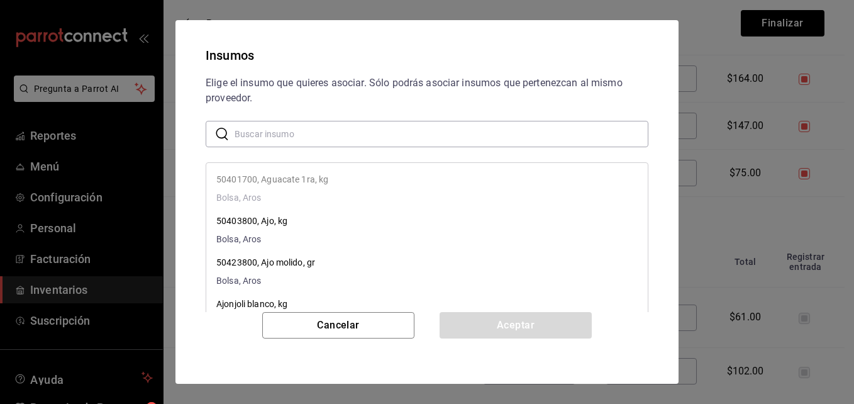
click at [321, 132] on input "text" at bounding box center [442, 133] width 414 height 25
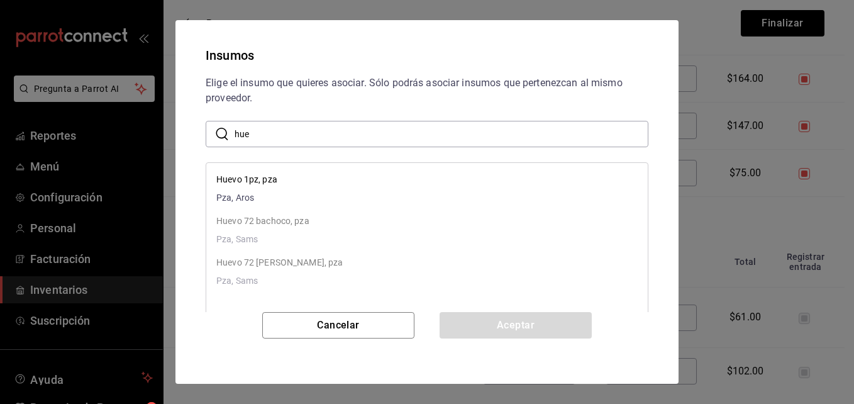
type input "hue"
click at [432, 234] on li "Huevo 72 bachoco, pza Pza, Sams" at bounding box center [426, 229] width 441 height 41
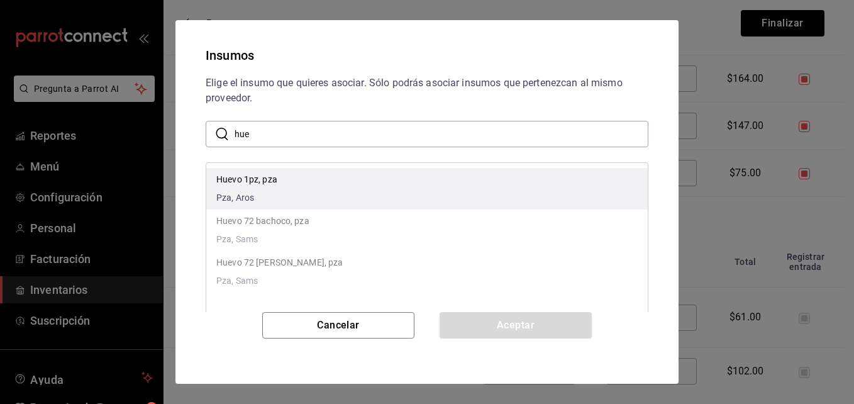
click at [303, 184] on li "Huevo 1pz, pza Pza, Aros" at bounding box center [426, 188] width 441 height 41
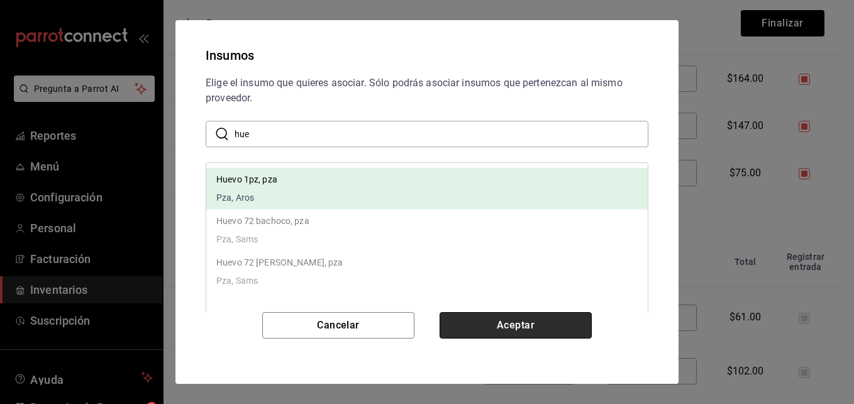
click at [491, 322] on button "Aceptar" at bounding box center [515, 325] width 152 height 26
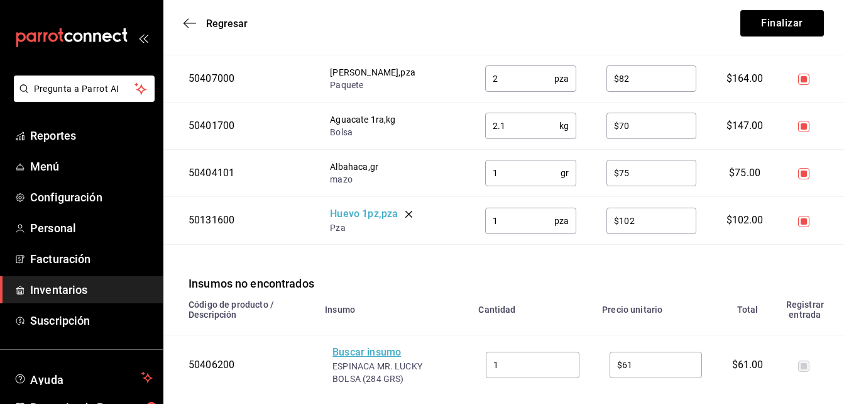
click at [383, 345] on div "Buscar insumo" at bounding box center [383, 352] width 101 height 14
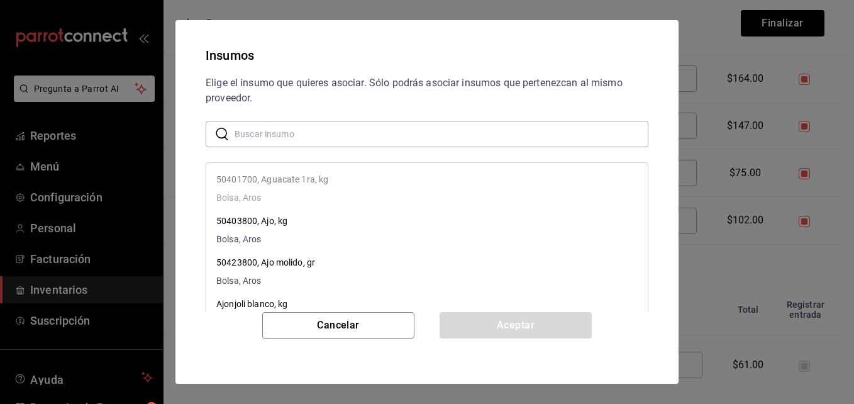
click at [272, 131] on input "text" at bounding box center [442, 133] width 414 height 25
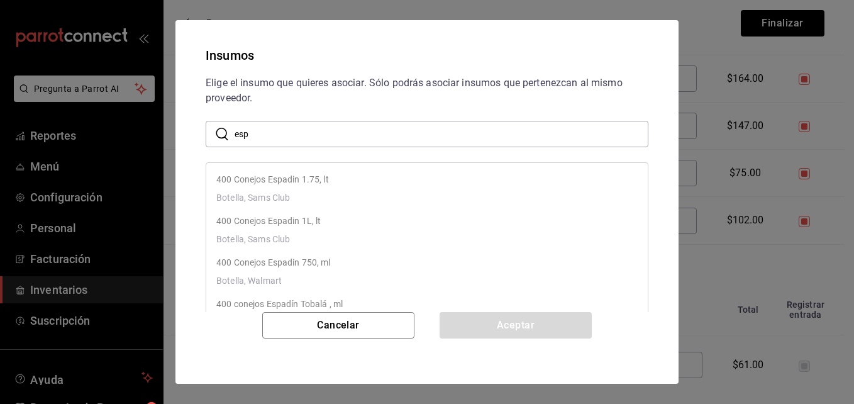
type input "espinaca"
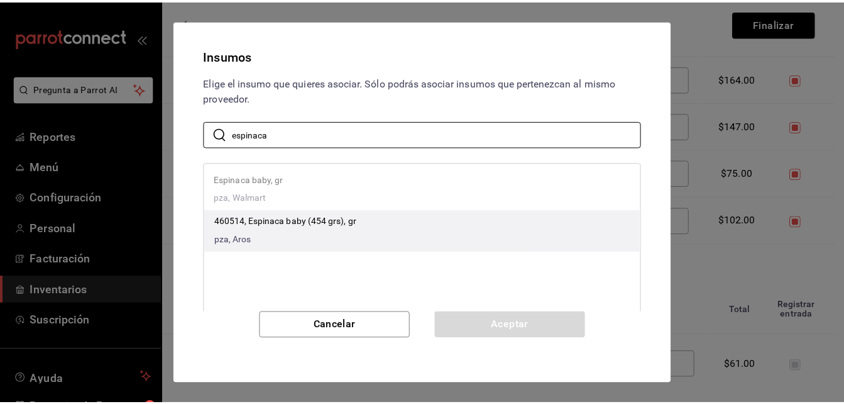
scroll to position [63, 0]
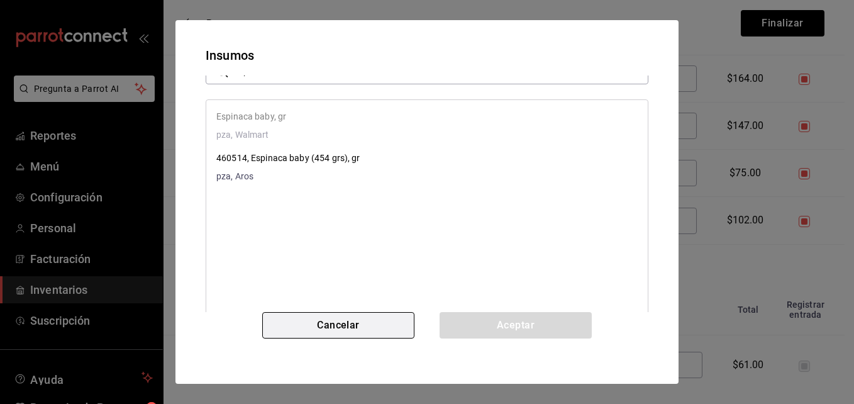
click at [349, 325] on button "Cancelar" at bounding box center [338, 325] width 152 height 26
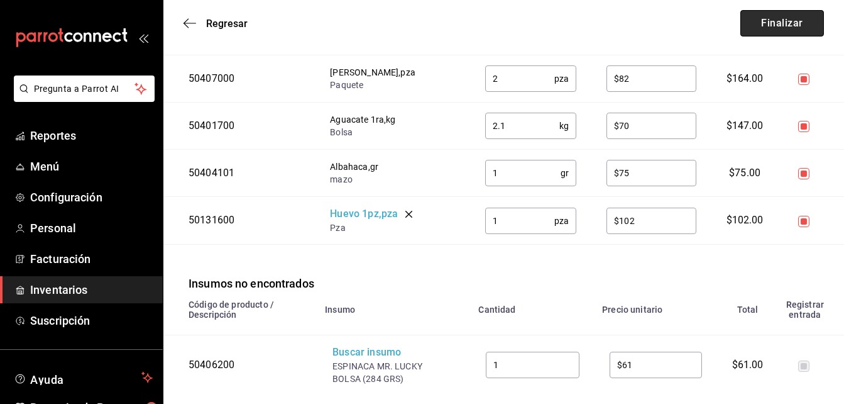
click at [782, 19] on button "Finalizar" at bounding box center [783, 23] width 84 height 26
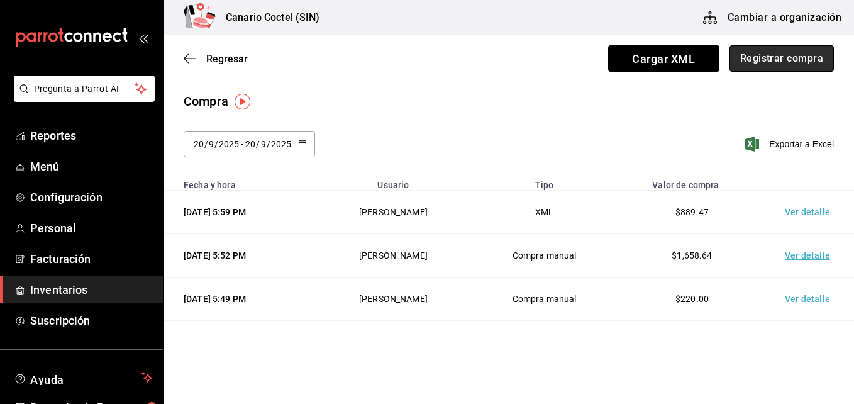
click at [789, 62] on button "Registrar compra" at bounding box center [781, 58] width 104 height 26
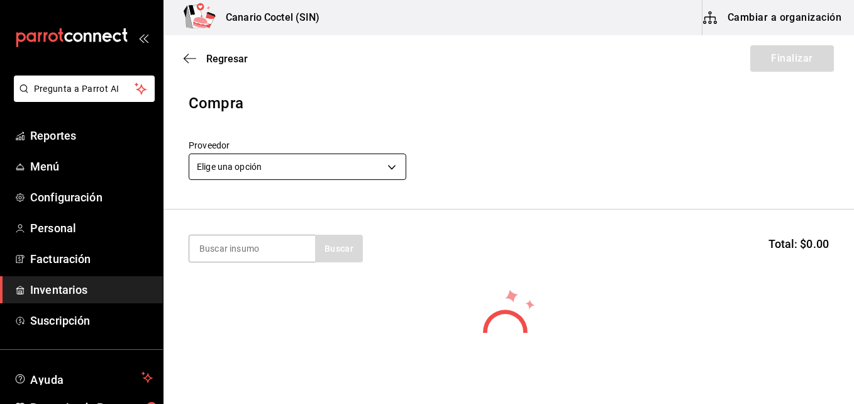
click at [394, 168] on body "Pregunta a Parrot AI Reportes Menú Configuración Personal Facturación Inventari…" at bounding box center [427, 166] width 854 height 333
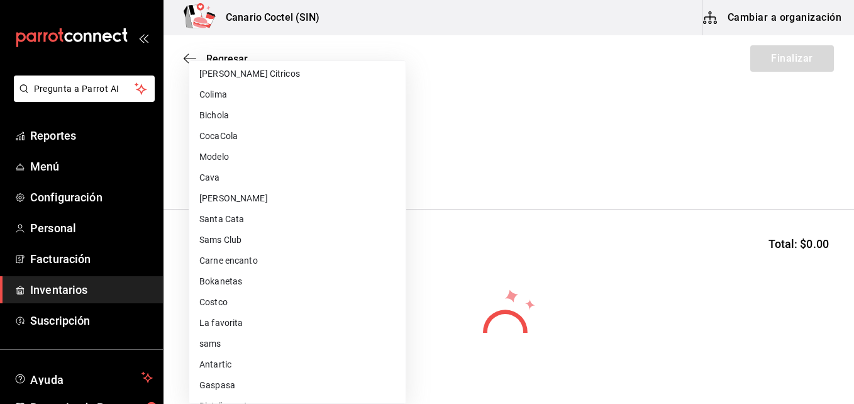
scroll to position [377, 0]
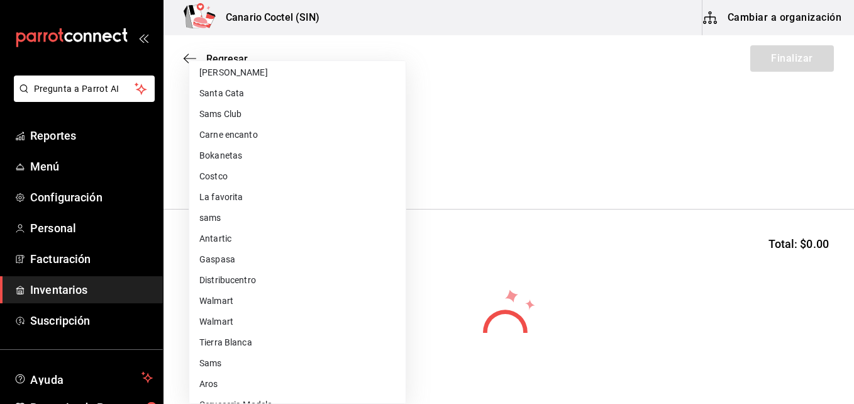
click at [226, 292] on li "Walmart" at bounding box center [297, 300] width 216 height 21
type input "368951de-21f5-4266-aec8-27b013a2c4b1"
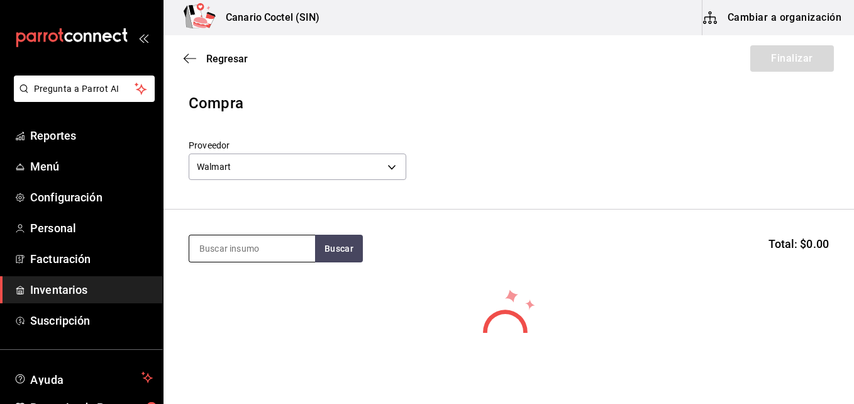
click at [240, 250] on input at bounding box center [252, 248] width 126 height 26
type input "esp"
click at [345, 247] on button "Buscar" at bounding box center [339, 249] width 48 height 28
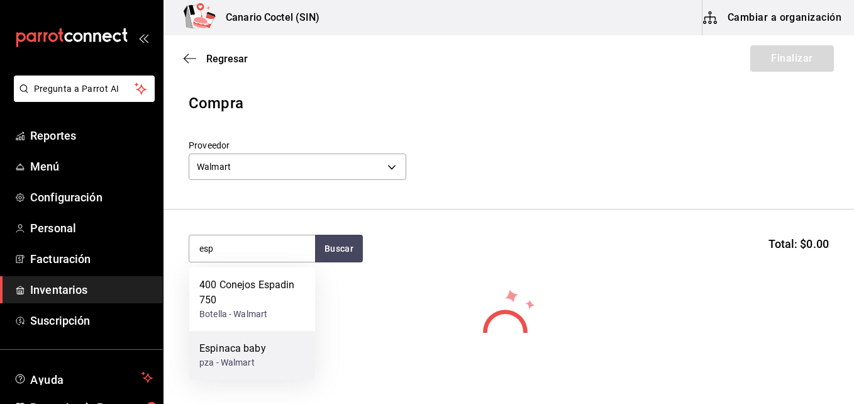
click at [262, 353] on div "Espinaca baby" at bounding box center [232, 348] width 67 height 15
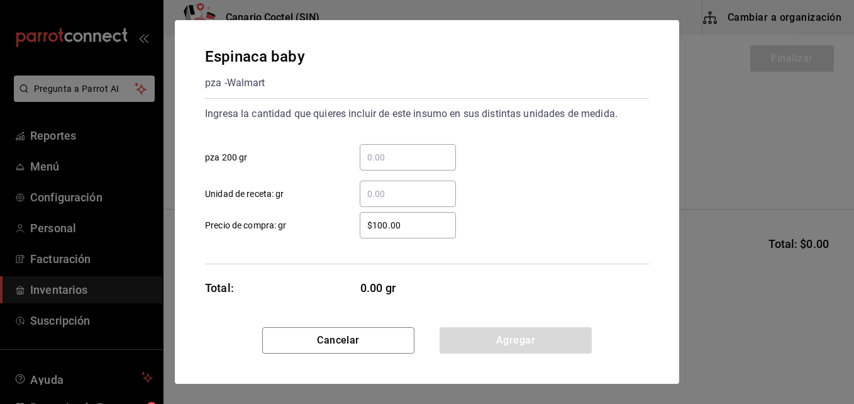
click at [385, 157] on input "​ pza 200 gr" at bounding box center [408, 157] width 96 height 15
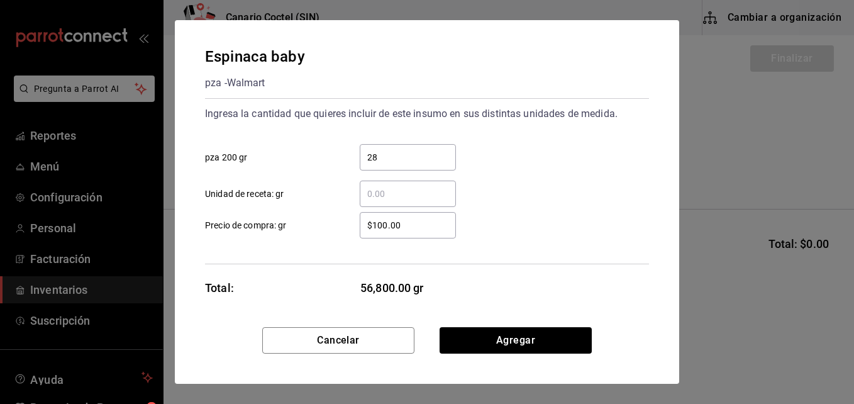
type input "2"
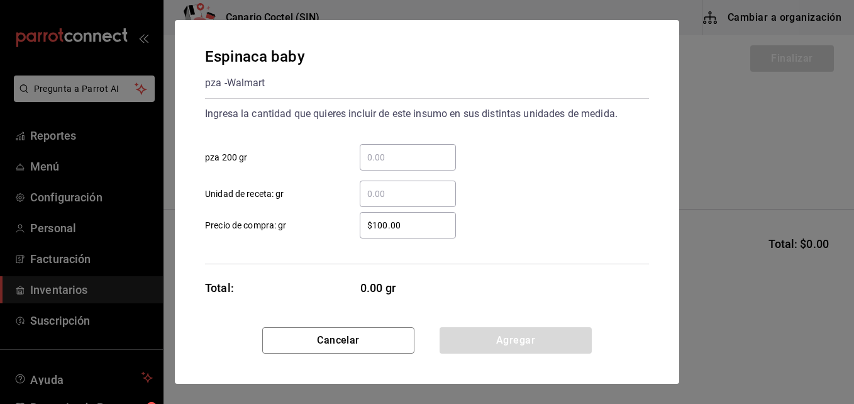
click at [382, 192] on input "​ Unidad de receta: gr" at bounding box center [408, 193] width 96 height 15
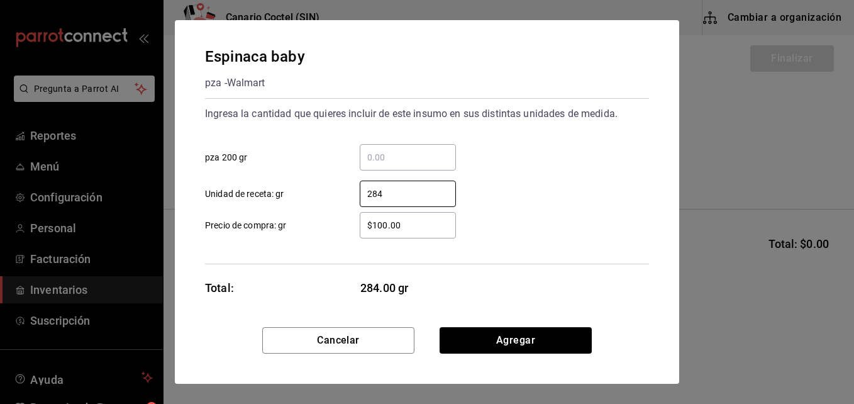
type input "284"
drag, startPoint x: 404, startPoint y: 221, endPoint x: 372, endPoint y: 223, distance: 32.1
click at [372, 223] on input "$100.00" at bounding box center [408, 225] width 96 height 15
type input "$61"
click at [575, 187] on div "284 ​ Unidad de receta: gr" at bounding box center [422, 188] width 454 height 36
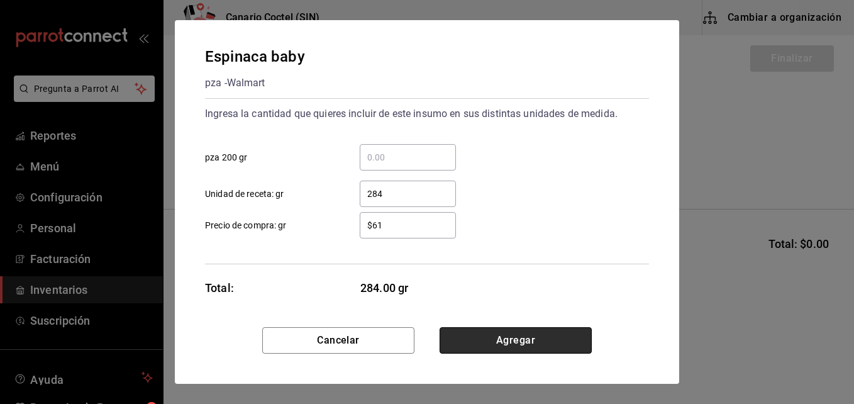
click at [528, 335] on button "Agregar" at bounding box center [515, 340] width 152 height 26
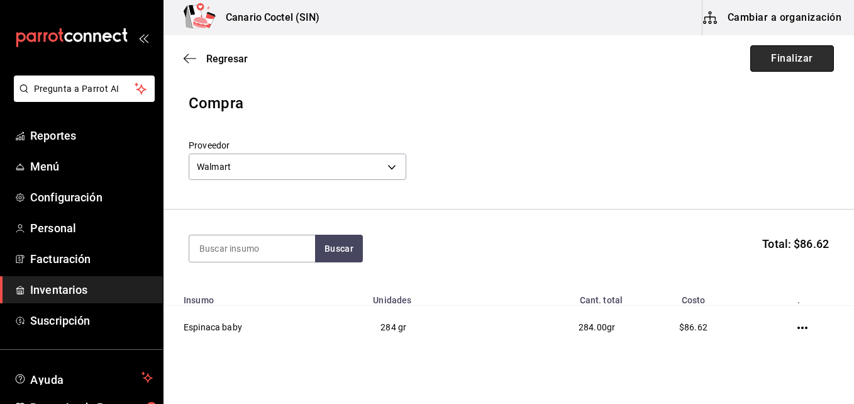
click at [768, 58] on button "Finalizar" at bounding box center [792, 58] width 84 height 26
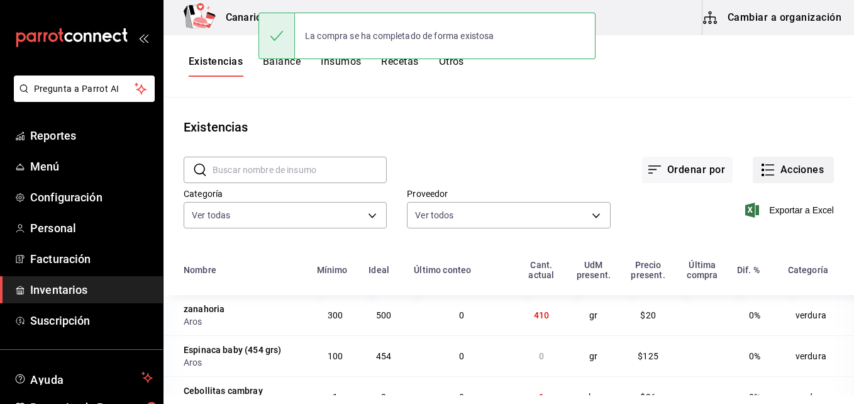
click at [775, 173] on button "Acciones" at bounding box center [793, 170] width 81 height 26
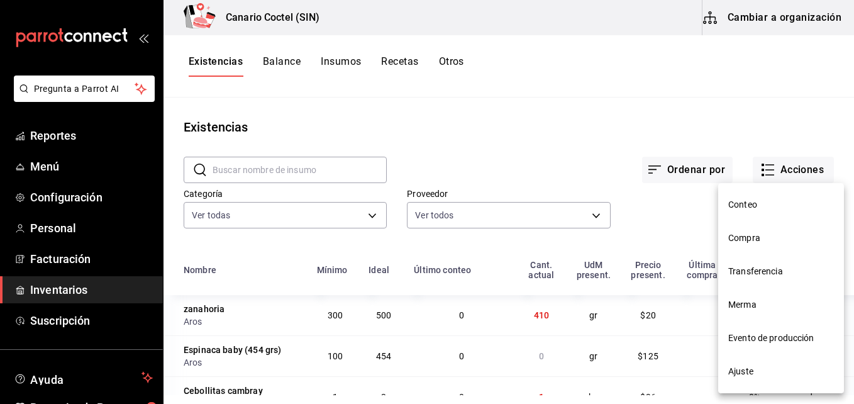
click at [755, 235] on span "Compra" at bounding box center [781, 237] width 106 height 13
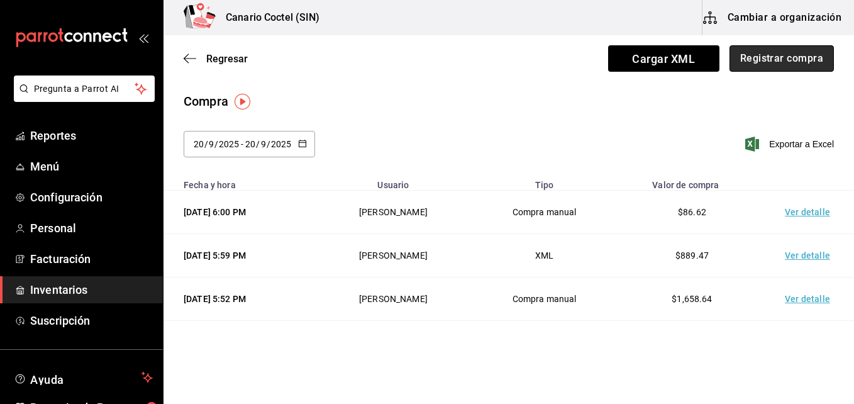
click at [782, 60] on button "Registrar compra" at bounding box center [781, 58] width 104 height 26
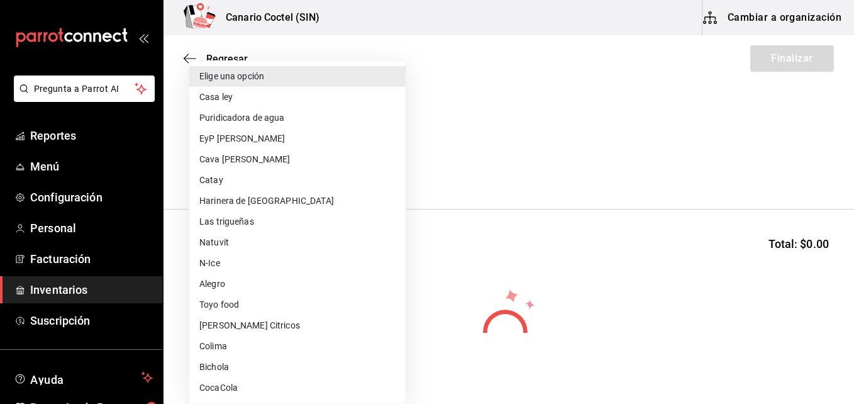
click at [389, 164] on body "Pregunta a Parrot AI Reportes Menú Configuración Personal Facturación Inventari…" at bounding box center [427, 166] width 854 height 333
click at [303, 198] on li "Harinera de Sinaloa" at bounding box center [297, 201] width 216 height 21
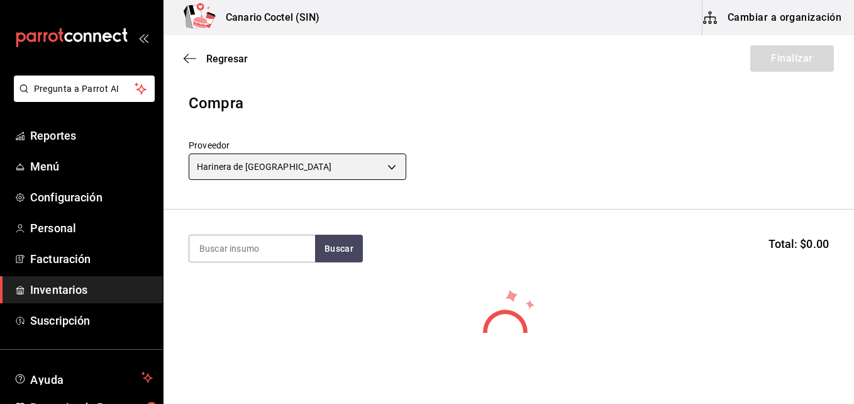
type input "12ddcfc6-9ea3-4ce0-8f85-e9b3f4dcc0c5"
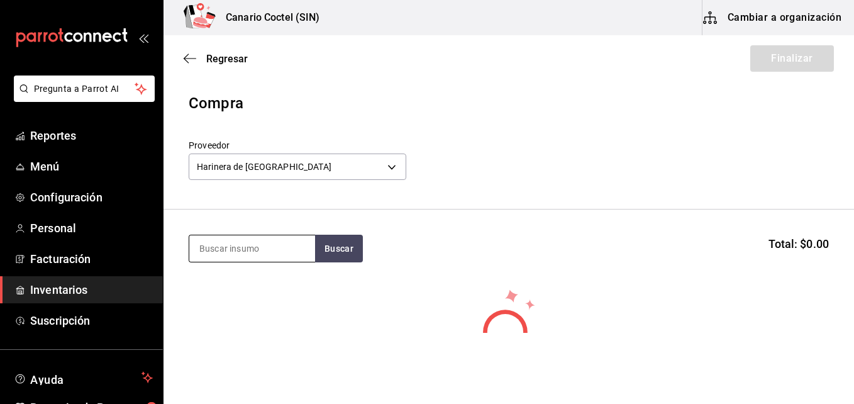
click at [273, 250] on input at bounding box center [252, 248] width 126 height 26
type input "har"
click at [346, 253] on button "Buscar" at bounding box center [339, 249] width 48 height 28
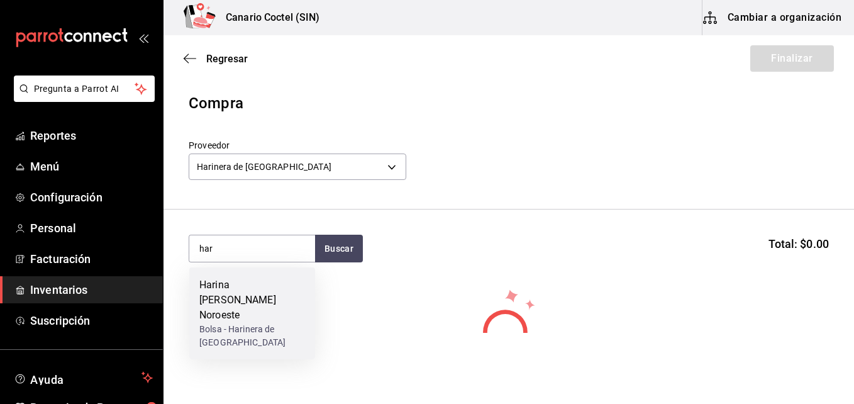
click at [235, 296] on div "Harina de trigo Noroeste" at bounding box center [252, 299] width 106 height 45
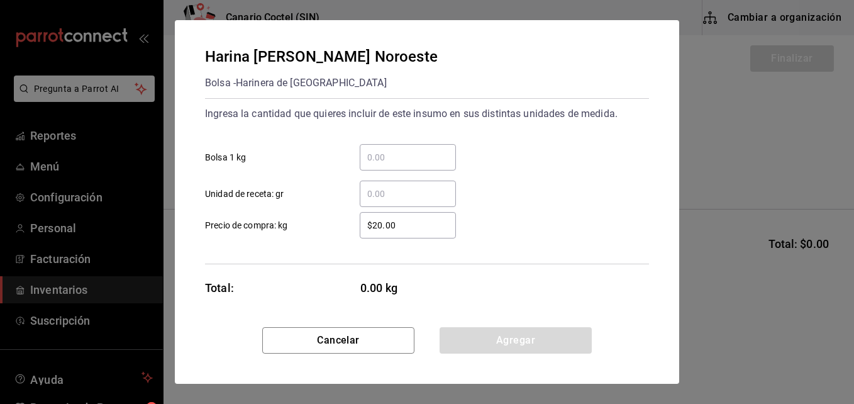
click at [369, 156] on input "​ Bolsa 1 kg" at bounding box center [408, 157] width 96 height 15
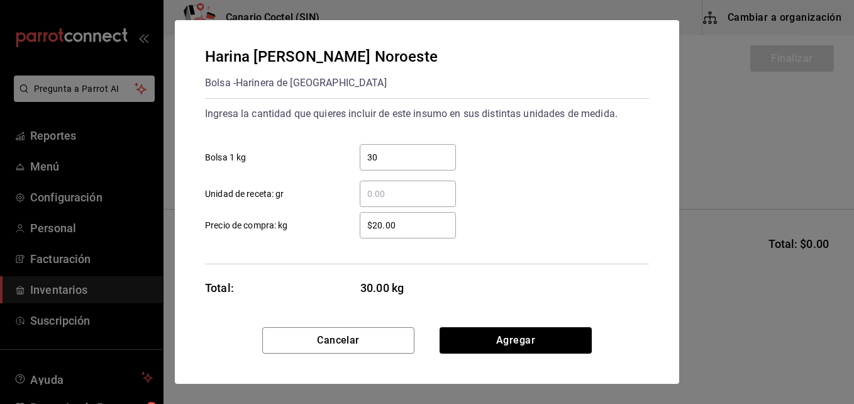
type input "30"
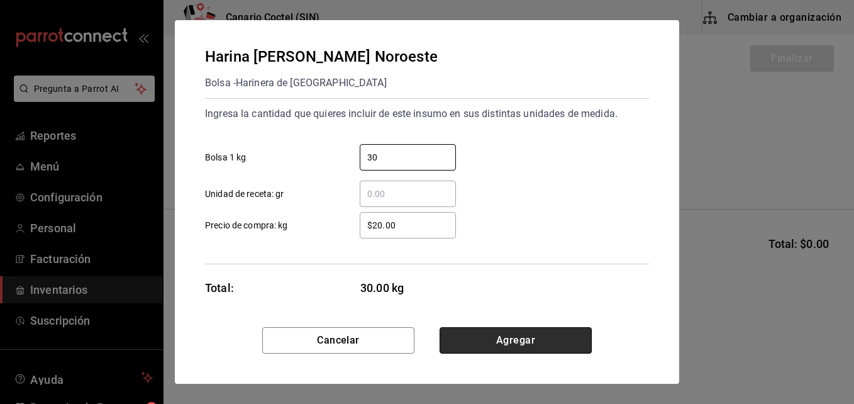
click at [531, 332] on button "Agregar" at bounding box center [515, 340] width 152 height 26
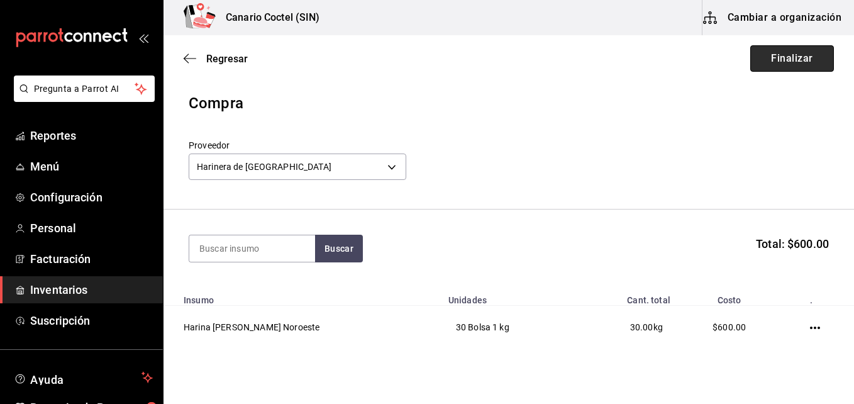
click at [797, 54] on button "Finalizar" at bounding box center [792, 58] width 84 height 26
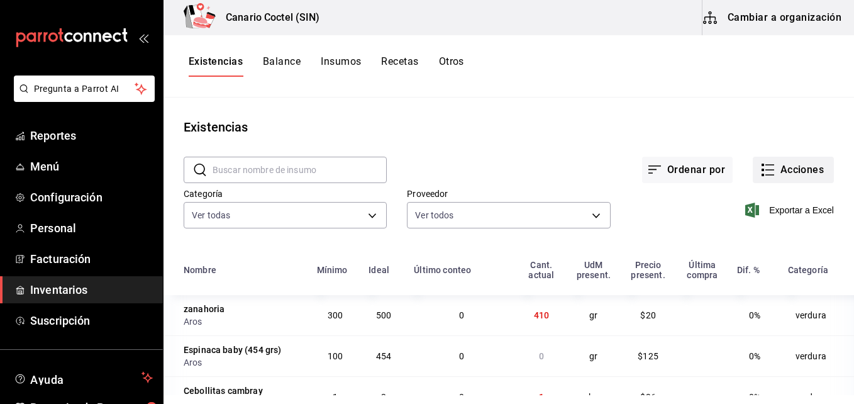
click at [792, 168] on button "Acciones" at bounding box center [793, 170] width 81 height 26
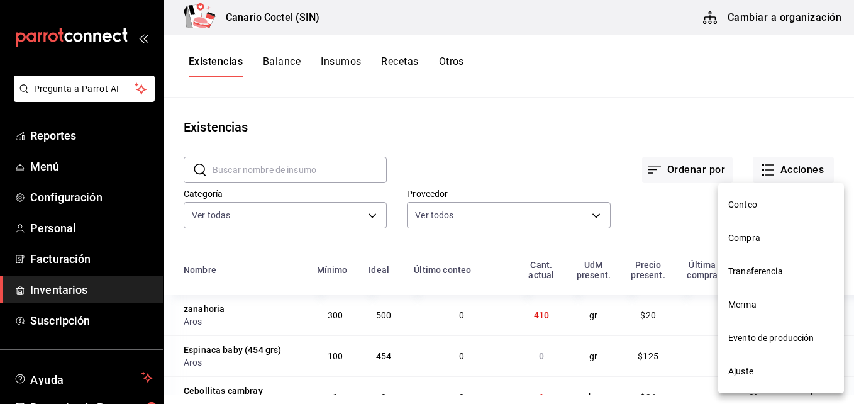
click at [754, 237] on span "Compra" at bounding box center [781, 237] width 106 height 13
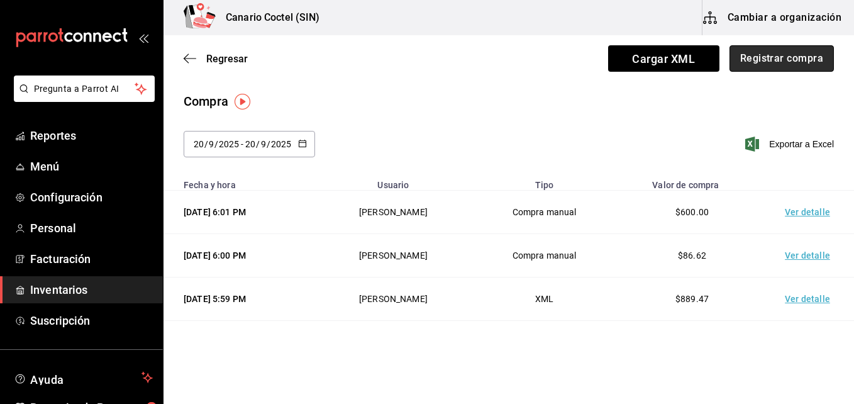
click at [770, 53] on button "Registrar compra" at bounding box center [781, 58] width 104 height 26
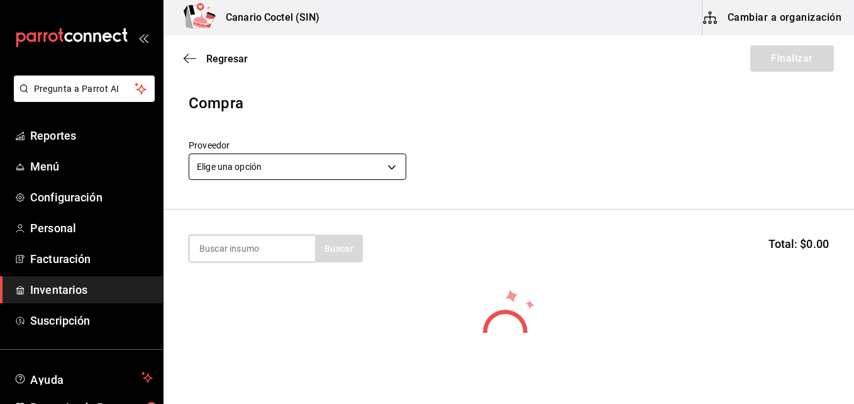
click at [389, 165] on body "Pregunta a Parrot AI Reportes Menú Configuración Personal Facturación Inventari…" at bounding box center [427, 166] width 854 height 333
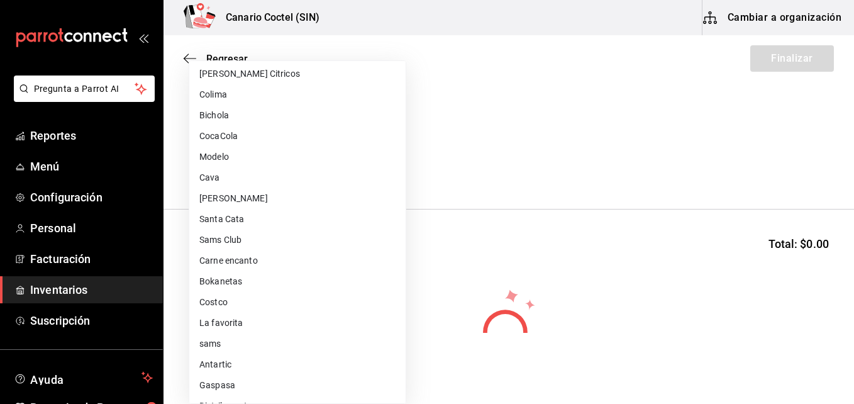
scroll to position [314, 0]
click at [240, 362] on li "Walmart" at bounding box center [297, 363] width 216 height 21
type input "368951de-21f5-4266-aec8-27b013a2c4b1"
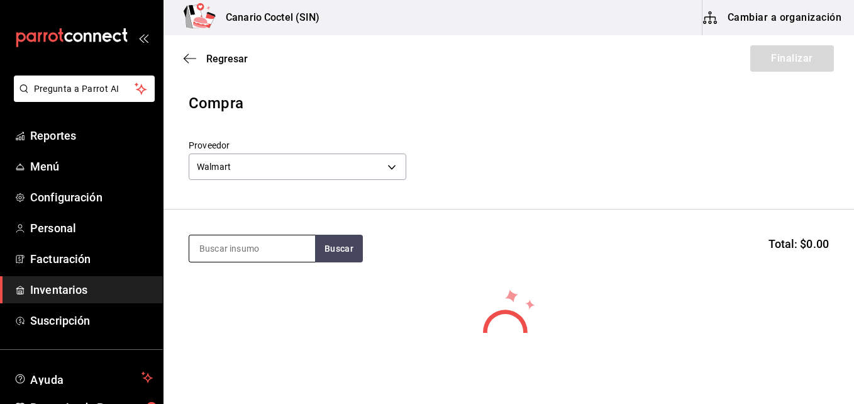
click at [253, 247] on input at bounding box center [252, 248] width 126 height 26
type input "man"
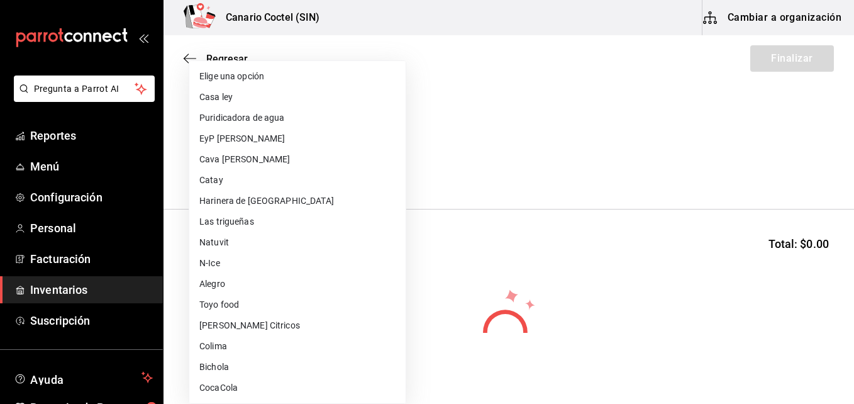
click at [395, 164] on body "Pregunta a Parrot AI Reportes Menú Configuración Personal Facturación Inventari…" at bounding box center [427, 166] width 854 height 333
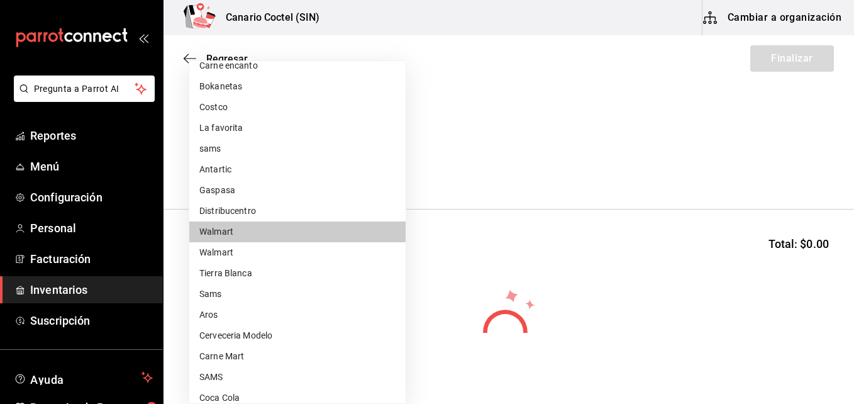
click at [306, 248] on li "Walmart" at bounding box center [297, 252] width 216 height 21
type input "9c83c466-c022-4040-a3e1-7f0d92baf5d7"
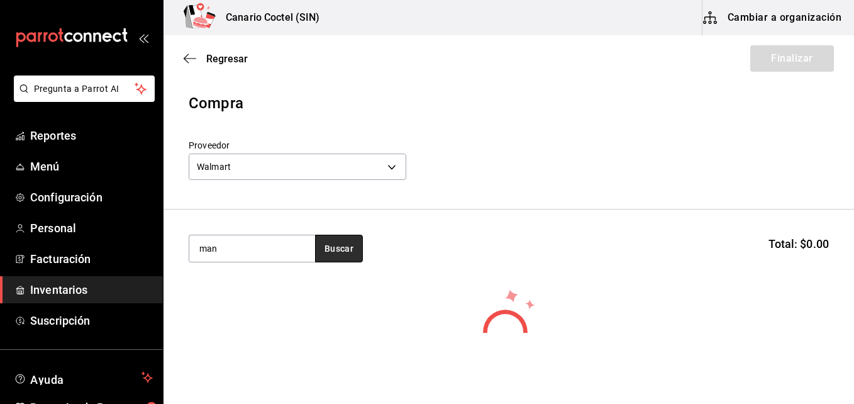
click at [336, 246] on button "Buscar" at bounding box center [339, 249] width 48 height 28
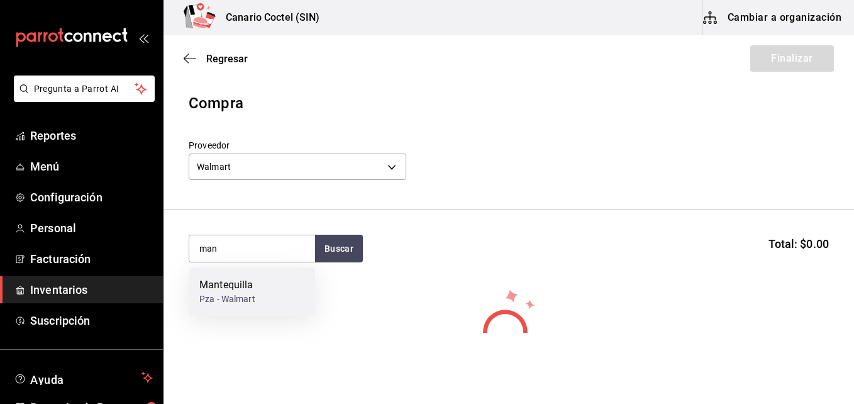
click at [273, 293] on div "Mantequilla Pza - Walmart" at bounding box center [252, 291] width 126 height 48
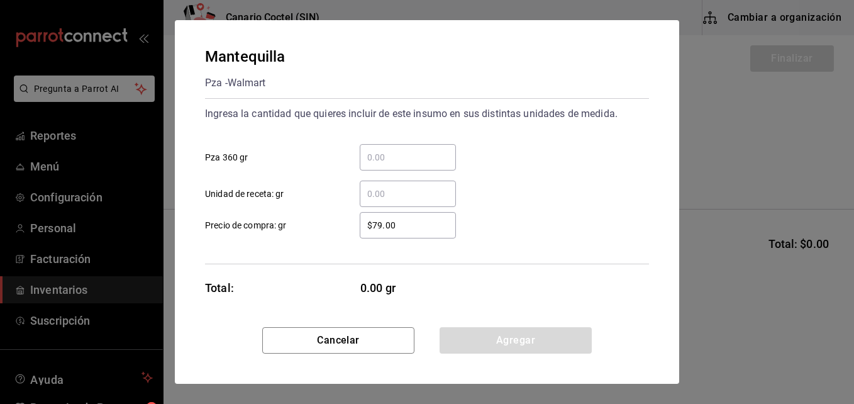
click at [390, 189] on input "​ Unidad de receta: gr" at bounding box center [408, 193] width 96 height 15
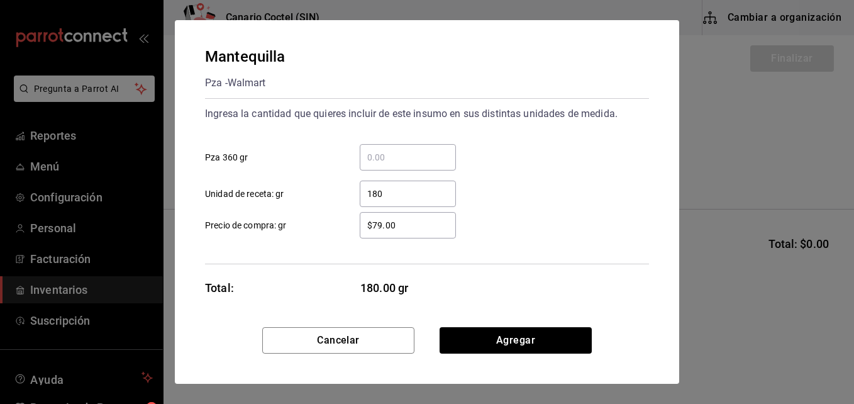
type input "180"
click at [382, 223] on input "$79.00" at bounding box center [408, 225] width 96 height 15
type input "$7.00"
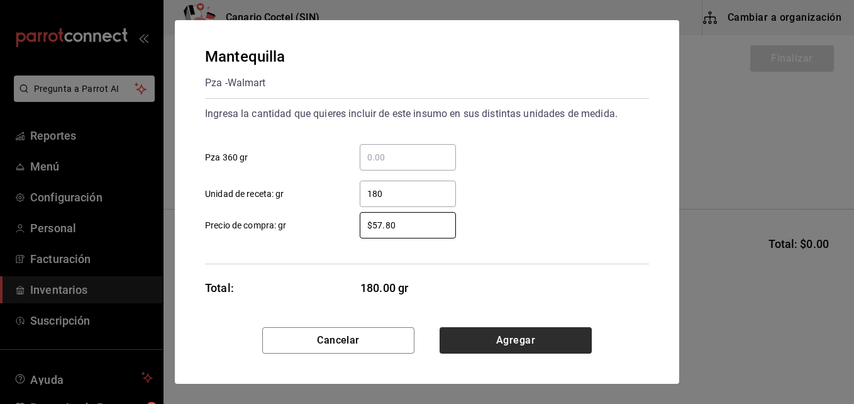
type input "$57.80"
click at [538, 343] on button "Agregar" at bounding box center [515, 340] width 152 height 26
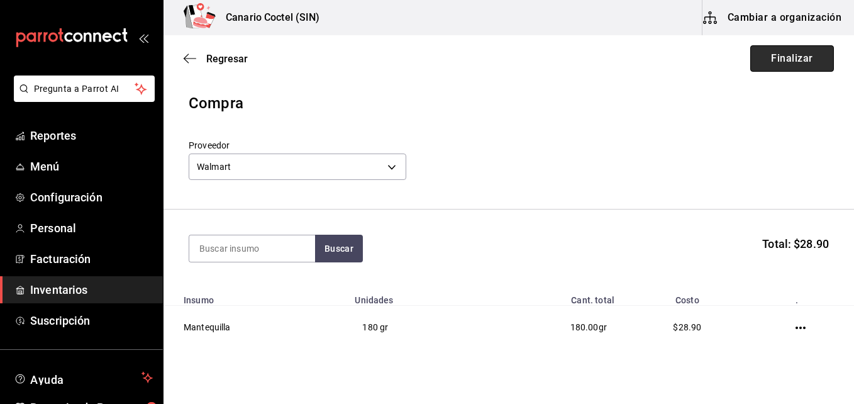
click at [785, 57] on button "Finalizar" at bounding box center [792, 58] width 84 height 26
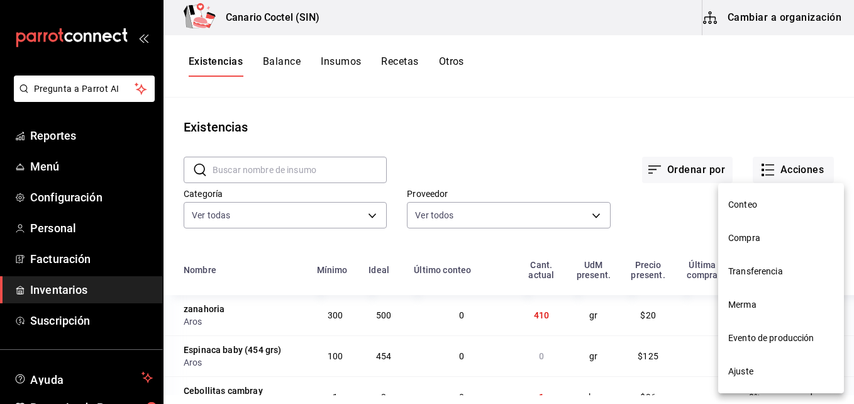
click at [747, 228] on li "Compra" at bounding box center [781, 237] width 126 height 33
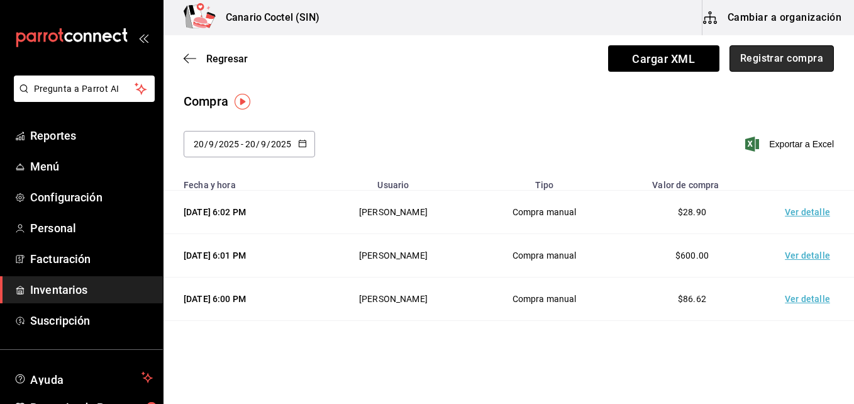
click at [798, 60] on button "Registrar compra" at bounding box center [781, 58] width 104 height 26
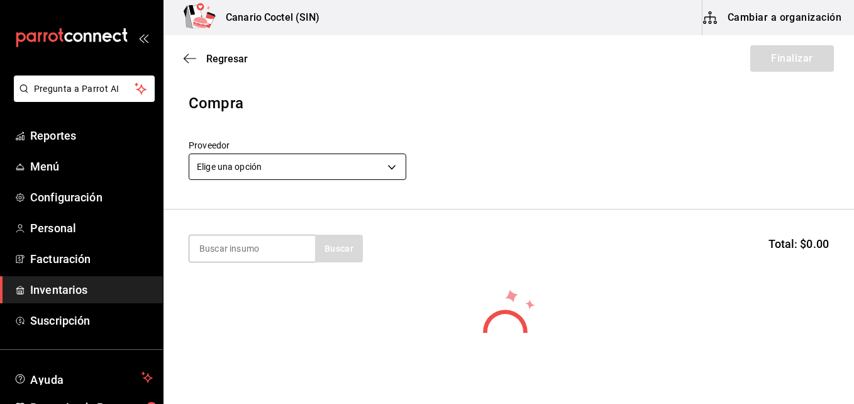
click at [395, 167] on body "Pregunta a Parrot AI Reportes Menú Configuración Personal Facturación Inventari…" at bounding box center [427, 166] width 854 height 333
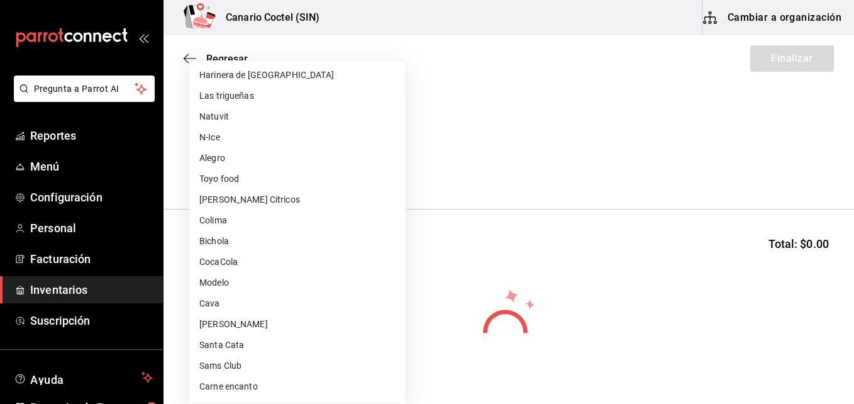
scroll to position [189, 0]
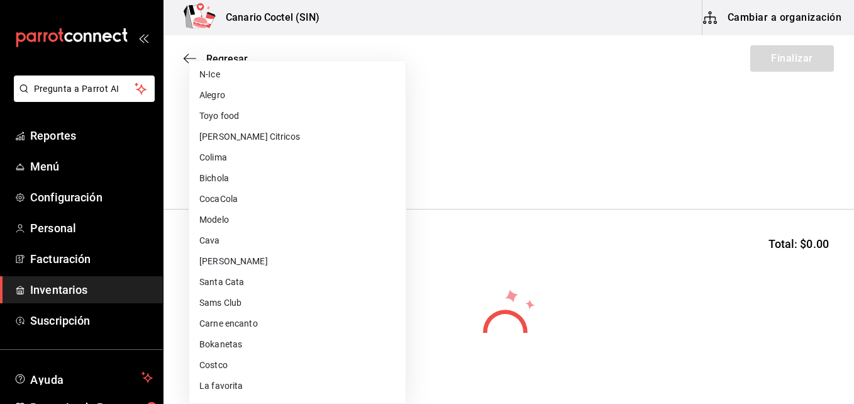
click at [239, 345] on li "Bokanetas" at bounding box center [297, 344] width 216 height 21
type input "661ccce6-a517-424e-8aed-ecb6544733b3"
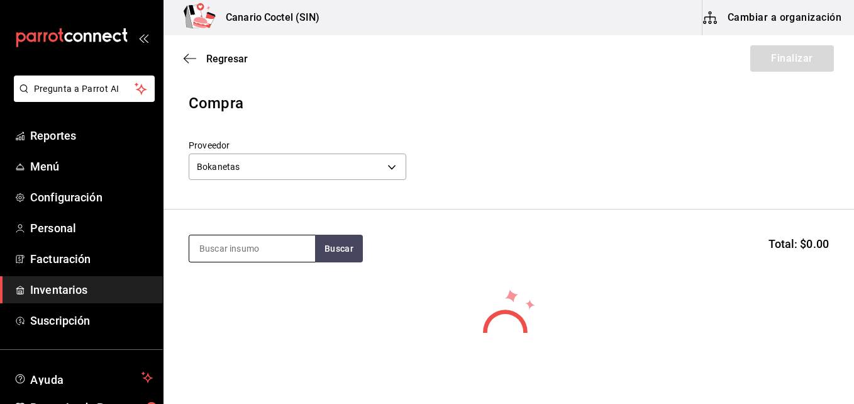
click at [248, 250] on input at bounding box center [252, 248] width 126 height 26
type input "tos"
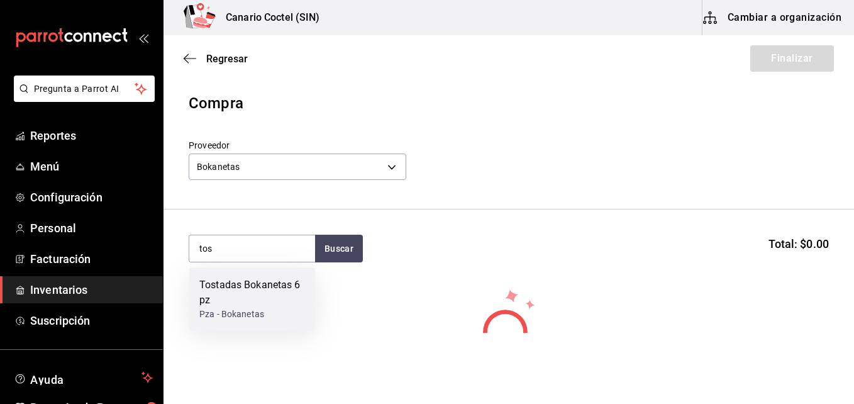
click at [243, 294] on div "Tostadas Bokanetas 6 pz" at bounding box center [252, 292] width 106 height 30
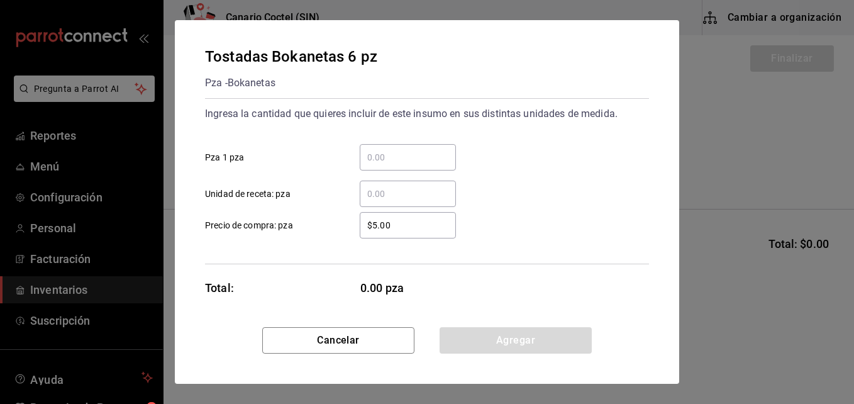
click at [392, 160] on input "​ Pza 1 pza" at bounding box center [408, 157] width 96 height 15
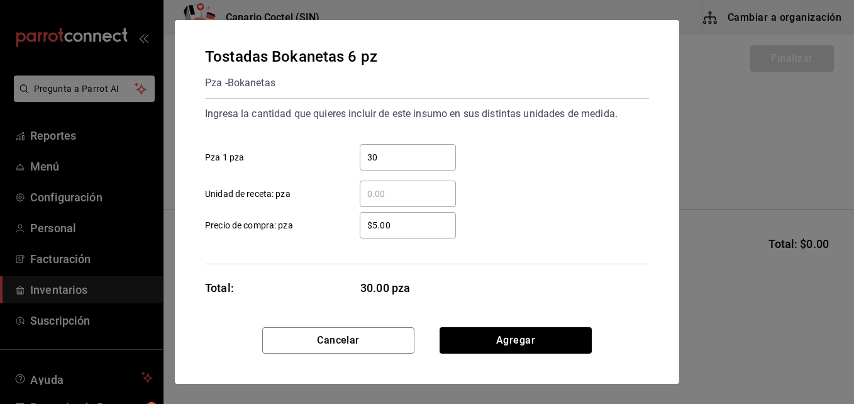
type input "30"
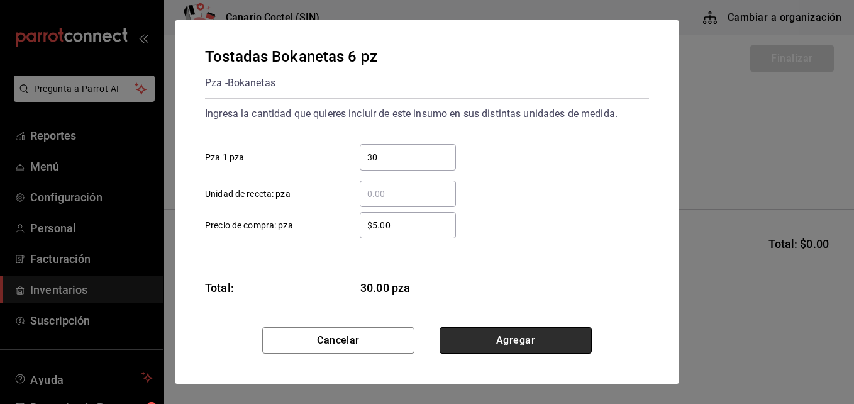
click at [532, 341] on button "Agregar" at bounding box center [515, 340] width 152 height 26
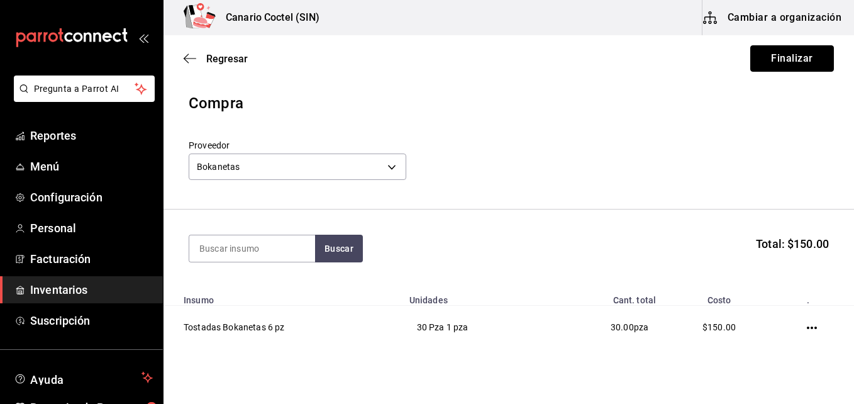
click at [789, 54] on button "Finalizar" at bounding box center [792, 58] width 84 height 26
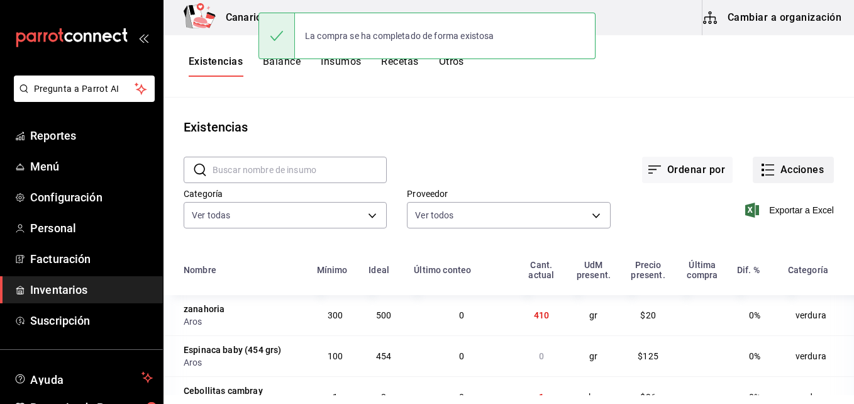
click at [785, 170] on button "Acciones" at bounding box center [793, 170] width 81 height 26
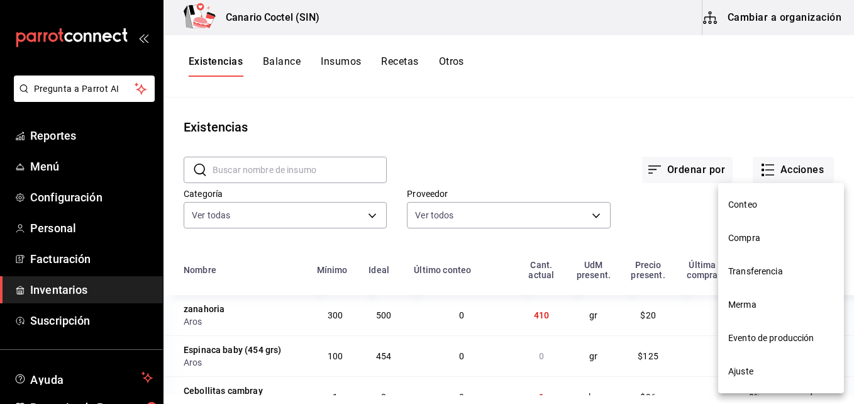
click at [737, 241] on span "Compra" at bounding box center [781, 237] width 106 height 13
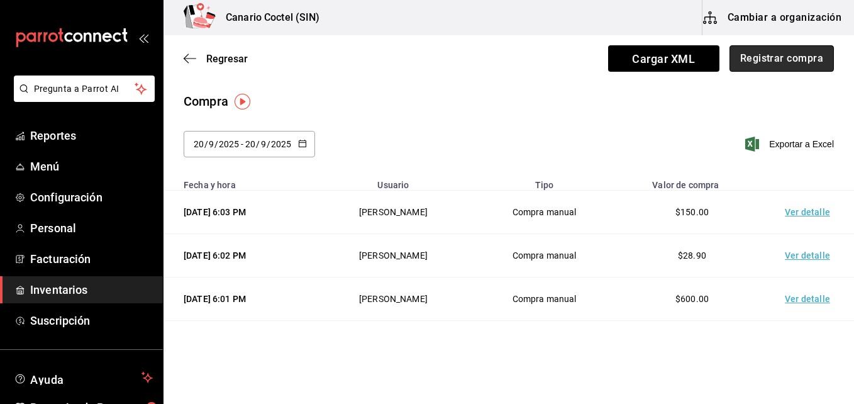
click at [776, 60] on button "Registrar compra" at bounding box center [781, 58] width 104 height 26
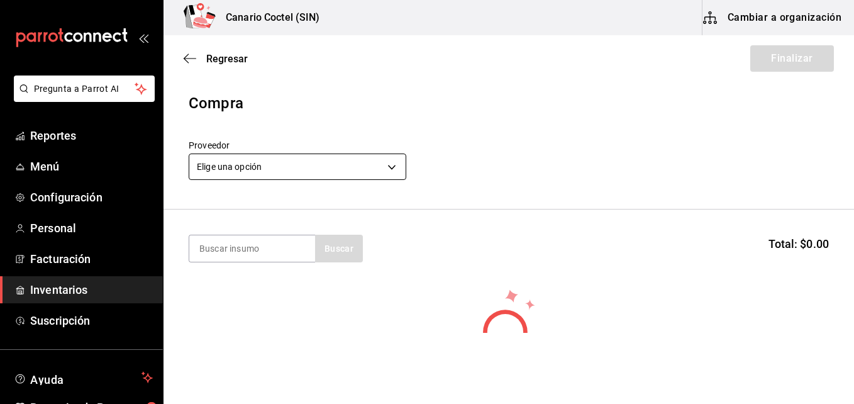
click at [390, 167] on body "Pregunta a Parrot AI Reportes Menú Configuración Personal Facturación Inventari…" at bounding box center [427, 166] width 854 height 333
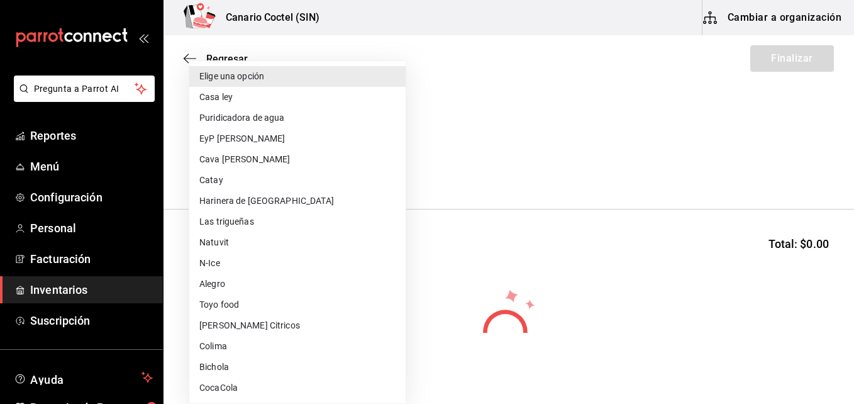
click at [278, 119] on li "Puridicadora de agua" at bounding box center [297, 118] width 216 height 21
type input "5370e528-5c00-4595-8fdf-444c127f2058"
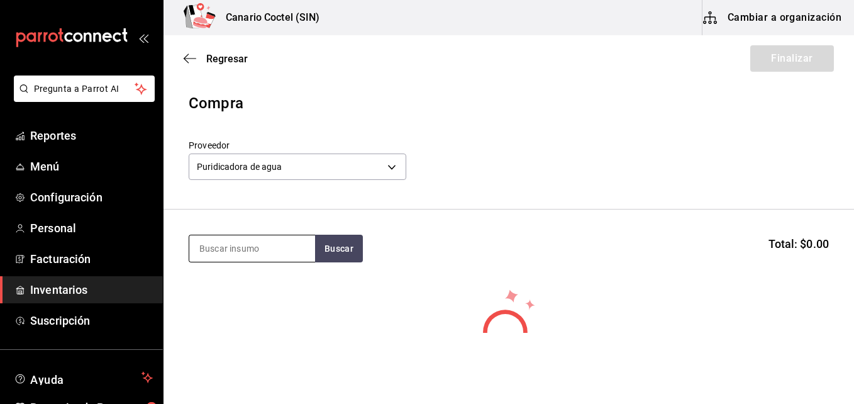
click at [270, 246] on input at bounding box center [252, 248] width 126 height 26
type input "g"
type input "agu"
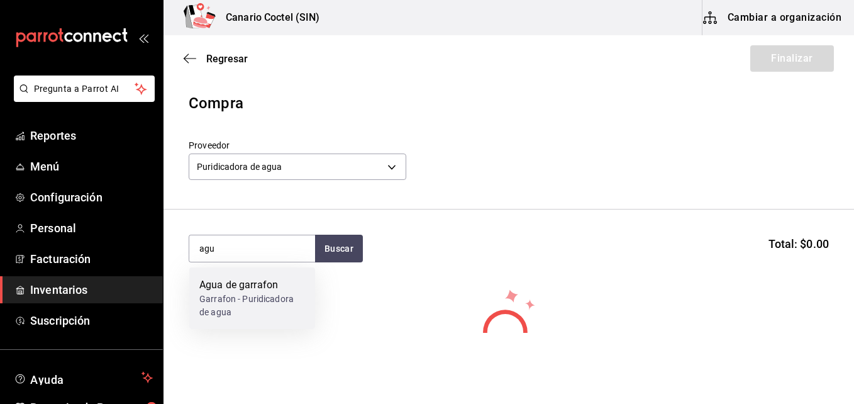
click at [255, 294] on div "Garrafon - Puridicadora de agua" at bounding box center [252, 305] width 106 height 26
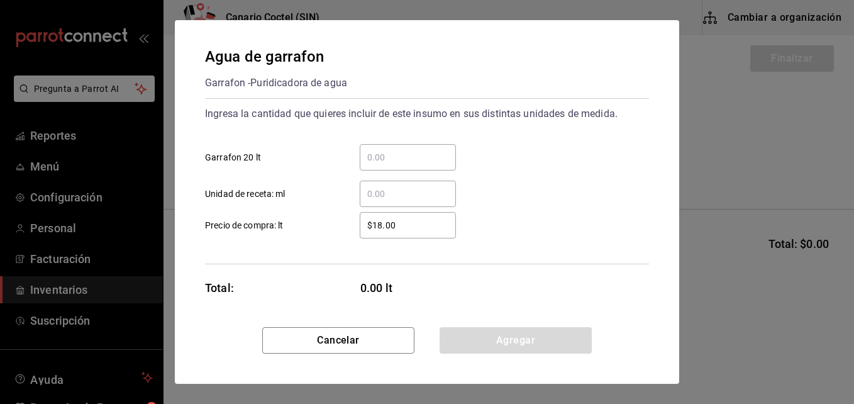
click at [388, 157] on input "​ Garrafon 20 lt" at bounding box center [408, 157] width 96 height 15
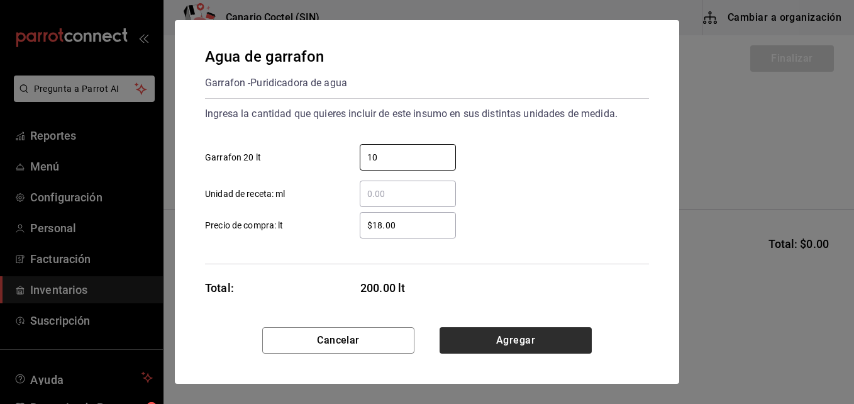
type input "10"
click at [507, 343] on button "Agregar" at bounding box center [515, 340] width 152 height 26
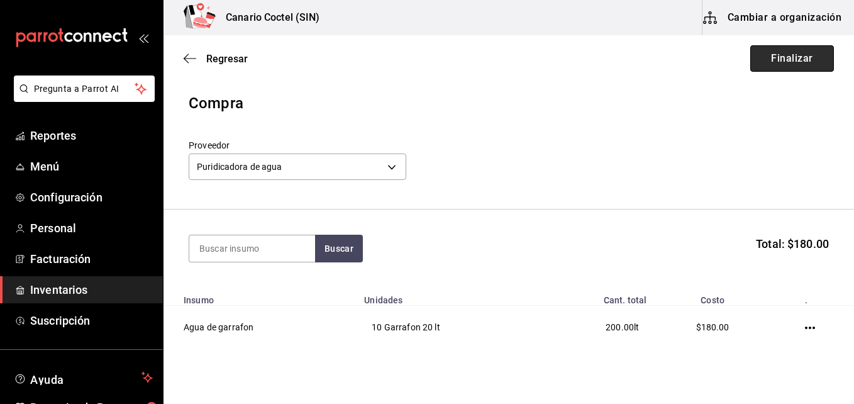
click at [800, 60] on button "Finalizar" at bounding box center [792, 58] width 84 height 26
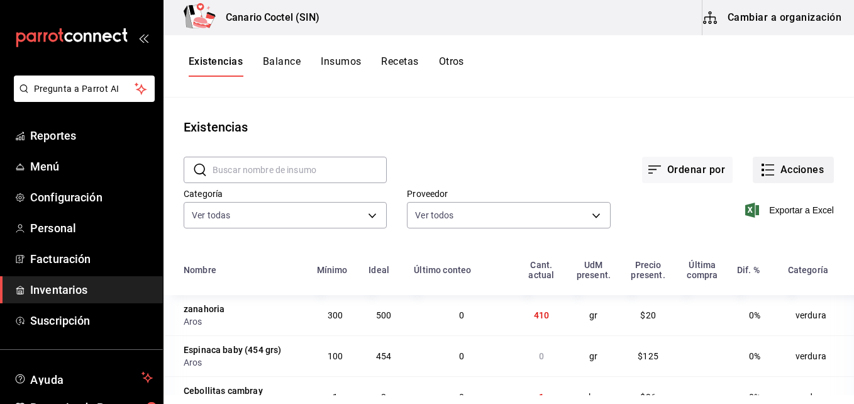
click at [787, 167] on button "Acciones" at bounding box center [793, 170] width 81 height 26
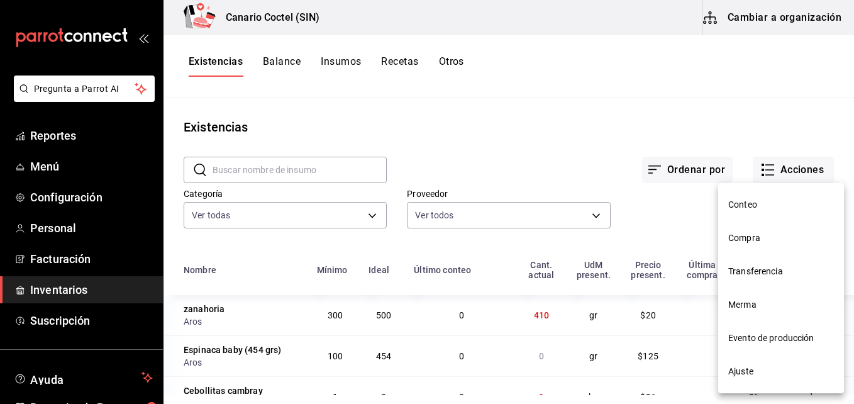
click at [756, 236] on span "Compra" at bounding box center [781, 237] width 106 height 13
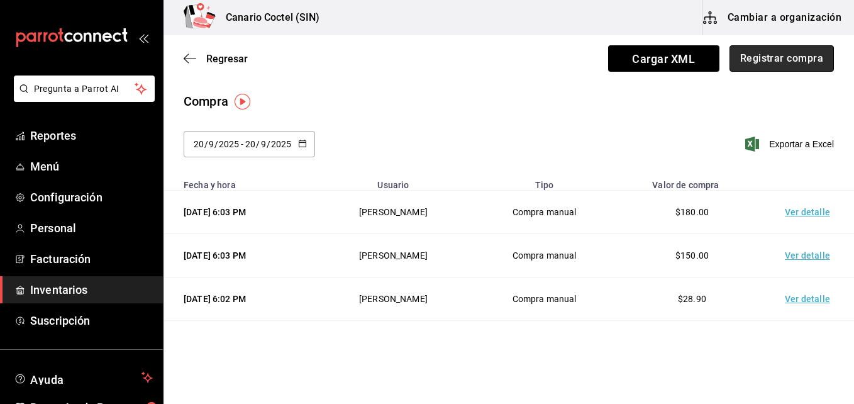
click at [782, 63] on button "Registrar compra" at bounding box center [781, 58] width 104 height 26
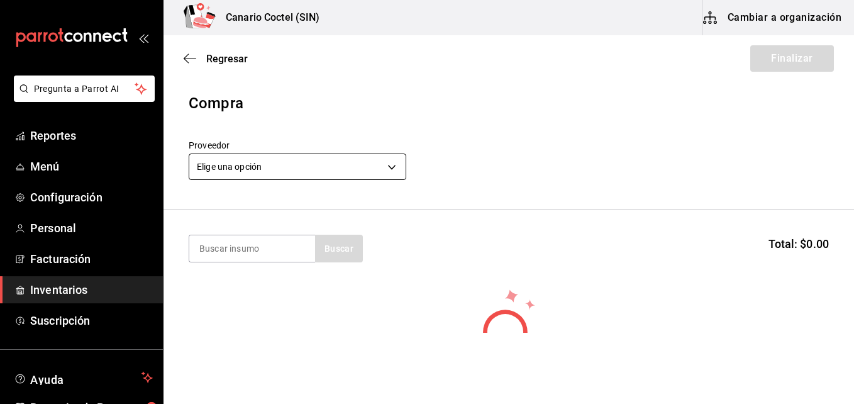
click at [389, 166] on body "Pregunta a Parrot AI Reportes Menú Configuración Personal Facturación Inventari…" at bounding box center [427, 166] width 854 height 333
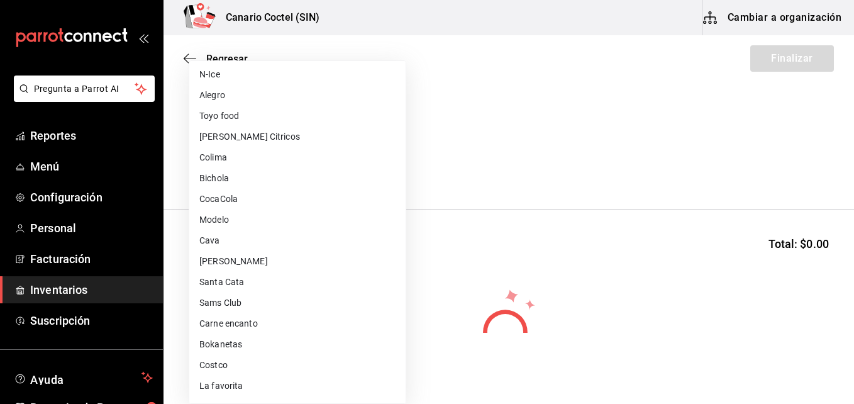
scroll to position [314, 0]
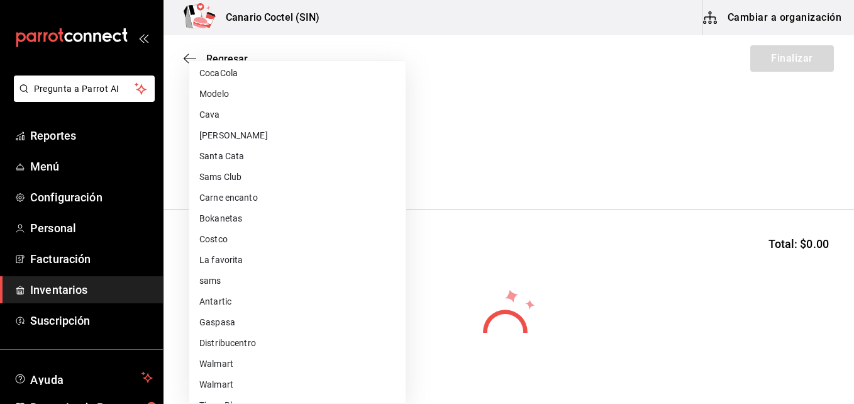
click at [218, 363] on li "Walmart" at bounding box center [297, 363] width 216 height 21
type input "368951de-21f5-4266-aec8-27b013a2c4b1"
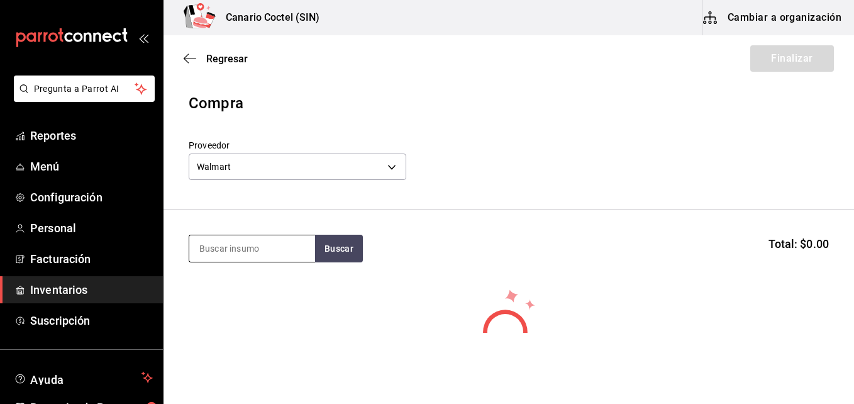
click at [258, 250] on input at bounding box center [252, 248] width 126 height 26
type input "jug"
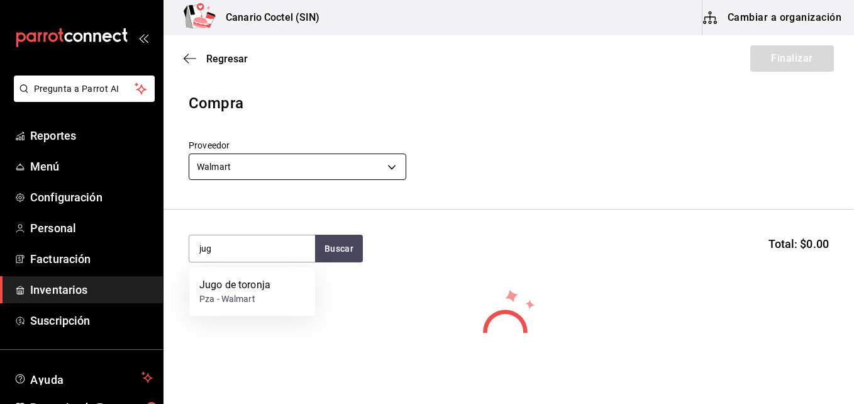
click at [397, 162] on body "Pregunta a Parrot AI Reportes Menú Configuración Personal Facturación Inventari…" at bounding box center [427, 166] width 854 height 333
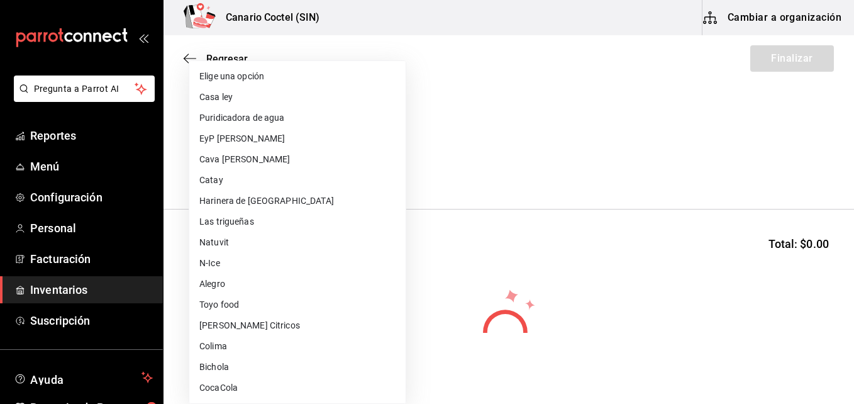
scroll to position [446, 0]
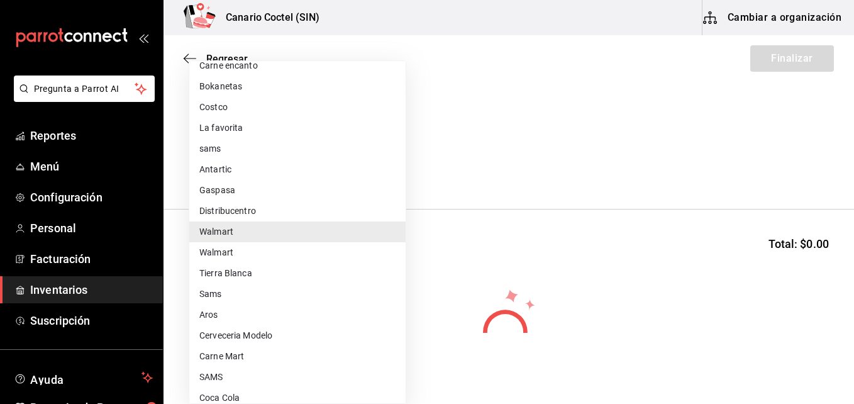
click at [311, 252] on li "Walmart" at bounding box center [297, 252] width 216 height 21
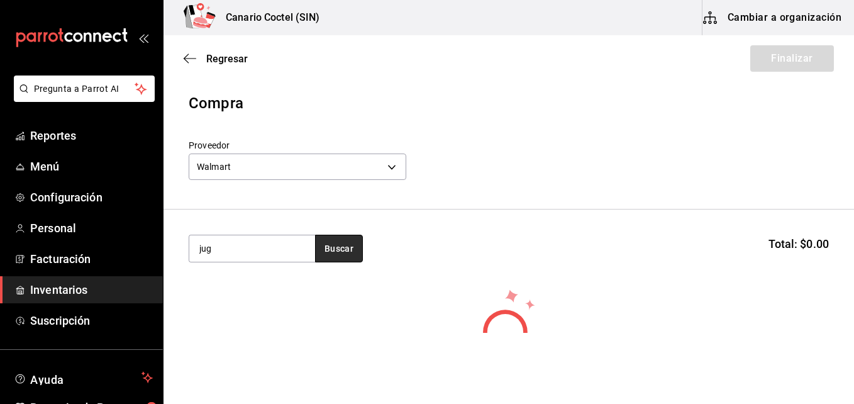
click at [333, 248] on button "Buscar" at bounding box center [339, 249] width 48 height 28
click at [390, 163] on body "Pregunta a Parrot AI Reportes Menú Configuración Personal Facturación Inventari…" at bounding box center [427, 166] width 854 height 333
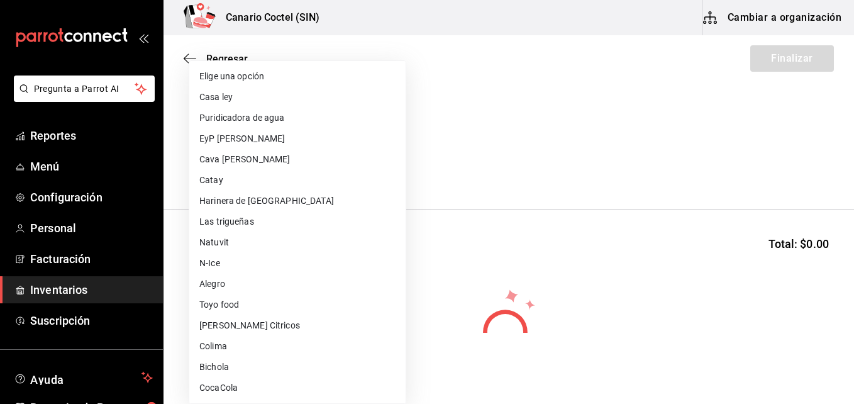
scroll to position [467, 0]
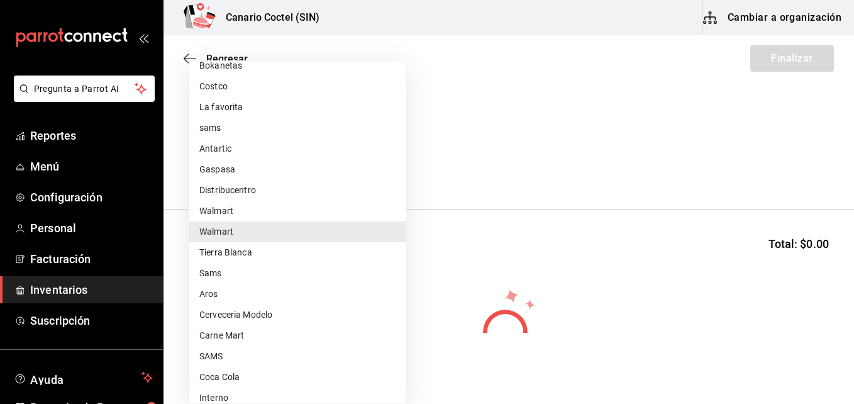
click at [300, 276] on li "Sams" at bounding box center [297, 273] width 216 height 21
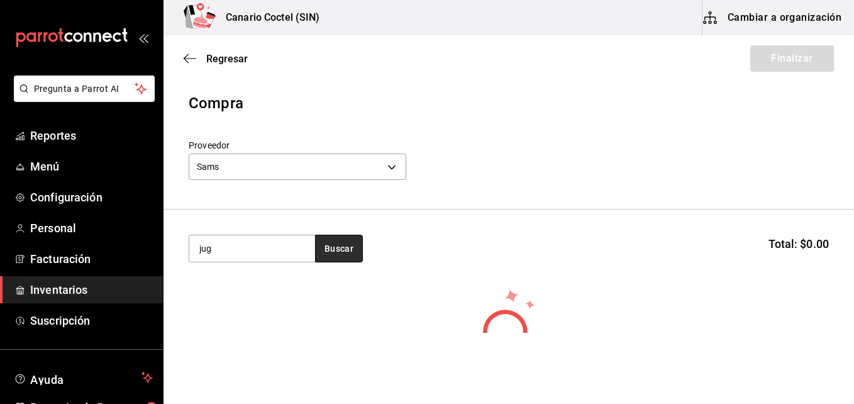
click at [336, 253] on button "Buscar" at bounding box center [339, 249] width 48 height 28
click at [337, 250] on button "Buscar" at bounding box center [339, 249] width 48 height 28
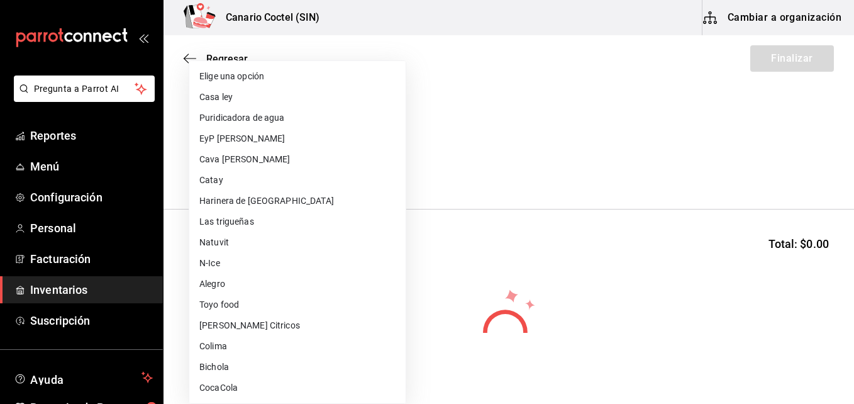
click at [392, 165] on body "Pregunta a Parrot AI Reportes Menú Configuración Personal Facturación Inventari…" at bounding box center [427, 166] width 854 height 333
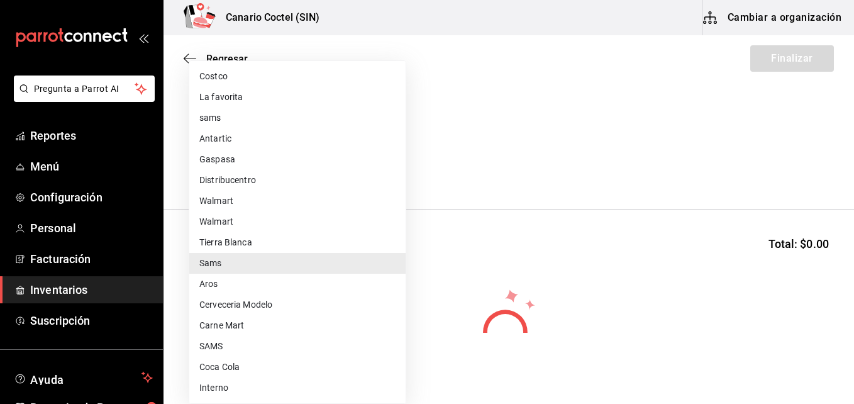
click at [260, 344] on li "SAMS" at bounding box center [297, 346] width 216 height 21
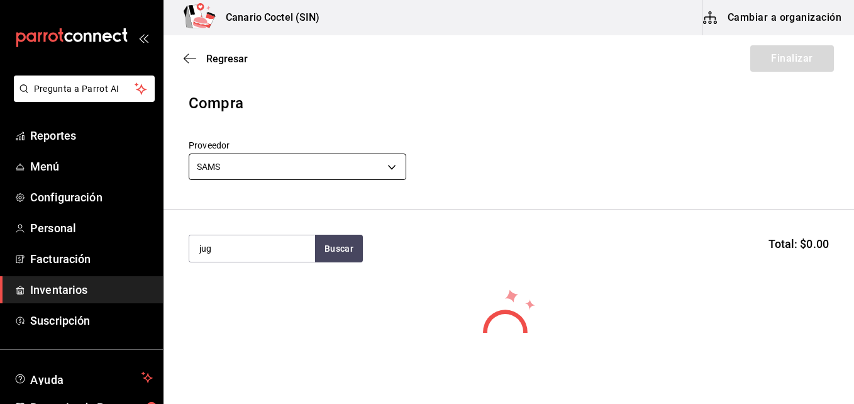
click at [393, 165] on body "Pregunta a Parrot AI Reportes Menú Configuración Personal Facturación Inventari…" at bounding box center [427, 166] width 854 height 333
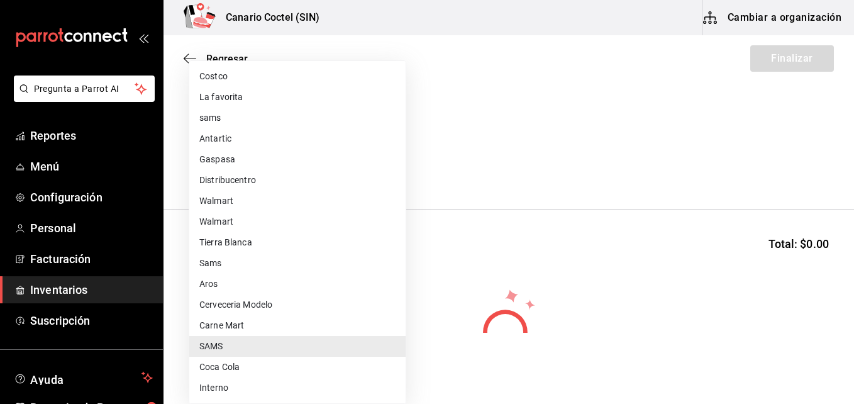
scroll to position [414, 0]
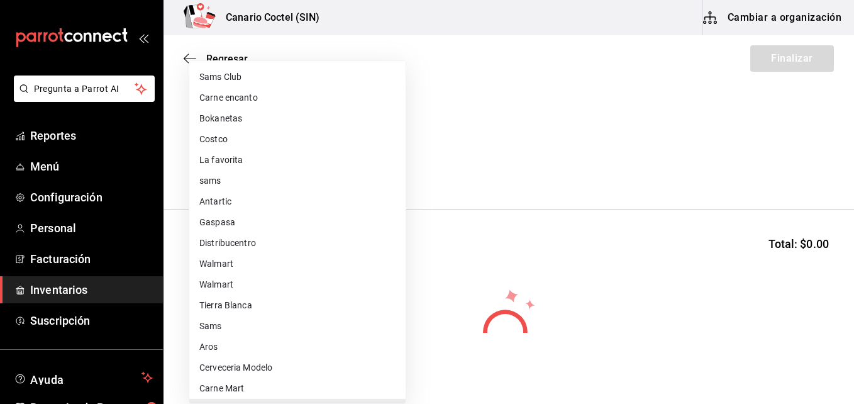
click at [250, 71] on li "Sams Club" at bounding box center [297, 77] width 216 height 21
type input "fd882c45-9318-4586-8c8c-04996427a90d"
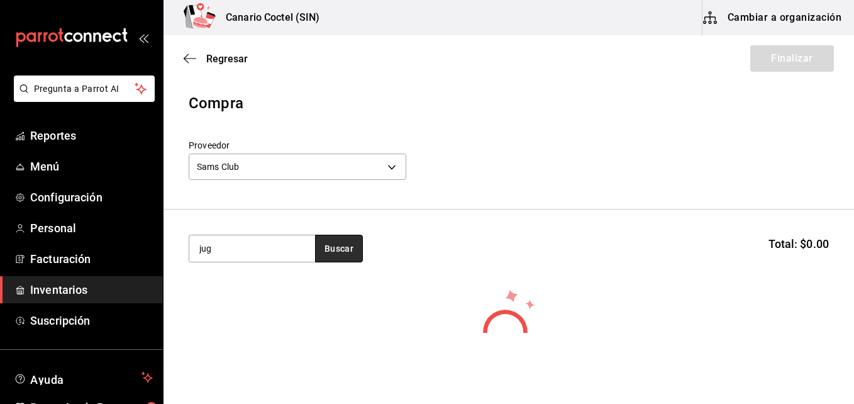
click at [334, 252] on button "Buscar" at bounding box center [339, 249] width 48 height 28
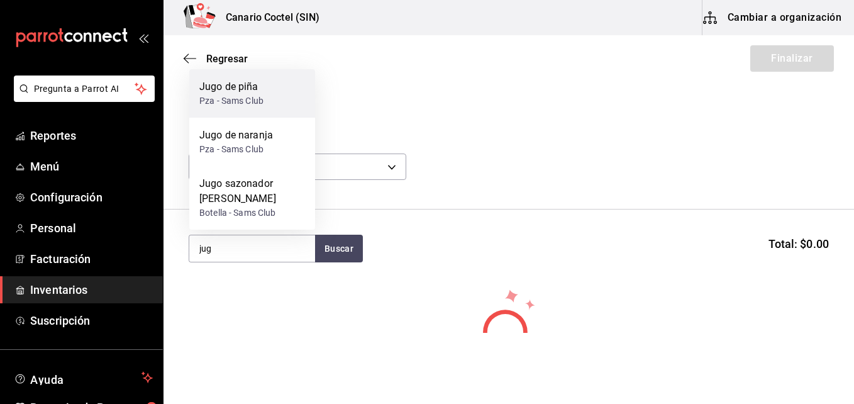
click at [249, 94] on div "Jugo de piña" at bounding box center [231, 86] width 64 height 15
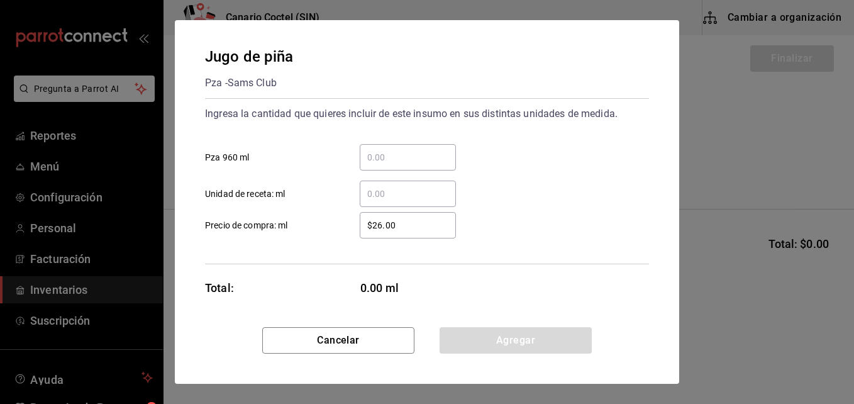
click at [388, 159] on input "​ Pza 960 ml" at bounding box center [408, 157] width 96 height 15
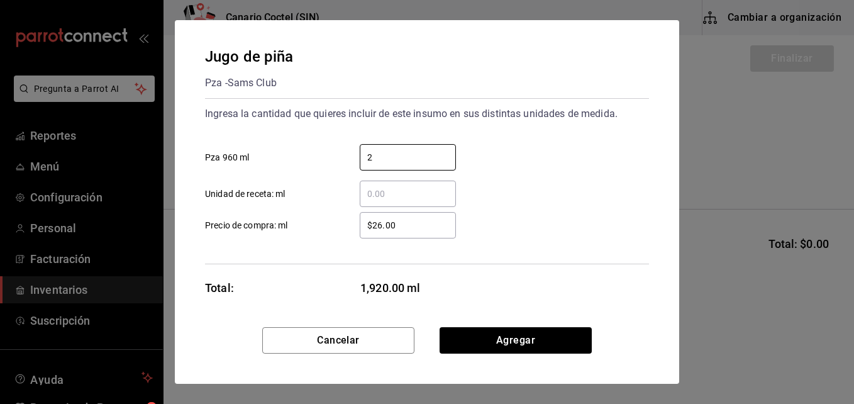
type input "2"
click at [383, 224] on input "$26.00" at bounding box center [408, 225] width 96 height 15
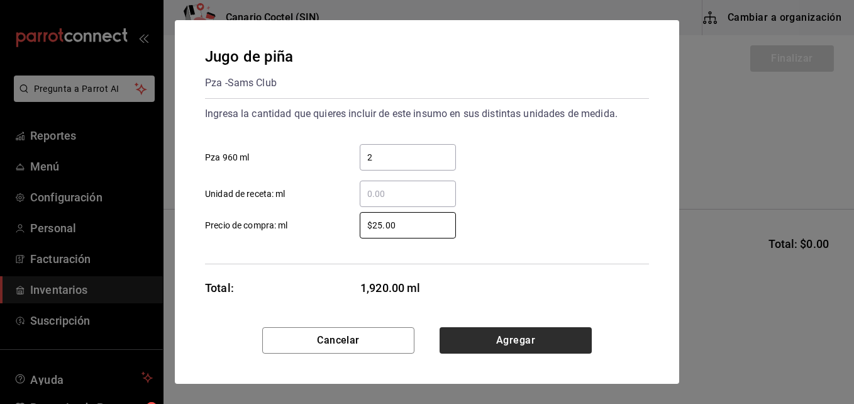
type input "$25.00"
click at [507, 335] on button "Agregar" at bounding box center [515, 340] width 152 height 26
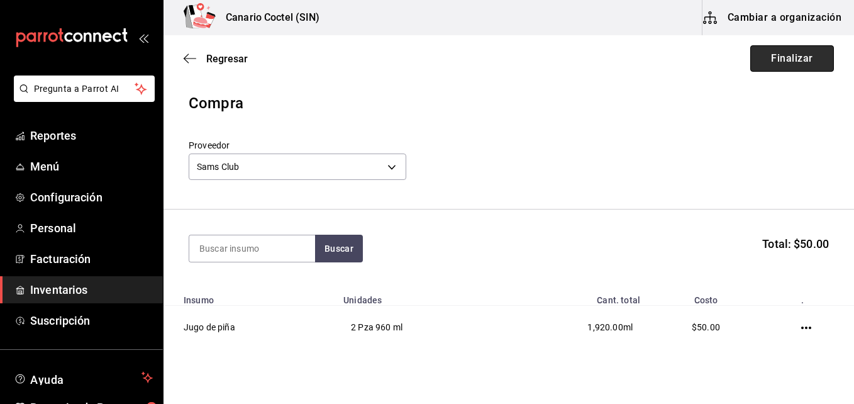
click at [793, 54] on button "Finalizar" at bounding box center [792, 58] width 84 height 26
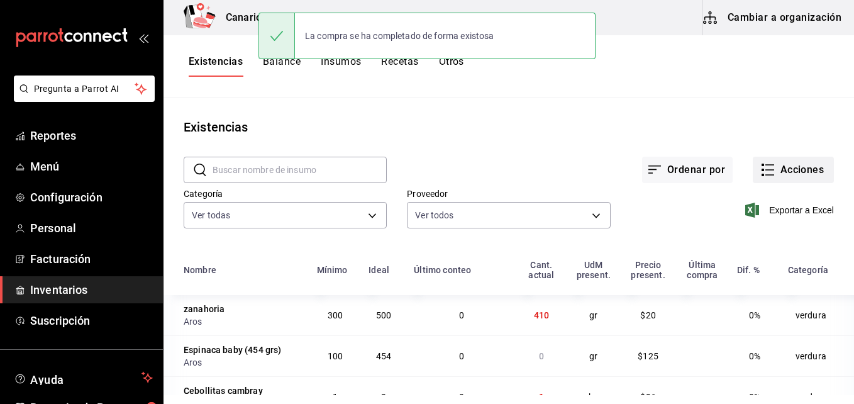
click at [792, 163] on button "Acciones" at bounding box center [793, 170] width 81 height 26
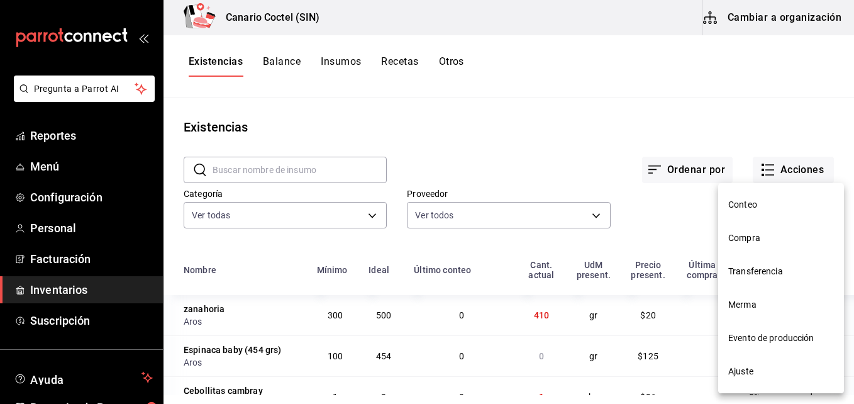
click at [733, 238] on span "Compra" at bounding box center [781, 237] width 106 height 13
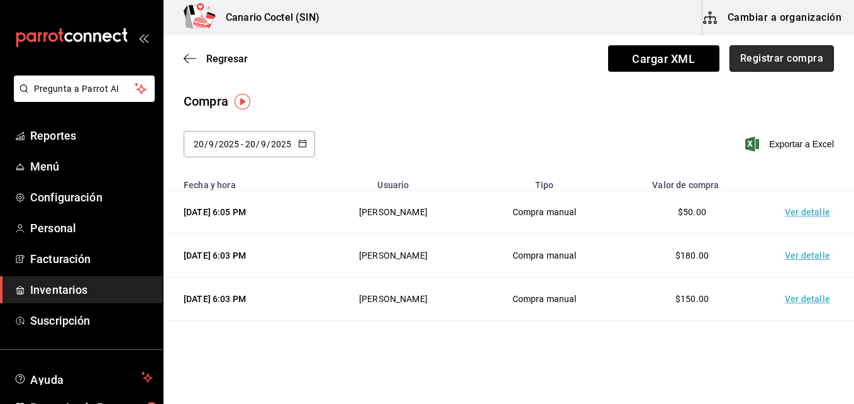
click at [784, 56] on button "Registrar compra" at bounding box center [781, 58] width 104 height 26
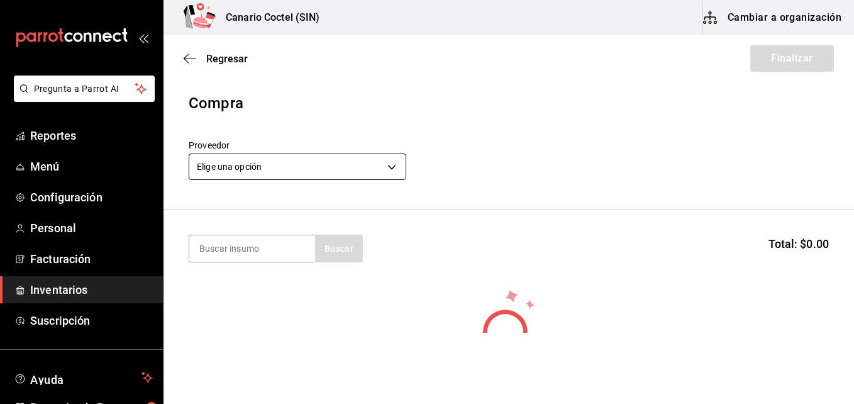
click at [389, 165] on body "Pregunta a Parrot AI Reportes Menú Configuración Personal Facturación Inventari…" at bounding box center [427, 166] width 854 height 333
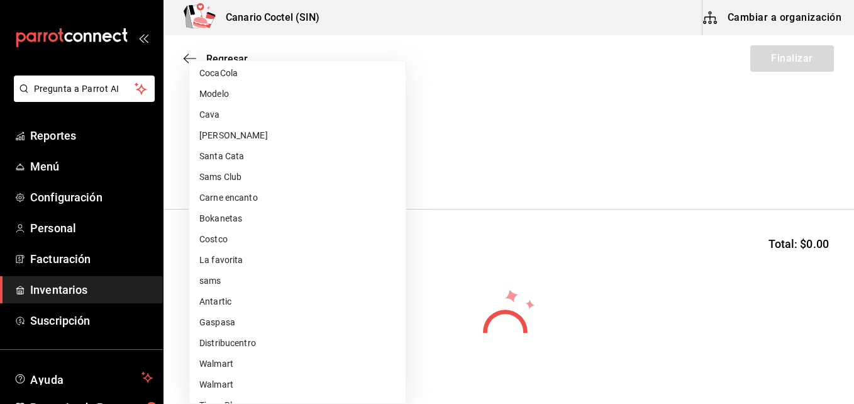
scroll to position [377, 0]
click at [252, 336] on li "Tierra Blanca" at bounding box center [297, 342] width 216 height 21
type input "547cafff-09a8-4434-9e1a-274b8a378db2"
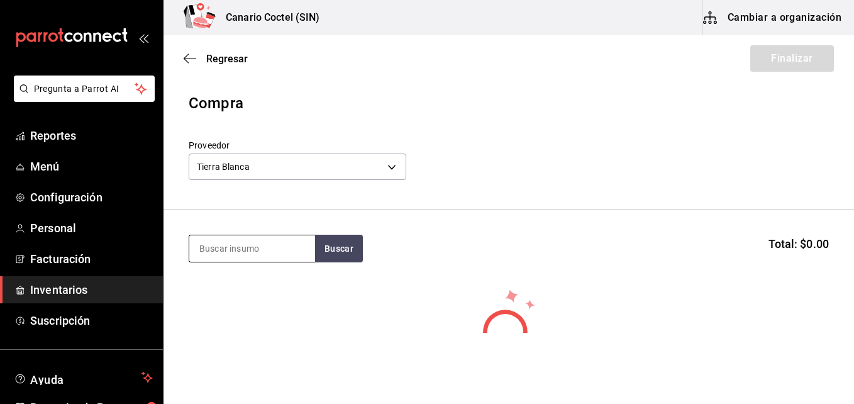
click at [266, 241] on input at bounding box center [252, 248] width 126 height 26
type input "cam"
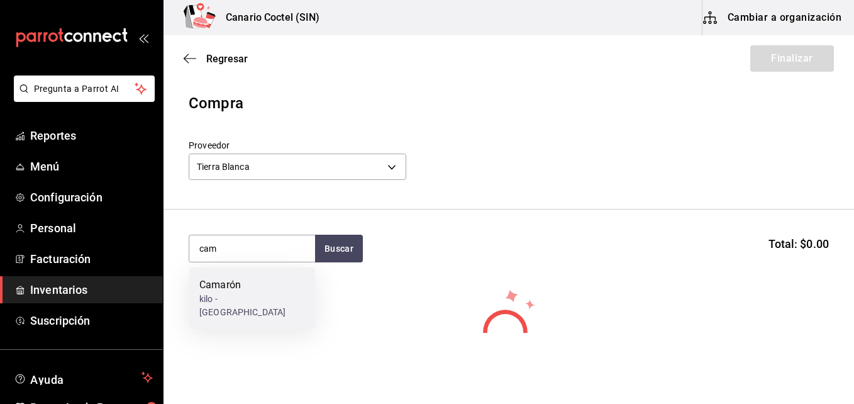
click at [240, 297] on div "kilo - [GEOGRAPHIC_DATA]" at bounding box center [252, 305] width 106 height 26
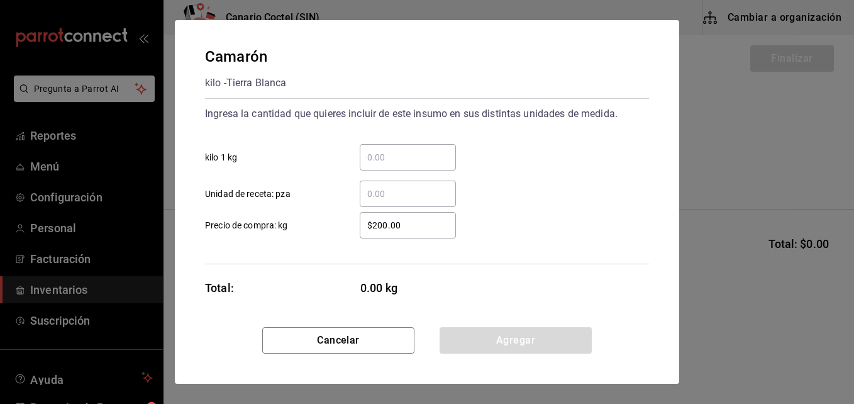
click at [380, 155] on input "​ kilo 1 kg" at bounding box center [408, 157] width 96 height 15
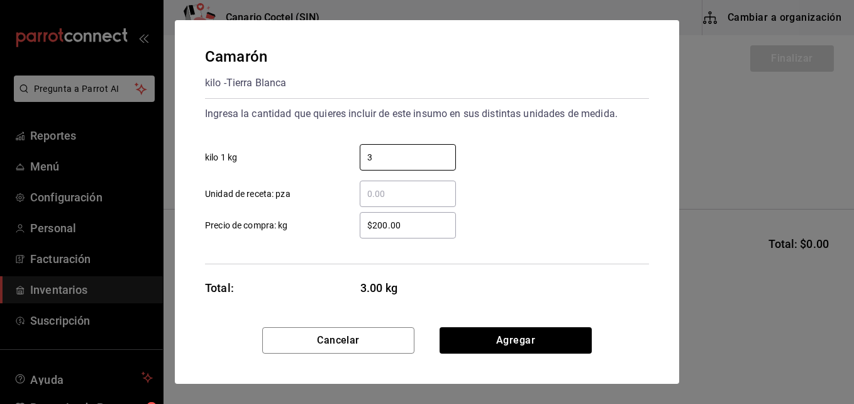
type input "3"
click at [379, 226] on input "$200.00" at bounding box center [408, 225] width 96 height 15
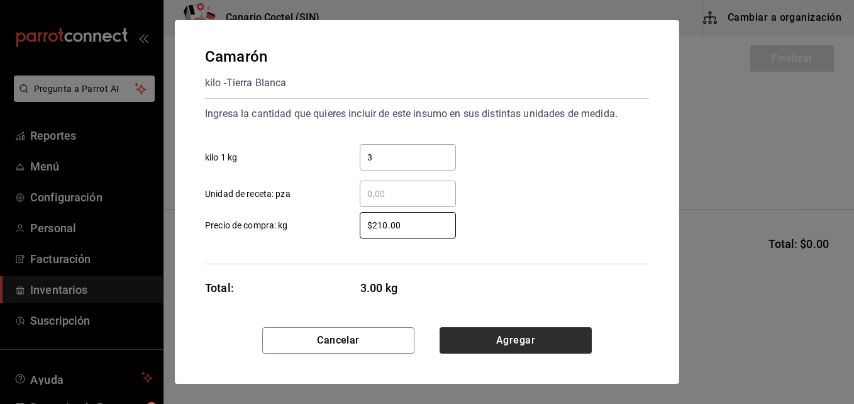
type input "$210.00"
click at [534, 345] on button "Agregar" at bounding box center [515, 340] width 152 height 26
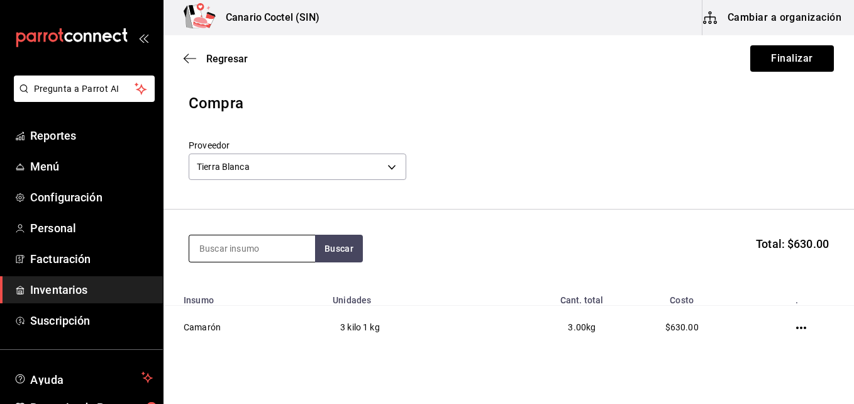
click at [271, 248] on input at bounding box center [252, 248] width 126 height 26
type input "atun"
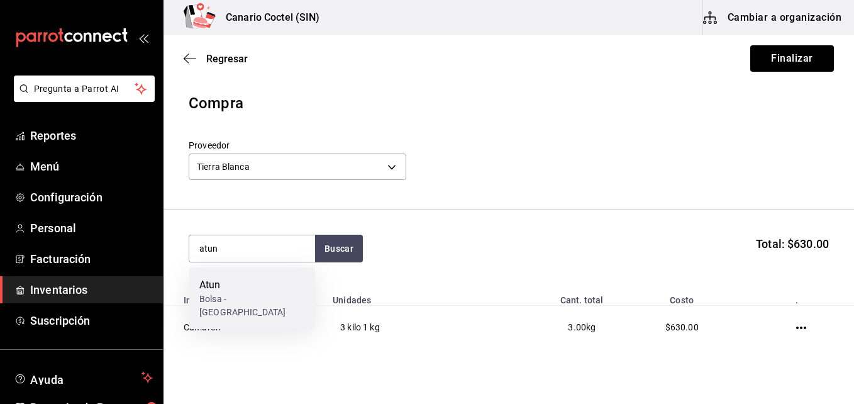
click at [272, 282] on div "Atun" at bounding box center [252, 284] width 106 height 15
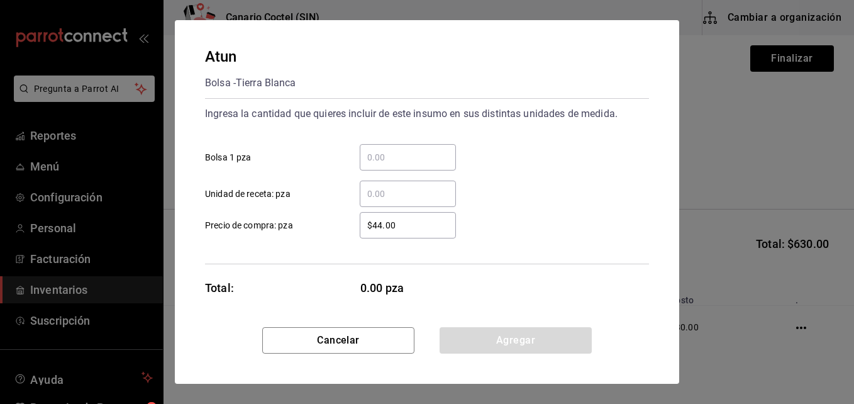
click at [390, 155] on input "​ Bolsa 1 pza" at bounding box center [408, 157] width 96 height 15
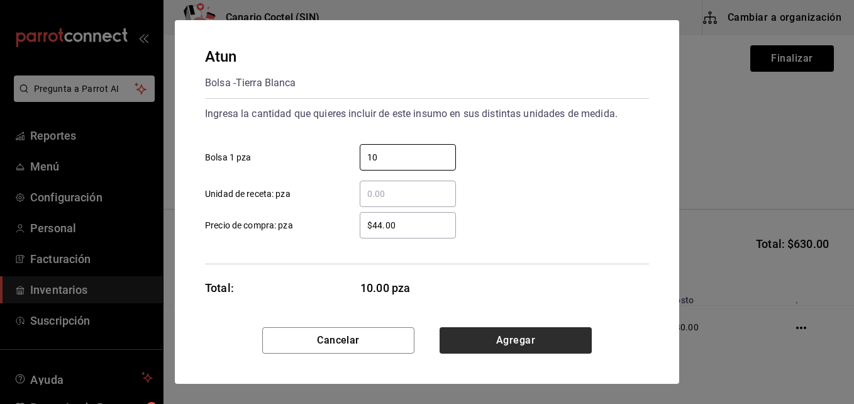
type input "10"
click at [509, 338] on button "Agregar" at bounding box center [515, 340] width 152 height 26
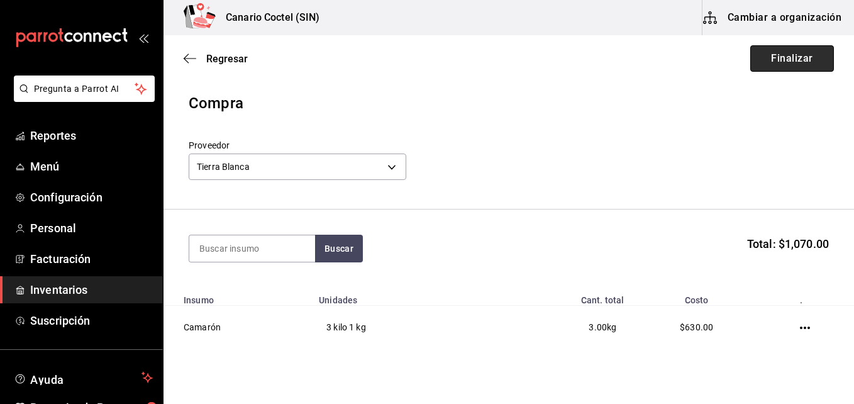
click at [770, 57] on button "Finalizar" at bounding box center [792, 58] width 84 height 26
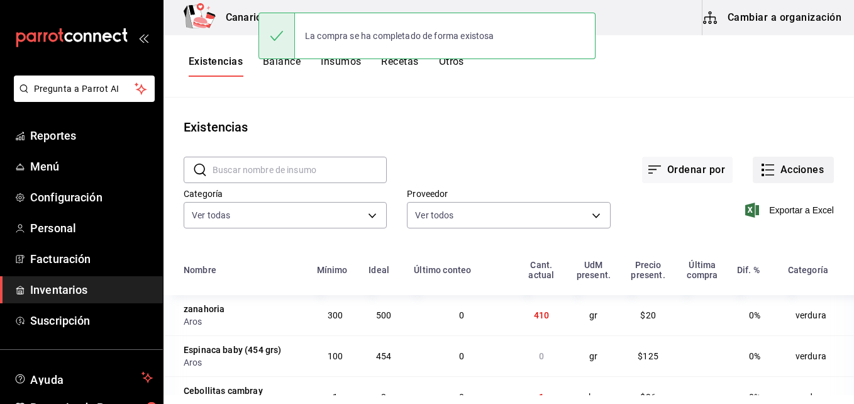
click at [804, 177] on button "Acciones" at bounding box center [793, 170] width 81 height 26
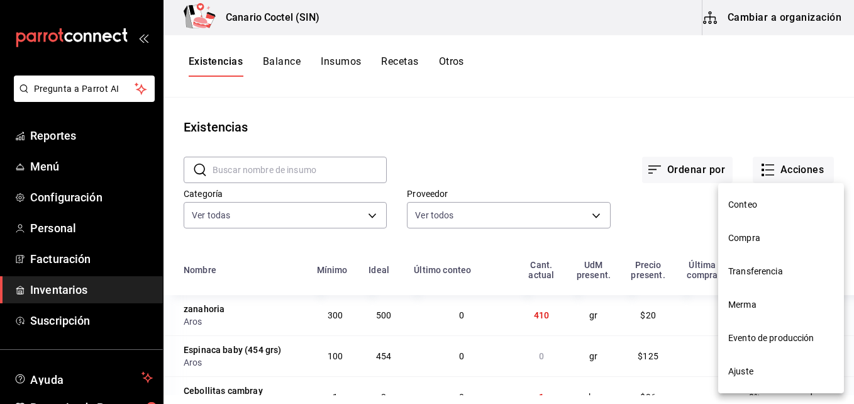
click at [750, 237] on span "Compra" at bounding box center [781, 237] width 106 height 13
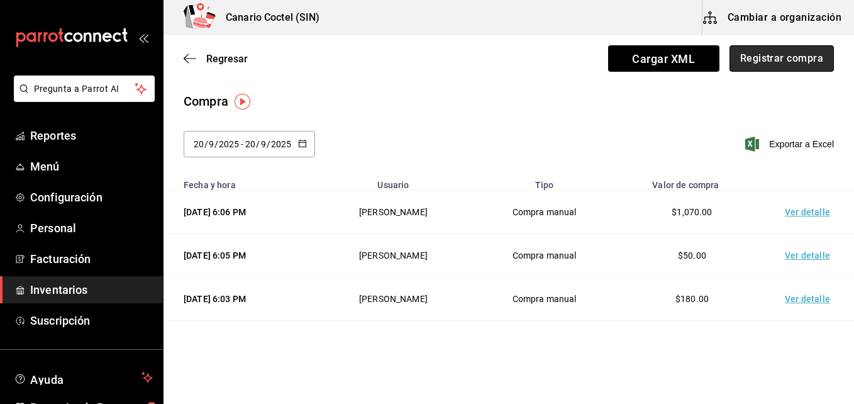
click at [760, 63] on button "Registrar compra" at bounding box center [781, 58] width 104 height 26
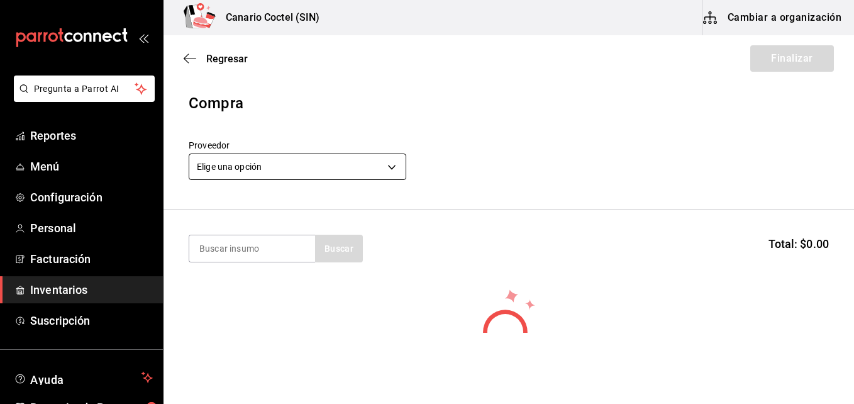
click at [390, 166] on body "Pregunta a Parrot AI Reportes Menú Configuración Personal Facturación Inventari…" at bounding box center [427, 166] width 854 height 333
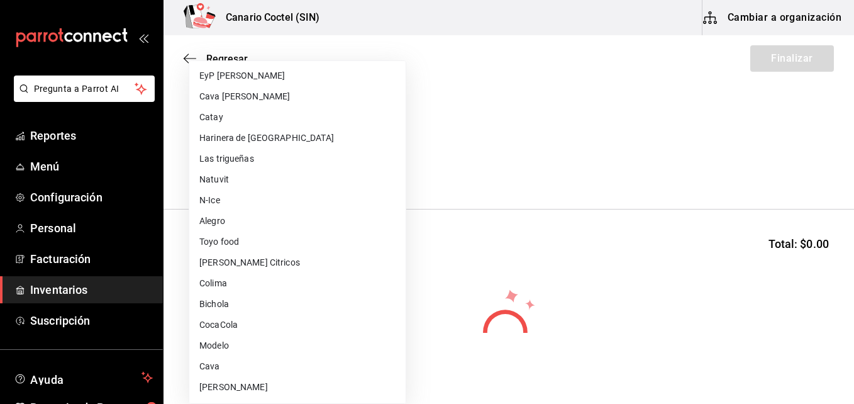
scroll to position [126, 0]
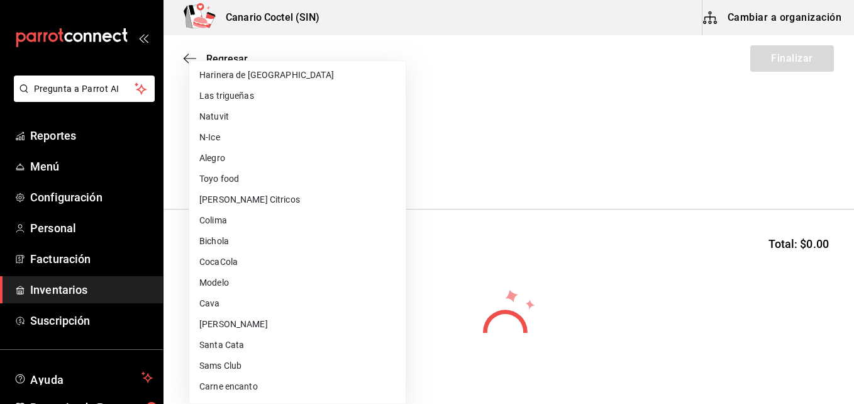
click at [229, 360] on li "Sams Club" at bounding box center [297, 365] width 216 height 21
type input "fd882c45-9318-4586-8c8c-04996427a90d"
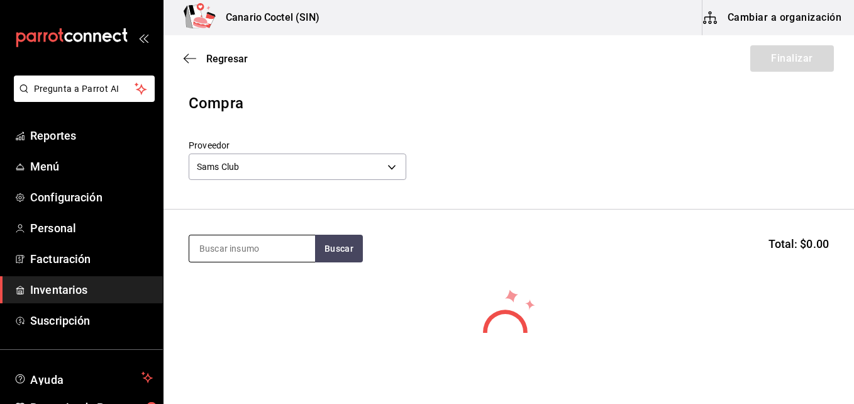
click at [258, 250] on input at bounding box center [252, 248] width 126 height 26
type input "cre"
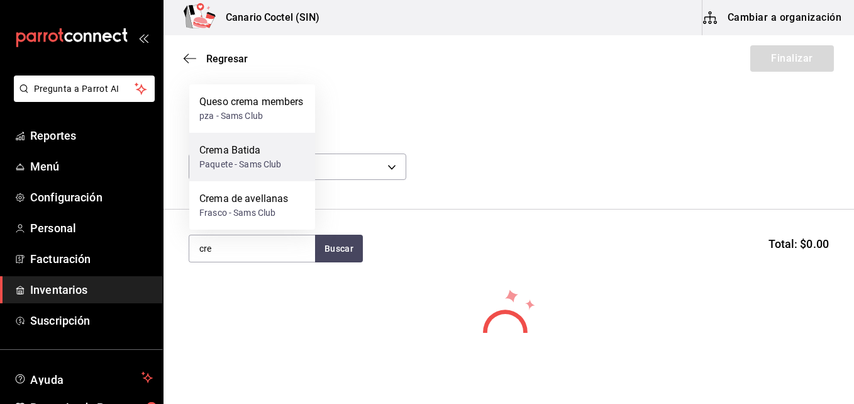
click at [244, 149] on div "Crema Batida" at bounding box center [240, 150] width 82 height 15
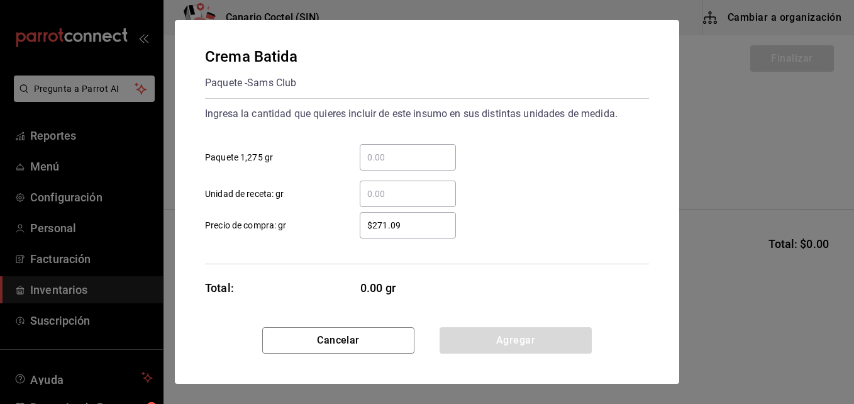
click at [382, 160] on input "​ Paquete 1,275 gr" at bounding box center [408, 157] width 96 height 15
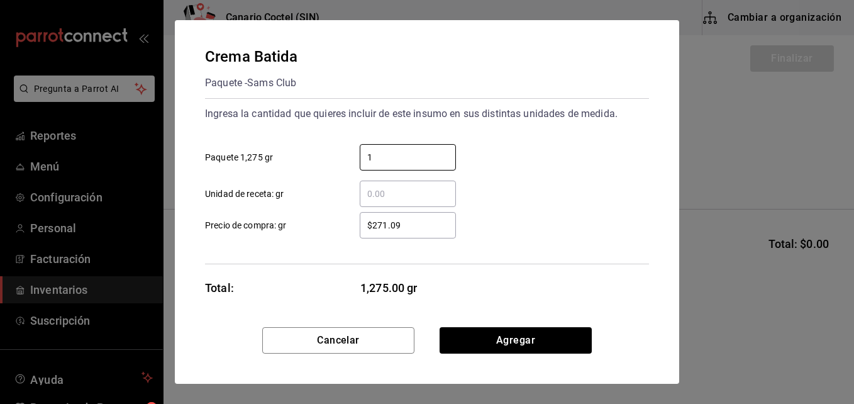
type input "1"
click at [387, 223] on input "$271.09" at bounding box center [408, 225] width 96 height 15
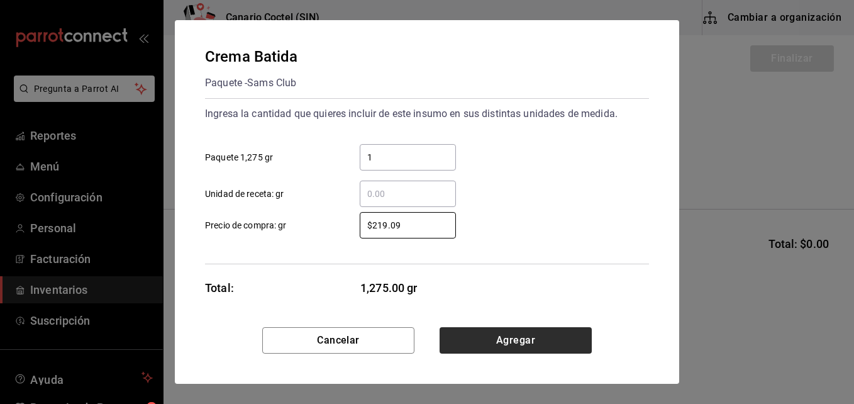
type input "$219.09"
click at [507, 342] on button "Agregar" at bounding box center [515, 340] width 152 height 26
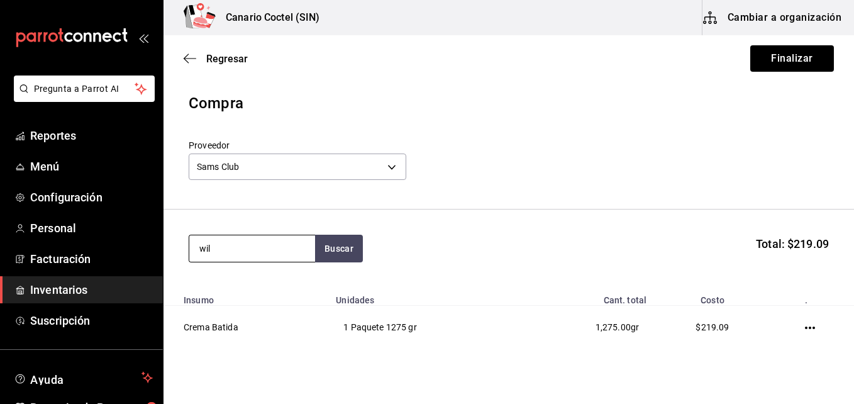
type input "wil"
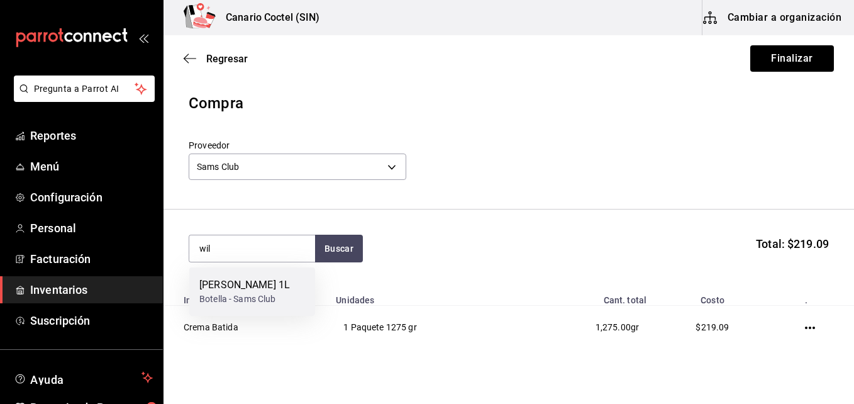
click at [260, 295] on div "Botella - Sams Club" at bounding box center [244, 298] width 91 height 13
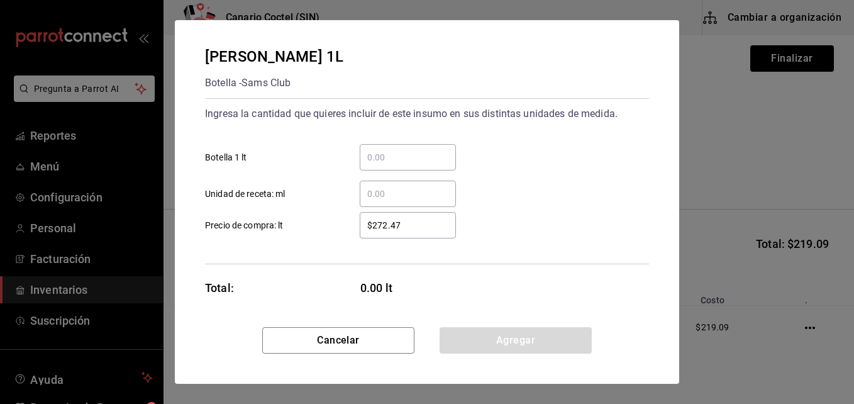
click at [400, 158] on input "​ Botella 1 lt" at bounding box center [408, 157] width 96 height 15
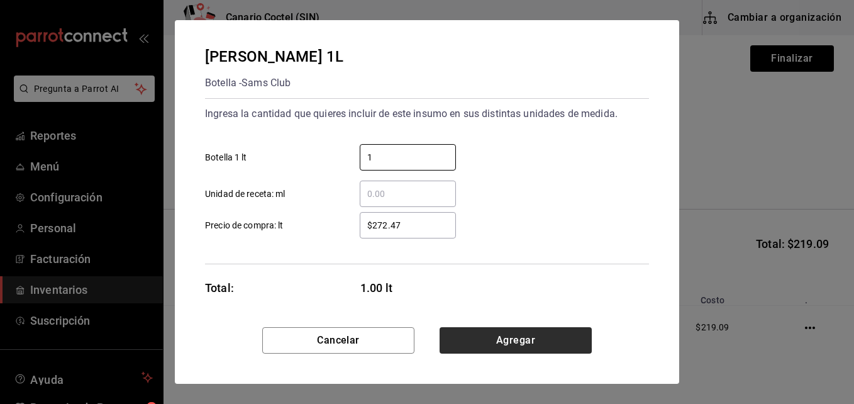
type input "1"
click at [526, 343] on button "Agregar" at bounding box center [515, 340] width 152 height 26
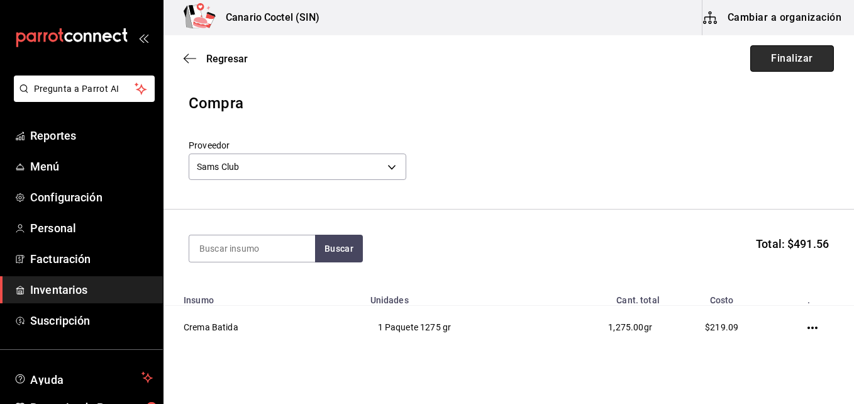
click at [787, 53] on button "Finalizar" at bounding box center [792, 58] width 84 height 26
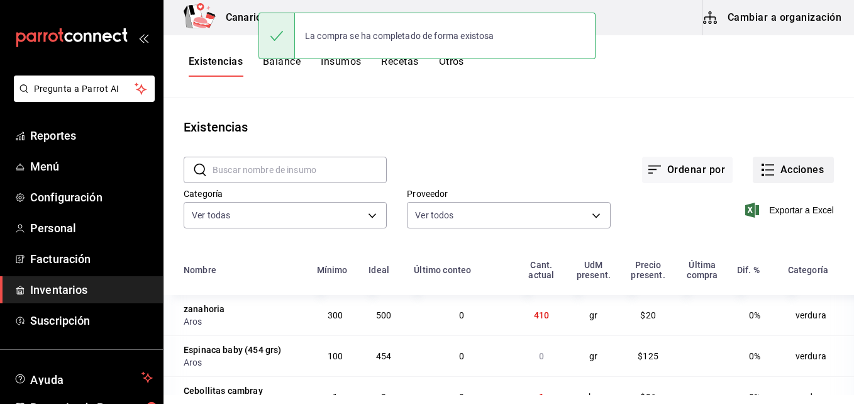
click at [797, 169] on button "Acciones" at bounding box center [793, 170] width 81 height 26
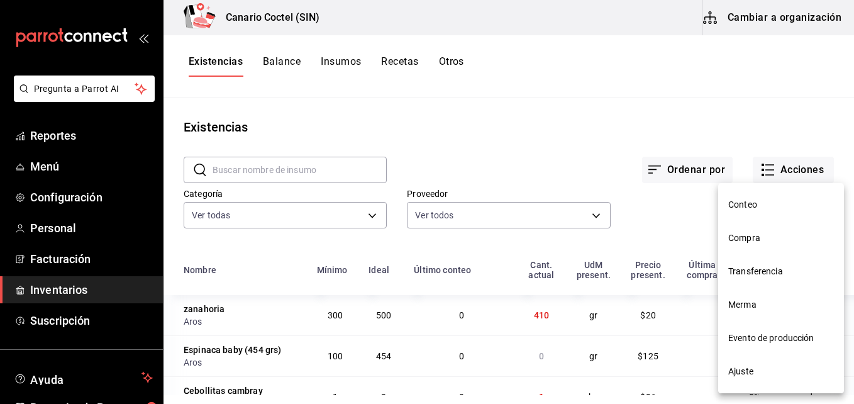
click at [758, 236] on span "Compra" at bounding box center [781, 237] width 106 height 13
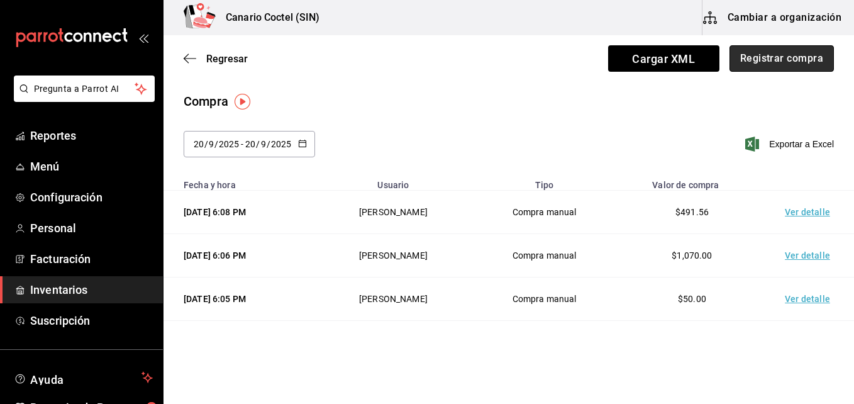
click at [782, 57] on button "Registrar compra" at bounding box center [781, 58] width 104 height 26
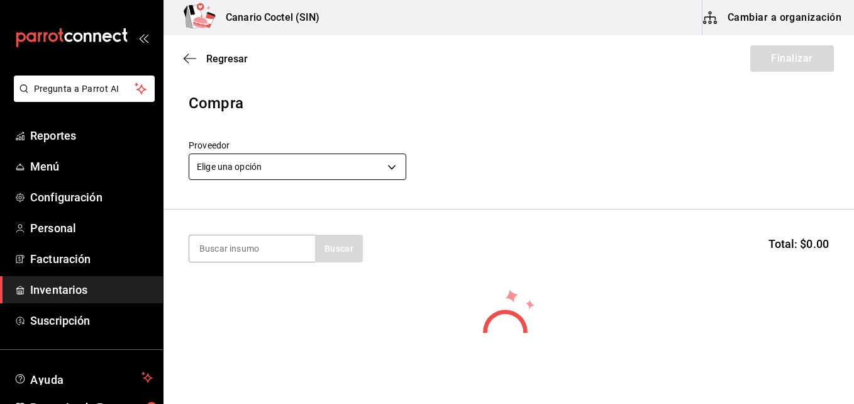
click at [387, 164] on body "Pregunta a Parrot AI Reportes Menú Configuración Personal Facturación Inventari…" at bounding box center [427, 166] width 854 height 333
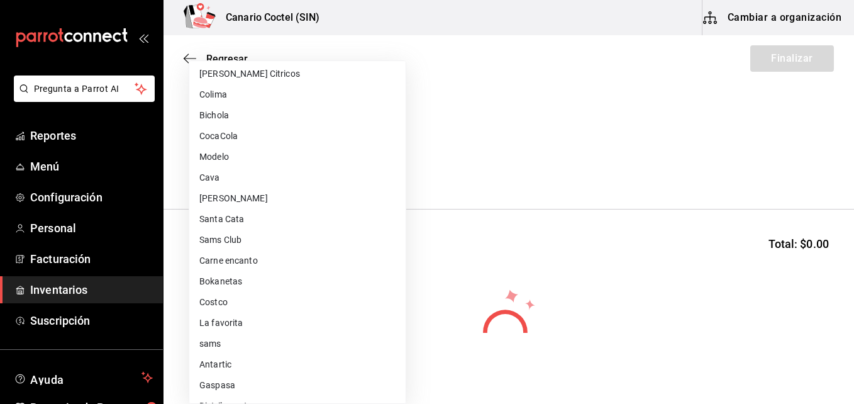
scroll to position [314, 0]
click at [246, 365] on li "Walmart" at bounding box center [297, 363] width 216 height 21
type input "368951de-21f5-4266-aec8-27b013a2c4b1"
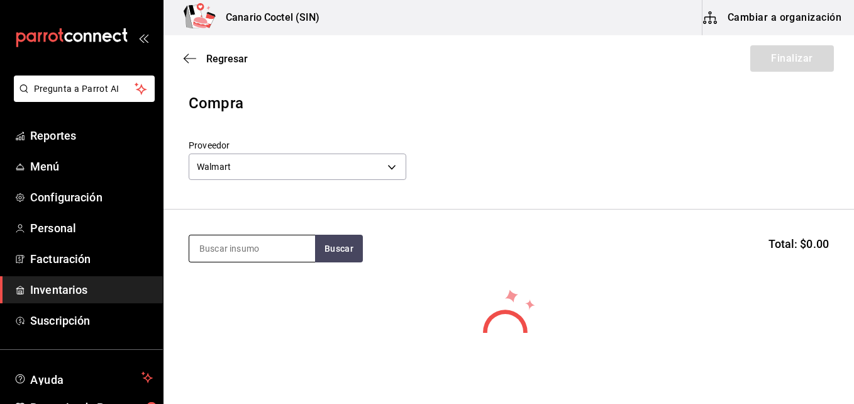
click at [266, 241] on input at bounding box center [252, 248] width 126 height 26
type input "boos"
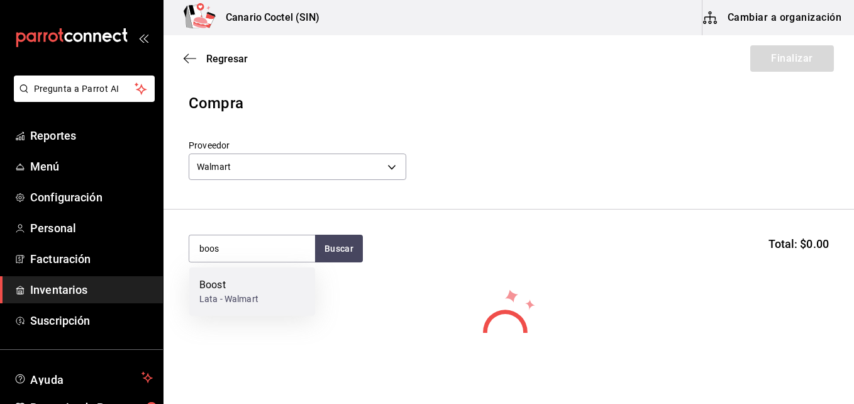
click at [255, 284] on div "Boost" at bounding box center [228, 284] width 59 height 15
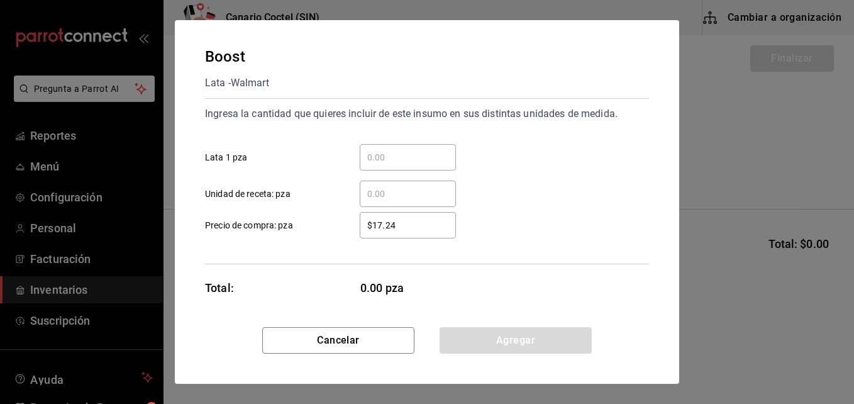
click at [384, 155] on input "​ Lata 1 pza" at bounding box center [408, 157] width 96 height 15
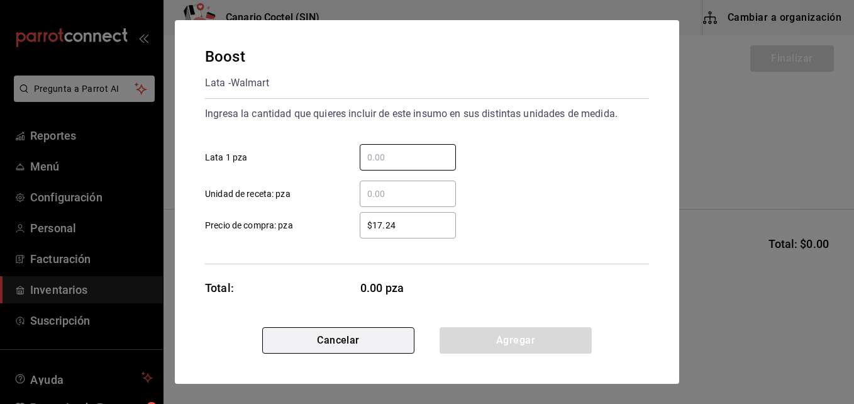
click at [354, 337] on button "Cancelar" at bounding box center [338, 340] width 152 height 26
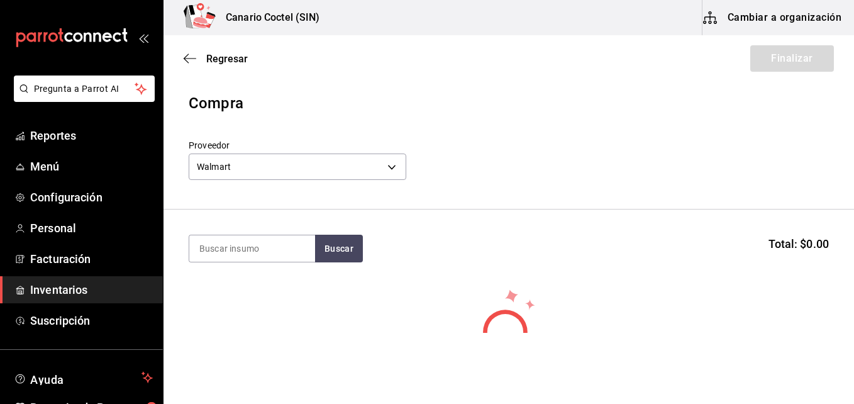
click at [776, 14] on button "Cambiar a organización" at bounding box center [772, 17] width 141 height 35
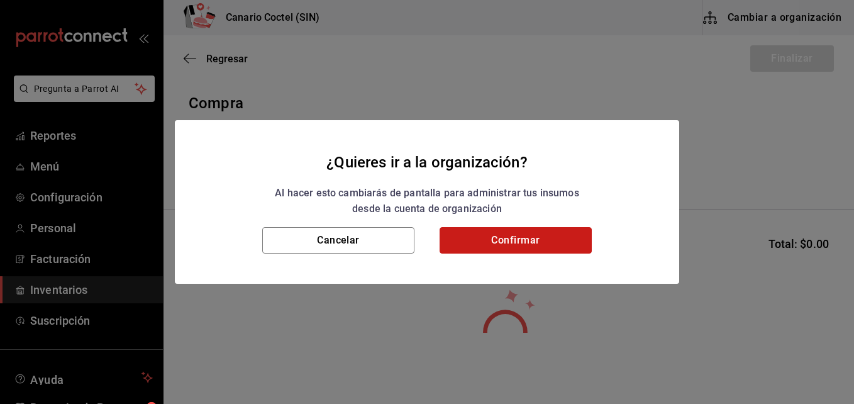
click at [547, 240] on button "Confirmar" at bounding box center [515, 240] width 152 height 26
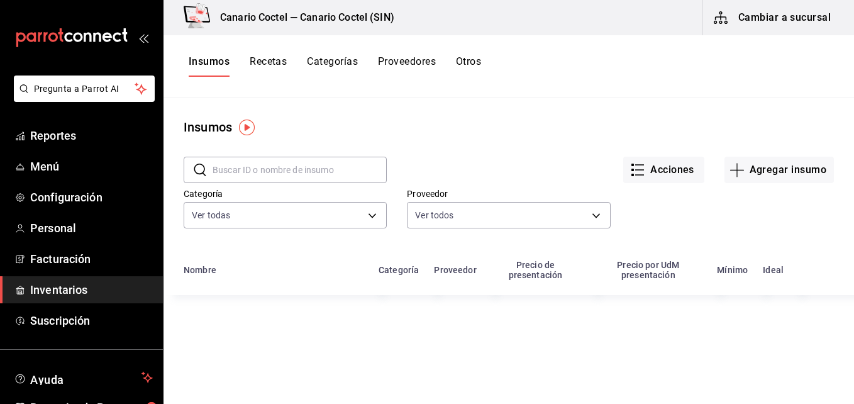
click at [235, 168] on input "text" at bounding box center [300, 169] width 174 height 25
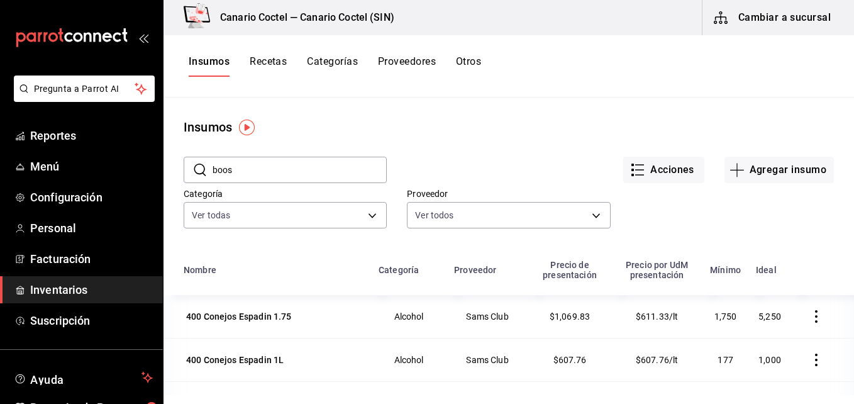
type input "boos"
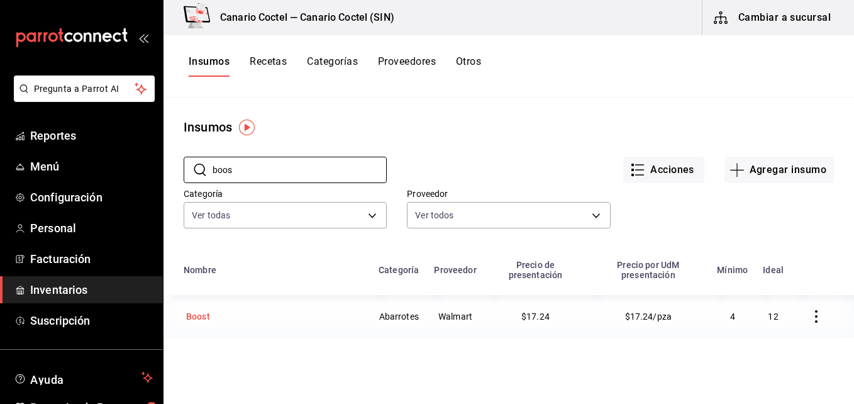
click at [213, 316] on div "Boost" at bounding box center [274, 316] width 180 height 18
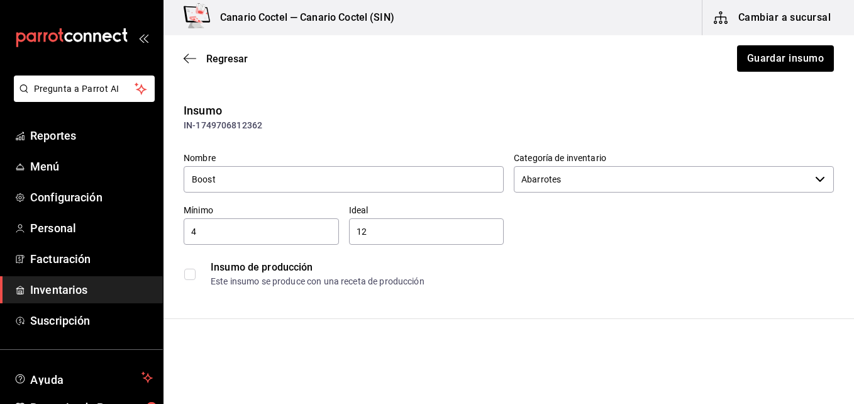
type input "$20.00"
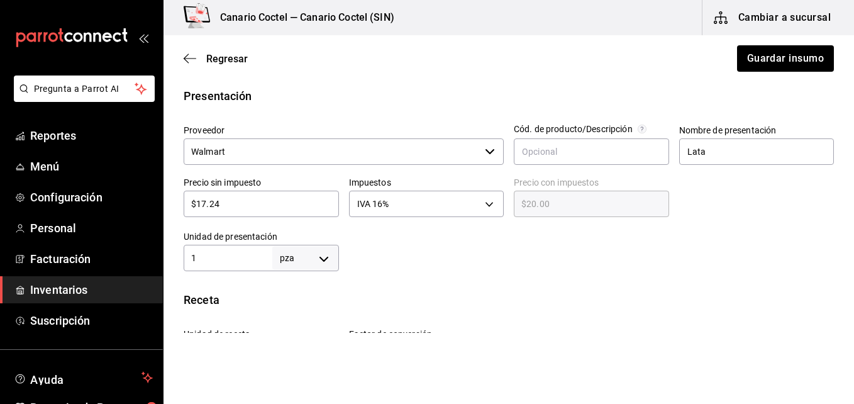
scroll to position [377, 0]
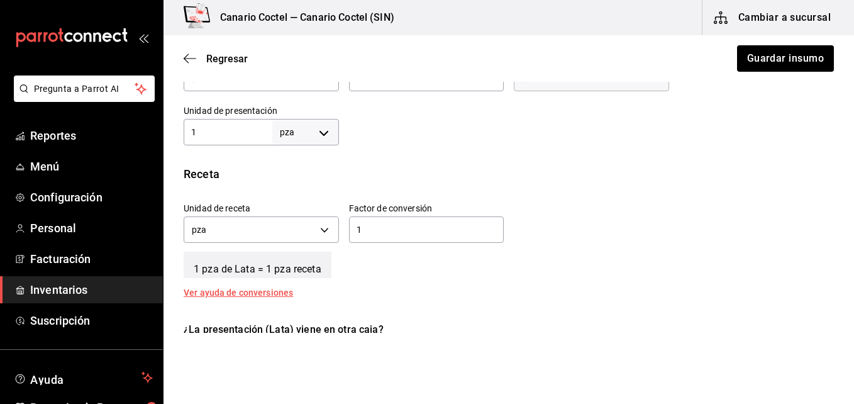
click at [209, 135] on input "1" at bounding box center [228, 131] width 89 height 15
click at [324, 229] on body "Pregunta a Parrot AI Reportes Menú Configuración Personal Facturación Inventari…" at bounding box center [427, 166] width 854 height 333
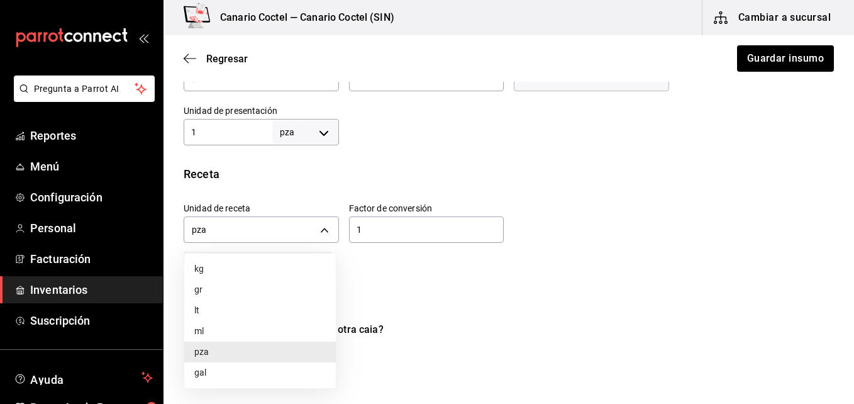
click at [370, 227] on div at bounding box center [427, 202] width 854 height 404
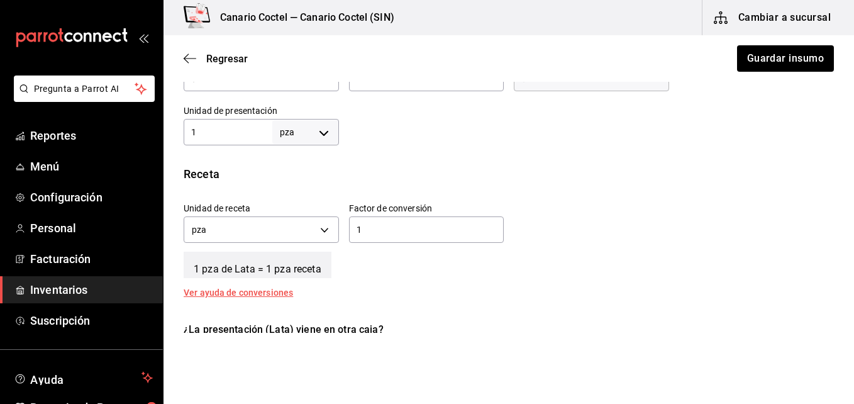
click at [380, 226] on input "1" at bounding box center [426, 229] width 155 height 15
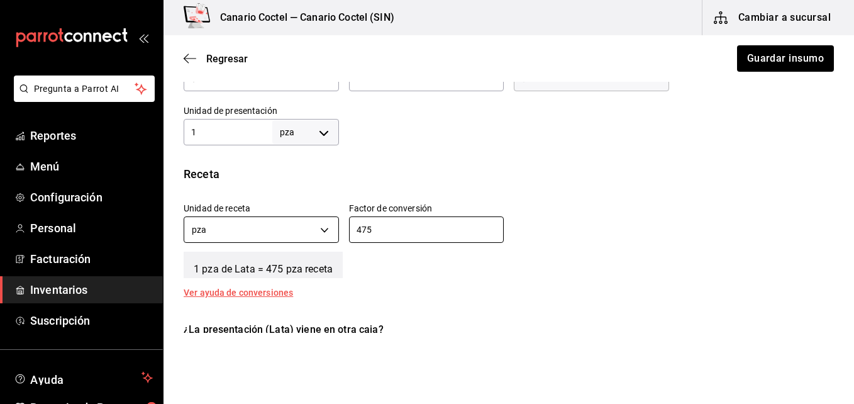
type input "475"
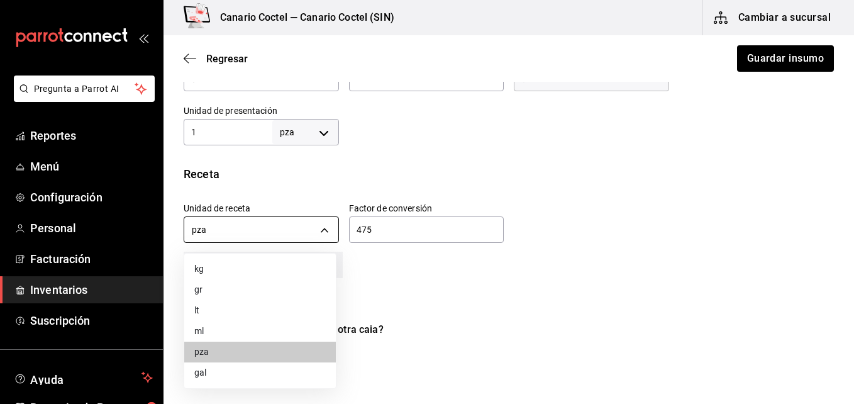
click at [323, 230] on body "Pregunta a Parrot AI Reportes Menú Configuración Personal Facturación Inventari…" at bounding box center [427, 166] width 854 height 333
click at [222, 326] on li "ml" at bounding box center [260, 331] width 152 height 21
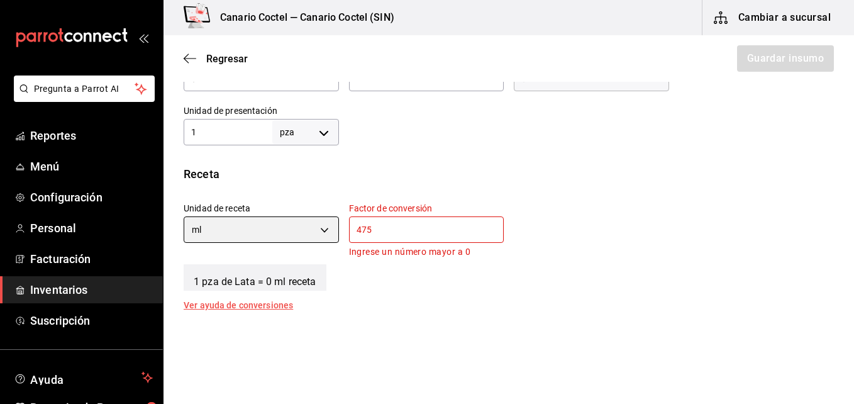
type input "MILLILITER"
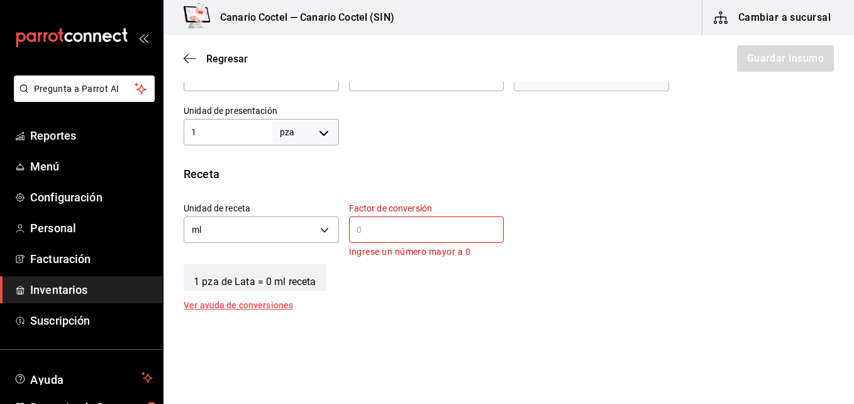
click at [384, 229] on input "text" at bounding box center [426, 229] width 155 height 15
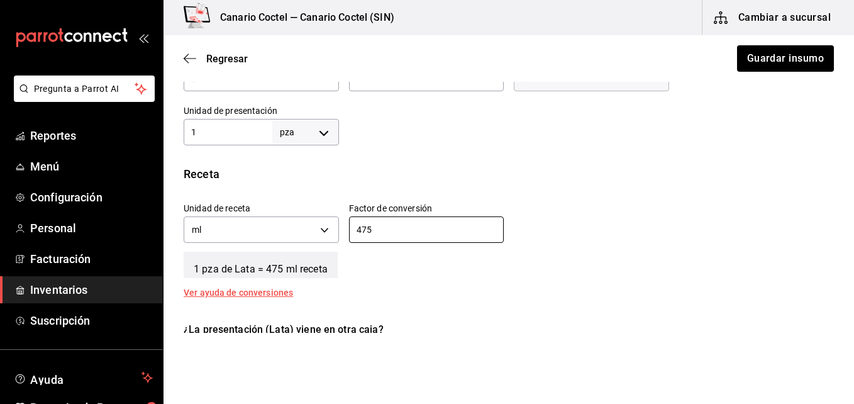
type input "475"
click at [277, 293] on div "Ver ayuda de conversiones" at bounding box center [246, 292] width 124 height 9
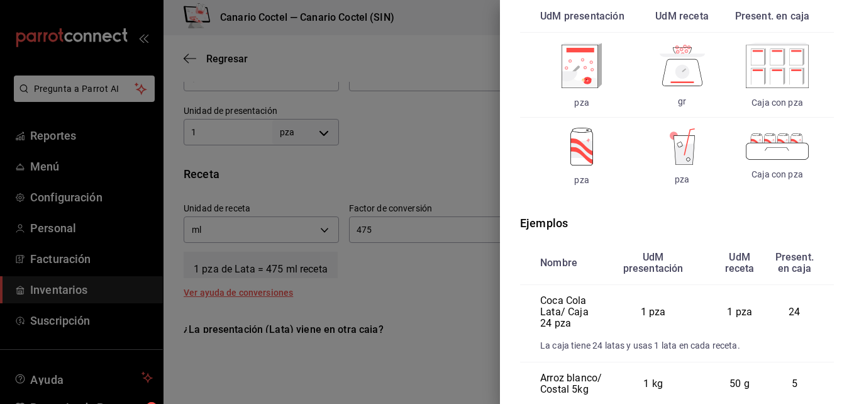
scroll to position [189, 0]
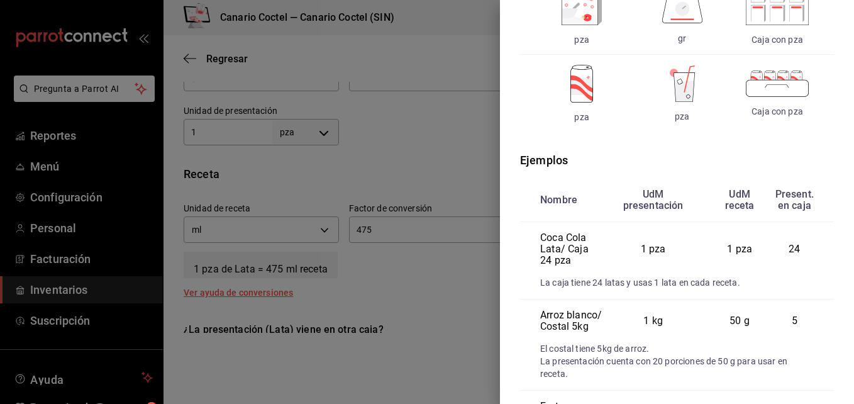
click at [424, 321] on div at bounding box center [427, 202] width 854 height 404
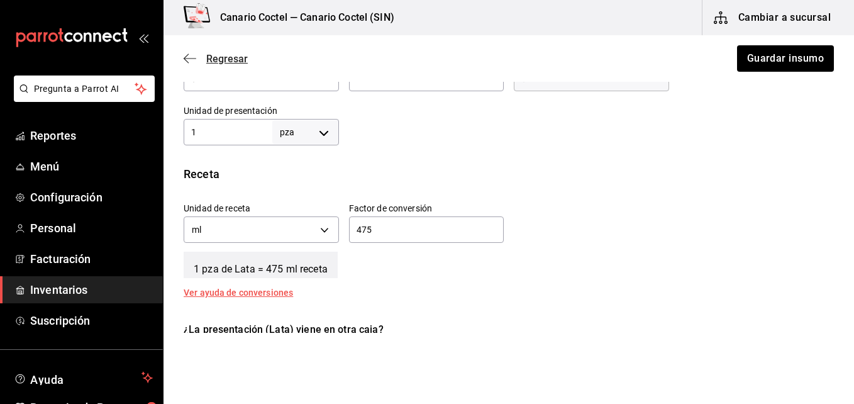
click at [207, 61] on span "Regresar" at bounding box center [226, 59] width 41 height 12
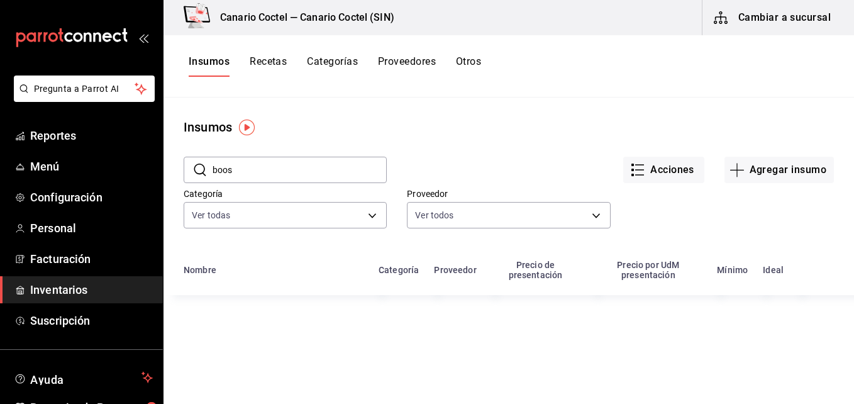
click at [807, 16] on button "Cambiar a sucursal" at bounding box center [772, 17] width 141 height 35
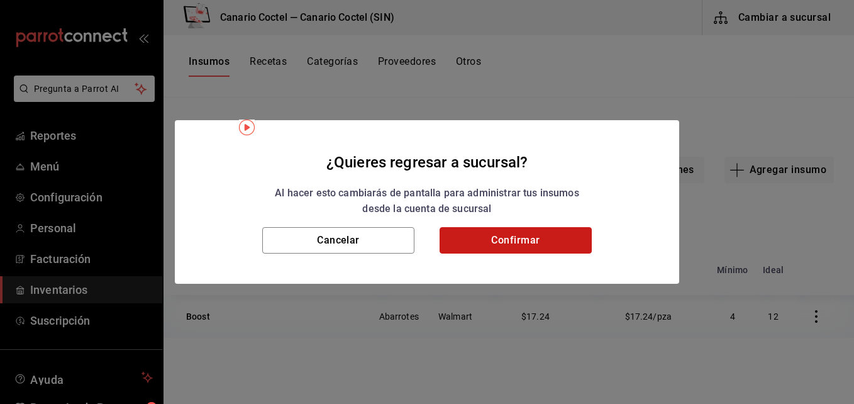
click at [570, 235] on button "Confirmar" at bounding box center [515, 240] width 152 height 26
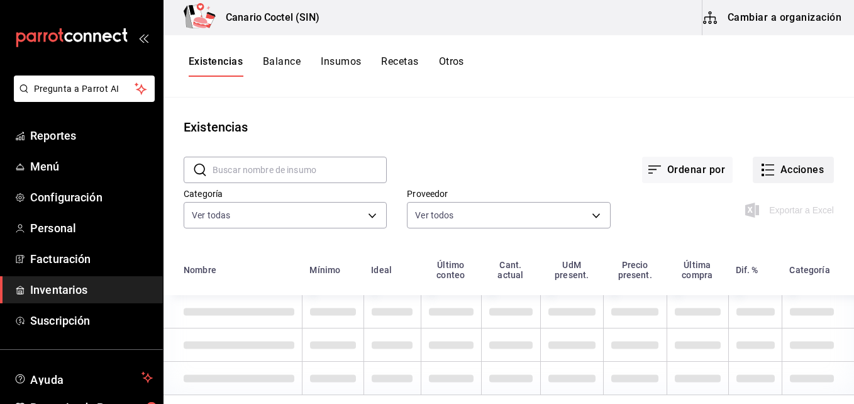
click at [782, 171] on button "Acciones" at bounding box center [793, 170] width 81 height 26
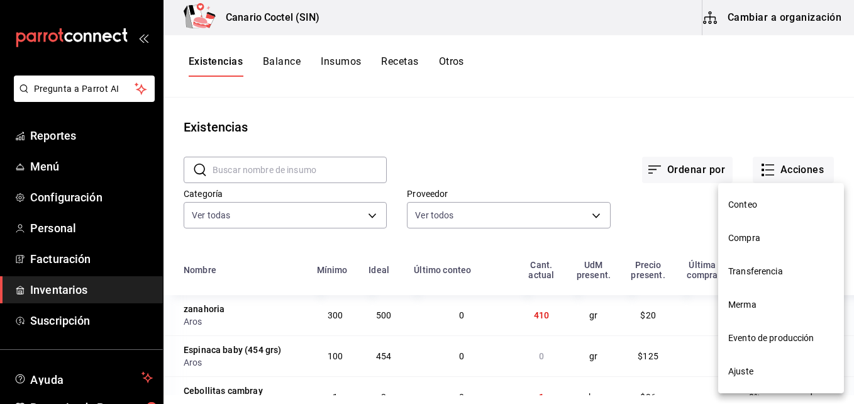
click at [739, 240] on span "Compra" at bounding box center [781, 237] width 106 height 13
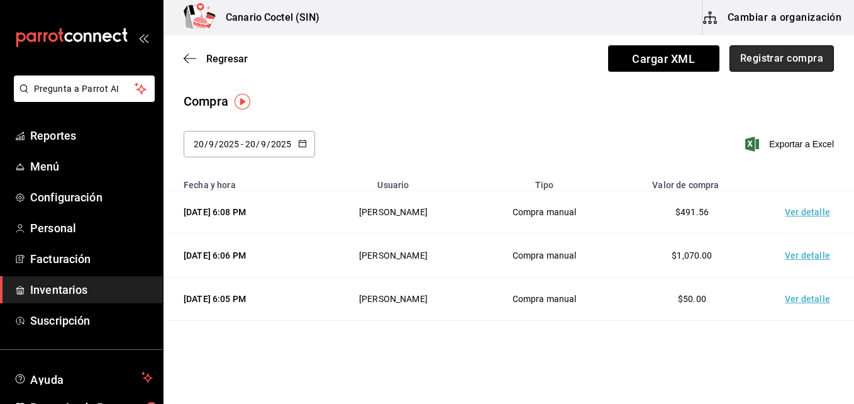
click at [777, 53] on button "Registrar compra" at bounding box center [781, 58] width 104 height 26
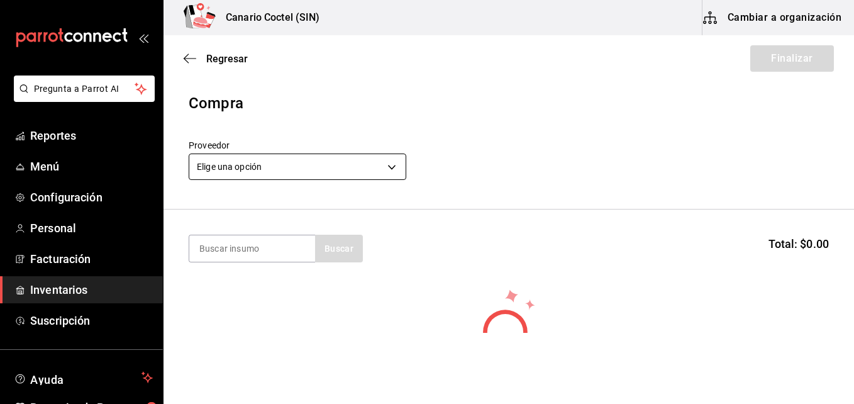
click at [391, 170] on body "Pregunta a Parrot AI Reportes Menú Configuración Personal Facturación Inventari…" at bounding box center [427, 166] width 854 height 333
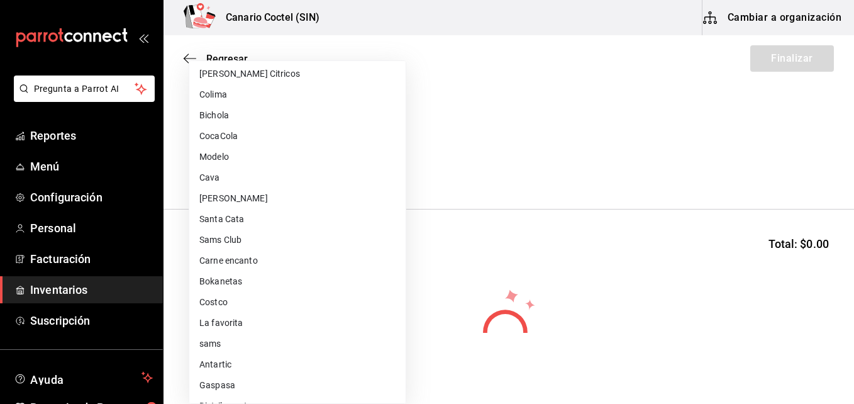
scroll to position [314, 0]
click at [233, 363] on li "Walmart" at bounding box center [297, 363] width 216 height 21
type input "368951de-21f5-4266-aec8-27b013a2c4b1"
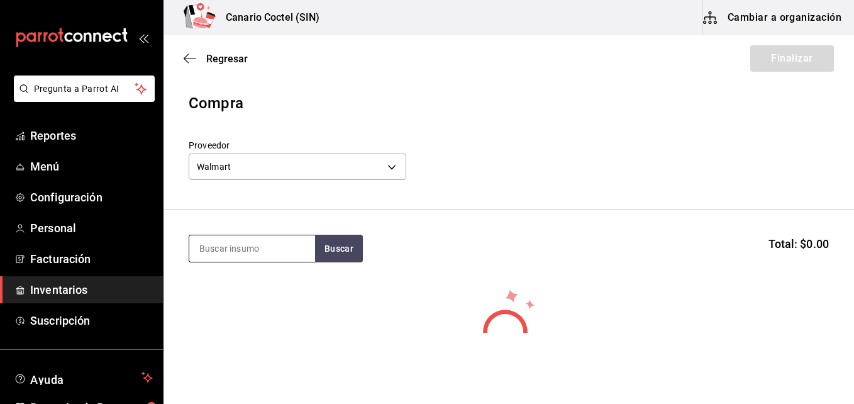
click at [279, 252] on input at bounding box center [252, 248] width 126 height 26
type input "boo"
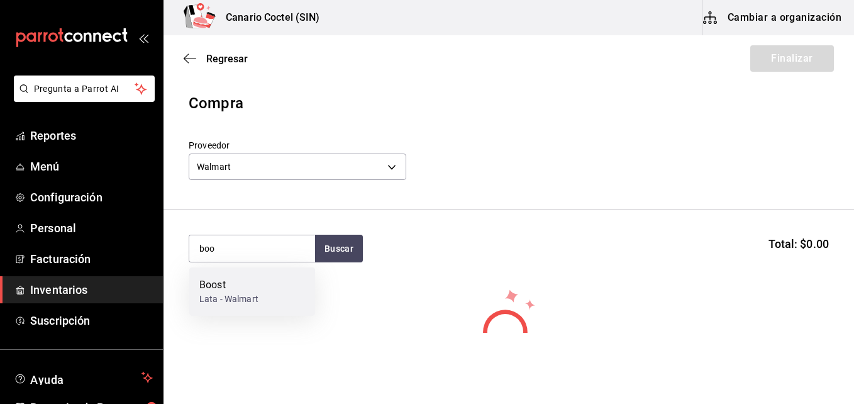
click at [236, 293] on div "Lata - Walmart" at bounding box center [228, 298] width 59 height 13
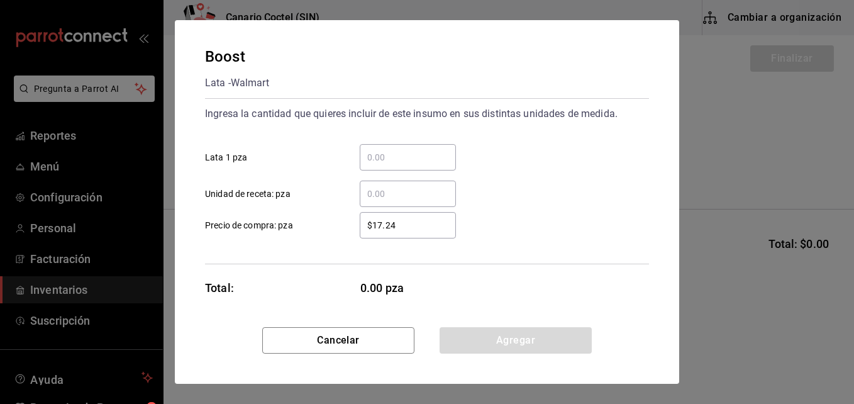
click at [386, 160] on input "​ Lata 1 pza" at bounding box center [408, 157] width 96 height 15
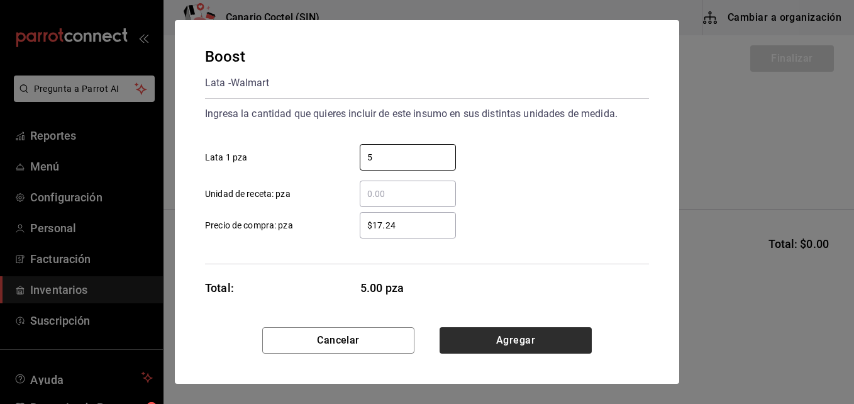
type input "5"
click at [510, 343] on button "Agregar" at bounding box center [515, 340] width 152 height 26
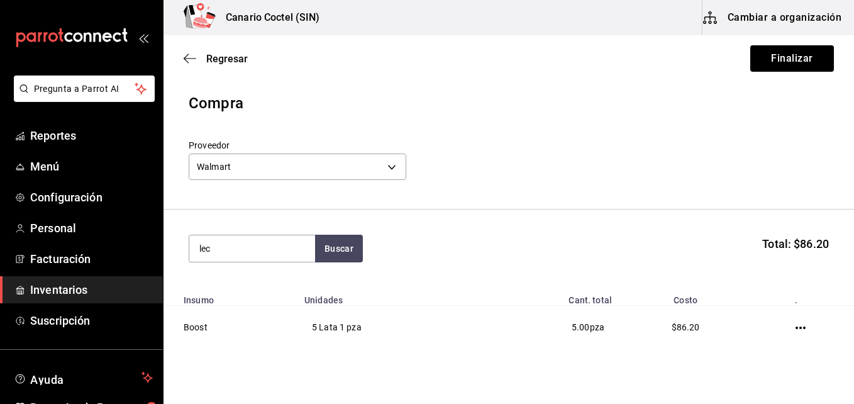
type input "lec"
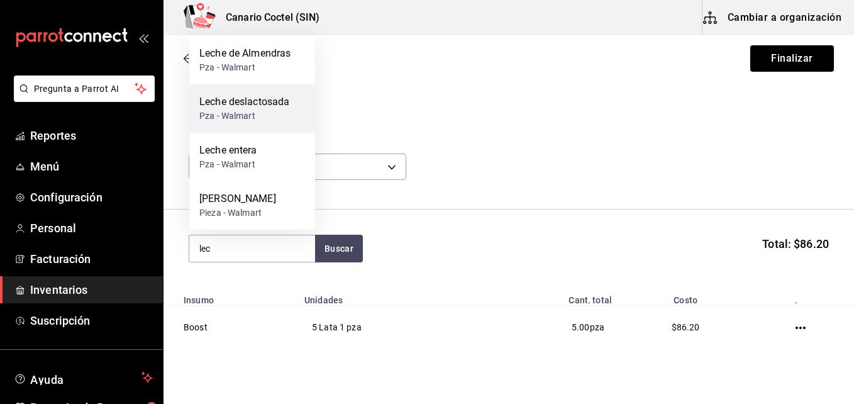
click at [219, 104] on div "Leche deslactosada" at bounding box center [244, 101] width 90 height 15
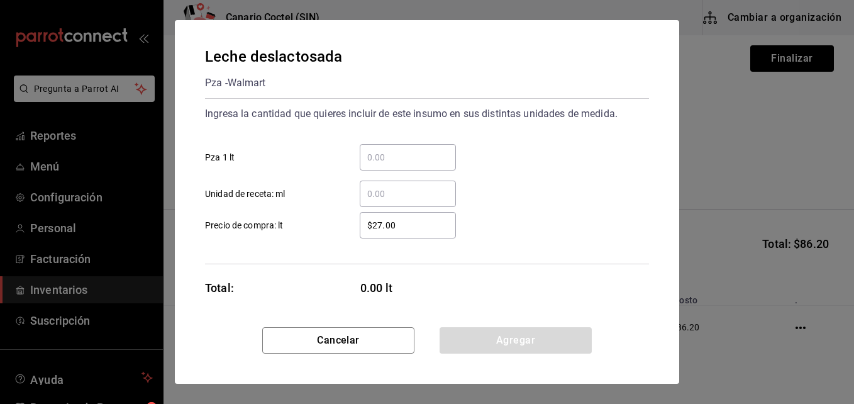
click at [399, 158] on input "​ Pza 1 lt" at bounding box center [408, 157] width 96 height 15
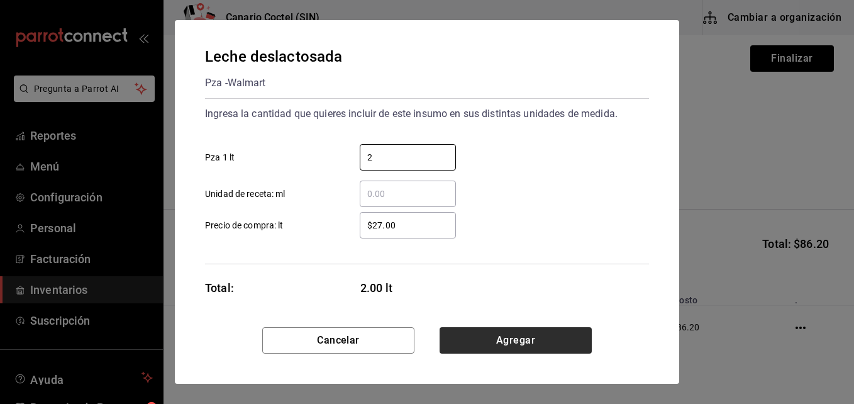
type input "2"
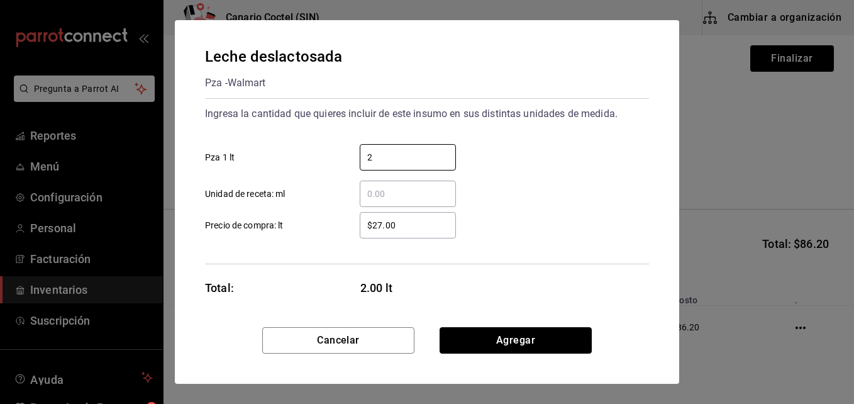
drag, startPoint x: 530, startPoint y: 348, endPoint x: 515, endPoint y: 338, distance: 18.1
click at [530, 348] on button "Agregar" at bounding box center [515, 340] width 152 height 26
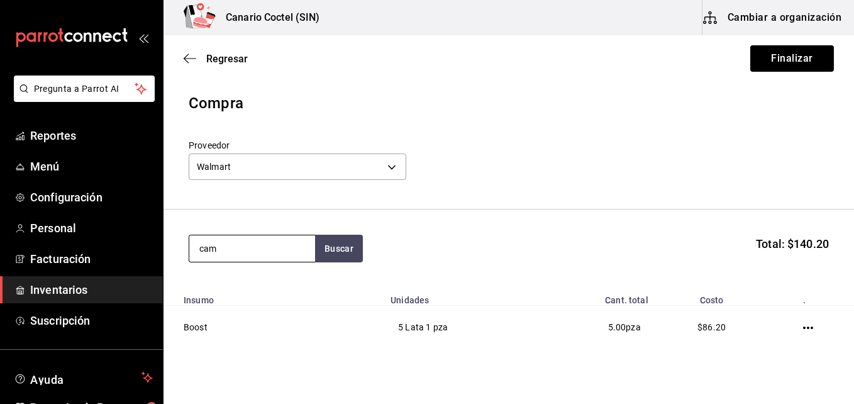
type input "cam"
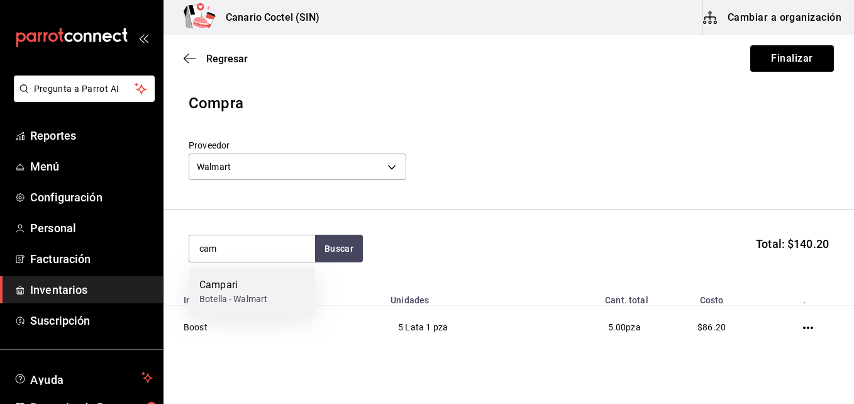
click at [249, 293] on div "Botella - Walmart" at bounding box center [233, 298] width 68 height 13
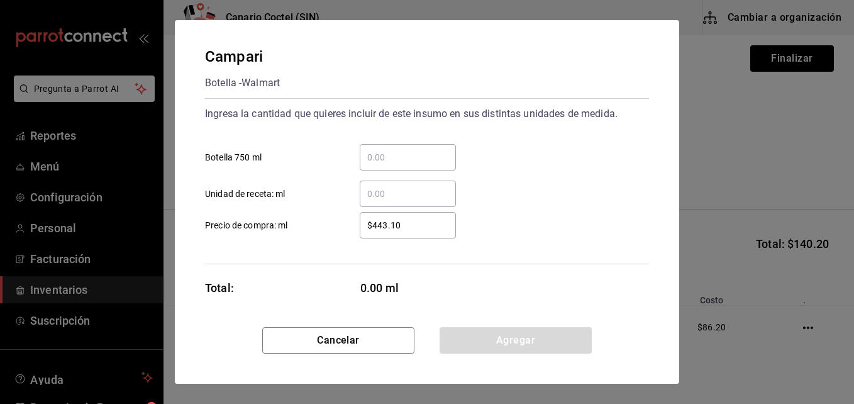
click at [384, 157] on input "​ Botella 750 ml" at bounding box center [408, 157] width 96 height 15
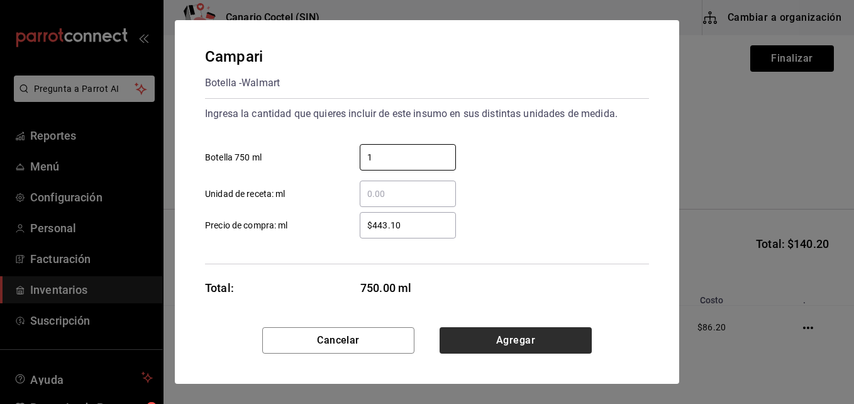
type input "1"
click at [517, 344] on button "Agregar" at bounding box center [515, 340] width 152 height 26
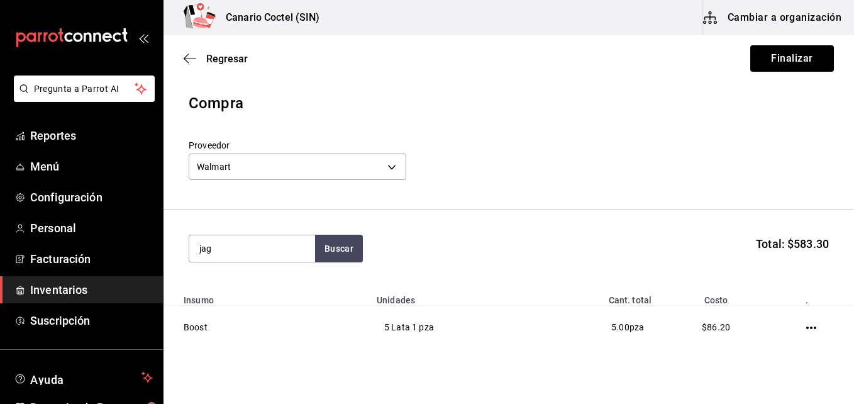
type input "jag"
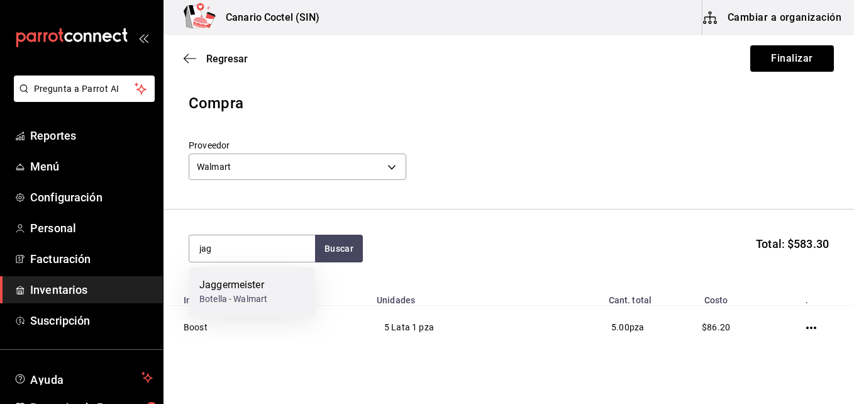
click at [269, 284] on div "Jaggermeister Botella - Walmart" at bounding box center [252, 291] width 126 height 48
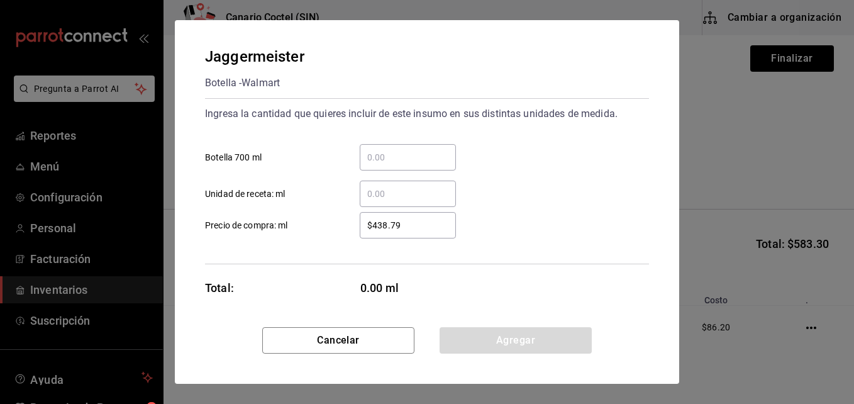
click at [389, 157] on input "​ Botella 700 ml" at bounding box center [408, 157] width 96 height 15
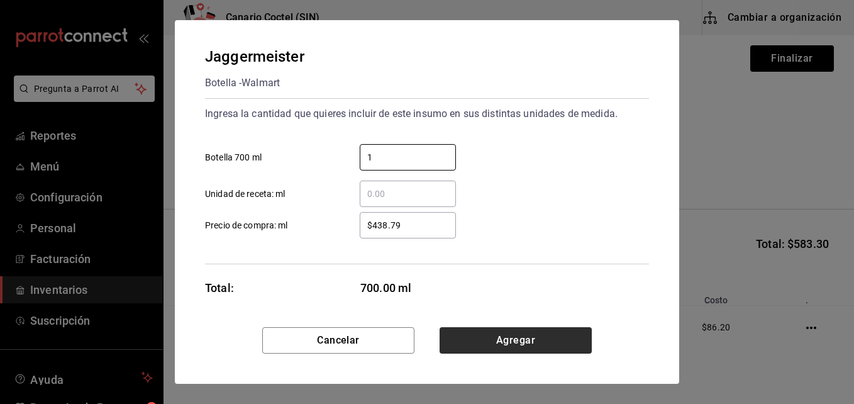
type input "1"
click at [511, 344] on button "Agregar" at bounding box center [515, 340] width 152 height 26
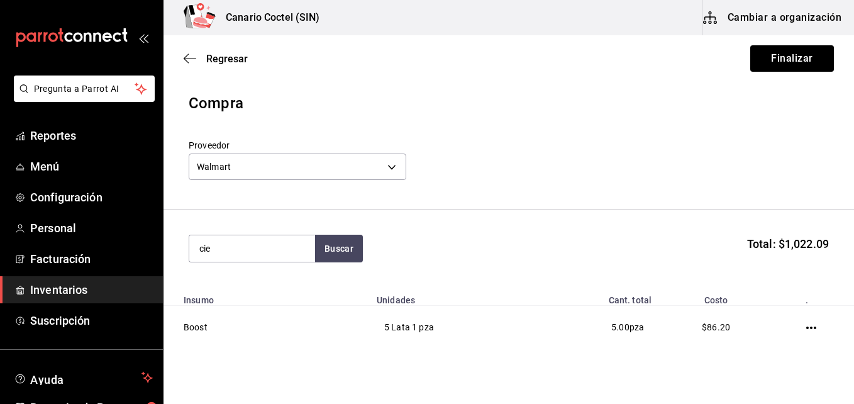
type input "cie"
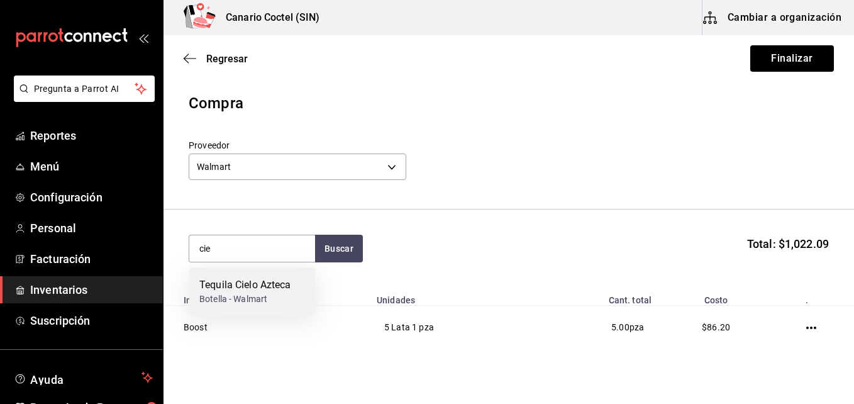
click at [240, 292] on div "Botella - Walmart" at bounding box center [245, 298] width 92 height 13
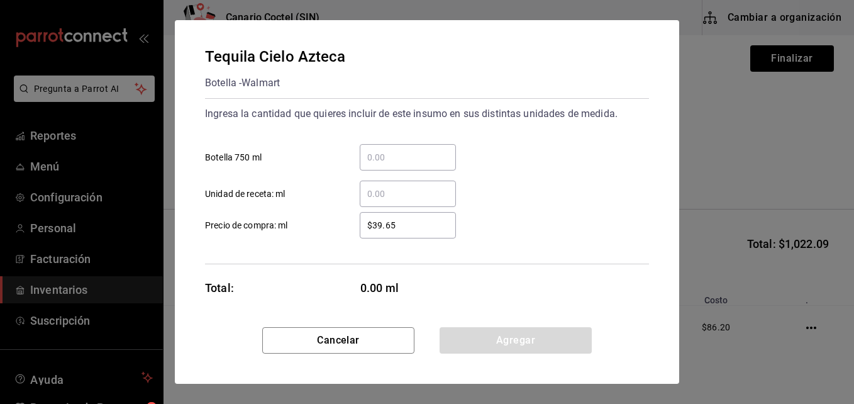
click at [396, 154] on input "​ Botella 750 ml" at bounding box center [408, 157] width 96 height 15
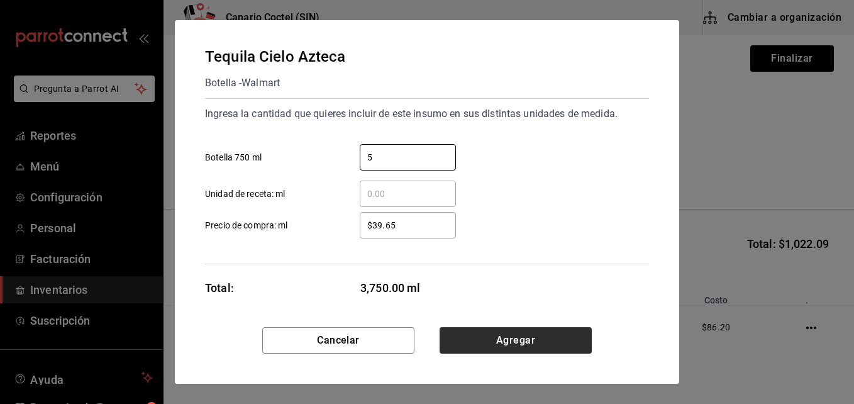
type input "5"
click at [522, 341] on button "Agregar" at bounding box center [515, 340] width 152 height 26
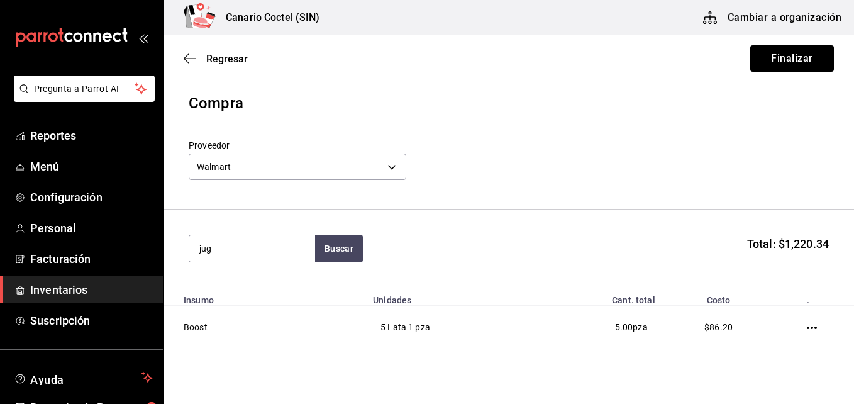
type input "jug"
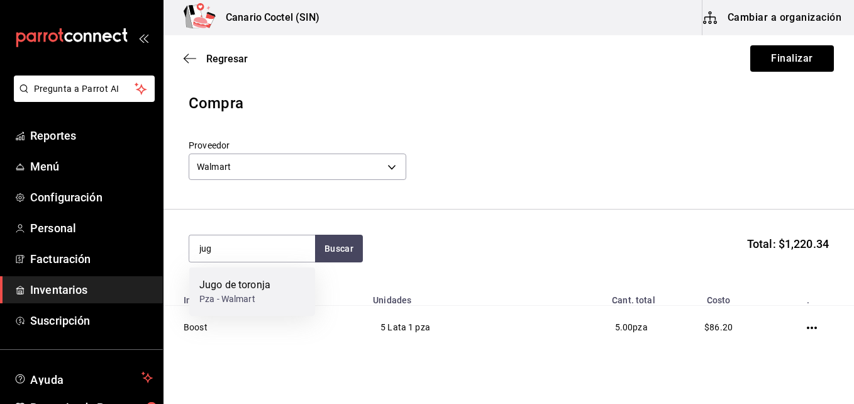
click at [259, 279] on div "Jugo de toronja" at bounding box center [234, 284] width 71 height 15
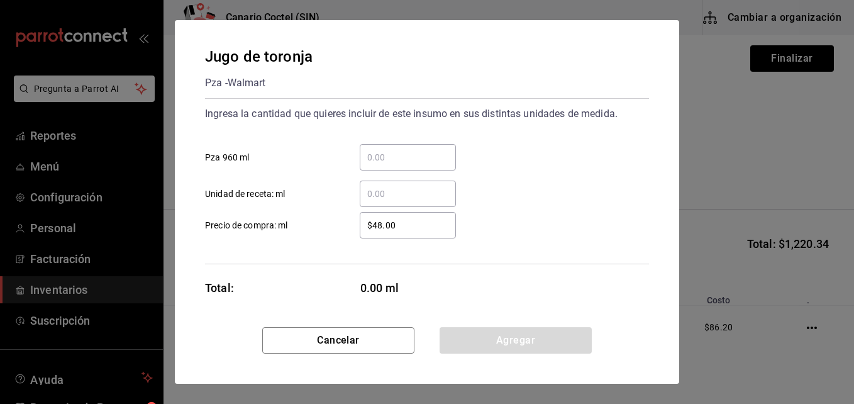
click at [368, 157] on input "​ Pza 960 ml" at bounding box center [408, 157] width 96 height 15
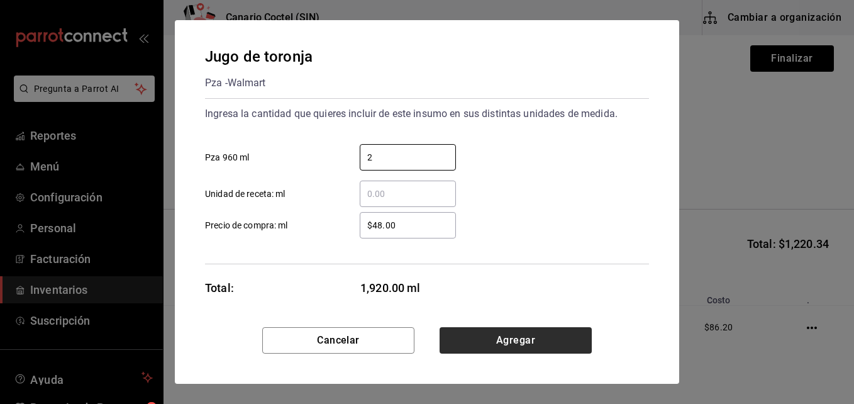
type input "2"
click at [505, 338] on button "Agregar" at bounding box center [515, 340] width 152 height 26
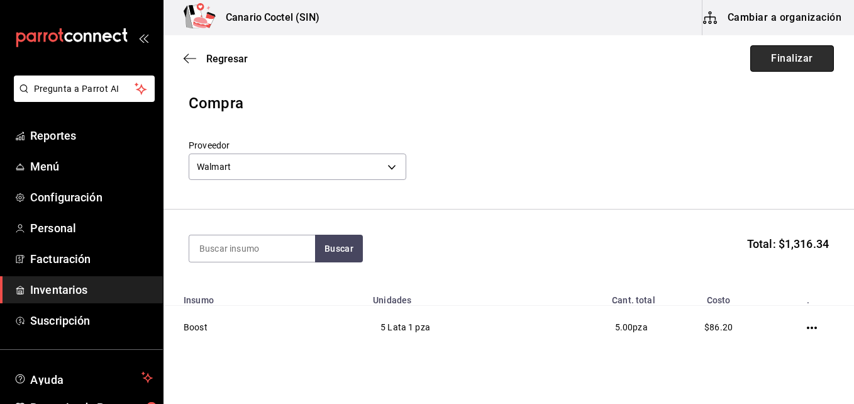
click at [788, 59] on button "Finalizar" at bounding box center [792, 58] width 84 height 26
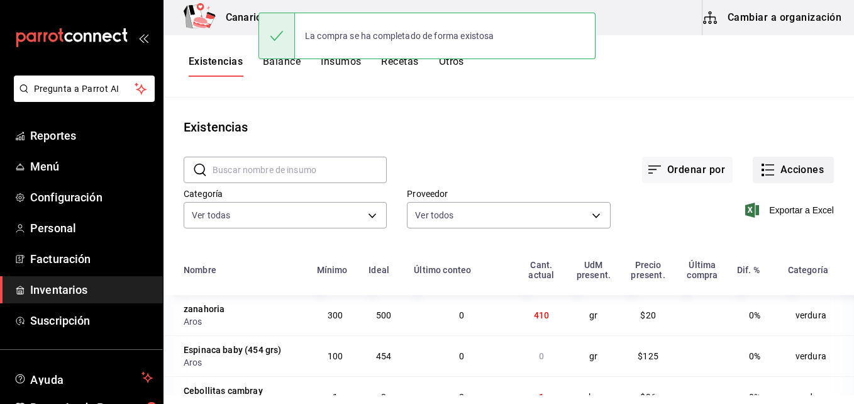
click at [795, 173] on button "Acciones" at bounding box center [793, 170] width 81 height 26
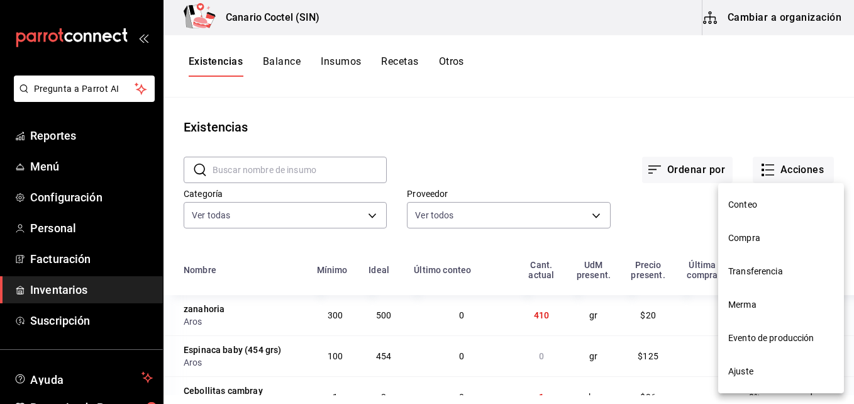
click at [735, 238] on span "Compra" at bounding box center [781, 237] width 106 height 13
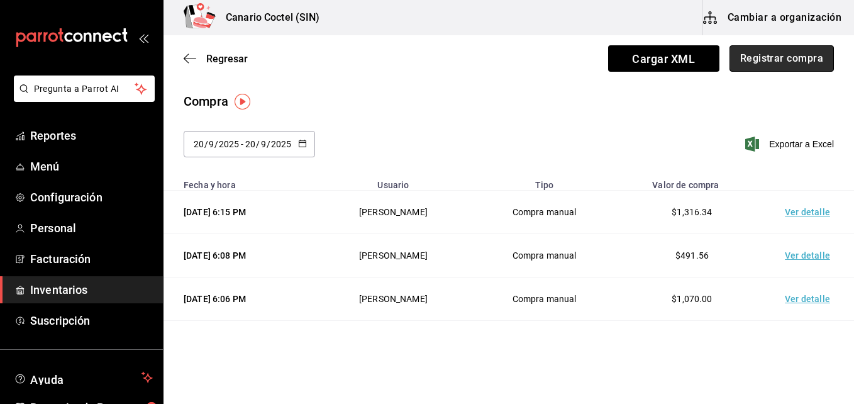
click at [780, 61] on button "Registrar compra" at bounding box center [781, 58] width 104 height 26
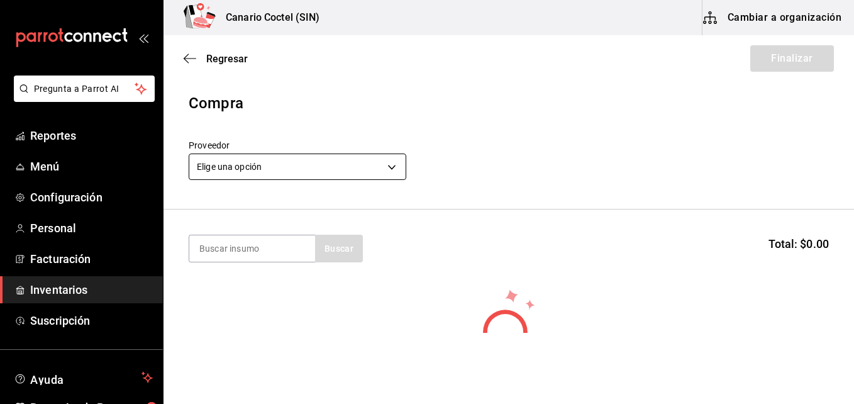
click at [395, 164] on body "Pregunta a Parrot AI Reportes Menú Configuración Personal Facturación Inventari…" at bounding box center [427, 166] width 854 height 333
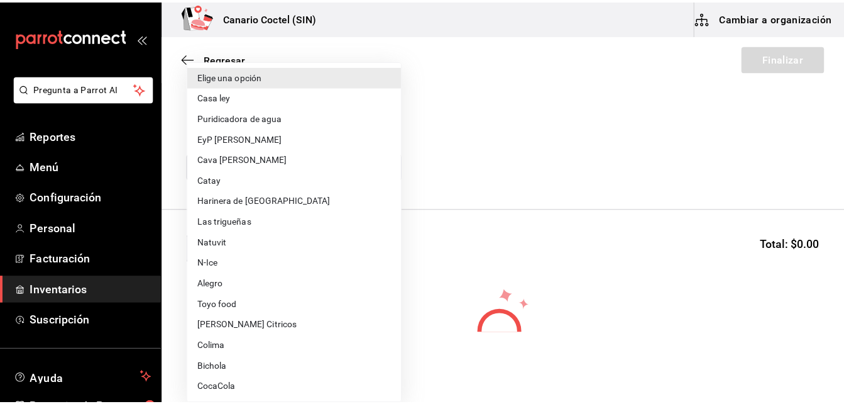
scroll to position [477, 0]
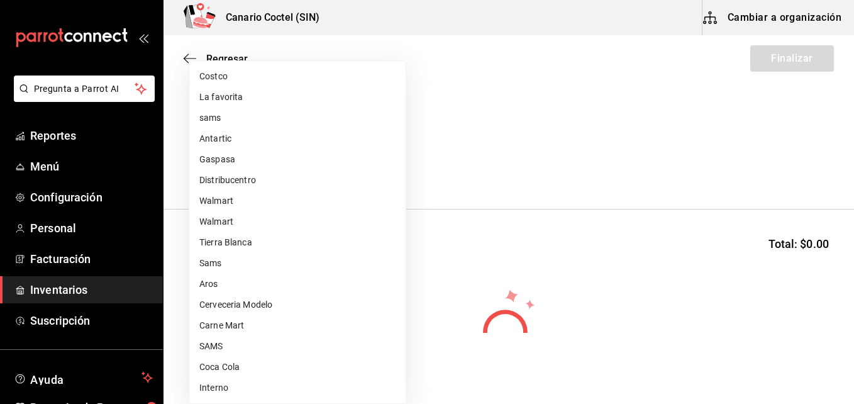
click at [257, 318] on li "Carne Mart" at bounding box center [297, 325] width 216 height 21
type input "08ec548a-11ed-439a-ae6d-c5ae10847d7a"
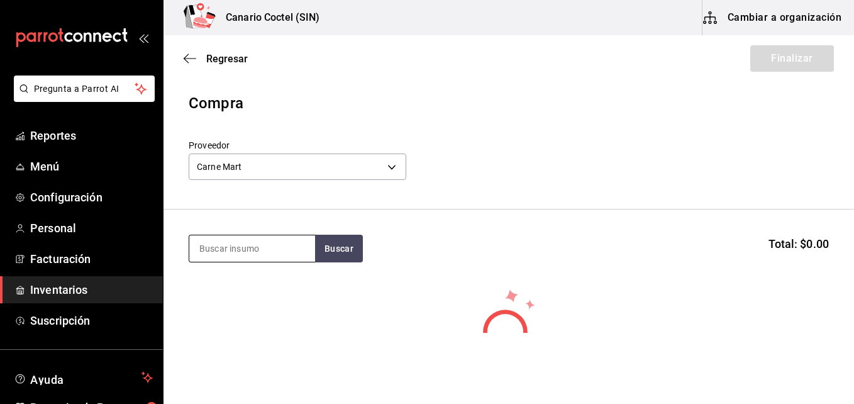
click at [276, 253] on input at bounding box center [252, 248] width 126 height 26
type input "a"
type input "pap"
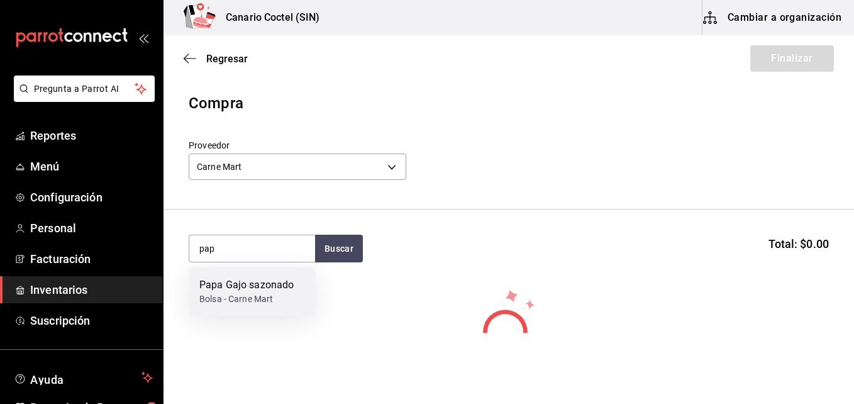
click at [249, 286] on div "Papa Gajo sazonado" at bounding box center [246, 284] width 94 height 15
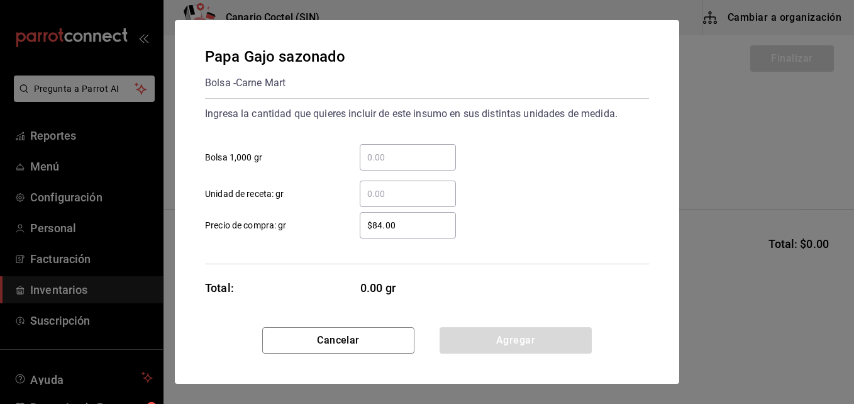
click at [381, 156] on input "​ Bolsa 1,000 gr" at bounding box center [408, 157] width 96 height 15
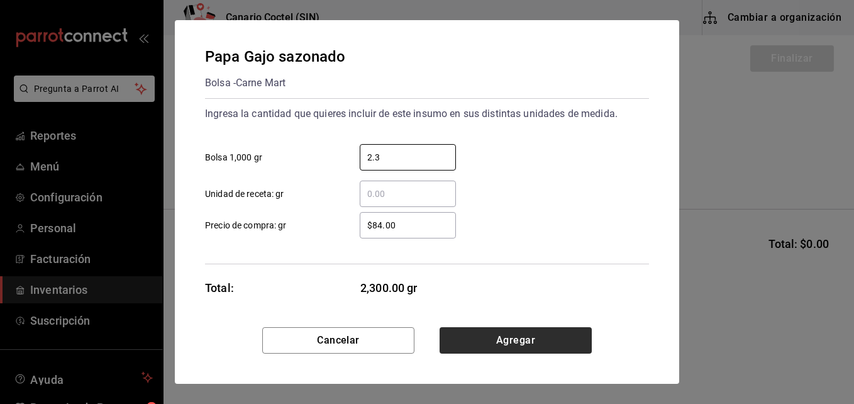
type input "2.3"
click at [499, 339] on button "Agregar" at bounding box center [515, 340] width 152 height 26
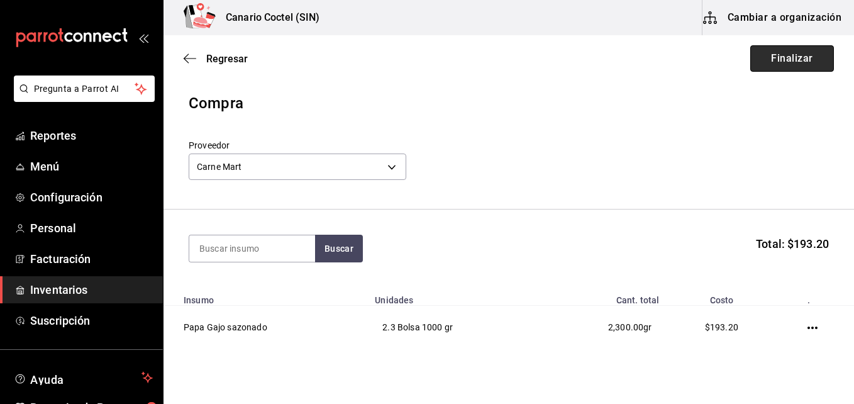
click at [799, 57] on button "Finalizar" at bounding box center [792, 58] width 84 height 26
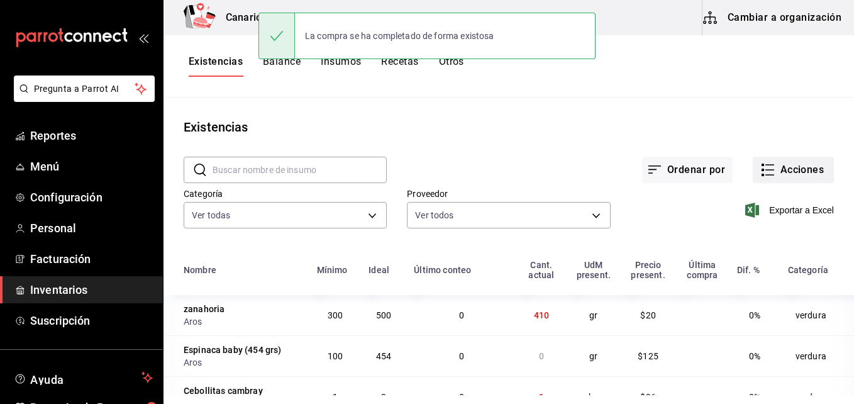
click at [792, 172] on button "Acciones" at bounding box center [793, 170] width 81 height 26
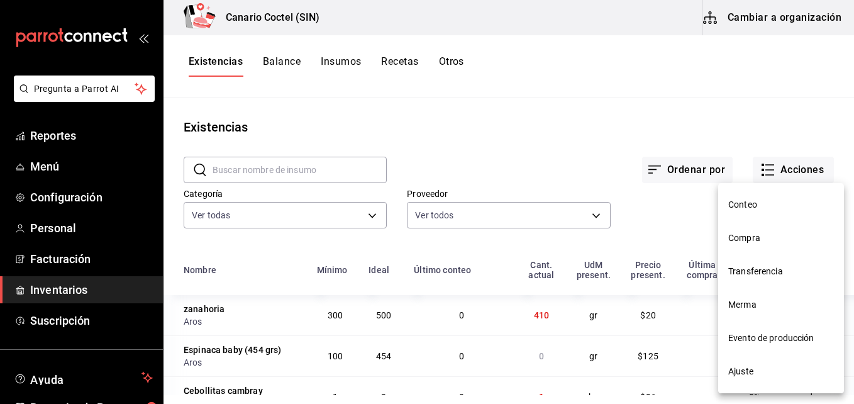
click at [751, 234] on span "Compra" at bounding box center [781, 237] width 106 height 13
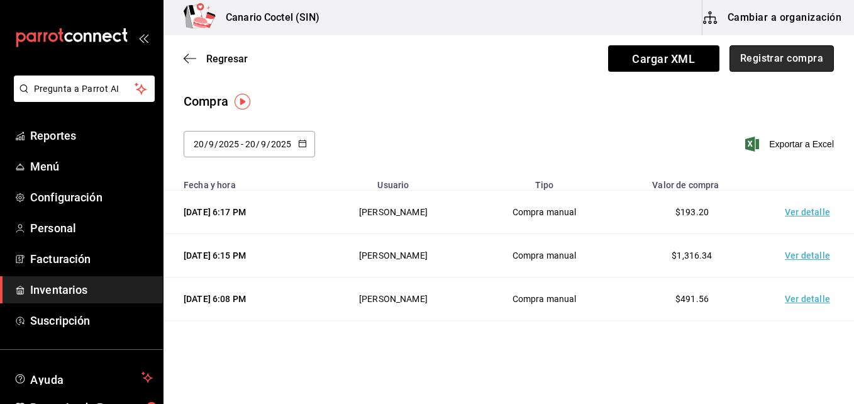
click at [764, 55] on button "Registrar compra" at bounding box center [781, 58] width 104 height 26
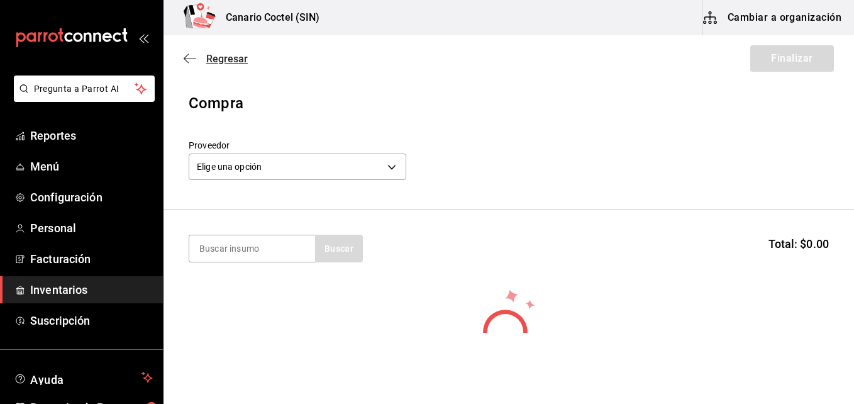
click at [207, 58] on span "Regresar" at bounding box center [226, 59] width 41 height 12
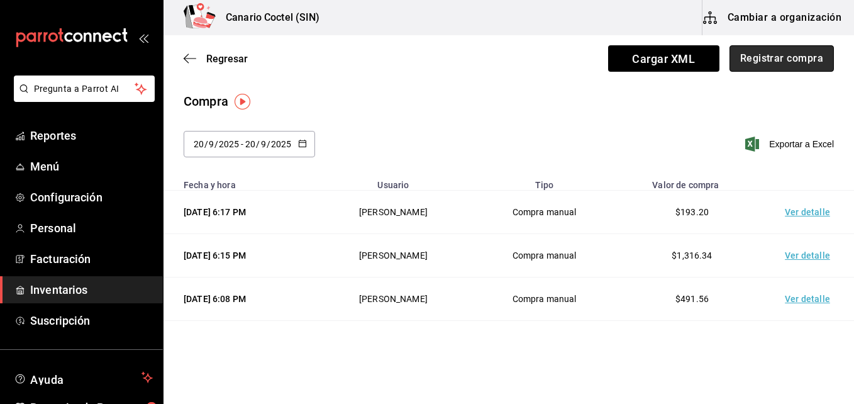
click at [765, 62] on button "Registrar compra" at bounding box center [781, 58] width 104 height 26
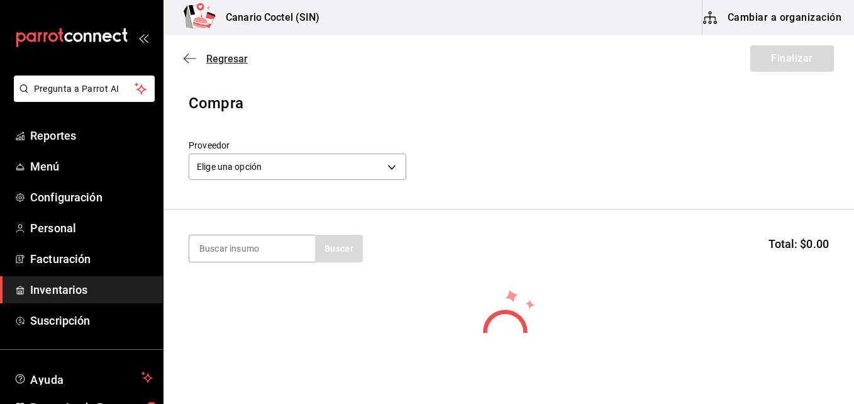
click at [213, 54] on span "Regresar" at bounding box center [226, 59] width 41 height 12
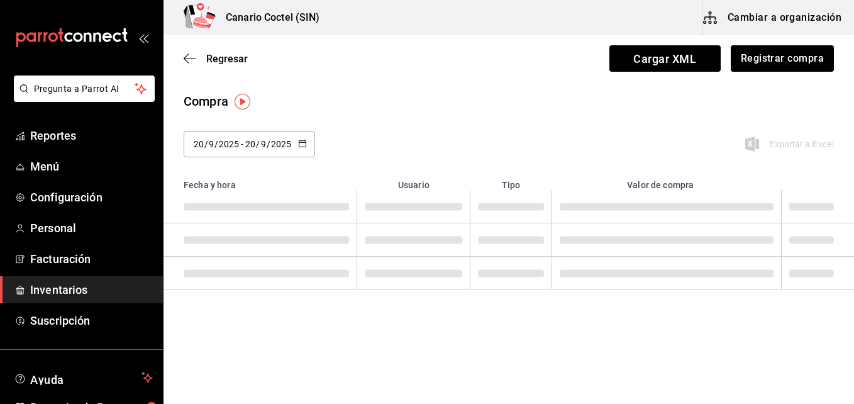
click at [644, 51] on span "Cargar XML" at bounding box center [664, 58] width 111 height 26
click at [0, 0] on input "Cargar XML" at bounding box center [0, 0] width 0 height 0
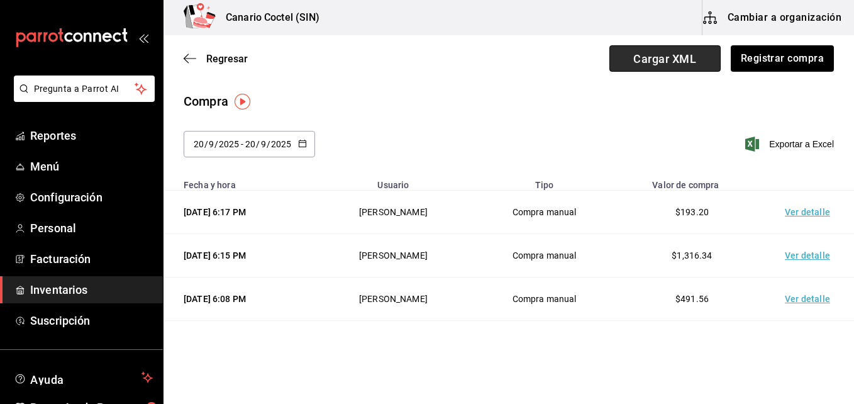
click at [658, 54] on span "Cargar XML" at bounding box center [664, 58] width 111 height 26
click at [0, 0] on input "Cargar XML" at bounding box center [0, 0] width 0 height 0
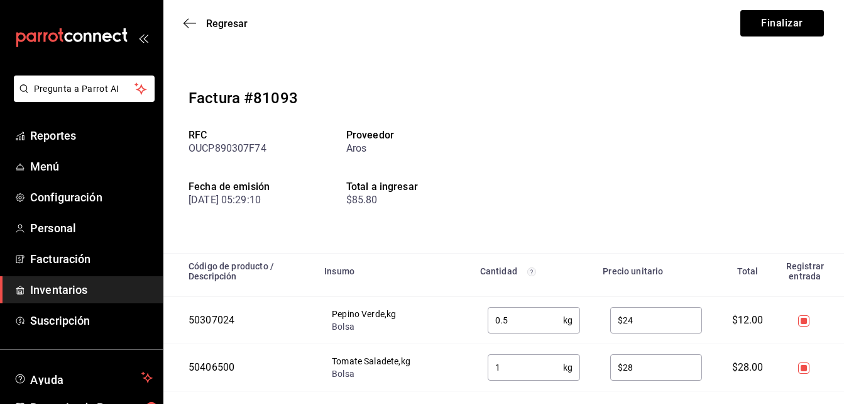
scroll to position [123, 0]
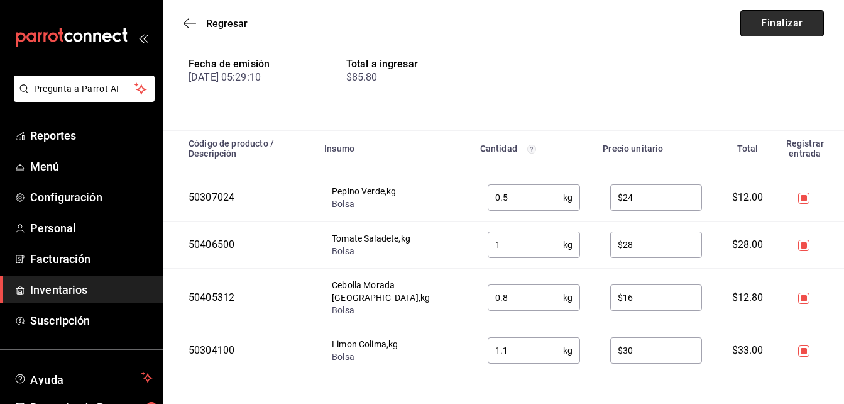
click at [787, 24] on button "Finalizar" at bounding box center [783, 23] width 84 height 26
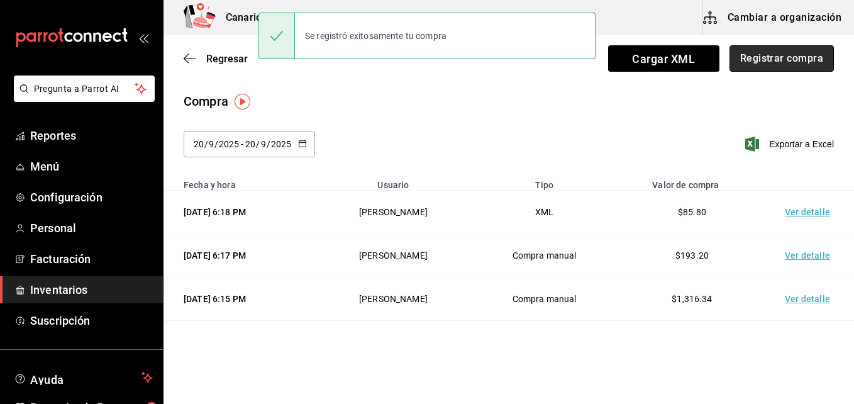
click at [786, 55] on button "Registrar compra" at bounding box center [781, 58] width 104 height 26
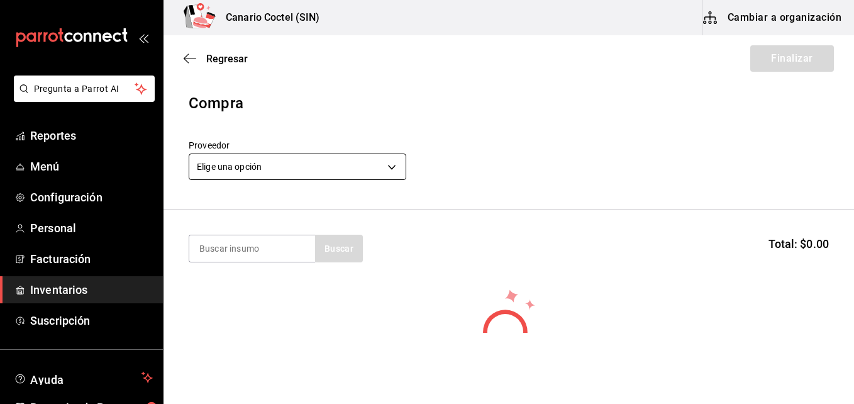
click at [390, 171] on body "Pregunta a Parrot AI Reportes Menú Configuración Personal Facturación Inventari…" at bounding box center [427, 166] width 854 height 333
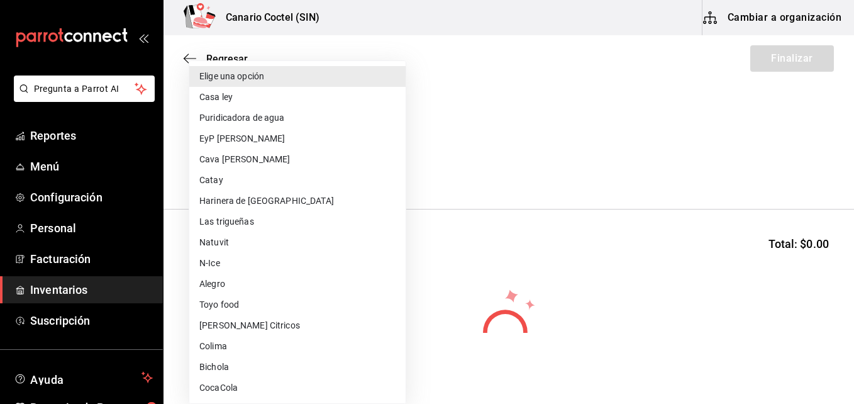
click at [268, 326] on li "[PERSON_NAME] Citricos" at bounding box center [297, 325] width 216 height 21
type input "9579bc58-09b3-4a88-b03e-3e11dcbeb22c"
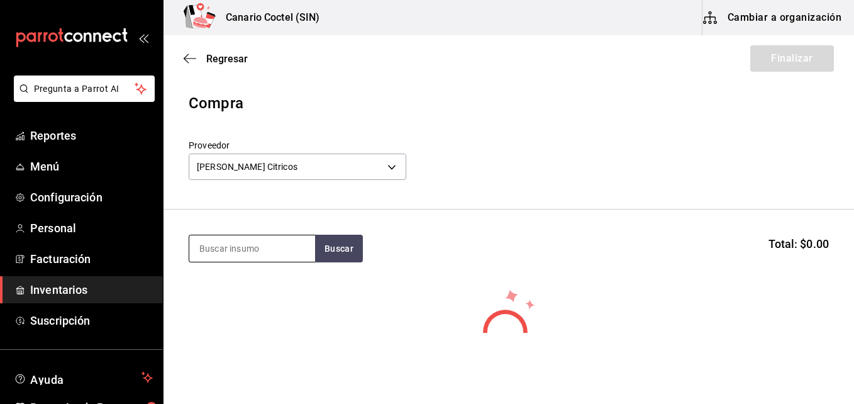
click at [273, 251] on input at bounding box center [252, 248] width 126 height 26
type input "jug"
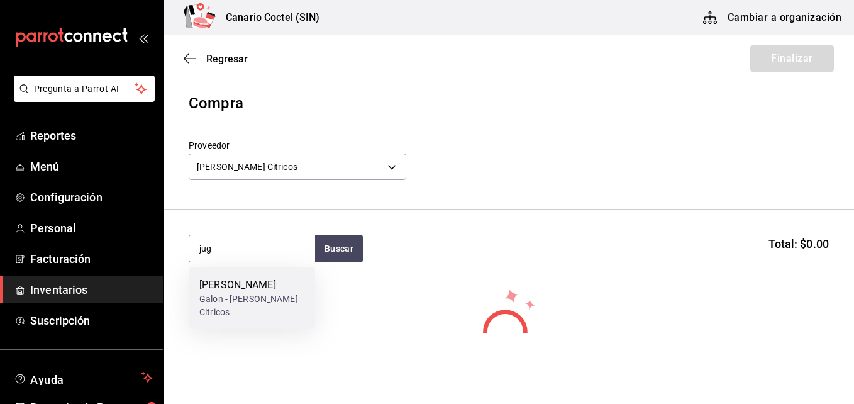
click at [262, 294] on div "Galon - [PERSON_NAME] Citricos" at bounding box center [252, 305] width 106 height 26
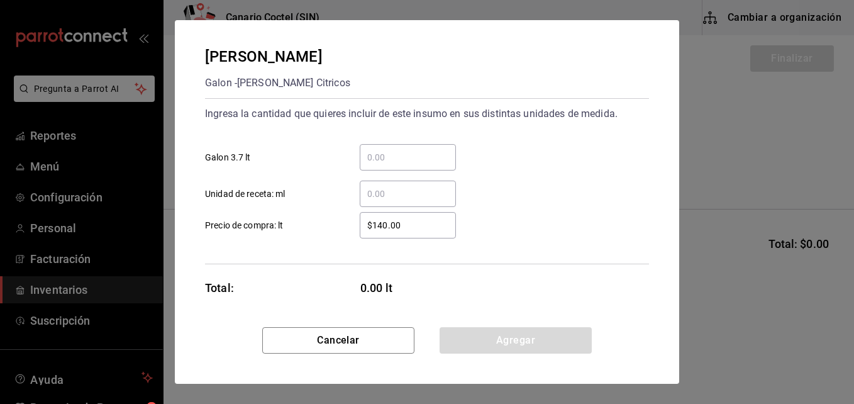
click at [386, 157] on input "​ Galon 3.7 lt" at bounding box center [408, 157] width 96 height 15
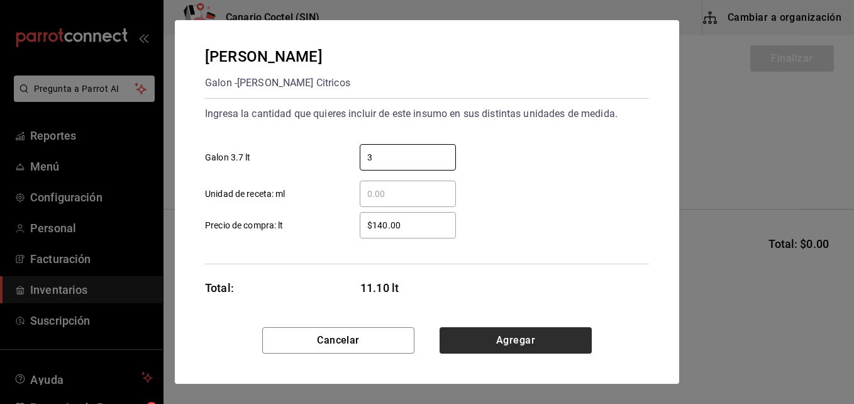
type input "3"
click at [518, 338] on button "Agregar" at bounding box center [515, 340] width 152 height 26
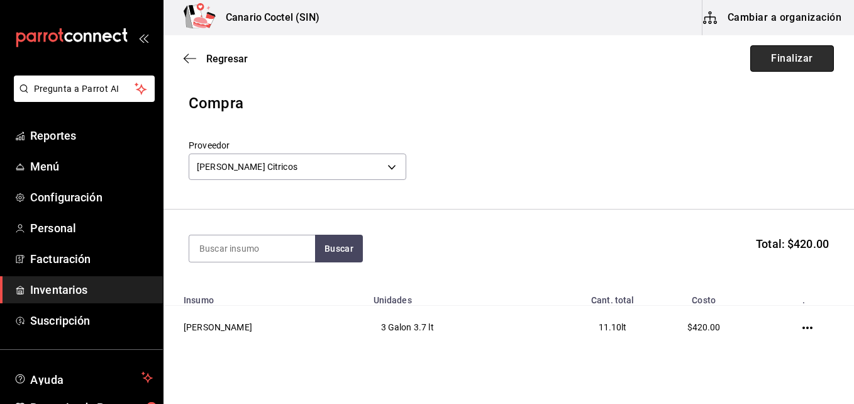
click at [791, 65] on button "Finalizar" at bounding box center [792, 58] width 84 height 26
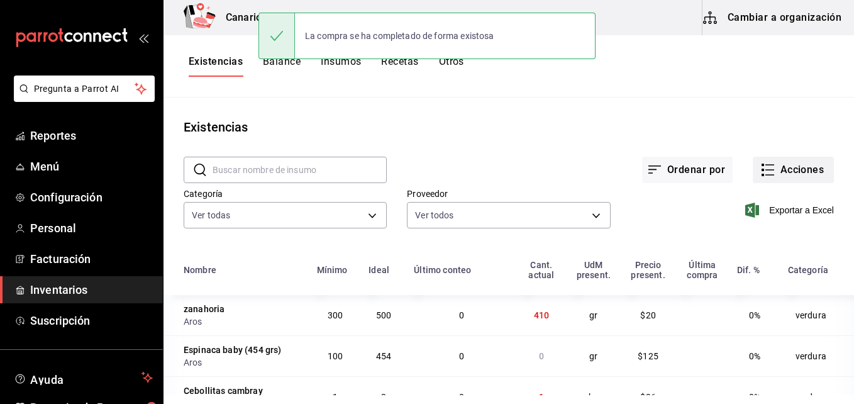
click at [788, 167] on button "Acciones" at bounding box center [793, 170] width 81 height 26
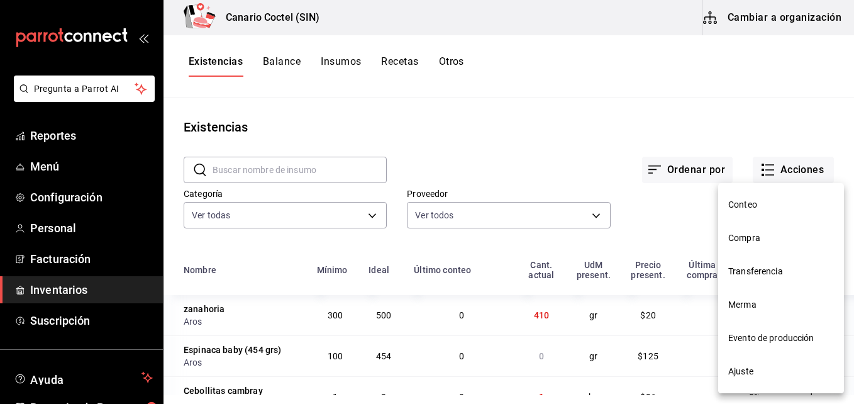
click at [770, 233] on span "Compra" at bounding box center [781, 237] width 106 height 13
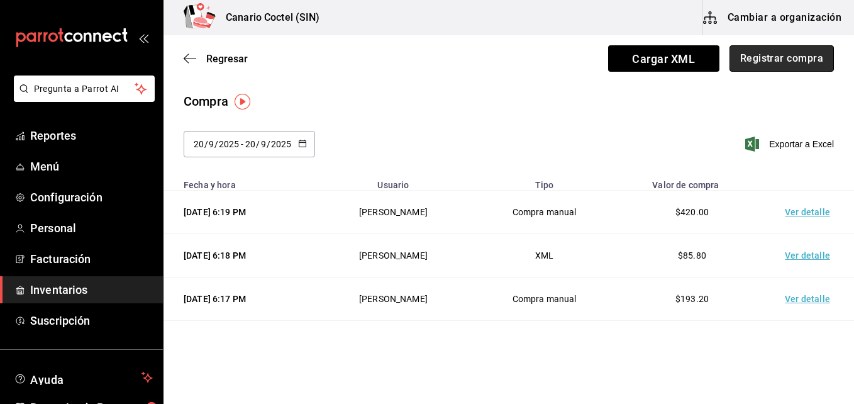
click at [778, 60] on button "Registrar compra" at bounding box center [781, 58] width 104 height 26
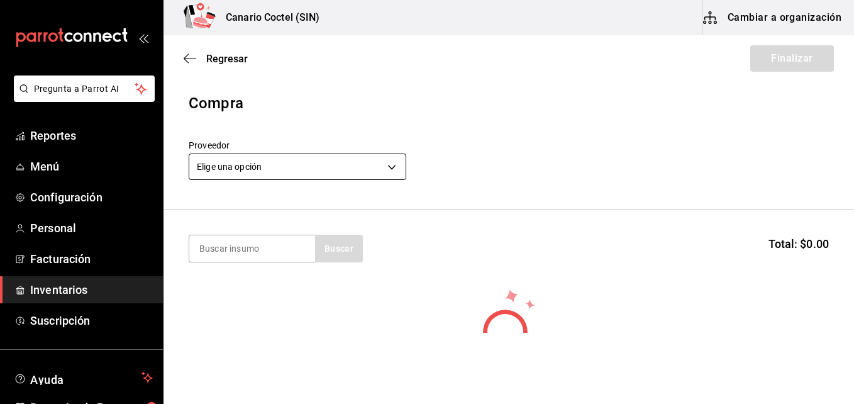
click at [389, 164] on body "Pregunta a Parrot AI Reportes Menú Configuración Personal Facturación Inventari…" at bounding box center [427, 166] width 854 height 333
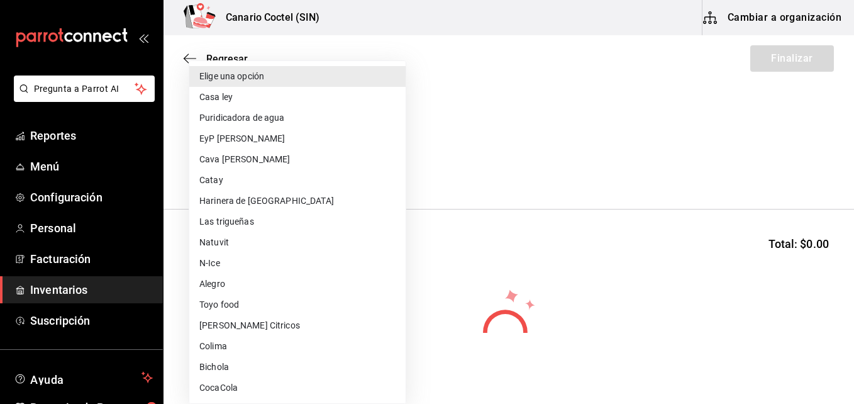
scroll to position [63, 0]
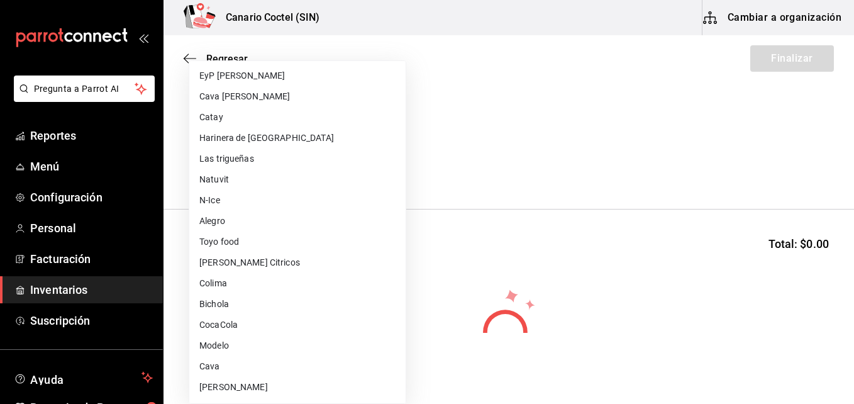
click at [238, 341] on li "Modelo" at bounding box center [297, 345] width 216 height 21
type input "f730aae4-2a89-437e-89cc-c75faca9b190"
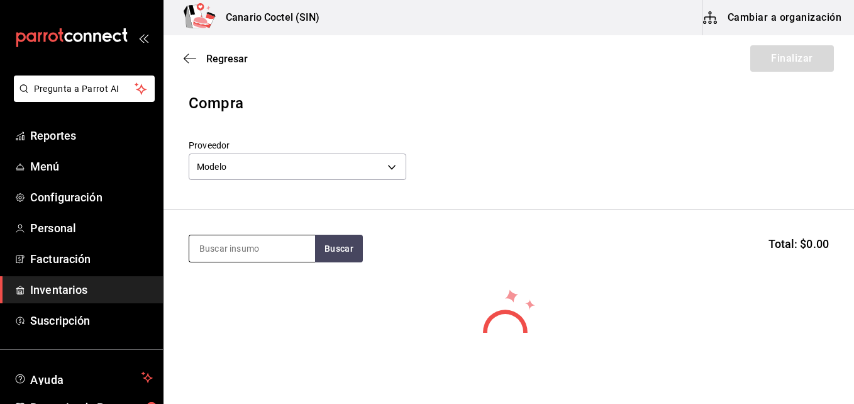
click at [262, 247] on input at bounding box center [252, 248] width 126 height 26
type input "neg"
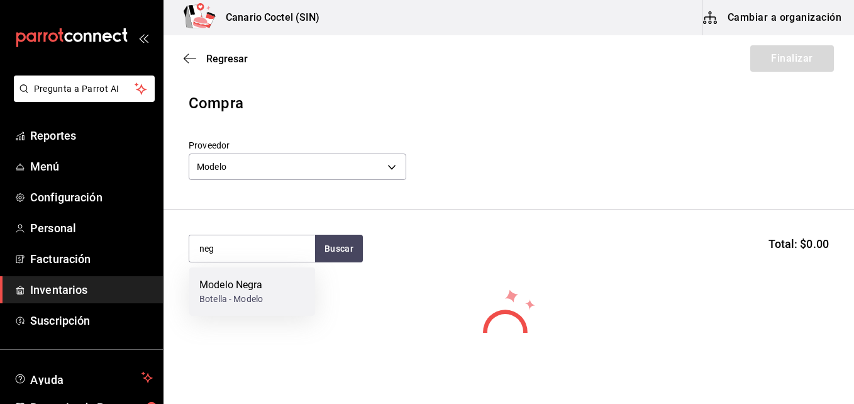
click at [251, 276] on div "Modelo Negra Botella - Modelo" at bounding box center [252, 291] width 126 height 48
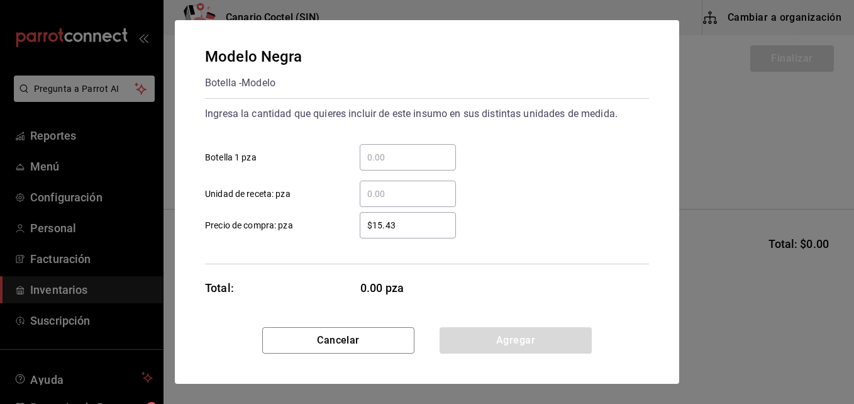
click at [382, 152] on input "​ Botella 1 pza" at bounding box center [408, 157] width 96 height 15
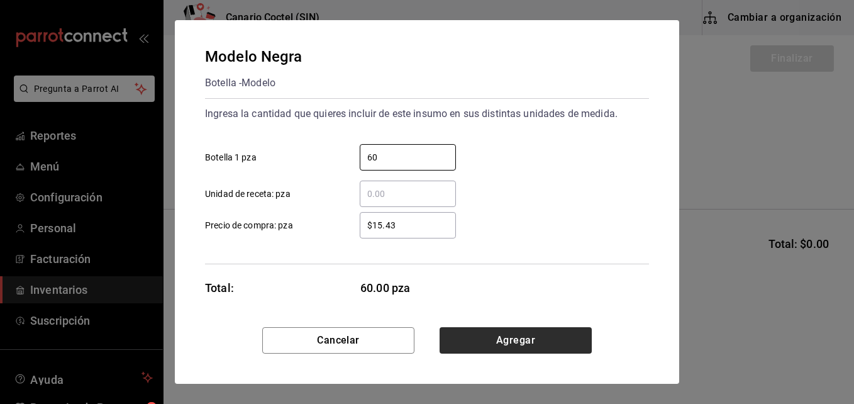
type input "60"
click at [506, 339] on button "Agregar" at bounding box center [515, 340] width 152 height 26
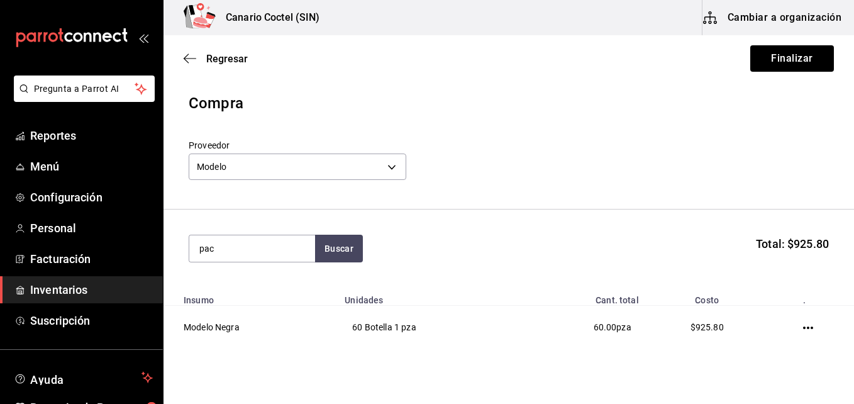
type input "pac"
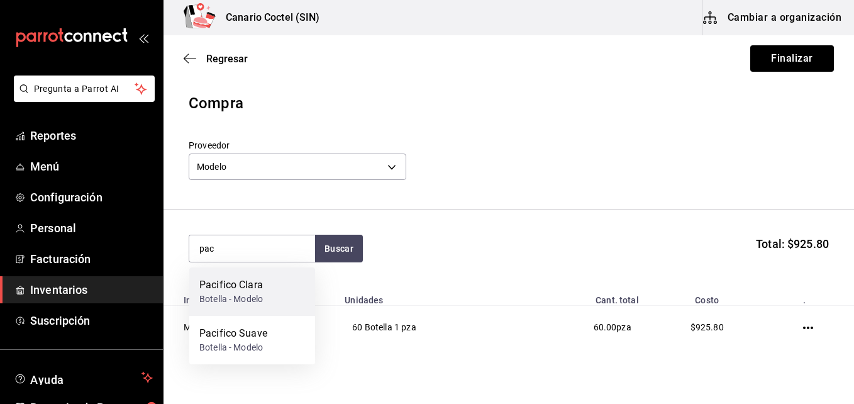
click at [261, 294] on div "Botella - Modelo" at bounding box center [231, 298] width 64 height 13
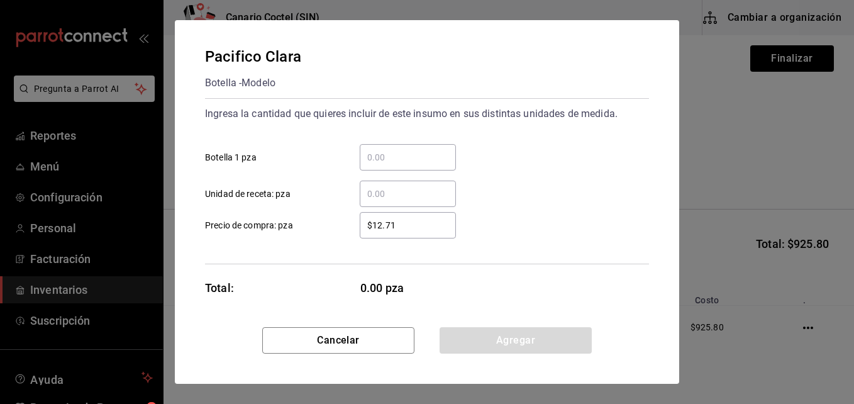
click at [391, 157] on input "​ Botella 1 pza" at bounding box center [408, 157] width 96 height 15
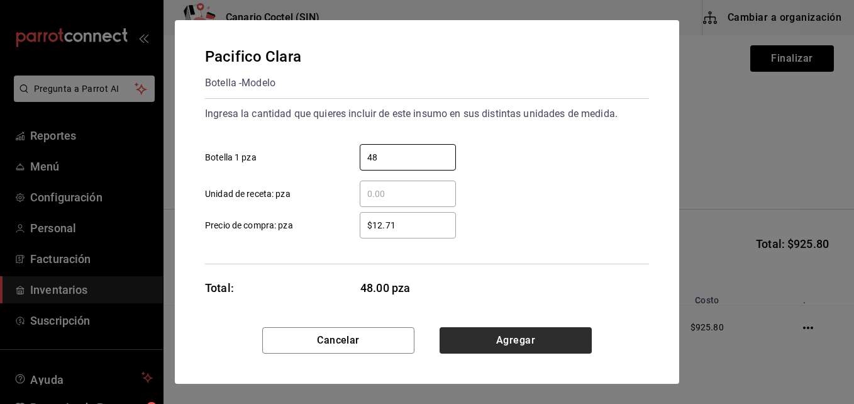
type input "48"
click at [517, 335] on button "Agregar" at bounding box center [515, 340] width 152 height 26
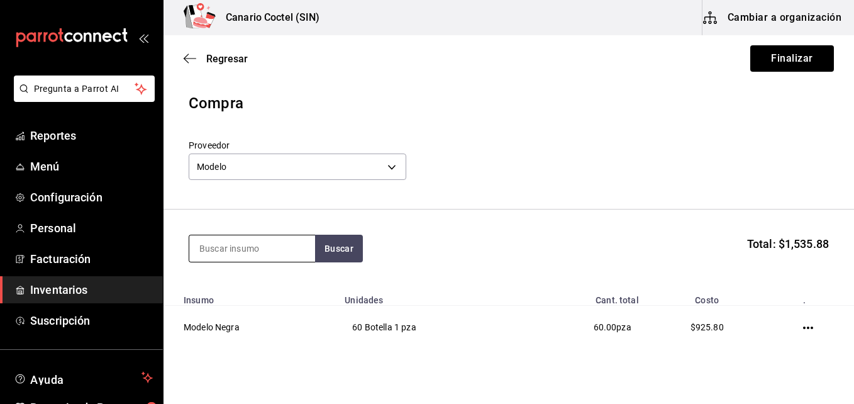
click at [287, 250] on input at bounding box center [252, 248] width 126 height 26
type input "pac"
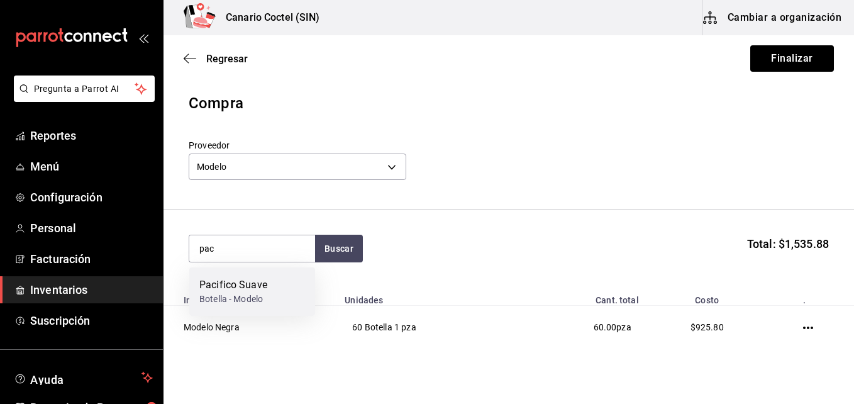
click at [273, 299] on div "Pacifico Suave Botella - Modelo" at bounding box center [252, 291] width 126 height 48
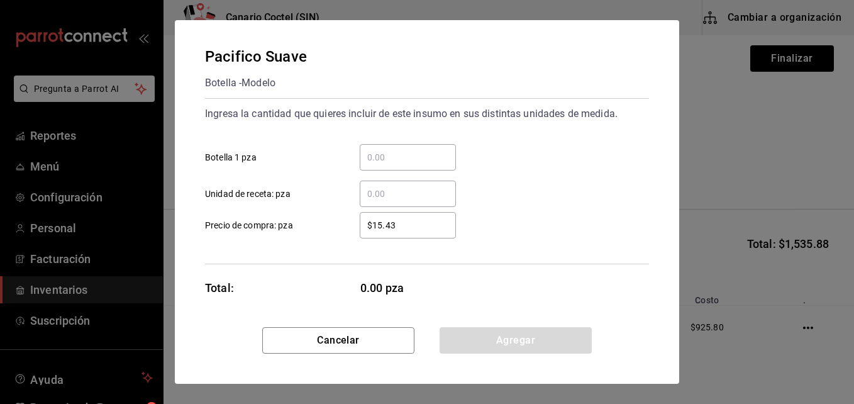
click at [397, 160] on input "​ Botella 1 pza" at bounding box center [408, 157] width 96 height 15
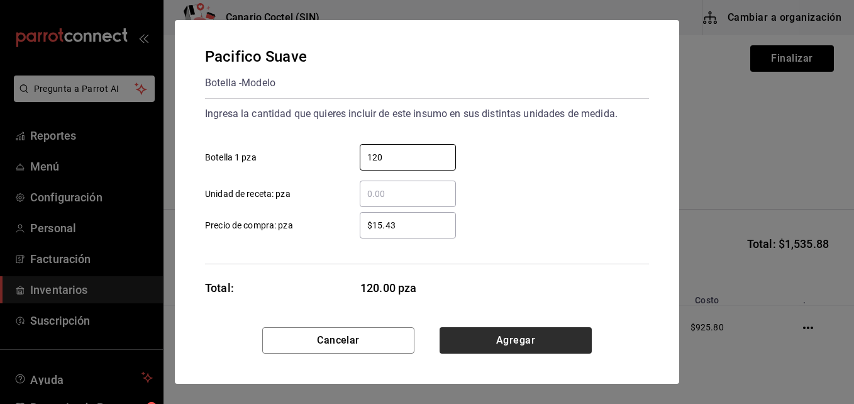
type input "120"
click at [524, 337] on button "Agregar" at bounding box center [515, 340] width 152 height 26
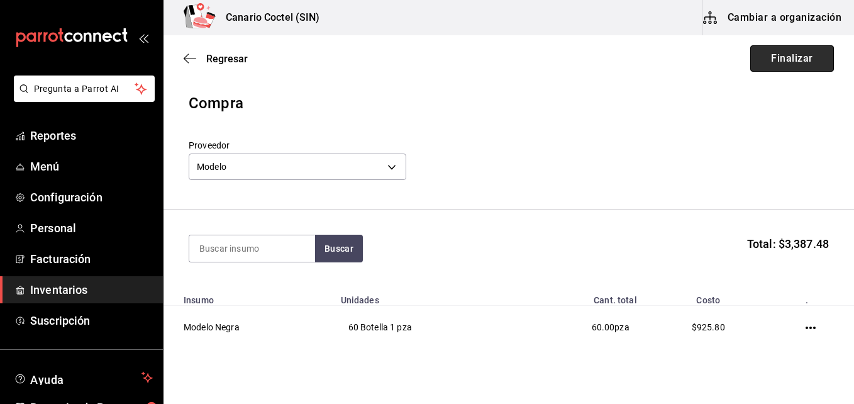
click at [781, 57] on button "Finalizar" at bounding box center [792, 58] width 84 height 26
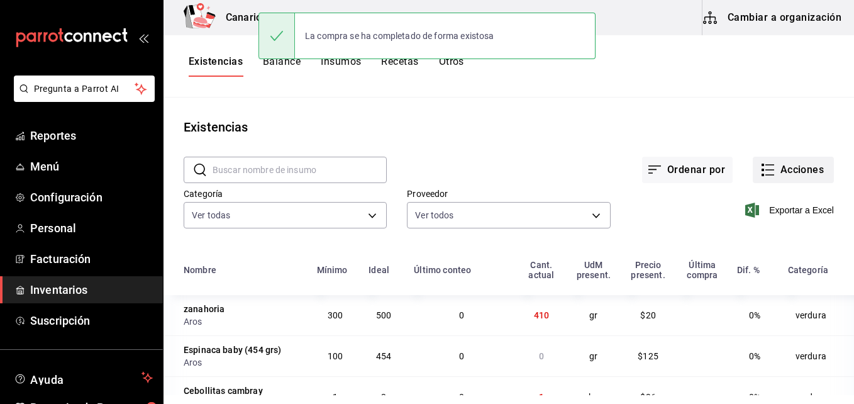
click at [807, 167] on button "Acciones" at bounding box center [793, 170] width 81 height 26
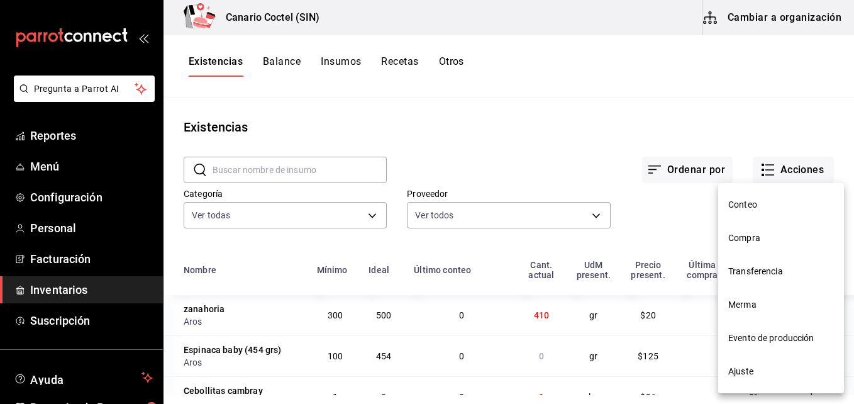
click at [789, 336] on span "Evento de producción" at bounding box center [781, 337] width 106 height 13
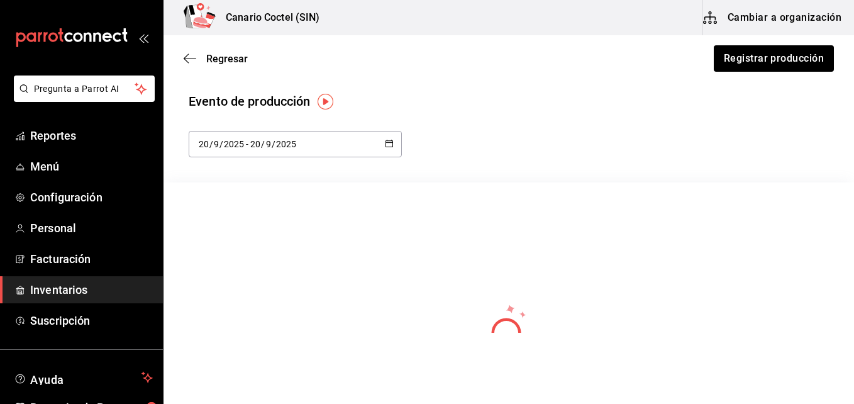
click at [385, 141] on \(Stroke\) "button" at bounding box center [389, 143] width 8 height 7
click at [217, 241] on li "Semana actual" at bounding box center [248, 240] width 119 height 28
type input "[DATE]"
type input "14"
click at [389, 143] on icon "button" at bounding box center [389, 143] width 9 height 9
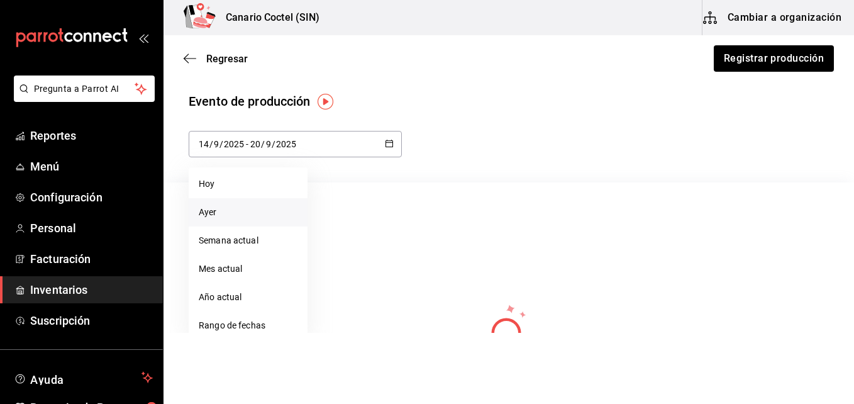
click at [238, 211] on li "Ayer" at bounding box center [248, 212] width 119 height 28
type input "2025-09-19"
type input "19"
type input "2025-09-19"
type input "19"
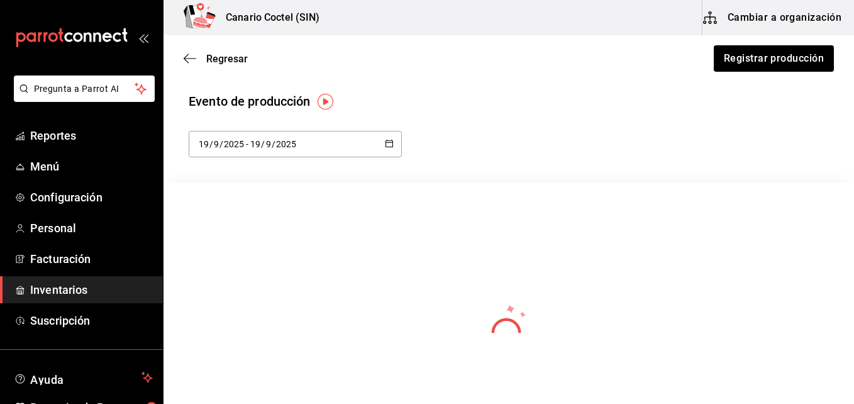
click at [387, 146] on \(Stroke\) "button" at bounding box center [389, 143] width 8 height 7
click at [241, 263] on li "Mes actual" at bounding box center [248, 269] width 119 height 28
type input "[DATE]"
type input "1"
type input "[DATE]"
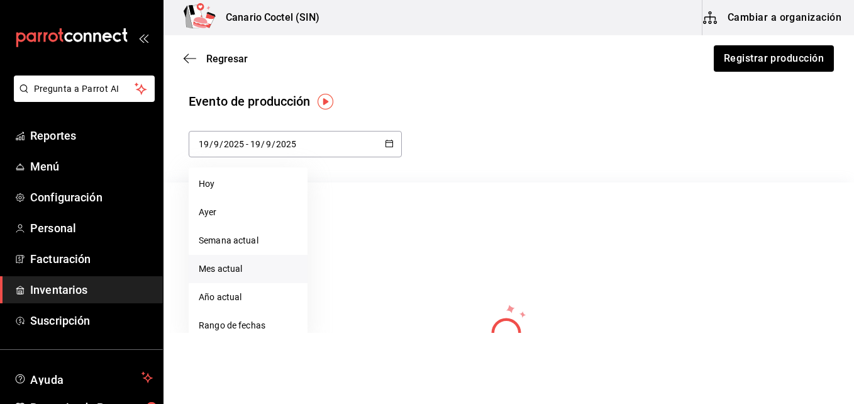
type input "20"
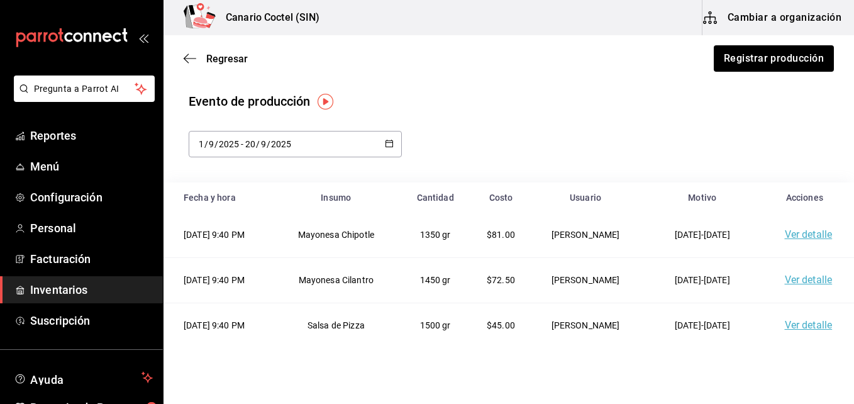
click at [789, 235] on link "Ver detalle" at bounding box center [809, 234] width 48 height 12
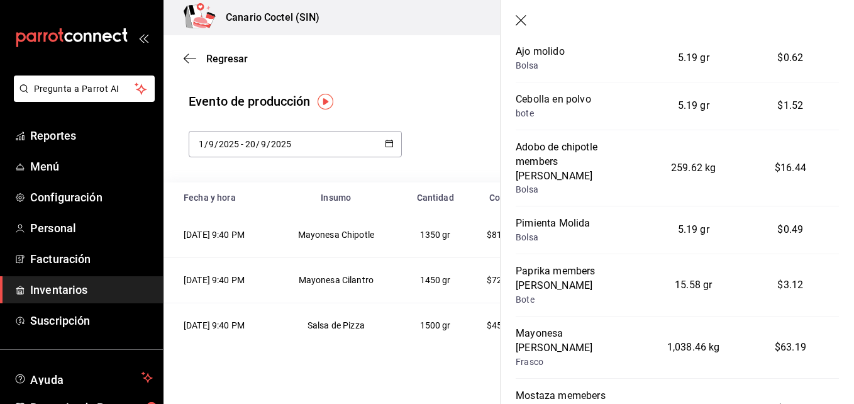
scroll to position [184, 0]
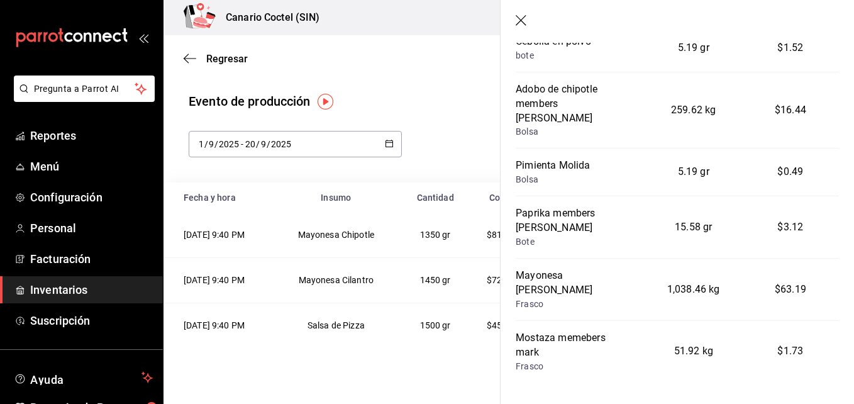
click at [464, 333] on html "Pregunta a Parrot AI Reportes Menú Configuración Personal Facturación Inventari…" at bounding box center [427, 166] width 854 height 333
click at [518, 15] on icon "button" at bounding box center [522, 21] width 13 height 13
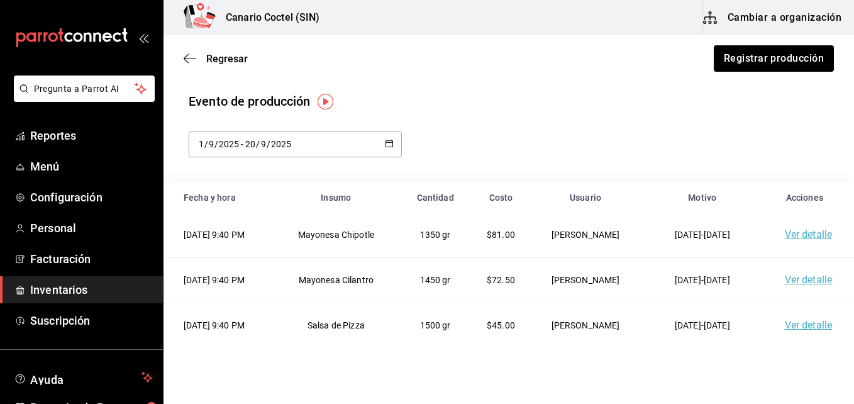
scroll to position [0, 0]
click at [790, 240] on link "Ver detalle" at bounding box center [809, 234] width 48 height 12
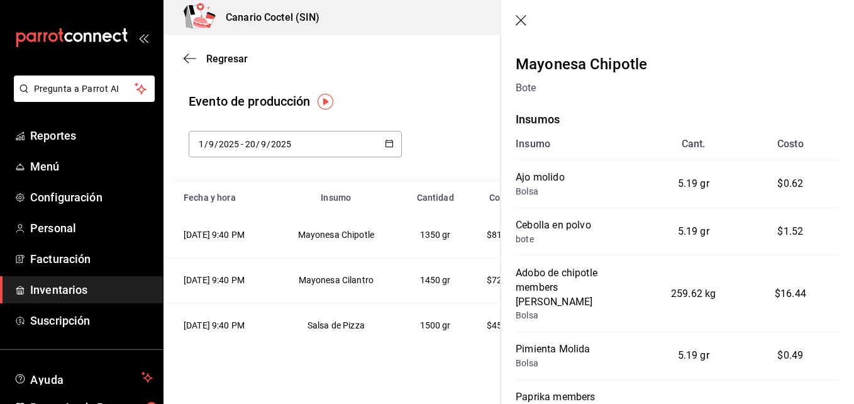
scroll to position [184, 0]
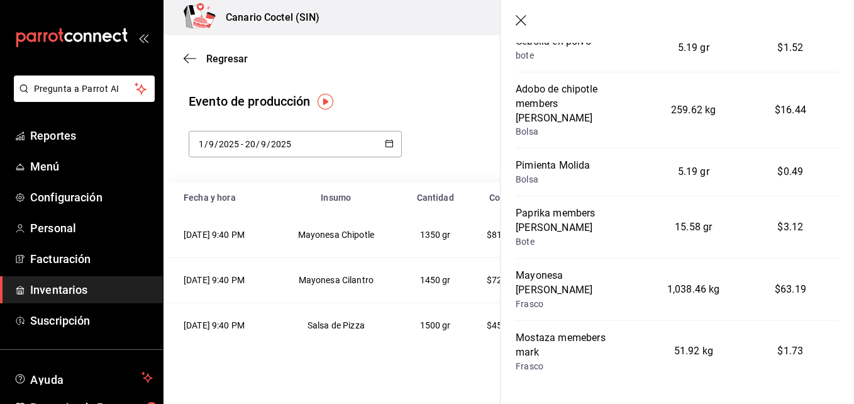
click at [426, 333] on html "Pregunta a Parrot AI Reportes Menú Configuración Personal Facturación Inventari…" at bounding box center [427, 166] width 854 height 333
click at [358, 333] on html "Pregunta a Parrot AI Reportes Menú Configuración Personal Facturación Inventari…" at bounding box center [427, 166] width 854 height 333
click at [521, 16] on icon "button" at bounding box center [522, 21] width 13 height 13
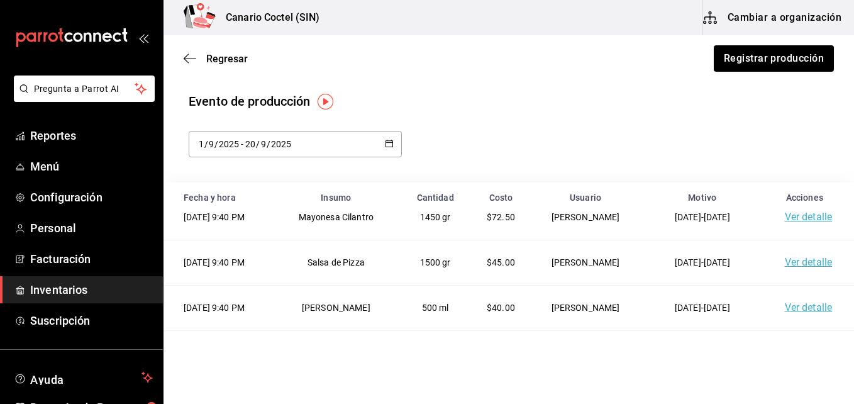
scroll to position [0, 0]
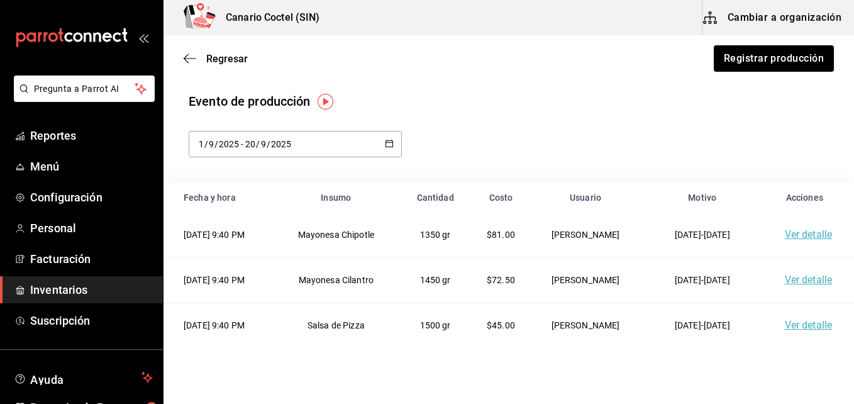
click at [787, 240] on link "Ver detalle" at bounding box center [809, 234] width 48 height 12
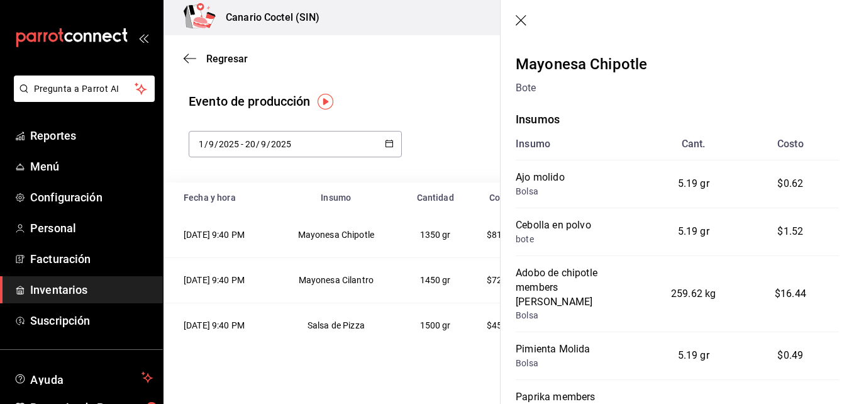
click at [454, 333] on html "Pregunta a Parrot AI Reportes Menú Configuración Personal Facturación Inventari…" at bounding box center [427, 166] width 854 height 333
click at [516, 15] on icon "button" at bounding box center [522, 21] width 13 height 13
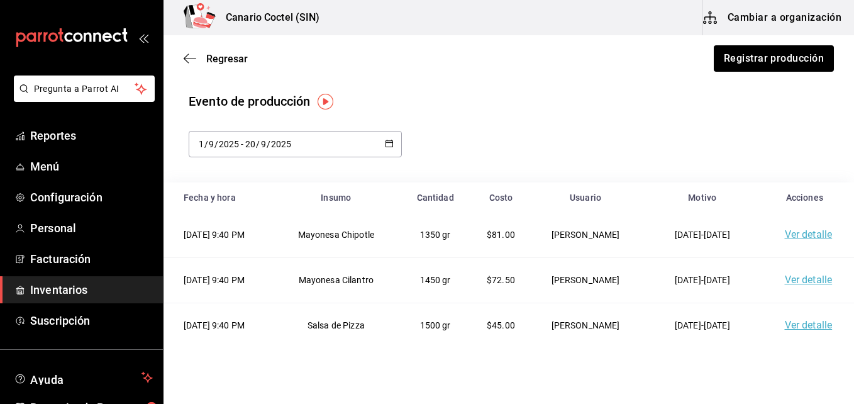
click at [793, 231] on link "Ver detalle" at bounding box center [809, 234] width 48 height 12
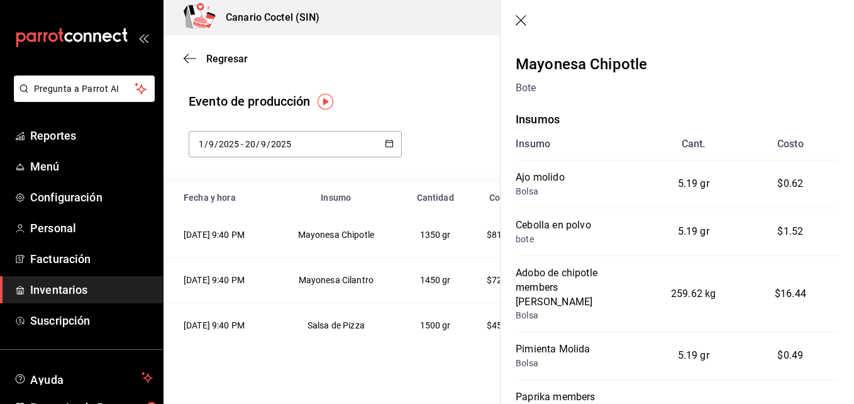
click at [448, 333] on html "Pregunta a Parrot AI Reportes Menú Configuración Personal Facturación Inventari…" at bounding box center [427, 166] width 854 height 333
click at [521, 19] on icon "button" at bounding box center [522, 21] width 13 height 13
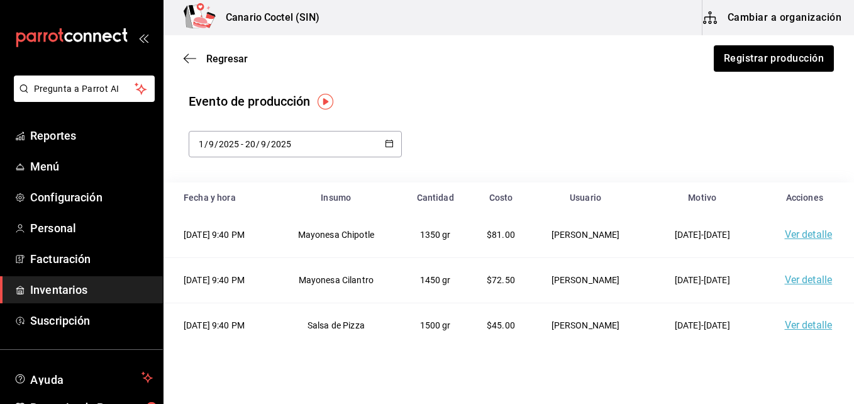
click at [385, 140] on \(Stroke\) "button" at bounding box center [389, 143] width 8 height 7
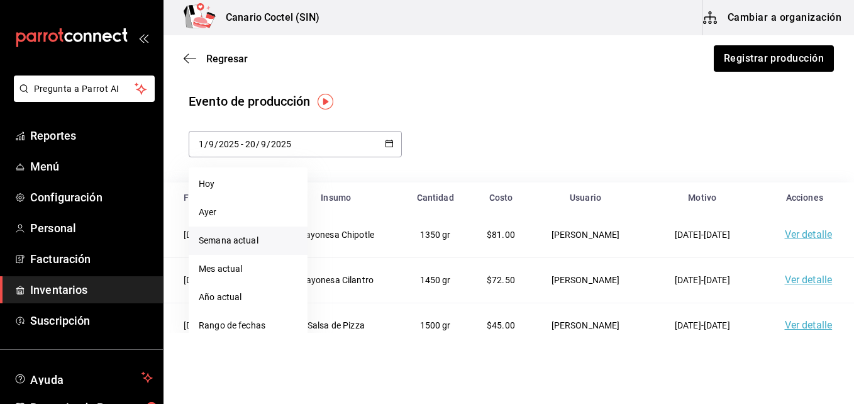
click at [241, 238] on li "Semana actual" at bounding box center [248, 240] width 119 height 28
type input "[DATE]"
type input "14"
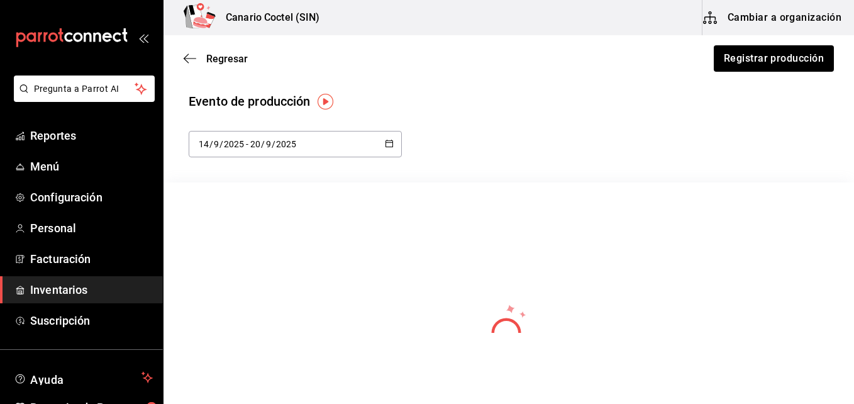
click at [387, 150] on div "2025-09-14 14 / 9 / 2025 - 2025-09-20 20 / 9 / 2025" at bounding box center [295, 144] width 213 height 26
click at [231, 207] on li "Ayer" at bounding box center [248, 212] width 119 height 28
type input "2025-09-19"
type input "19"
type input "2025-09-19"
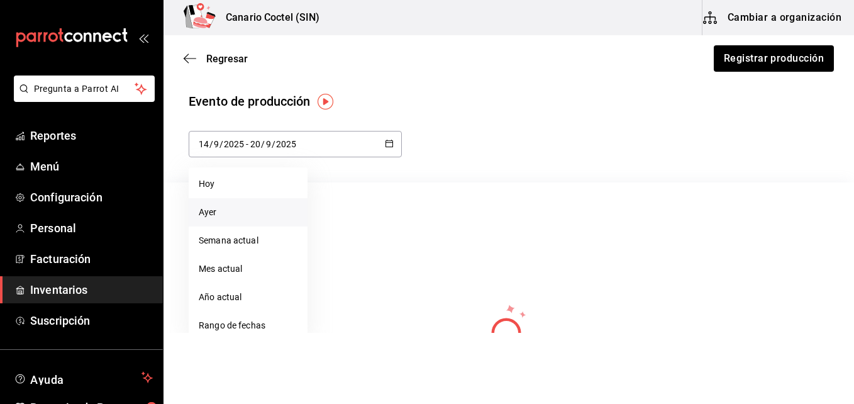
type input "19"
click at [214, 62] on span "Regresar" at bounding box center [226, 59] width 41 height 12
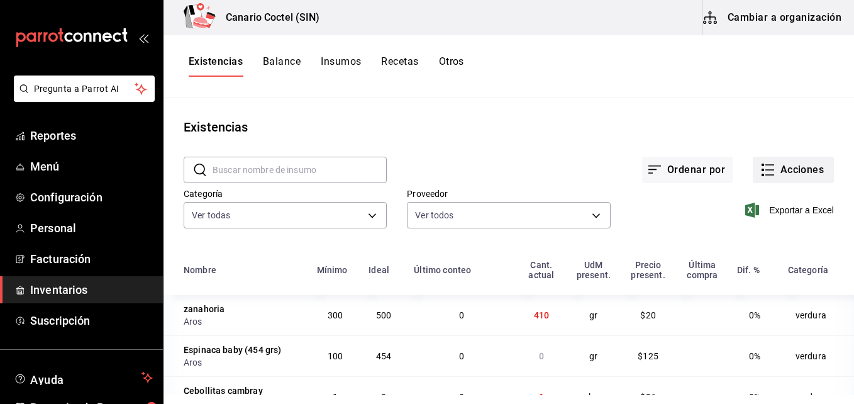
click at [779, 175] on button "Acciones" at bounding box center [793, 170] width 81 height 26
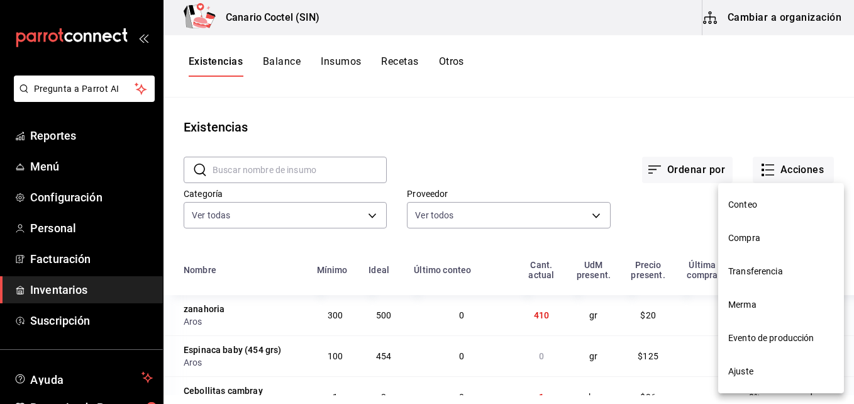
click at [749, 373] on span "Ajuste" at bounding box center [781, 371] width 106 height 13
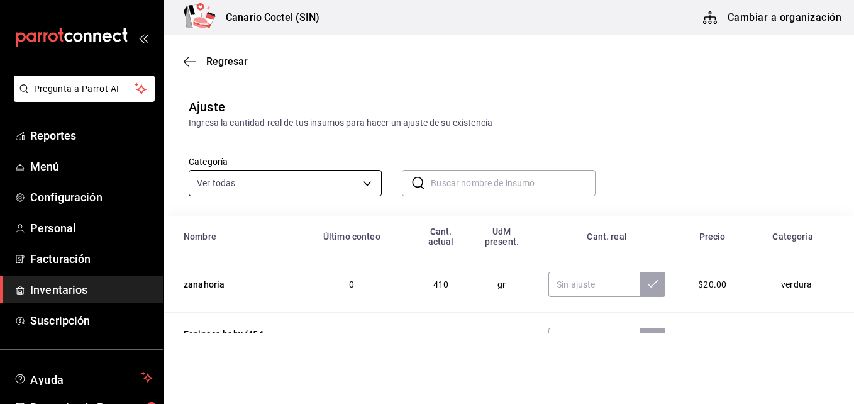
click at [363, 183] on body "Pregunta a Parrot AI Reportes Menú Configuración Personal Facturación Inventari…" at bounding box center [427, 166] width 854 height 333
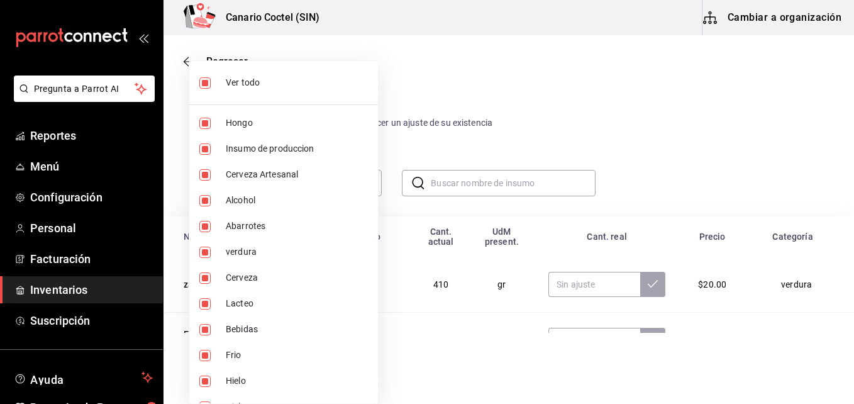
click at [289, 85] on span "Ver todo" at bounding box center [297, 82] width 142 height 13
checkbox input "false"
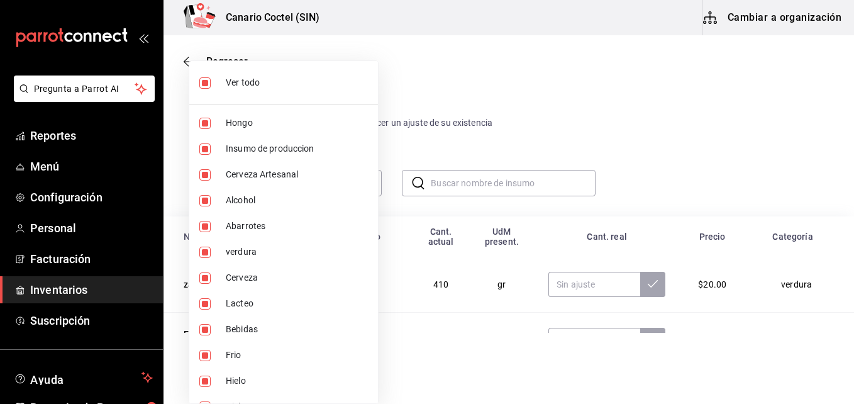
checkbox input "false"
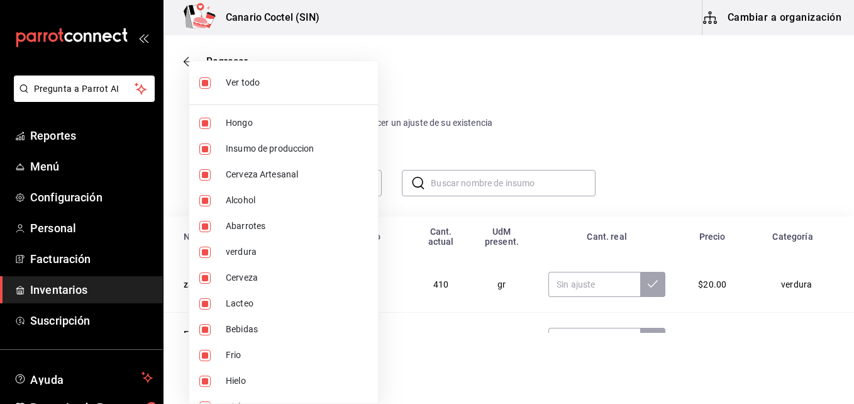
checkbox input "false"
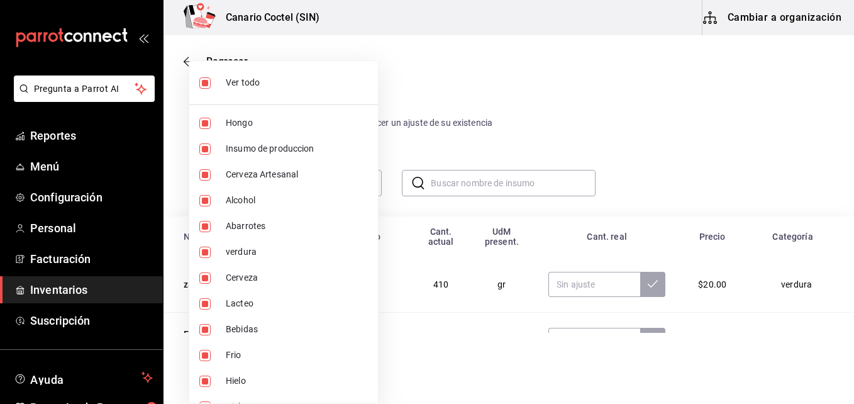
checkbox input "false"
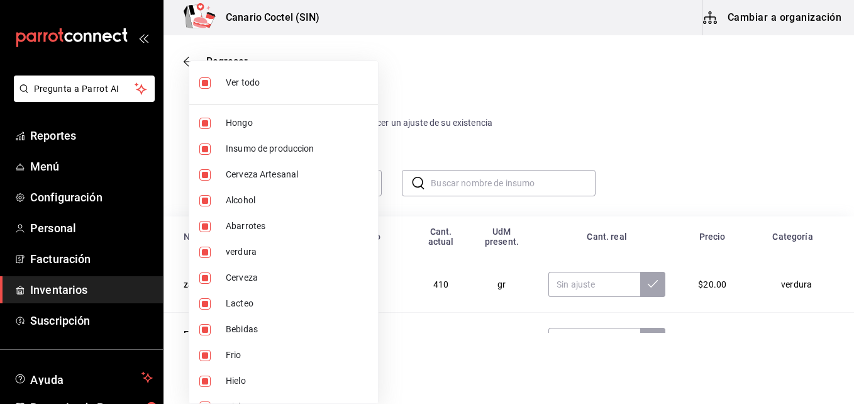
checkbox input "false"
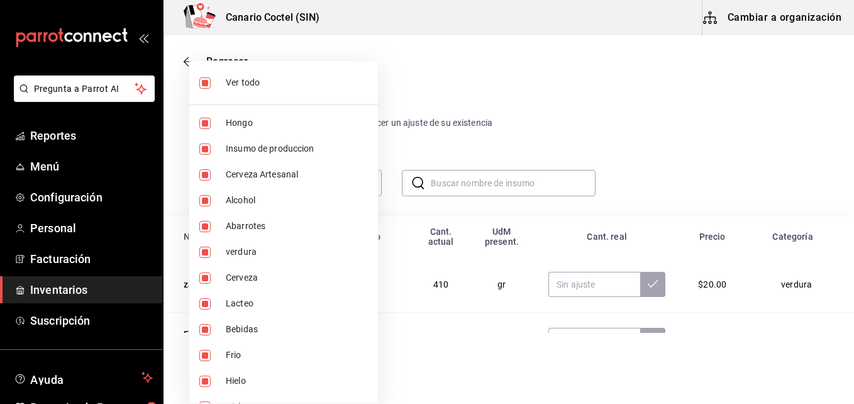
checkbox input "false"
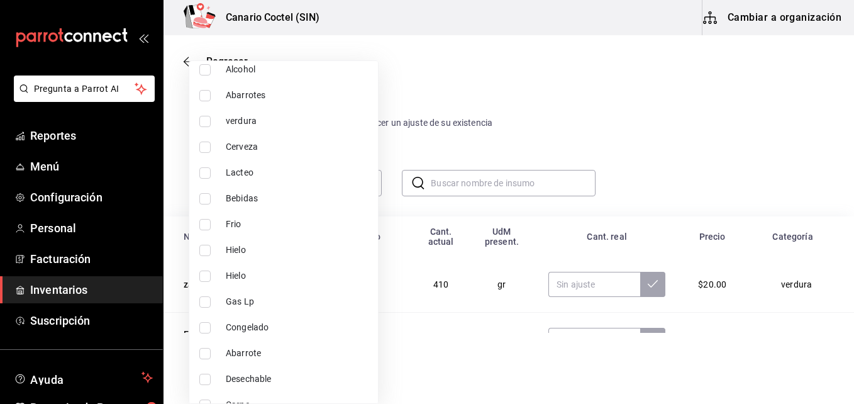
scroll to position [68, 0]
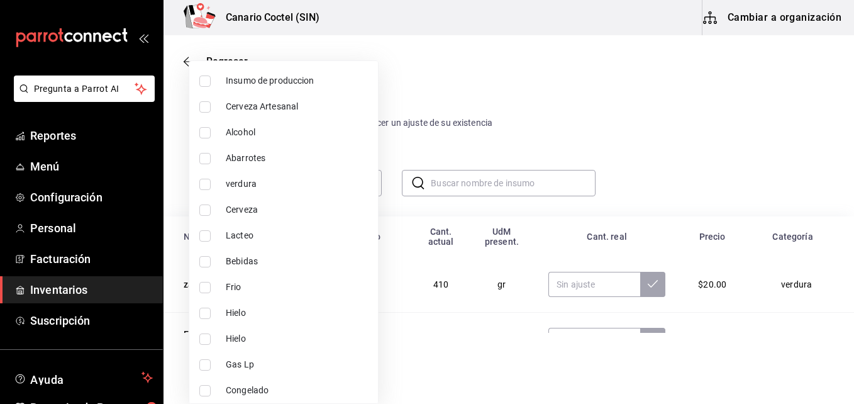
click at [310, 82] on span "Insumo de produccion" at bounding box center [297, 80] width 142 height 13
type input "9a08ec74-f345-4677-a58d-9a3e64d1dcf5"
checkbox input "true"
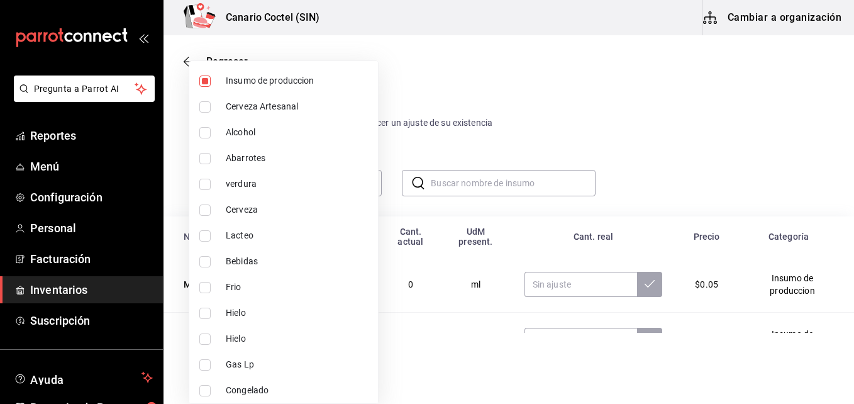
click at [604, 114] on div at bounding box center [427, 202] width 854 height 404
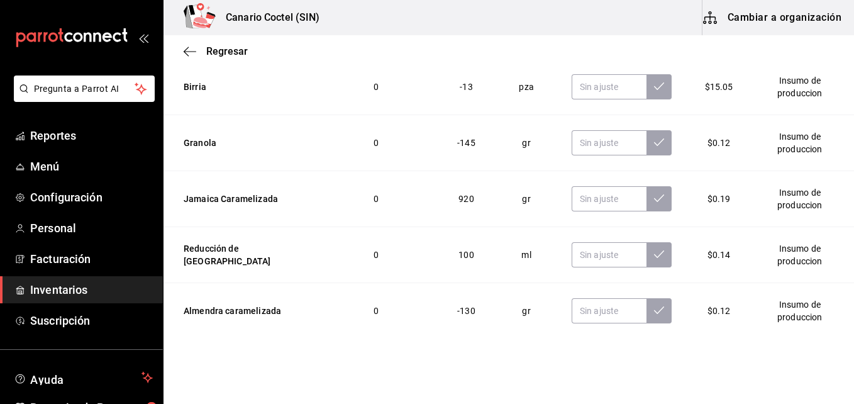
scroll to position [2123, 0]
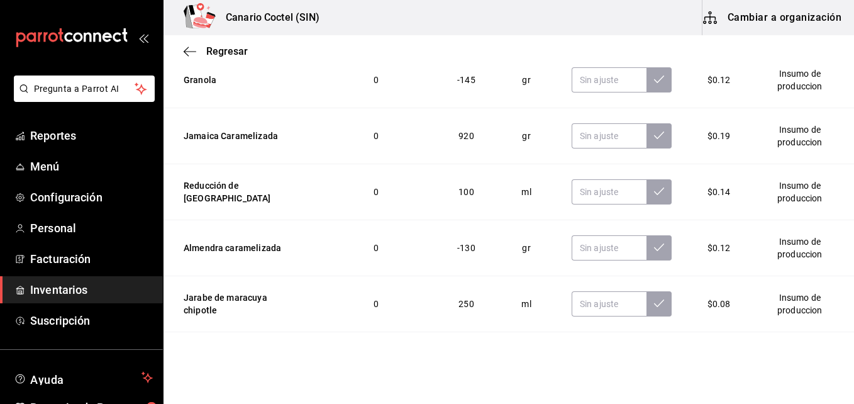
click at [254, 128] on td "Jamaica Caramelizada" at bounding box center [239, 136] width 153 height 56
click at [797, 138] on td "Insumo de produccion" at bounding box center [802, 136] width 103 height 56
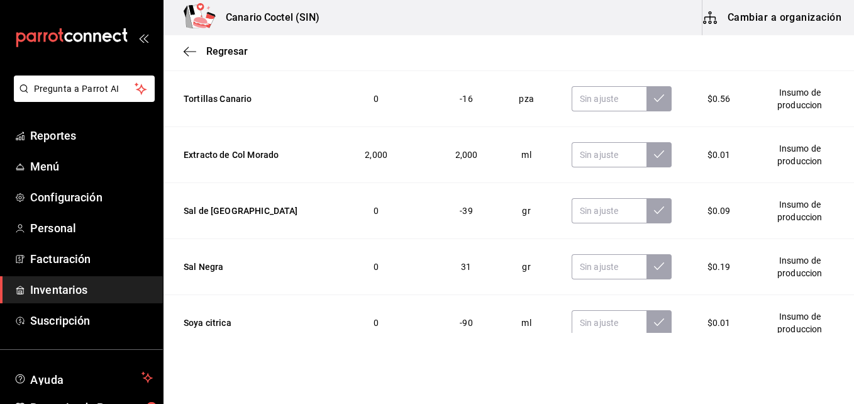
scroll to position [194, 0]
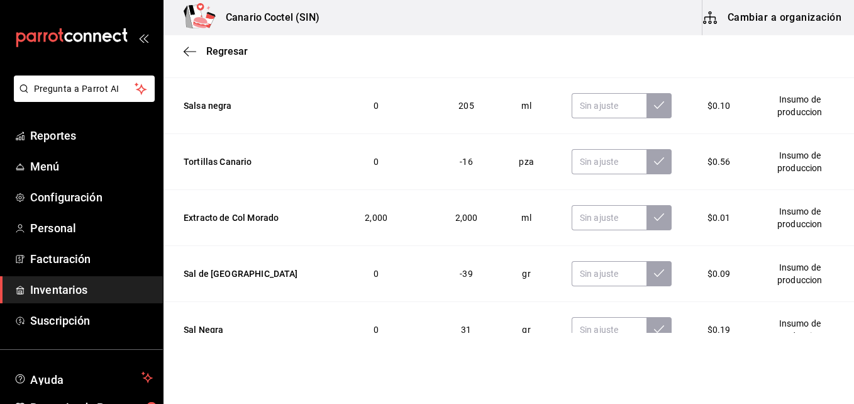
click at [791, 168] on td "Insumo de produccion" at bounding box center [802, 162] width 103 height 56
click at [207, 161] on td "Tortillas Canario" at bounding box center [239, 162] width 153 height 56
click at [224, 52] on span "Regresar" at bounding box center [226, 51] width 41 height 12
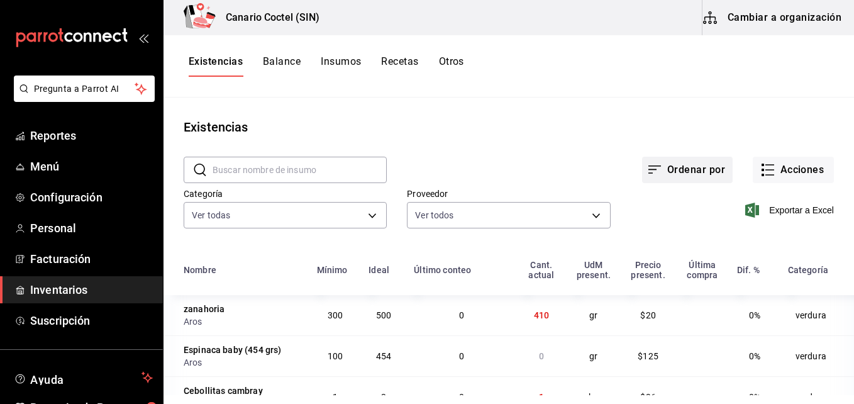
click at [694, 172] on button "Ordenar por" at bounding box center [687, 170] width 91 height 26
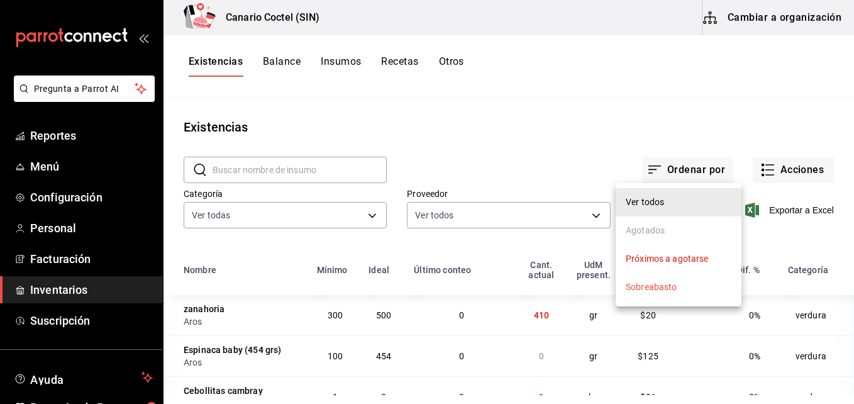
click at [708, 130] on div at bounding box center [427, 202] width 854 height 404
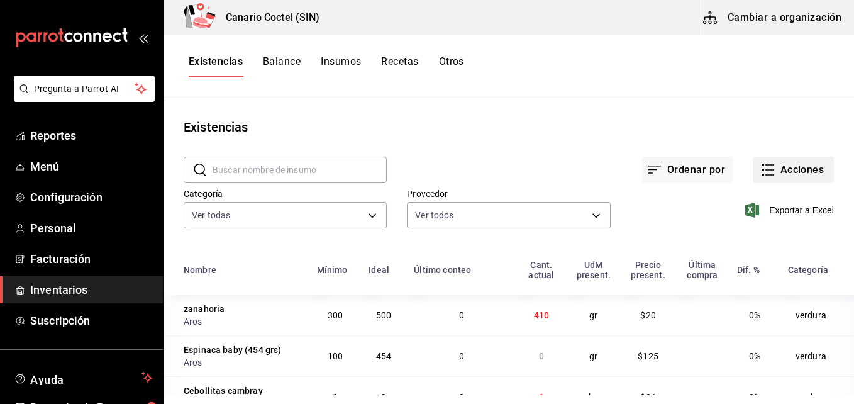
click at [798, 179] on button "Acciones" at bounding box center [793, 170] width 81 height 26
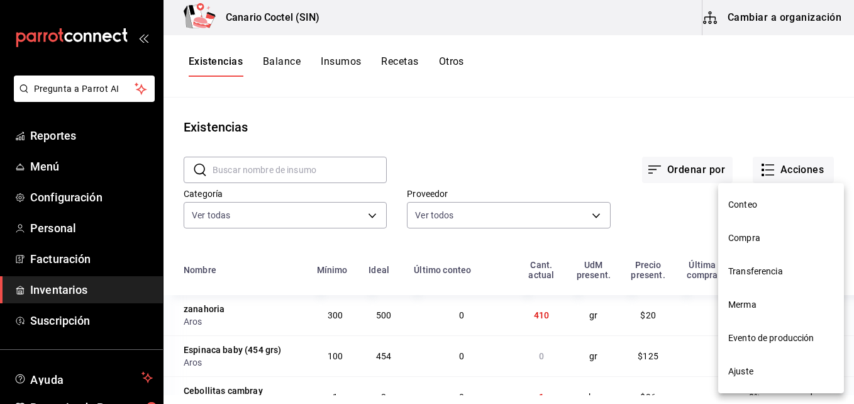
click at [773, 338] on span "Evento de producción" at bounding box center [781, 337] width 106 height 13
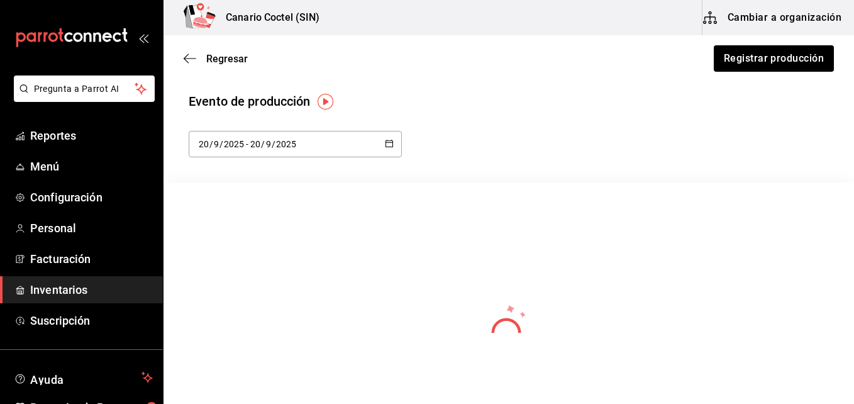
click at [324, 103] on img "button" at bounding box center [326, 102] width 16 height 16
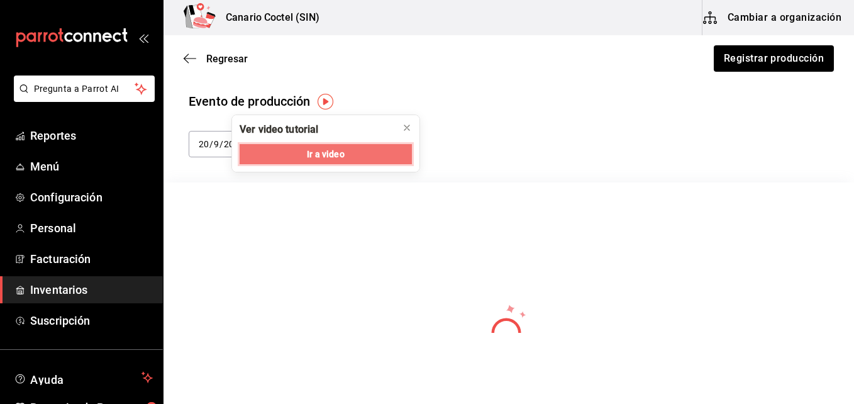
click at [340, 151] on span "Ir a video" at bounding box center [325, 154] width 37 height 13
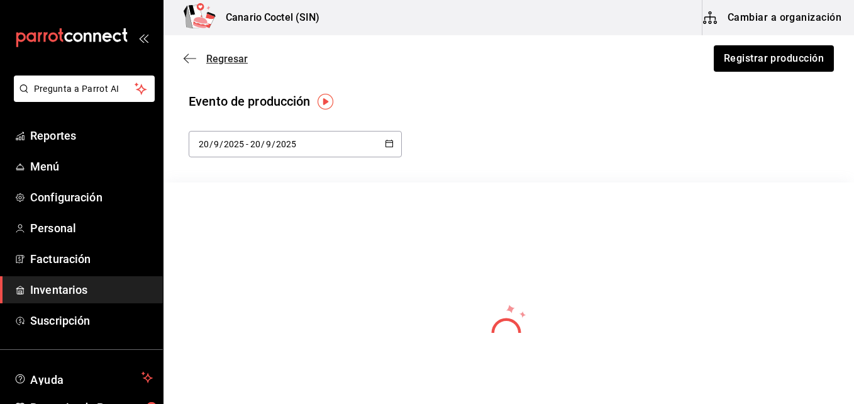
click at [202, 57] on span "Regresar" at bounding box center [216, 59] width 64 height 12
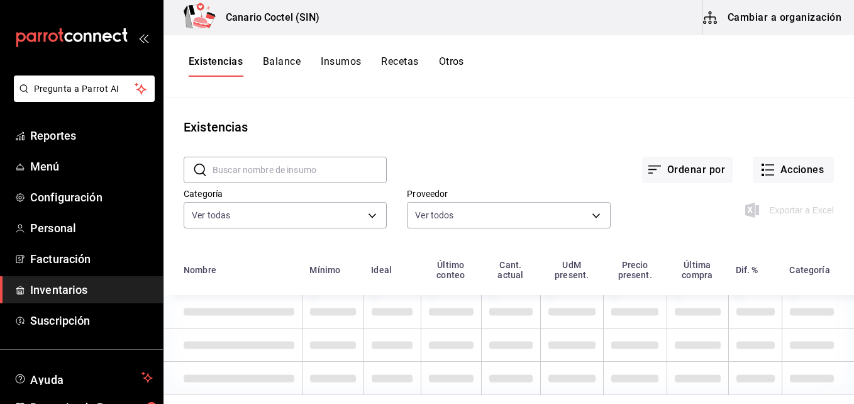
click at [215, 65] on button "Existencias" at bounding box center [216, 65] width 54 height 21
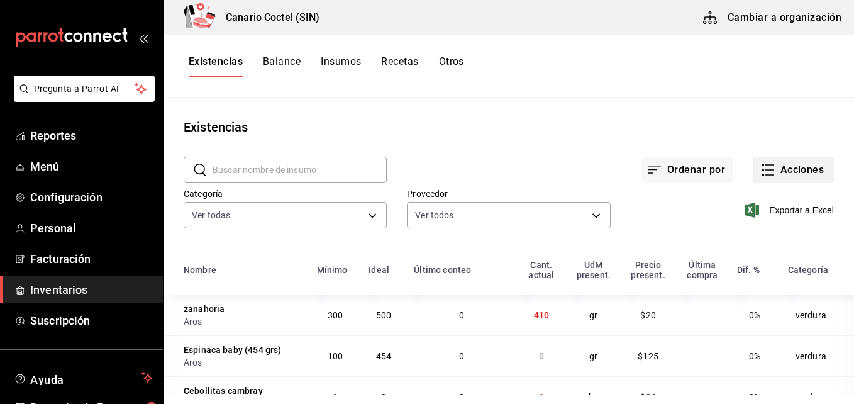
click at [793, 175] on button "Acciones" at bounding box center [793, 170] width 81 height 26
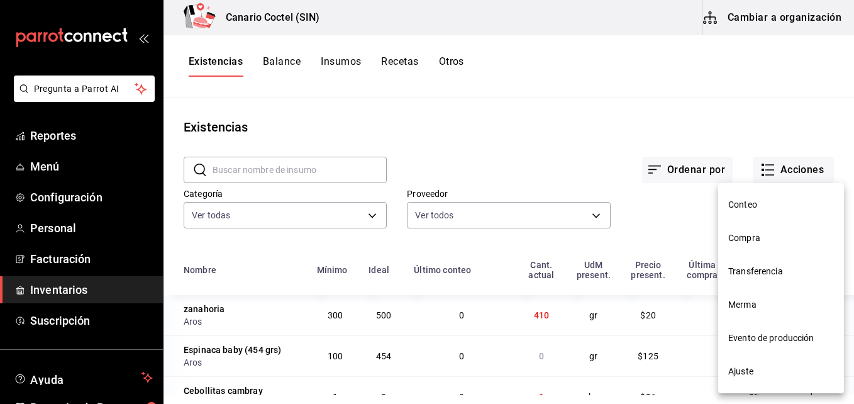
click at [783, 333] on span "Evento de producción" at bounding box center [781, 337] width 106 height 13
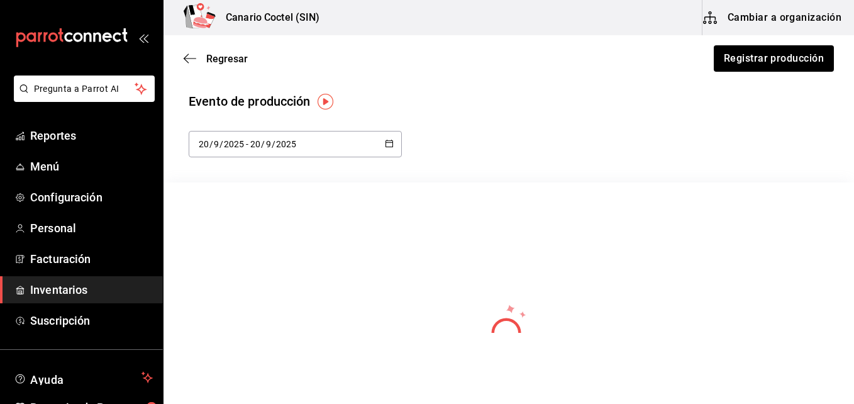
click at [388, 140] on icon "button" at bounding box center [389, 143] width 9 height 9
click at [234, 239] on li "Semana actual" at bounding box center [248, 240] width 119 height 28
type input "[DATE]"
type input "14"
click at [390, 141] on icon "button" at bounding box center [389, 143] width 9 height 9
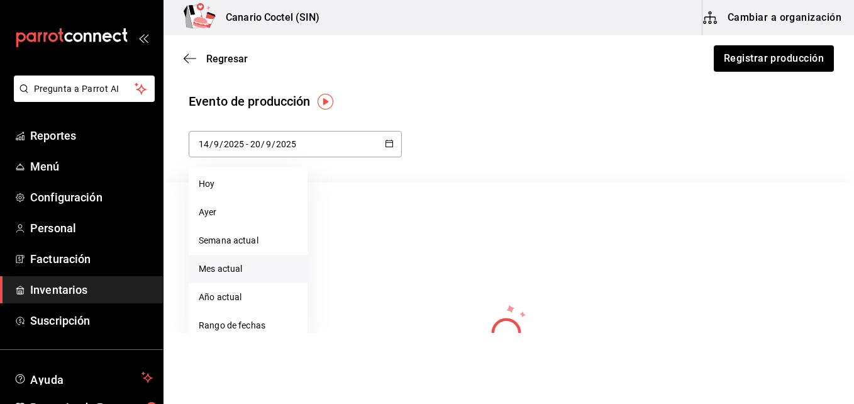
click at [209, 268] on li "Mes actual" at bounding box center [248, 269] width 119 height 28
type input "[DATE]"
type input "1"
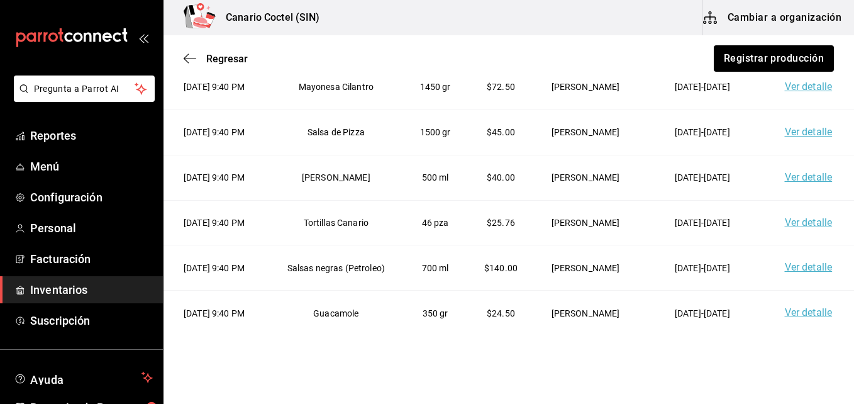
scroll to position [67, 0]
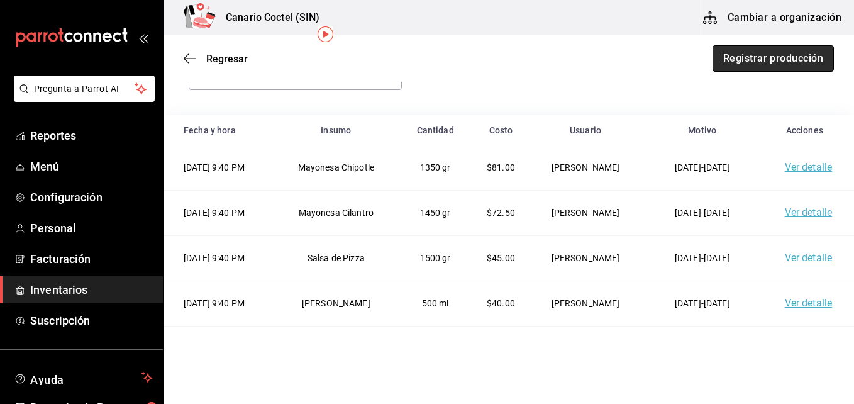
click at [779, 58] on button "Registrar producción" at bounding box center [772, 58] width 121 height 26
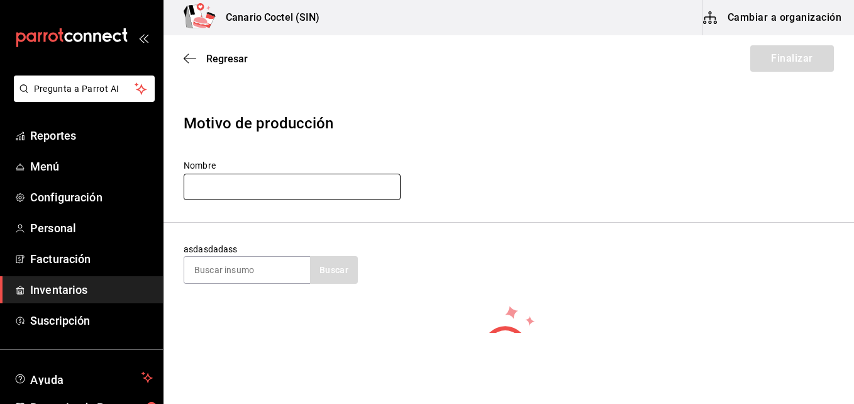
click at [312, 181] on input "text" at bounding box center [292, 187] width 217 height 26
type input "Produccion cocina"
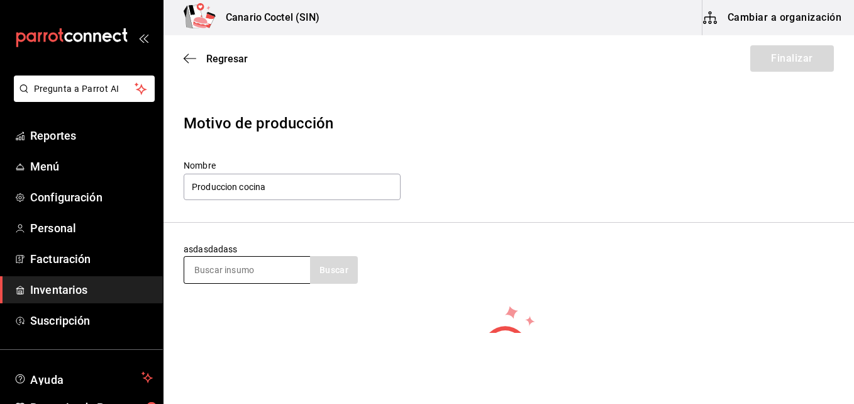
click at [252, 270] on input at bounding box center [247, 270] width 126 height 26
type input "col"
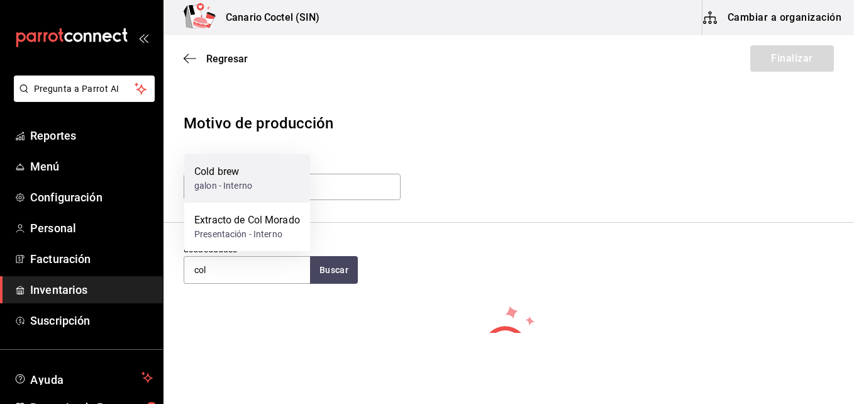
click at [232, 164] on div "Cold brew" at bounding box center [223, 171] width 58 height 15
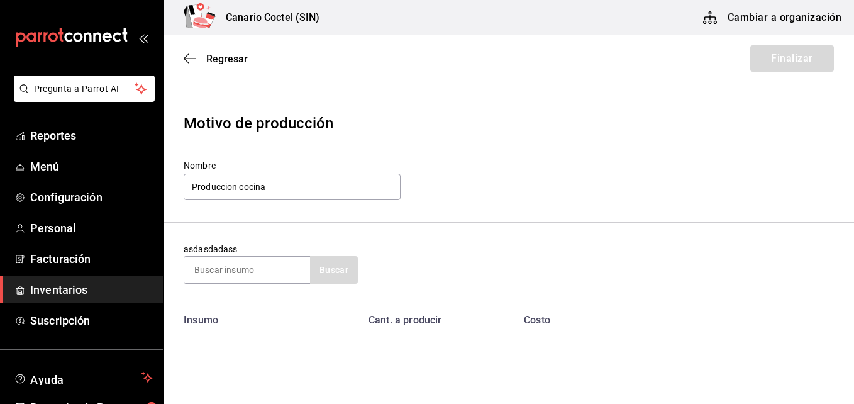
scroll to position [63, 0]
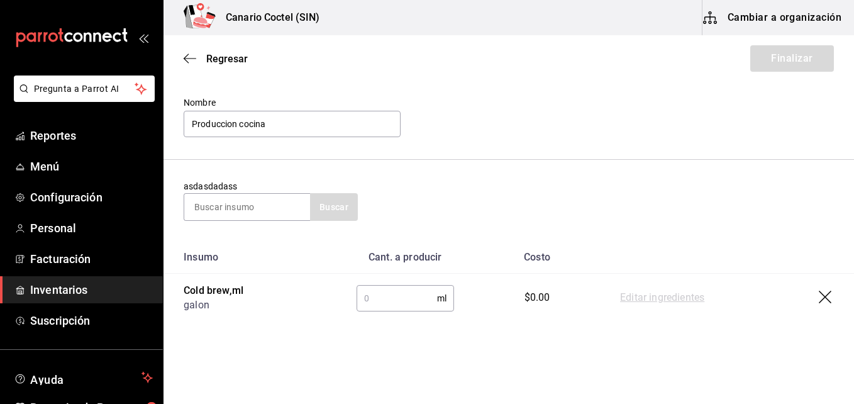
click at [402, 302] on input "text" at bounding box center [396, 297] width 80 height 25
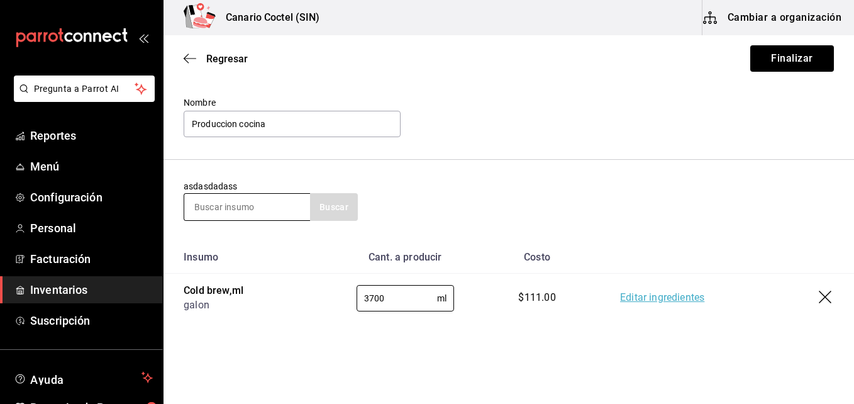
type input "3700"
click at [262, 203] on input at bounding box center [247, 207] width 126 height 26
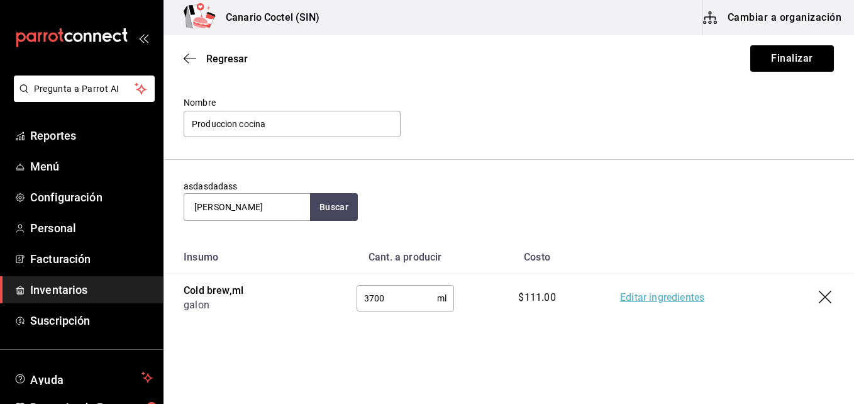
type input "[PERSON_NAME]"
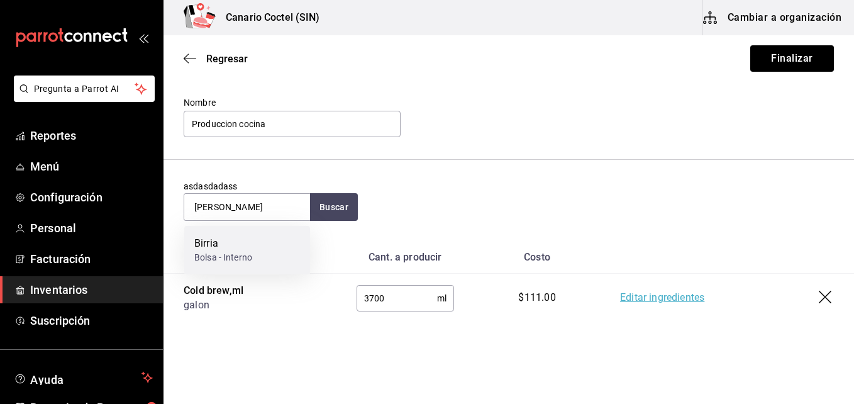
click at [253, 249] on div "[PERSON_NAME] - Interno" at bounding box center [247, 250] width 126 height 48
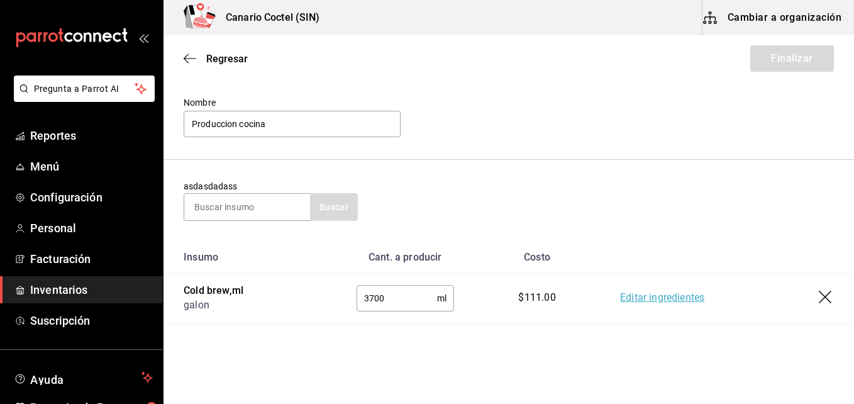
scroll to position [133, 0]
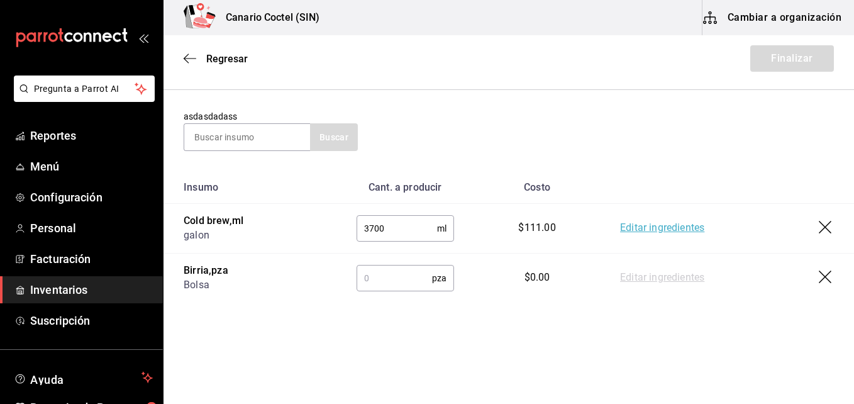
click at [394, 272] on input "text" at bounding box center [393, 277] width 75 height 25
type input "5"
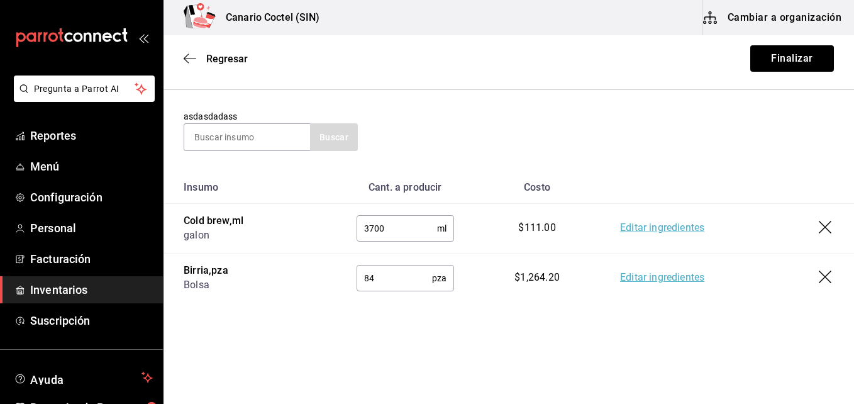
type input "8"
type input "64"
click at [213, 143] on input at bounding box center [247, 137] width 126 height 26
type input "b"
type input "mayo"
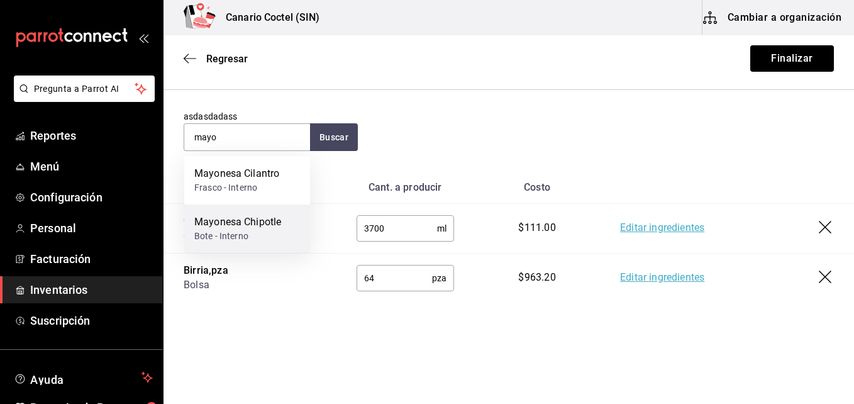
click at [287, 219] on div "Mayonesa Chipotle Bote - Interno" at bounding box center [247, 228] width 126 height 48
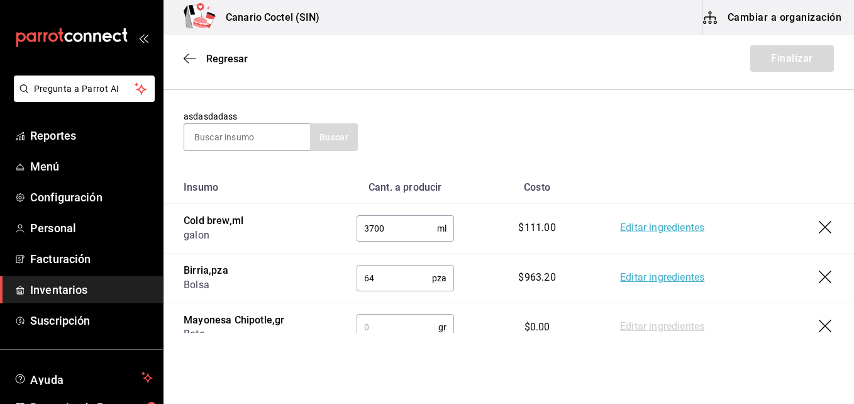
click at [377, 326] on input "text" at bounding box center [397, 326] width 82 height 25
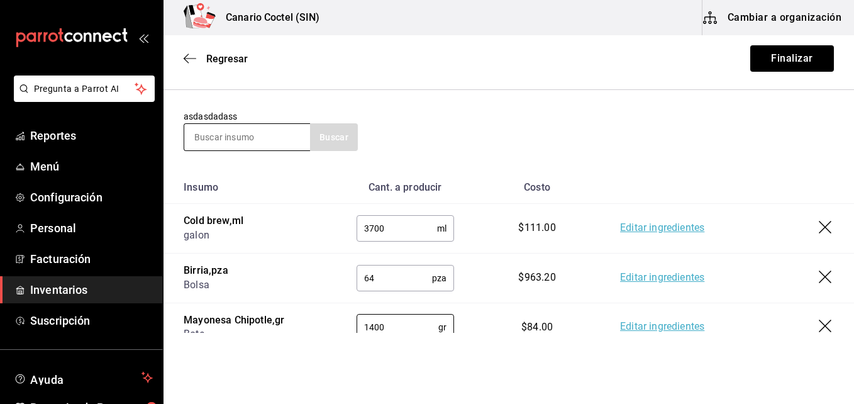
type input "1400"
click at [223, 134] on input at bounding box center [247, 137] width 126 height 26
type input "red"
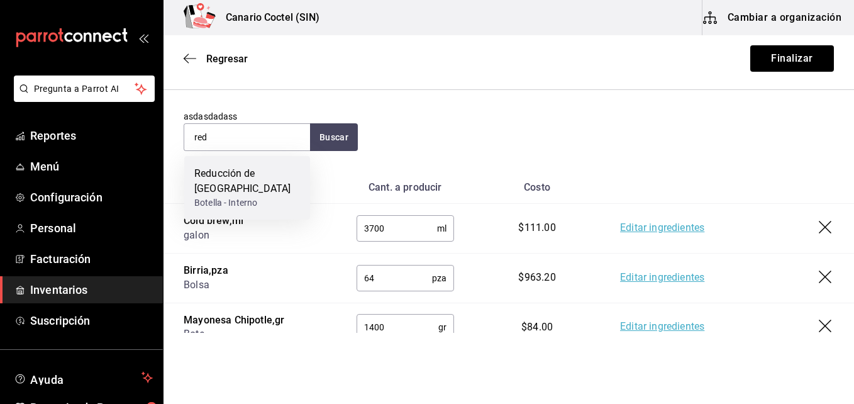
click at [295, 174] on div "Reducción de [GEOGRAPHIC_DATA]" at bounding box center [247, 181] width 106 height 30
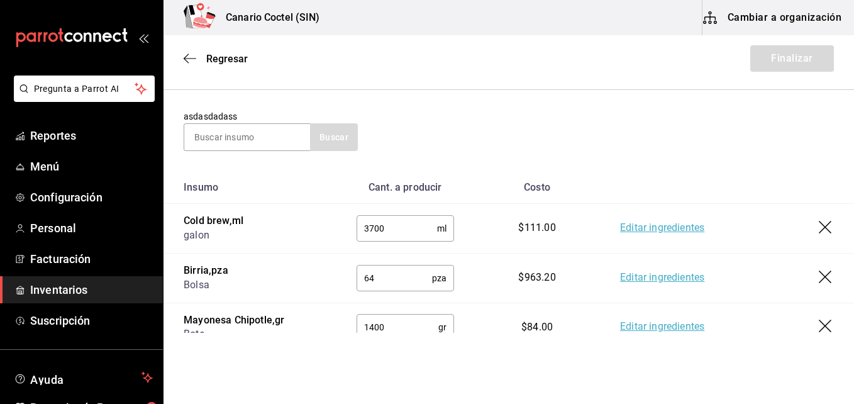
scroll to position [231, 0]
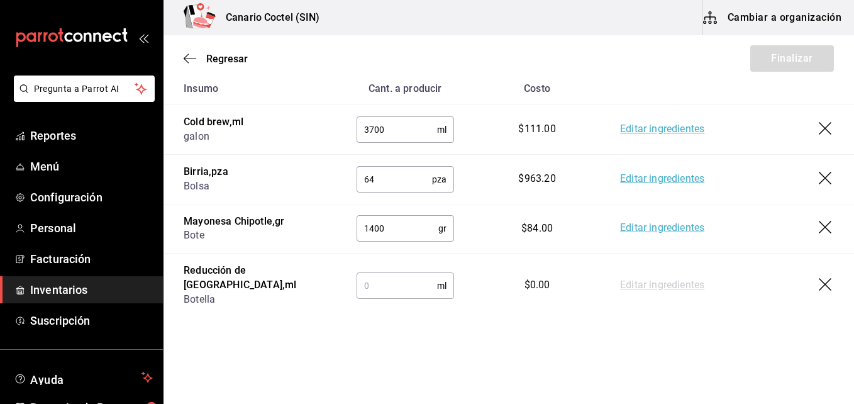
click at [381, 273] on input "text" at bounding box center [396, 285] width 80 height 25
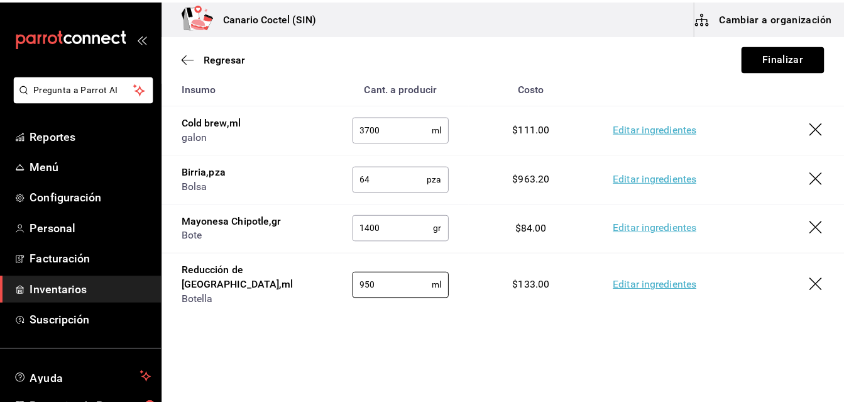
scroll to position [43, 0]
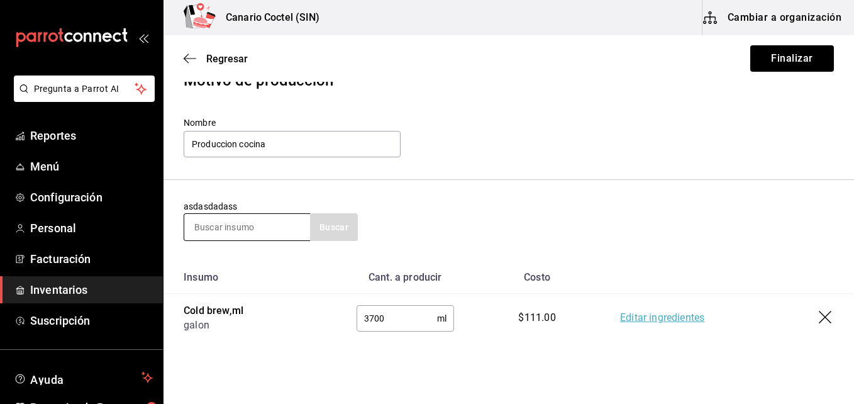
type input "950"
click at [243, 223] on input at bounding box center [247, 227] width 126 height 26
type input "sal"
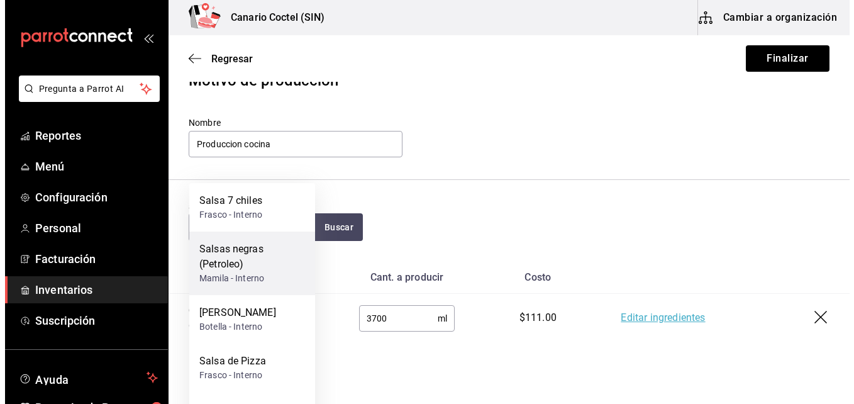
scroll to position [106, 0]
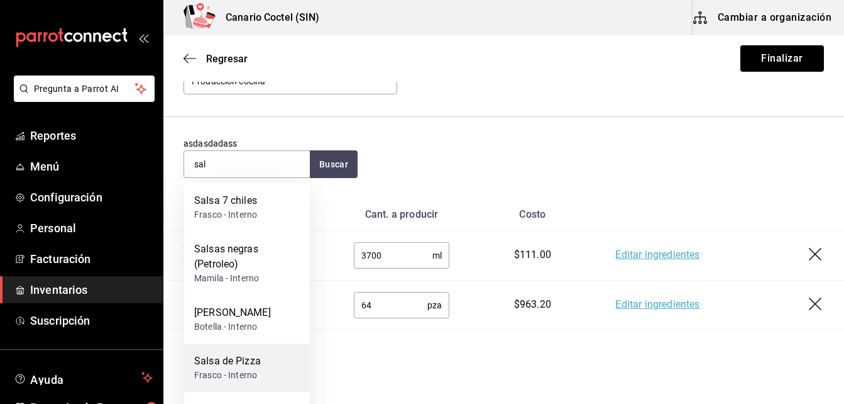
click at [257, 364] on div "Salsa de Pizza" at bounding box center [227, 360] width 67 height 15
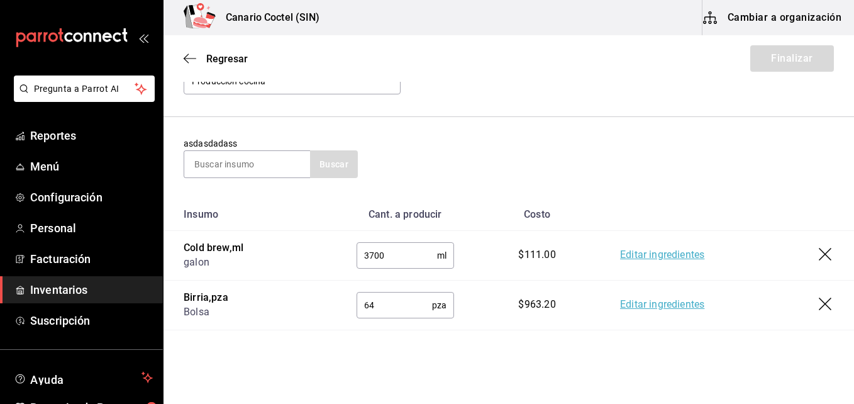
scroll to position [281, 0]
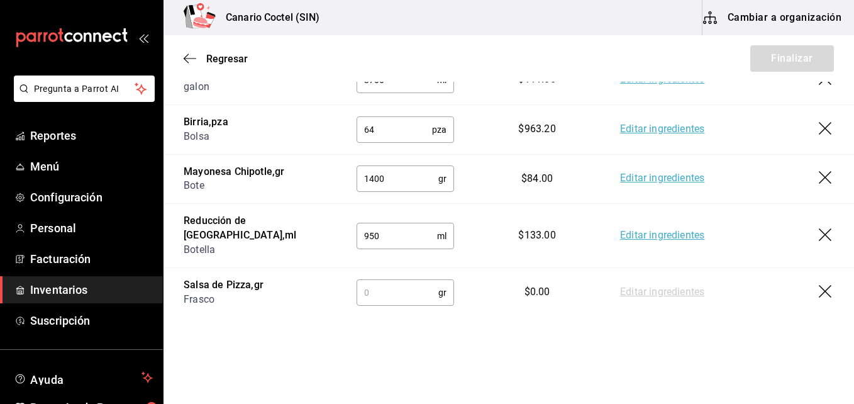
click at [423, 280] on input "text" at bounding box center [397, 292] width 82 height 25
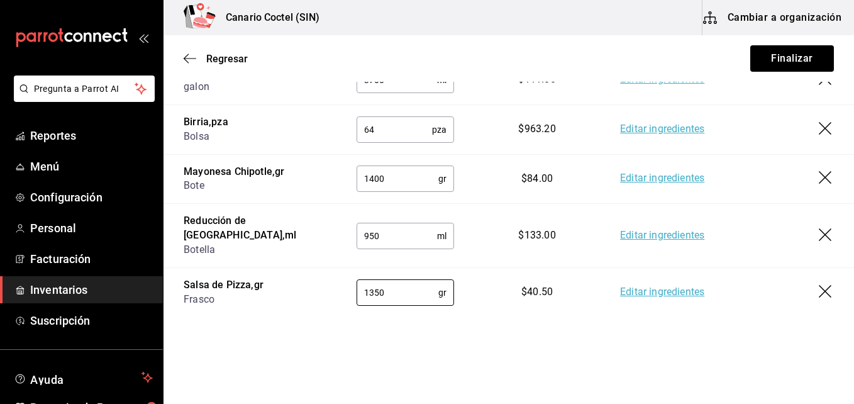
scroll to position [92, 0]
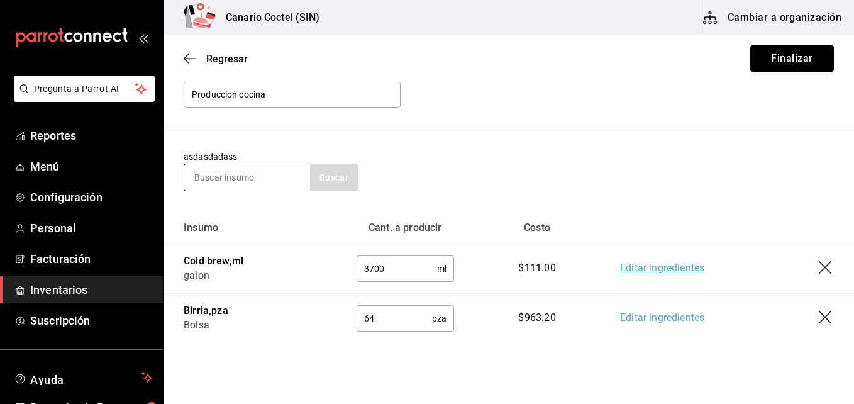
type input "1350"
click at [257, 177] on input at bounding box center [247, 177] width 126 height 26
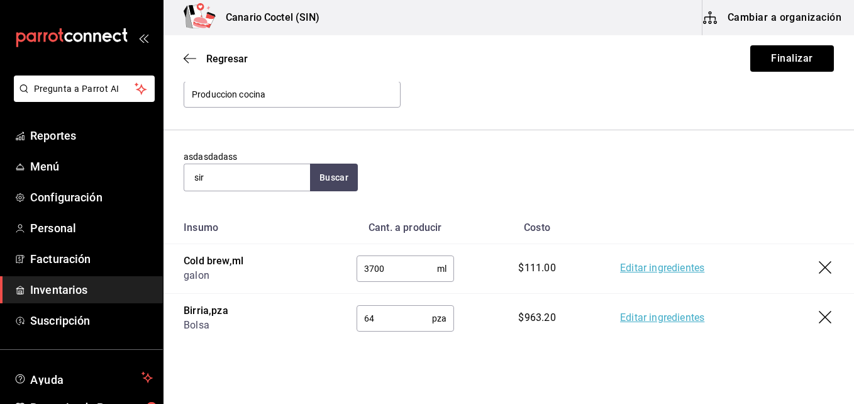
type input "sir"
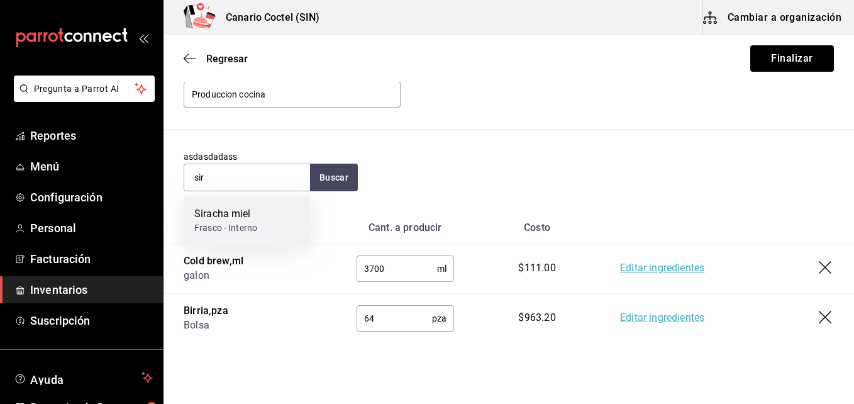
click at [253, 215] on div "Siracha miel" at bounding box center [225, 213] width 63 height 15
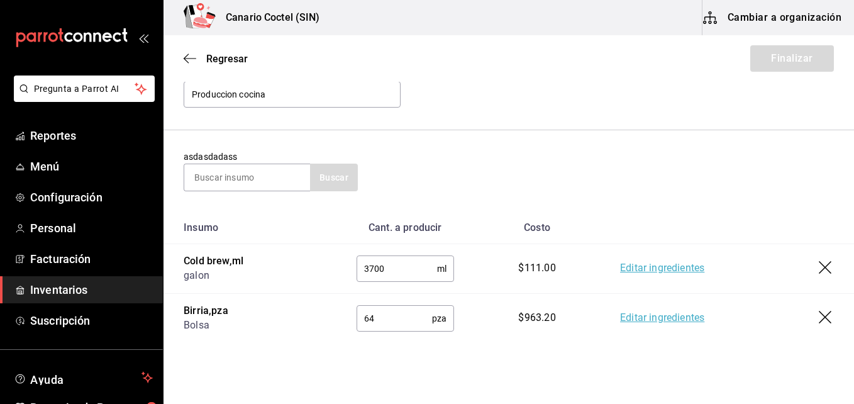
scroll to position [331, 0]
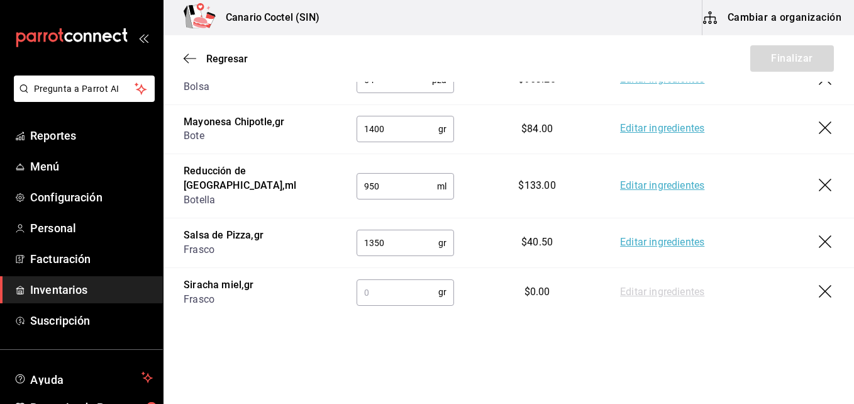
click at [385, 280] on input "text" at bounding box center [397, 291] width 82 height 25
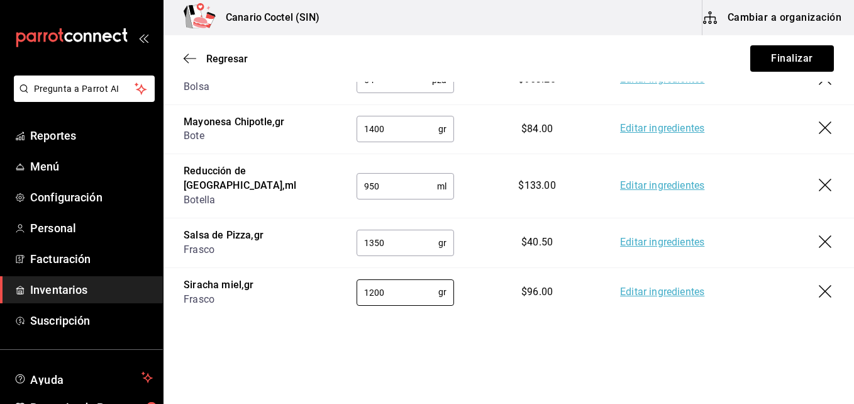
scroll to position [79, 0]
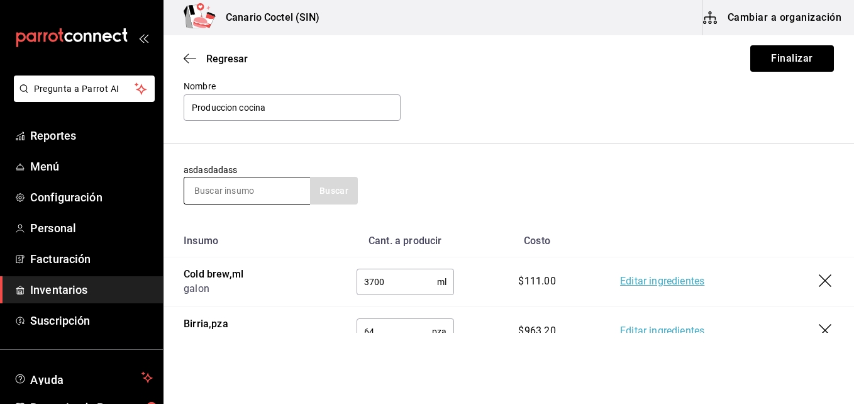
type input "1200"
click at [268, 195] on input at bounding box center [247, 190] width 126 height 26
type input "tor"
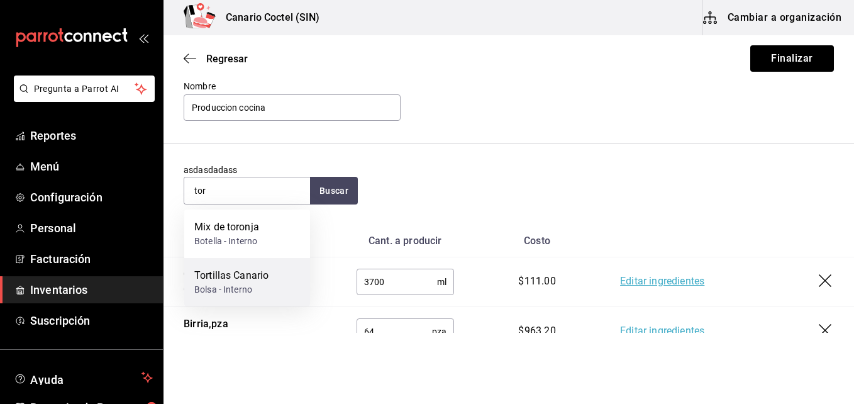
click at [280, 285] on div "Tortillas Canario Bolsa - Interno" at bounding box center [247, 282] width 126 height 48
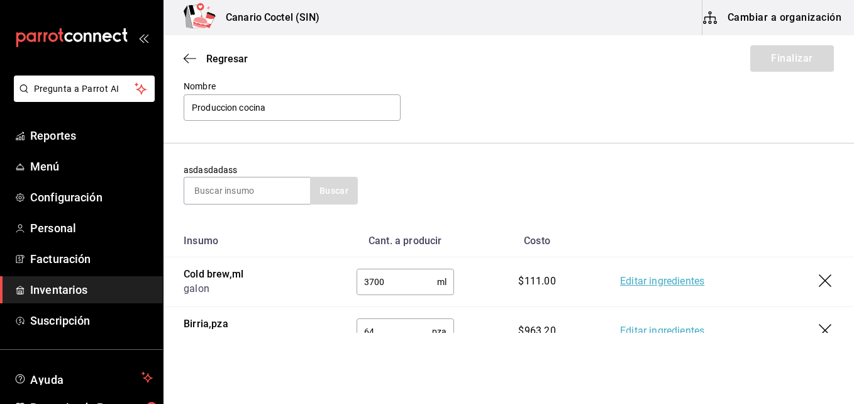
scroll to position [380, 0]
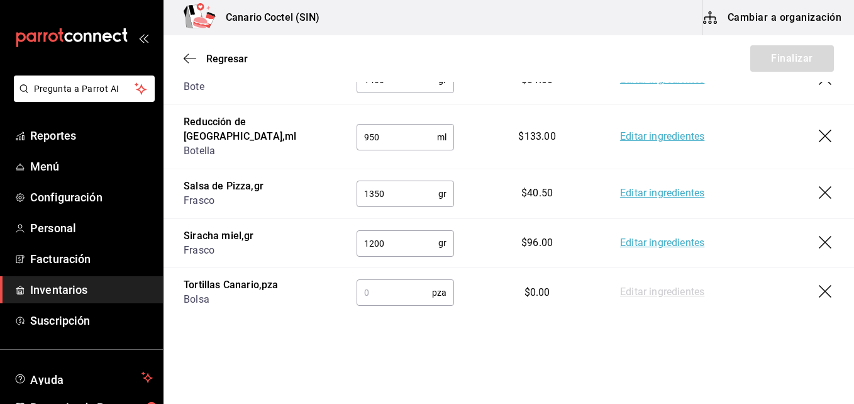
click at [390, 280] on input "text" at bounding box center [393, 292] width 75 height 25
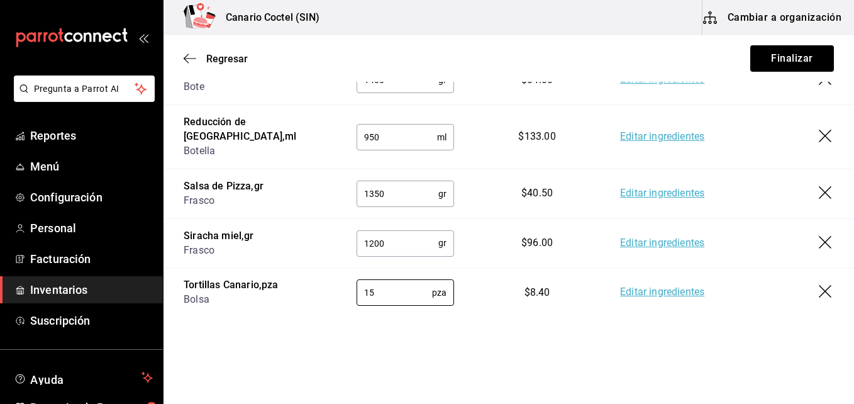
scroll to position [128, 0]
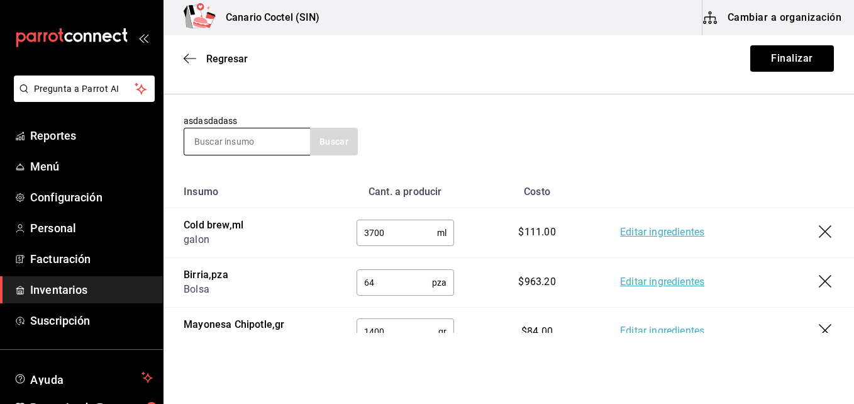
type input "15"
click at [273, 136] on input at bounding box center [247, 141] width 126 height 26
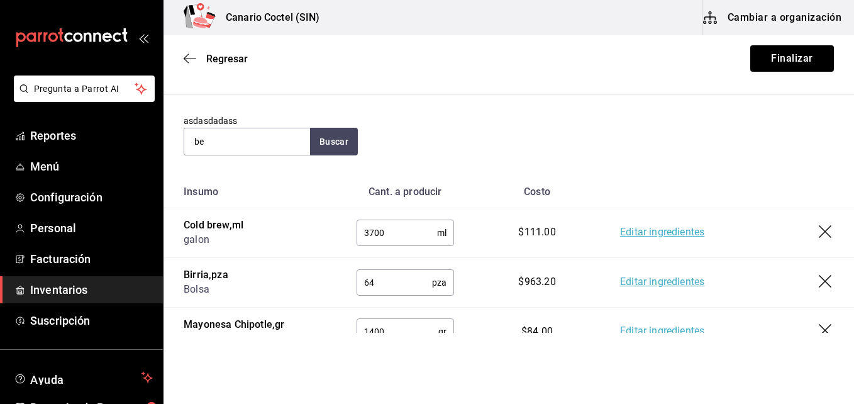
type input "b"
type input "ali"
click at [273, 189] on div "[PERSON_NAME] - Interno" at bounding box center [247, 184] width 126 height 48
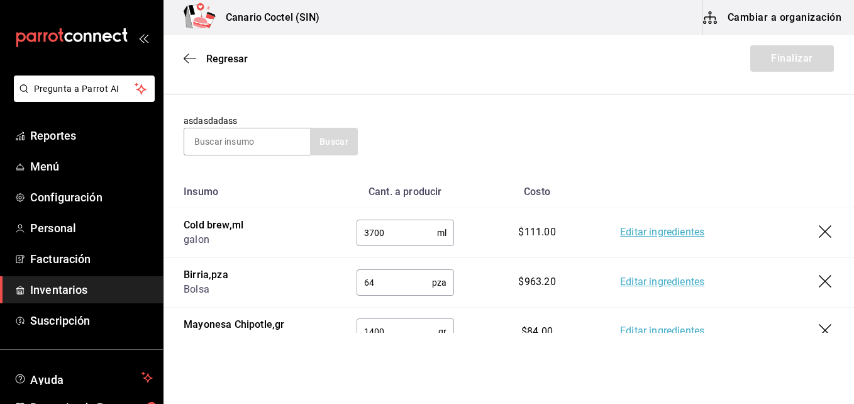
scroll to position [429, 0]
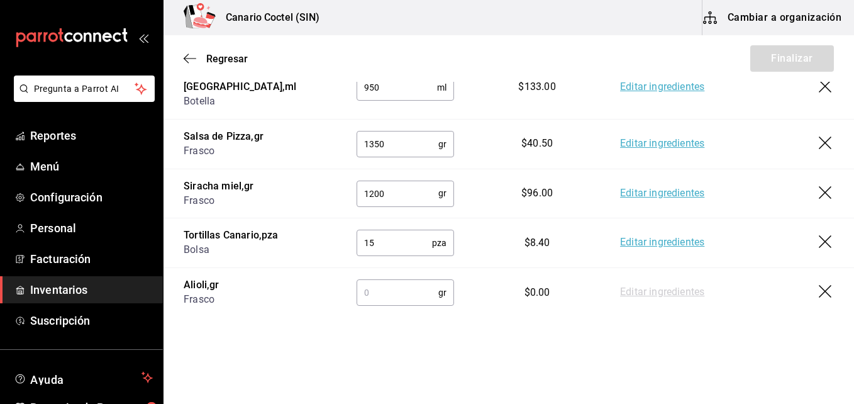
click at [377, 280] on input "text" at bounding box center [397, 292] width 82 height 25
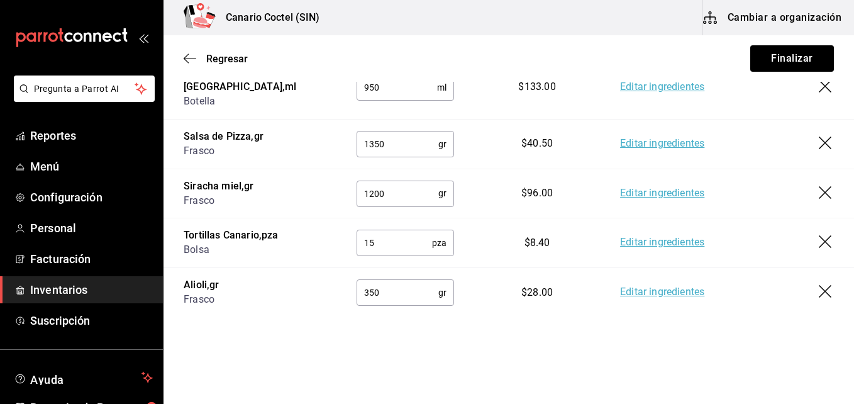
scroll to position [178, 0]
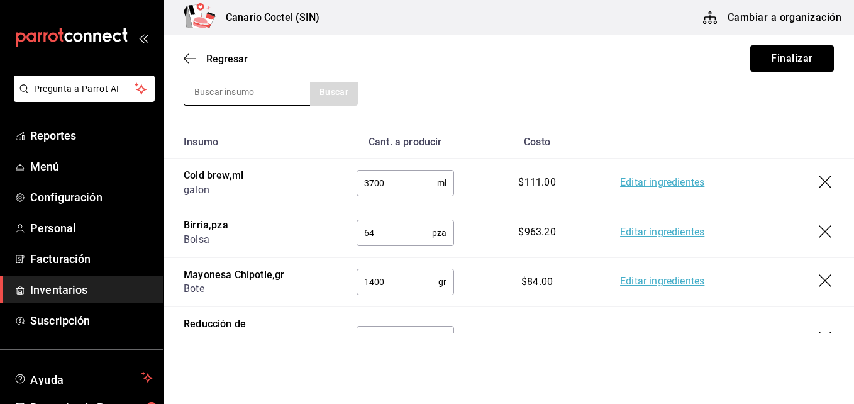
type input "350"
click at [259, 93] on input at bounding box center [247, 92] width 126 height 26
type input "chi"
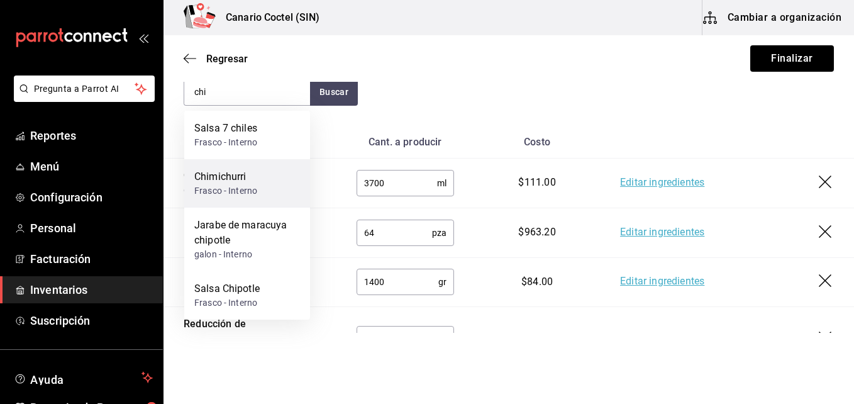
click at [257, 188] on div "Chimichurri Frasco - Interno" at bounding box center [247, 183] width 126 height 48
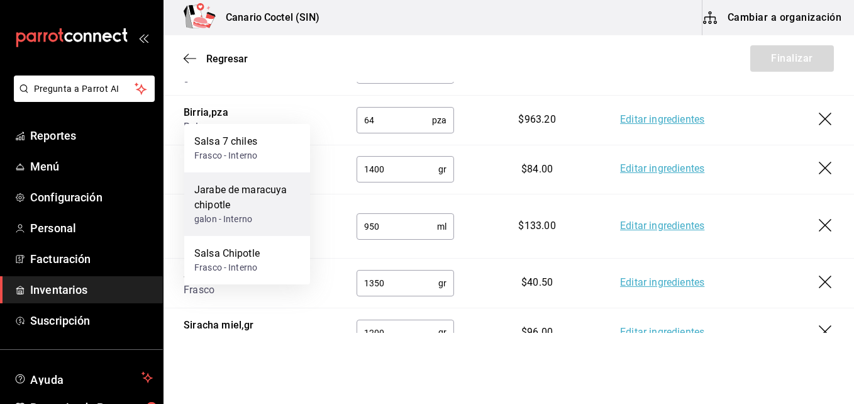
scroll to position [165, 0]
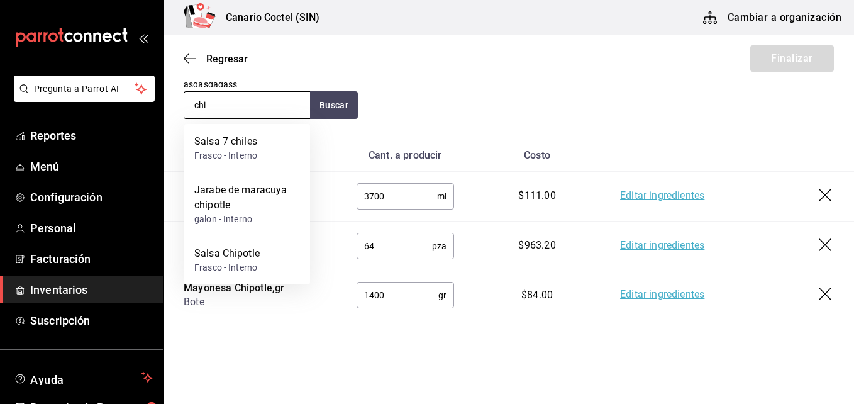
click at [248, 107] on input "chi" at bounding box center [247, 105] width 126 height 26
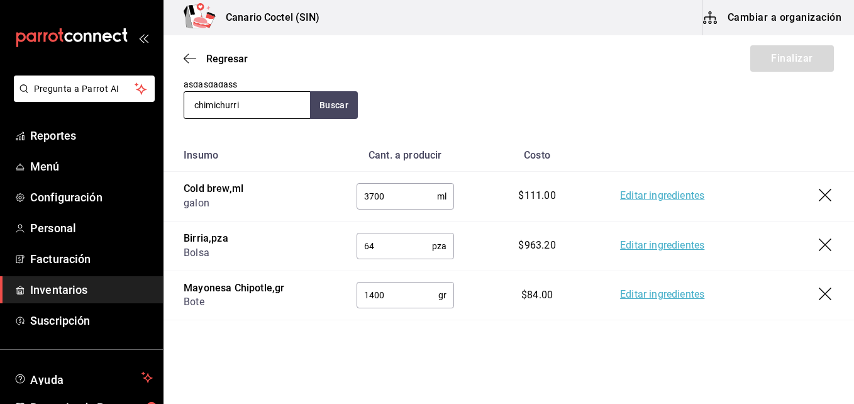
type input "chimichurri"
click at [387, 292] on input "1400" at bounding box center [397, 294] width 82 height 25
type input "1"
type input "2600"
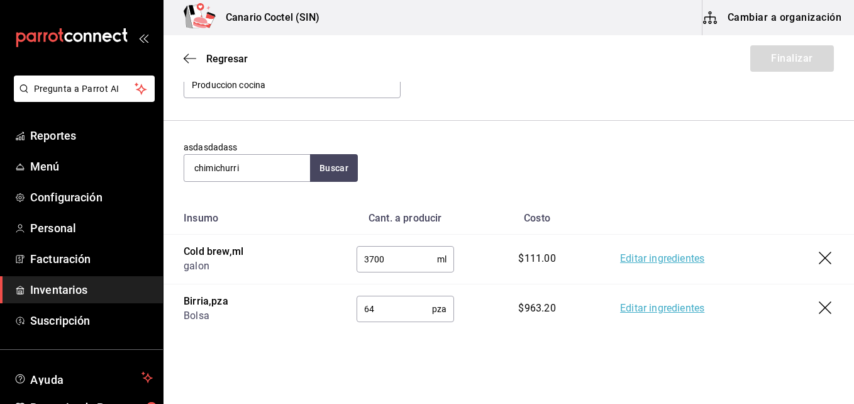
drag, startPoint x: 247, startPoint y: 167, endPoint x: 157, endPoint y: 163, distance: 90.0
click at [157, 163] on div "Pregunta a Parrot AI Reportes Menú Configuración Personal Facturación Inventari…" at bounding box center [427, 166] width 854 height 333
type input "may"
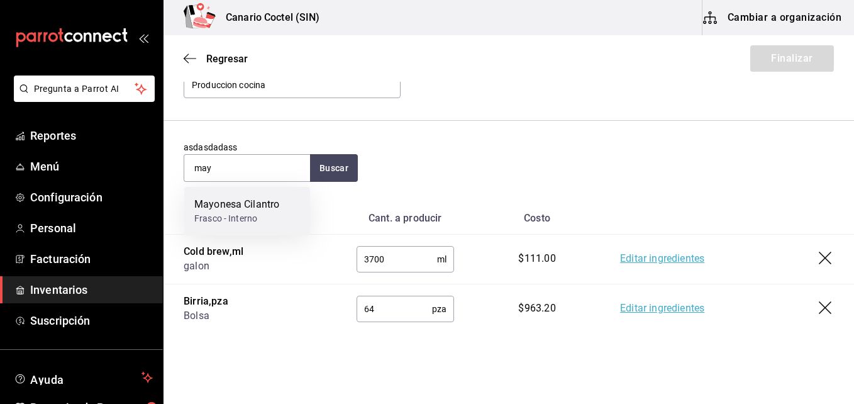
click at [239, 205] on div "Mayonesa Cilantro" at bounding box center [236, 204] width 85 height 15
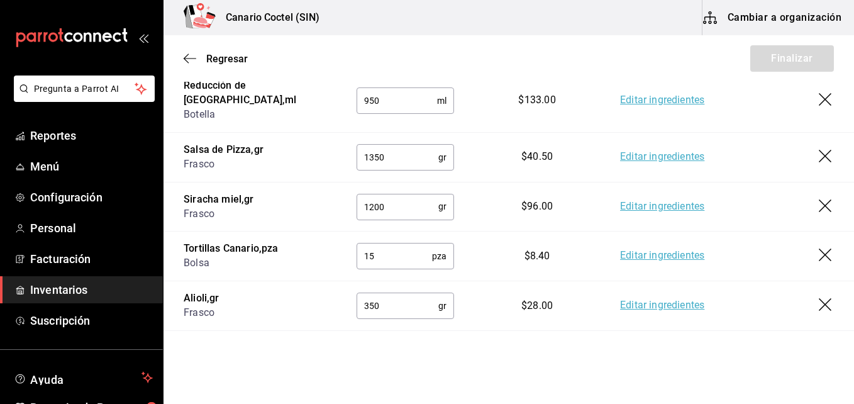
scroll to position [529, 0]
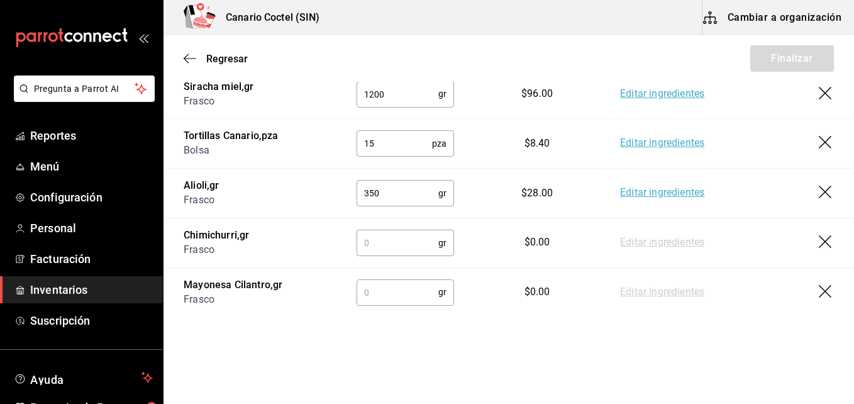
click at [819, 235] on icon "button" at bounding box center [826, 242] width 15 height 15
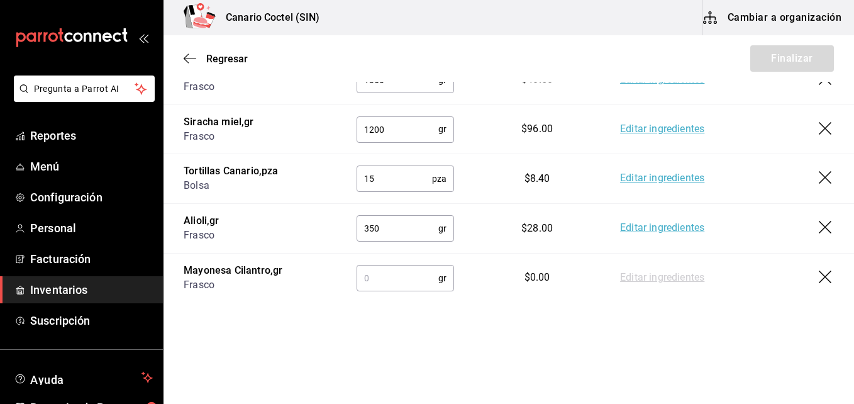
scroll to position [479, 0]
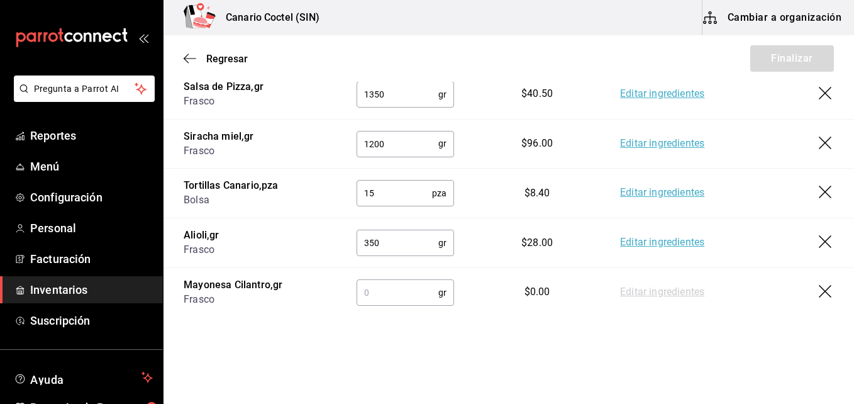
click at [405, 280] on input "text" at bounding box center [397, 292] width 82 height 25
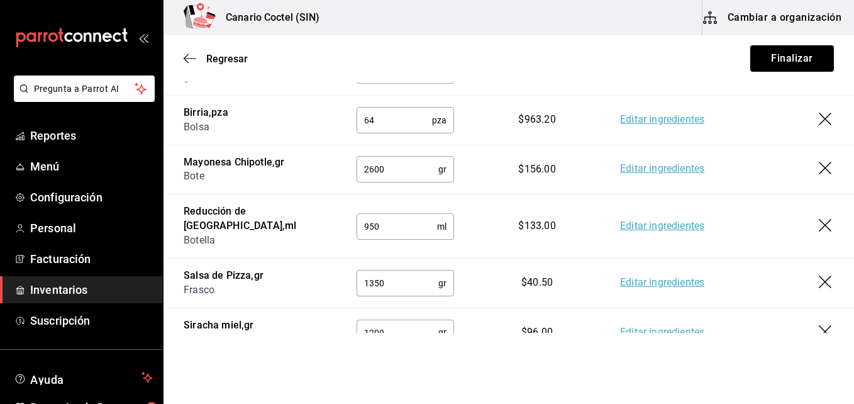
scroll to position [165, 0]
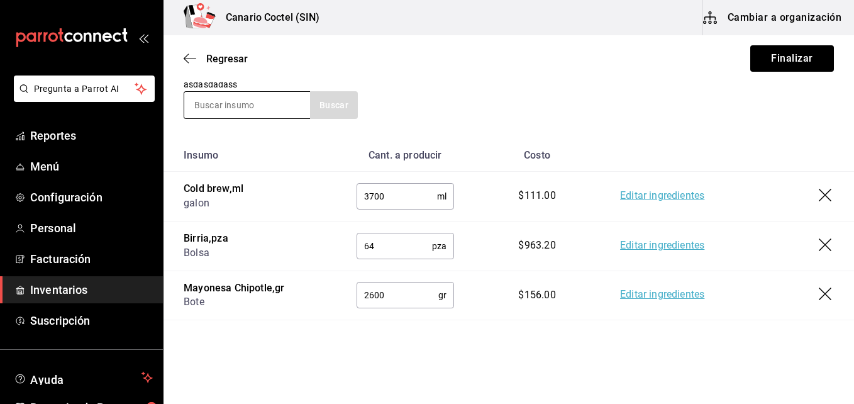
type input "1400"
click at [238, 96] on input at bounding box center [247, 105] width 126 height 26
type input "pan"
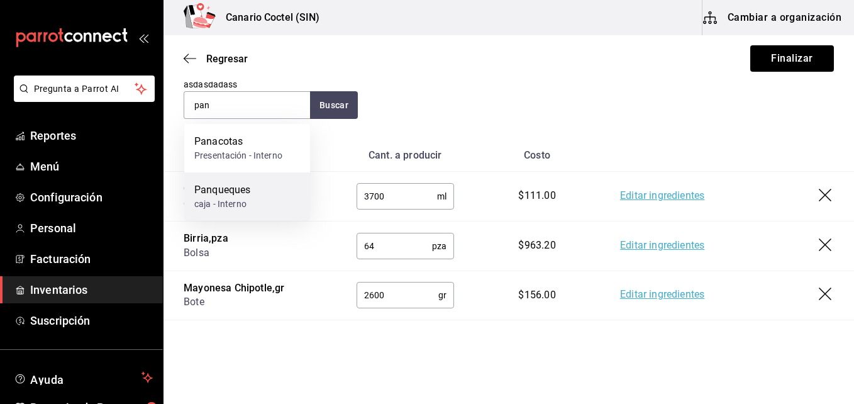
click at [249, 207] on div "caja - Interno" at bounding box center [222, 203] width 56 height 13
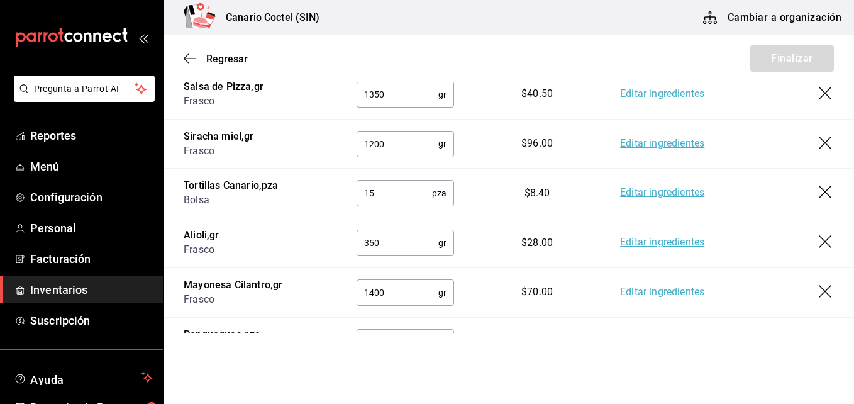
scroll to position [529, 0]
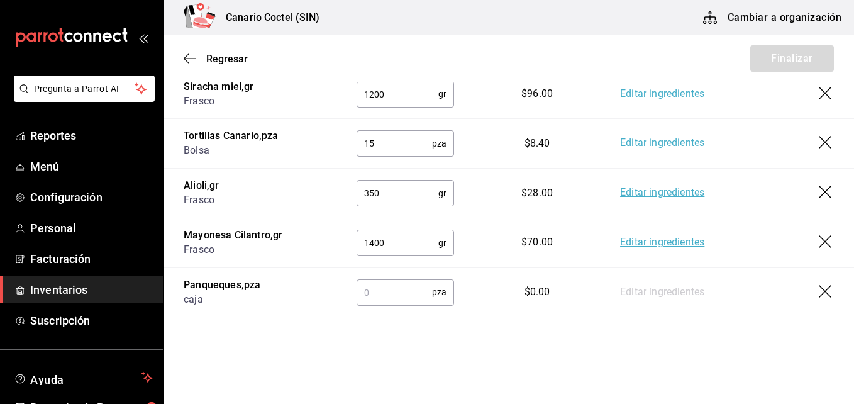
click at [390, 279] on input "text" at bounding box center [393, 291] width 75 height 25
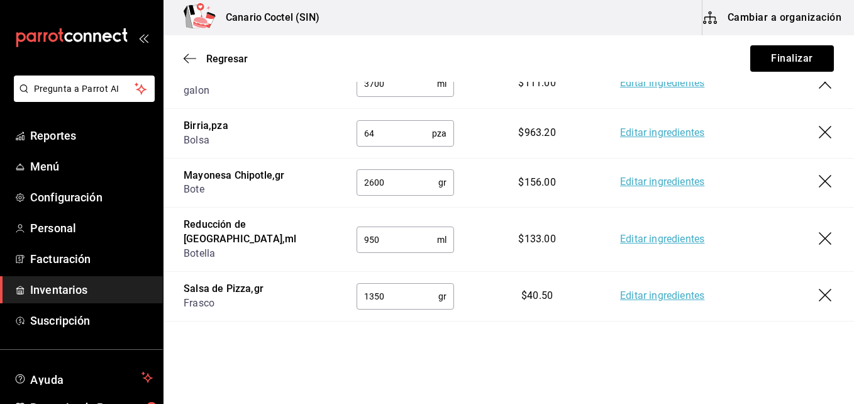
scroll to position [152, 0]
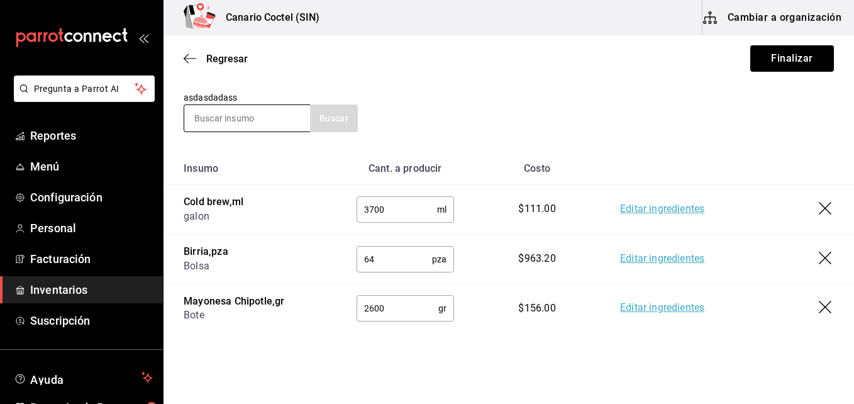
type input "5"
click at [246, 119] on input at bounding box center [247, 118] width 126 height 26
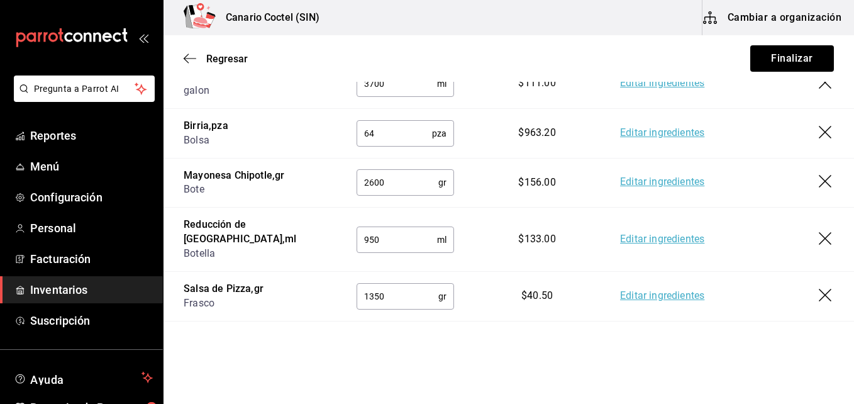
scroll to position [340, 0]
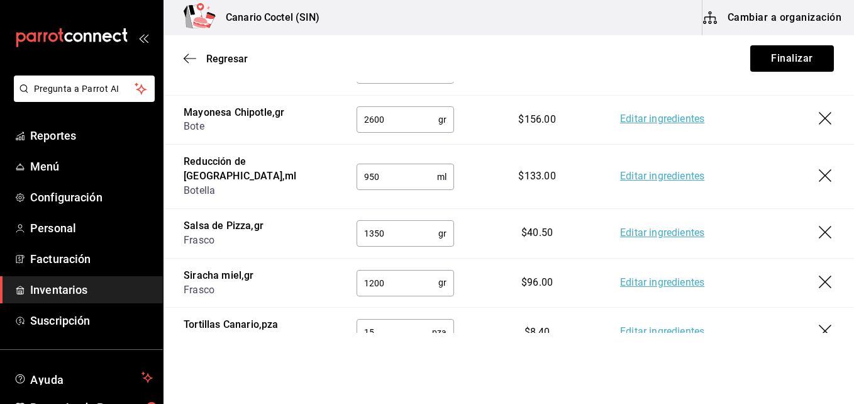
click at [412, 320] on input "15" at bounding box center [393, 331] width 75 height 25
type input "1"
type input "39"
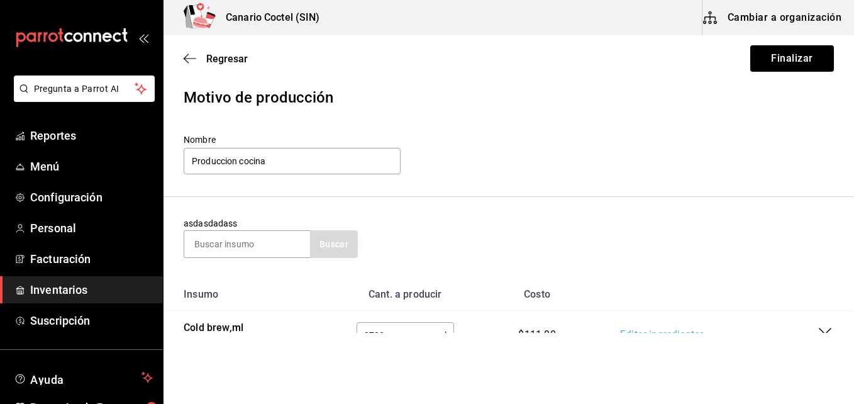
scroll to position [0, 0]
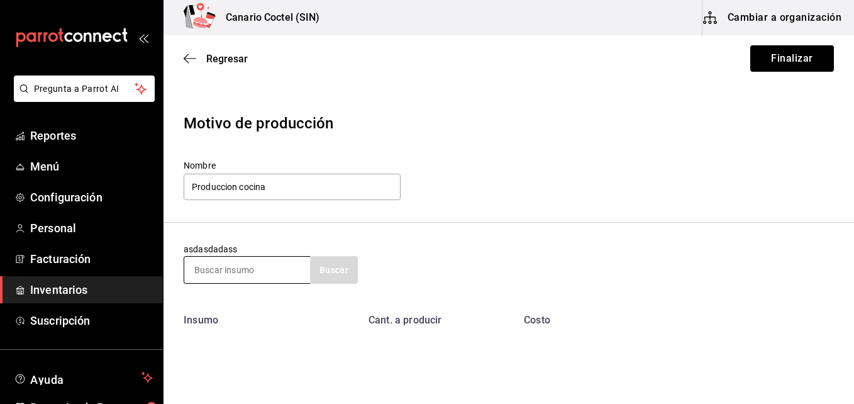
click at [238, 268] on input at bounding box center [247, 270] width 126 height 26
type input "piñ"
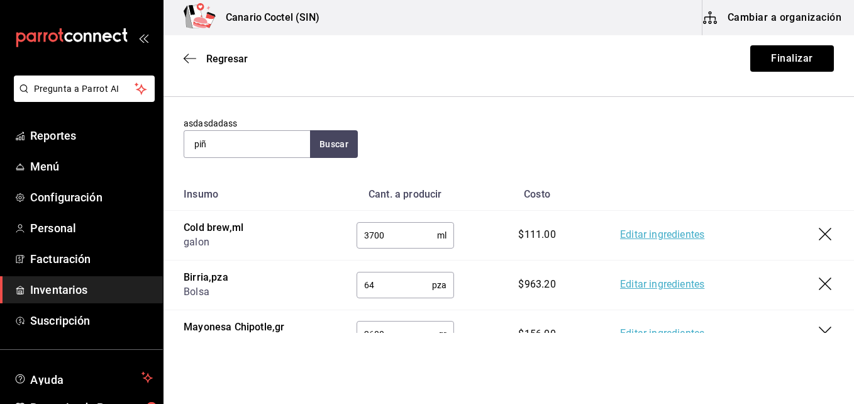
scroll to position [189, 0]
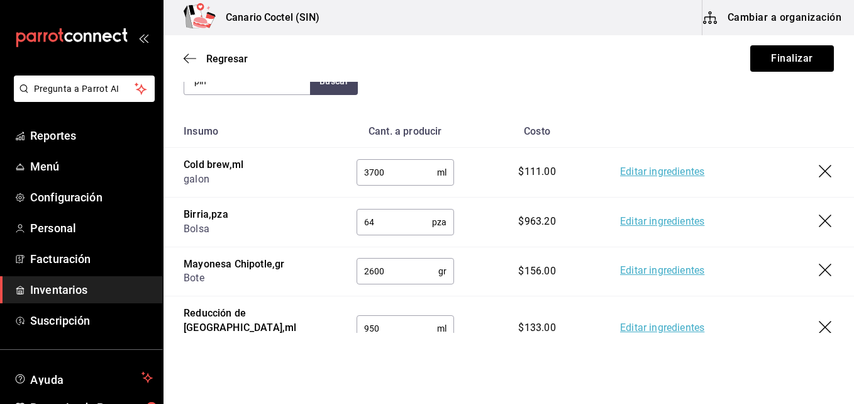
click at [397, 273] on input "2600" at bounding box center [397, 270] width 82 height 25
type input "2615"
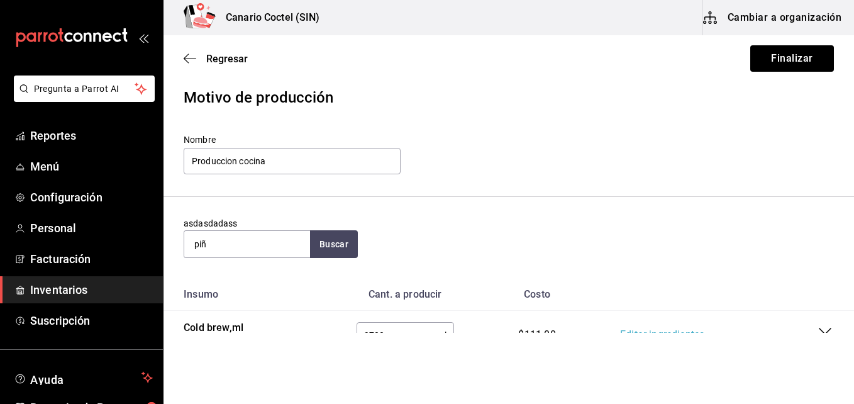
scroll to position [0, 0]
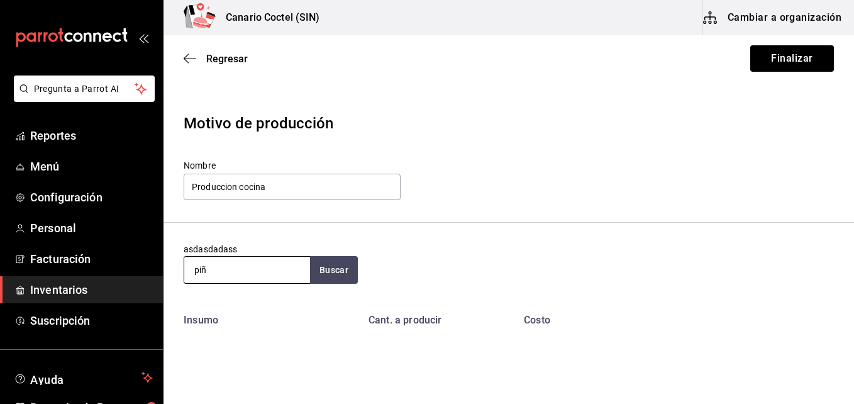
click at [248, 271] on input "piñ" at bounding box center [247, 270] width 126 height 26
type input "p"
type input "boll"
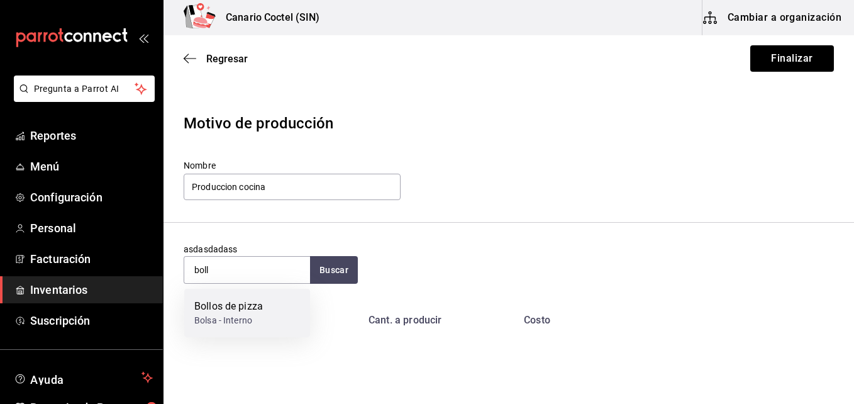
click at [235, 304] on div "Bollos de pizza" at bounding box center [228, 306] width 69 height 15
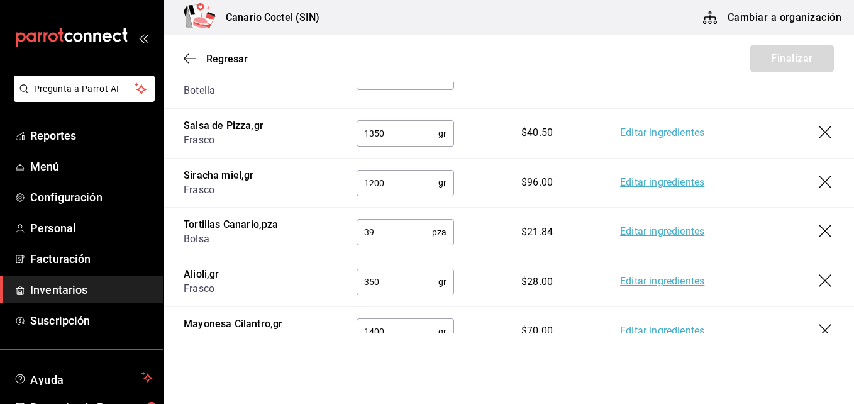
scroll to position [578, 0]
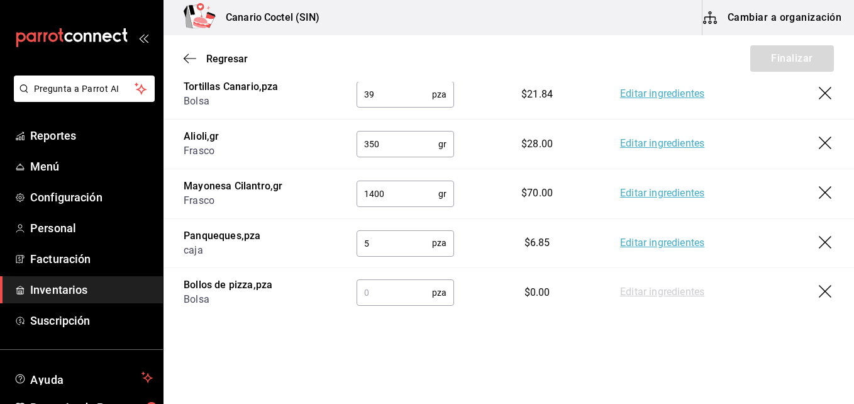
click at [394, 280] on input "text" at bounding box center [393, 292] width 75 height 25
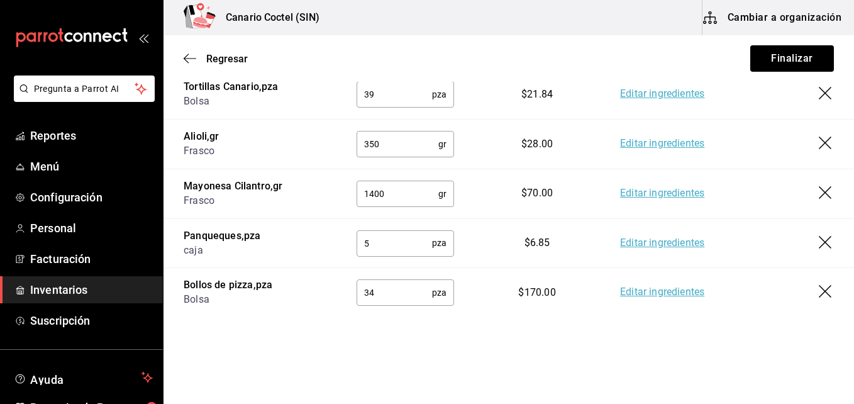
type input "34"
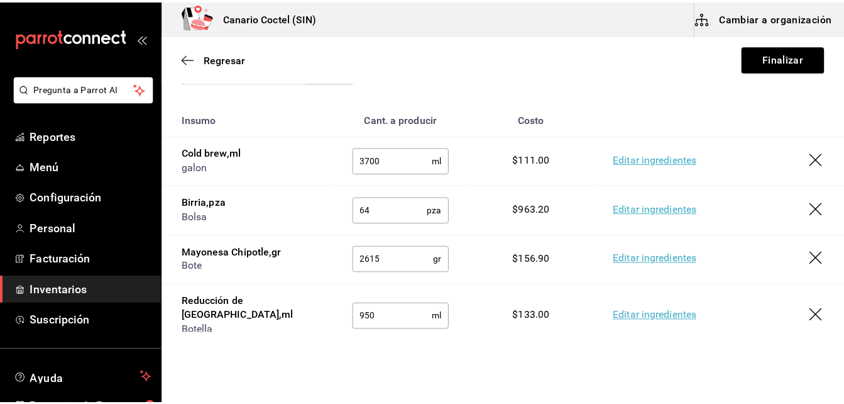
scroll to position [0, 0]
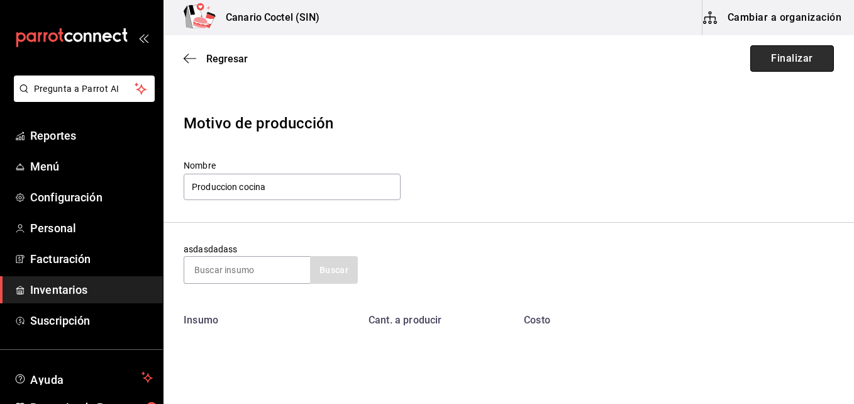
click at [787, 57] on button "Finalizar" at bounding box center [792, 58] width 84 height 26
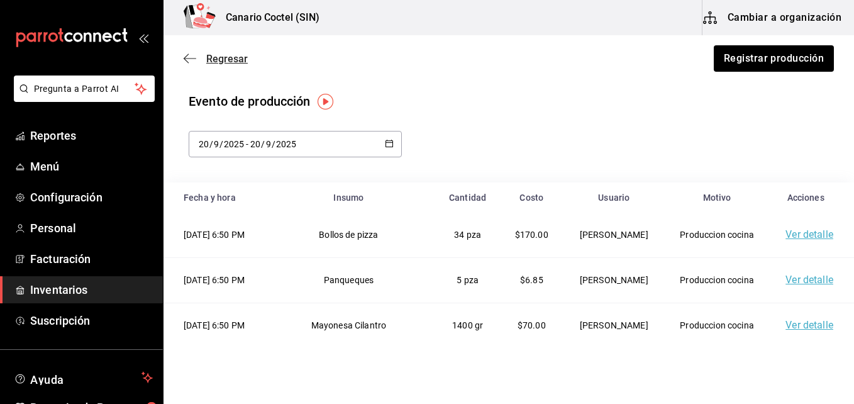
click at [206, 57] on span "Regresar" at bounding box center [226, 59] width 41 height 12
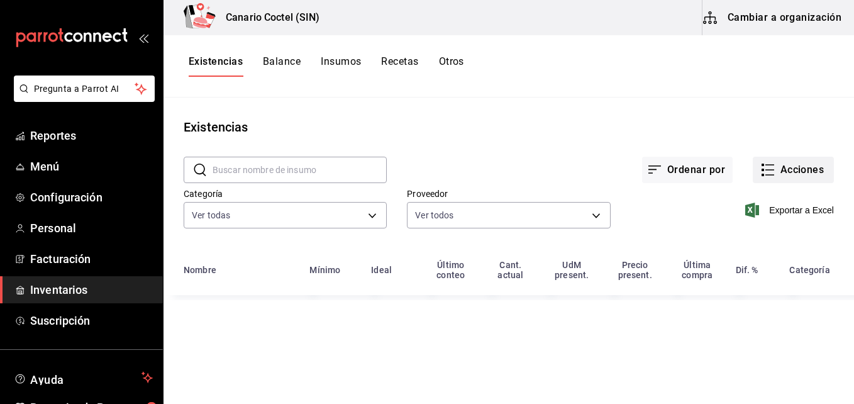
click at [792, 169] on button "Acciones" at bounding box center [793, 170] width 81 height 26
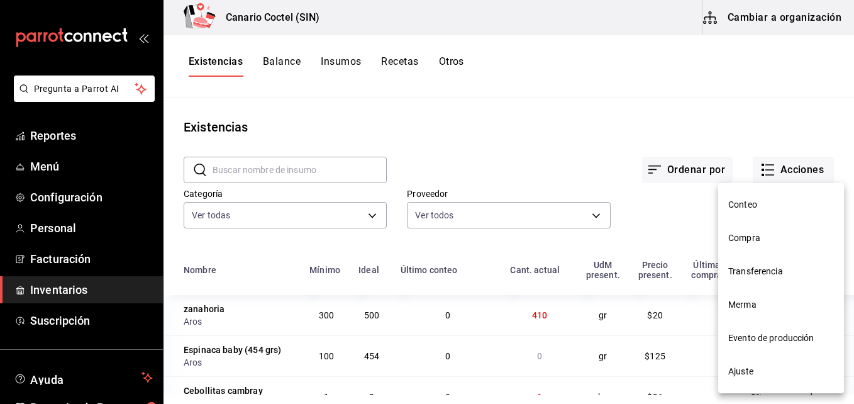
click at [732, 304] on span "Merma" at bounding box center [781, 304] width 106 height 13
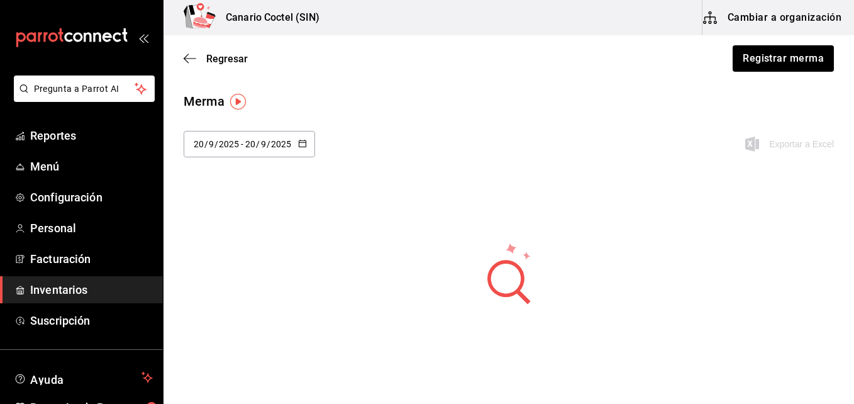
click at [302, 145] on icon "button" at bounding box center [302, 143] width 9 height 9
click at [257, 240] on li "Última semana" at bounding box center [243, 240] width 119 height 28
type input "[DATE]"
type input "14"
click at [300, 139] on icon "button" at bounding box center [302, 143] width 9 height 9
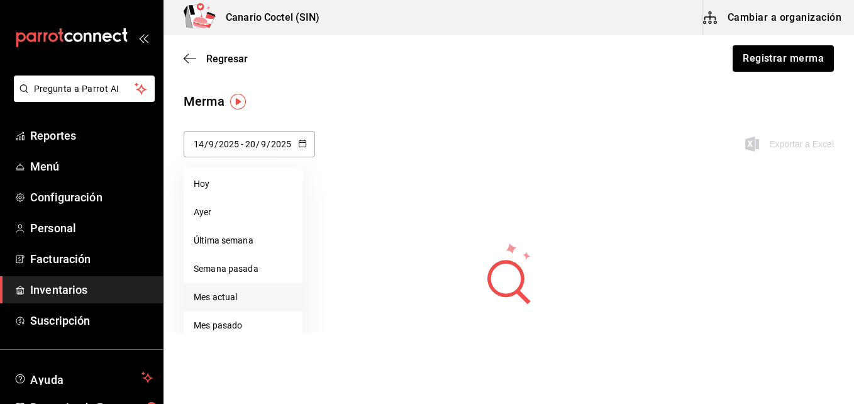
click at [250, 290] on li "Mes actual" at bounding box center [243, 297] width 119 height 28
type input "[DATE]"
type input "1"
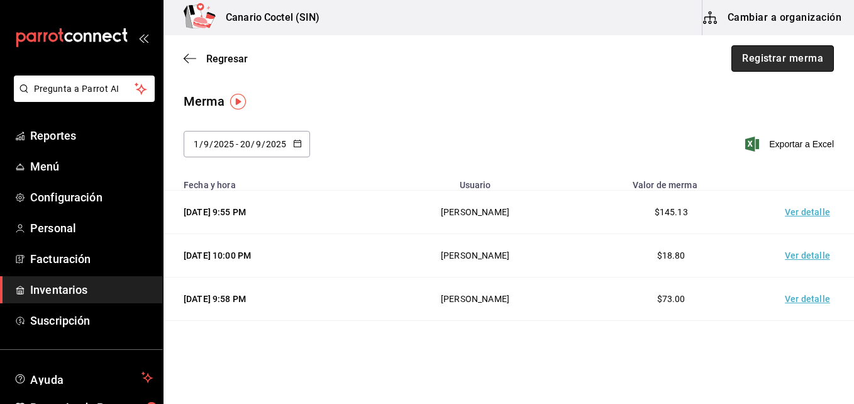
click at [765, 55] on button "Registrar merma" at bounding box center [782, 58] width 102 height 26
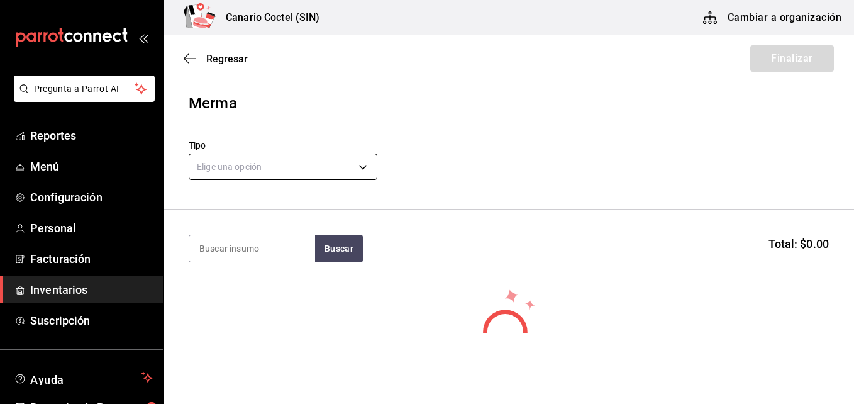
click at [365, 167] on body "Pregunta a Parrot AI Reportes Menú Configuración Personal Facturación Inventari…" at bounding box center [427, 166] width 854 height 333
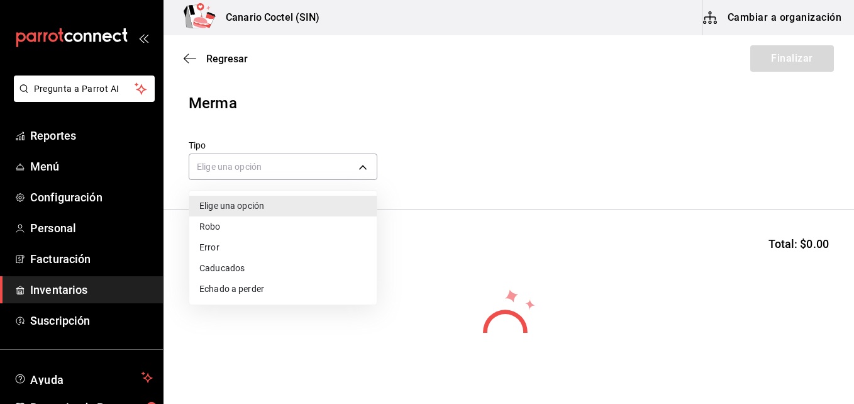
click at [309, 282] on li "Echado a perder" at bounding box center [282, 289] width 187 height 21
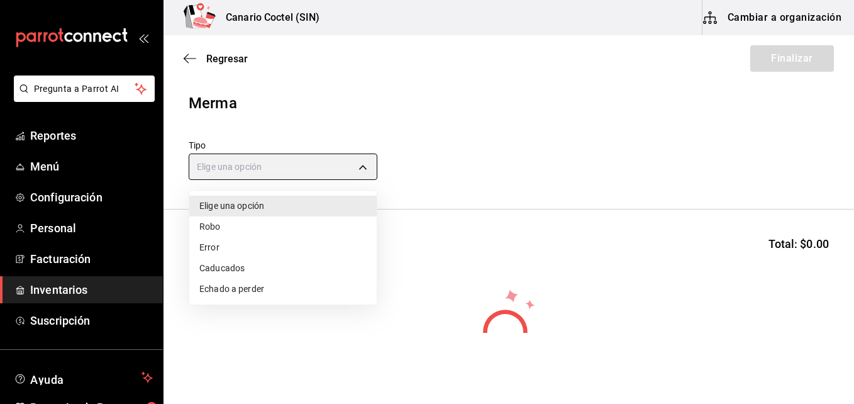
type input "SPOILED"
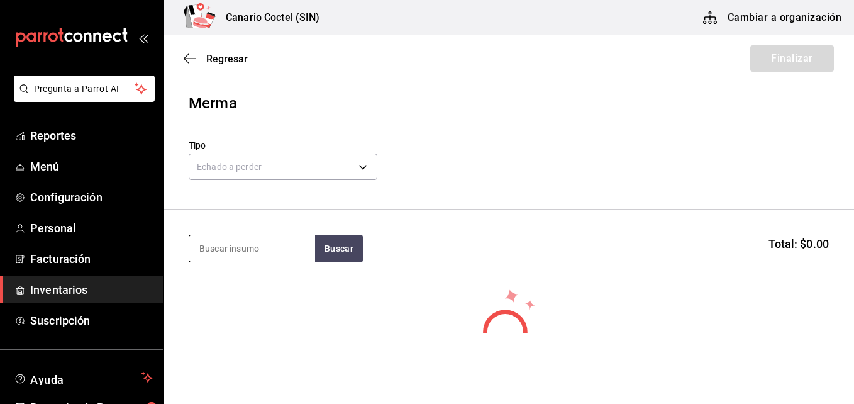
click at [265, 253] on input at bounding box center [252, 248] width 126 height 26
type input "esp"
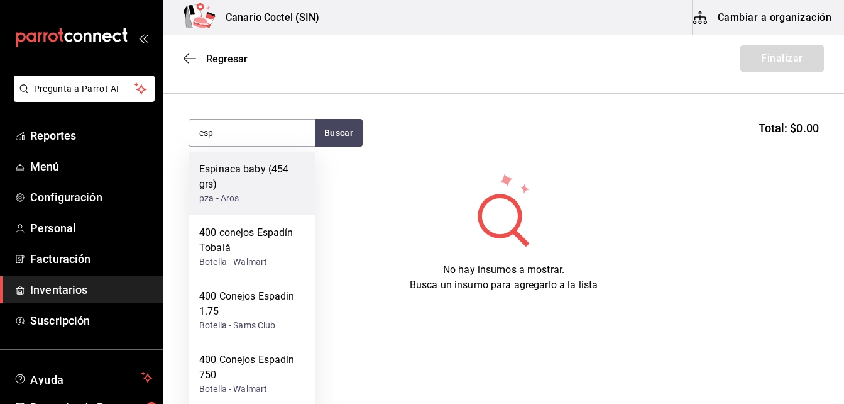
scroll to position [264, 0]
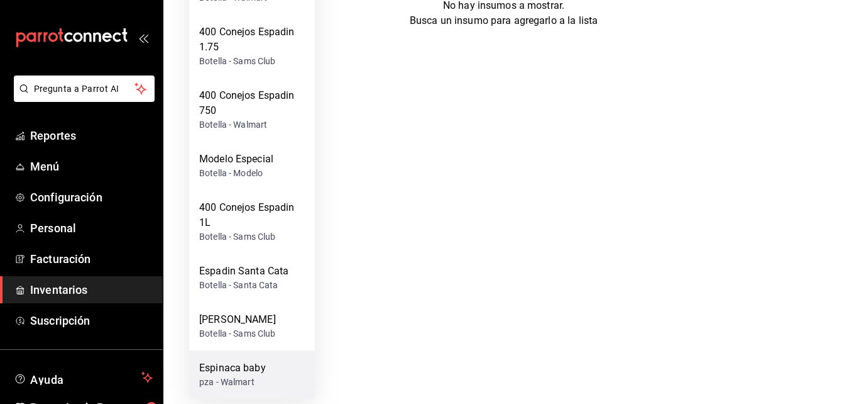
click at [240, 378] on div "pza - Walmart" at bounding box center [232, 381] width 67 height 13
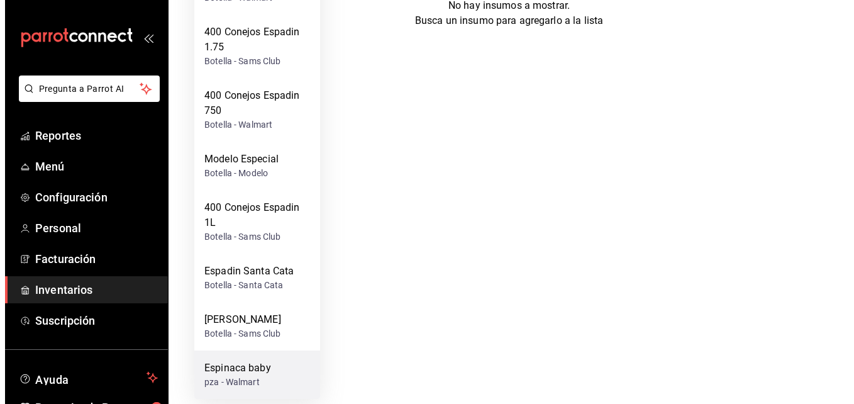
scroll to position [0, 0]
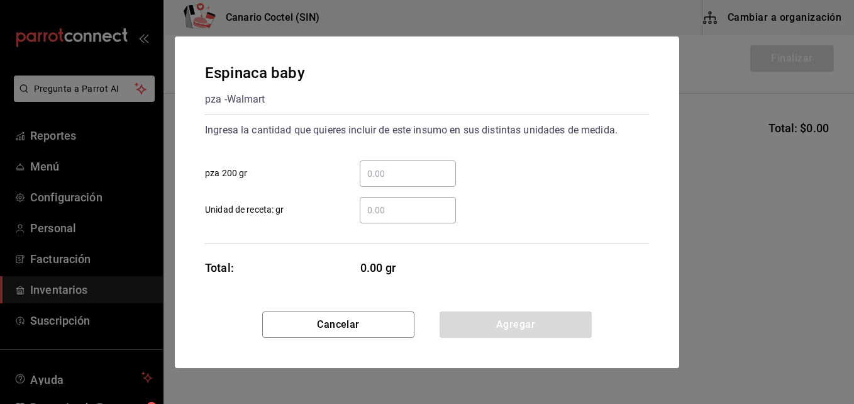
click at [389, 170] on input "​ pza 200 gr" at bounding box center [408, 173] width 96 height 15
click at [382, 209] on input "​ Unidad de receta: gr" at bounding box center [408, 209] width 96 height 15
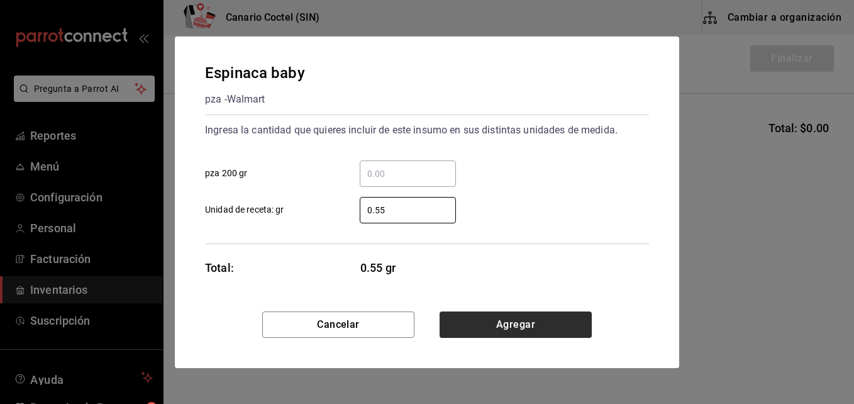
type input "0.55"
click at [515, 326] on button "Agregar" at bounding box center [515, 324] width 152 height 26
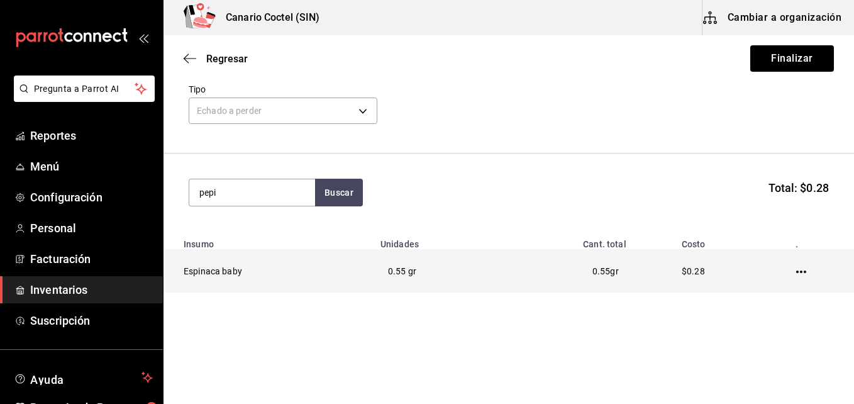
type input "pepi"
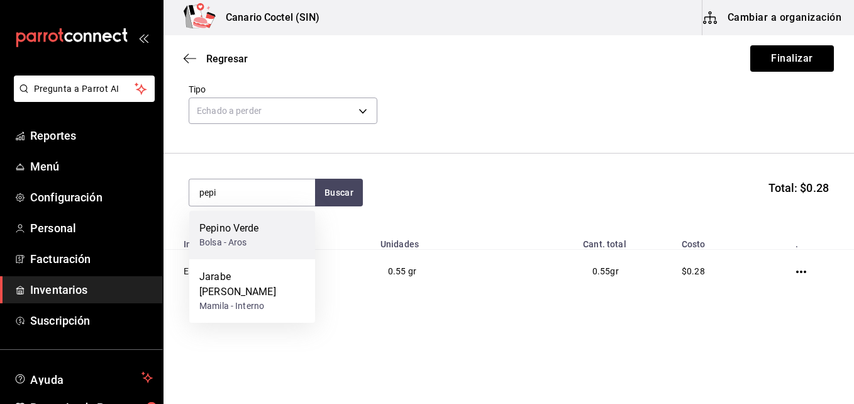
click at [272, 229] on div "Pepino Verde Bolsa - Aros" at bounding box center [252, 235] width 126 height 48
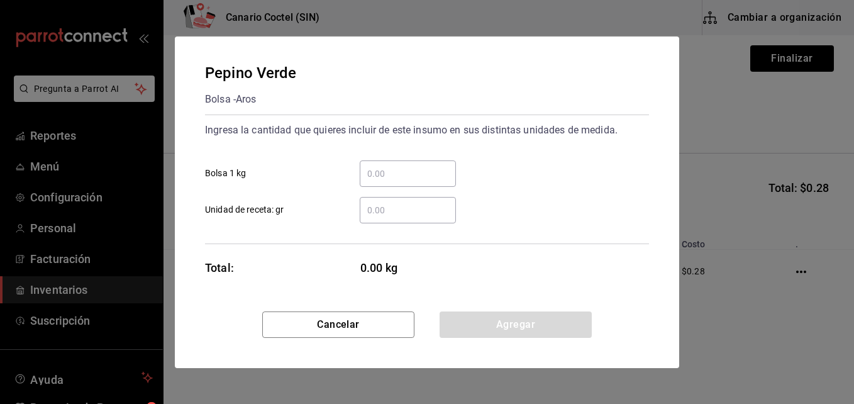
click at [399, 206] on input "​ Unidad de receta: gr" at bounding box center [408, 209] width 96 height 15
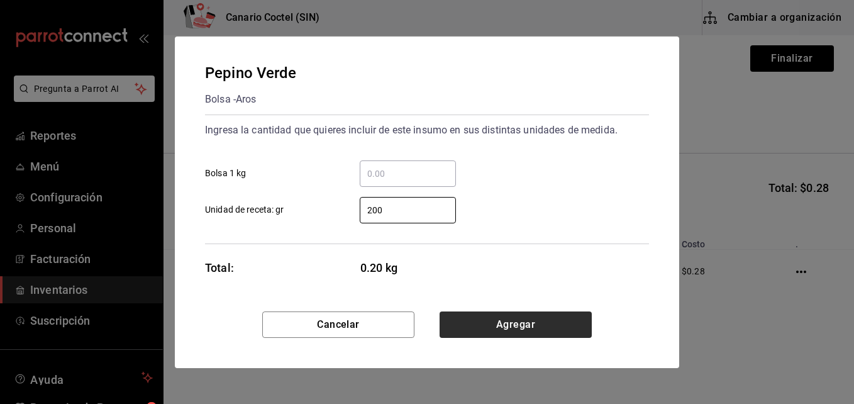
type input "200"
click at [517, 326] on button "Agregar" at bounding box center [515, 324] width 152 height 26
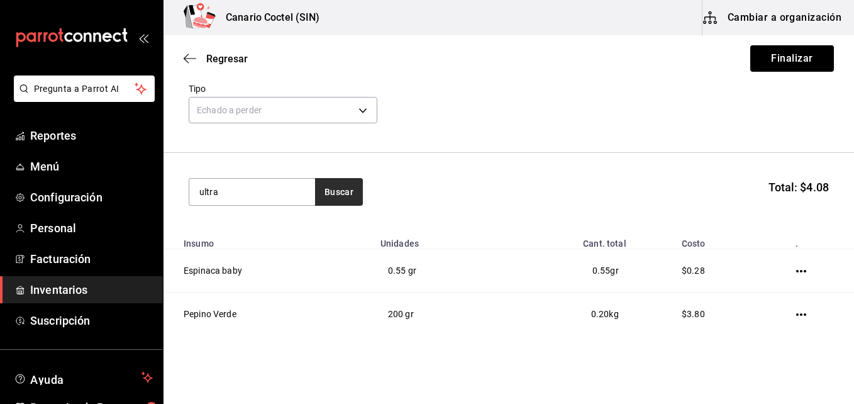
type input "ultra"
click at [334, 196] on button "Buscar" at bounding box center [339, 192] width 48 height 28
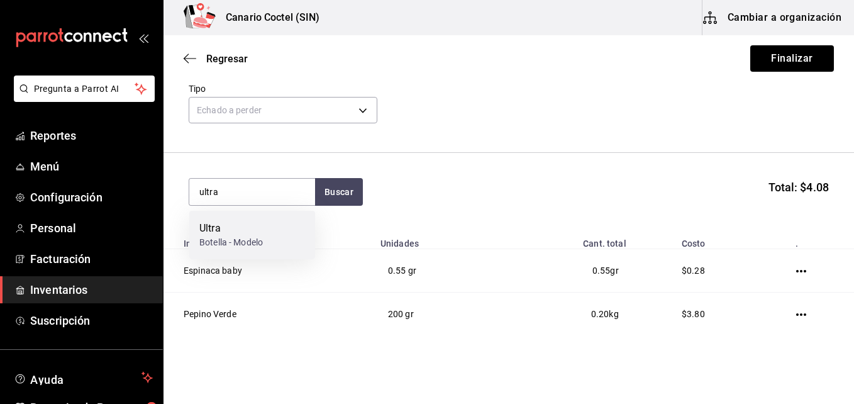
click at [289, 231] on div "Ultra Botella - Modelo" at bounding box center [252, 235] width 126 height 48
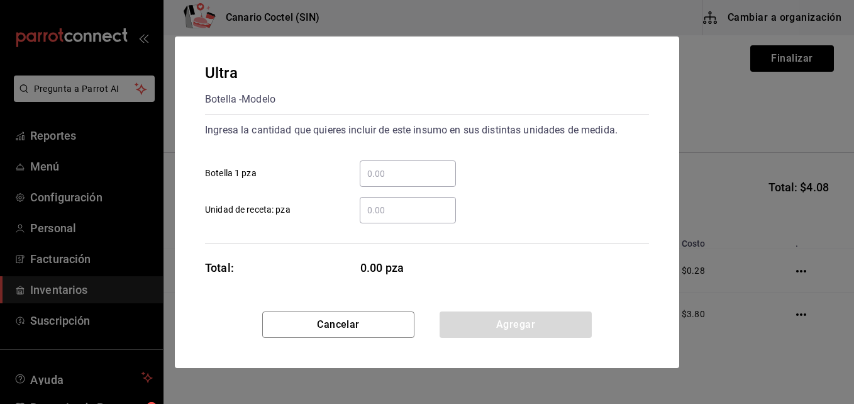
click at [382, 171] on input "​ Botella 1 pza" at bounding box center [408, 173] width 96 height 15
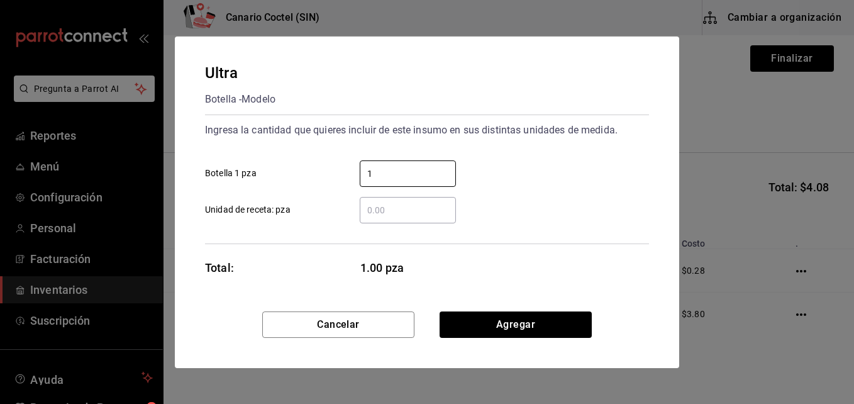
type input "1"
click at [623, 282] on div "Ultra Botella - Modelo Ingresa la cantidad que quieres incluir de este insumo e…" at bounding box center [427, 173] width 504 height 275
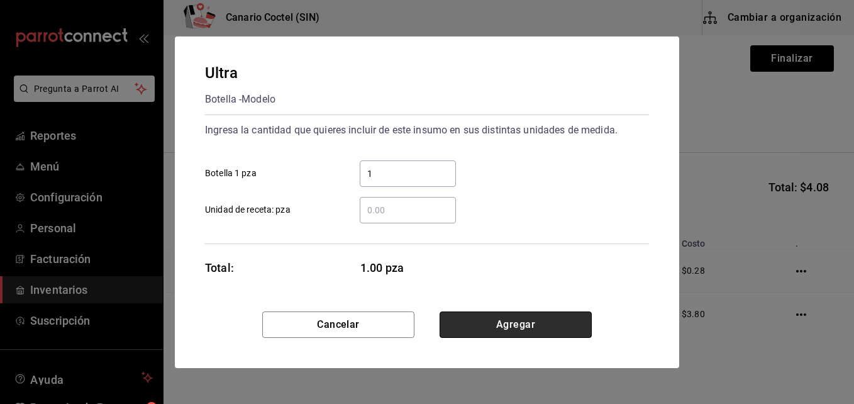
click at [528, 323] on button "Agregar" at bounding box center [515, 324] width 152 height 26
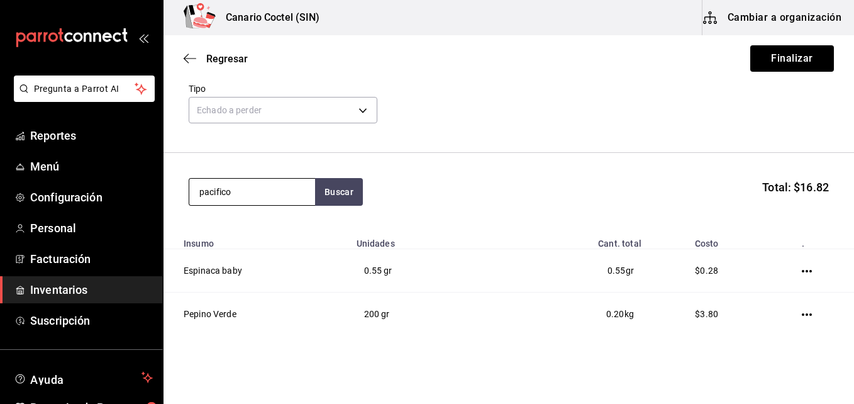
type input "pacifico"
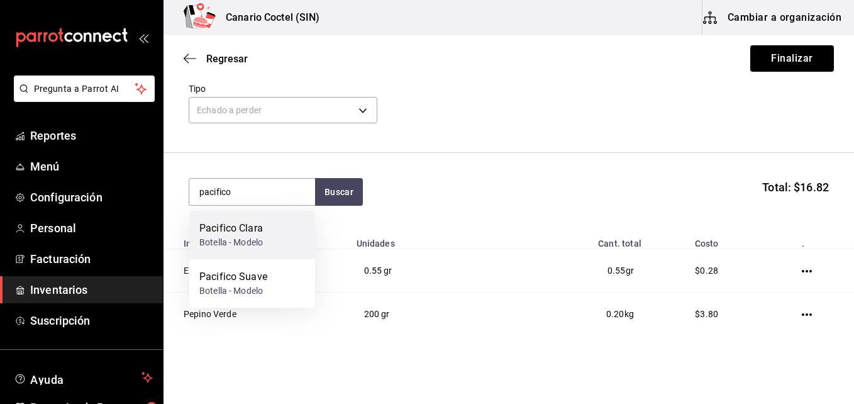
click at [250, 231] on div "Pacifico Clara" at bounding box center [231, 228] width 64 height 15
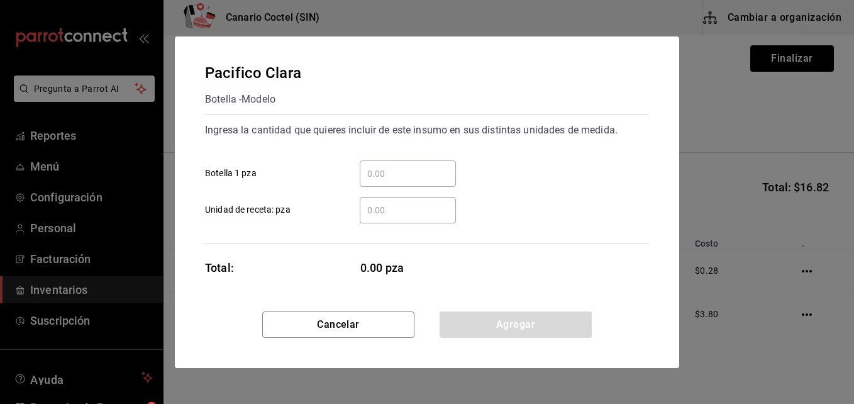
click at [384, 169] on input "​ Botella 1 pza" at bounding box center [408, 173] width 96 height 15
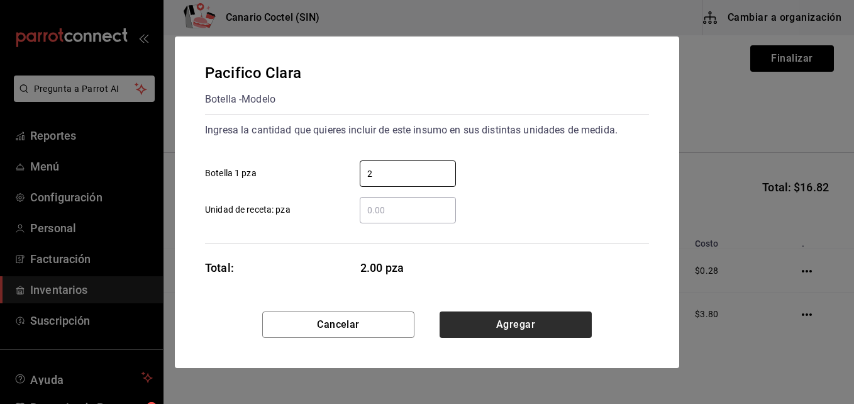
type input "2"
click at [587, 329] on button "Agregar" at bounding box center [515, 324] width 152 height 26
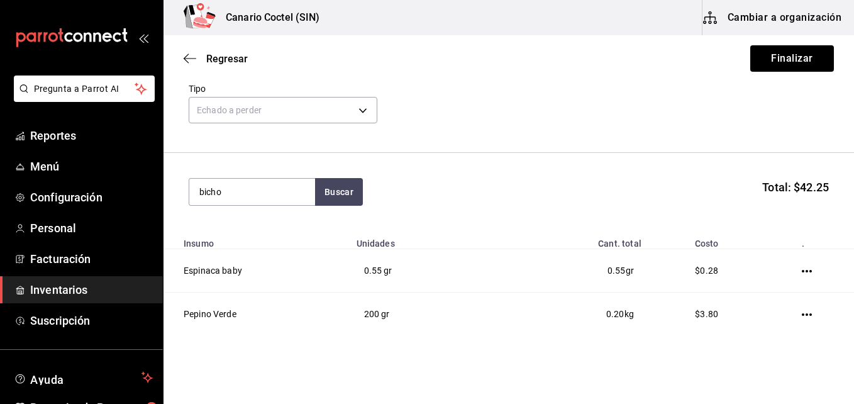
type input "bicho"
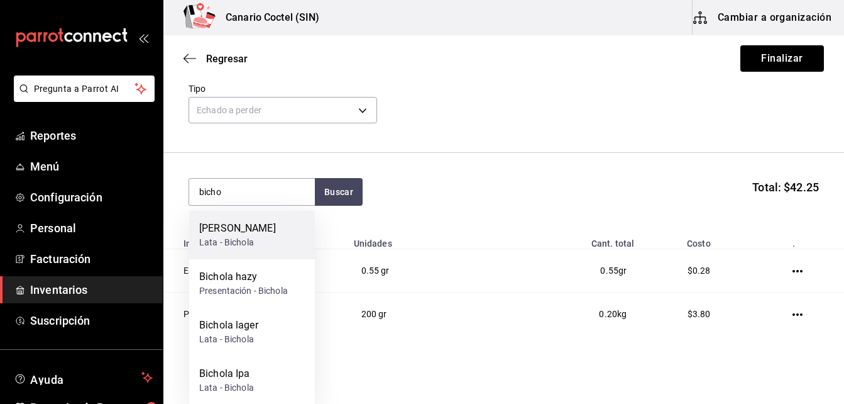
click at [249, 226] on div "[PERSON_NAME]" at bounding box center [237, 228] width 77 height 15
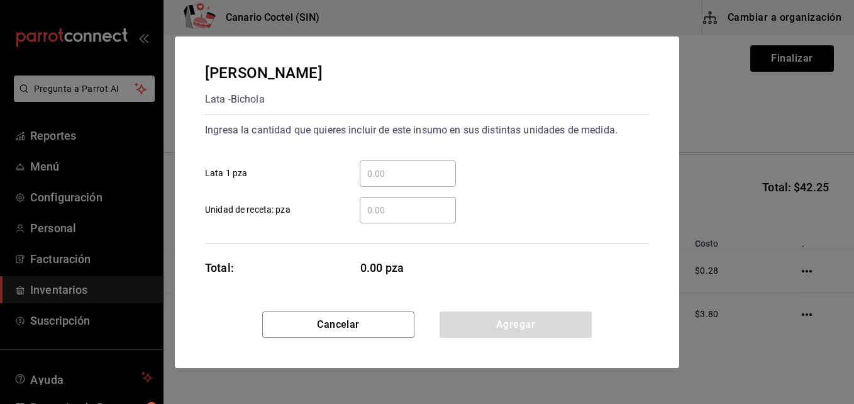
click at [399, 174] on input "​ Lata 1 pza" at bounding box center [408, 173] width 96 height 15
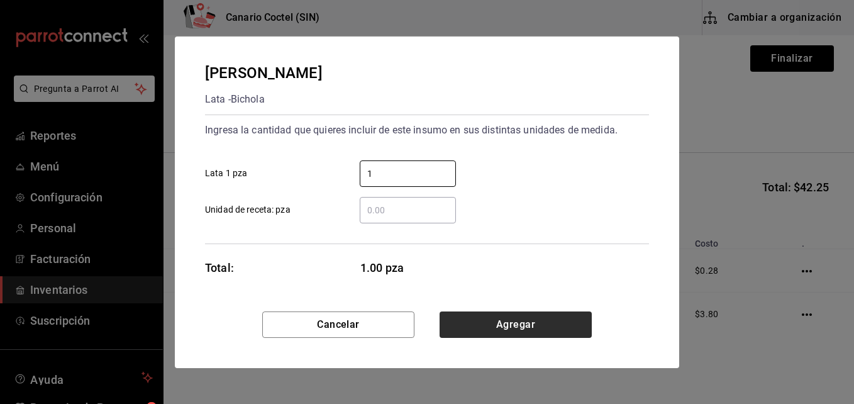
type input "1"
click at [585, 327] on button "Agregar" at bounding box center [515, 324] width 152 height 26
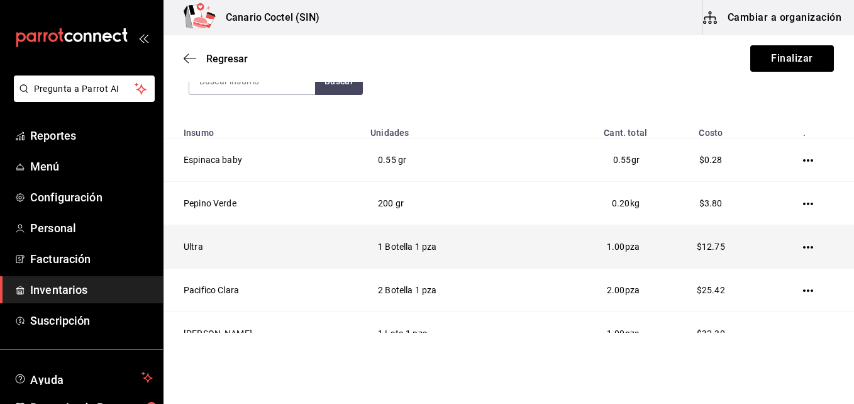
scroll to position [104, 0]
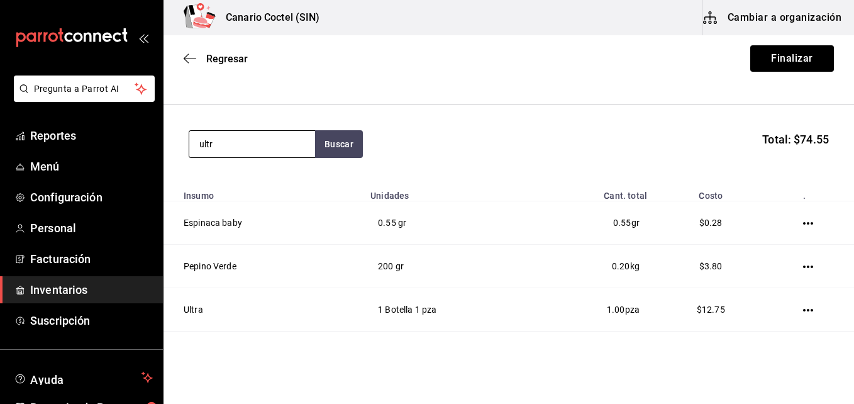
type input "ultr"
click at [341, 141] on button "Buscar" at bounding box center [339, 144] width 48 height 28
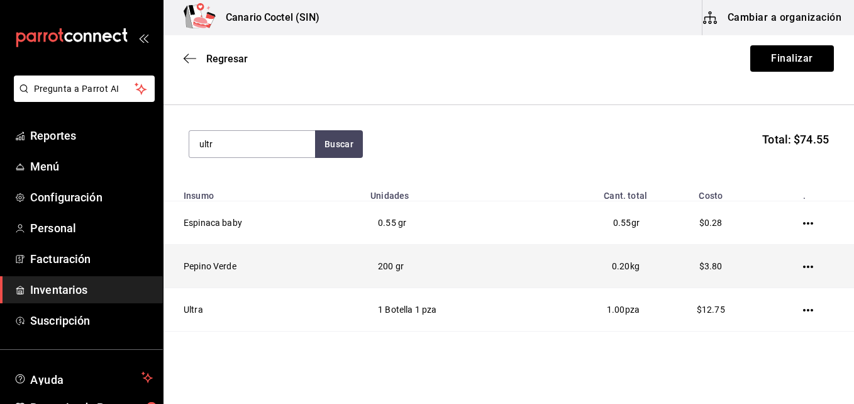
scroll to position [167, 0]
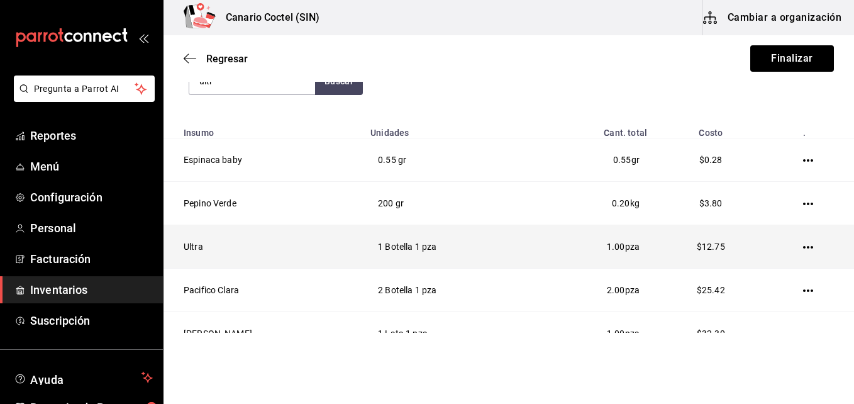
click at [286, 241] on td "Ultra" at bounding box center [262, 246] width 199 height 43
click at [803, 245] on icon "button" at bounding box center [808, 247] width 10 height 10
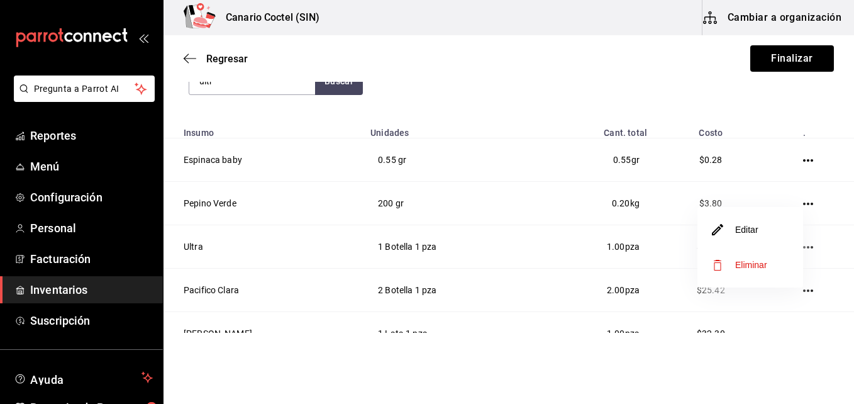
click at [760, 223] on li "Editar" at bounding box center [750, 229] width 106 height 35
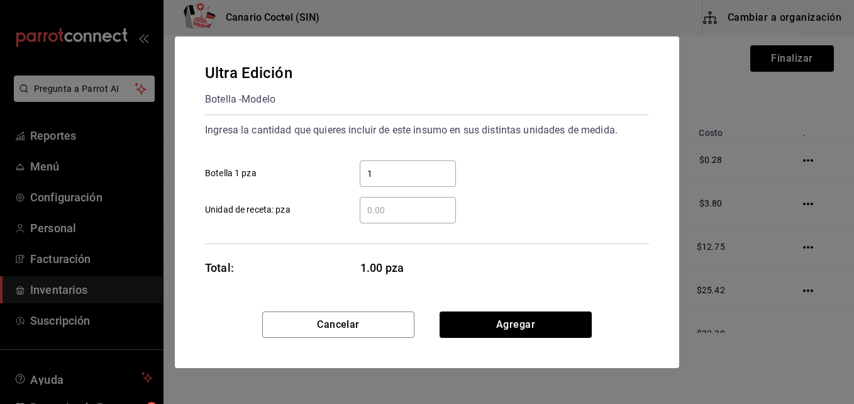
drag, startPoint x: 394, startPoint y: 172, endPoint x: 364, endPoint y: 171, distance: 30.2
click at [364, 171] on input "1" at bounding box center [408, 173] width 96 height 15
type input "2"
click at [626, 274] on div "Ultra Edición Botella - Modelo Ingresa la cantidad que quieres incluir de este …" at bounding box center [427, 173] width 504 height 275
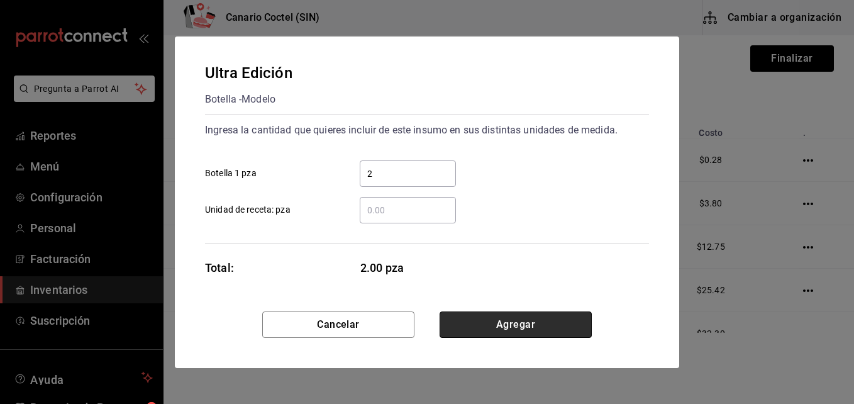
click at [522, 319] on button "Agregar" at bounding box center [515, 324] width 152 height 26
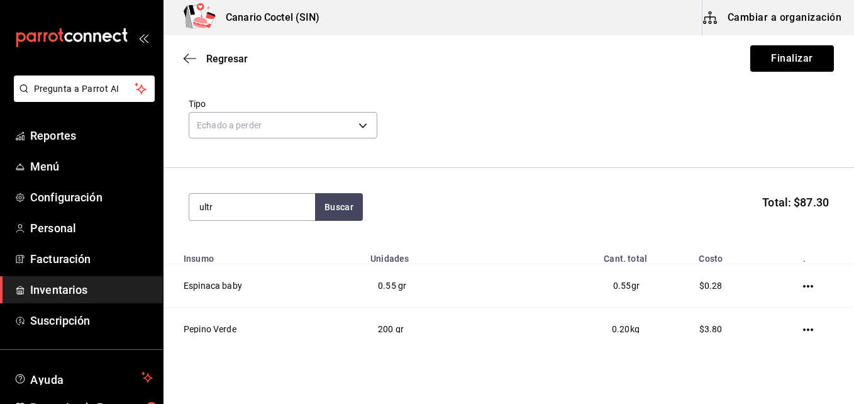
scroll to position [0, 0]
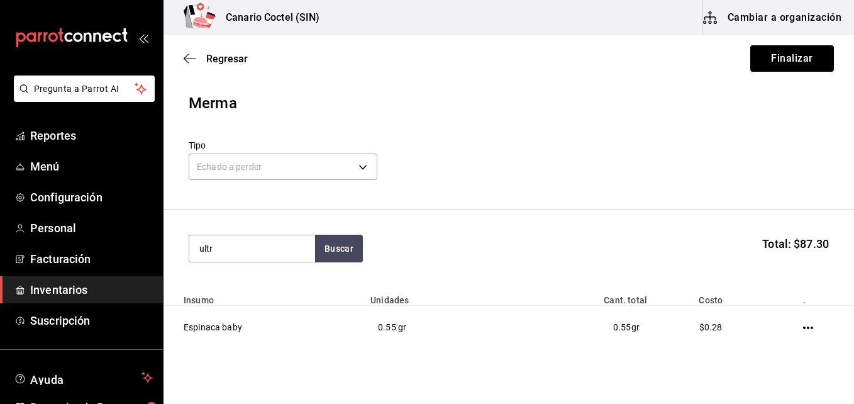
drag, startPoint x: 211, startPoint y: 249, endPoint x: 178, endPoint y: 252, distance: 33.5
click at [194, 251] on input "ultr" at bounding box center [252, 248] width 126 height 26
type input "modelo"
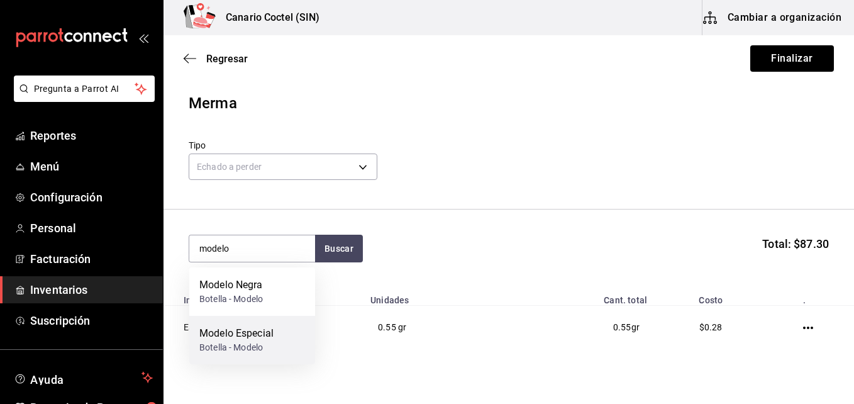
click at [235, 331] on div "Modelo Especial" at bounding box center [236, 333] width 74 height 15
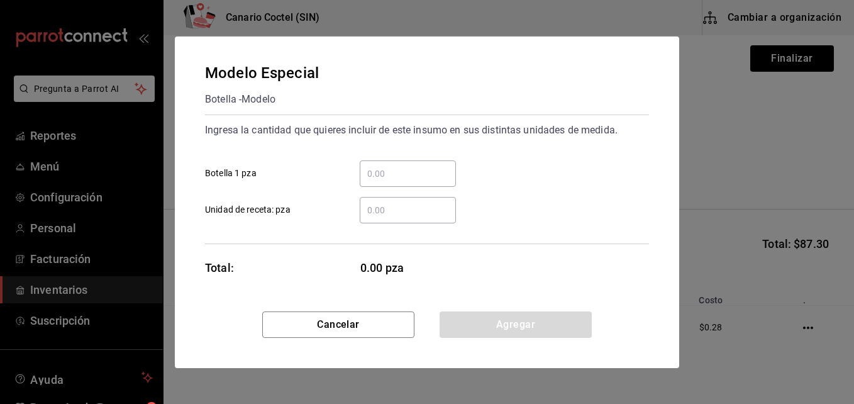
click at [395, 170] on input "​ Botella 1 pza" at bounding box center [408, 173] width 96 height 15
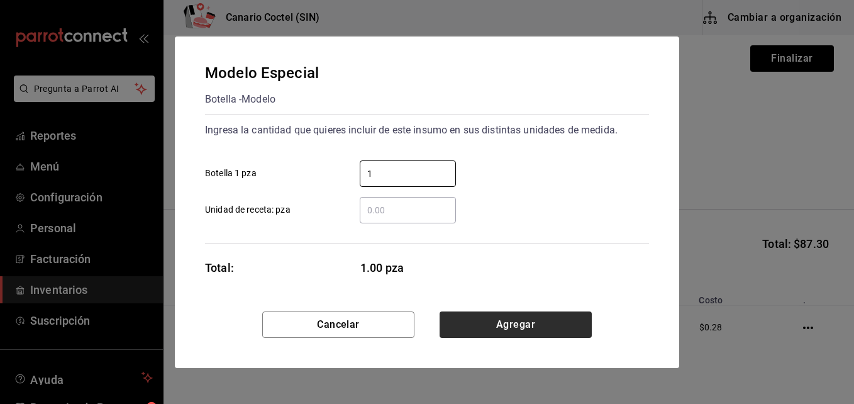
type input "1"
click at [590, 324] on button "Agregar" at bounding box center [515, 324] width 152 height 26
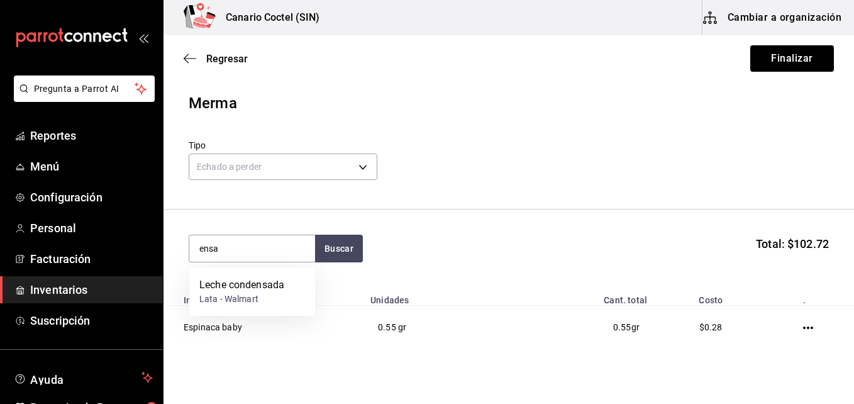
scroll to position [63, 0]
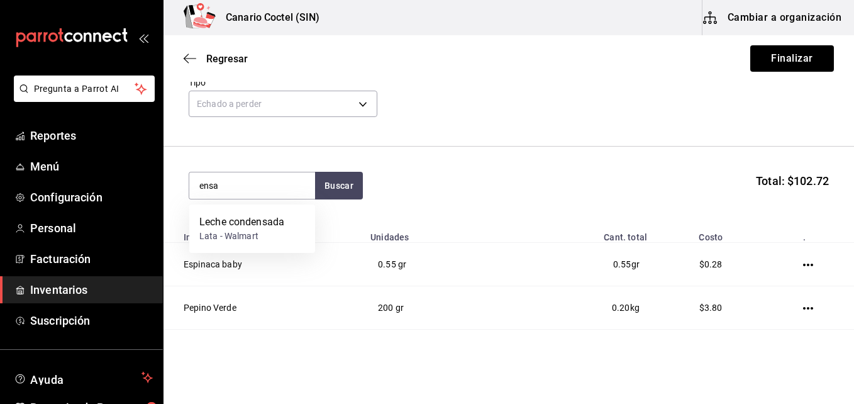
click at [428, 174] on div "ensa Buscar Total: $102.72" at bounding box center [509, 186] width 640 height 28
click at [257, 181] on input "ensa" at bounding box center [252, 185] width 126 height 26
click at [347, 182] on button "Buscar" at bounding box center [339, 186] width 48 height 28
click at [424, 203] on section "ens Buscar Total: $102.72" at bounding box center [508, 185] width 690 height 78
drag, startPoint x: 214, startPoint y: 185, endPoint x: 194, endPoint y: 187, distance: 20.9
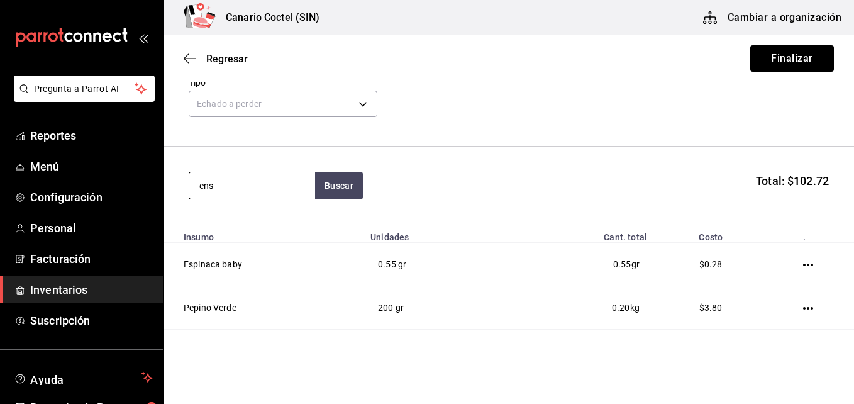
click at [194, 187] on input "ens" at bounding box center [252, 185] width 126 height 26
type input "pollo"
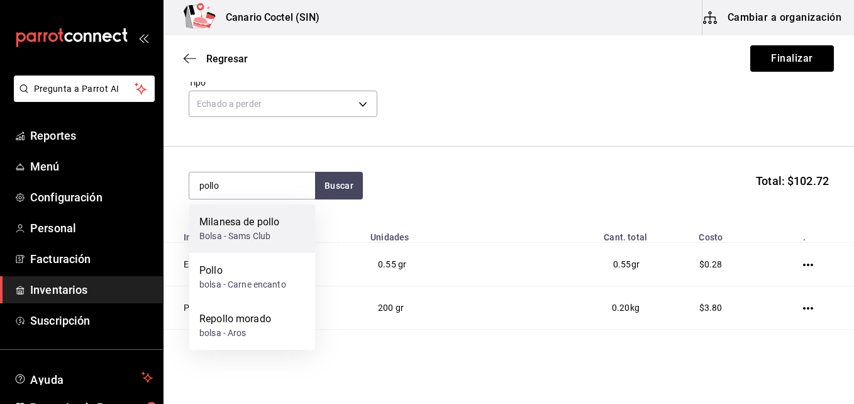
click at [229, 227] on div "Milanesa de pollo" at bounding box center [239, 221] width 80 height 15
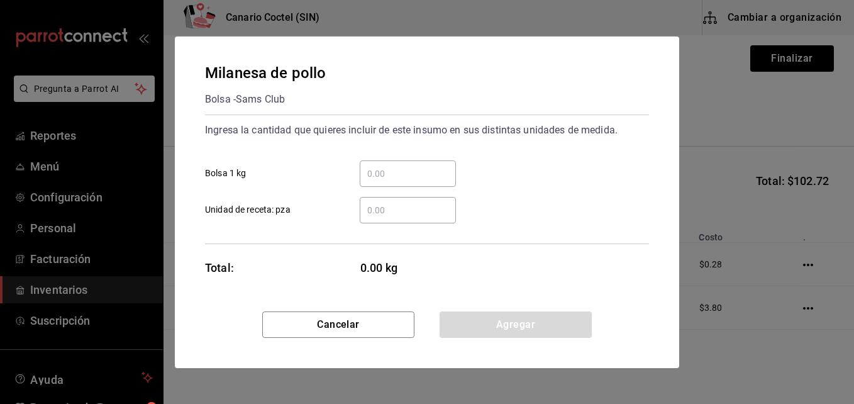
click at [374, 209] on input "​ Unidad de receta: pza" at bounding box center [408, 209] width 96 height 15
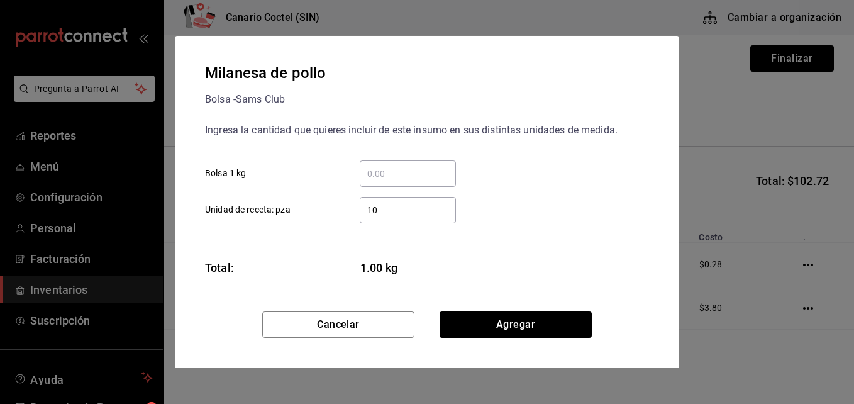
type input "1"
type input "0.10"
click at [374, 172] on input "​ Bolsa 1 kg" at bounding box center [408, 173] width 96 height 15
type input "0.10"
click at [404, 215] on input "0.10" at bounding box center [408, 209] width 96 height 15
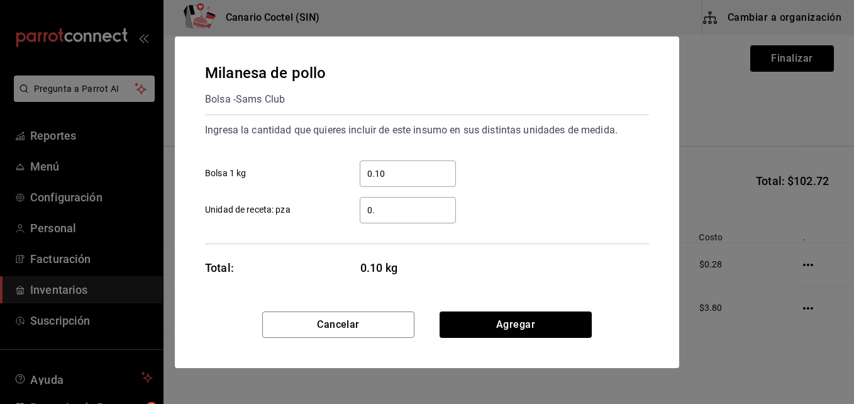
type input "0"
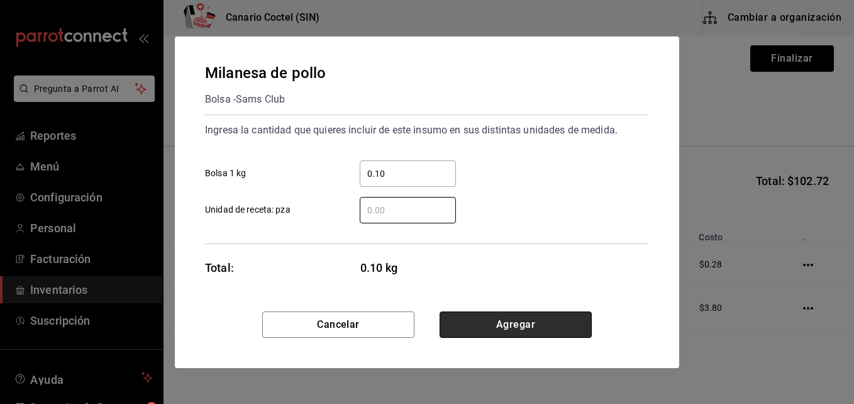
click at [531, 328] on button "Agregar" at bounding box center [515, 324] width 152 height 26
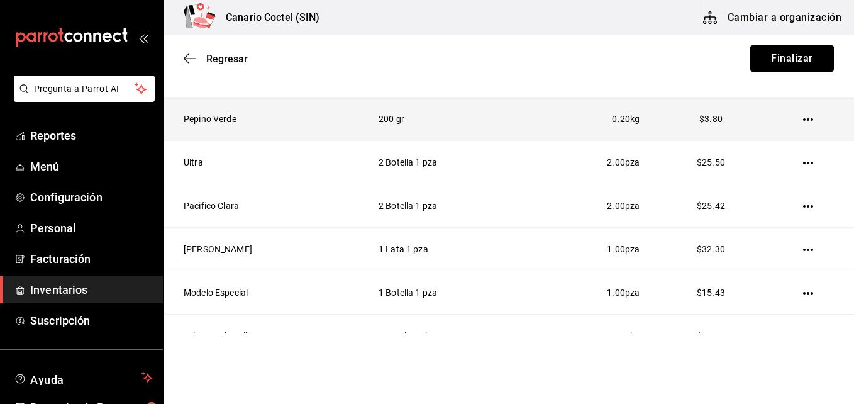
scroll to position [314, 0]
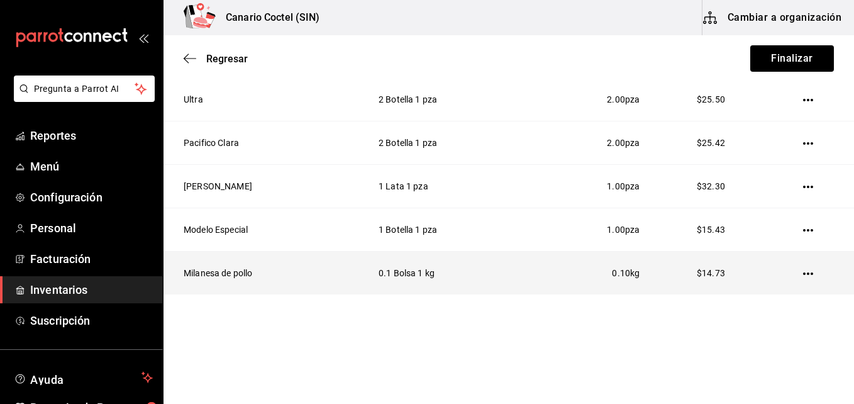
click at [803, 273] on icon "button" at bounding box center [808, 273] width 10 height 3
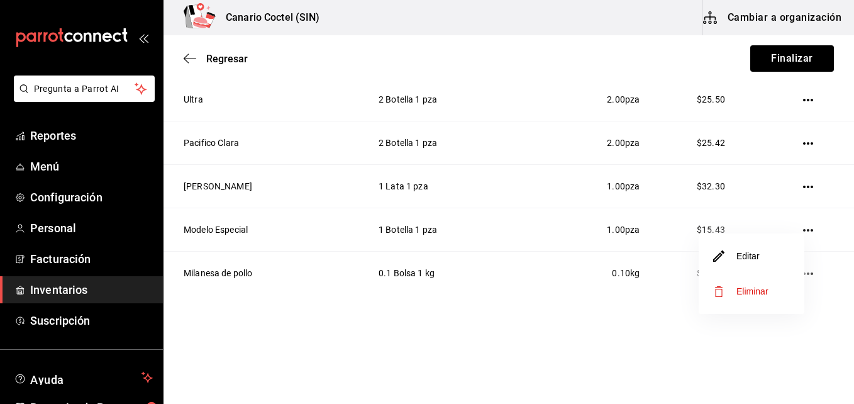
click at [772, 292] on li "Eliminar" at bounding box center [752, 290] width 106 height 35
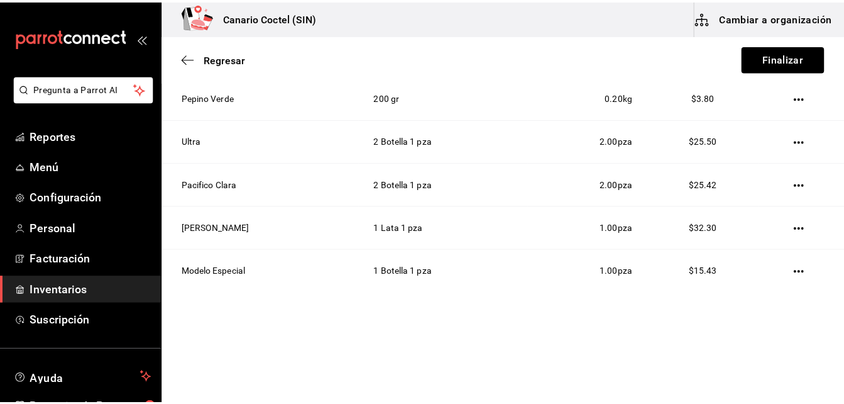
scroll to position [0, 0]
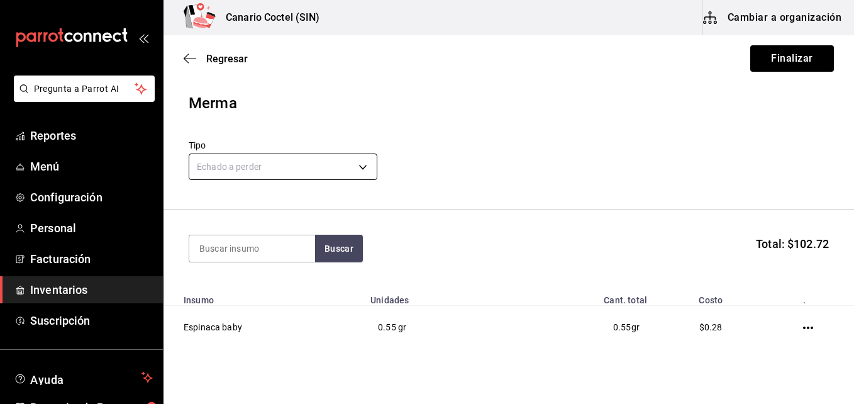
click at [248, 160] on body "Pregunta a Parrot AI Reportes Menú Configuración Personal Facturación Inventari…" at bounding box center [427, 166] width 854 height 333
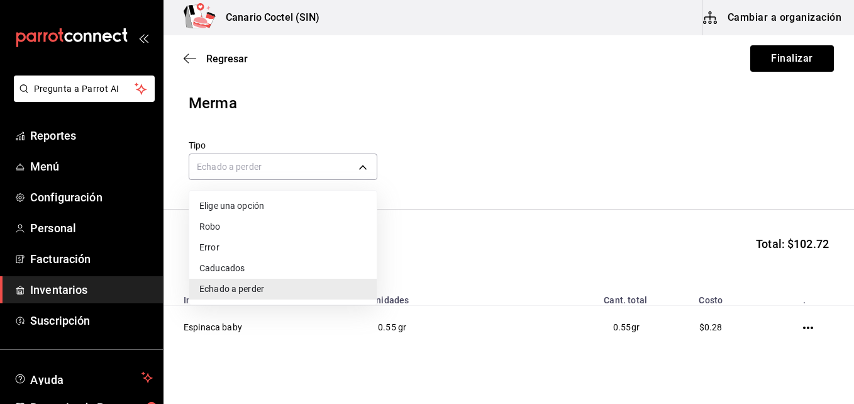
click at [314, 285] on li "Echado a perder" at bounding box center [282, 289] width 187 height 21
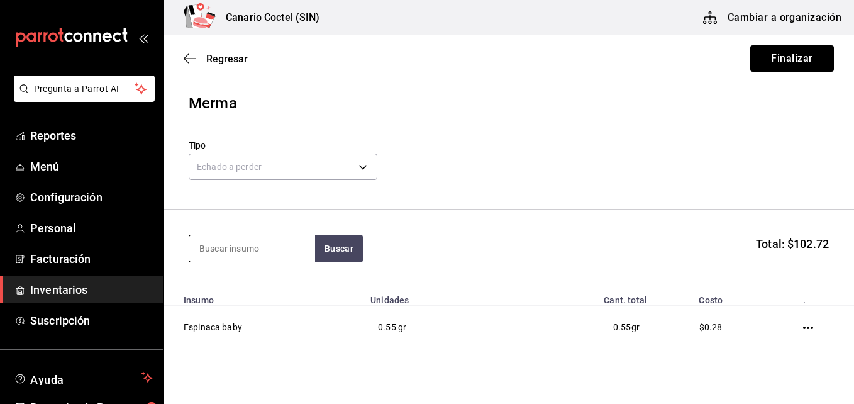
click at [293, 249] on input at bounding box center [252, 248] width 126 height 26
type input "tor"
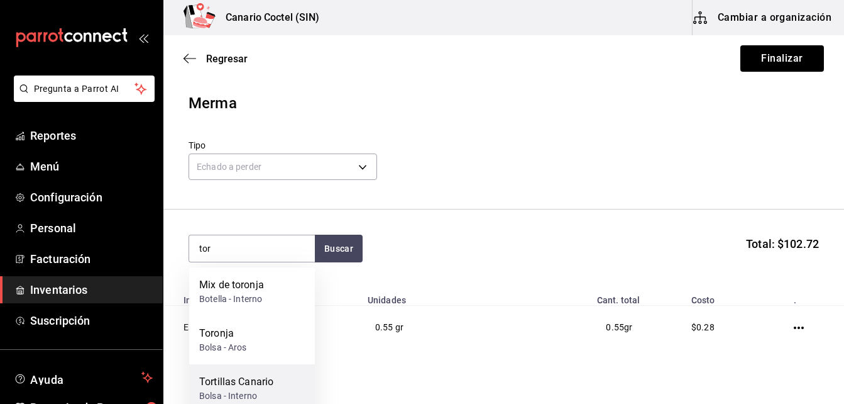
click at [270, 370] on div "Tortillas Canario Bolsa - Interno" at bounding box center [252, 388] width 126 height 48
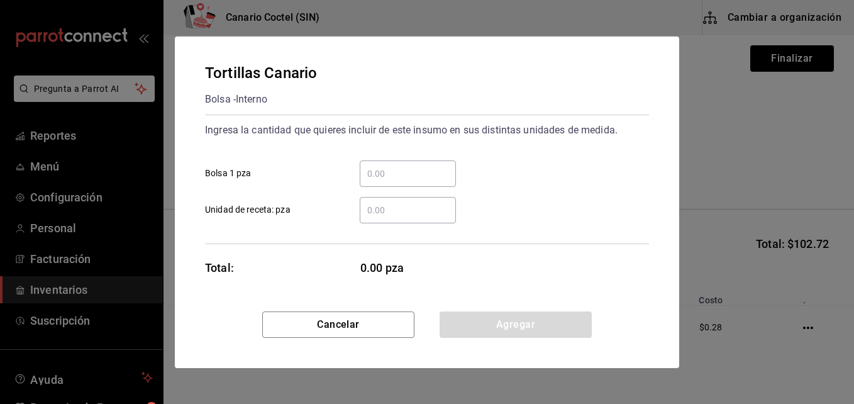
click at [385, 175] on input "​ Bolsa 1 pza" at bounding box center [408, 173] width 96 height 15
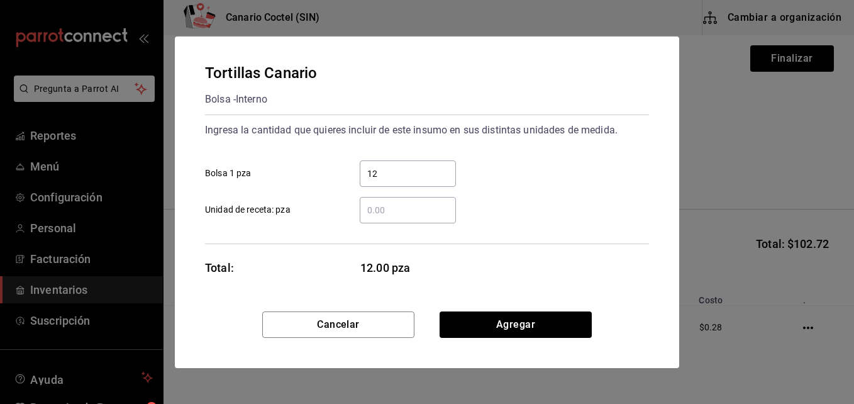
type input "12"
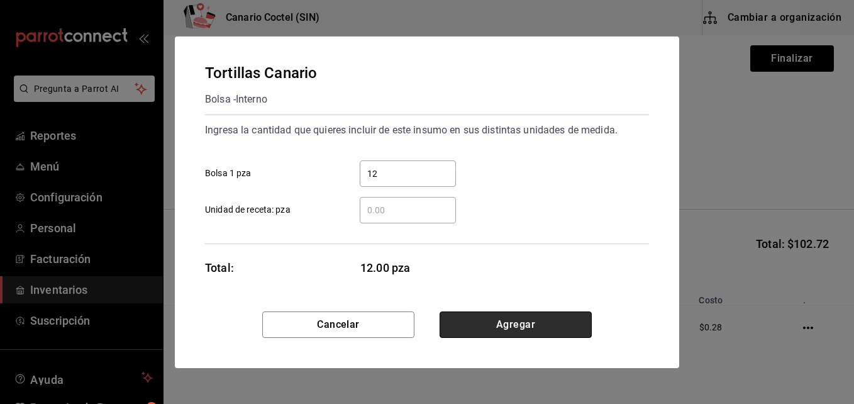
click at [511, 325] on button "Agregar" at bounding box center [515, 324] width 152 height 26
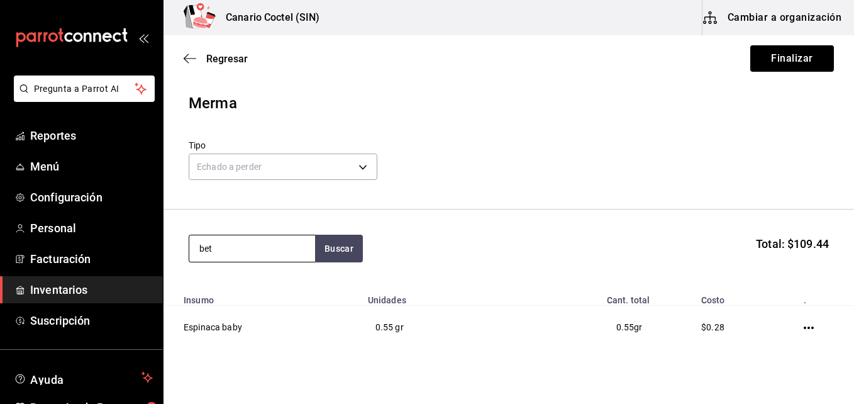
type input "bet"
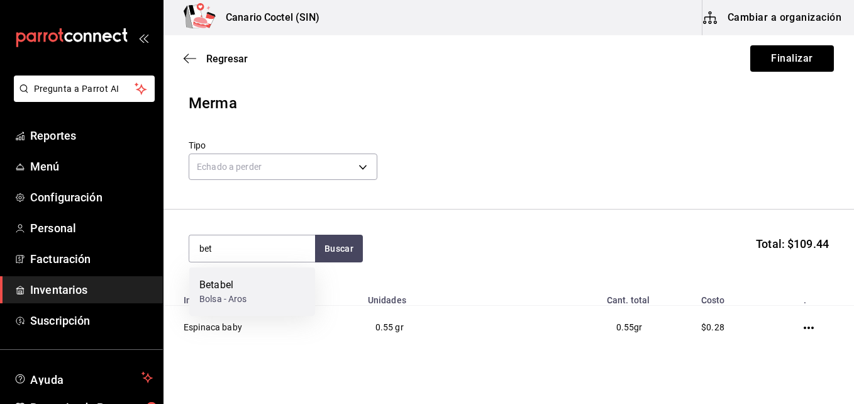
click at [219, 295] on div "Bolsa - Aros" at bounding box center [223, 298] width 48 height 13
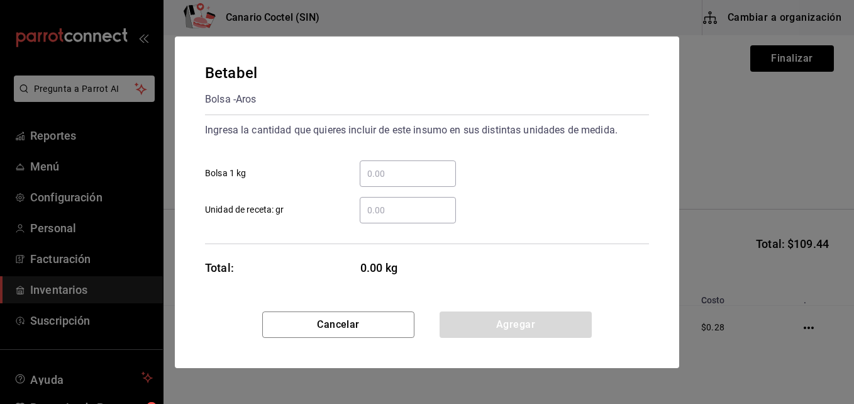
click at [392, 208] on input "​ Unidad de receta: gr" at bounding box center [408, 209] width 96 height 15
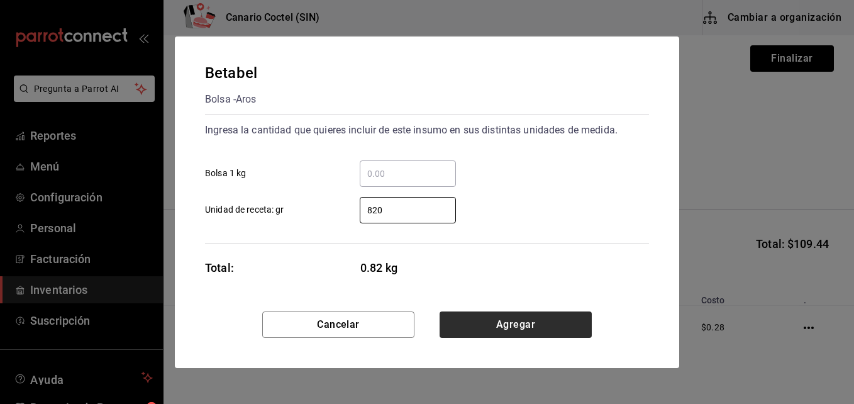
type input "820"
click at [505, 321] on button "Agregar" at bounding box center [515, 324] width 152 height 26
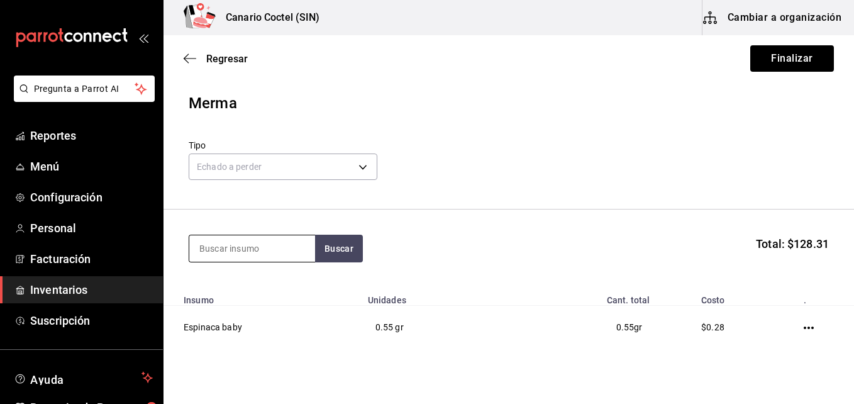
click at [231, 248] on input at bounding box center [252, 248] width 126 height 26
type input "agua"
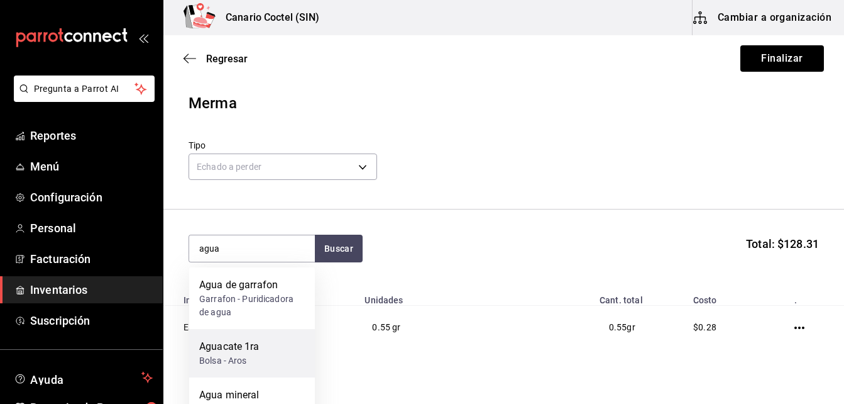
click at [270, 347] on div "Aguacate 1ra Bolsa - Aros" at bounding box center [252, 353] width 126 height 48
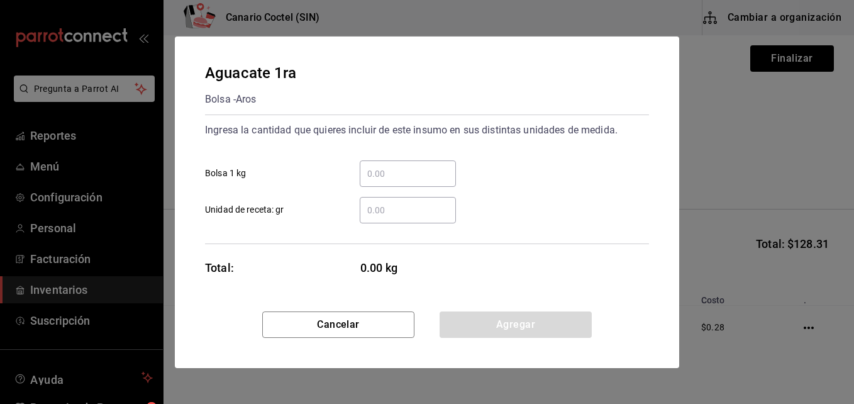
click at [387, 209] on input "​ Unidad de receta: gr" at bounding box center [408, 209] width 96 height 15
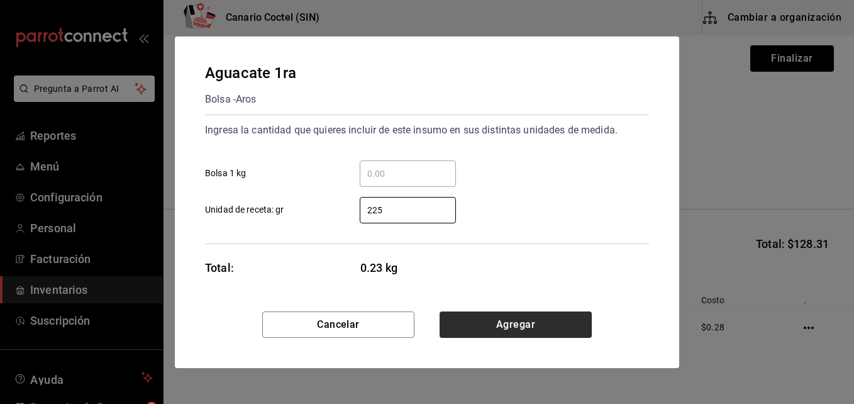
type input "225"
click at [502, 323] on button "Agregar" at bounding box center [515, 324] width 152 height 26
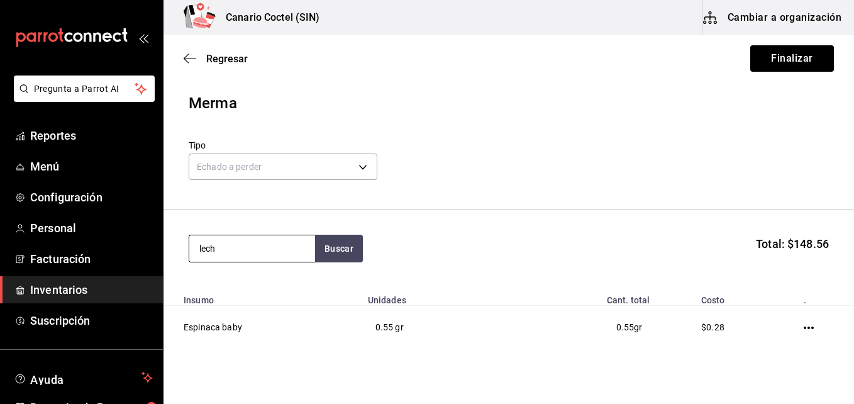
type input "lech"
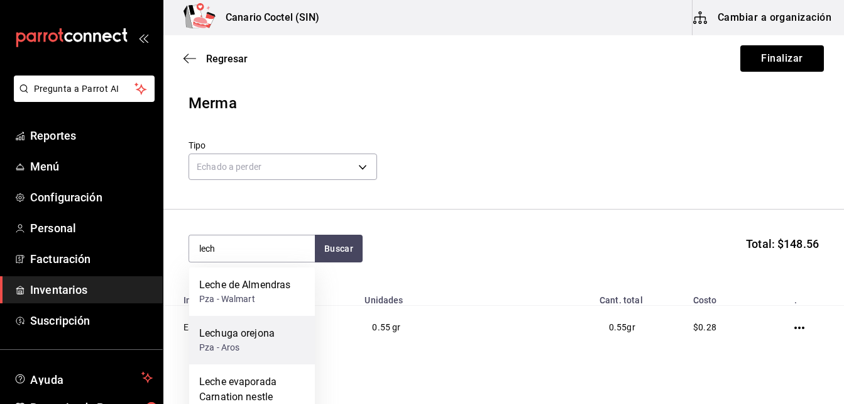
click at [264, 333] on div "Lechuga orejona" at bounding box center [236, 333] width 75 height 15
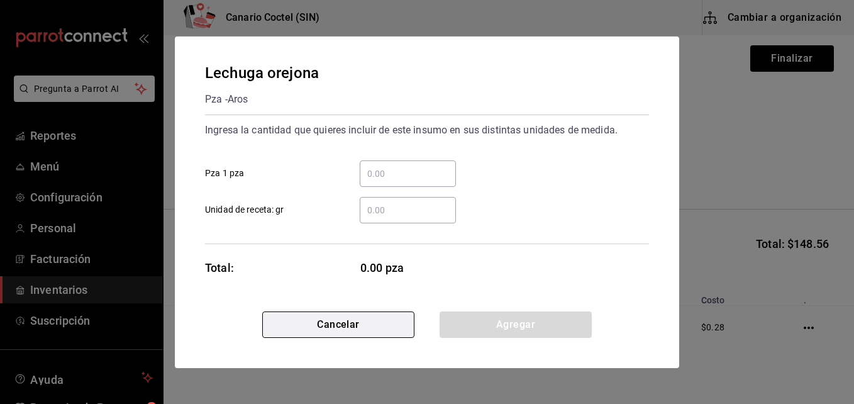
click at [324, 319] on button "Cancelar" at bounding box center [338, 324] width 152 height 26
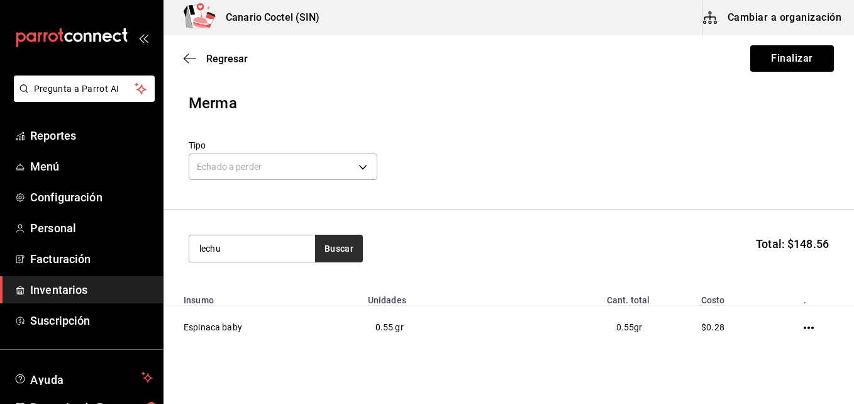
type input "lechu"
click at [332, 250] on button "Buscar" at bounding box center [339, 249] width 48 height 28
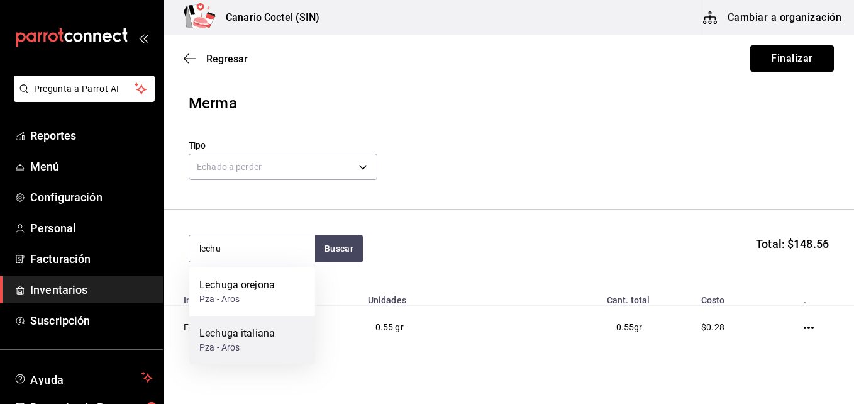
click at [263, 326] on div "Lechuga italiana" at bounding box center [236, 333] width 75 height 15
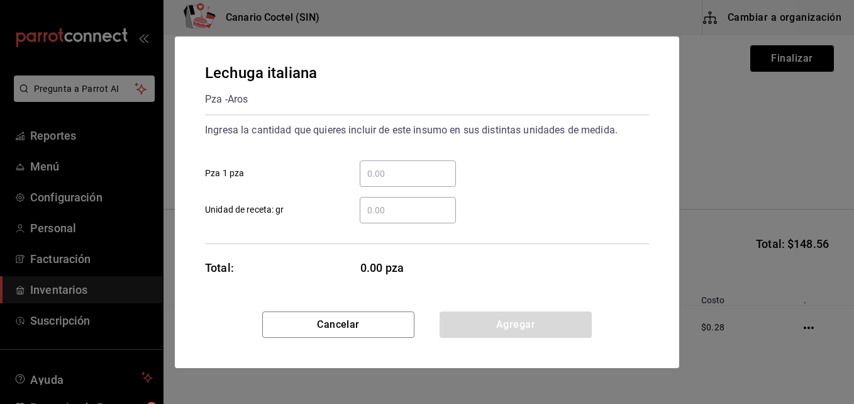
click at [380, 210] on input "​ Unidad de receta: gr" at bounding box center [408, 209] width 96 height 15
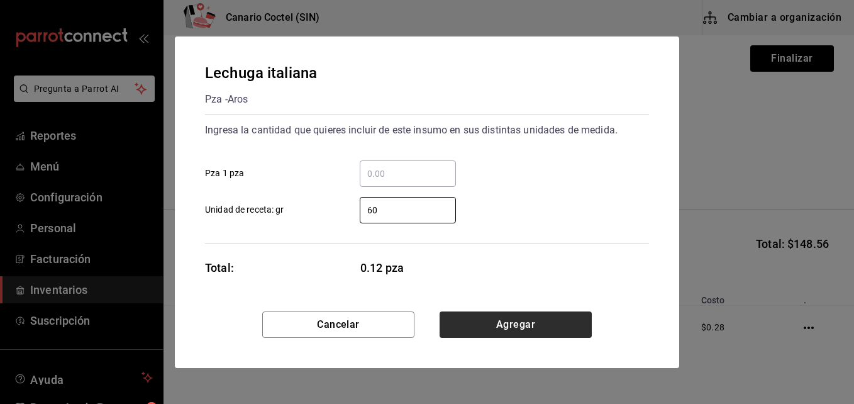
type input "60"
click at [504, 326] on button "Agregar" at bounding box center [515, 324] width 152 height 26
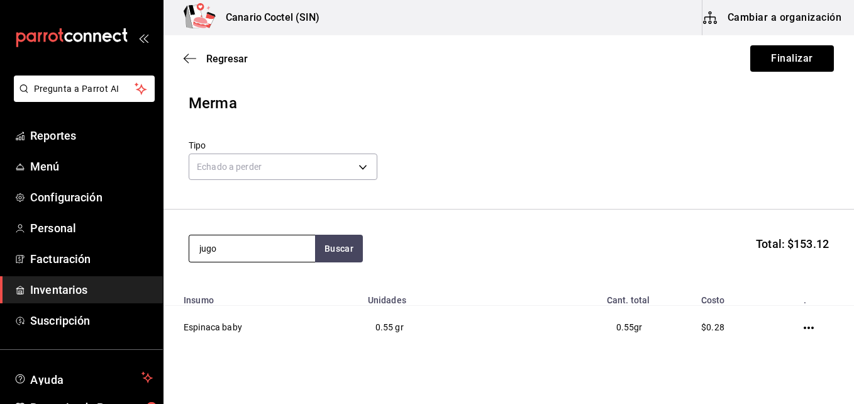
type input "jugo"
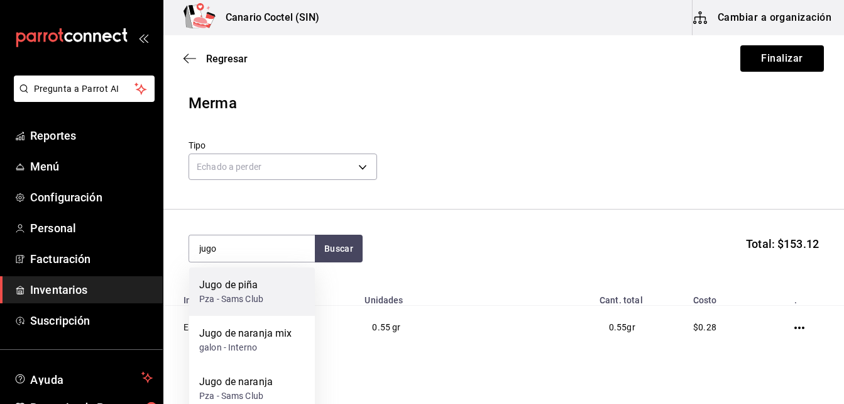
click at [248, 280] on div "Jugo de piña" at bounding box center [231, 284] width 64 height 15
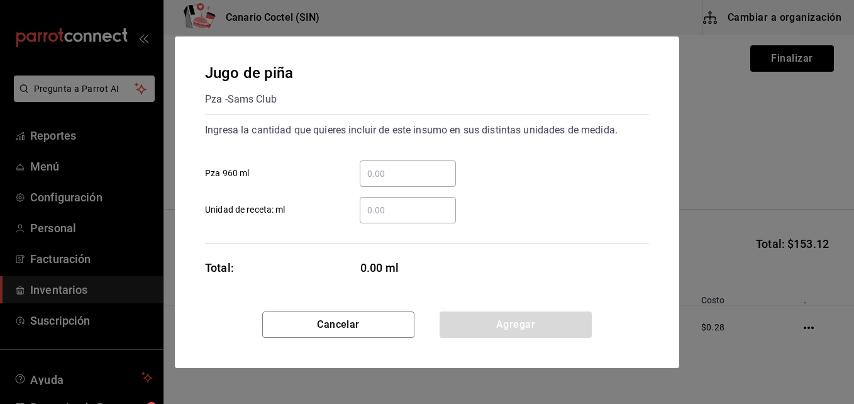
click at [384, 210] on input "​ Unidad de receta: ml" at bounding box center [408, 209] width 96 height 15
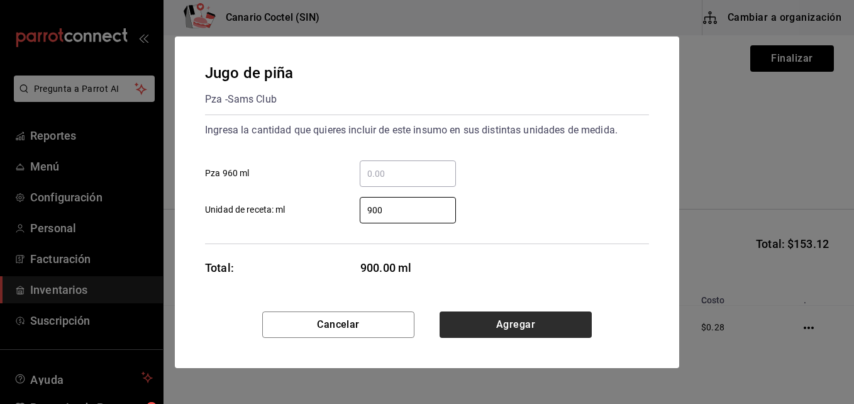
type input "900"
click at [516, 333] on button "Agregar" at bounding box center [515, 324] width 152 height 26
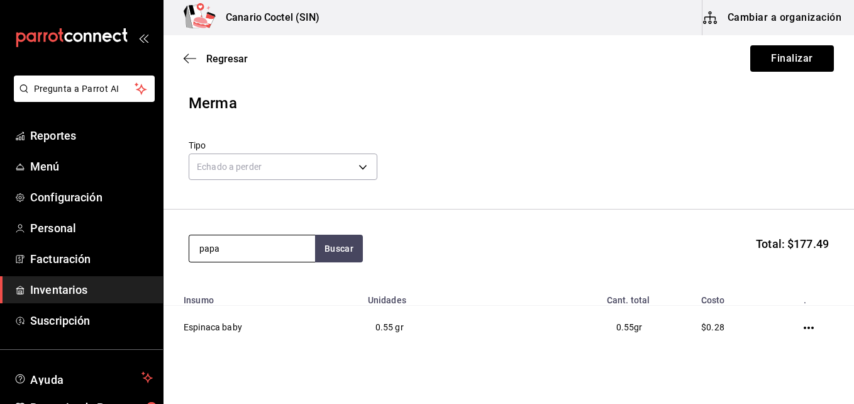
type input "papa"
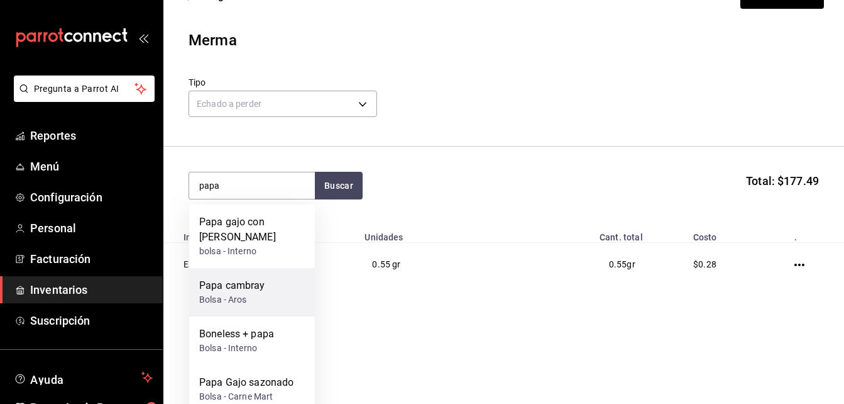
scroll to position [111, 0]
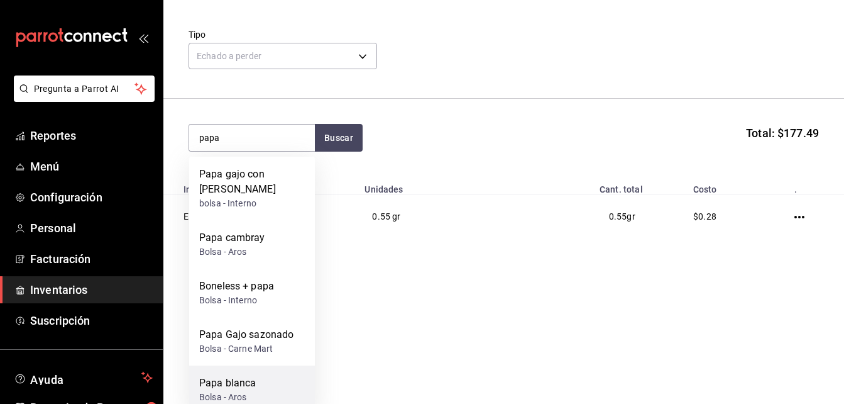
click at [268, 373] on div "Papa [PERSON_NAME] - Aros" at bounding box center [252, 389] width 126 height 48
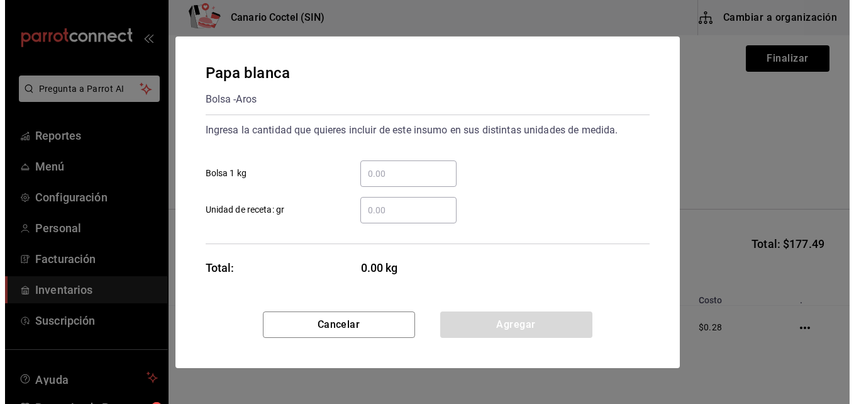
scroll to position [0, 0]
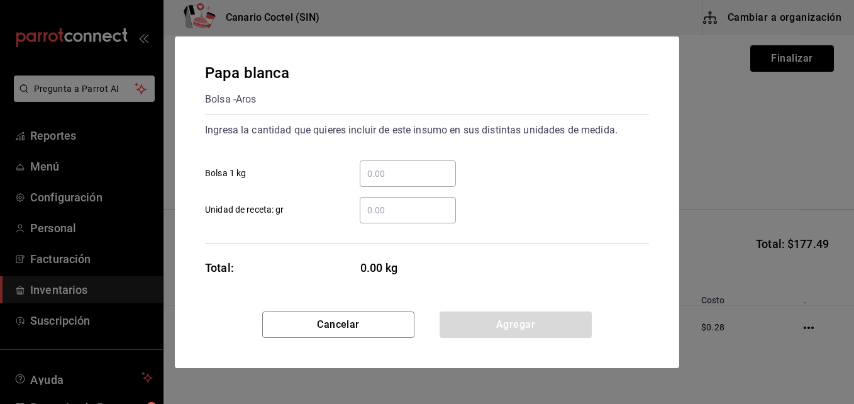
click at [382, 211] on input "​ Unidad de receta: gr" at bounding box center [408, 209] width 96 height 15
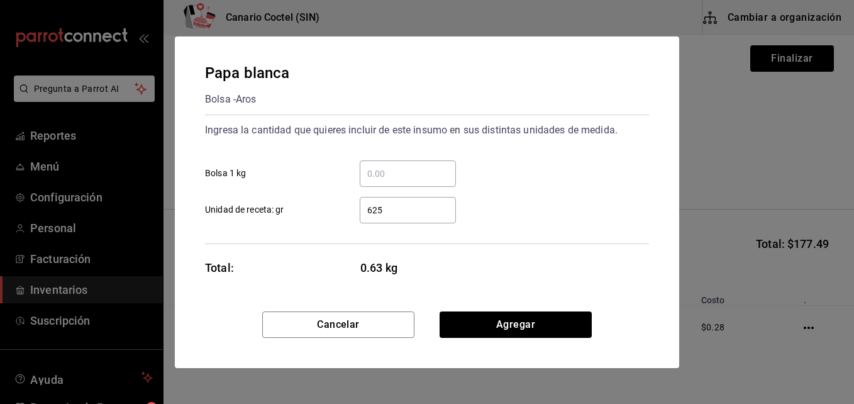
type input "625"
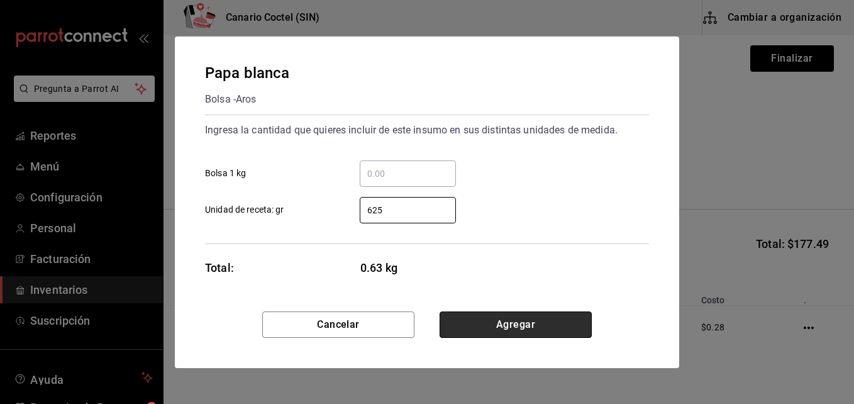
click at [518, 326] on button "Agregar" at bounding box center [515, 324] width 152 height 26
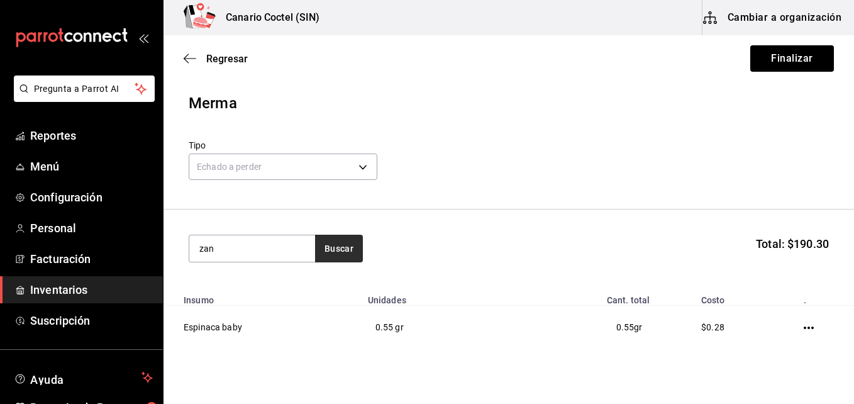
type input "zan"
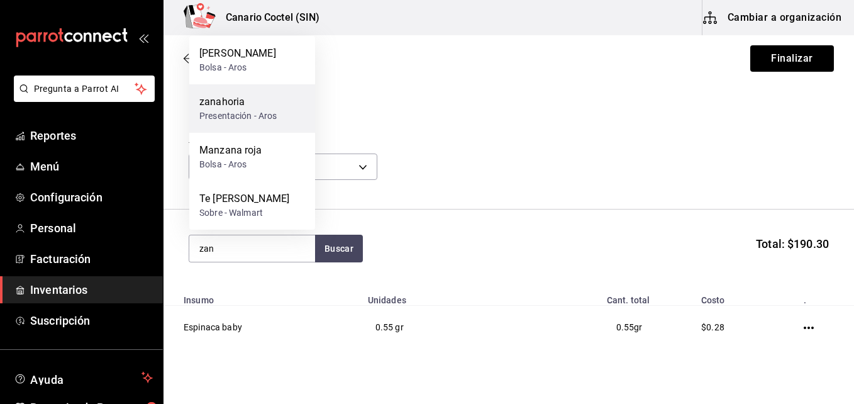
click at [251, 113] on div "Presentación - Aros" at bounding box center [238, 115] width 78 height 13
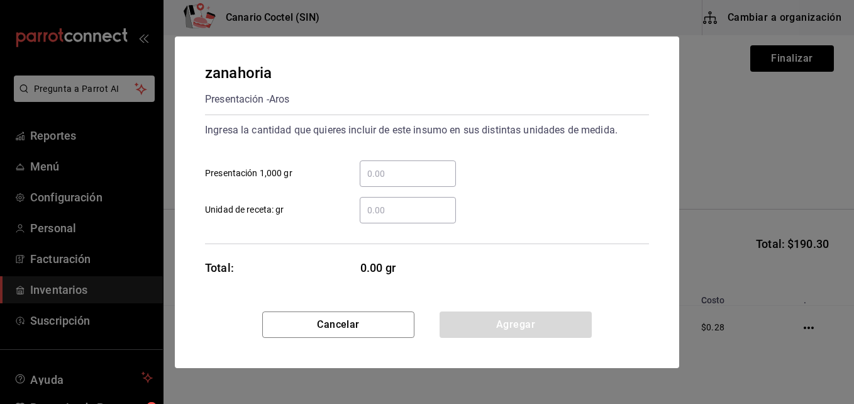
click at [381, 206] on input "​ Unidad de receta: gr" at bounding box center [408, 209] width 96 height 15
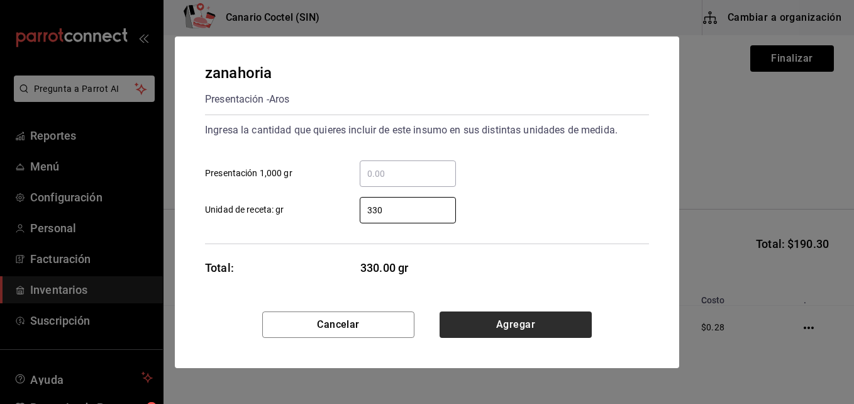
type input "330"
click at [515, 322] on button "Agregar" at bounding box center [515, 324] width 152 height 26
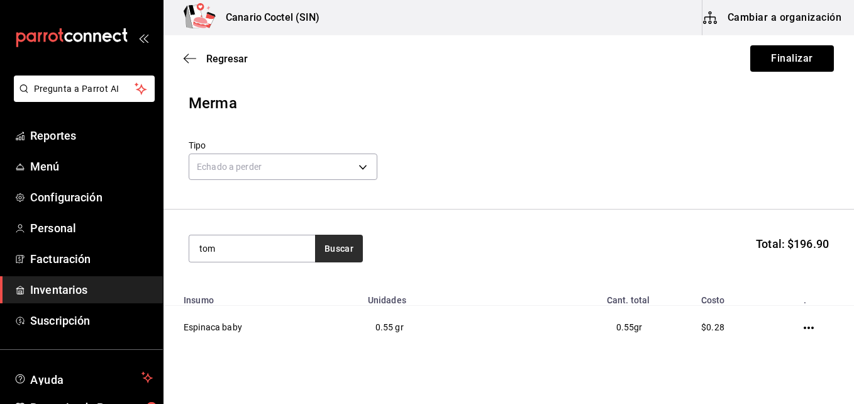
type input "tom"
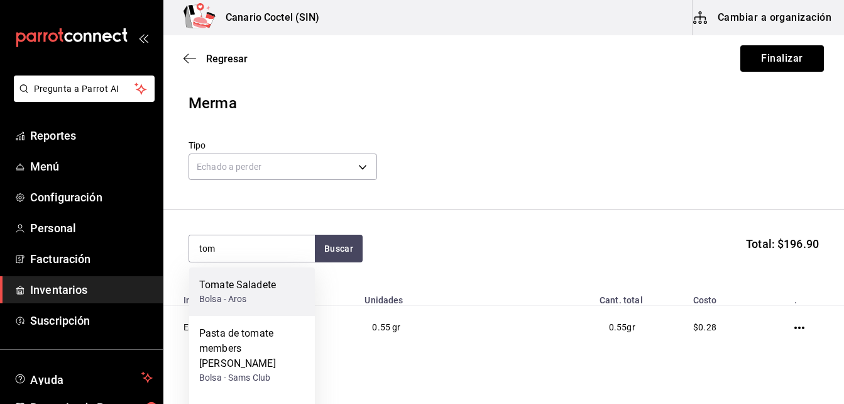
click at [253, 296] on div "Bolsa - Aros" at bounding box center [237, 298] width 77 height 13
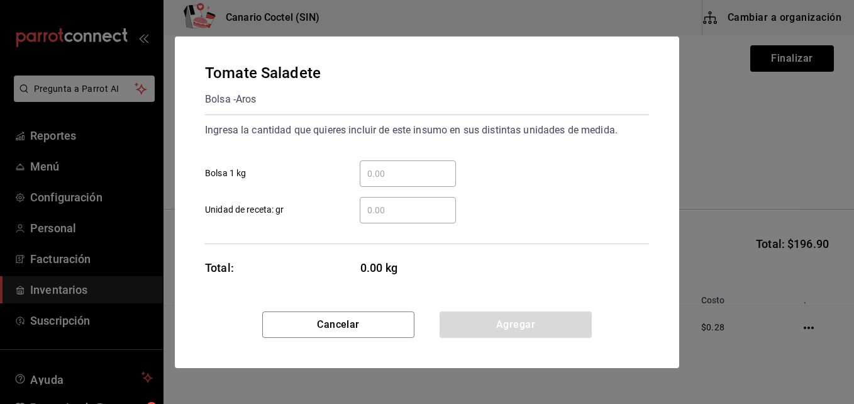
click at [397, 208] on input "​ Unidad de receta: gr" at bounding box center [408, 209] width 96 height 15
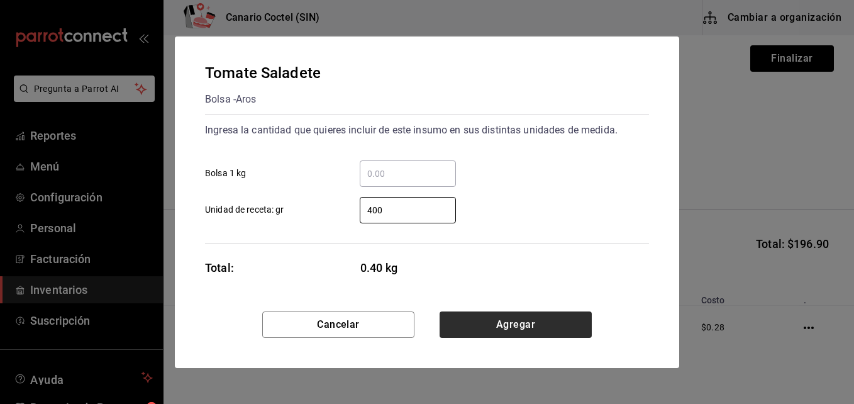
type input "400"
click at [505, 321] on button "Agregar" at bounding box center [515, 324] width 152 height 26
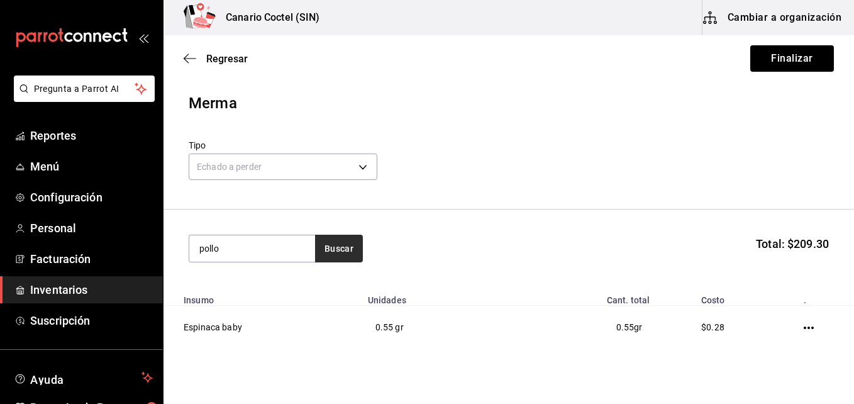
type input "pollo"
click at [333, 242] on button "Buscar" at bounding box center [339, 249] width 48 height 28
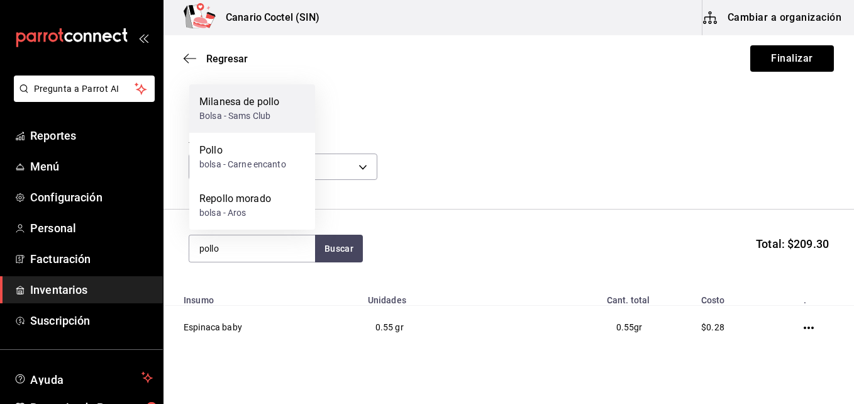
click at [272, 106] on div "Milanesa de pollo" at bounding box center [239, 101] width 80 height 15
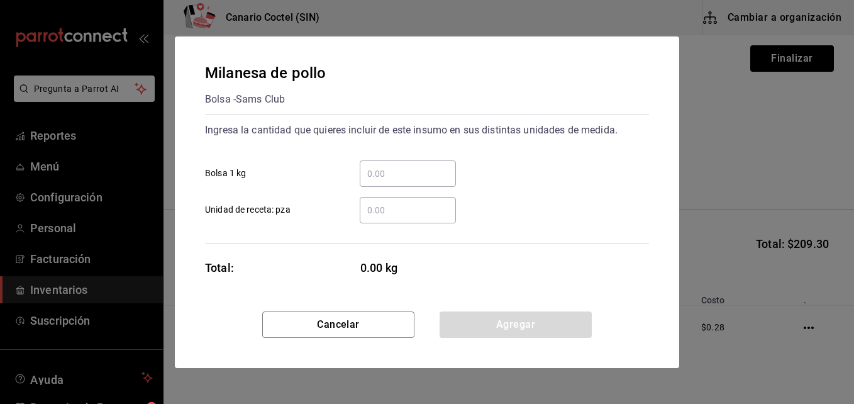
click at [392, 207] on input "​ Unidad de receta: pza" at bounding box center [408, 209] width 96 height 15
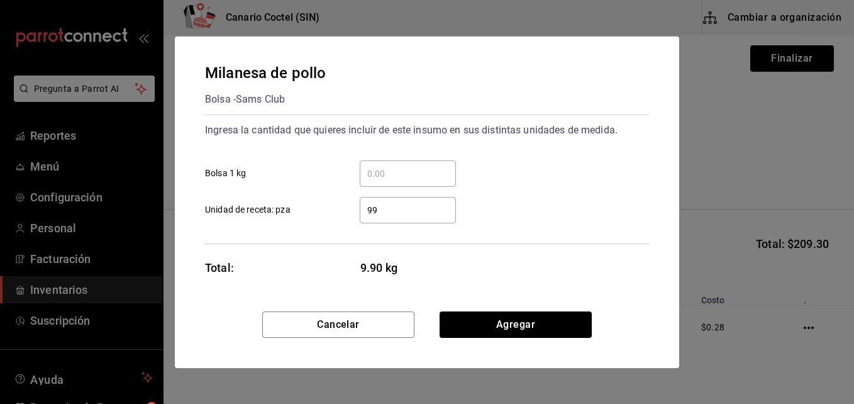
type input "9"
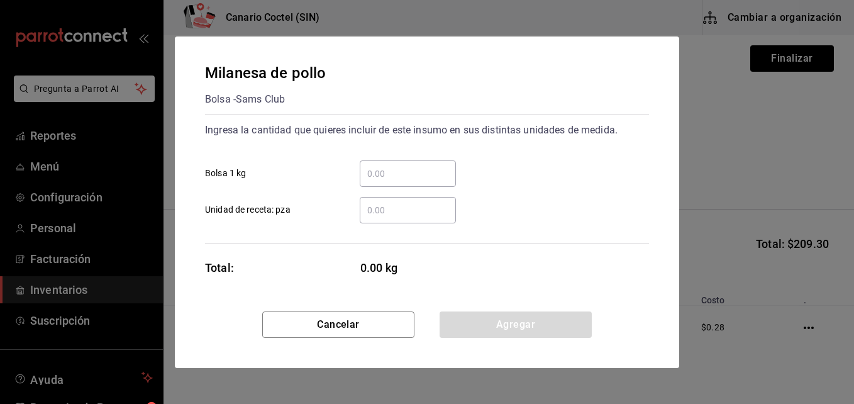
click at [370, 172] on input "​ Bolsa 1 kg" at bounding box center [408, 173] width 96 height 15
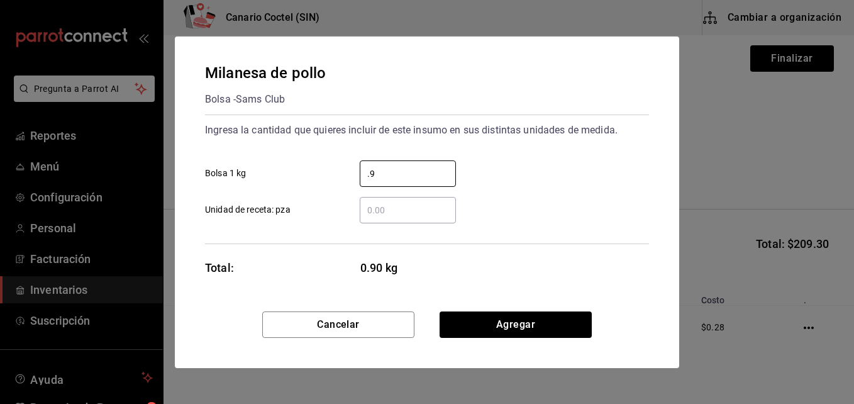
type input "."
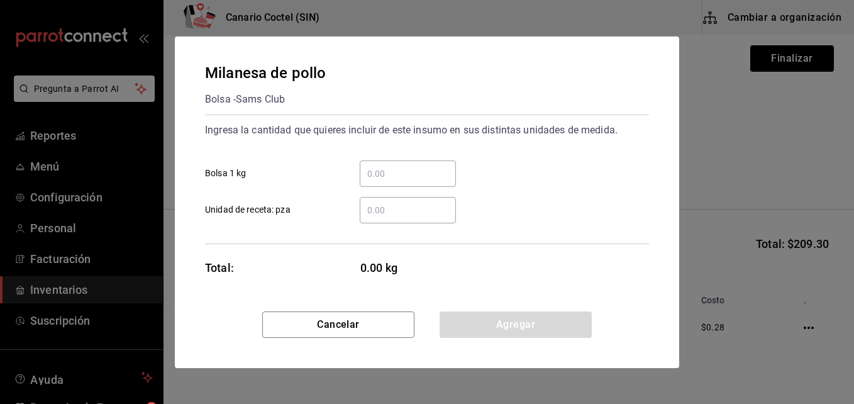
click at [421, 213] on input "​ Unidad de receta: pza" at bounding box center [408, 209] width 96 height 15
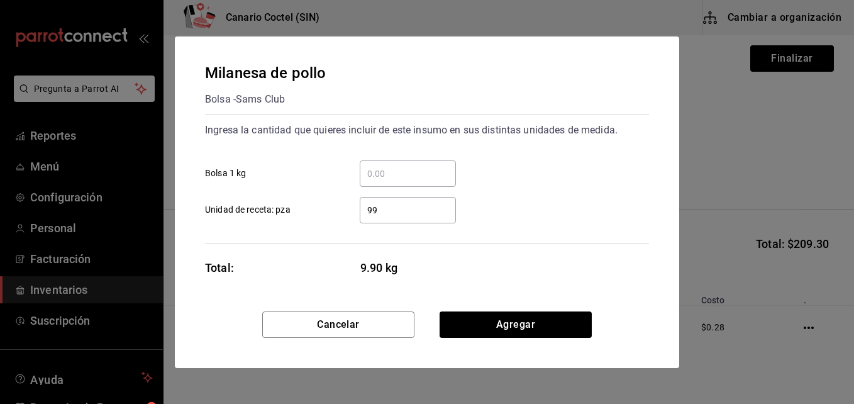
type input "9"
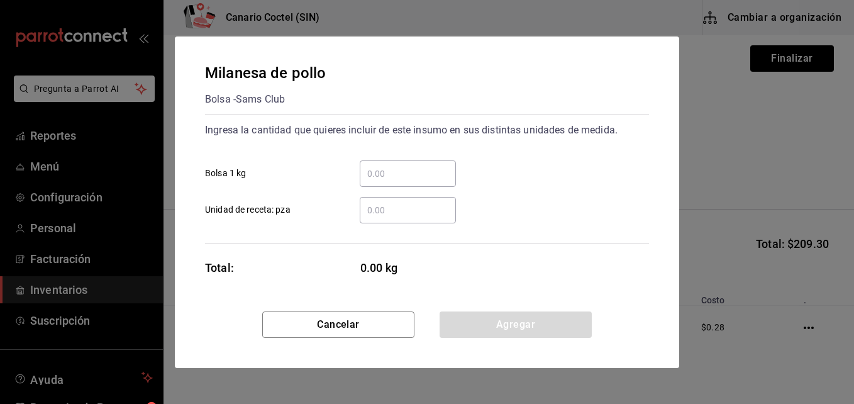
click at [412, 174] on input "​ Bolsa 1 kg" at bounding box center [408, 173] width 96 height 15
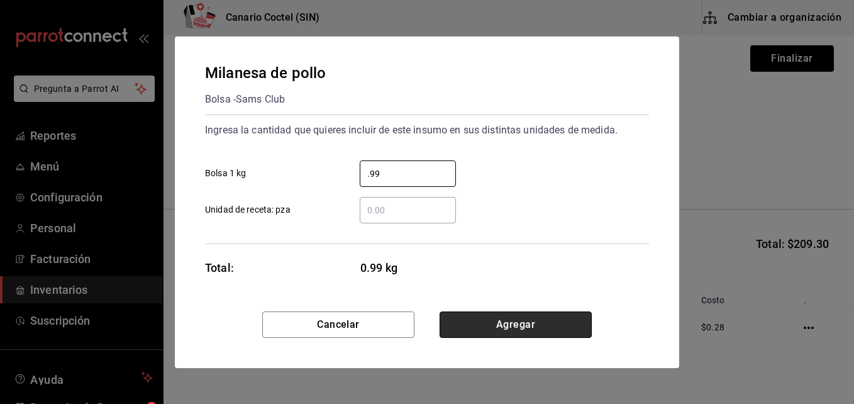
type input "0.99"
click at [528, 323] on button "Agregar" at bounding box center [515, 324] width 152 height 26
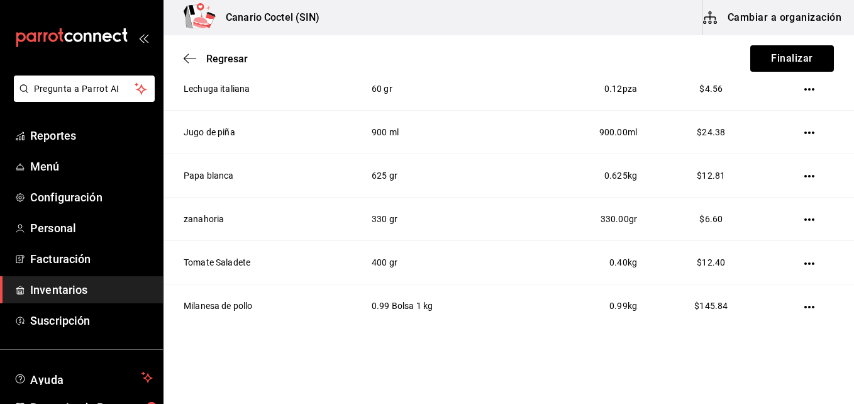
scroll to position [664, 0]
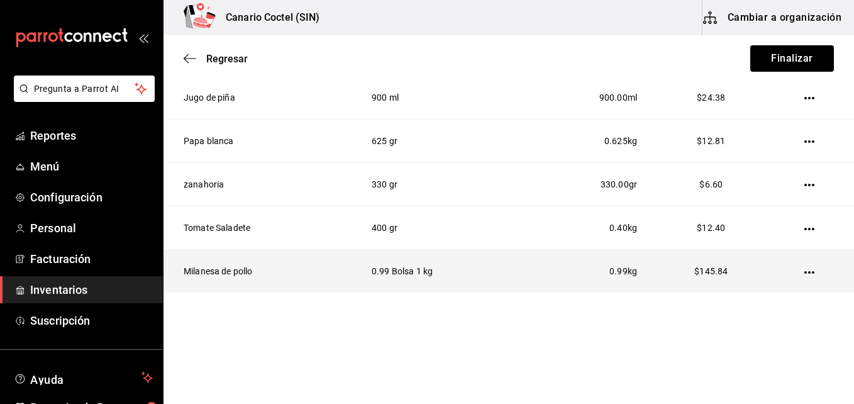
click at [404, 271] on td "0.99 Bolsa 1 kg" at bounding box center [440, 271] width 169 height 43
click at [805, 268] on icon "button" at bounding box center [809, 272] width 10 height 10
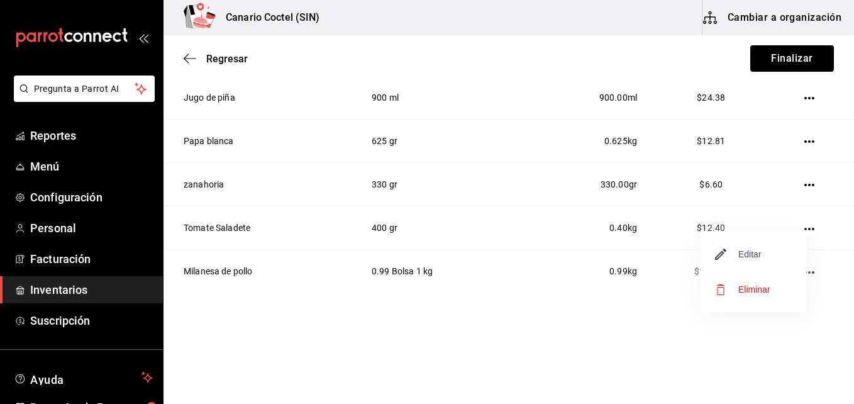
click at [756, 253] on span "Editar" at bounding box center [738, 253] width 46 height 15
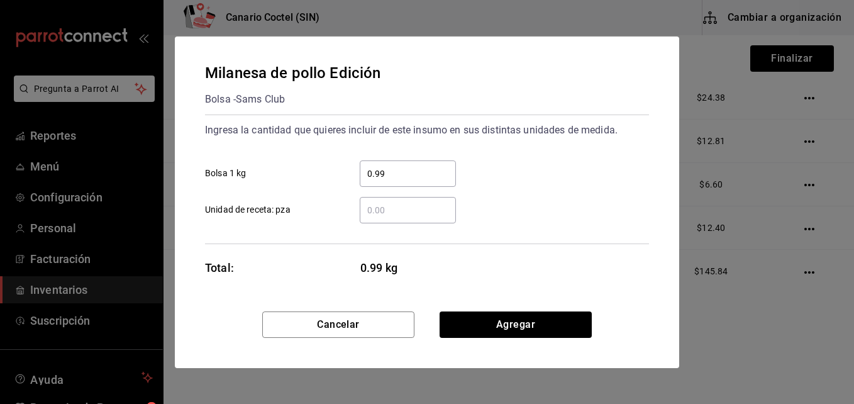
click at [363, 174] on input "0.99" at bounding box center [408, 173] width 96 height 15
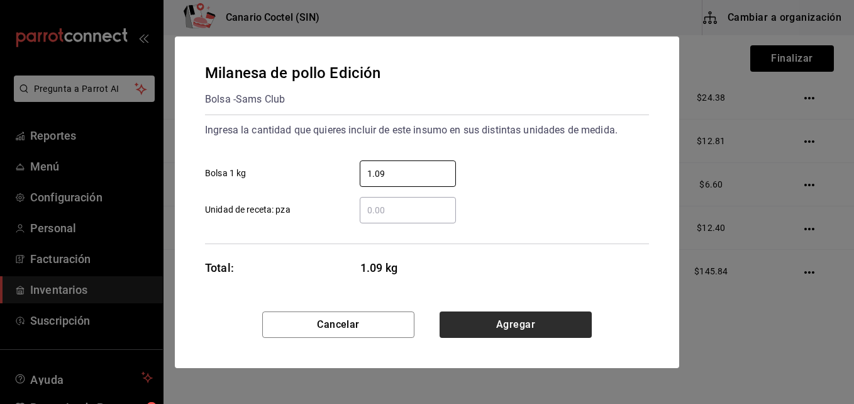
type input "1.09"
click at [513, 324] on button "Agregar" at bounding box center [515, 324] width 152 height 26
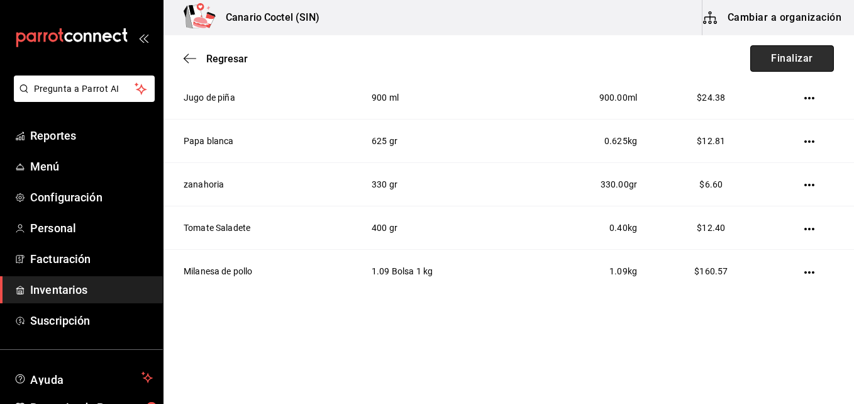
click at [780, 57] on button "Finalizar" at bounding box center [792, 58] width 84 height 26
